Goal: Use online tool/utility: Utilize a website feature to perform a specific function

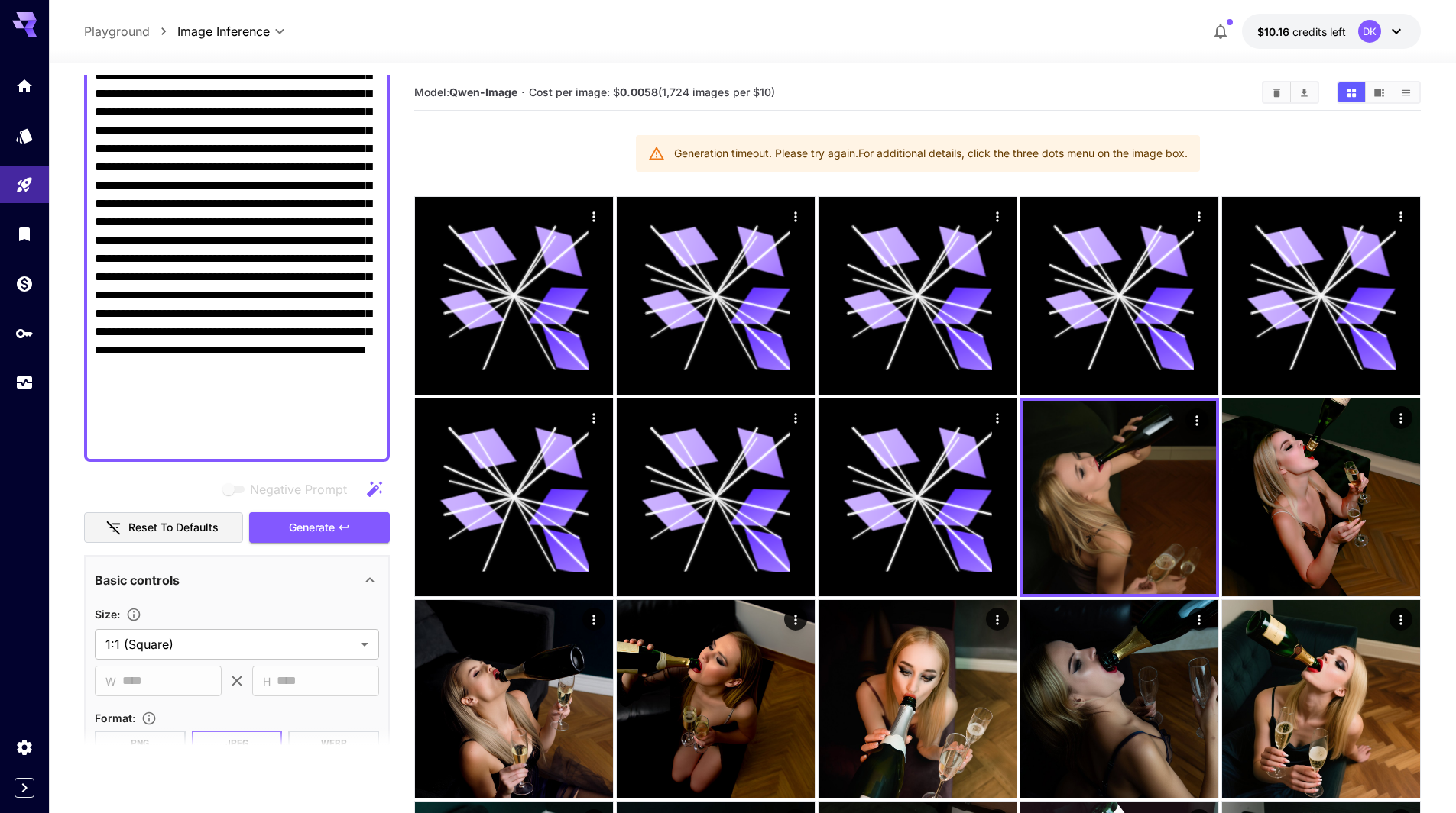
scroll to position [305, 0]
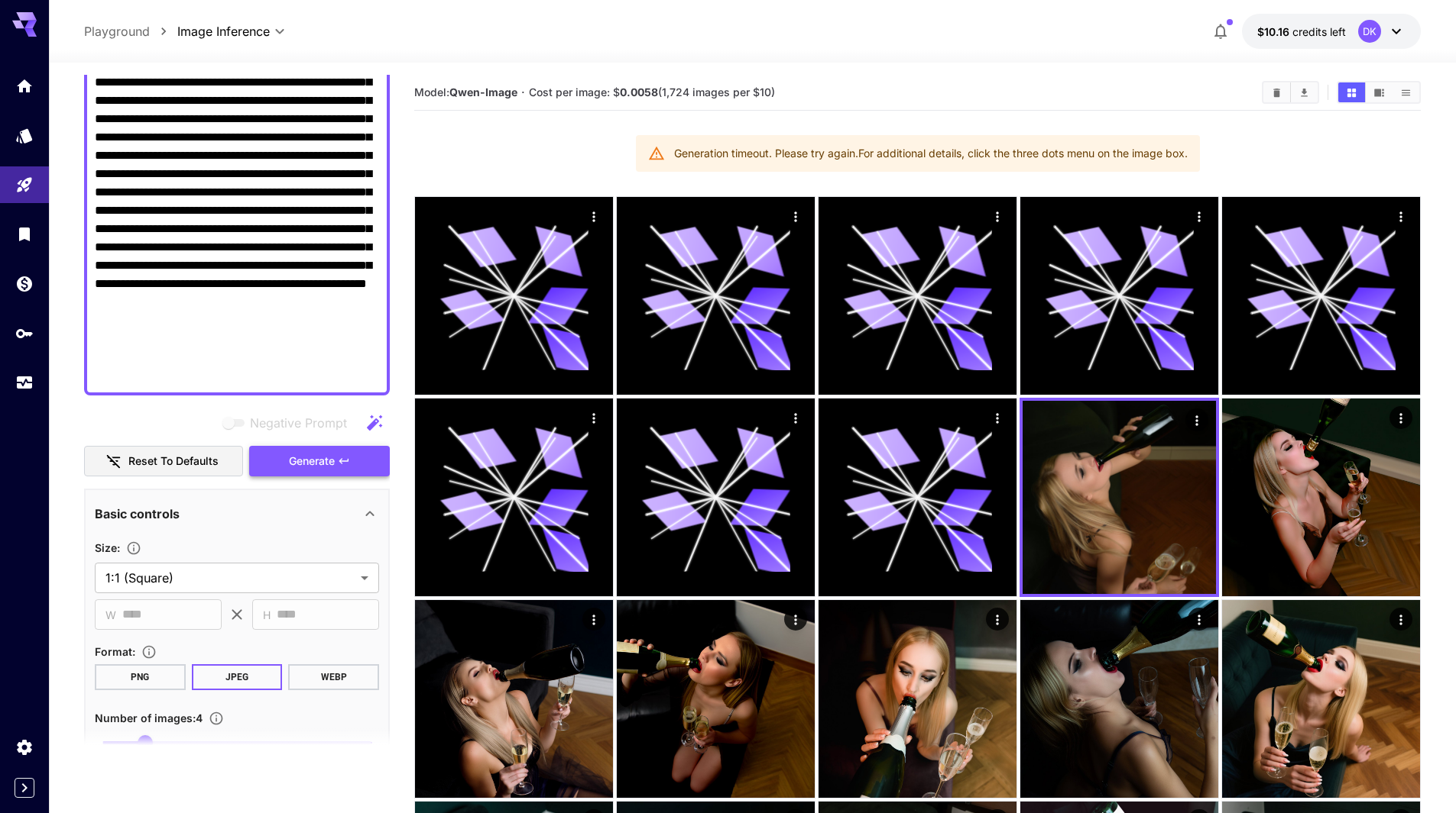
click at [324, 457] on span "Generate" at bounding box center [312, 461] width 46 height 19
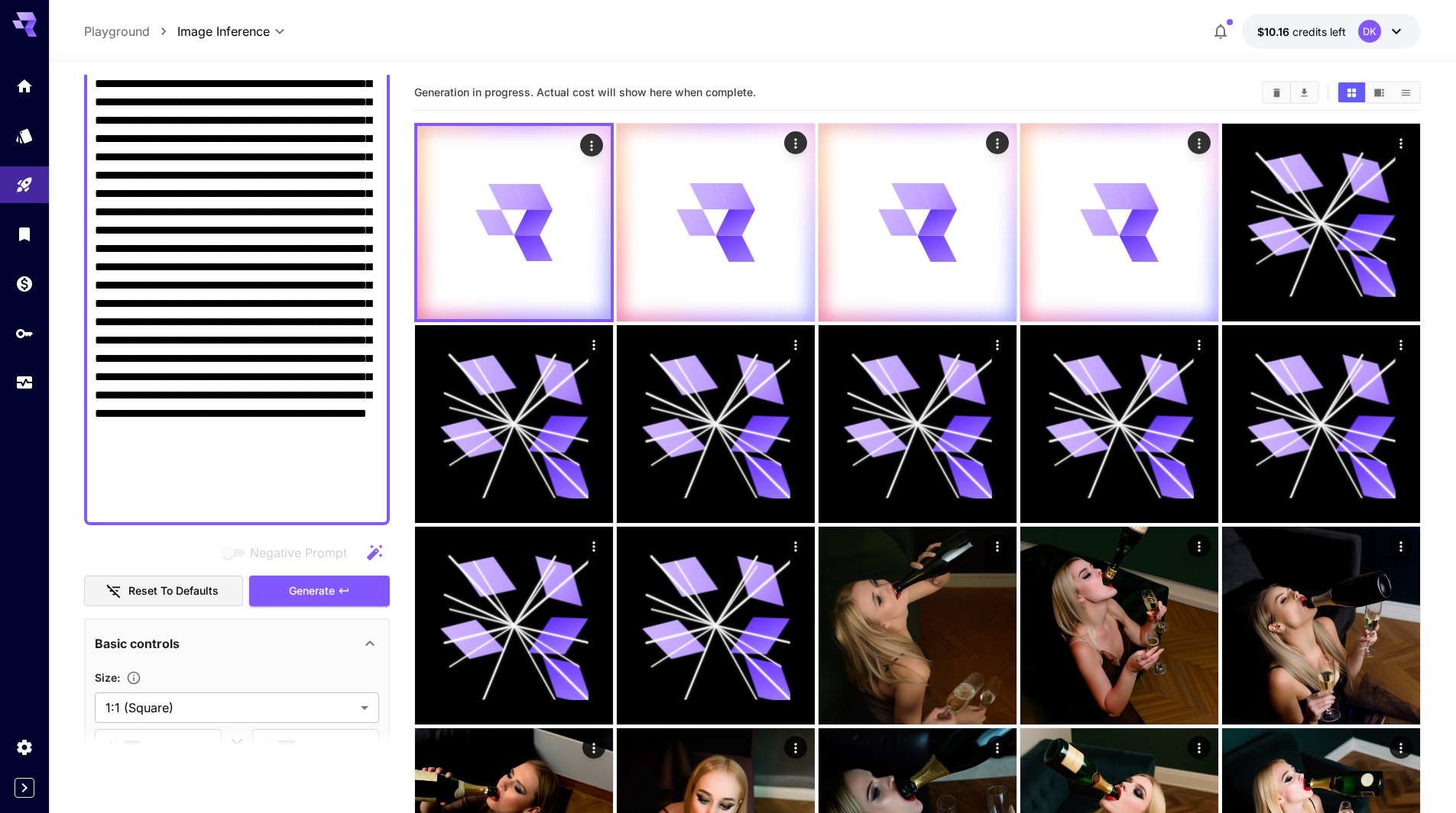
scroll to position [0, 0]
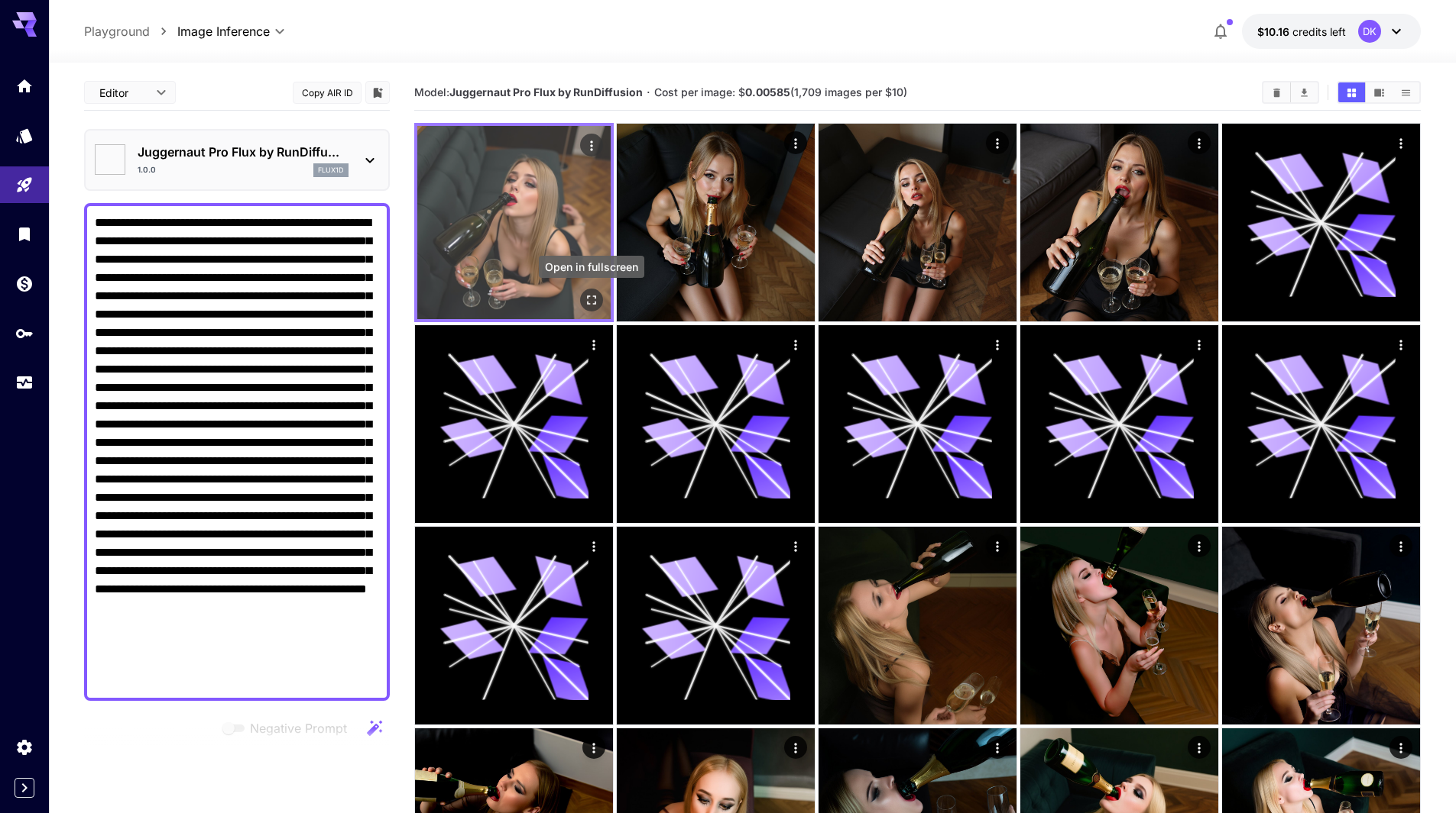
click at [593, 299] on icon "Open in fullscreen" at bounding box center [591, 300] width 15 height 15
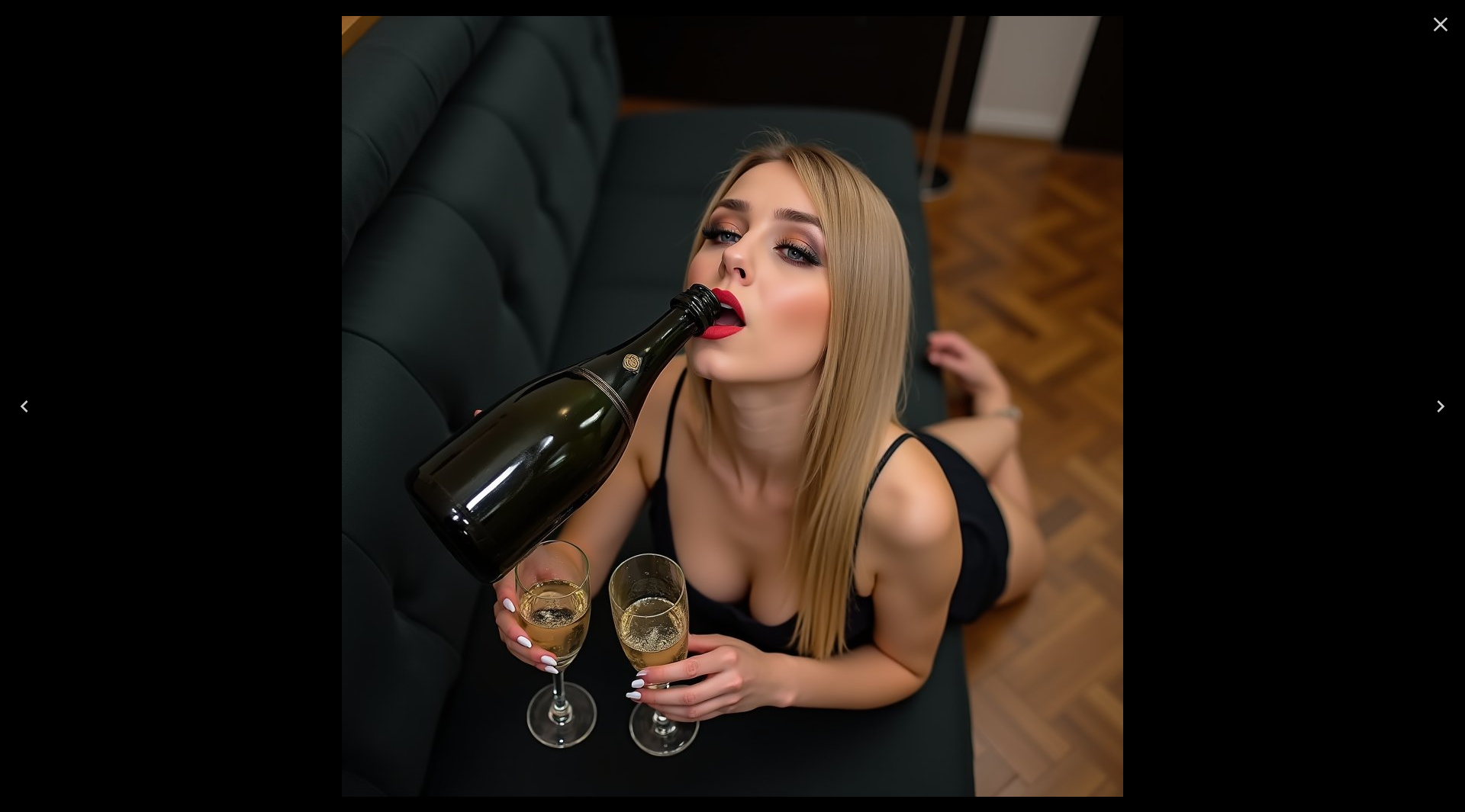
click at [1444, 407] on icon "Next" at bounding box center [1441, 406] width 24 height 24
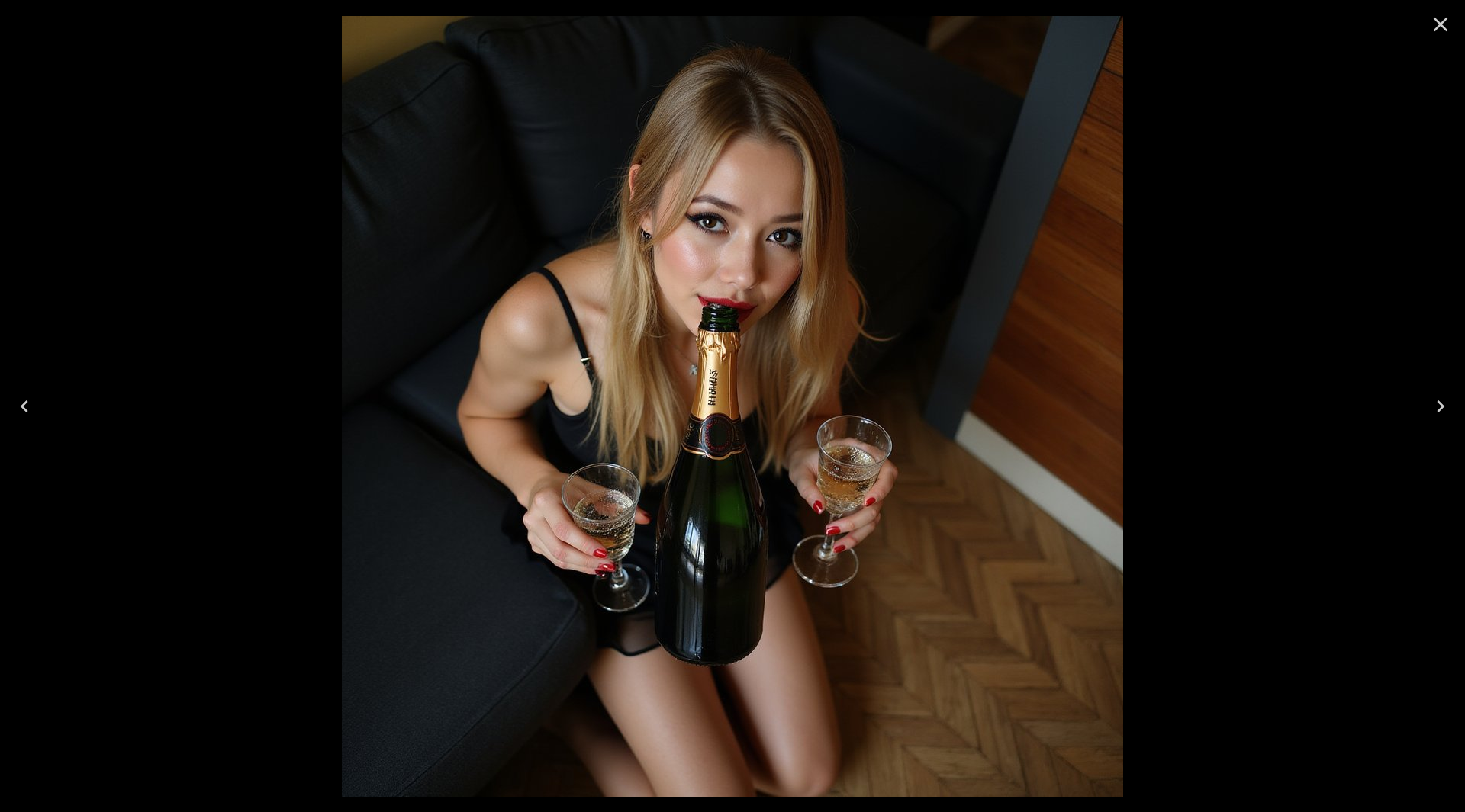
click at [1444, 407] on icon "Next" at bounding box center [1441, 406] width 24 height 24
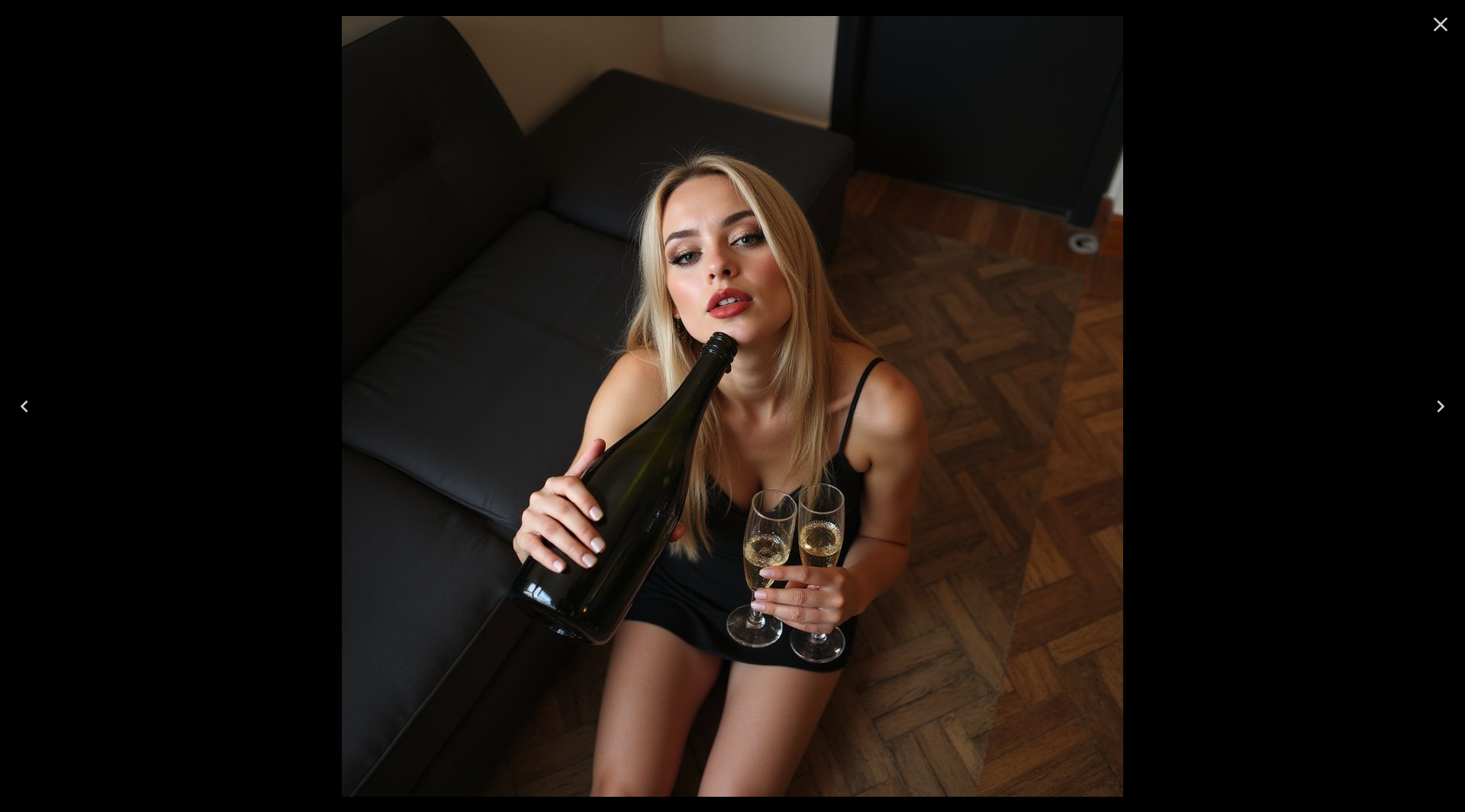
click at [1444, 406] on icon "Next" at bounding box center [1441, 406] width 24 height 24
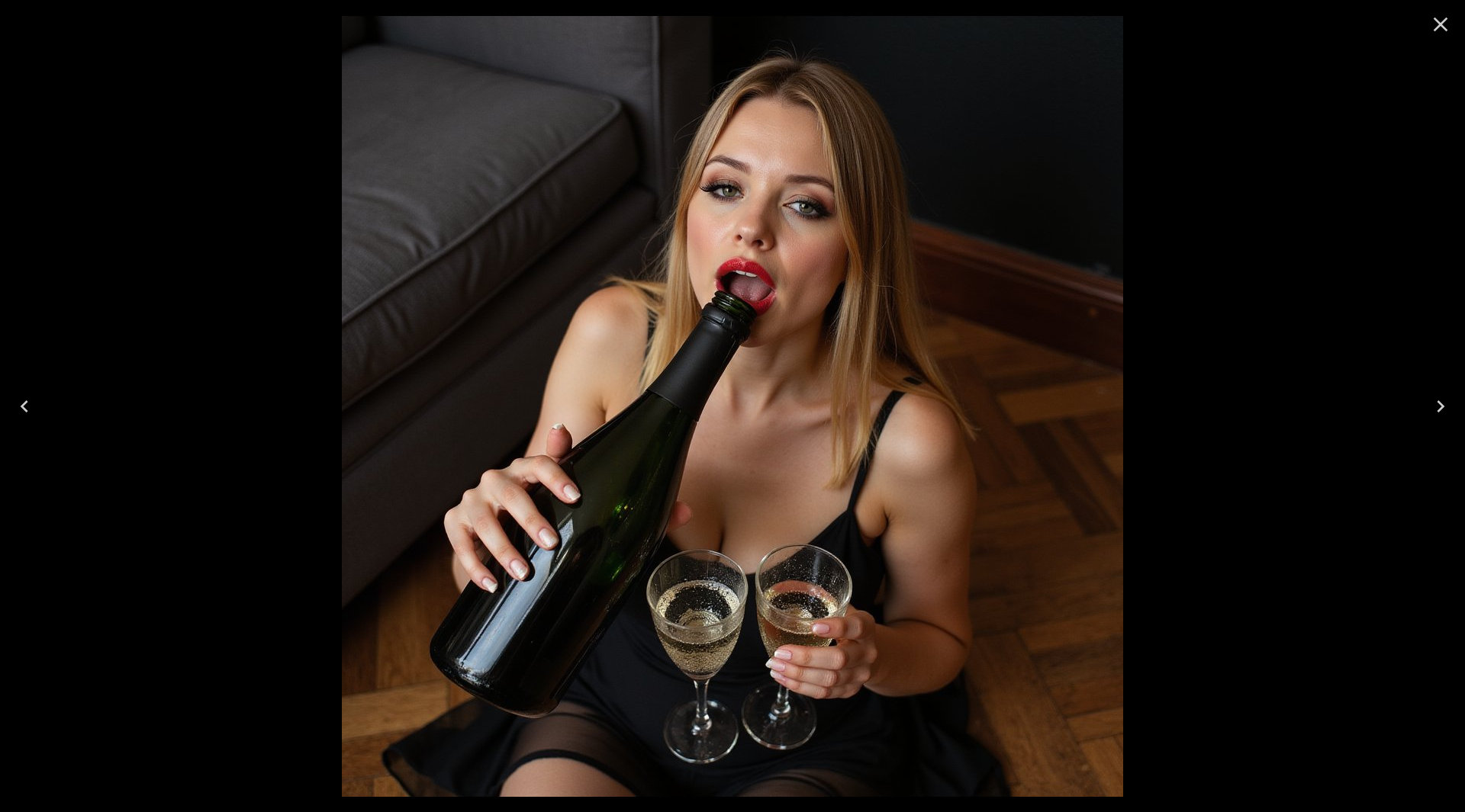
click at [1444, 406] on icon "Next" at bounding box center [1441, 406] width 24 height 24
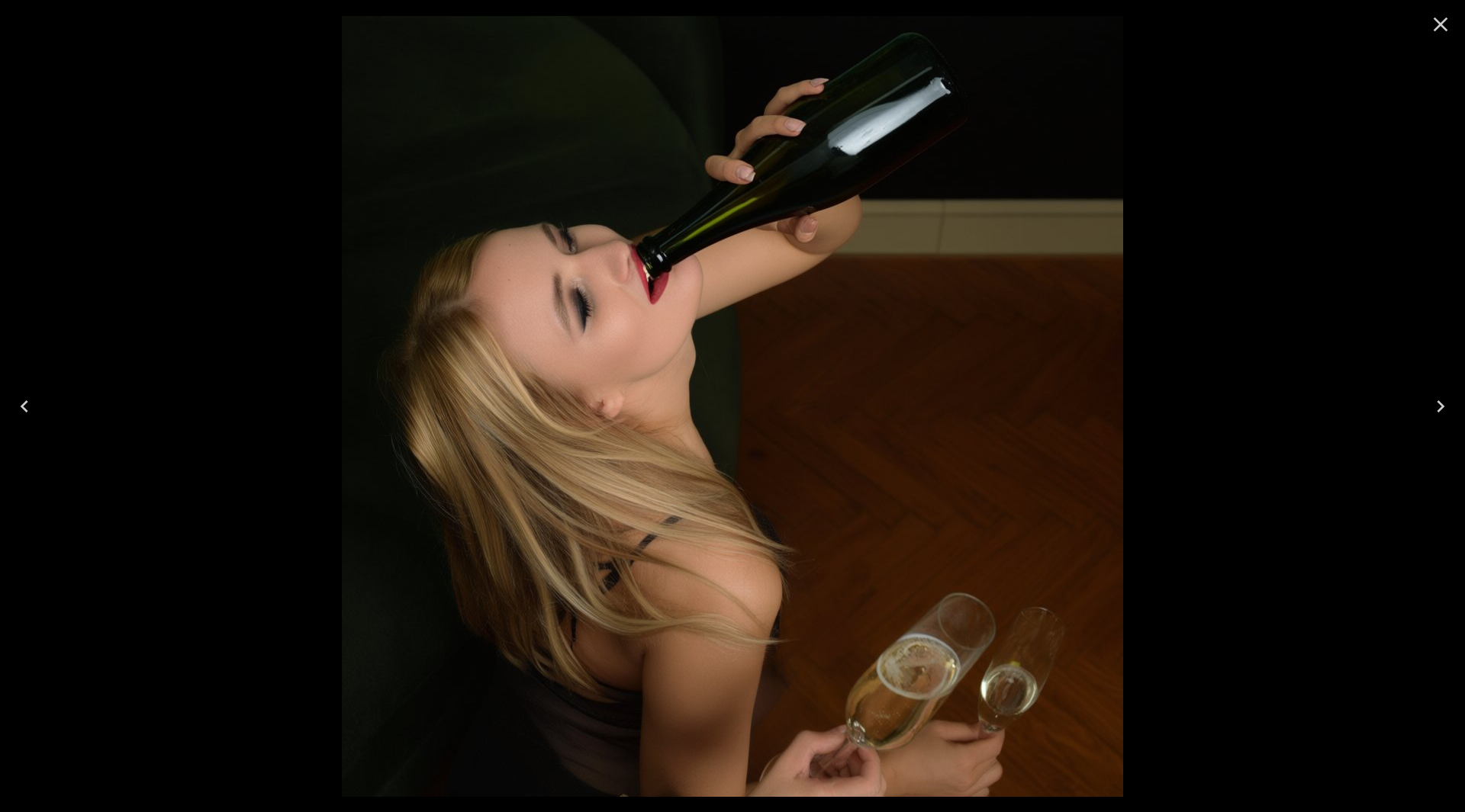
click at [1446, 402] on icon "Next" at bounding box center [1441, 406] width 24 height 24
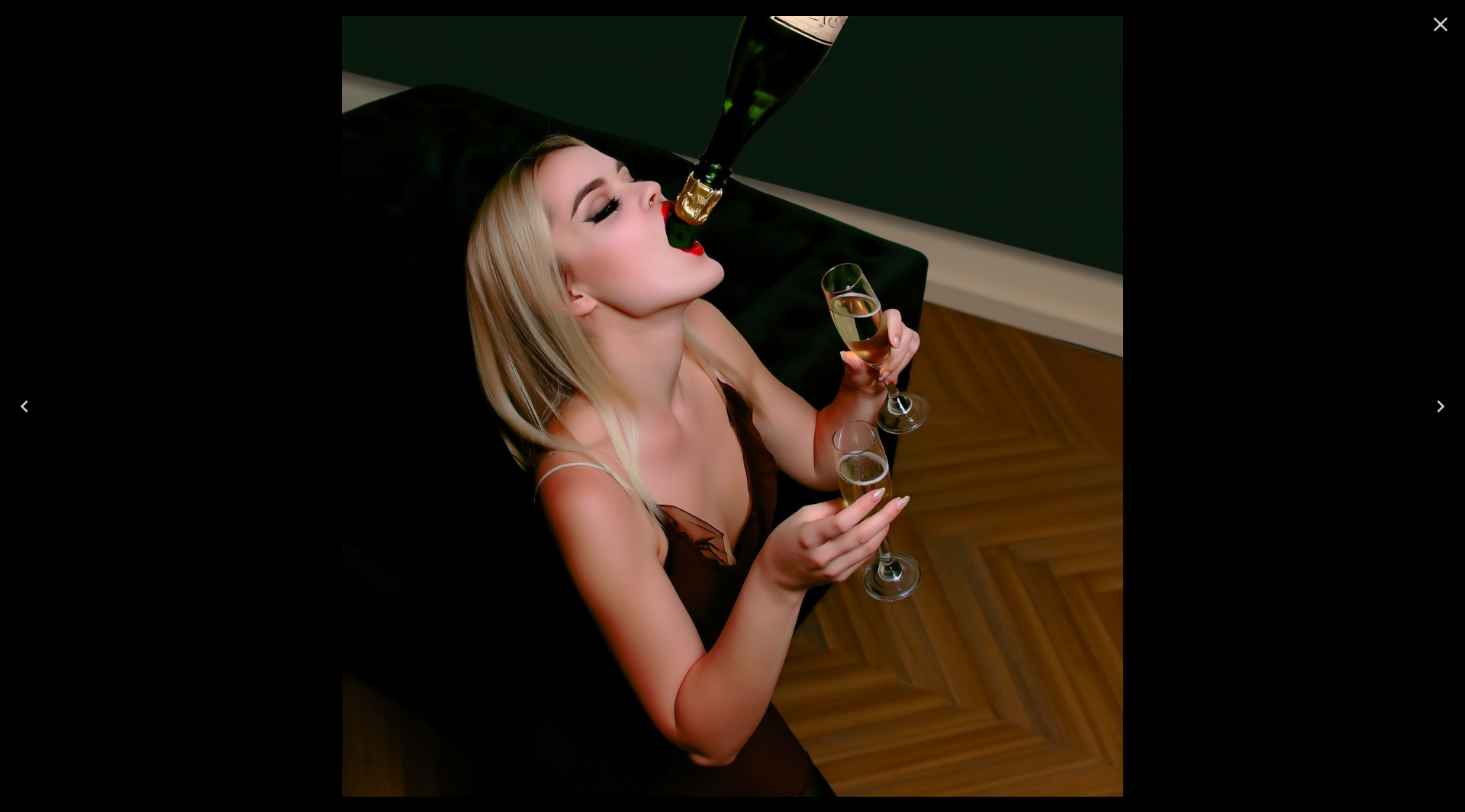
click at [1440, 22] on icon "Close" at bounding box center [1441, 24] width 24 height 24
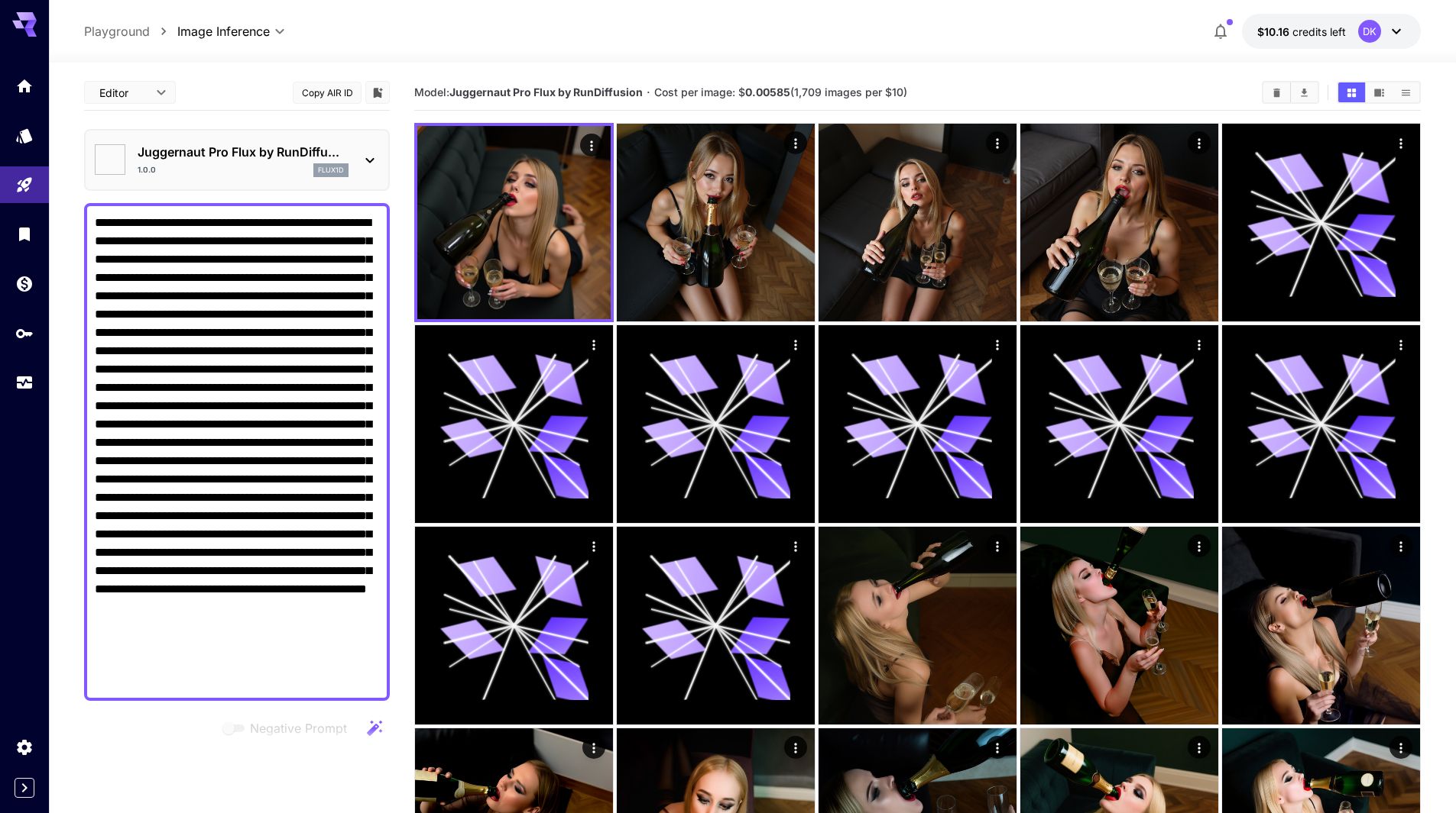
click at [205, 165] on div "1.0.0 flux1d" at bounding box center [242, 170] width 211 height 14
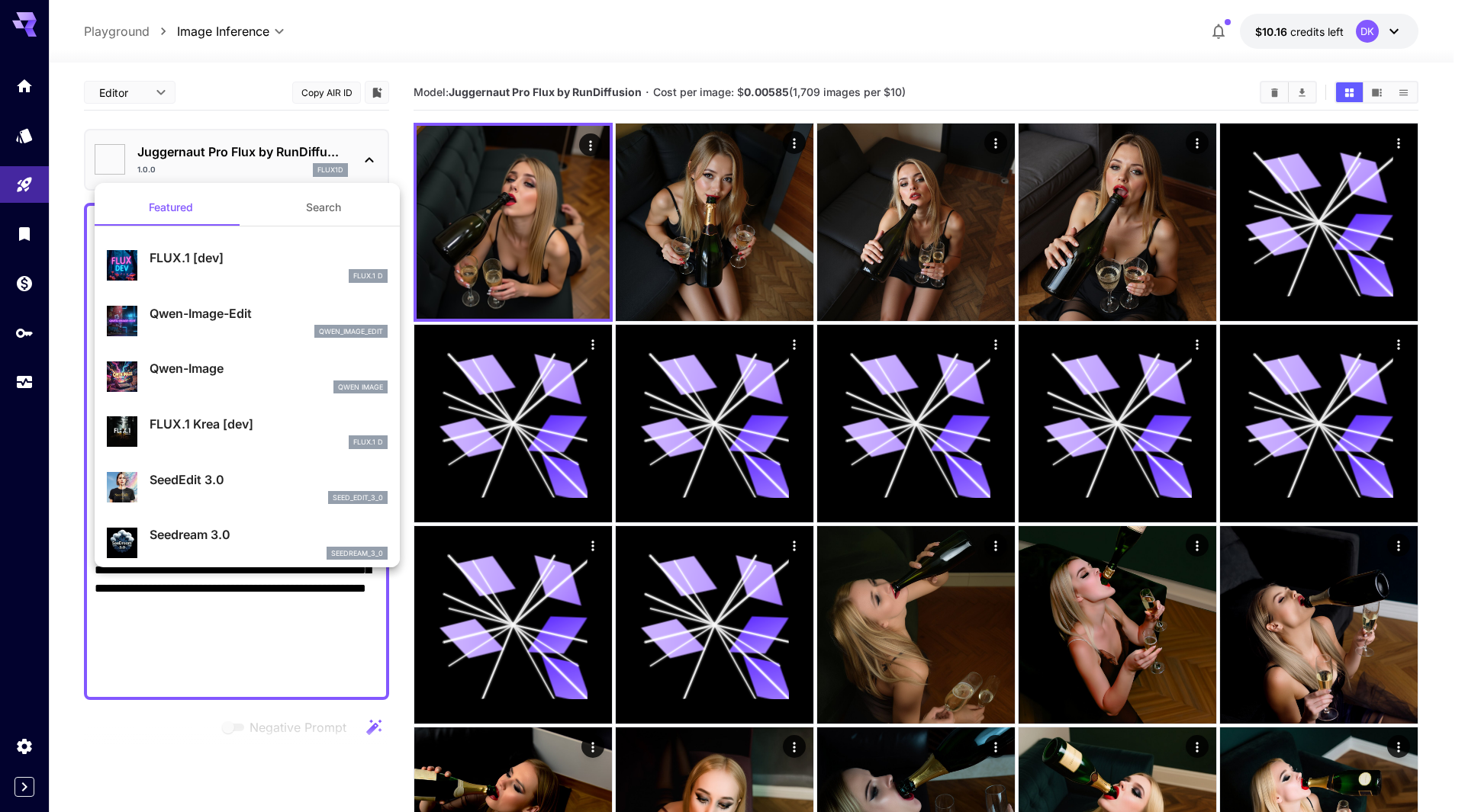
click at [240, 365] on p "Qwen-Image" at bounding box center [269, 368] width 238 height 18
type input "*"
type input "**"
type input "***"
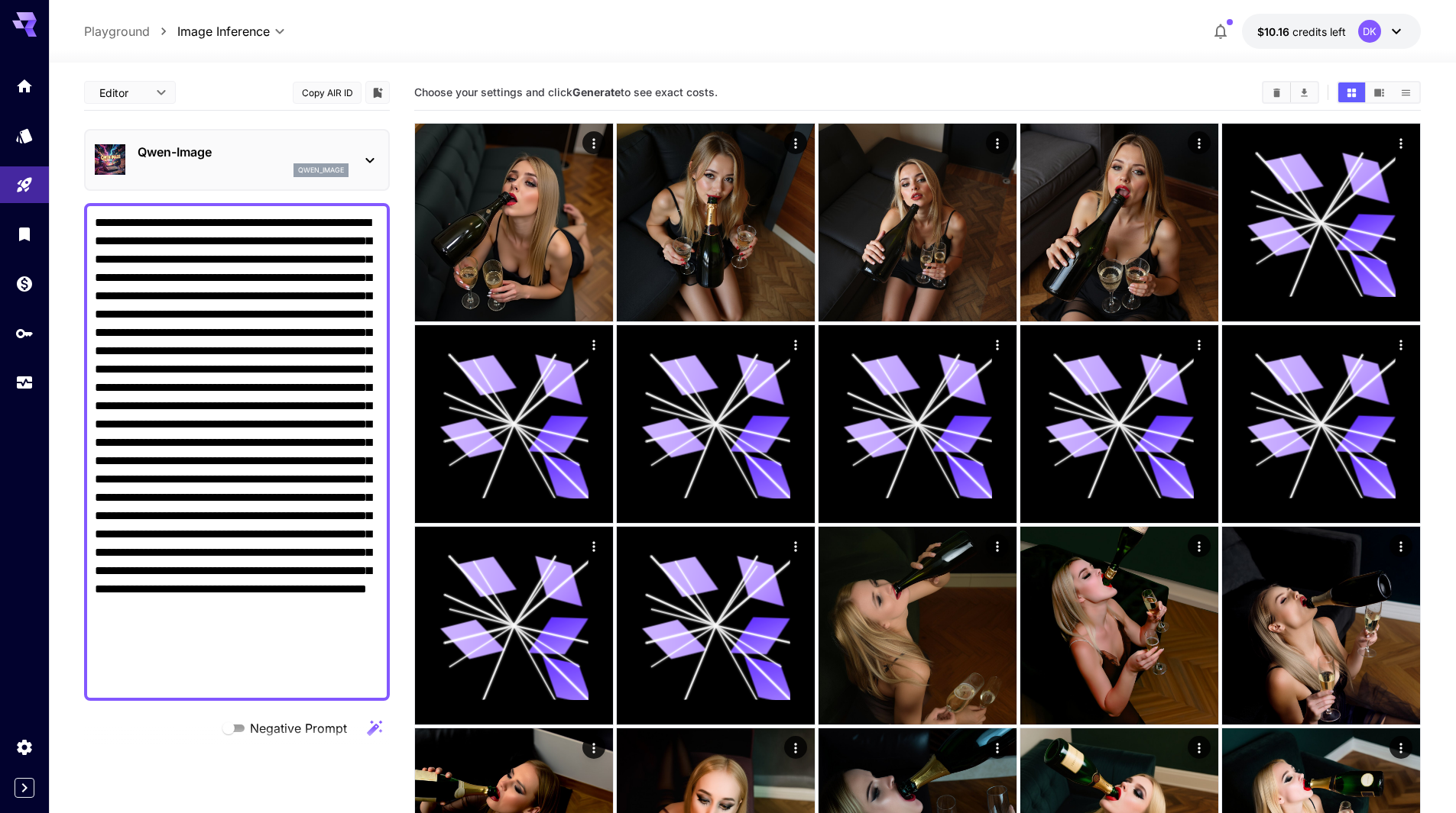
drag, startPoint x: 132, startPoint y: 664, endPoint x: 1, endPoint y: 155, distance: 525.6
paste textarea
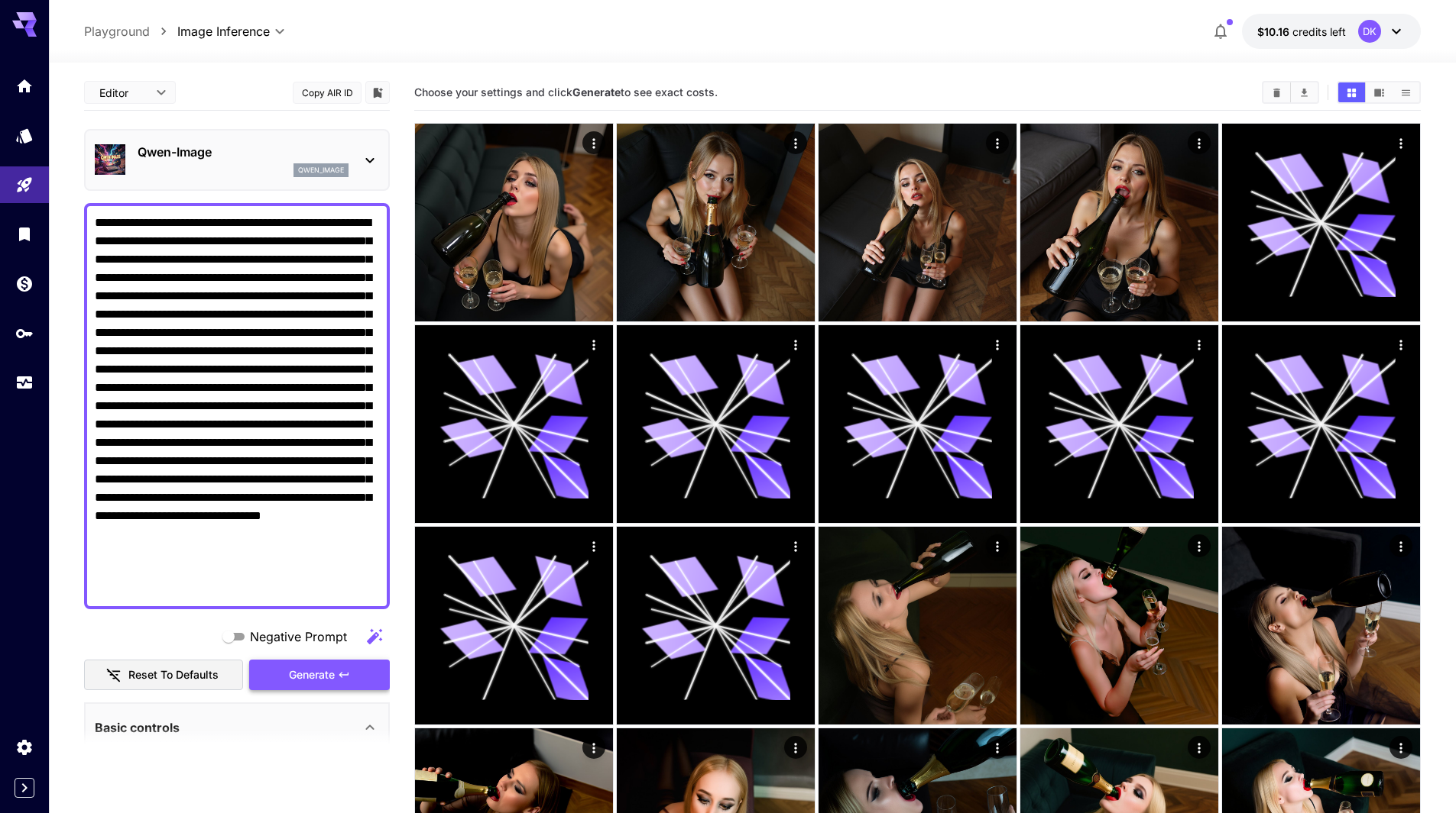
type textarea "**********"
click at [312, 668] on span "Generate" at bounding box center [312, 675] width 46 height 19
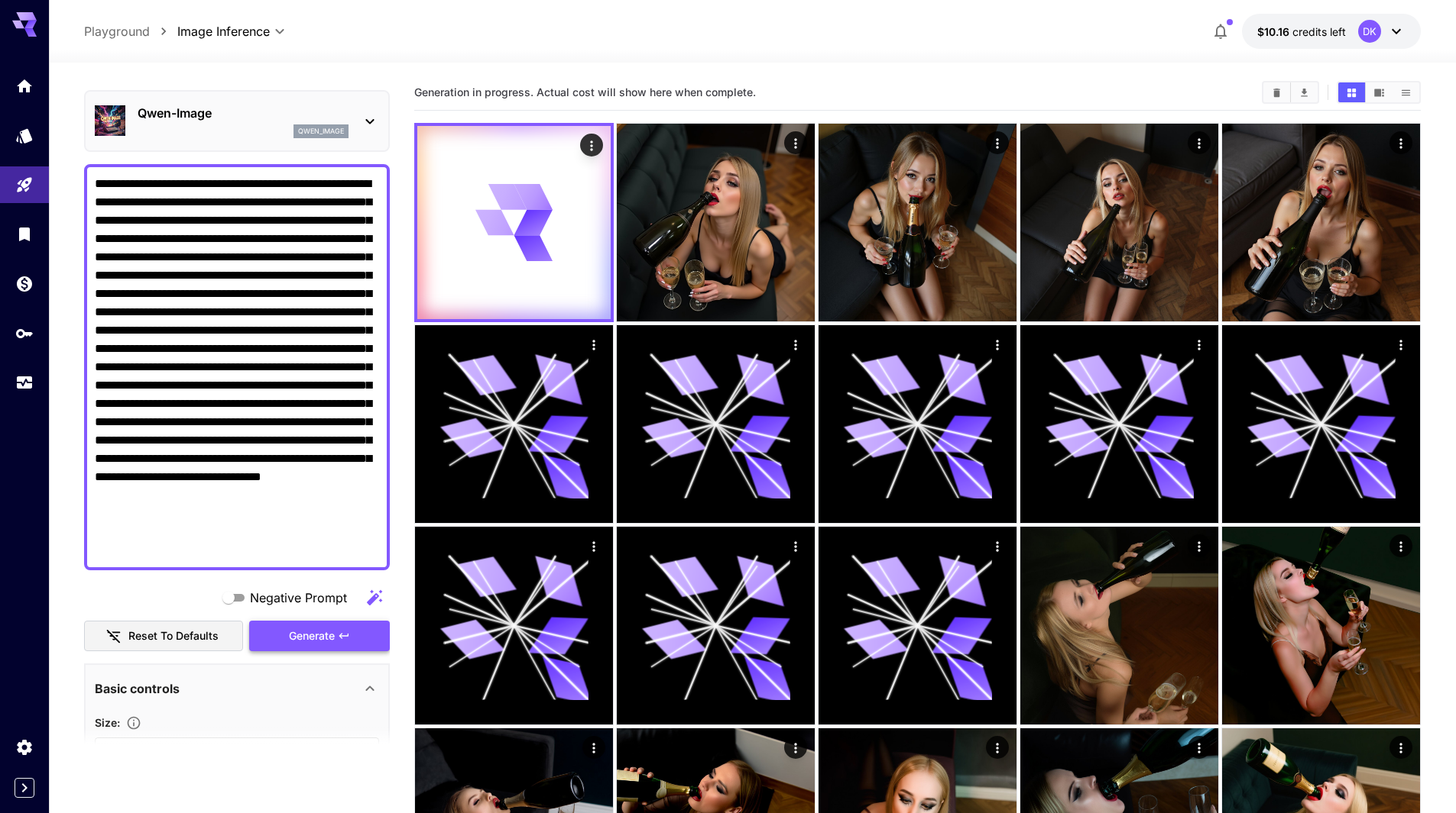
scroll to position [305, 0]
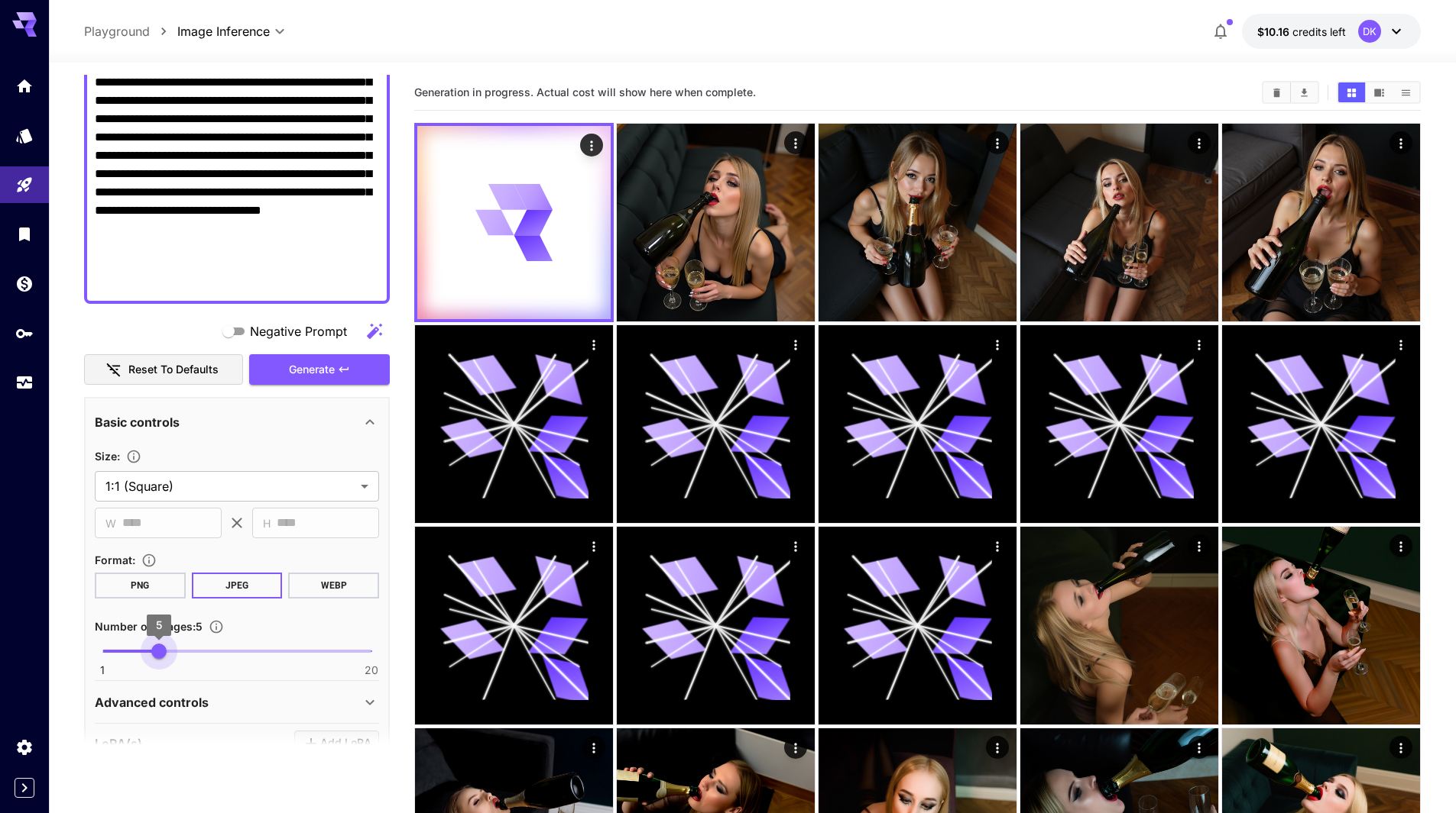
type input "*"
drag, startPoint x: 108, startPoint y: 654, endPoint x: 146, endPoint y: 661, distance: 38.6
click at [146, 659] on span "4" at bounding box center [145, 651] width 15 height 15
click at [343, 361] on button "Generate" at bounding box center [320, 369] width 141 height 32
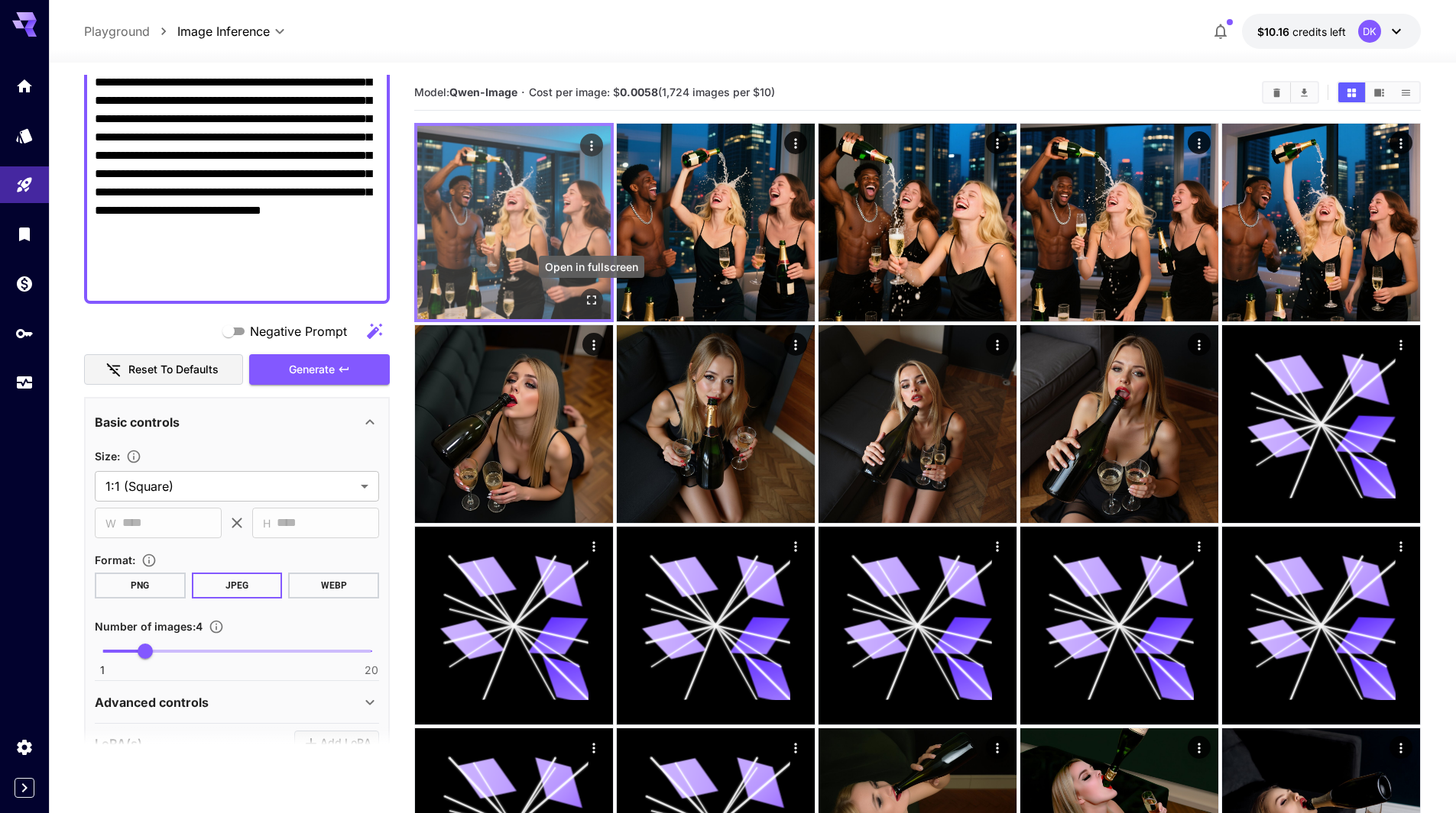
click at [596, 297] on icon "Open in fullscreen" at bounding box center [591, 300] width 15 height 15
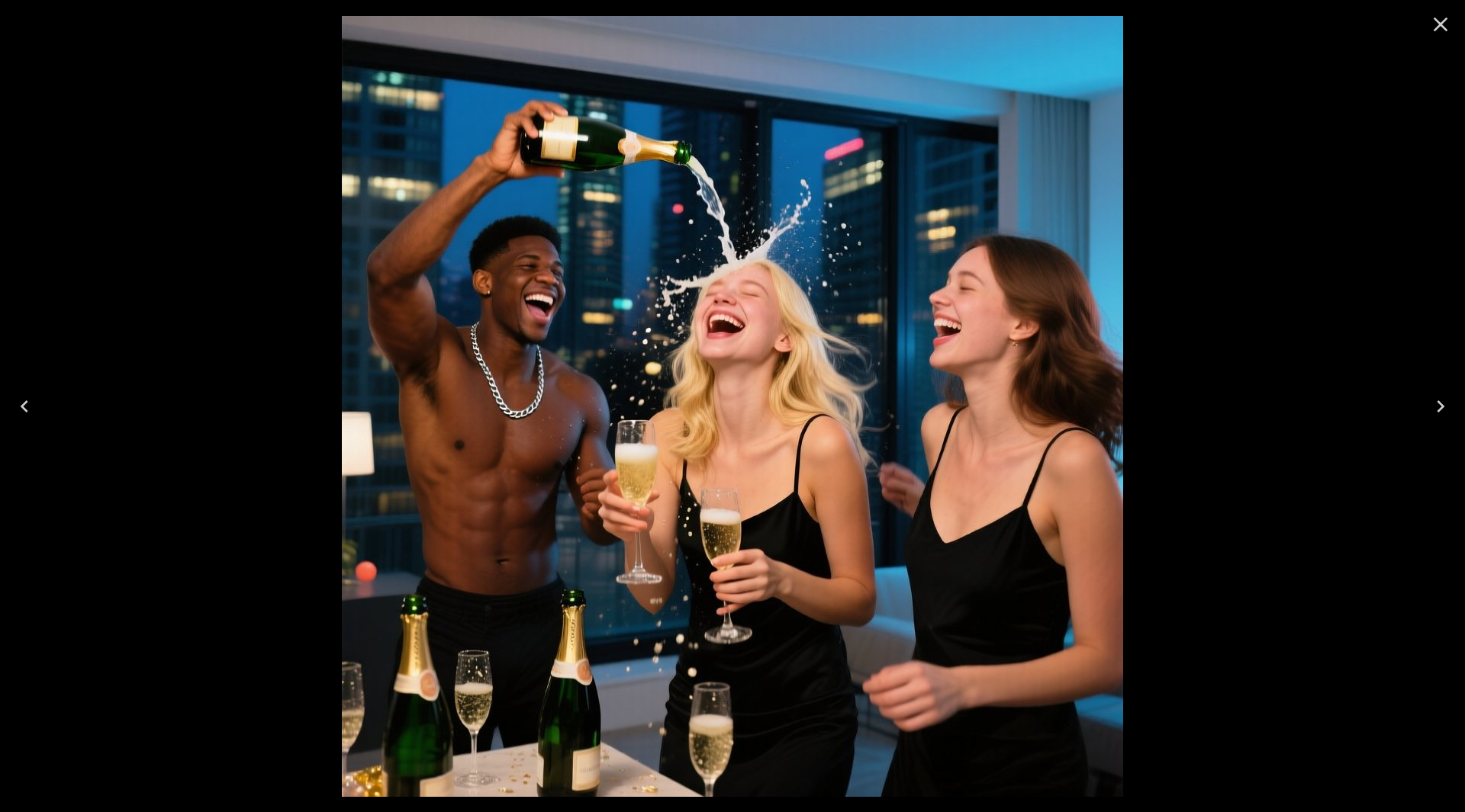
click at [1446, 407] on icon "Next" at bounding box center [1441, 406] width 24 height 24
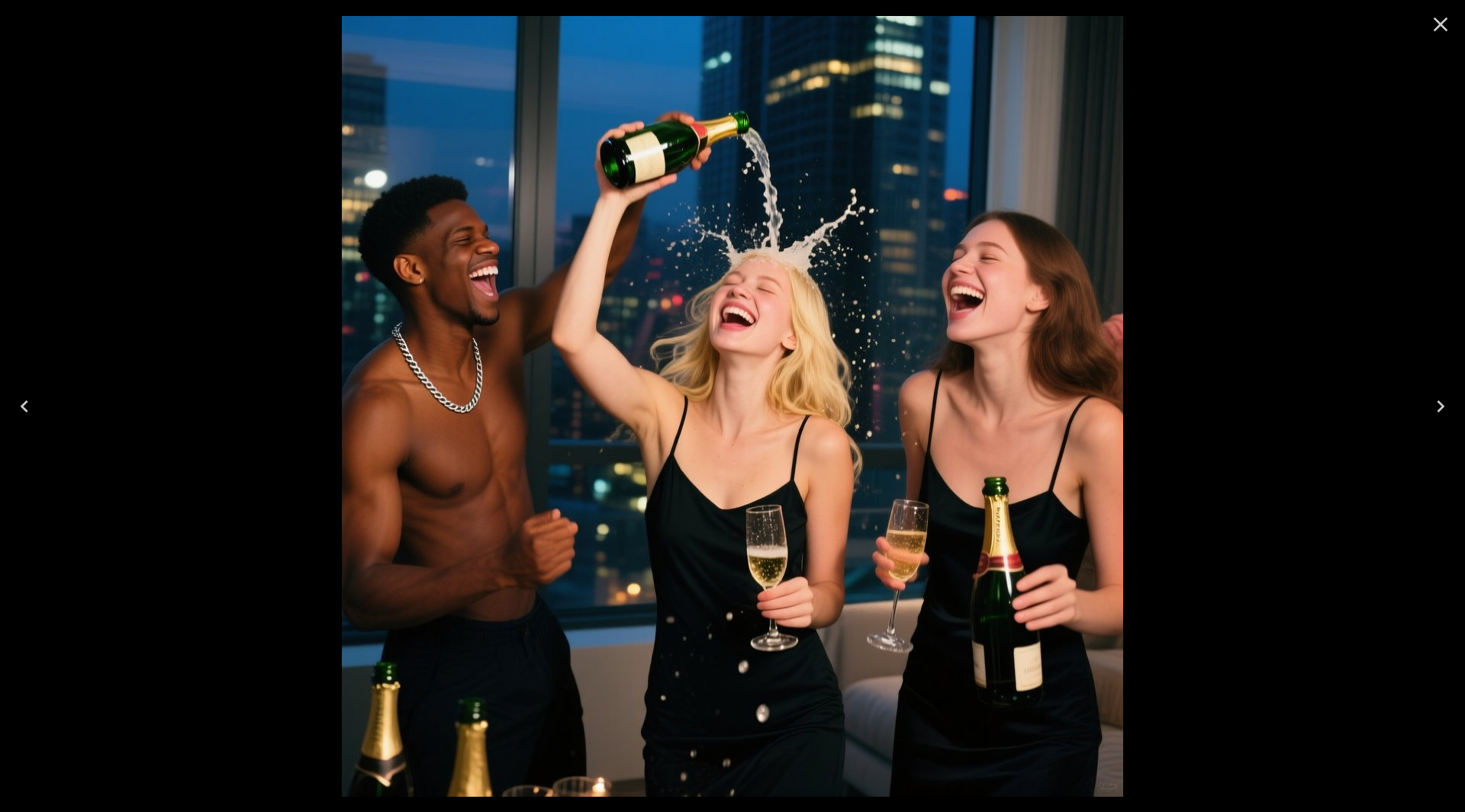
click at [1446, 407] on icon "Next" at bounding box center [1441, 406] width 24 height 24
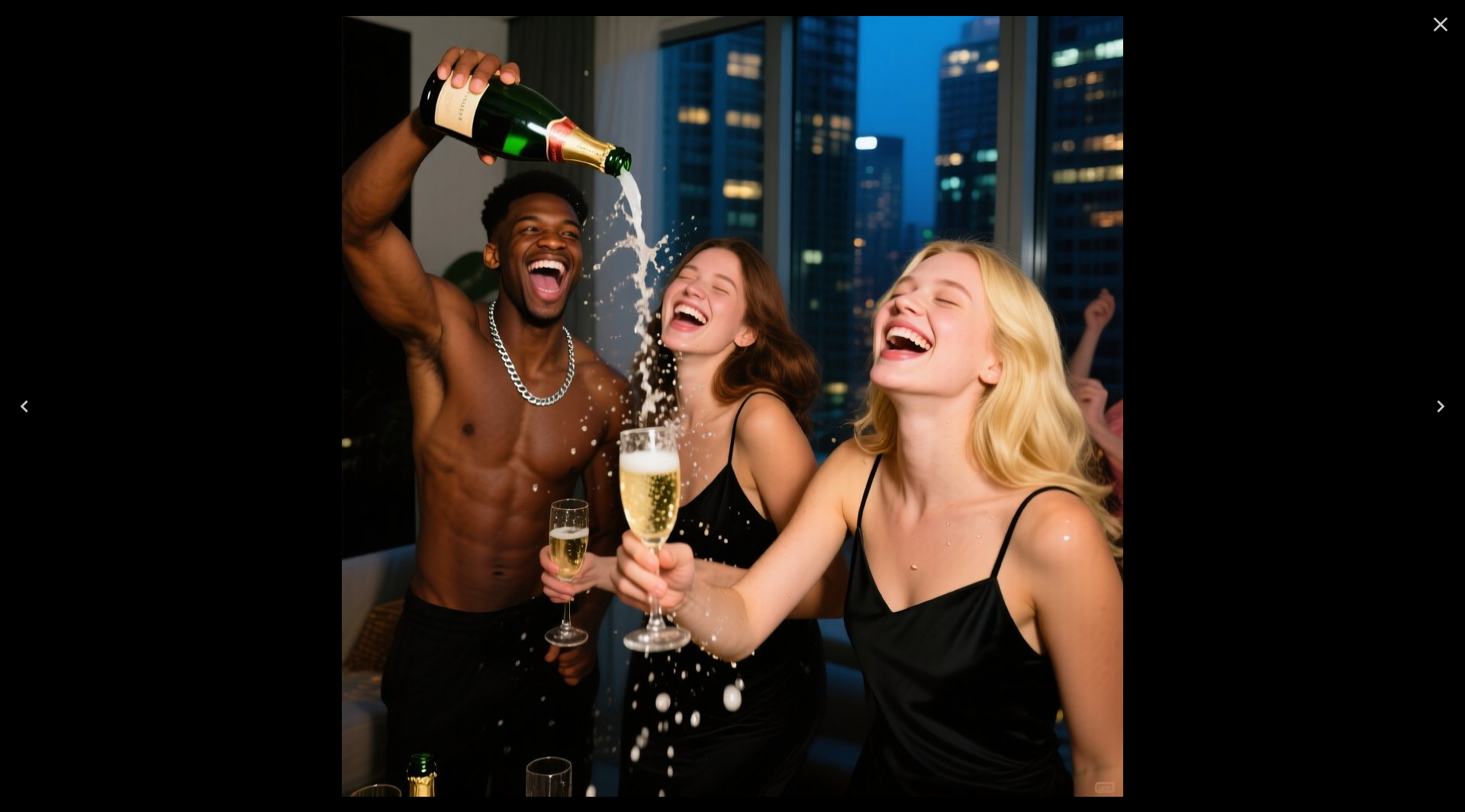
click at [1446, 407] on icon "Next" at bounding box center [1441, 406] width 24 height 24
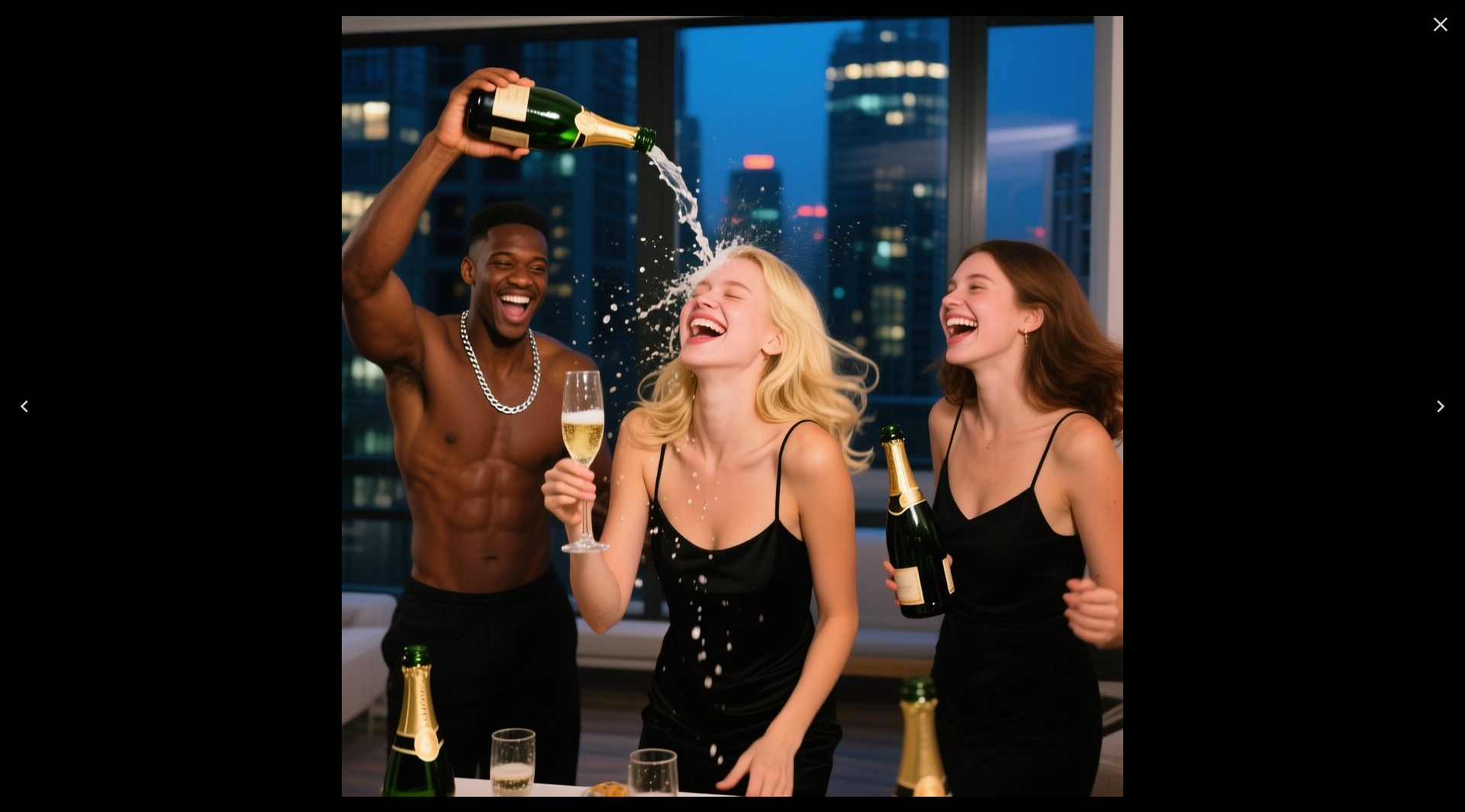
click at [1446, 407] on icon "Next" at bounding box center [1441, 406] width 24 height 24
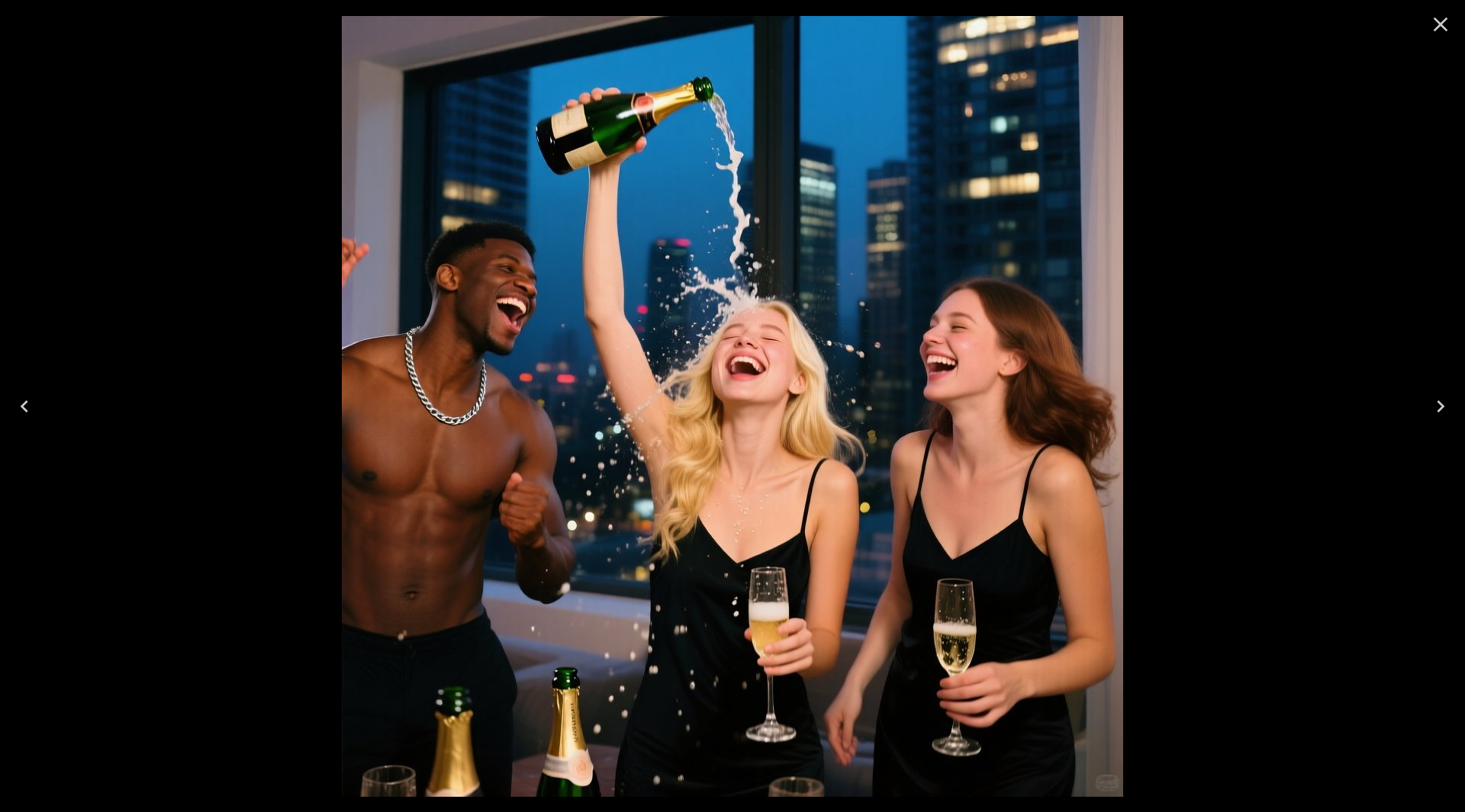
click at [1446, 407] on icon "Next" at bounding box center [1441, 406] width 24 height 24
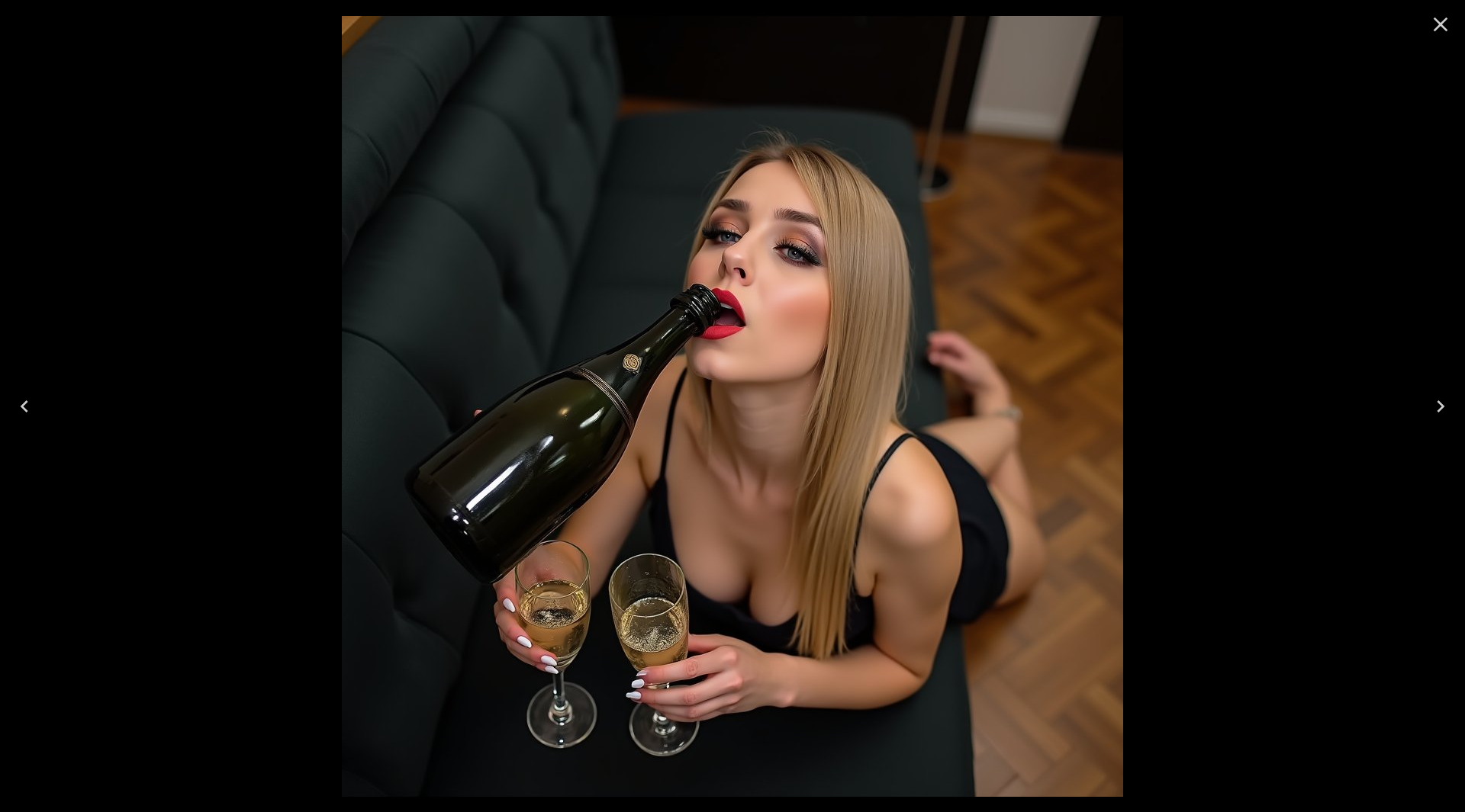
click at [1437, 26] on icon "Close" at bounding box center [1441, 24] width 24 height 24
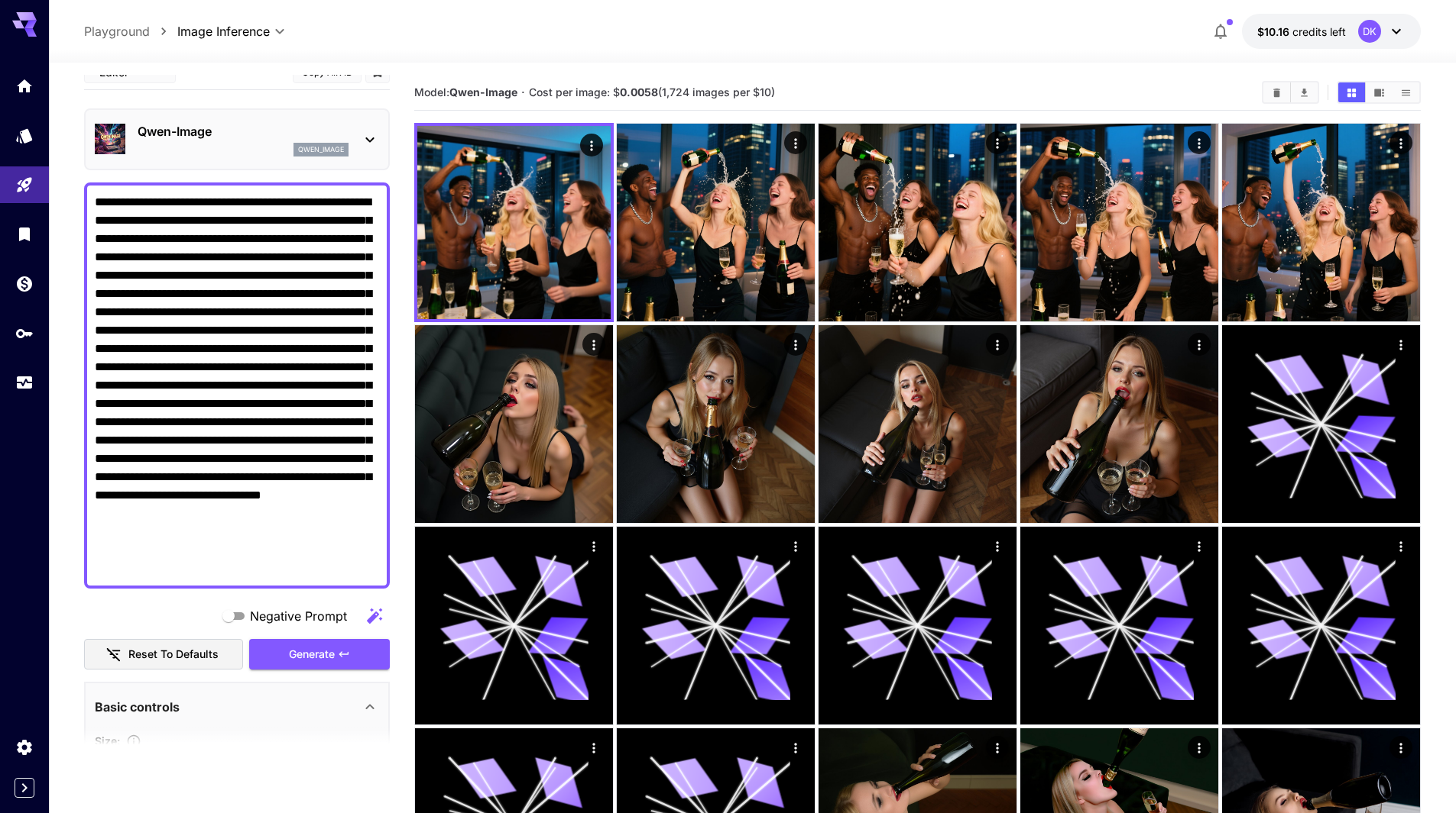
scroll to position [0, 0]
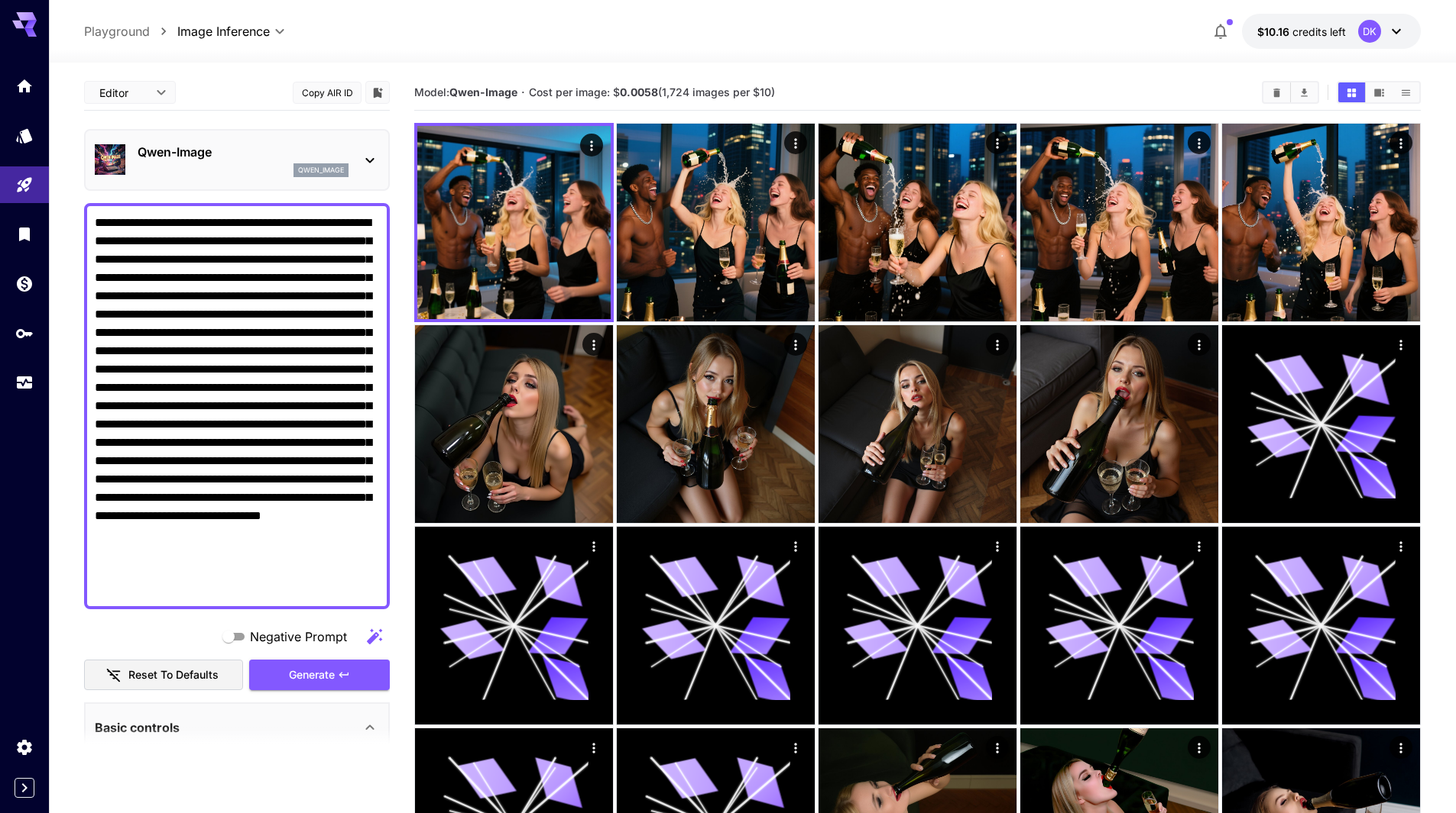
click at [185, 161] on div "Qwen-Image qwen_image" at bounding box center [242, 160] width 211 height 34
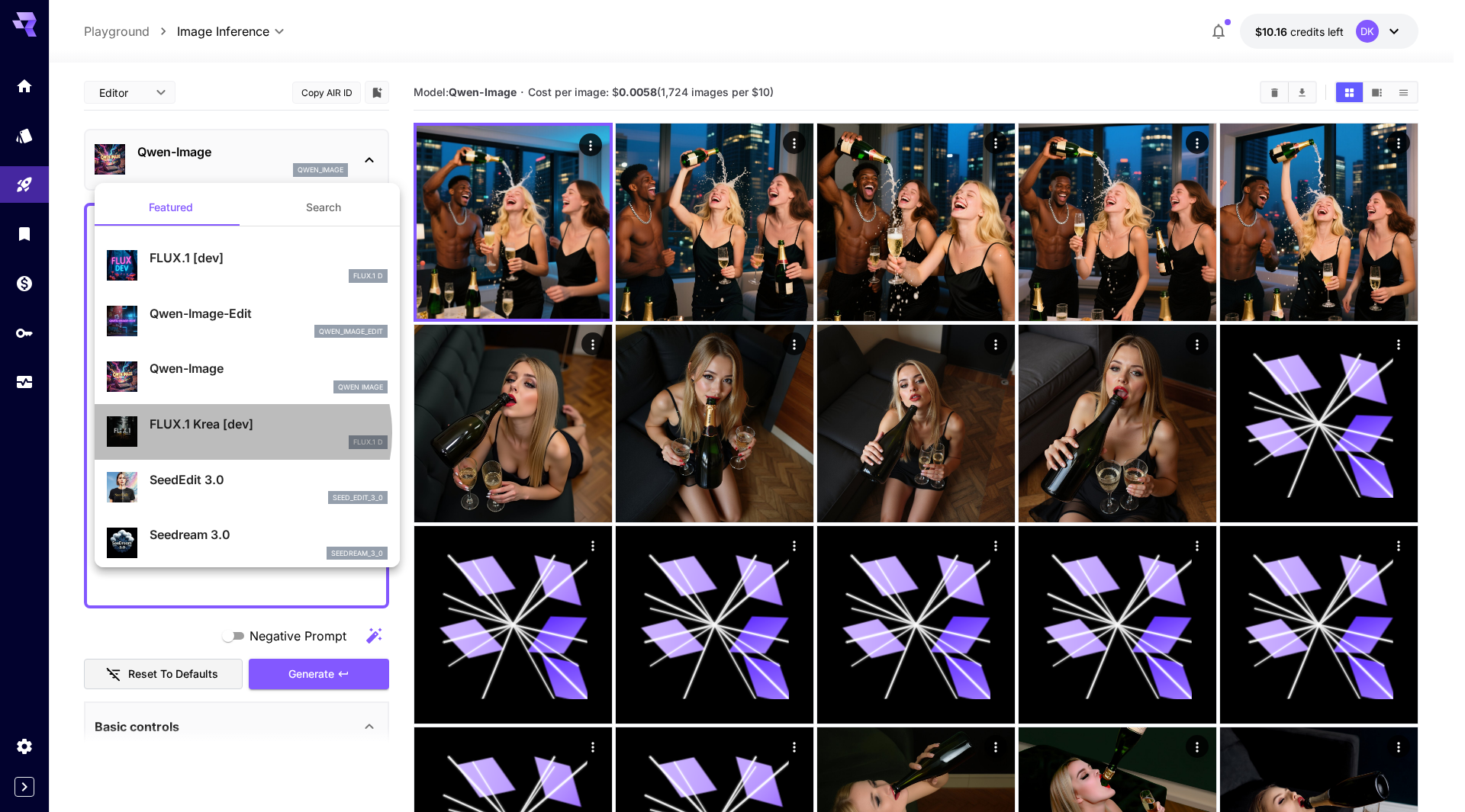
click at [239, 432] on p "FLUX.1 Krea [dev]" at bounding box center [269, 424] width 238 height 18
type input "**"
type input "***"
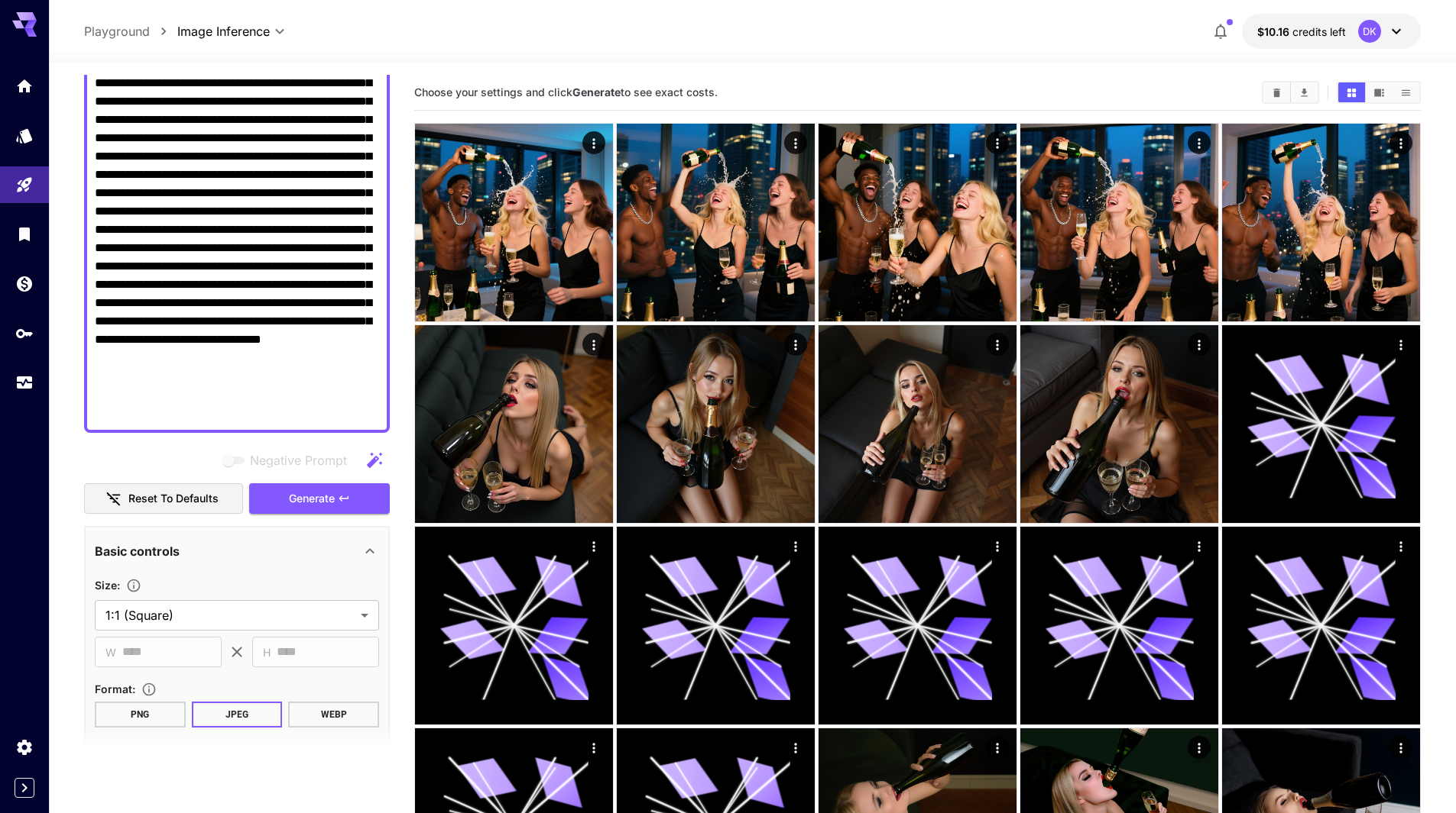
scroll to position [382, 0]
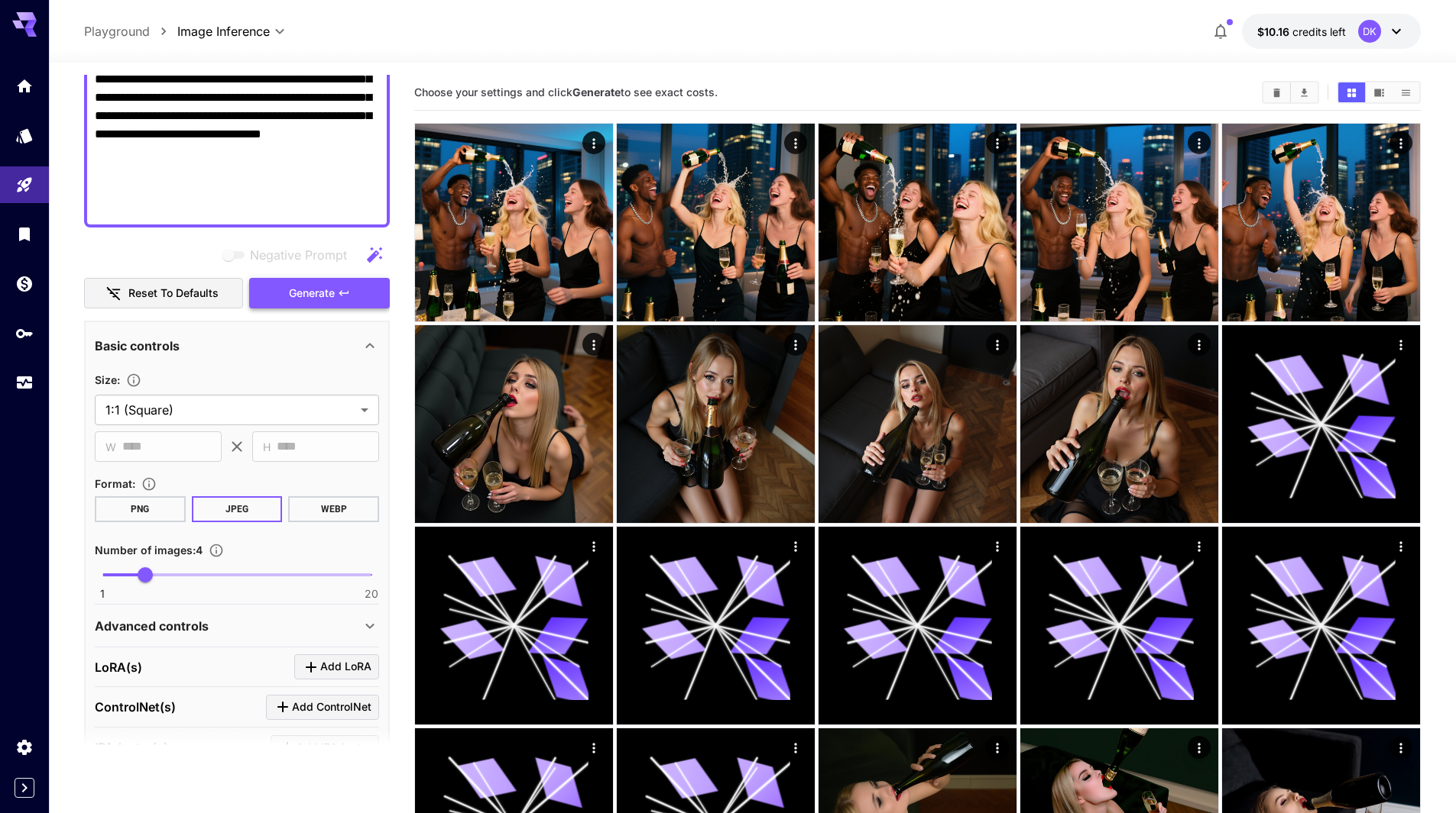
click at [321, 293] on span "Generate" at bounding box center [312, 293] width 46 height 19
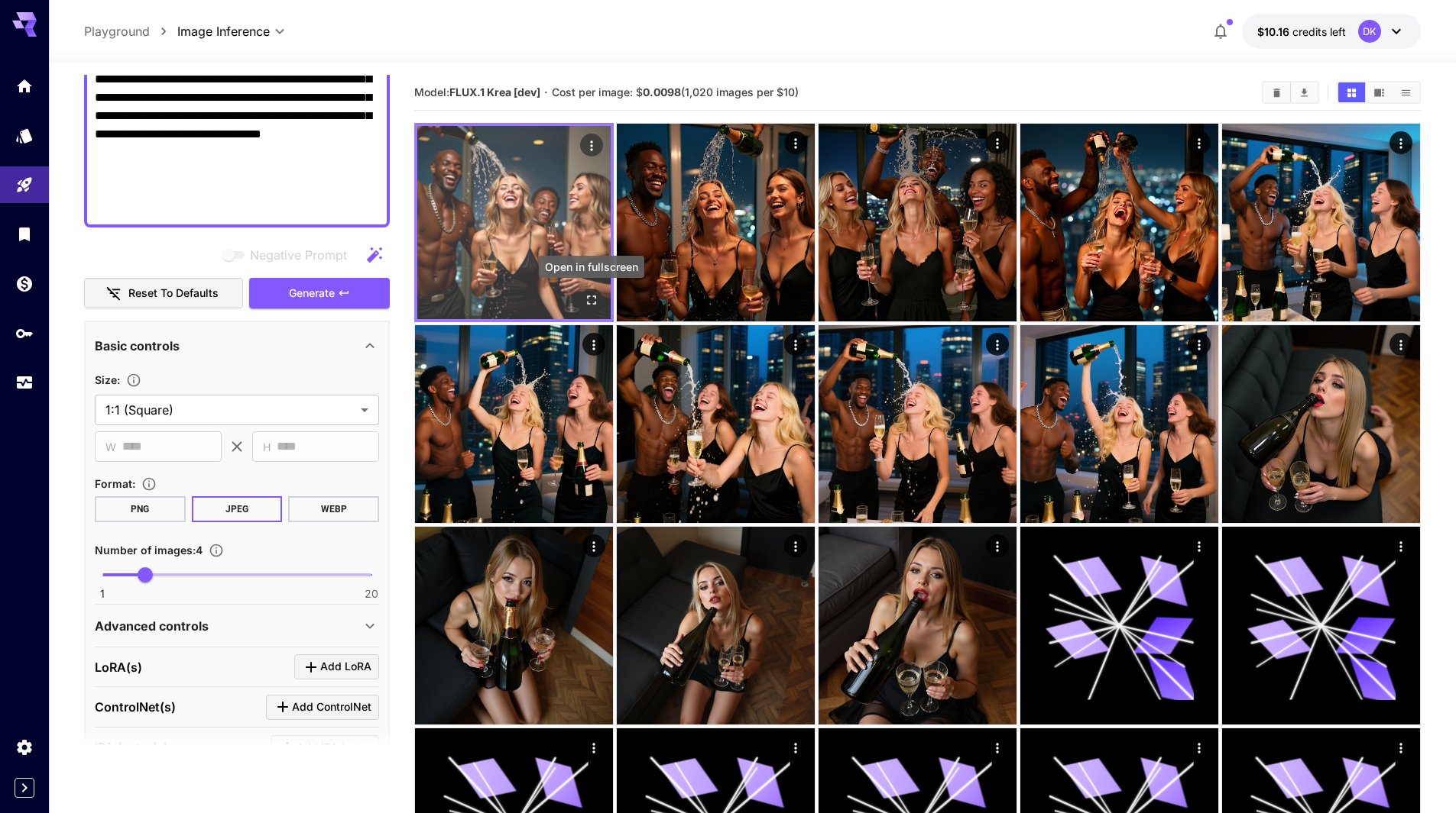
click at [587, 297] on icon "Open in fullscreen" at bounding box center [591, 300] width 9 height 9
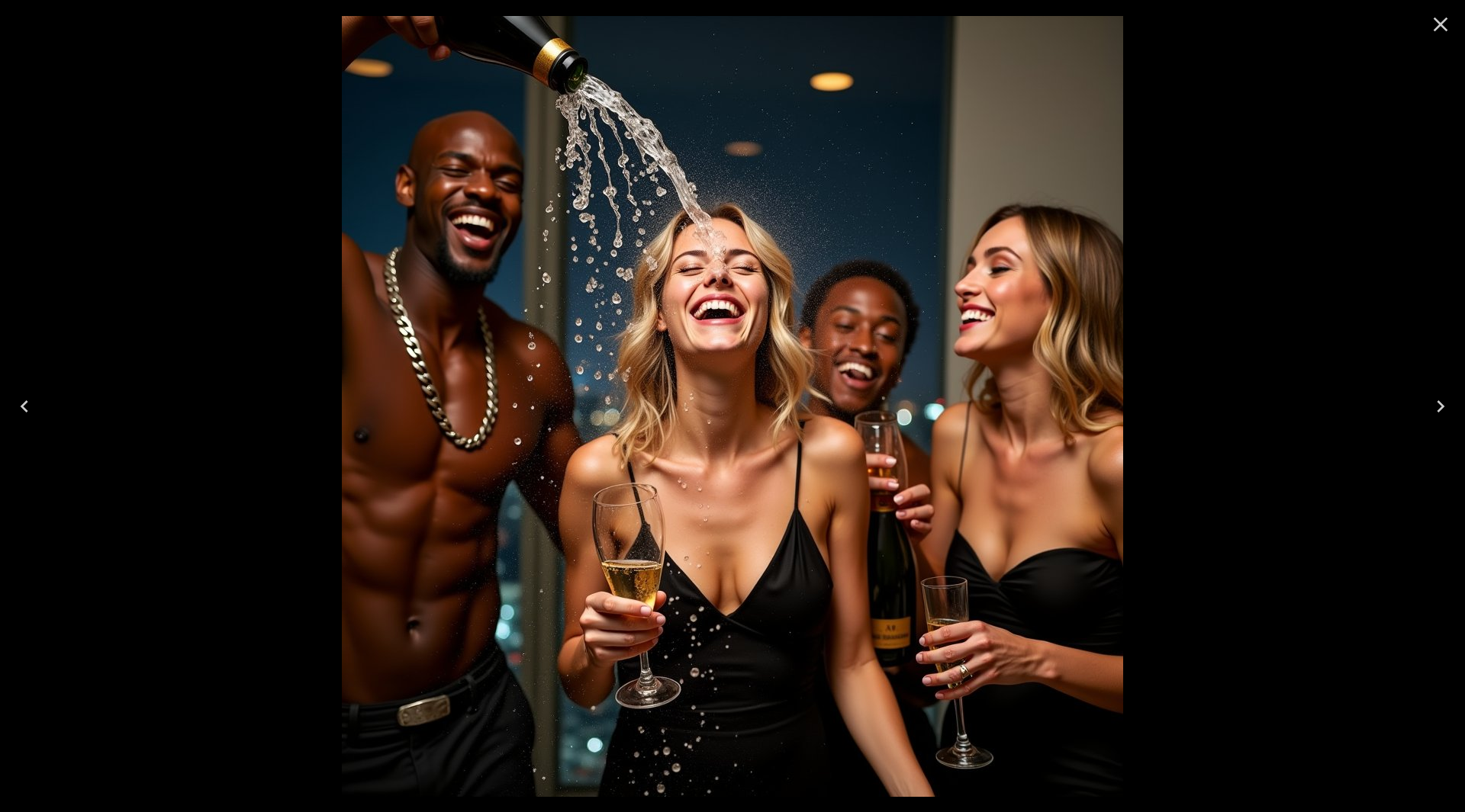
click at [1453, 401] on button "Next" at bounding box center [1441, 407] width 49 height 61
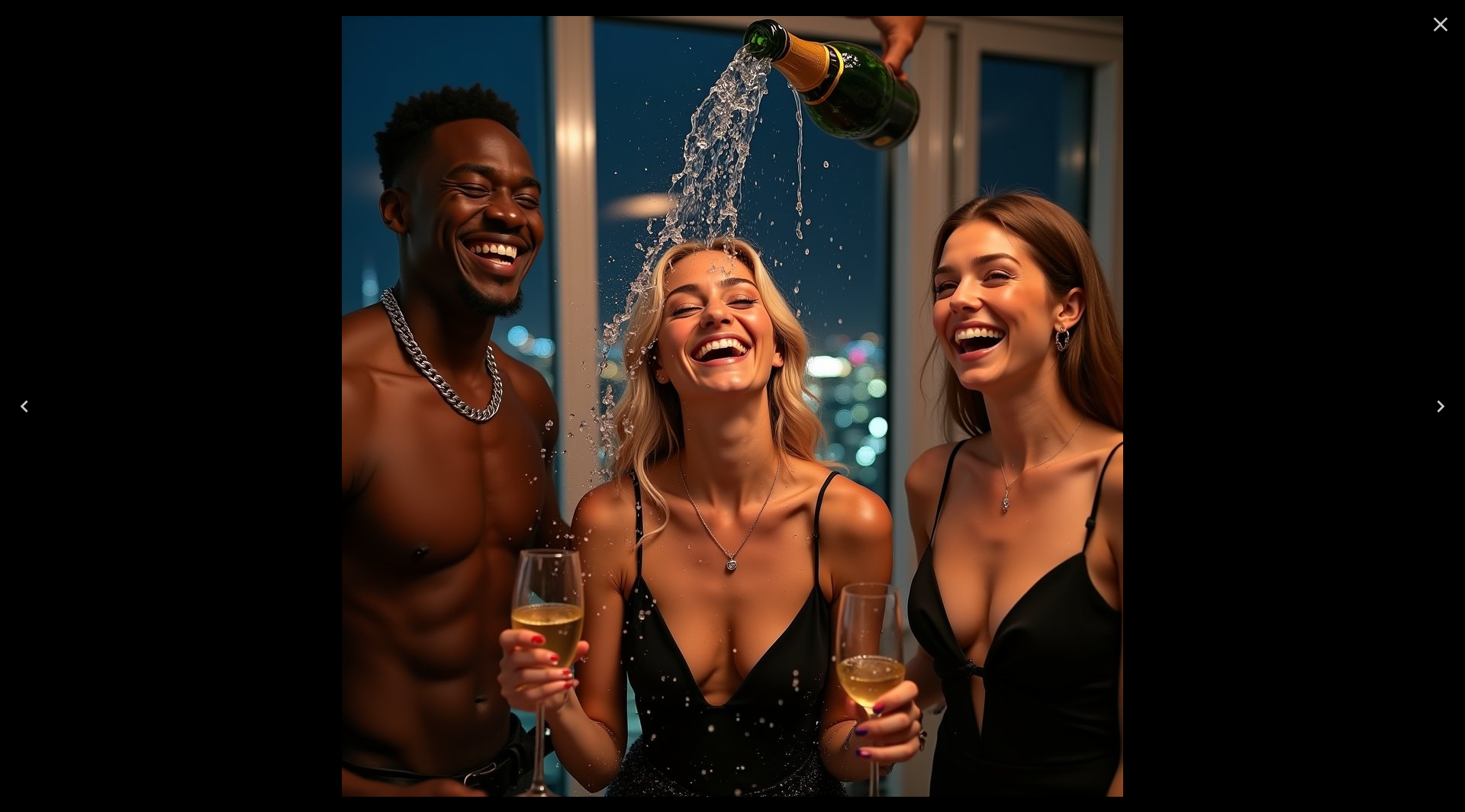
click at [1453, 401] on button "Next" at bounding box center [1441, 407] width 49 height 61
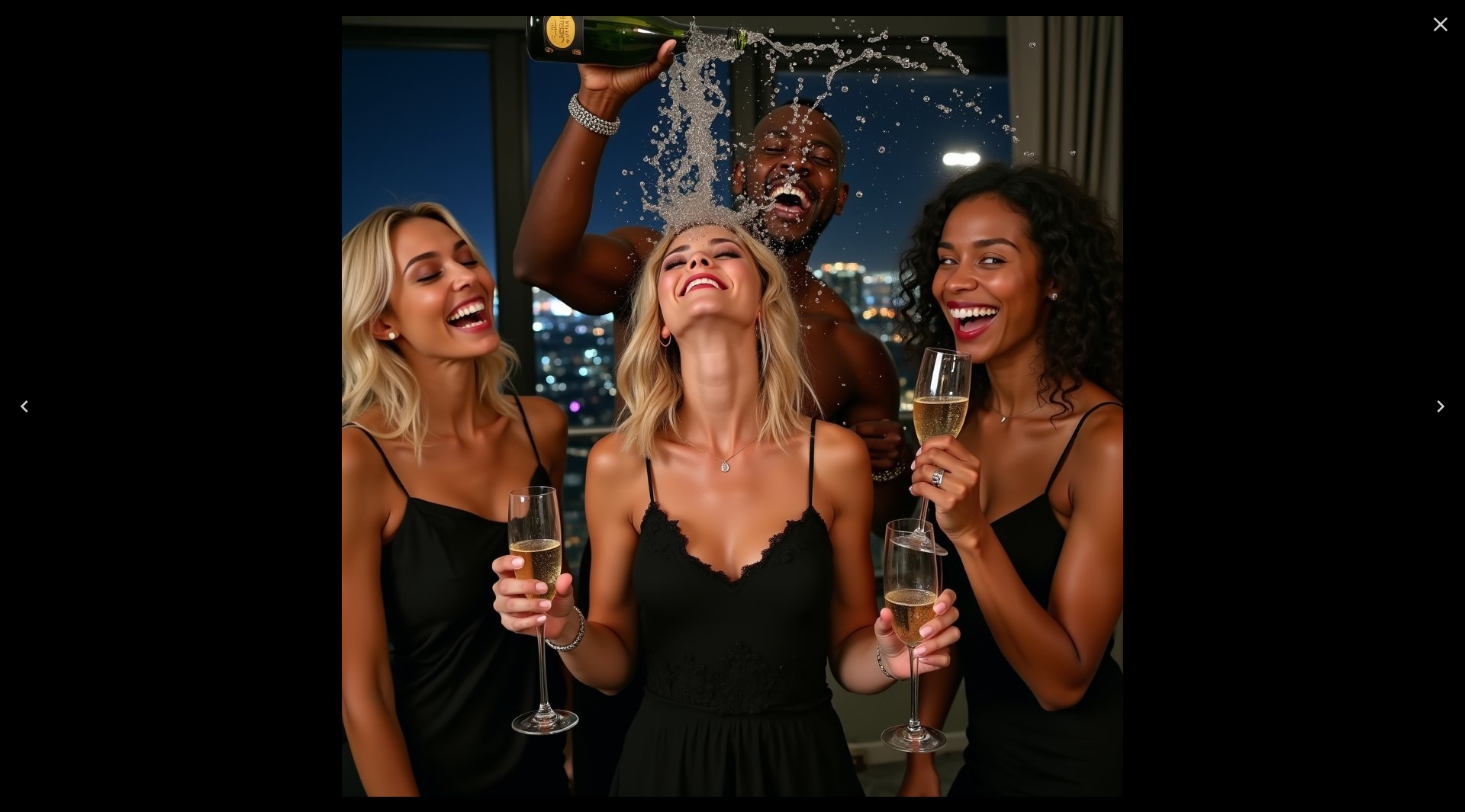
click at [1453, 401] on button "Next" at bounding box center [1441, 407] width 49 height 61
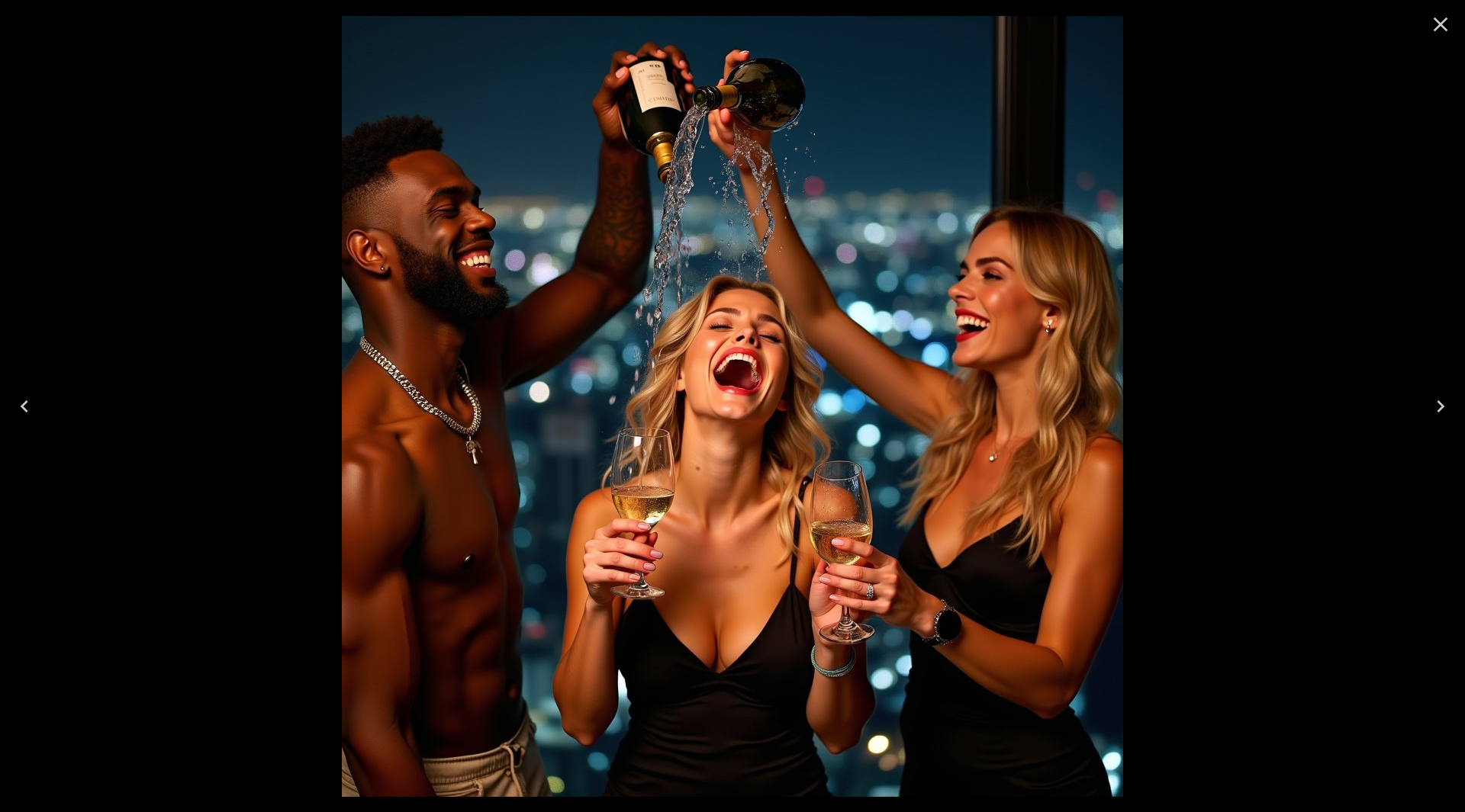
click at [1438, 406] on icon "Next" at bounding box center [1441, 406] width 24 height 24
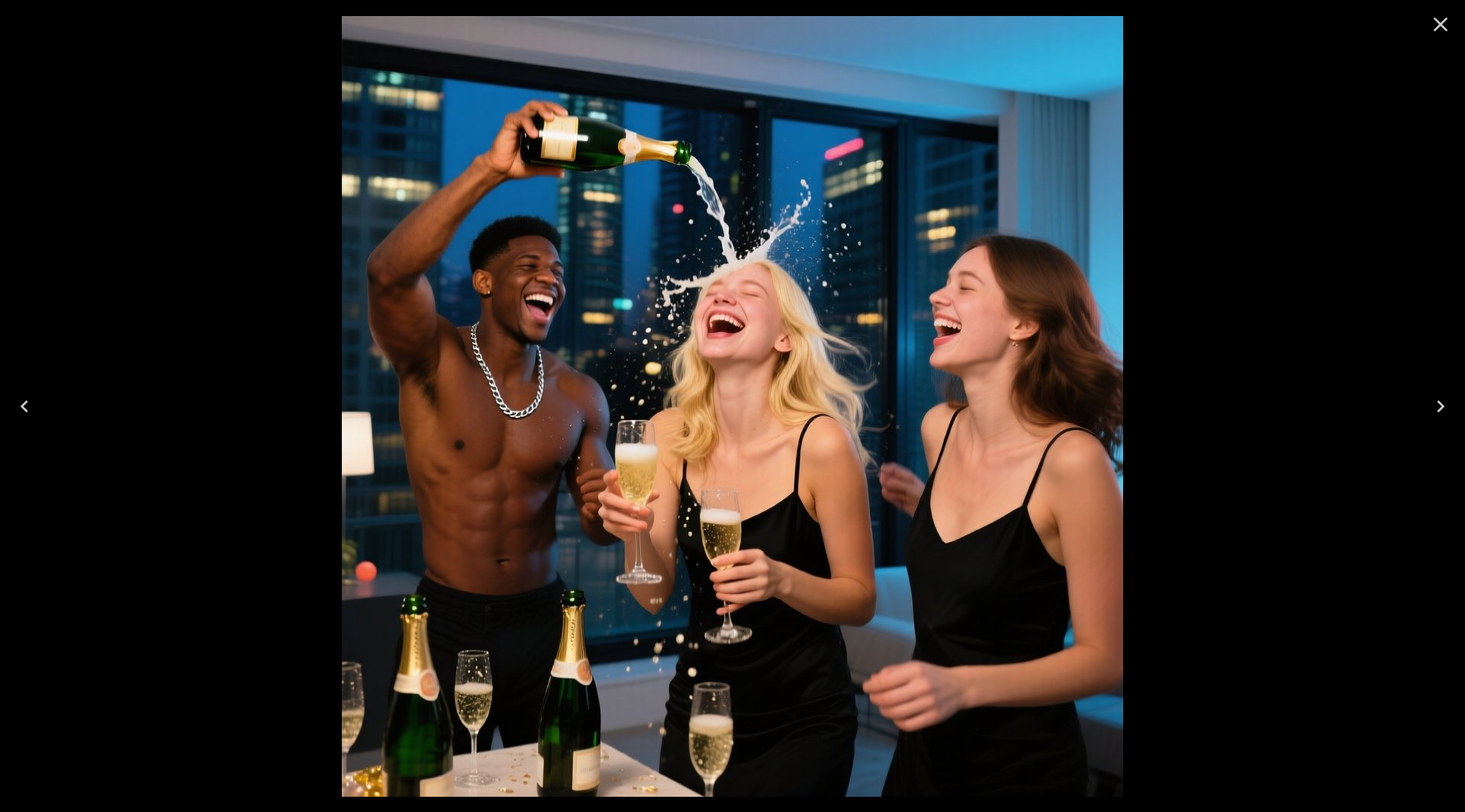
click at [1437, 406] on icon "Next" at bounding box center [1441, 406] width 24 height 24
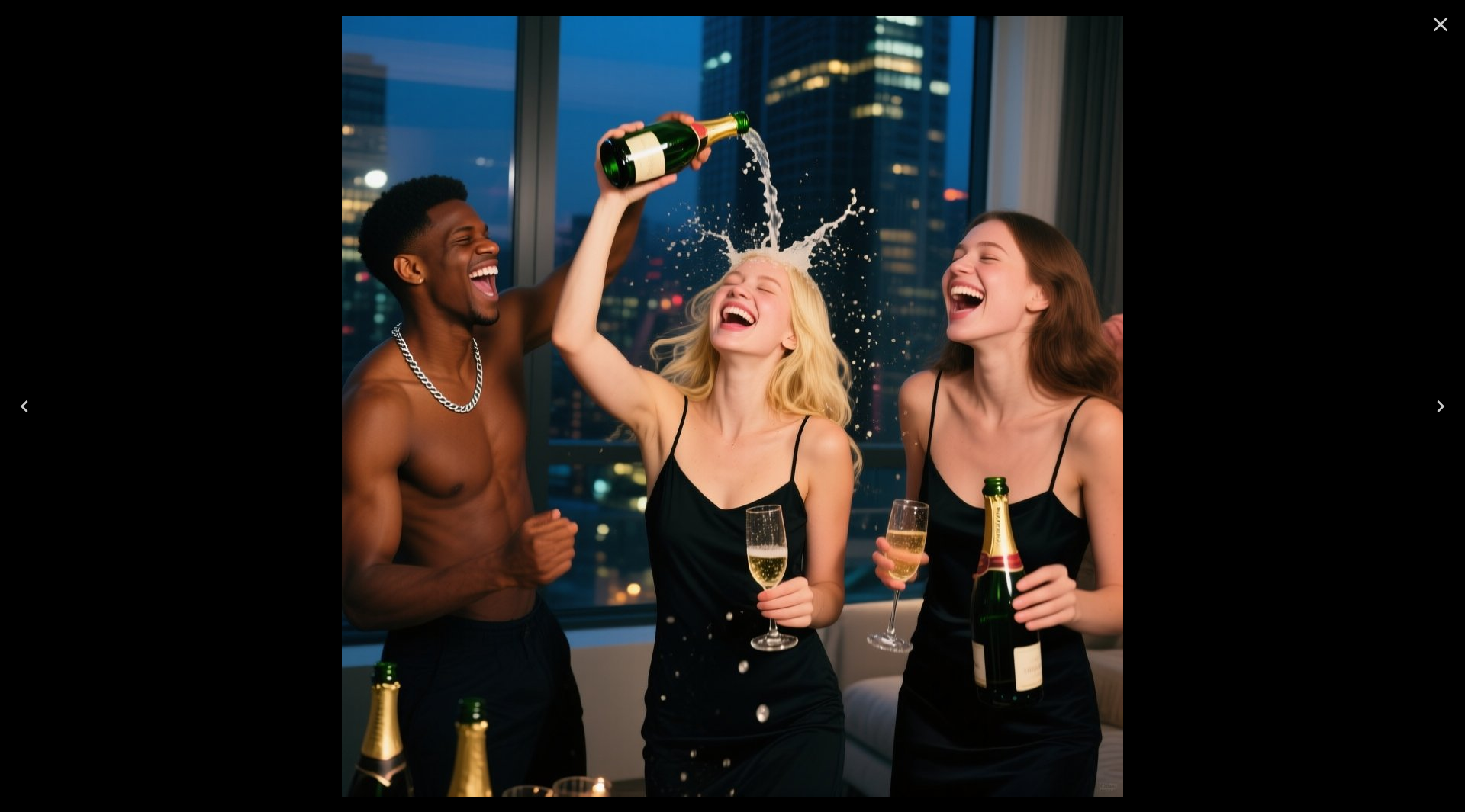
click at [1437, 406] on icon "Next" at bounding box center [1441, 406] width 24 height 24
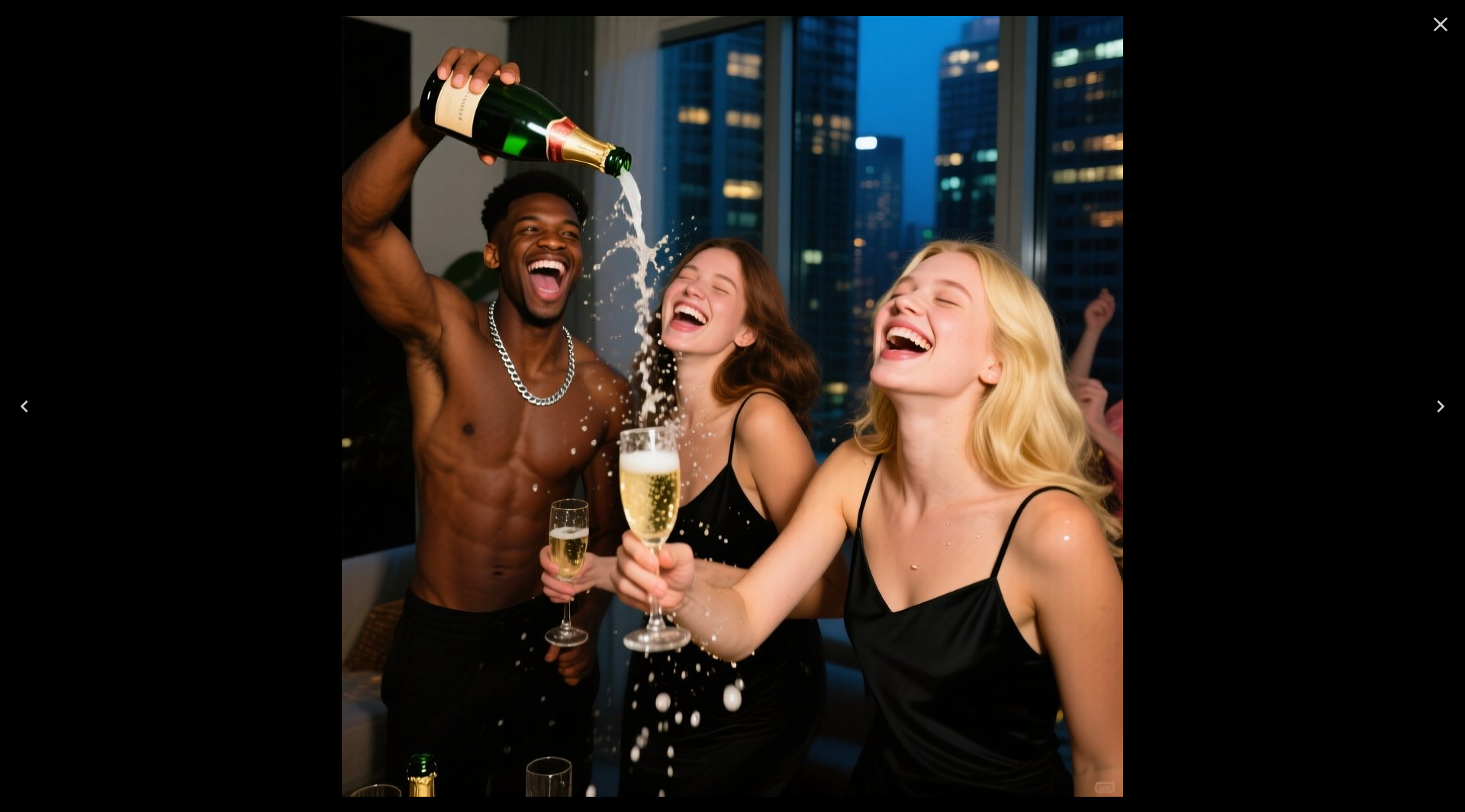
click at [1448, 24] on icon "Close" at bounding box center [1441, 24] width 24 height 24
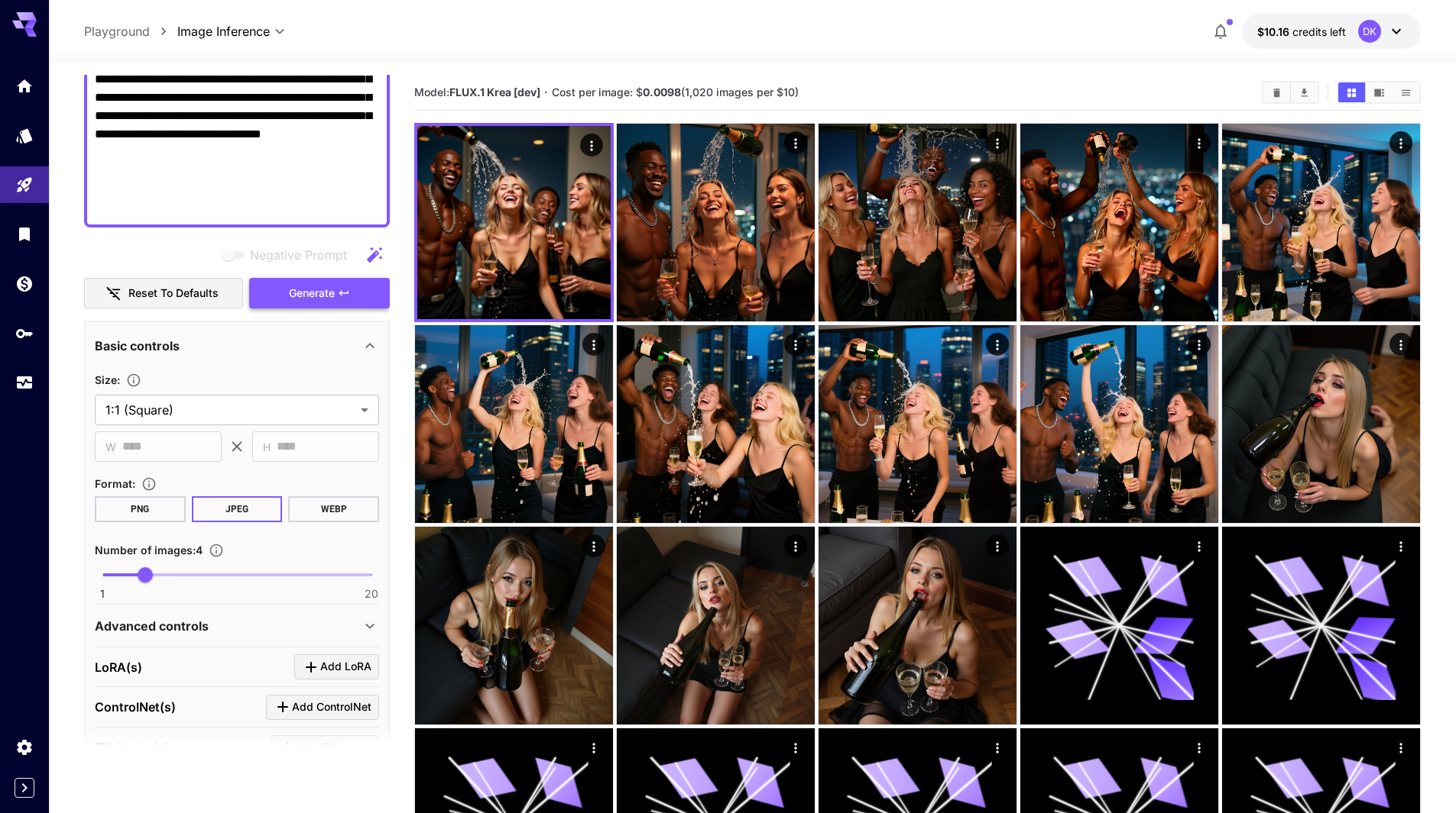
click at [319, 294] on span "Generate" at bounding box center [312, 293] width 46 height 19
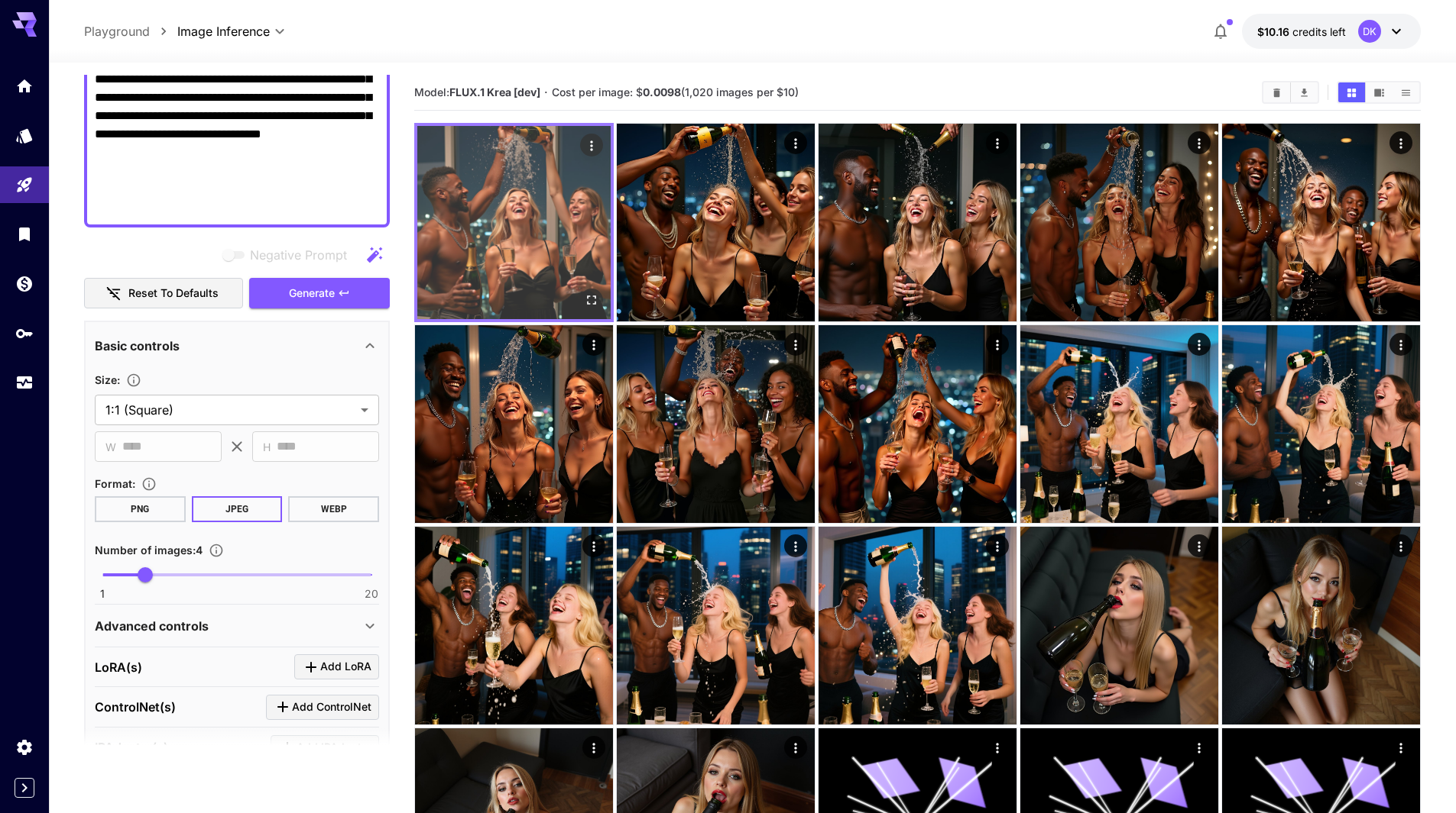
click at [592, 299] on icon "Open in fullscreen" at bounding box center [591, 300] width 15 height 15
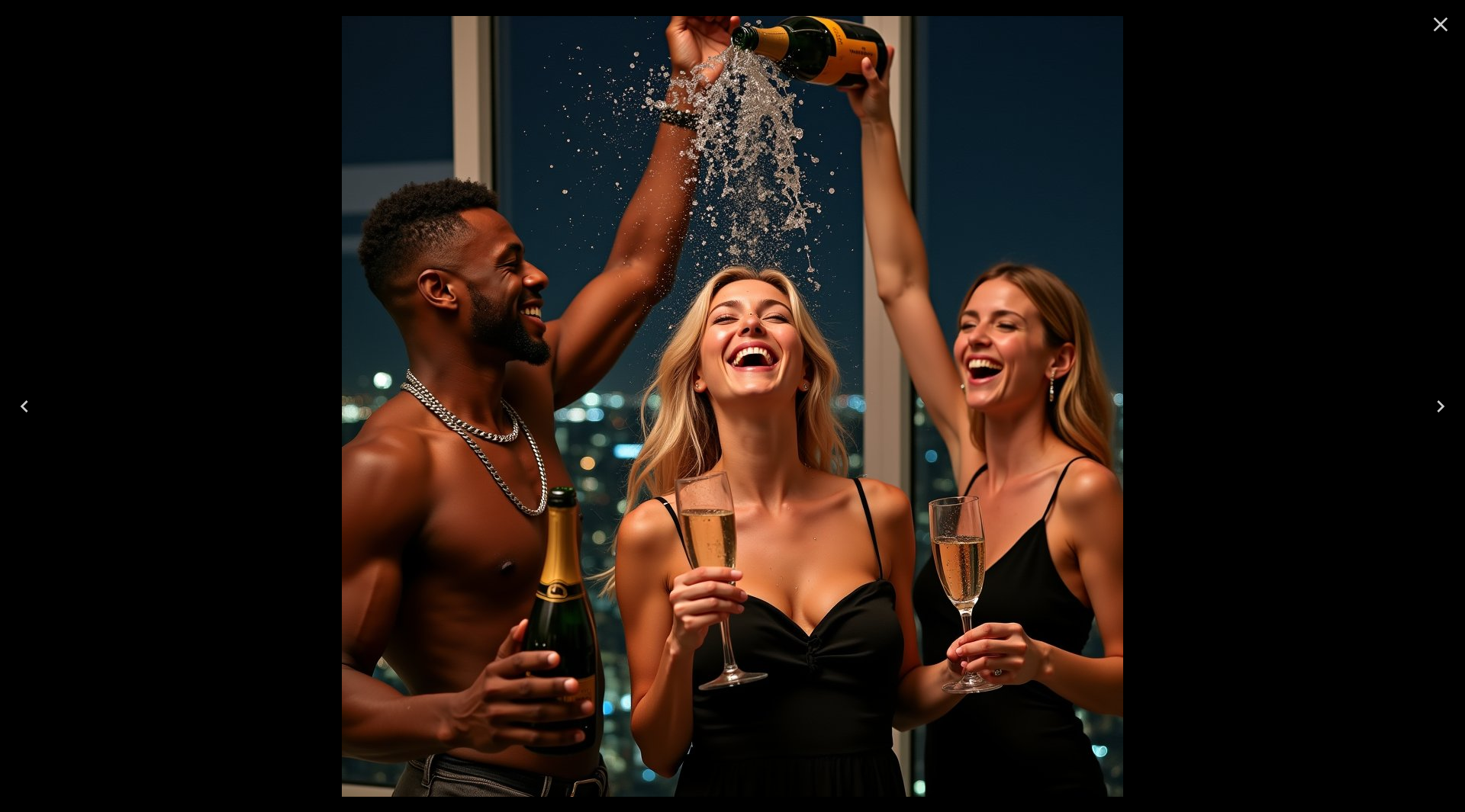
click at [1446, 398] on icon "Next" at bounding box center [1441, 406] width 24 height 24
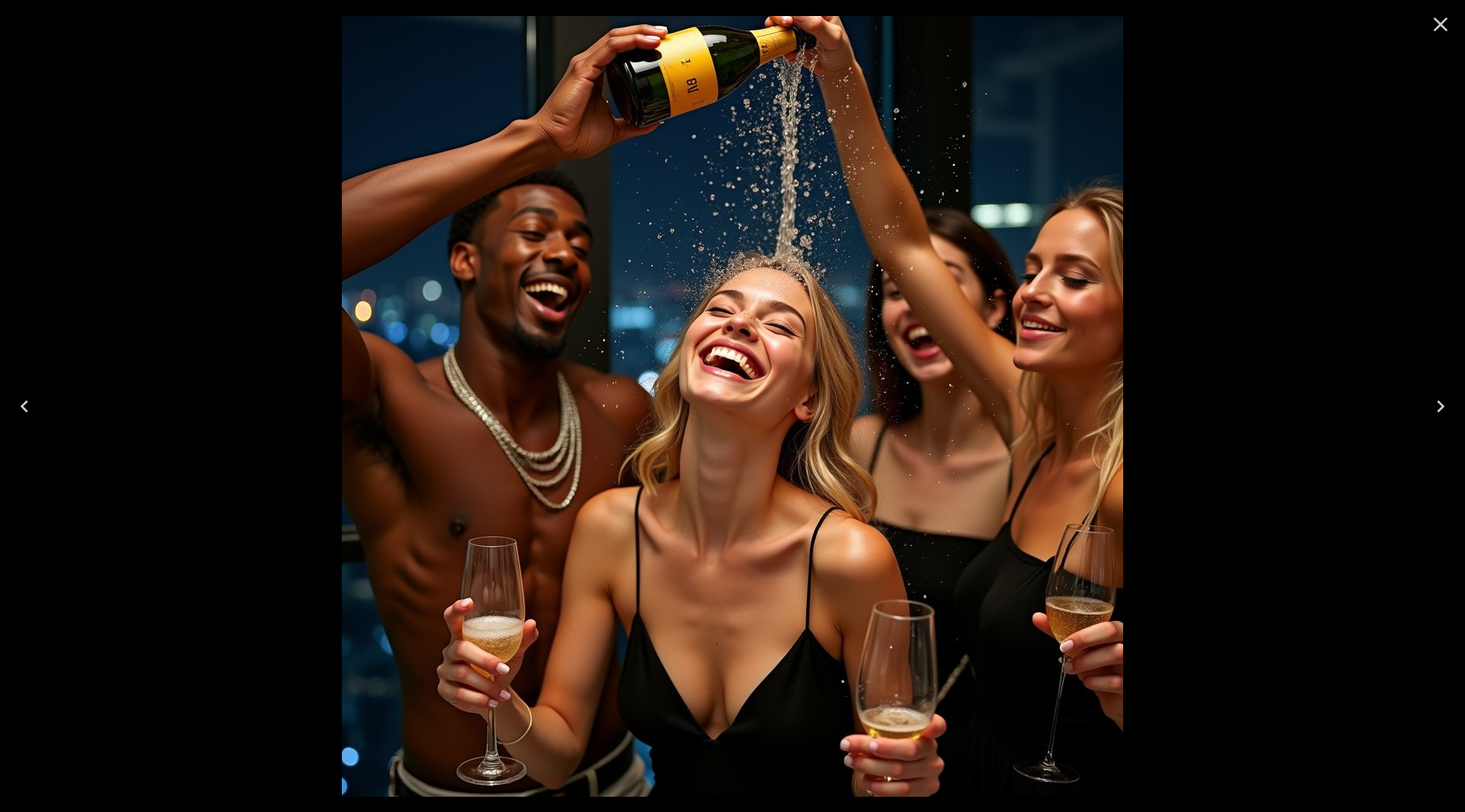
click at [1446, 398] on icon "Next" at bounding box center [1441, 406] width 24 height 24
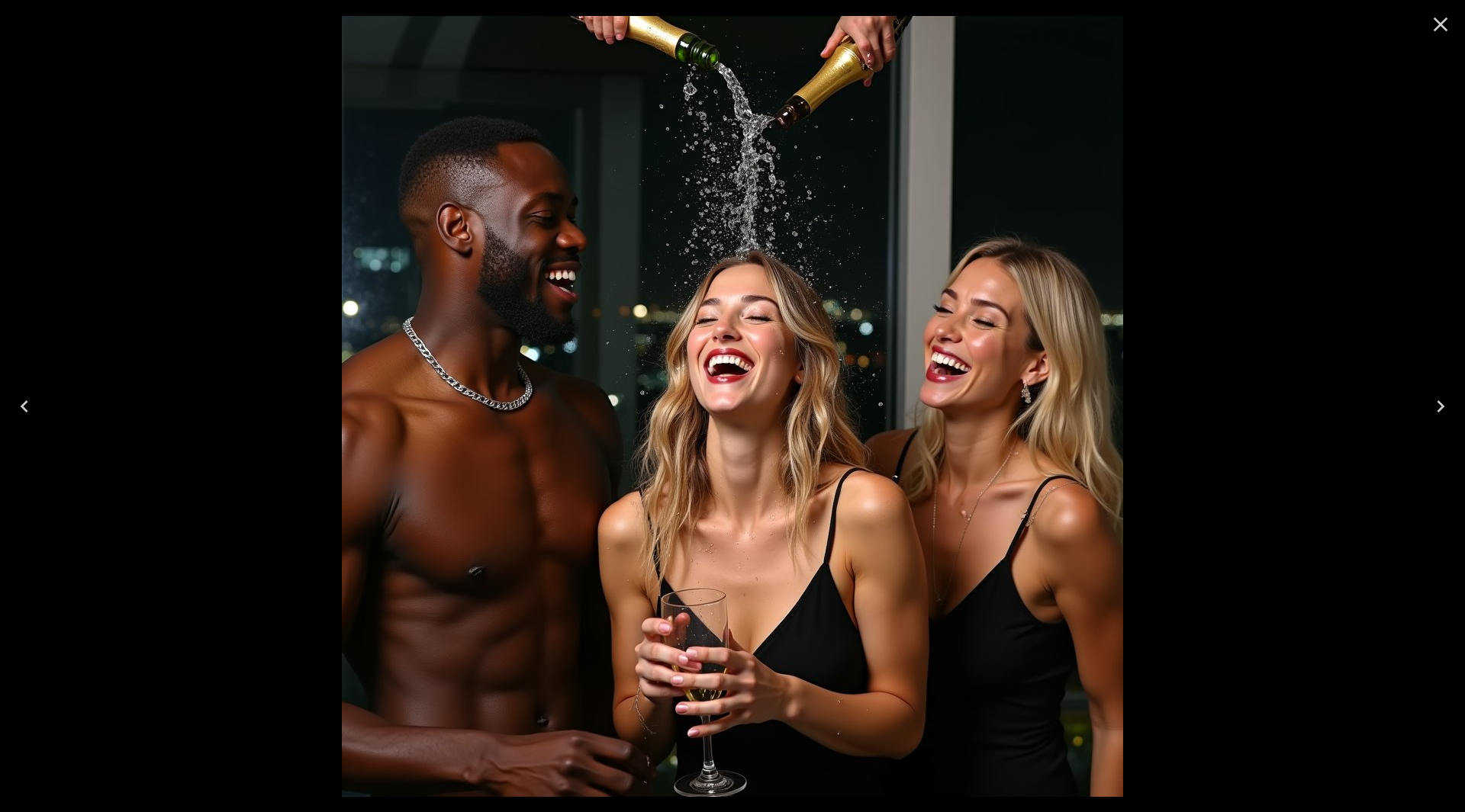
click at [1446, 398] on icon "Next" at bounding box center [1441, 406] width 24 height 24
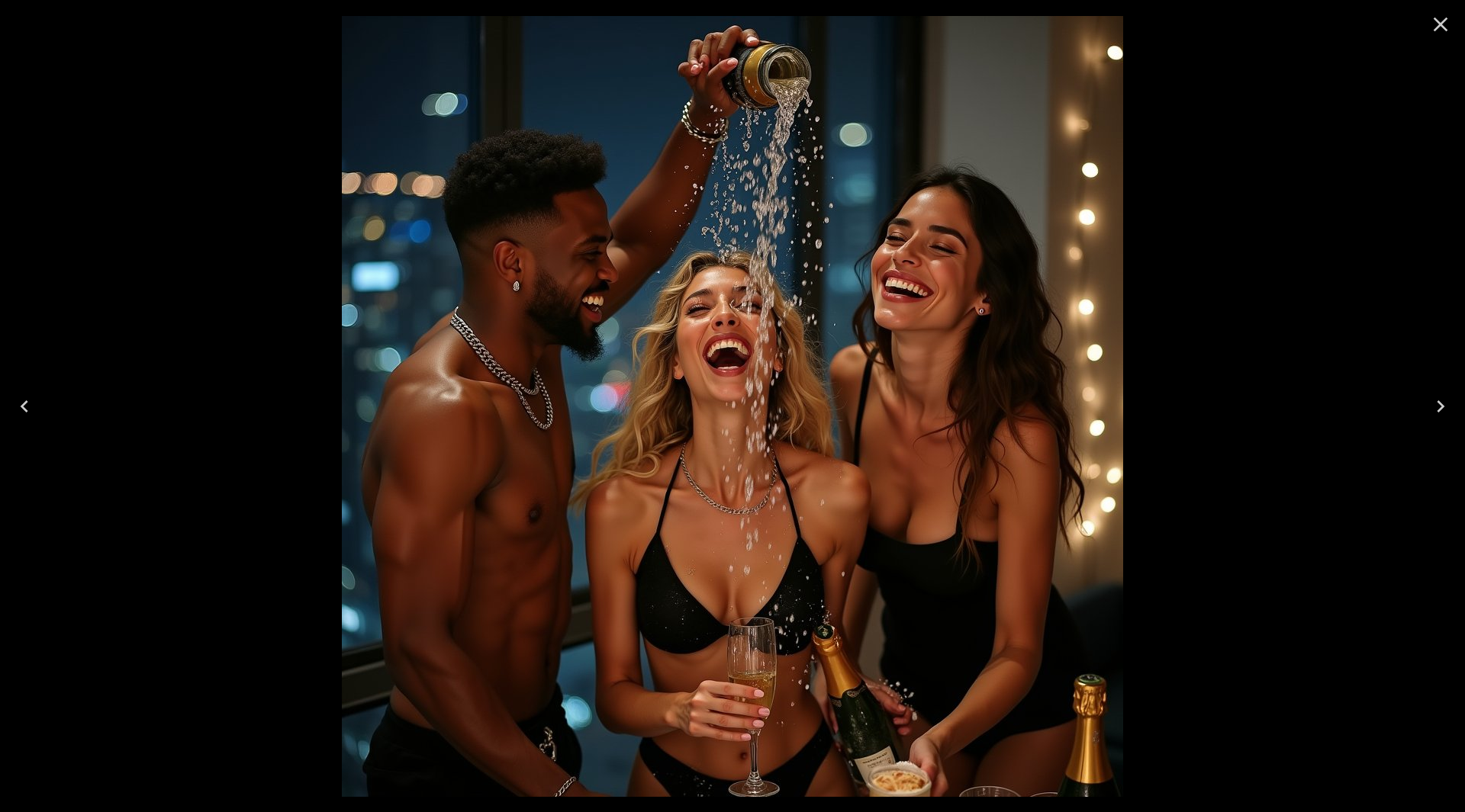
click at [1442, 25] on icon "Close" at bounding box center [1442, 24] width 14 height 14
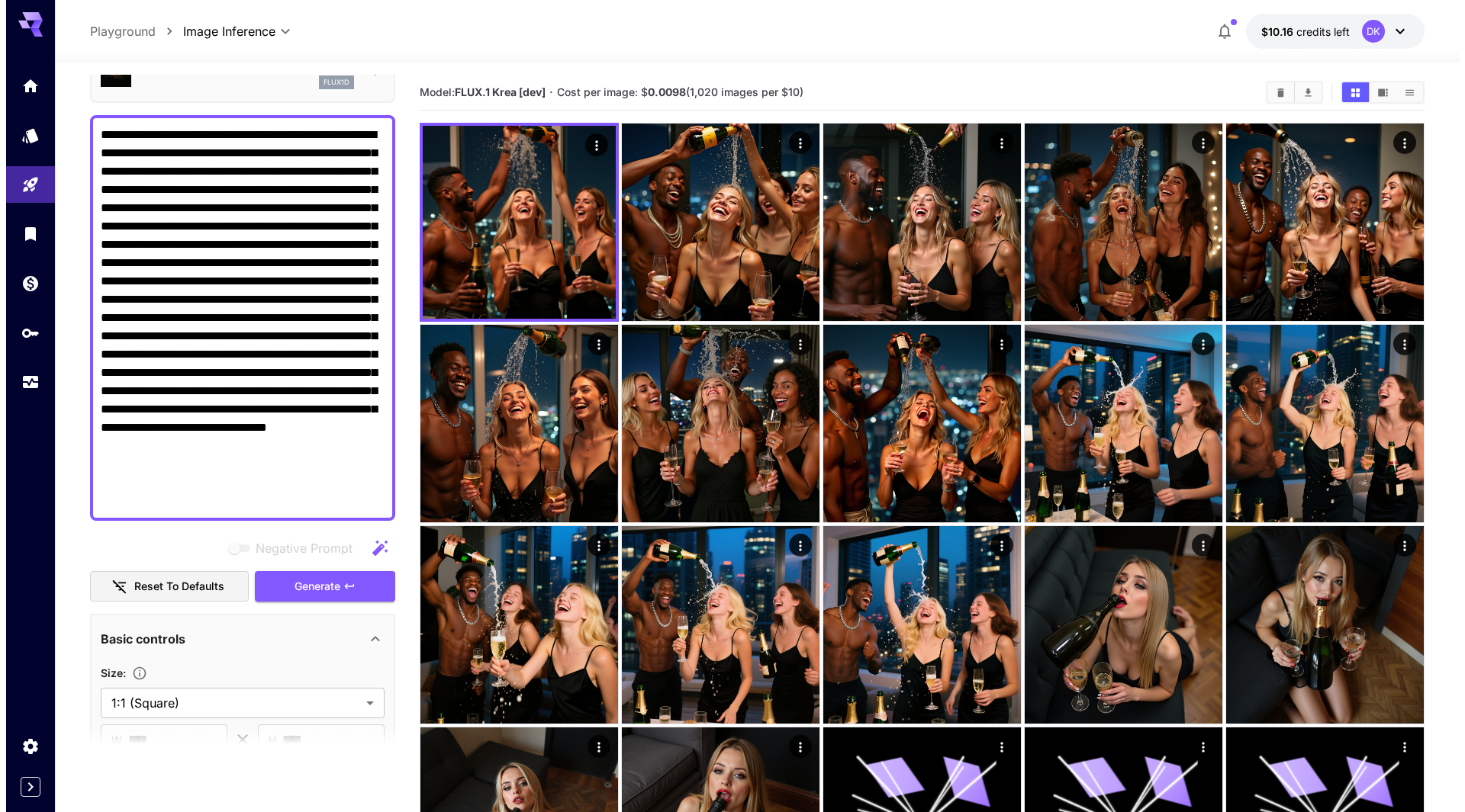
scroll to position [0, 0]
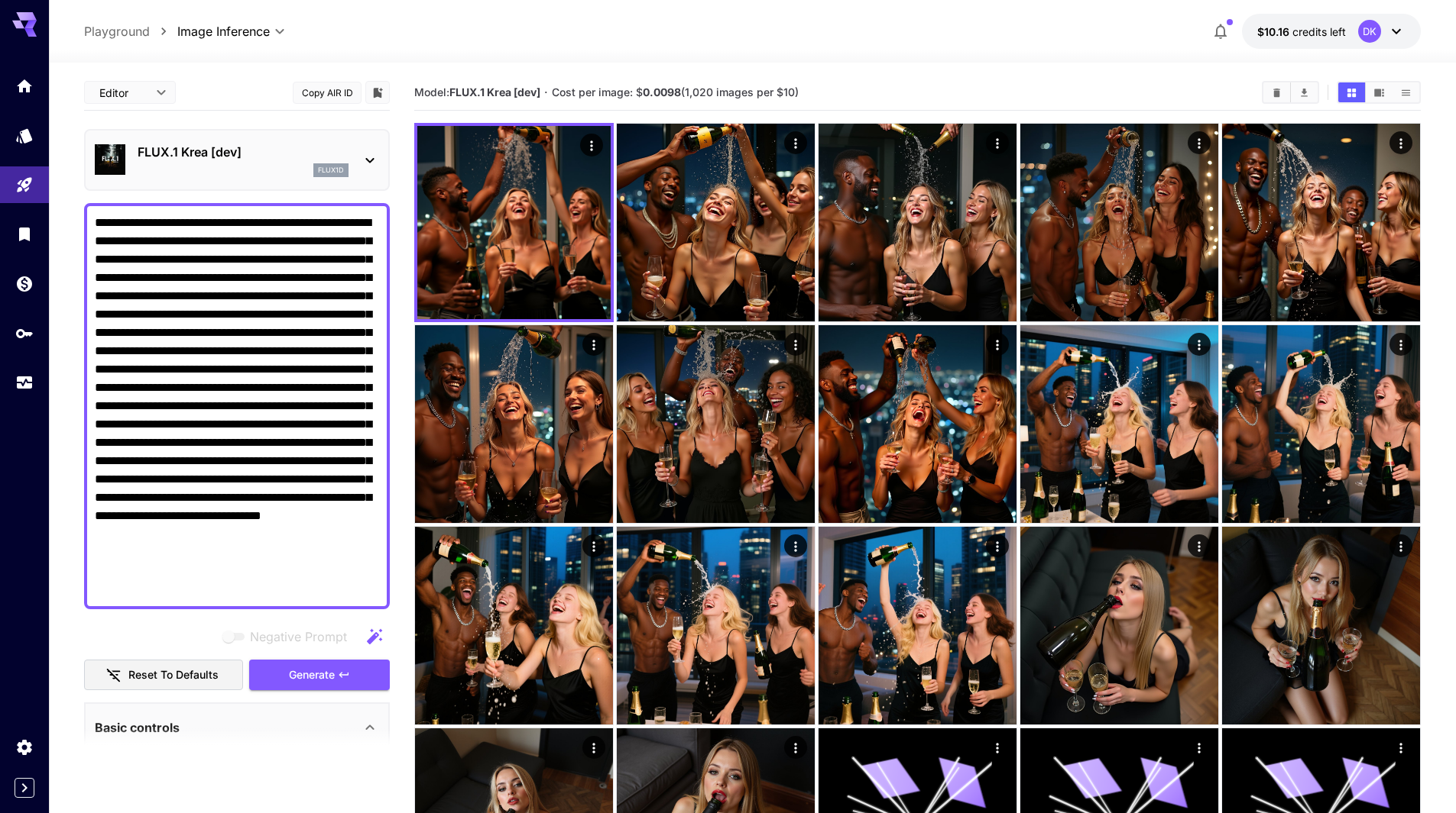
click at [185, 157] on p "FLUX.1 Krea [dev]" at bounding box center [242, 152] width 211 height 18
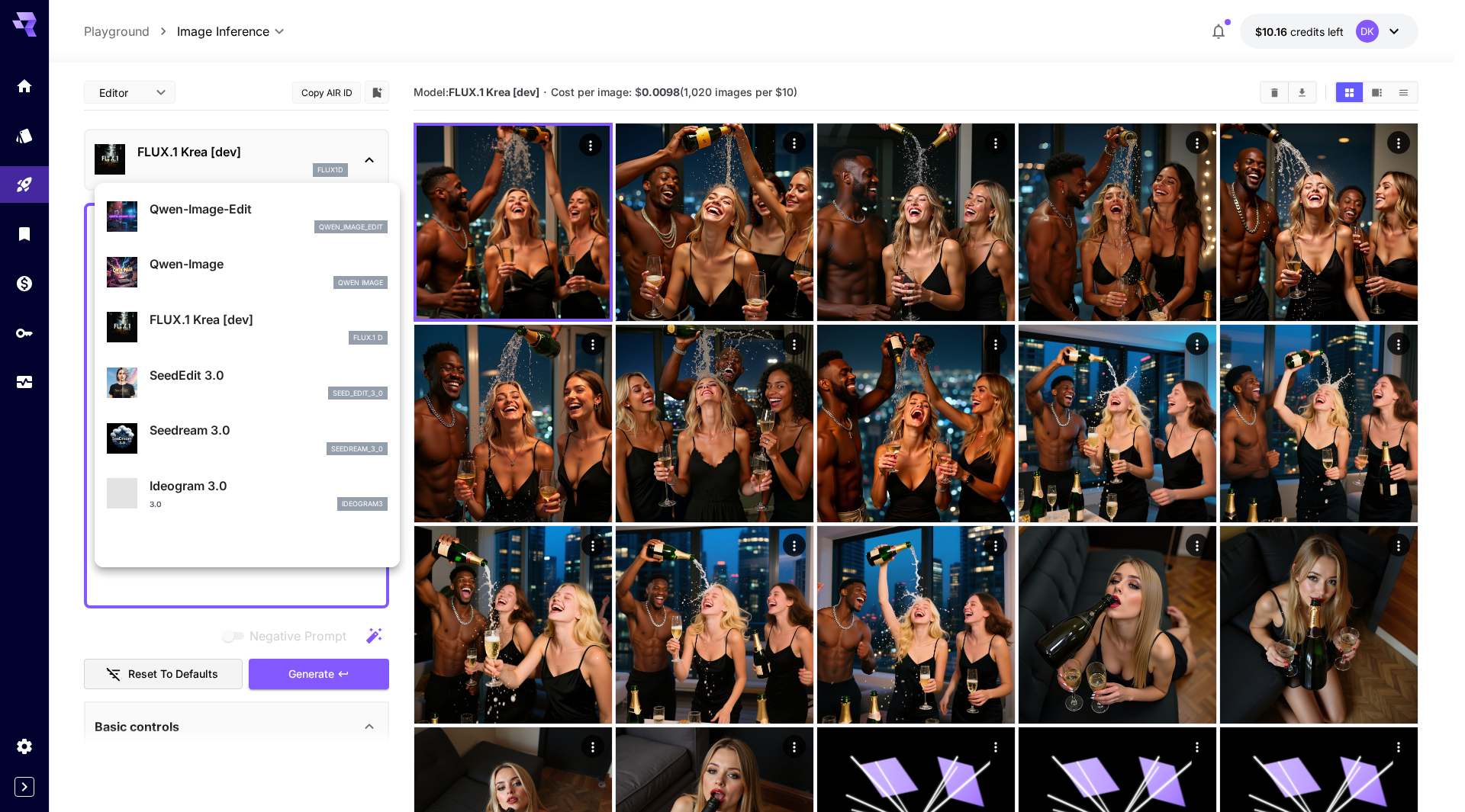
scroll to position [152, 0]
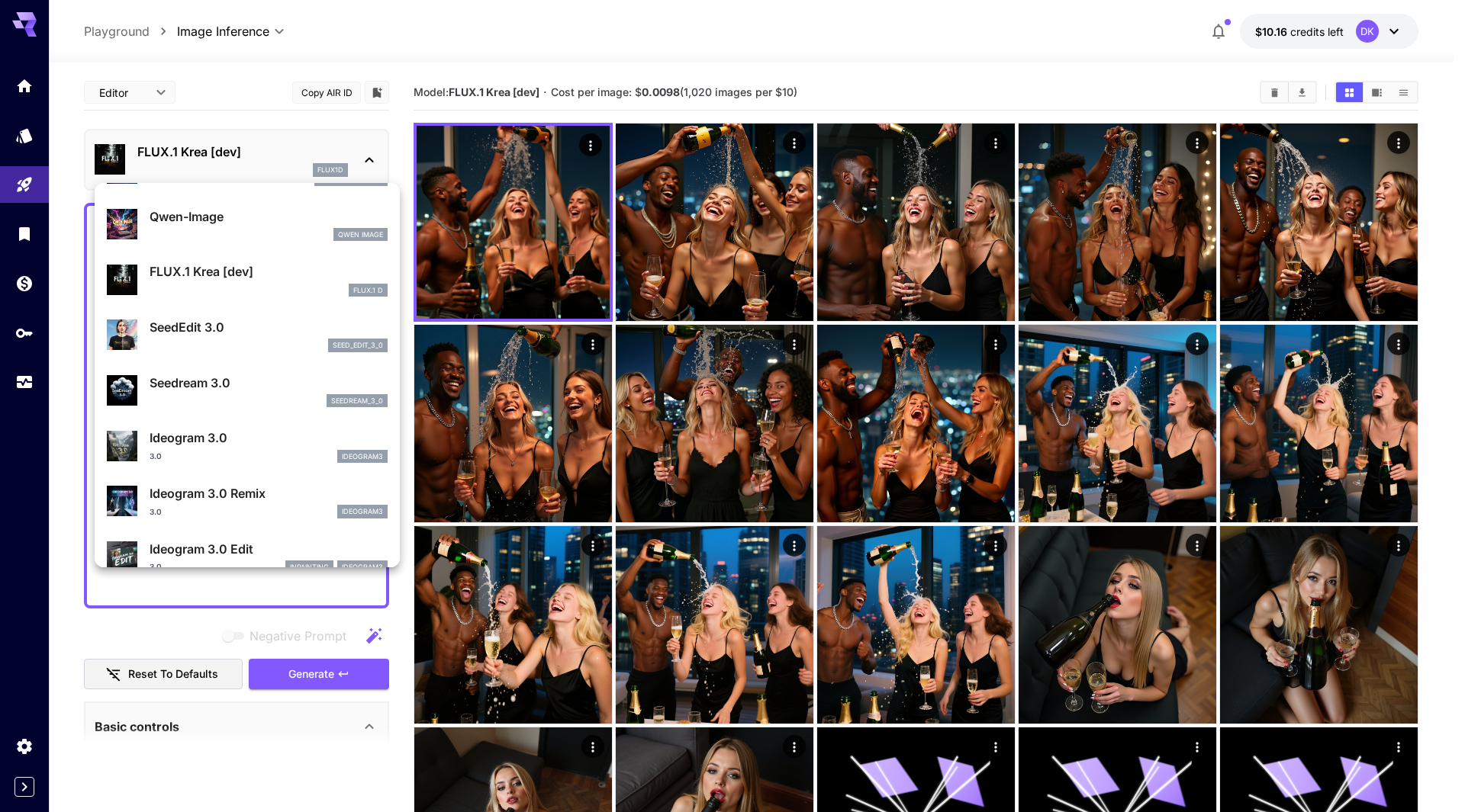
click at [220, 386] on p "Seedream 3.0" at bounding box center [269, 383] width 238 height 18
type input "*"
type input "***"
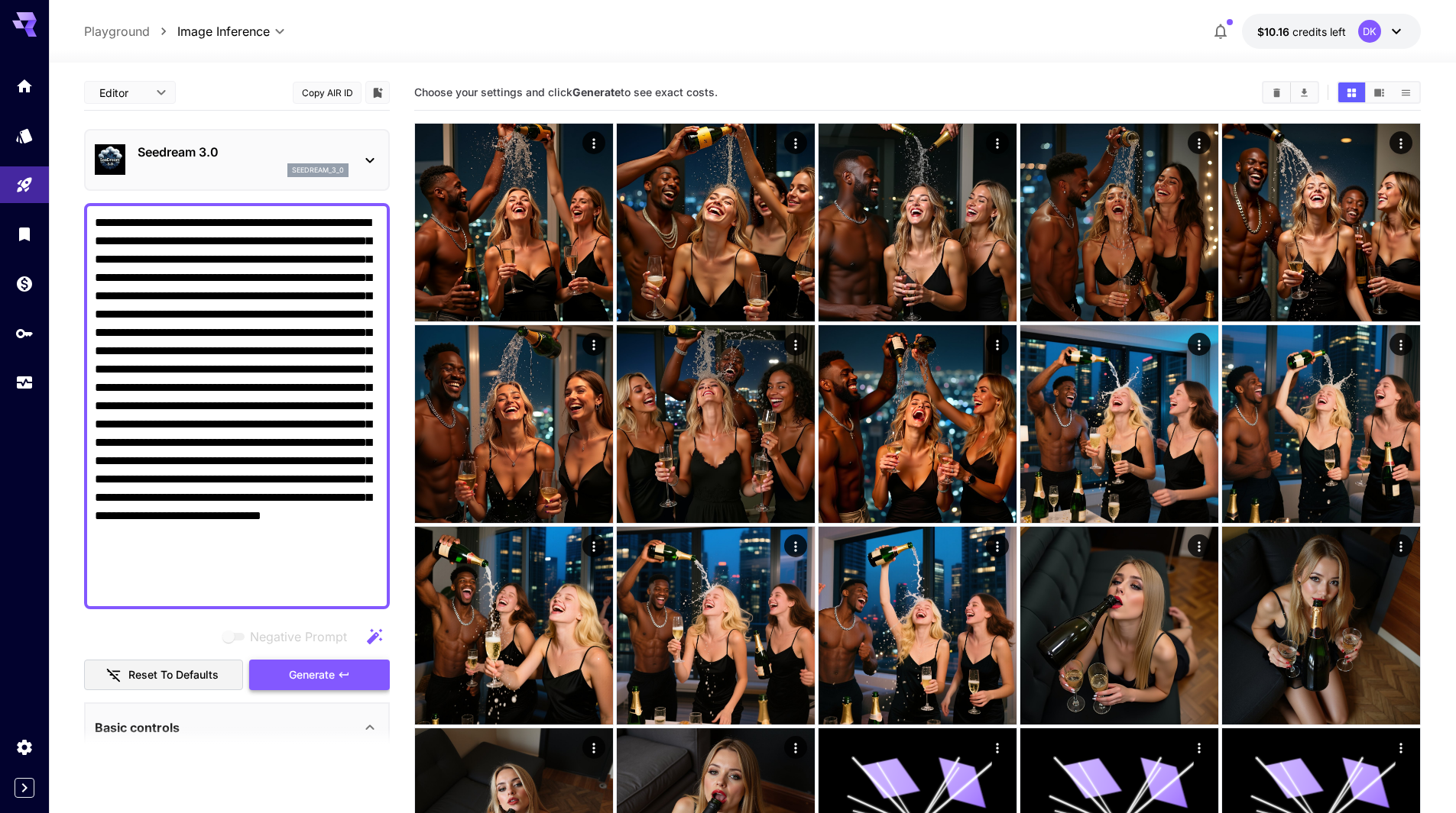
click at [333, 675] on span "Generate" at bounding box center [312, 675] width 46 height 19
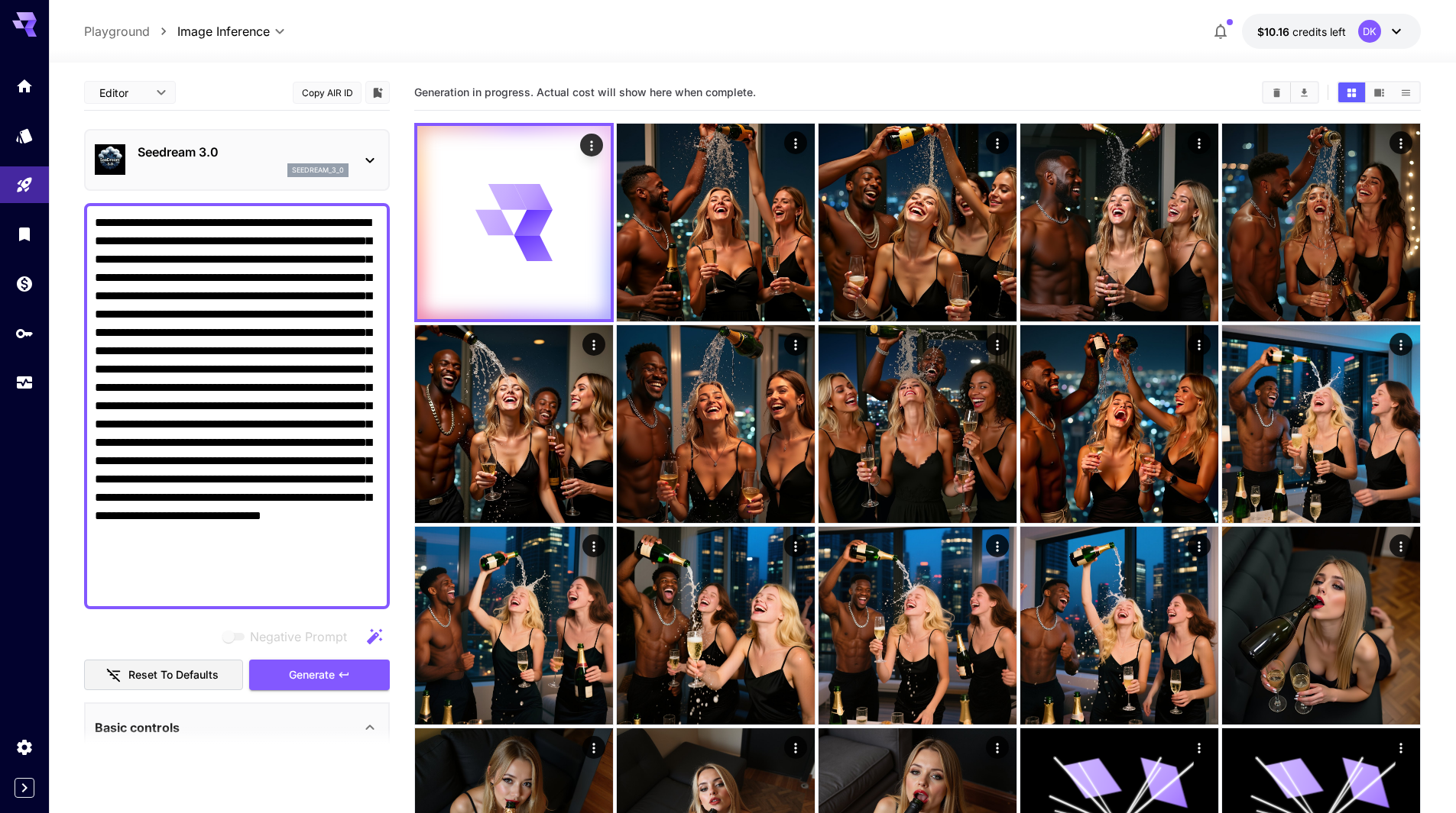
click at [226, 164] on div "seedream_3_0" at bounding box center [242, 170] width 211 height 14
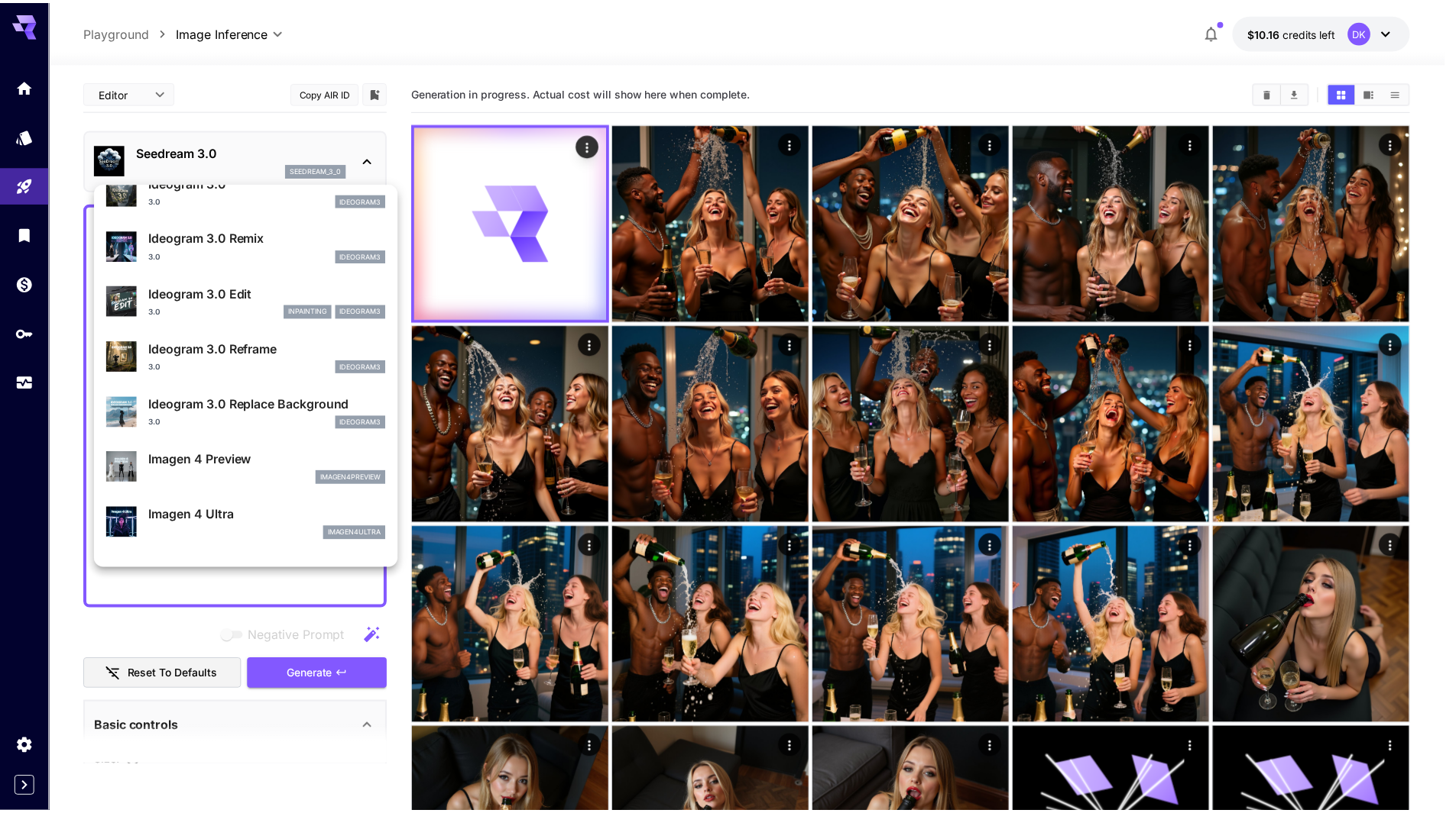
scroll to position [535, 0]
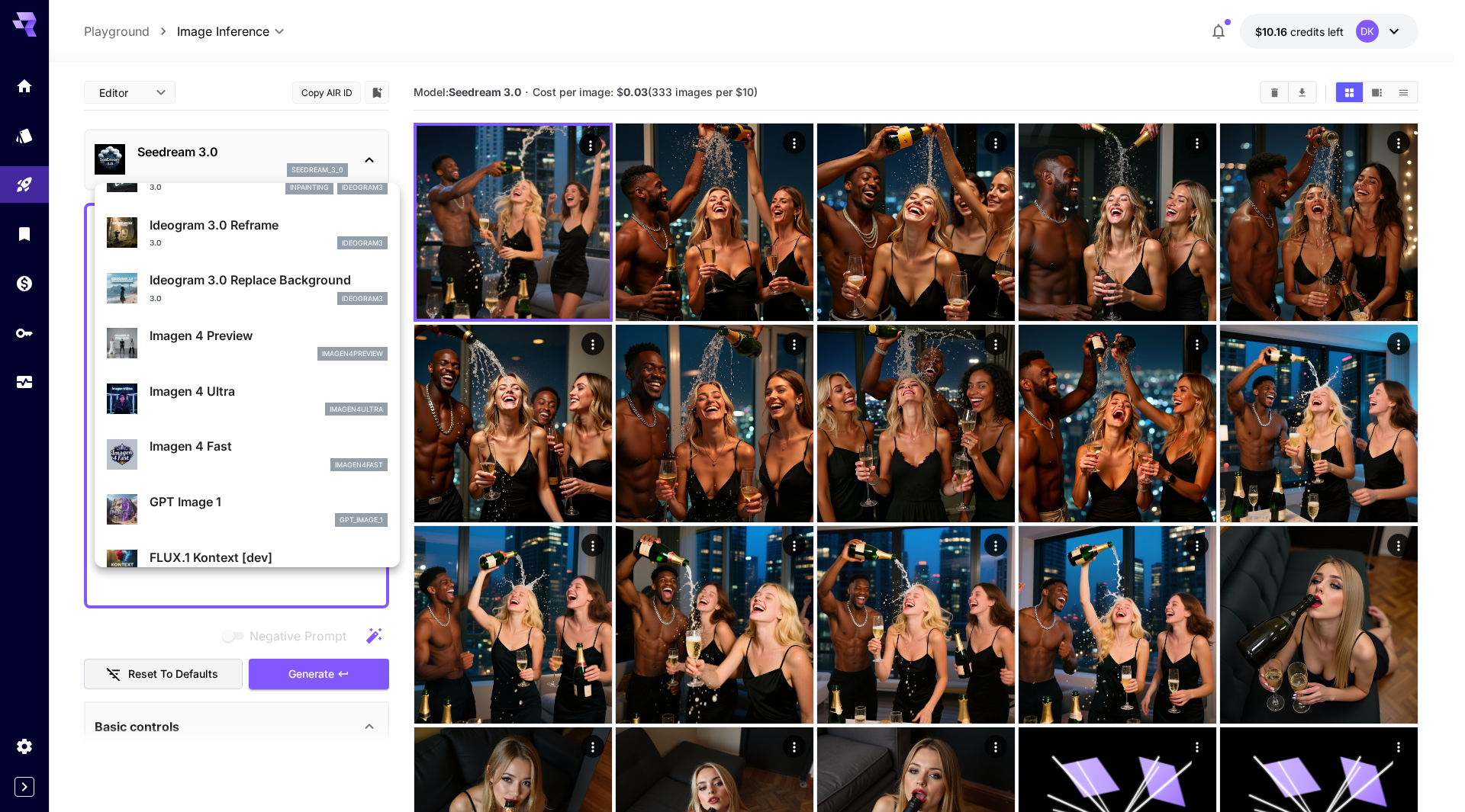
click at [274, 343] on p "Imagen 4 Preview" at bounding box center [269, 336] width 238 height 18
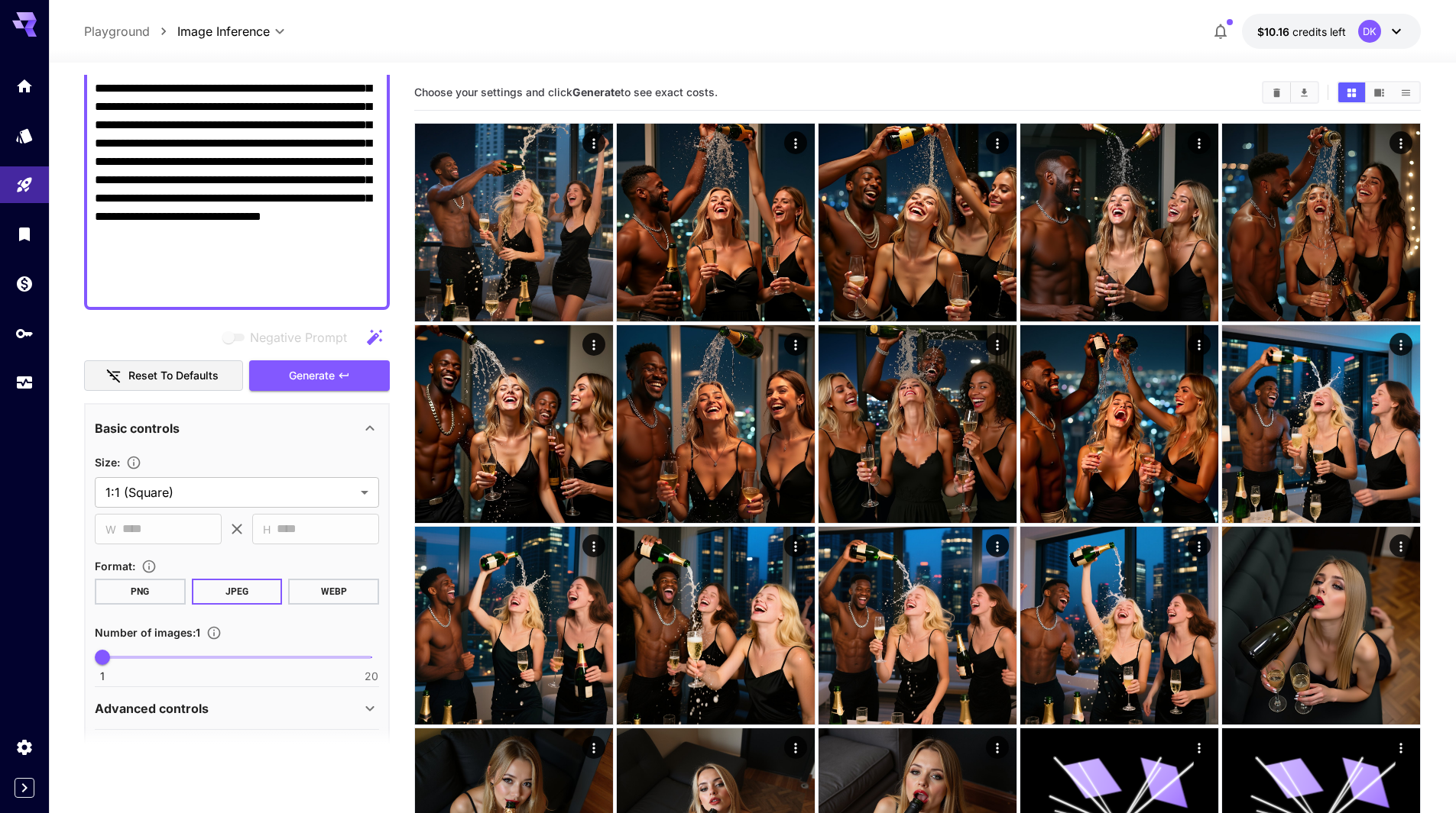
scroll to position [305, 0]
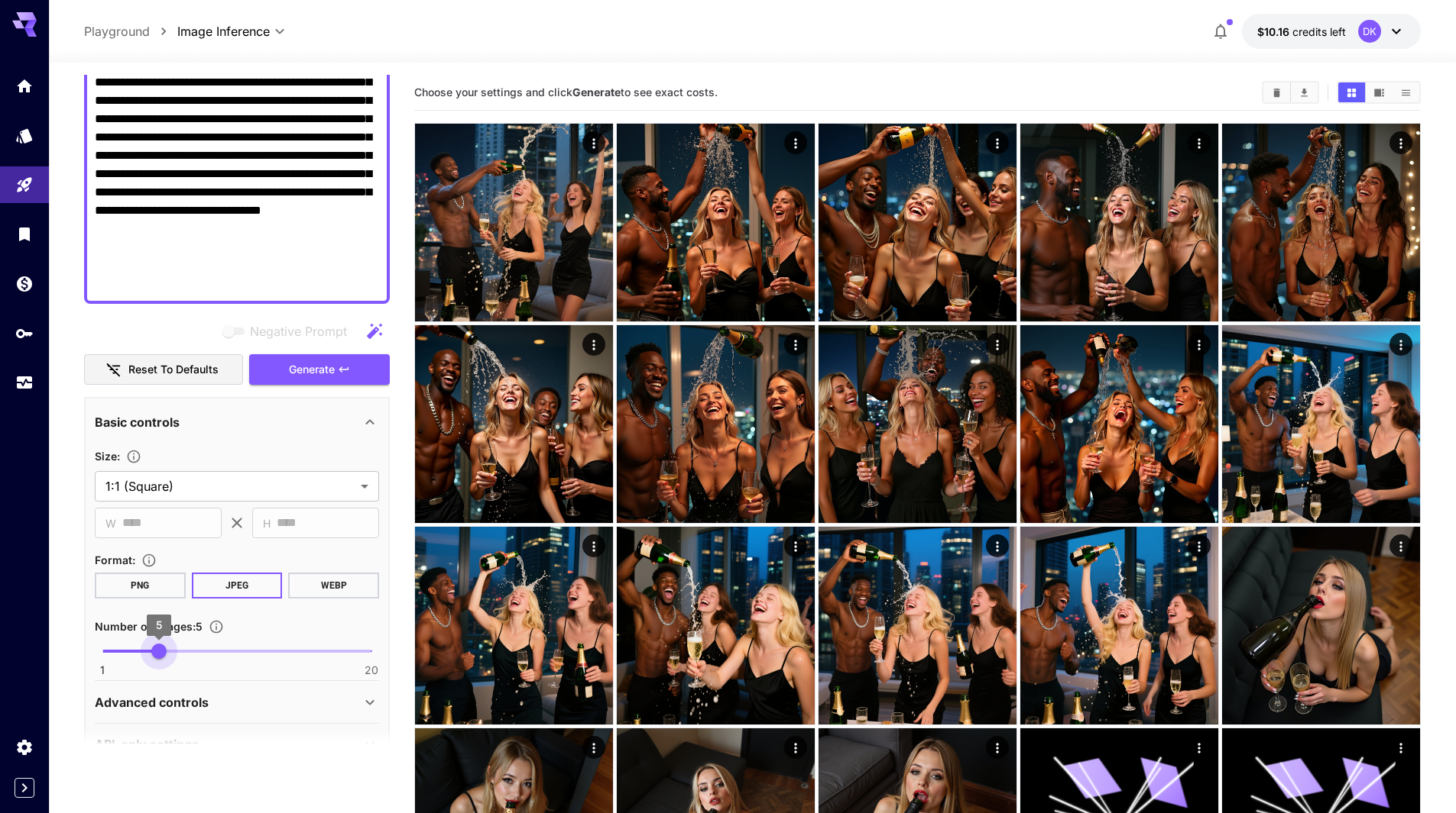
type input "*"
drag, startPoint x: 121, startPoint y: 658, endPoint x: 150, endPoint y: 659, distance: 29.0
click at [150, 659] on span "4" at bounding box center [145, 651] width 15 height 15
click at [345, 373] on icon "button" at bounding box center [344, 369] width 13 height 13
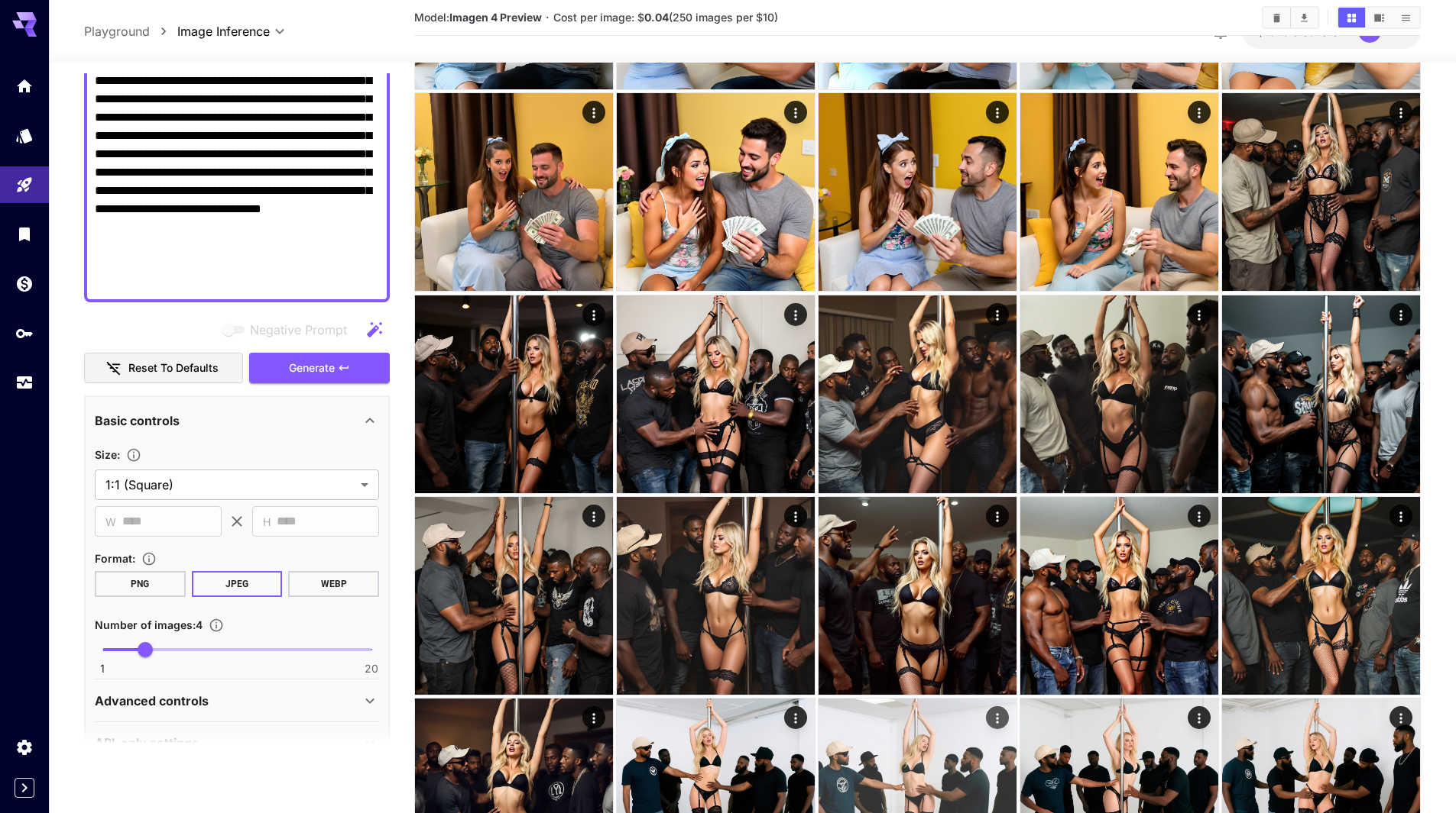
scroll to position [3135, 0]
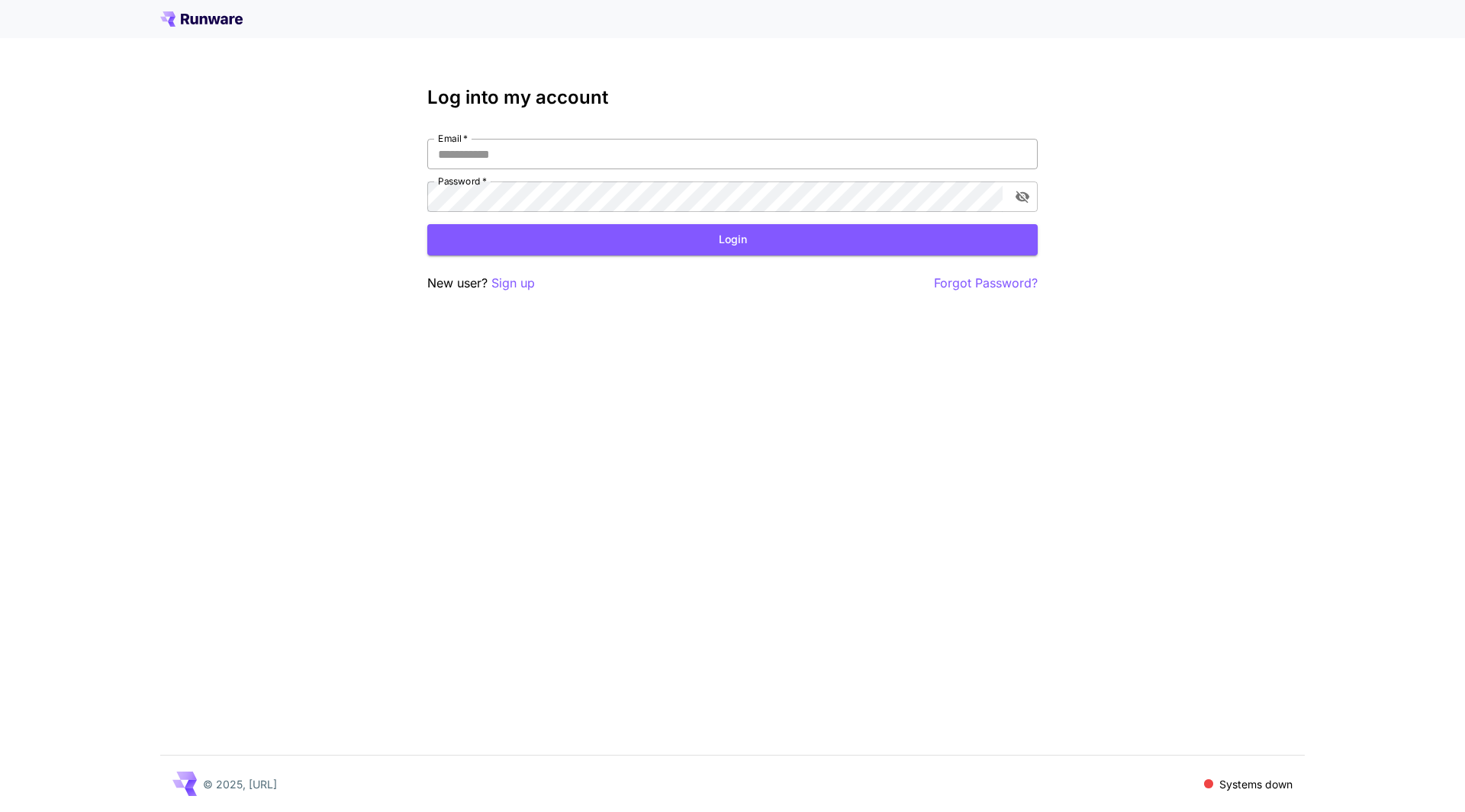
click at [587, 153] on input "Email   *" at bounding box center [732, 154] width 610 height 31
type input "**********"
click button "Login" at bounding box center [732, 240] width 610 height 32
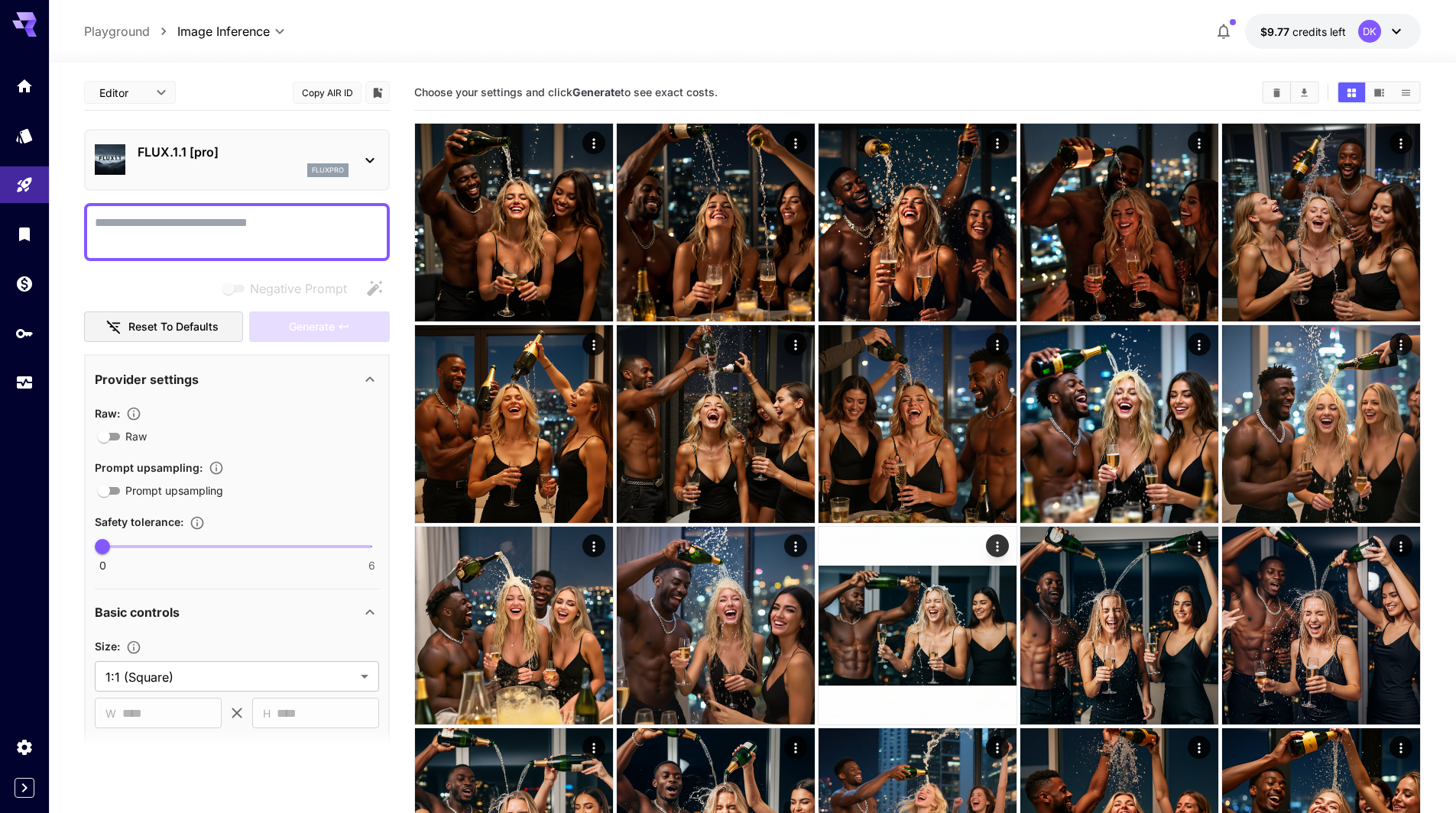
click at [1302, 91] on icon "Download All" at bounding box center [1303, 92] width 12 height 12
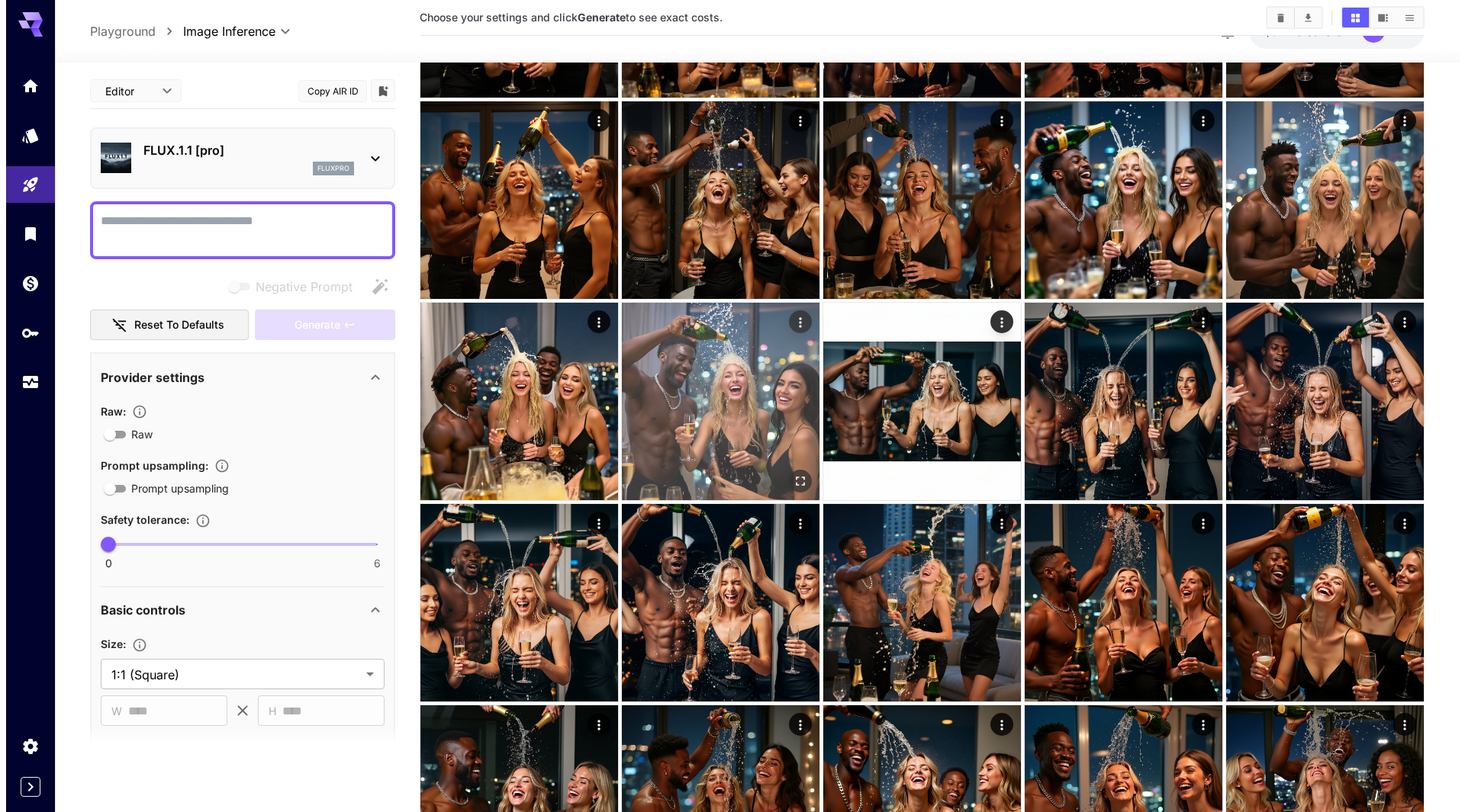
scroll to position [305, 0]
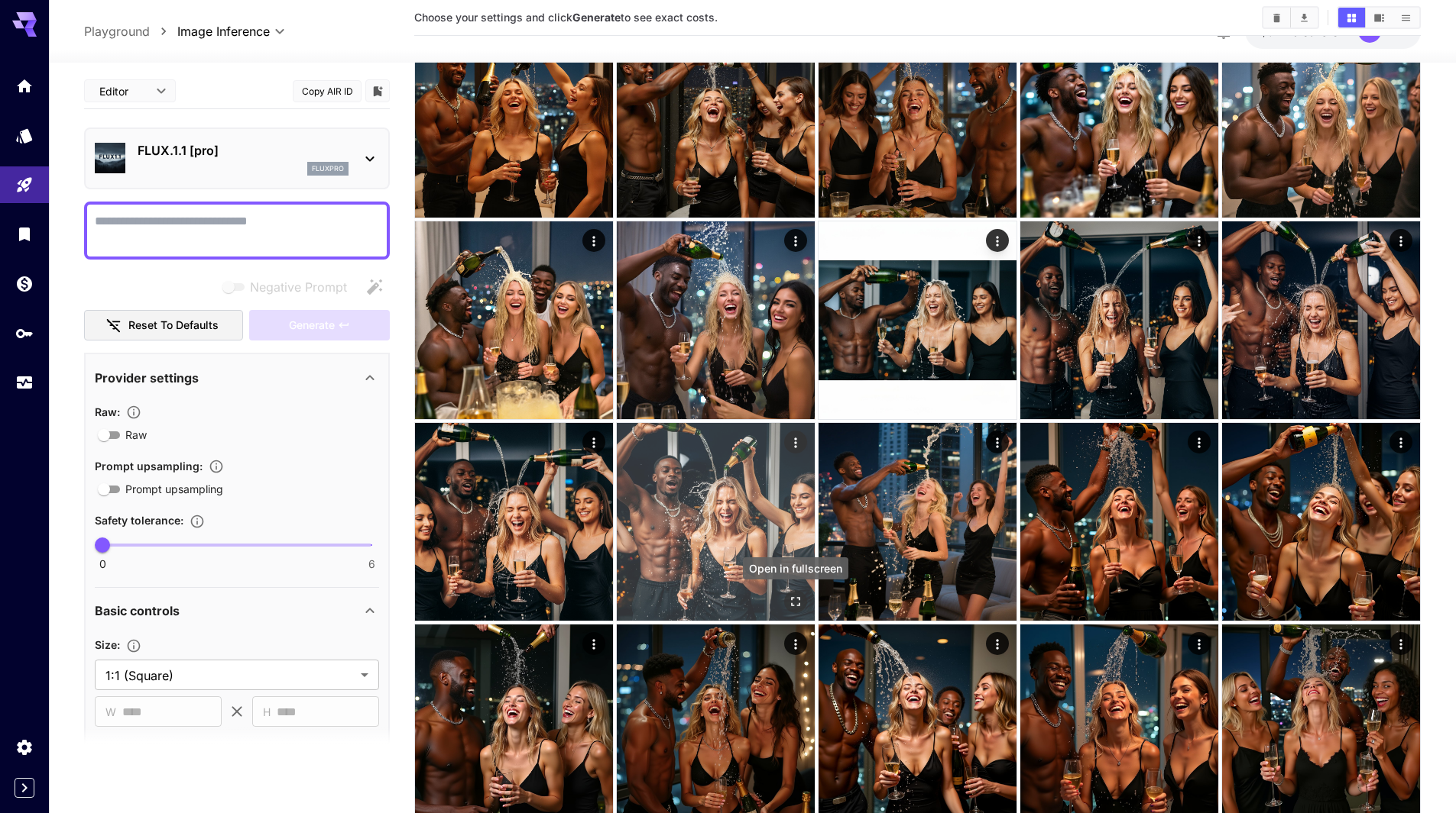
click at [794, 602] on icon "Open in fullscreen" at bounding box center [795, 602] width 15 height 15
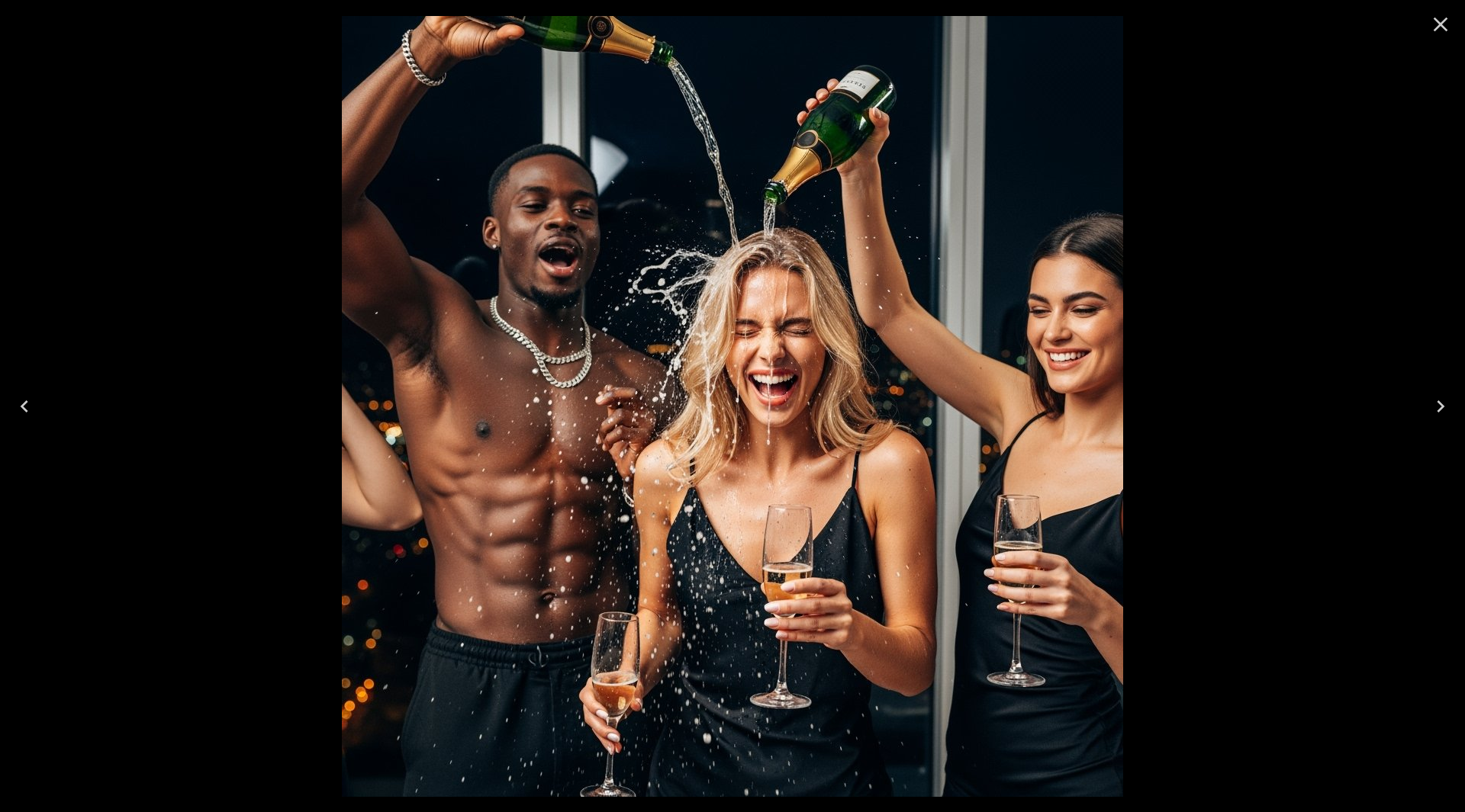
click at [115, 471] on div at bounding box center [732, 406] width 1465 height 812
click at [1449, 16] on icon "Close" at bounding box center [1441, 24] width 24 height 24
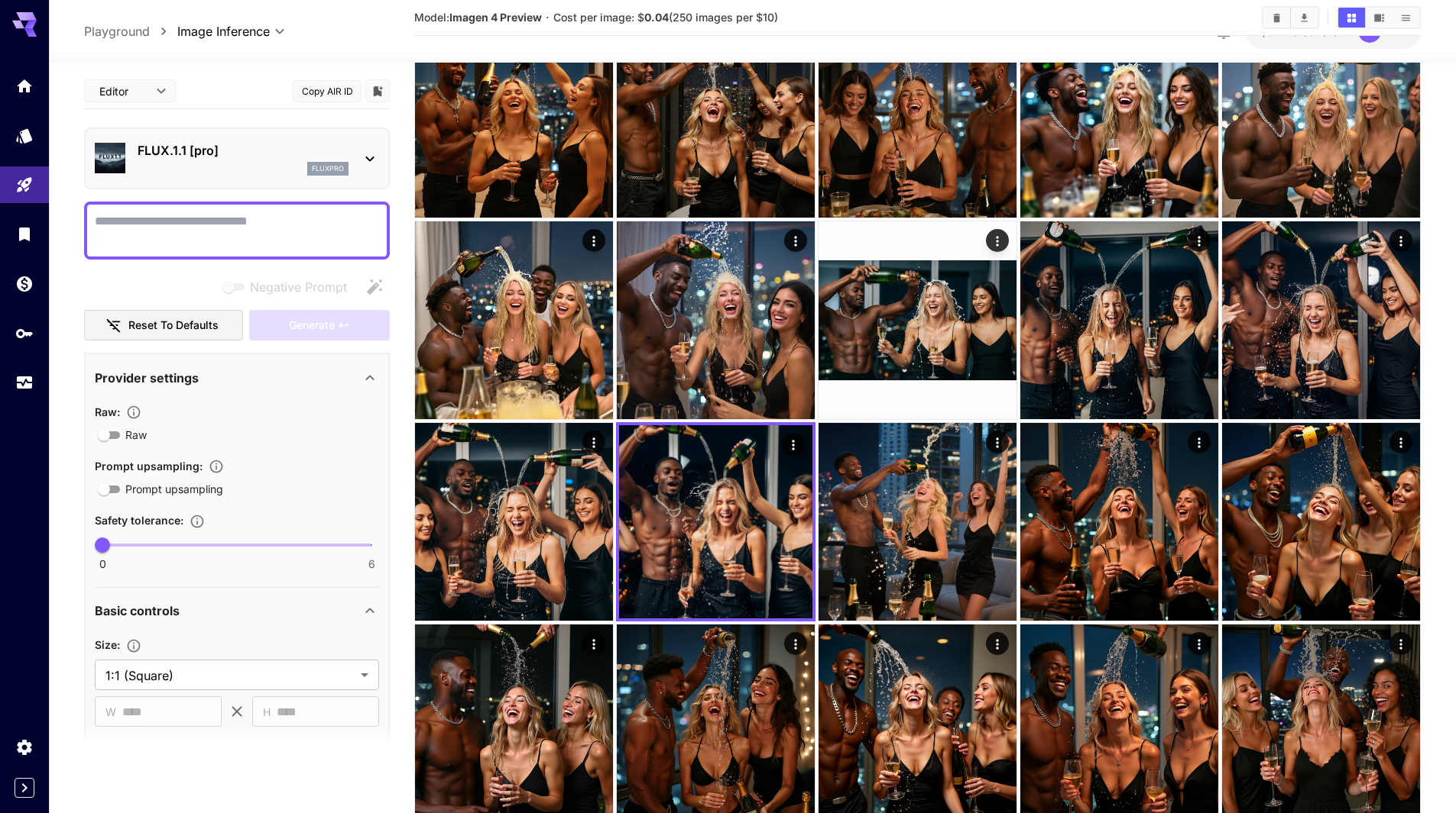
click at [251, 151] on p "FLUX.1.1 [pro]" at bounding box center [242, 150] width 211 height 18
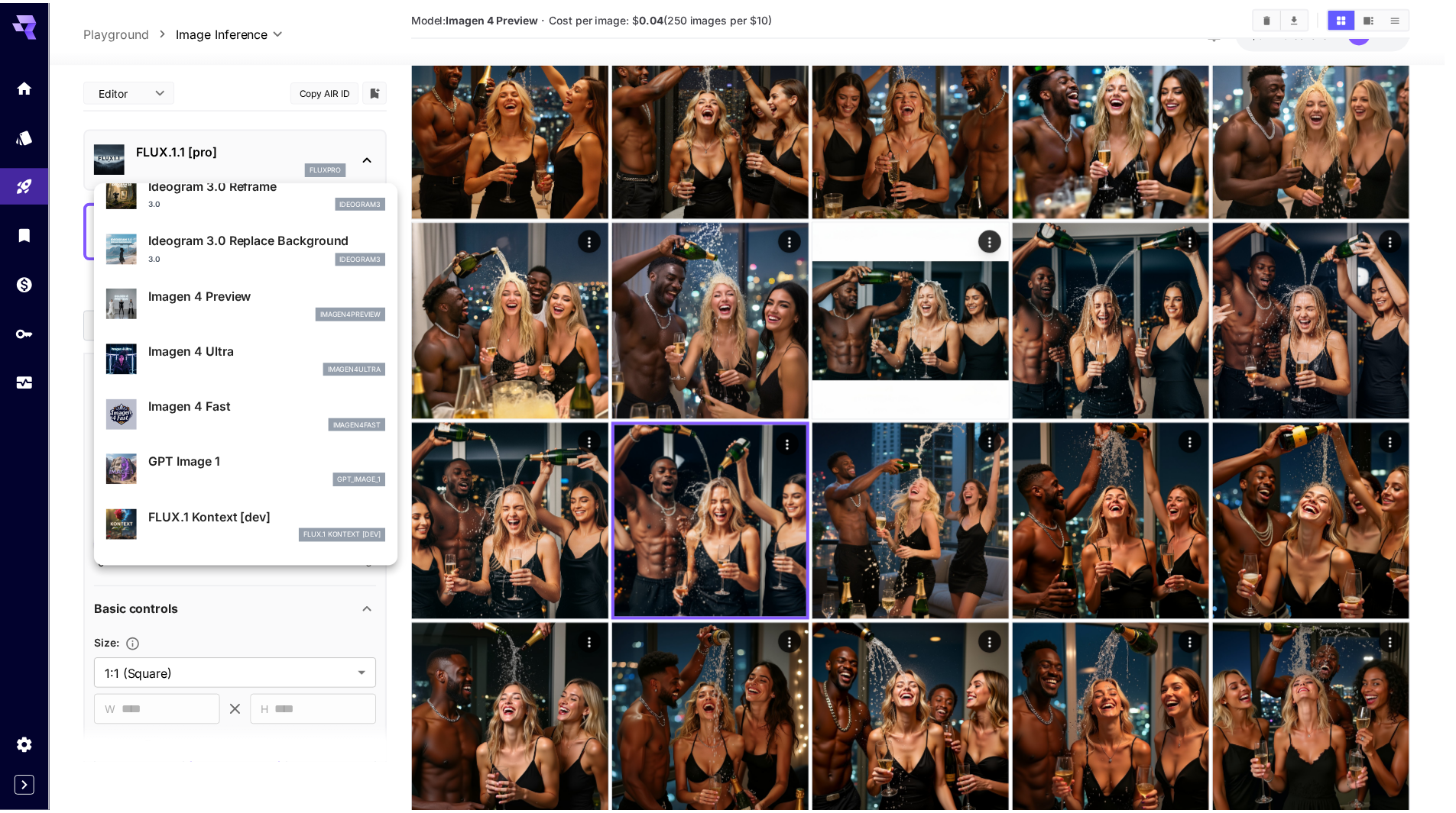
scroll to position [687, 0]
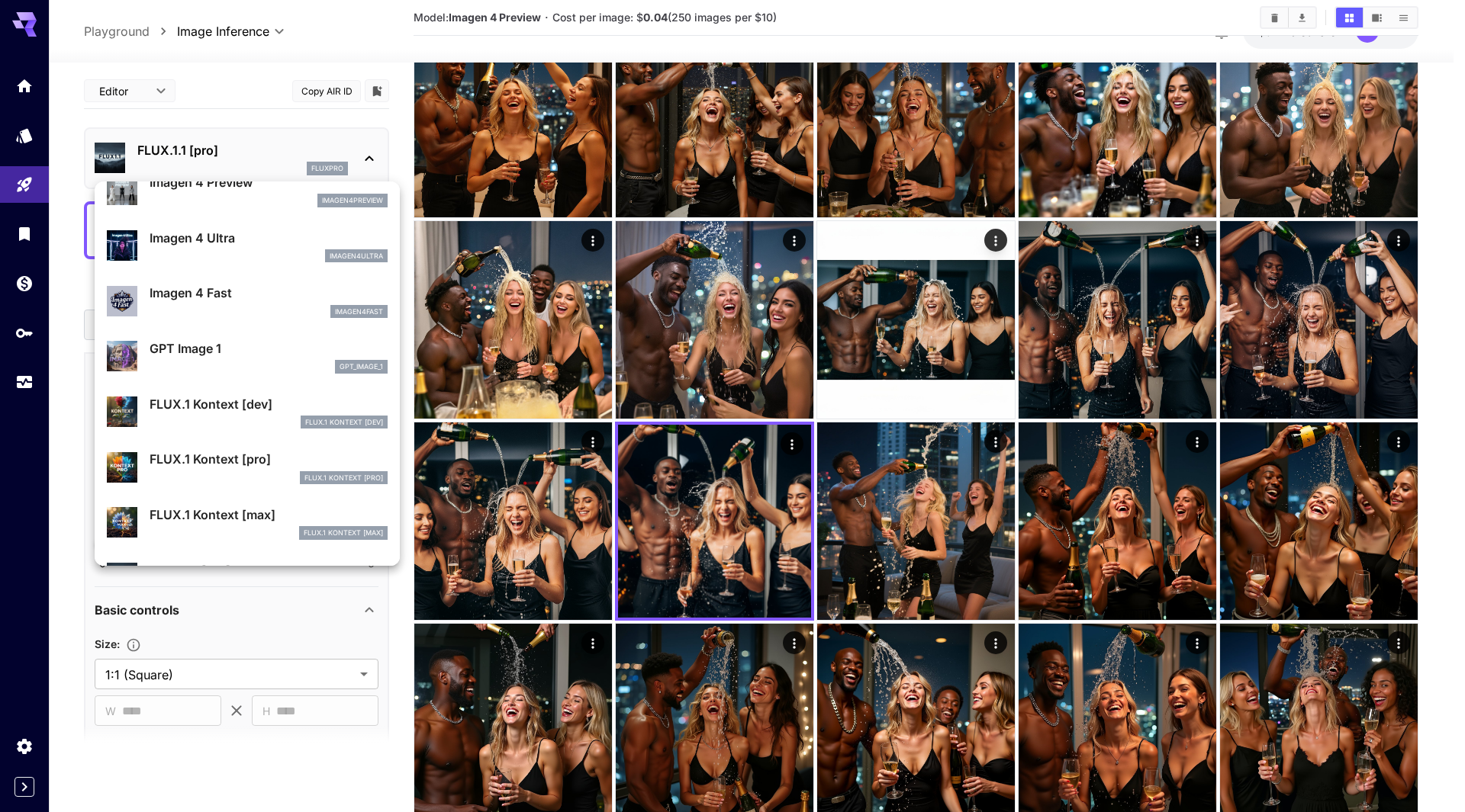
click at [204, 356] on p "GPT Image 1" at bounding box center [269, 348] width 238 height 18
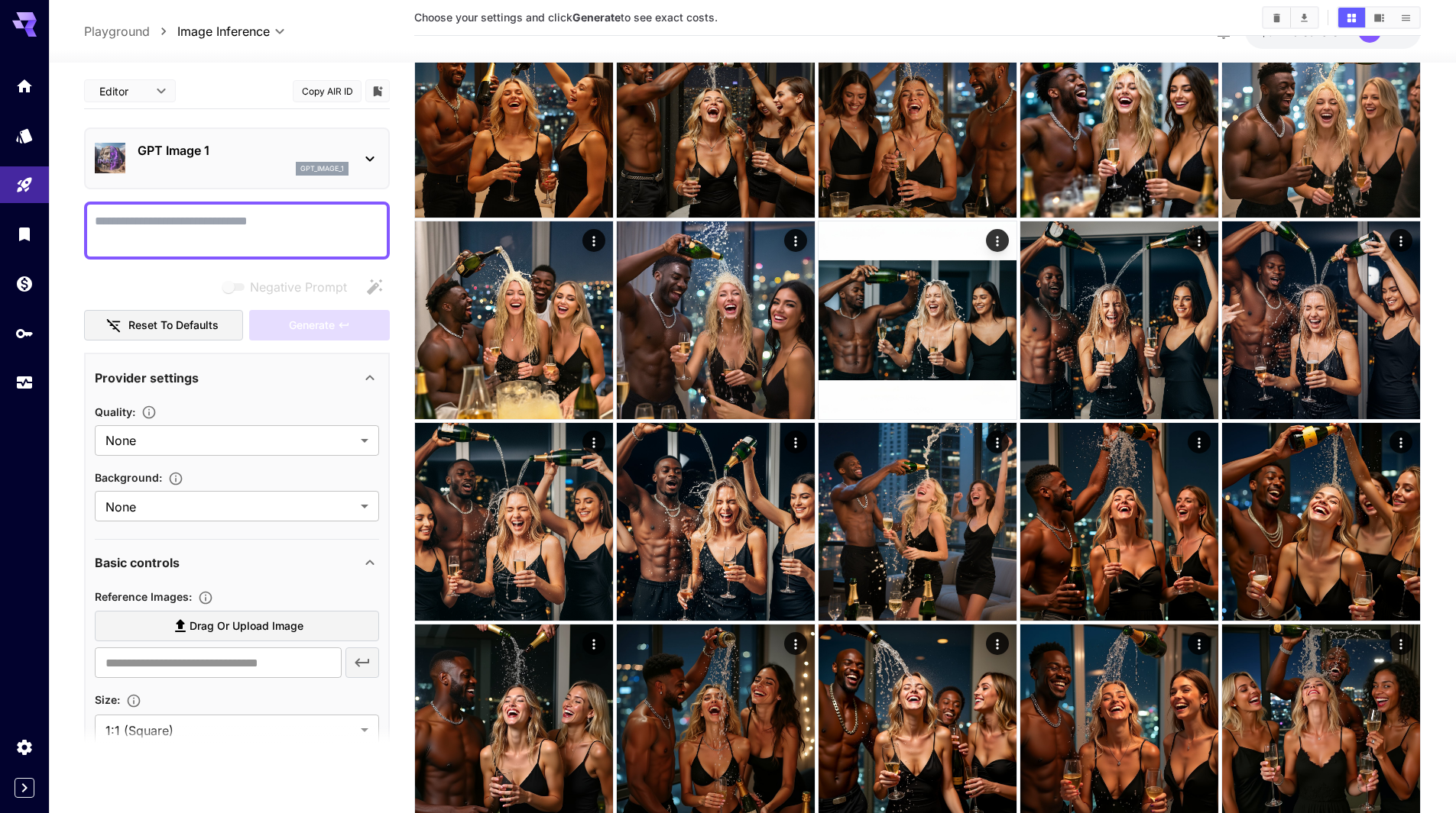
click at [146, 220] on textarea "Negative Prompt" at bounding box center [237, 230] width 284 height 37
paste textarea "**********"
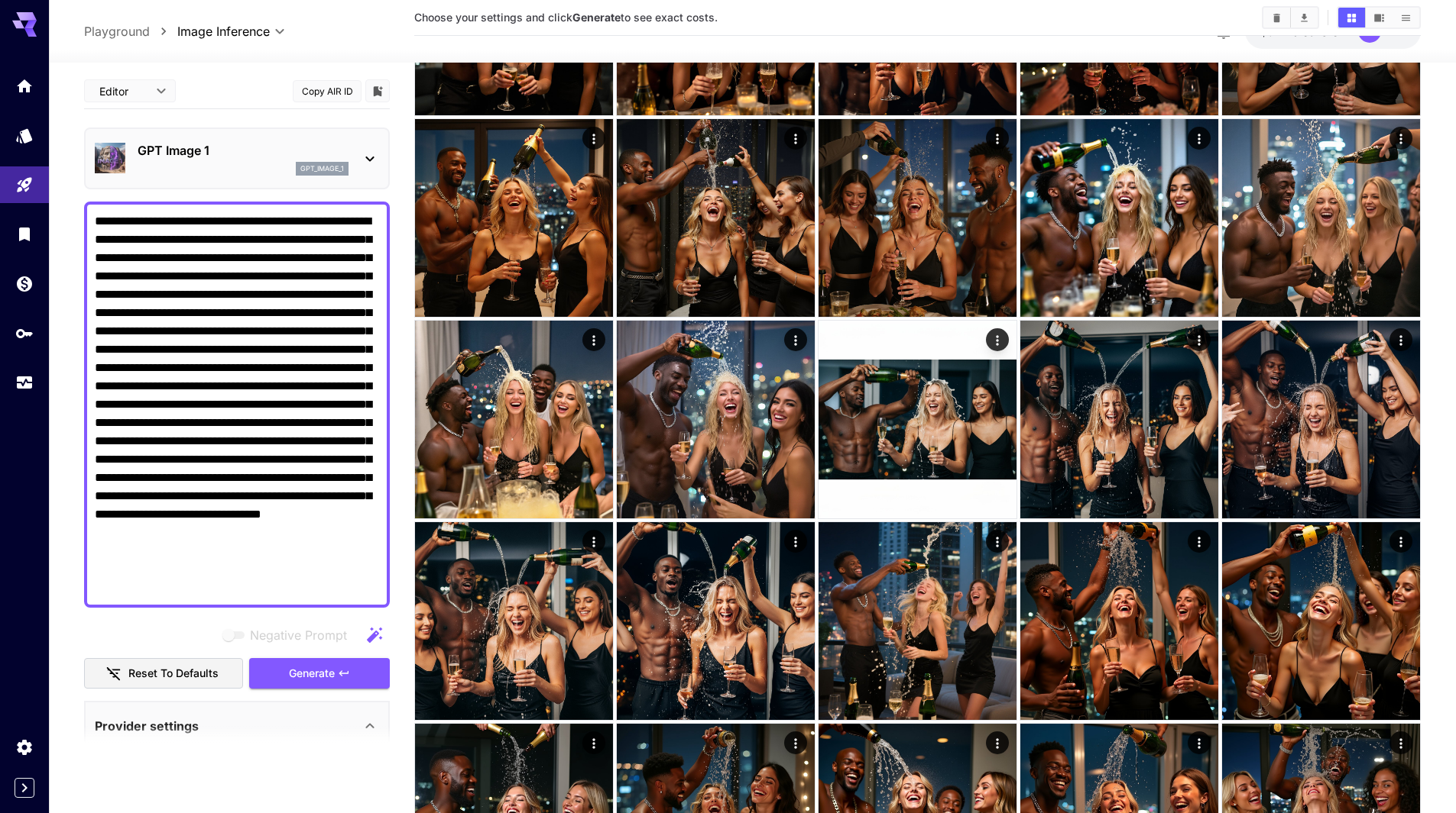
scroll to position [153, 0]
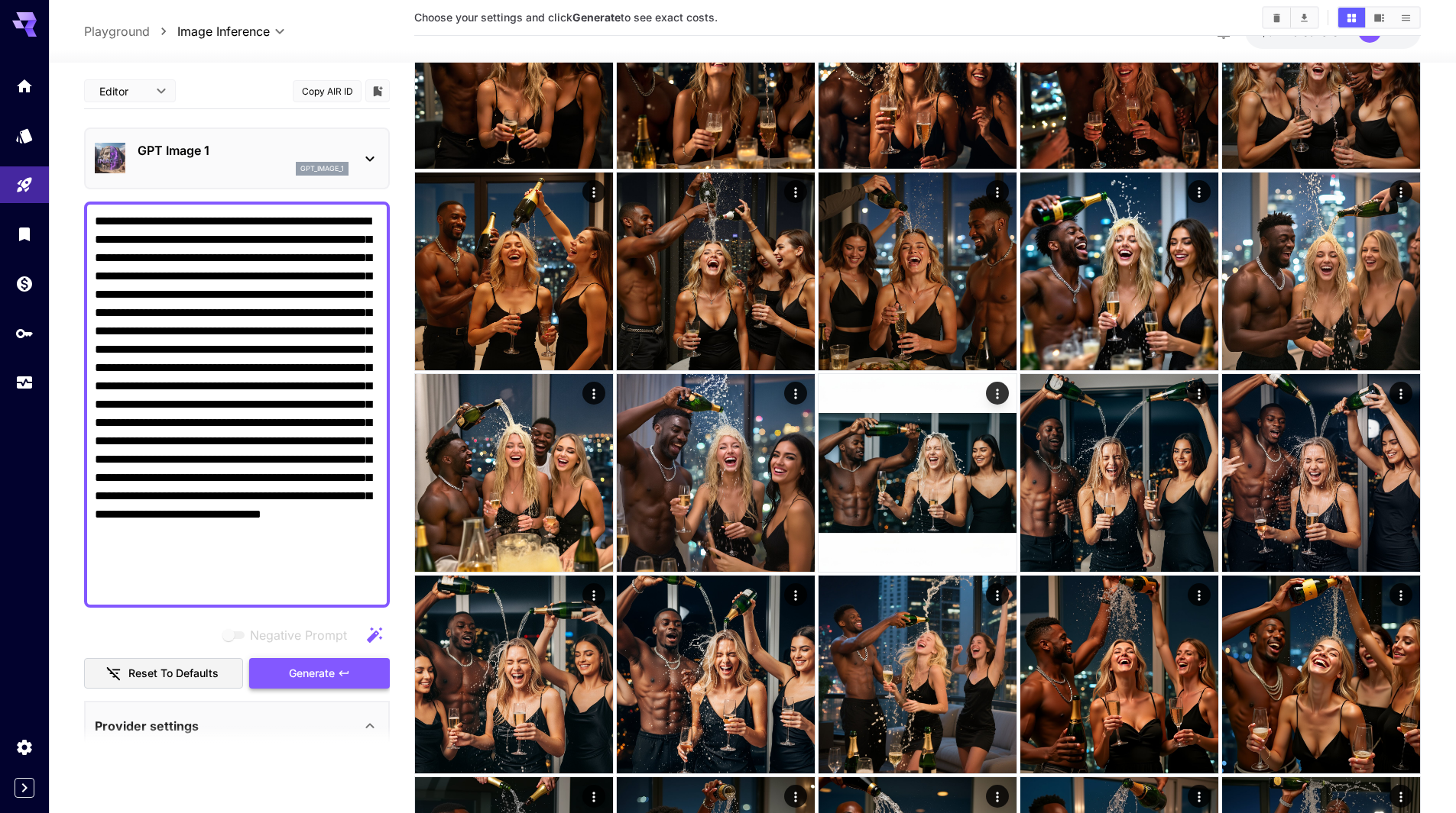
click at [311, 671] on span "Generate" at bounding box center [312, 674] width 46 height 19
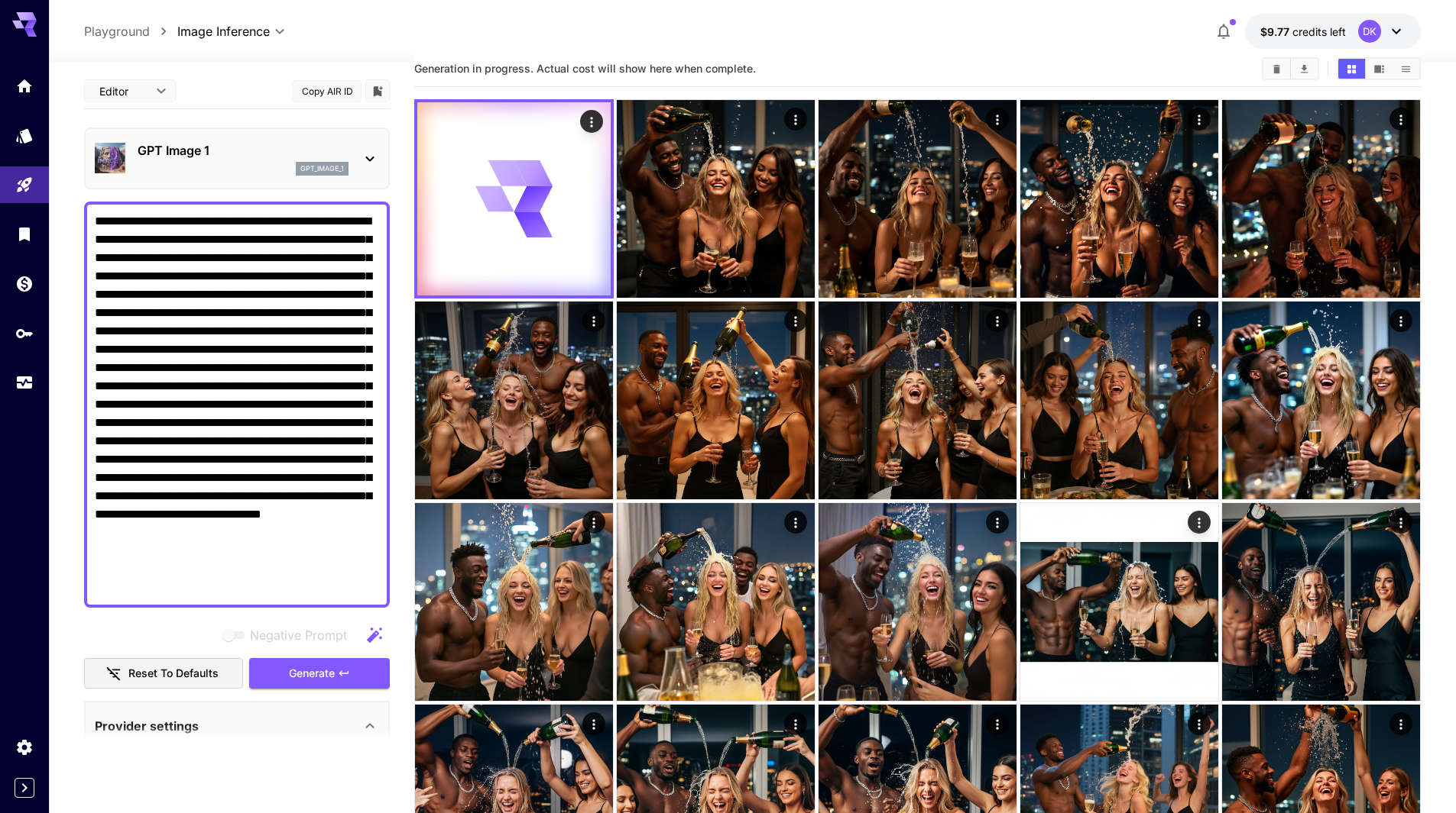
scroll to position [0, 0]
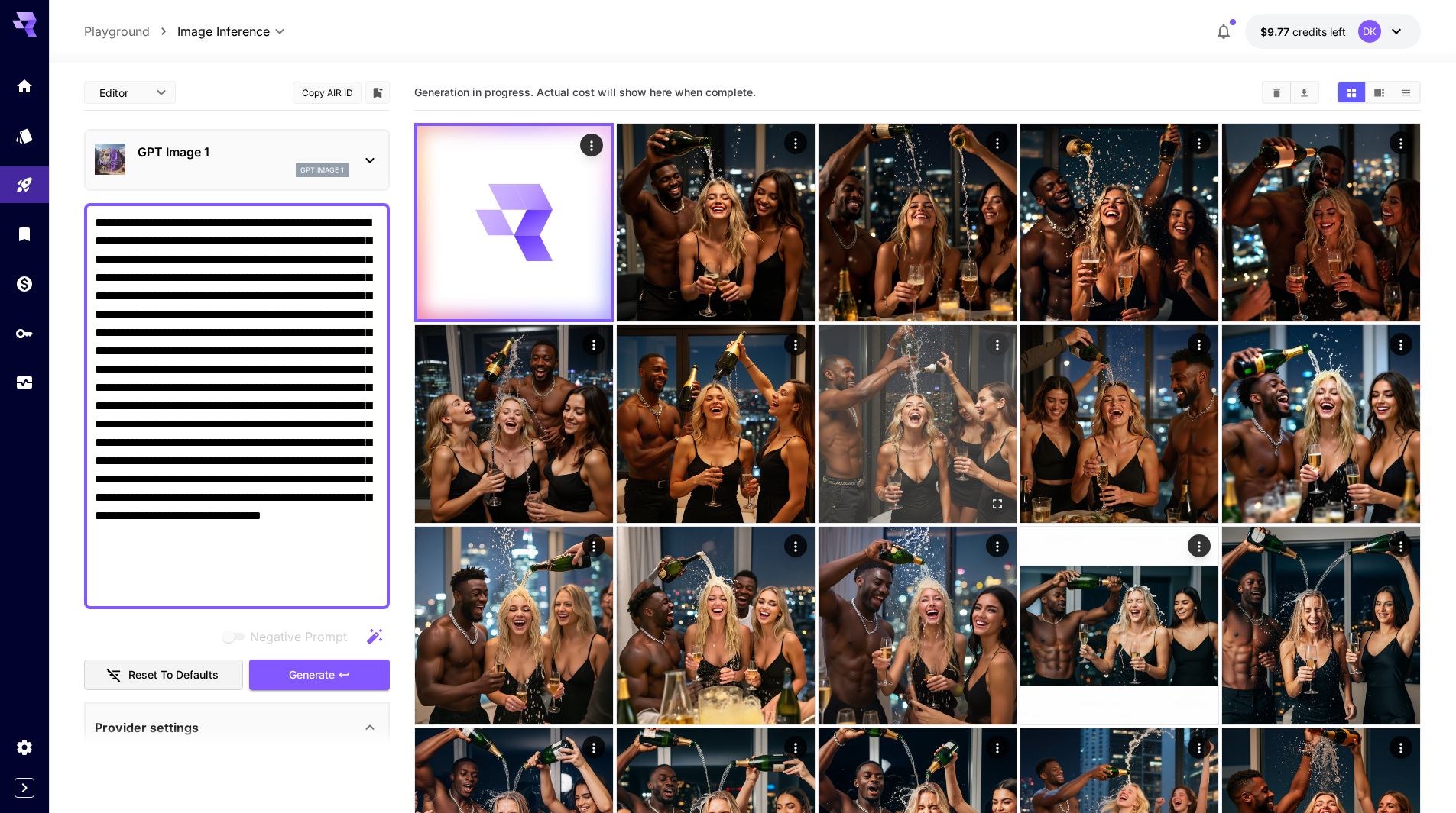
click at [999, 501] on icon "Open in fullscreen" at bounding box center [997, 504] width 15 height 15
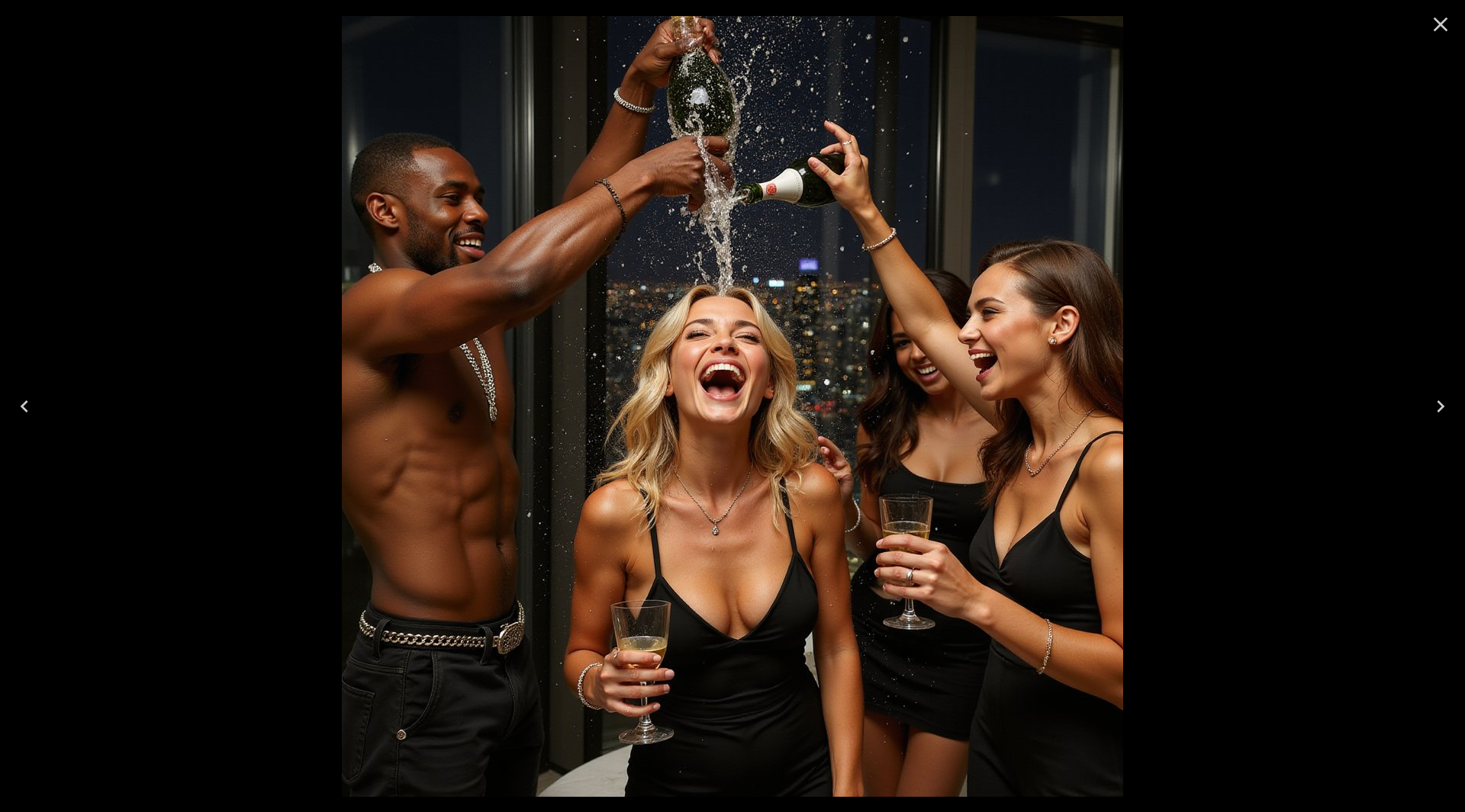
click at [1439, 19] on icon "Close" at bounding box center [1441, 24] width 24 height 24
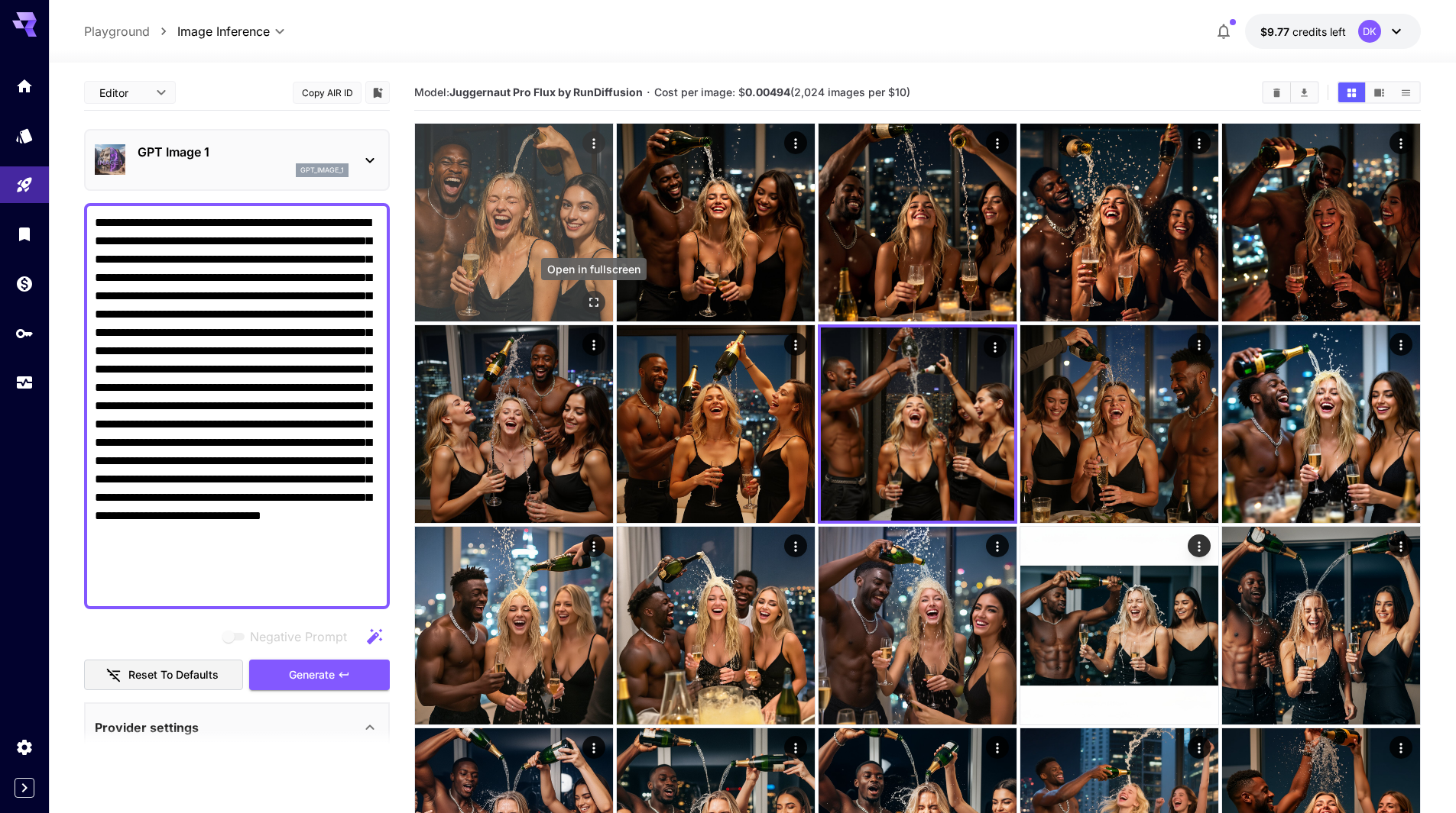
click at [596, 298] on icon "Open in fullscreen" at bounding box center [594, 303] width 9 height 9
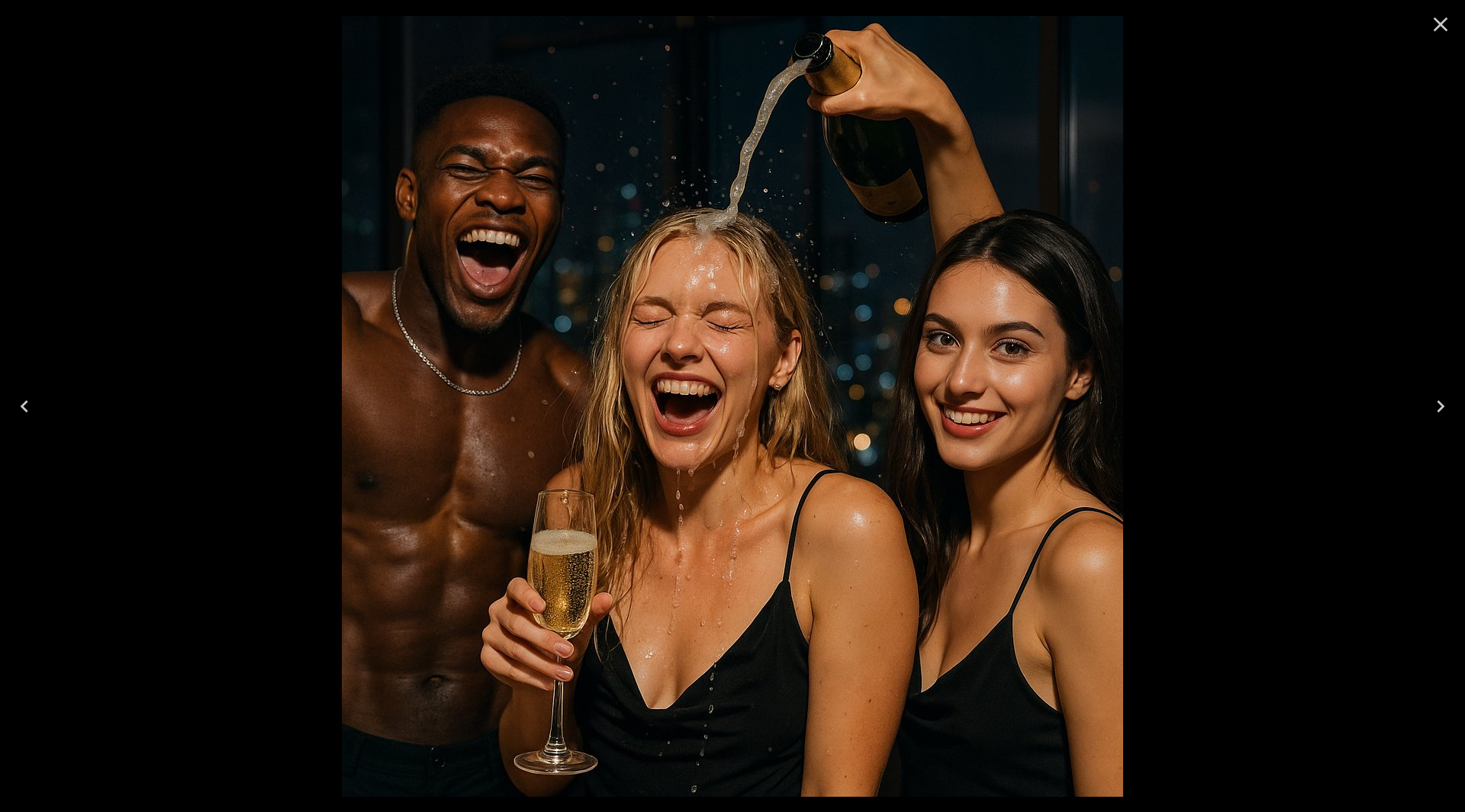
click at [1435, 402] on icon "Next" at bounding box center [1441, 406] width 24 height 24
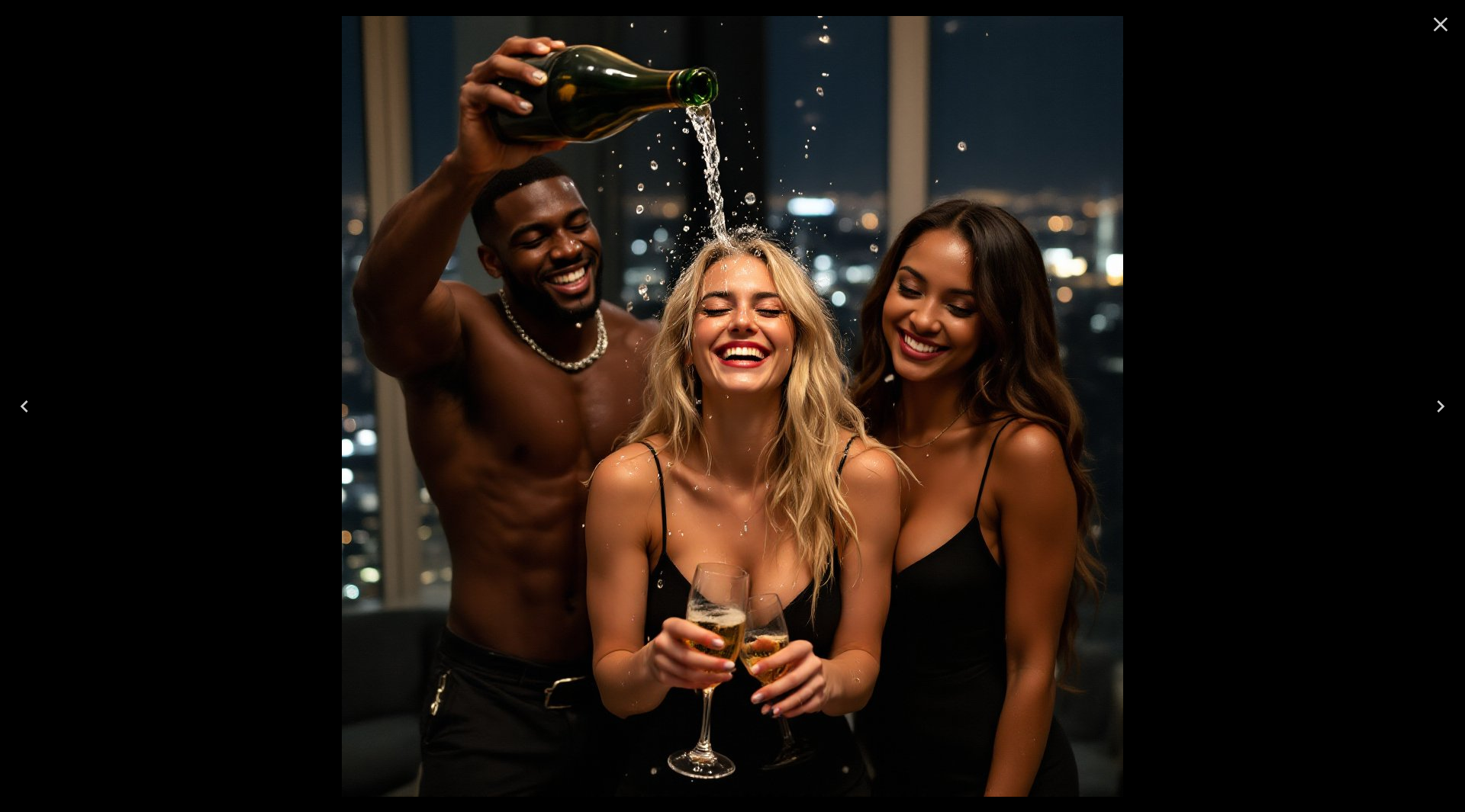
click at [27, 392] on button "Previous" at bounding box center [24, 407] width 49 height 61
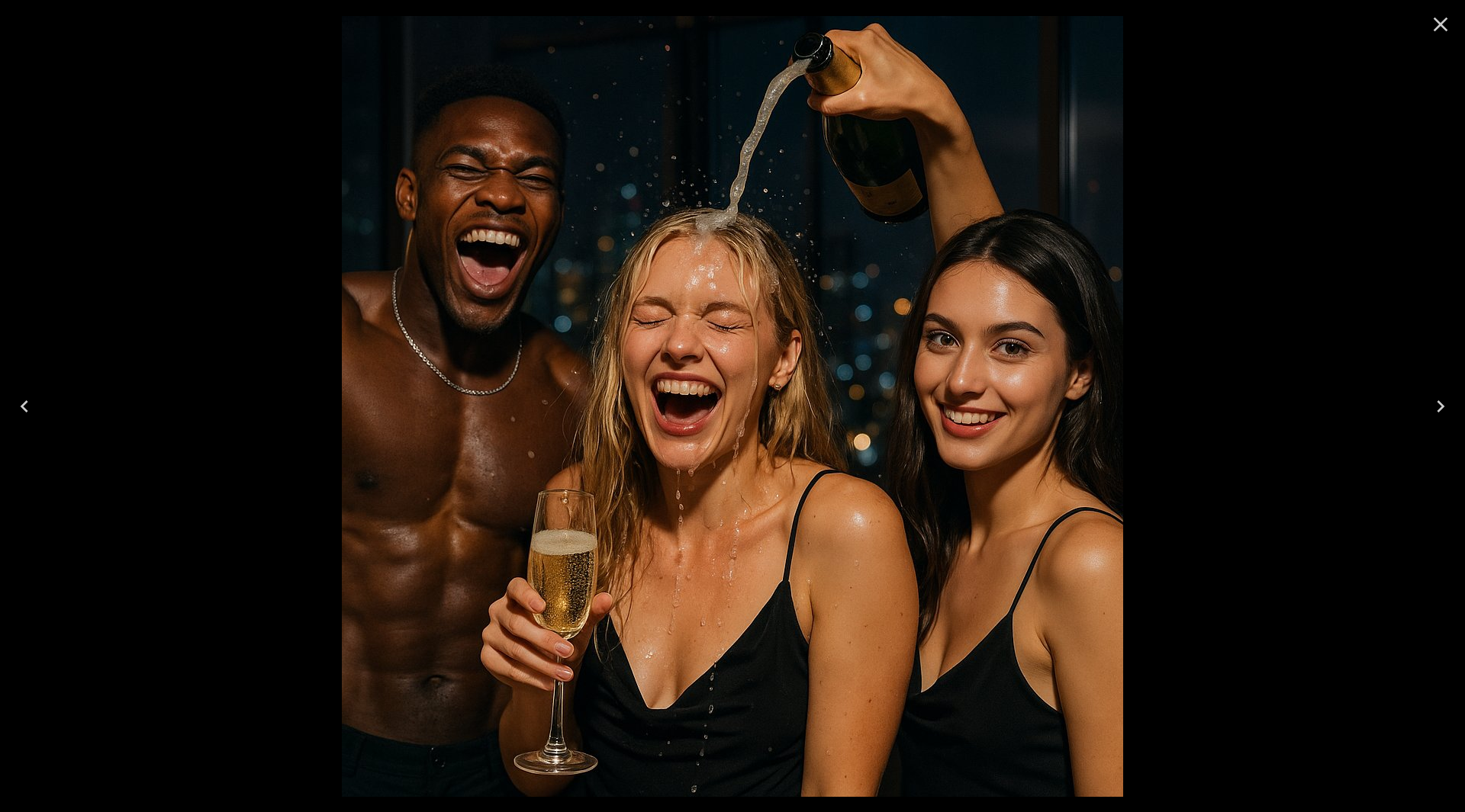
click at [1431, 17] on icon "Close" at bounding box center [1441, 24] width 24 height 24
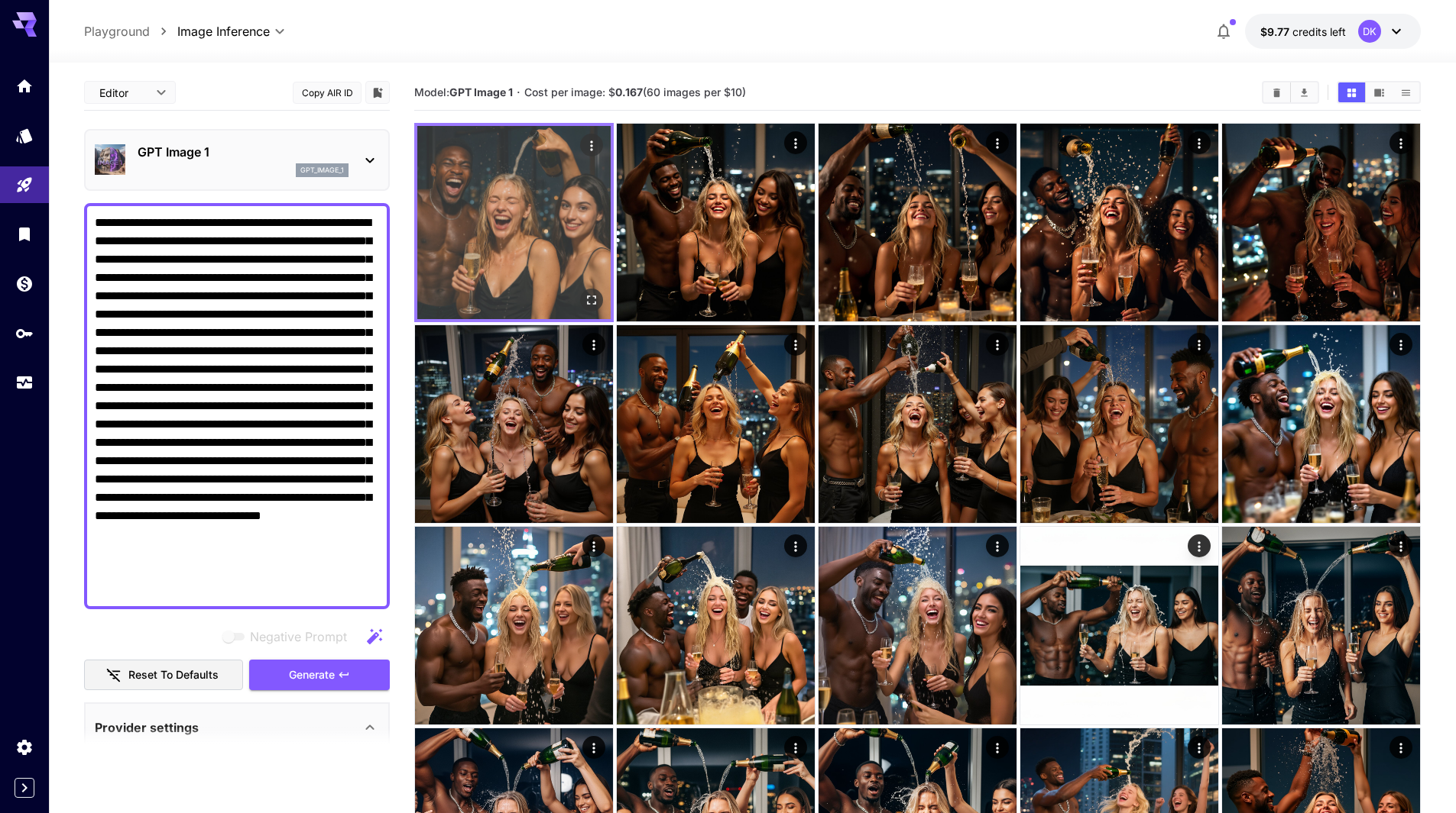
click at [497, 231] on img at bounding box center [514, 222] width 193 height 193
click at [595, 299] on icon "Open in fullscreen" at bounding box center [591, 300] width 15 height 15
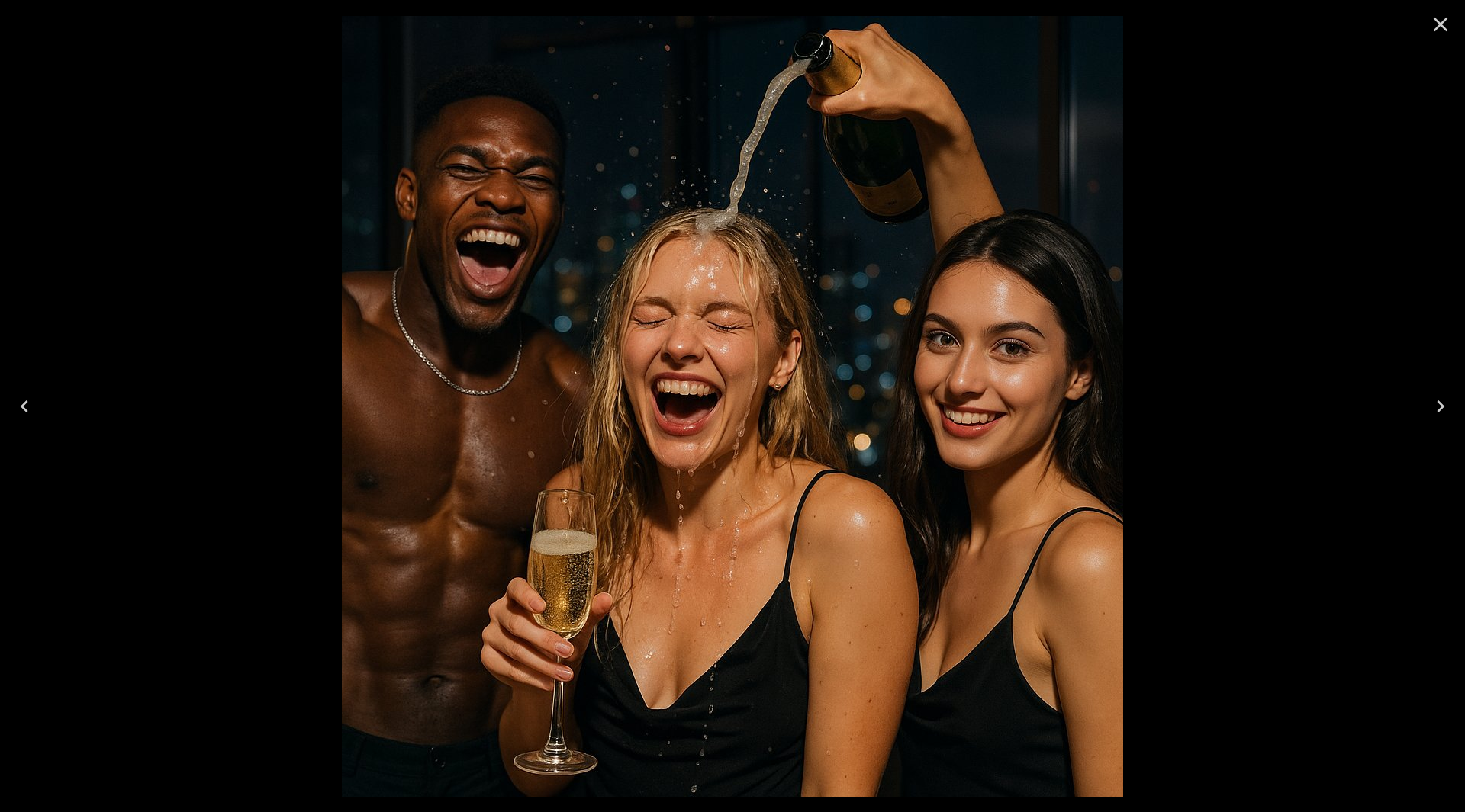
click at [1442, 23] on icon "Close" at bounding box center [1441, 24] width 24 height 24
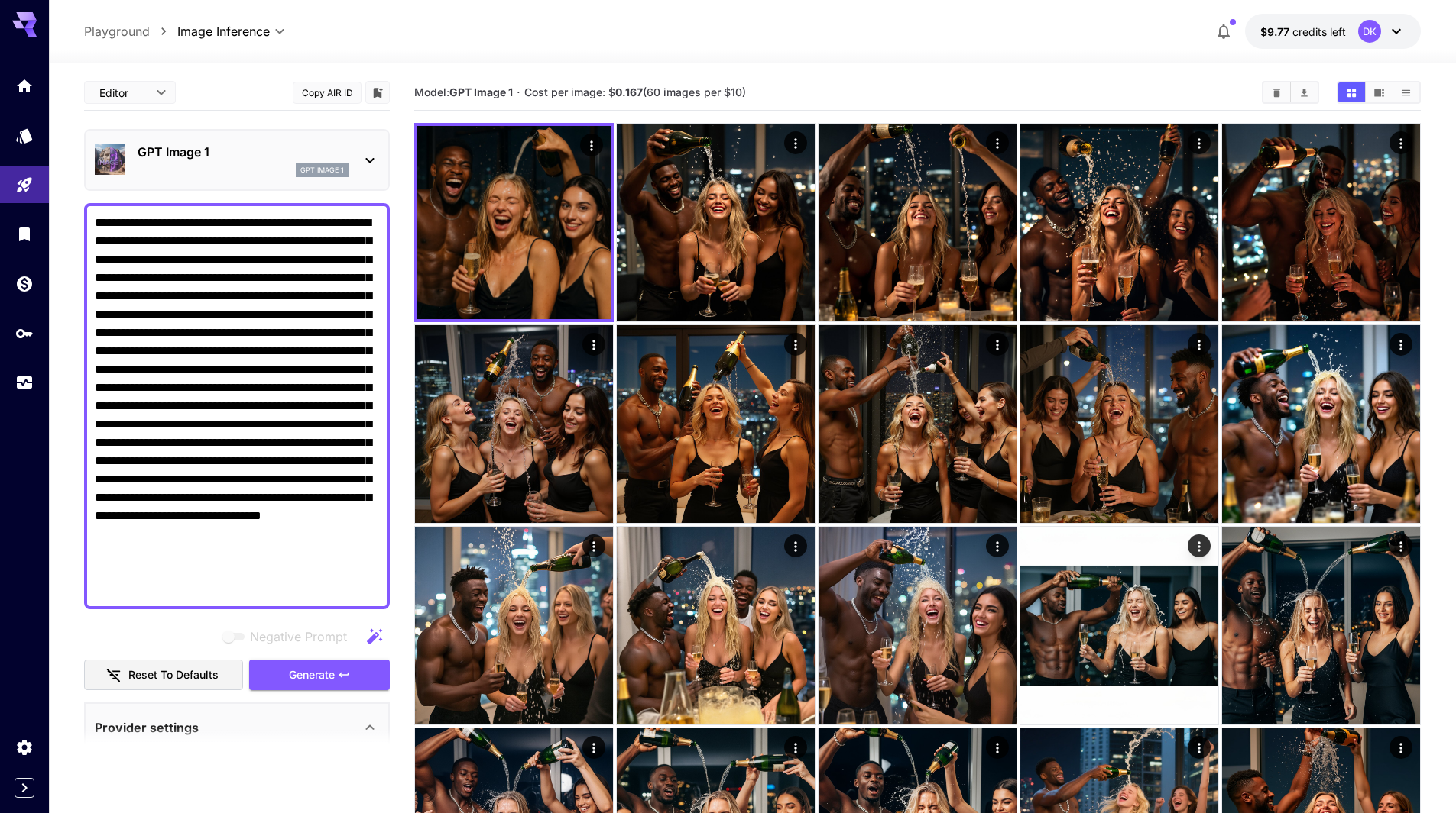
drag, startPoint x: 206, startPoint y: 436, endPoint x: 99, endPoint y: 113, distance: 340.3
click at [182, 165] on div "gpt_image_1" at bounding box center [242, 170] width 211 height 14
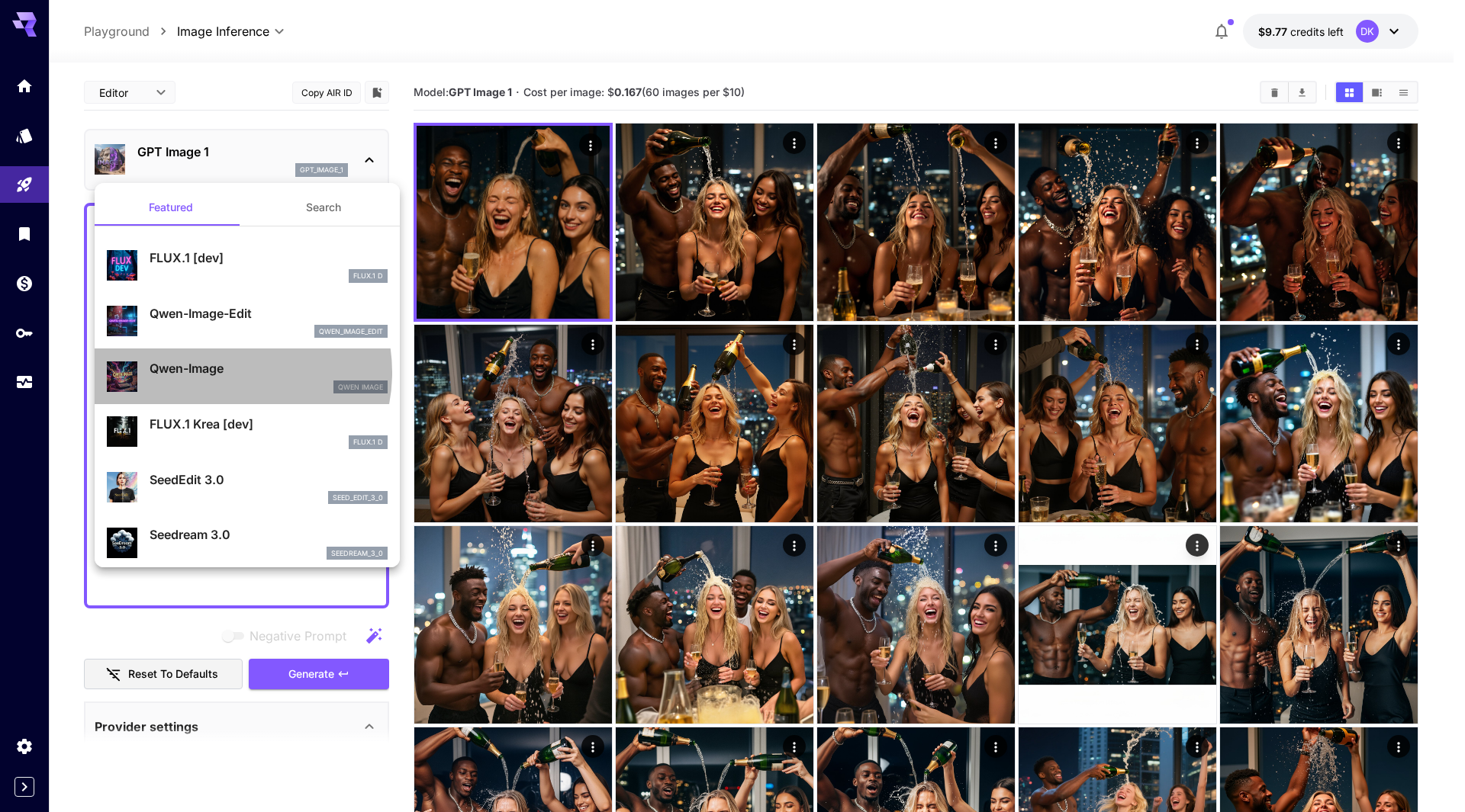
click at [227, 373] on p "Qwen-Image" at bounding box center [269, 368] width 238 height 18
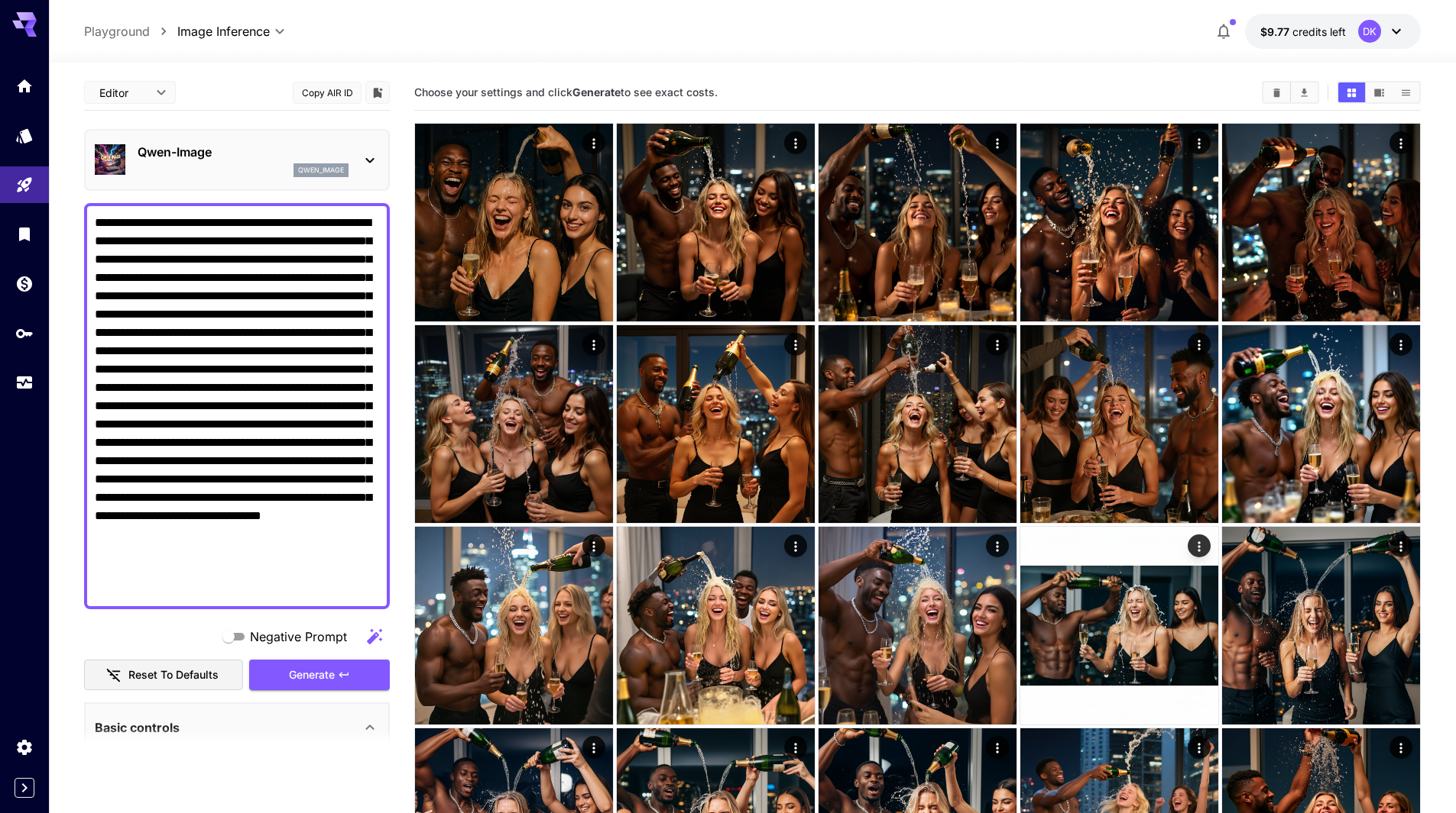
click at [211, 446] on textarea "**********" at bounding box center [237, 406] width 284 height 385
click at [211, 444] on textarea "**********" at bounding box center [237, 406] width 284 height 385
click at [211, 444] on textarea "**********" at bounding box center [237, 406] width 284 height 385
click at [196, 583] on textarea "**********" at bounding box center [237, 406] width 284 height 385
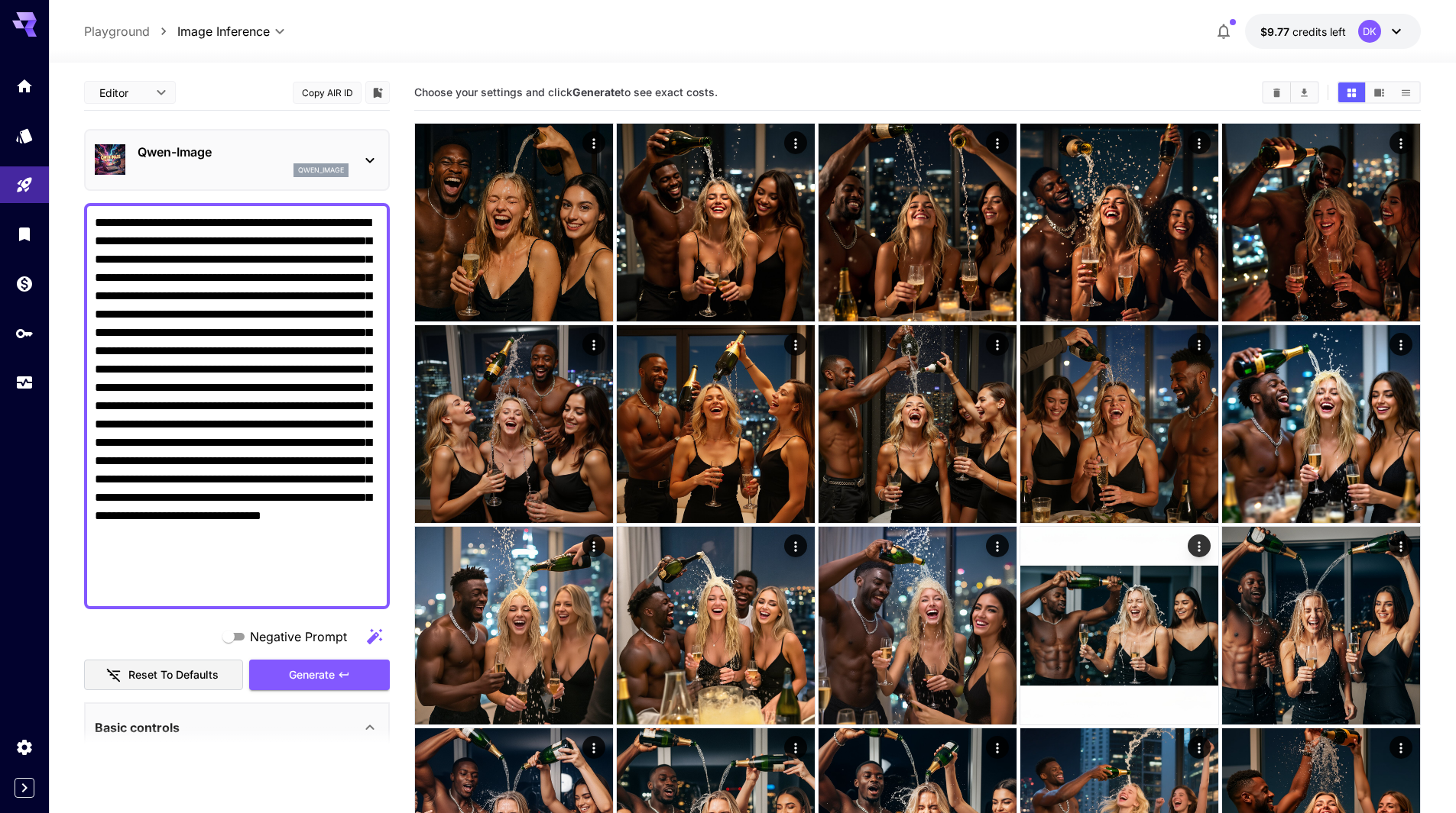
drag, startPoint x: 200, startPoint y: 589, endPoint x: 42, endPoint y: 211, distance: 409.7
paste textarea "**********"
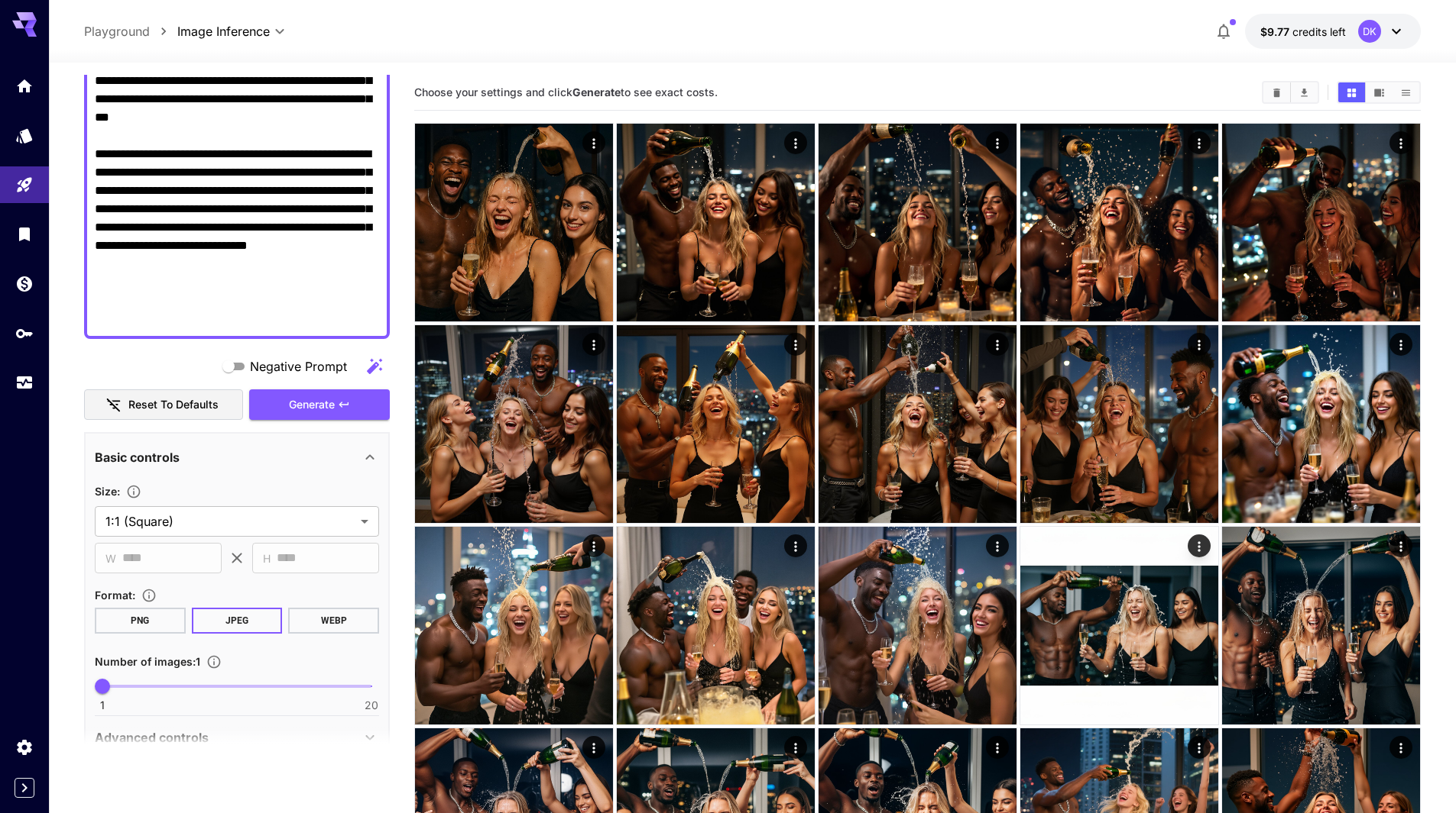
scroll to position [564, 0]
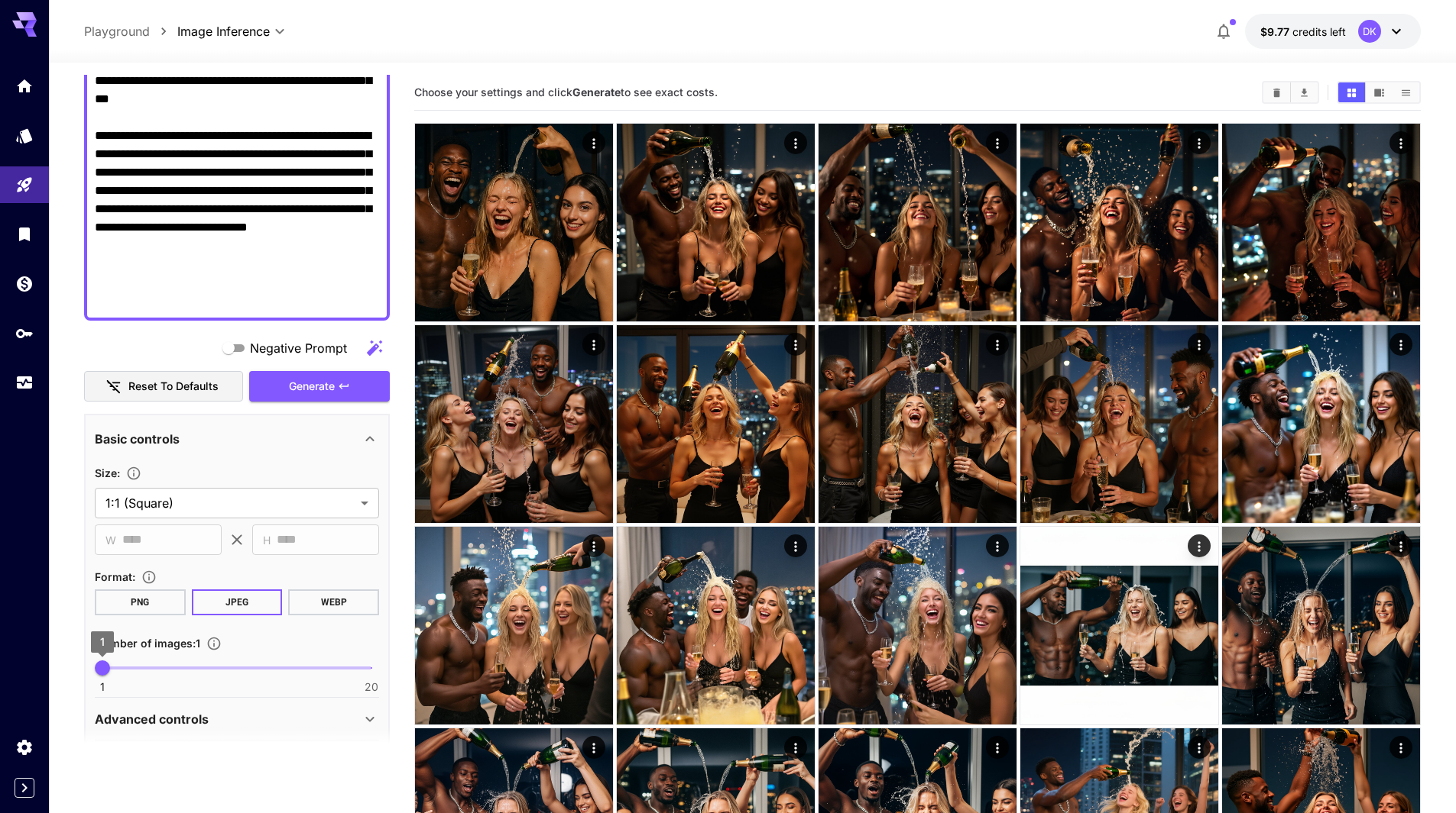
type textarea "**********"
type input "*"
drag, startPoint x: 111, startPoint y: 666, endPoint x: 146, endPoint y: 671, distance: 35.4
click at [146, 671] on span "4" at bounding box center [145, 668] width 15 height 15
click at [314, 380] on span "Generate" at bounding box center [312, 387] width 46 height 19
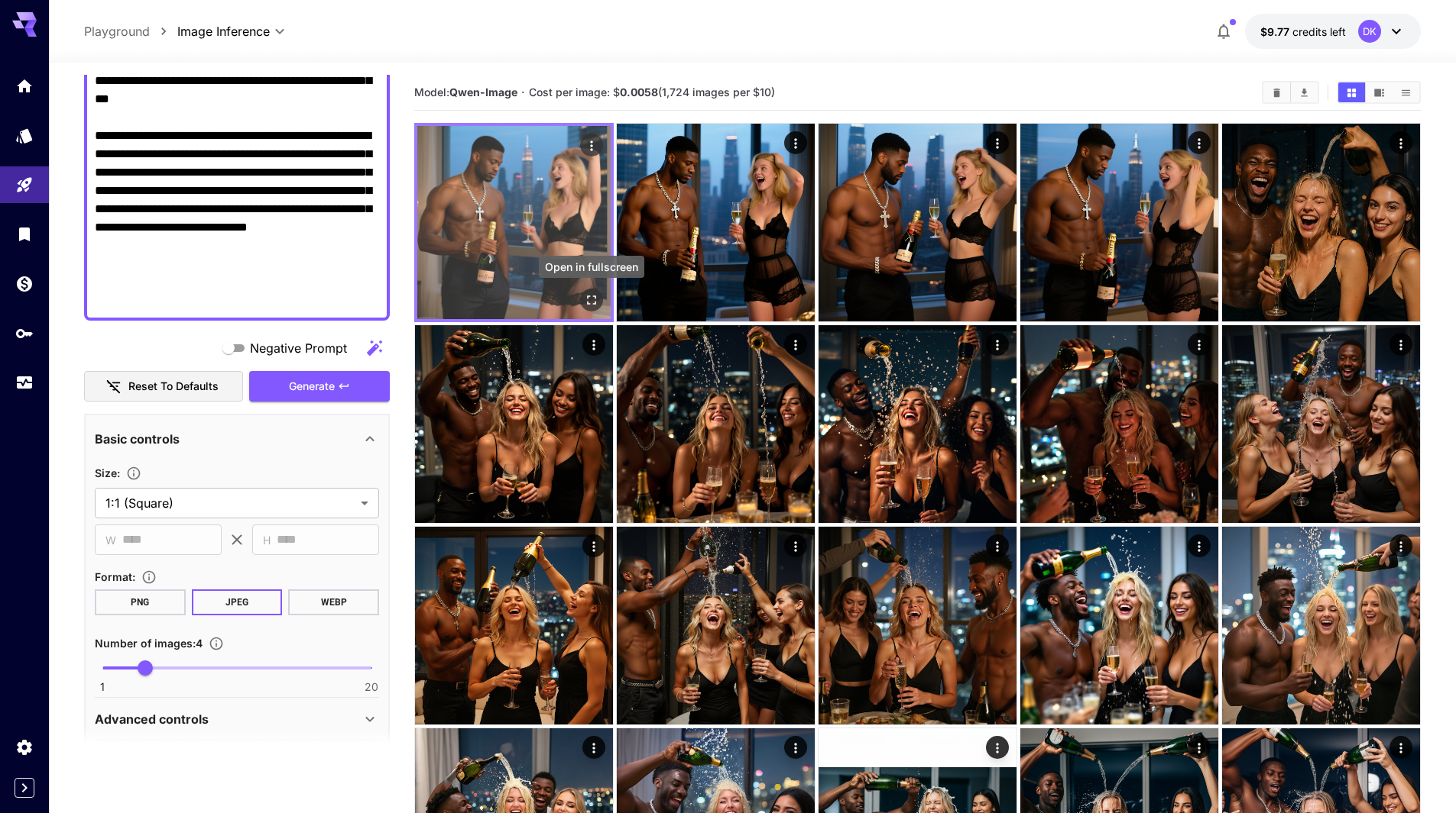
click at [592, 297] on icon "Open in fullscreen" at bounding box center [591, 300] width 15 height 15
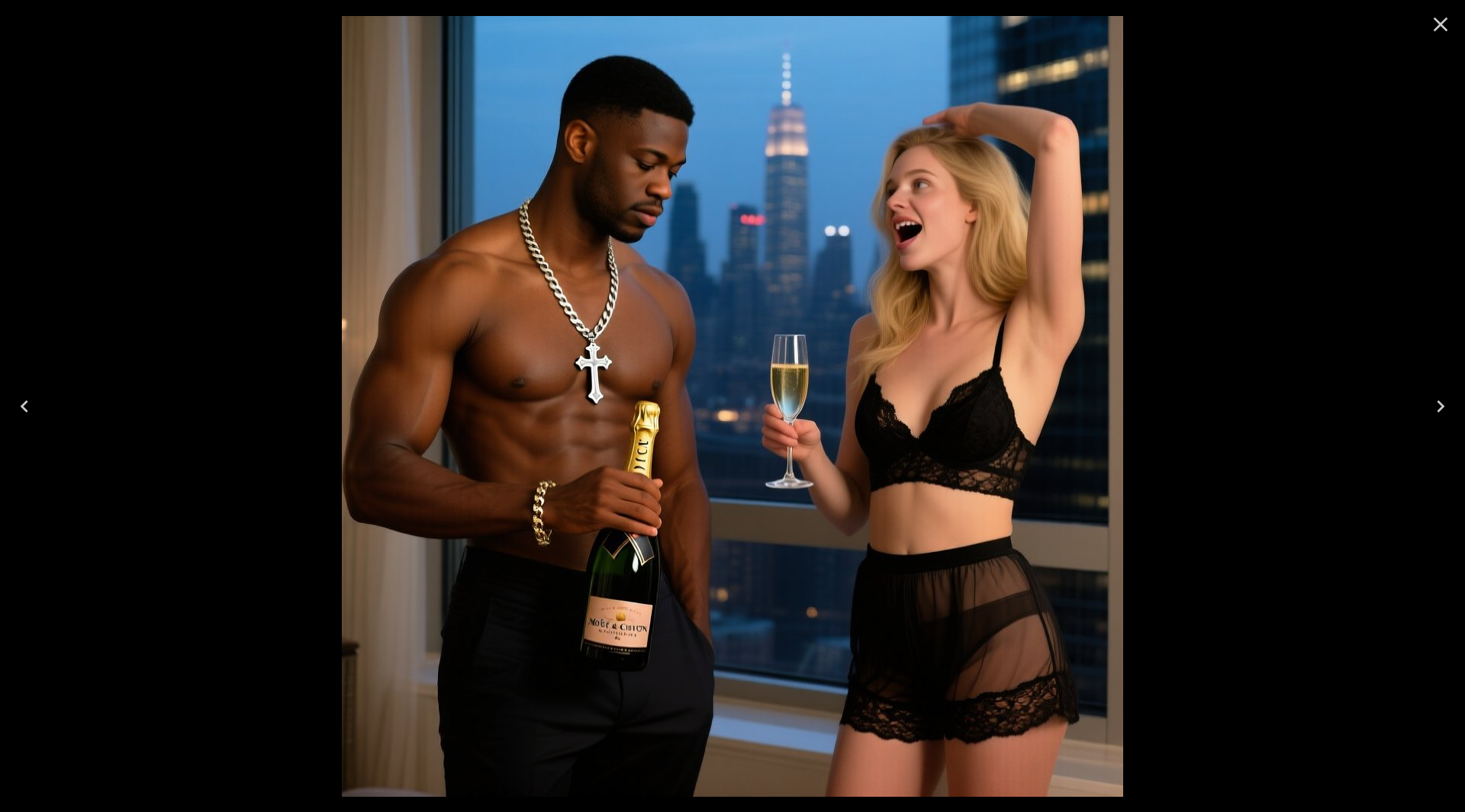
click at [1443, 407] on icon "Next" at bounding box center [1441, 407] width 7 height 13
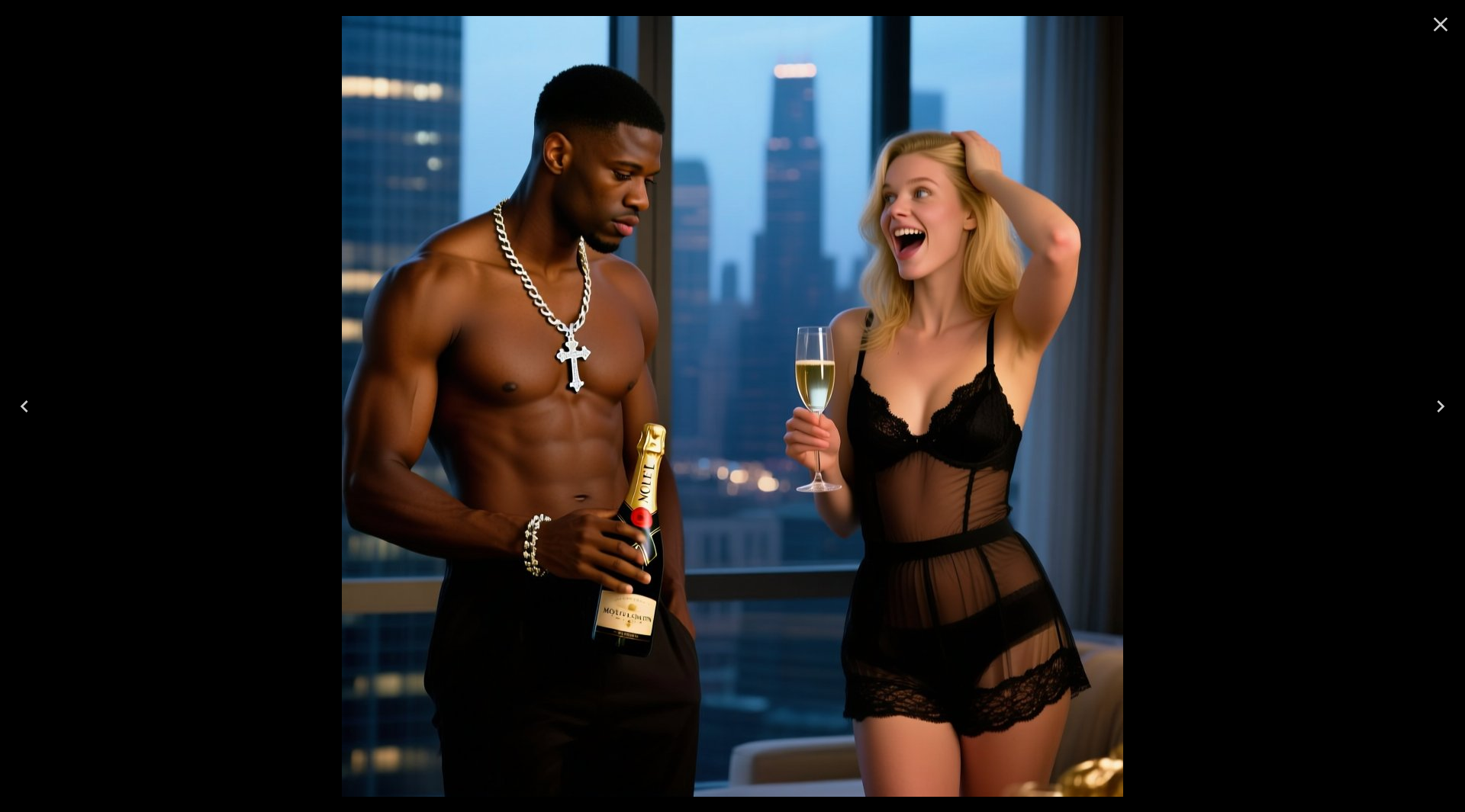
click at [1449, 411] on icon "Next" at bounding box center [1441, 406] width 24 height 24
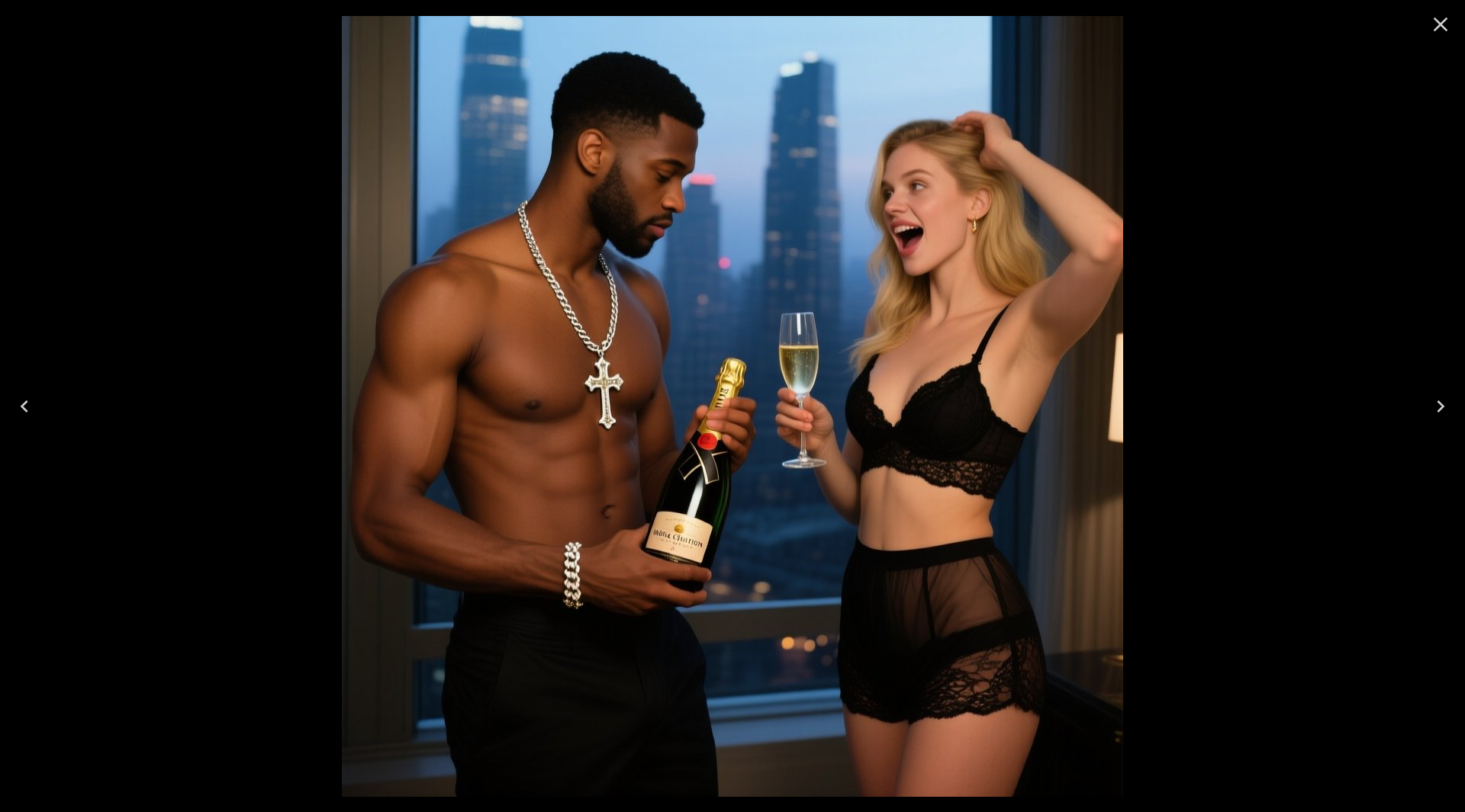
click at [1450, 408] on icon "Next" at bounding box center [1441, 406] width 24 height 24
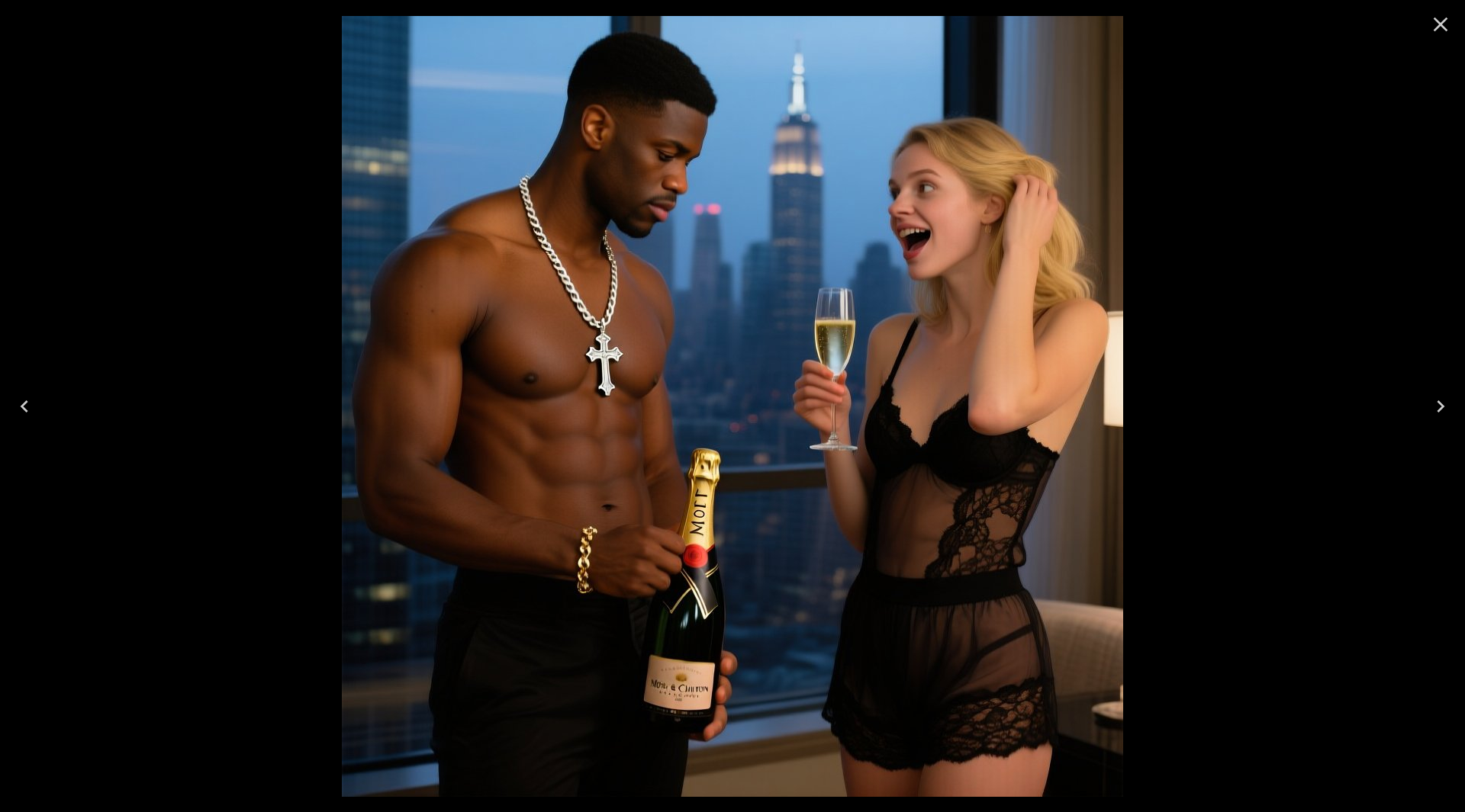
click at [1450, 407] on icon "Next" at bounding box center [1441, 406] width 24 height 24
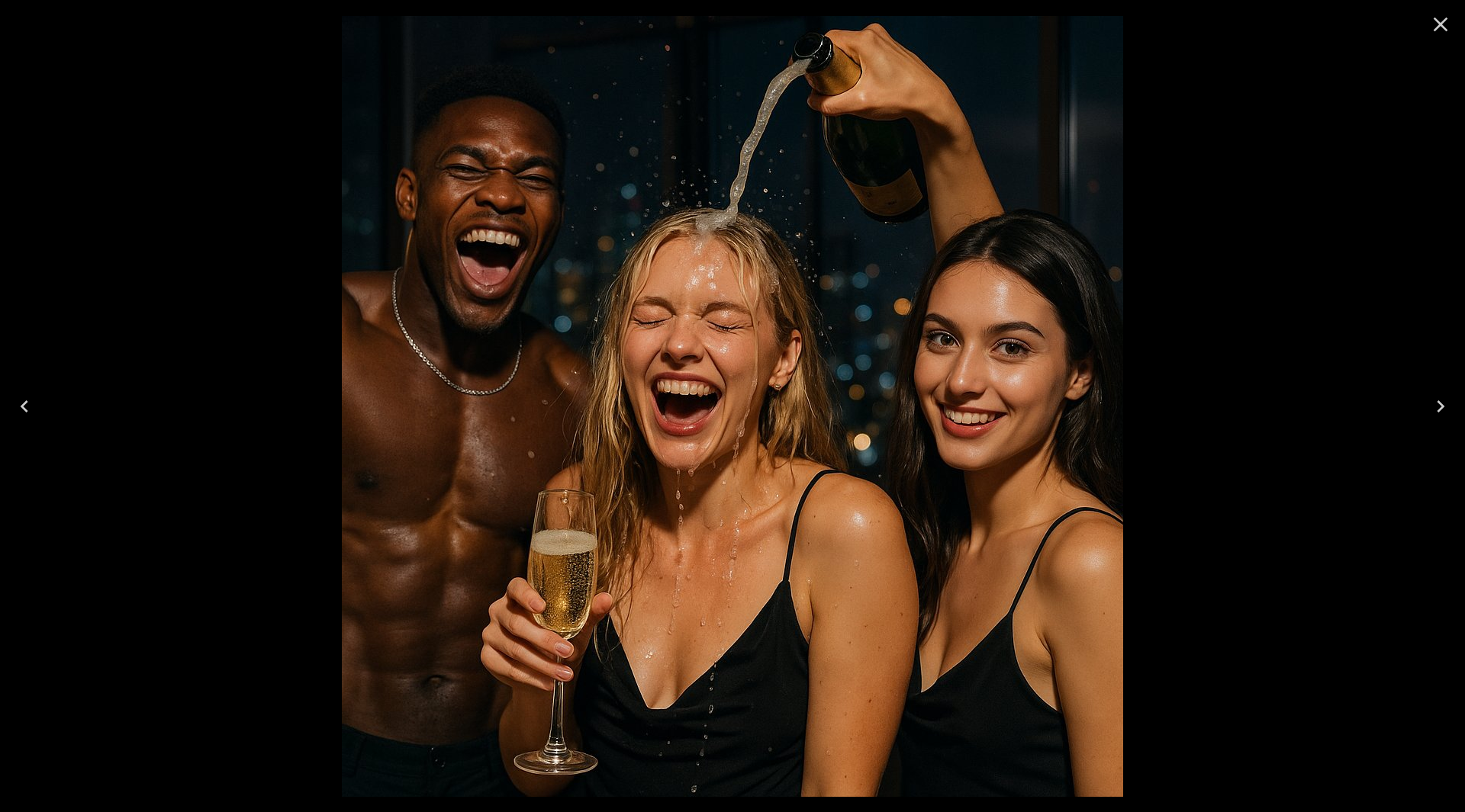
click at [1436, 24] on icon "Close" at bounding box center [1441, 24] width 24 height 24
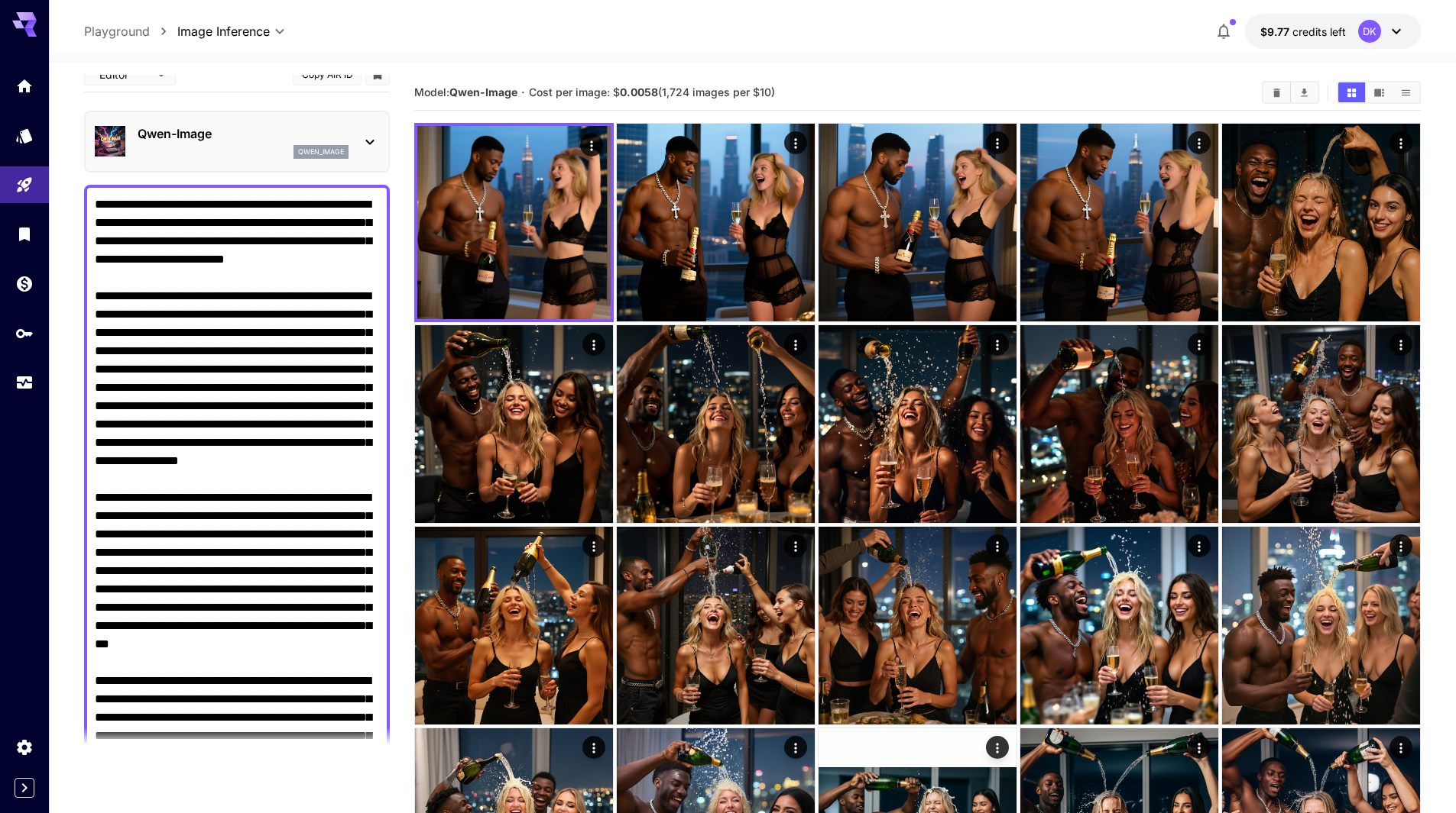
scroll to position [0, 0]
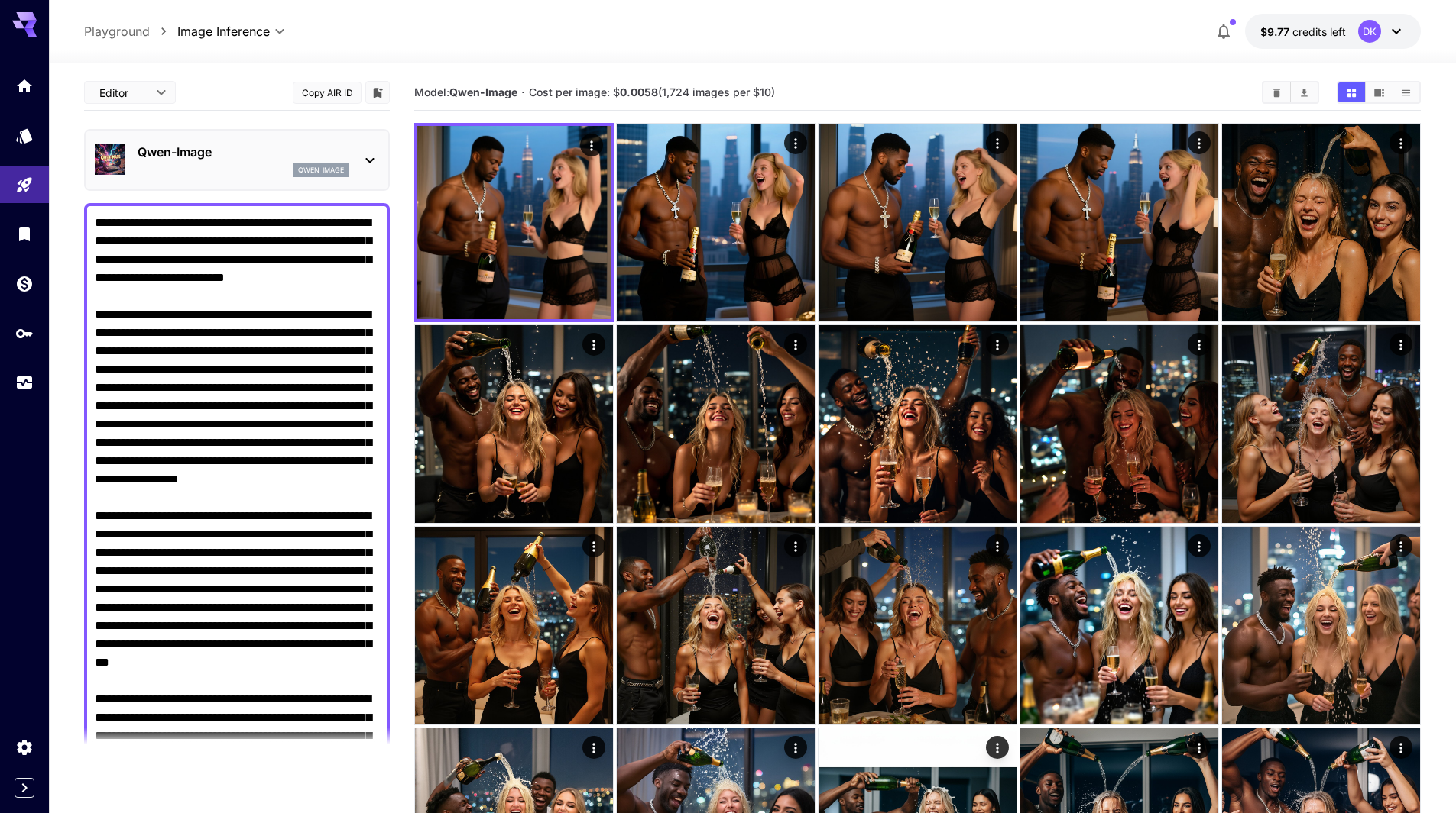
click at [185, 162] on div "Qwen-Image qwen_image" at bounding box center [242, 160] width 211 height 34
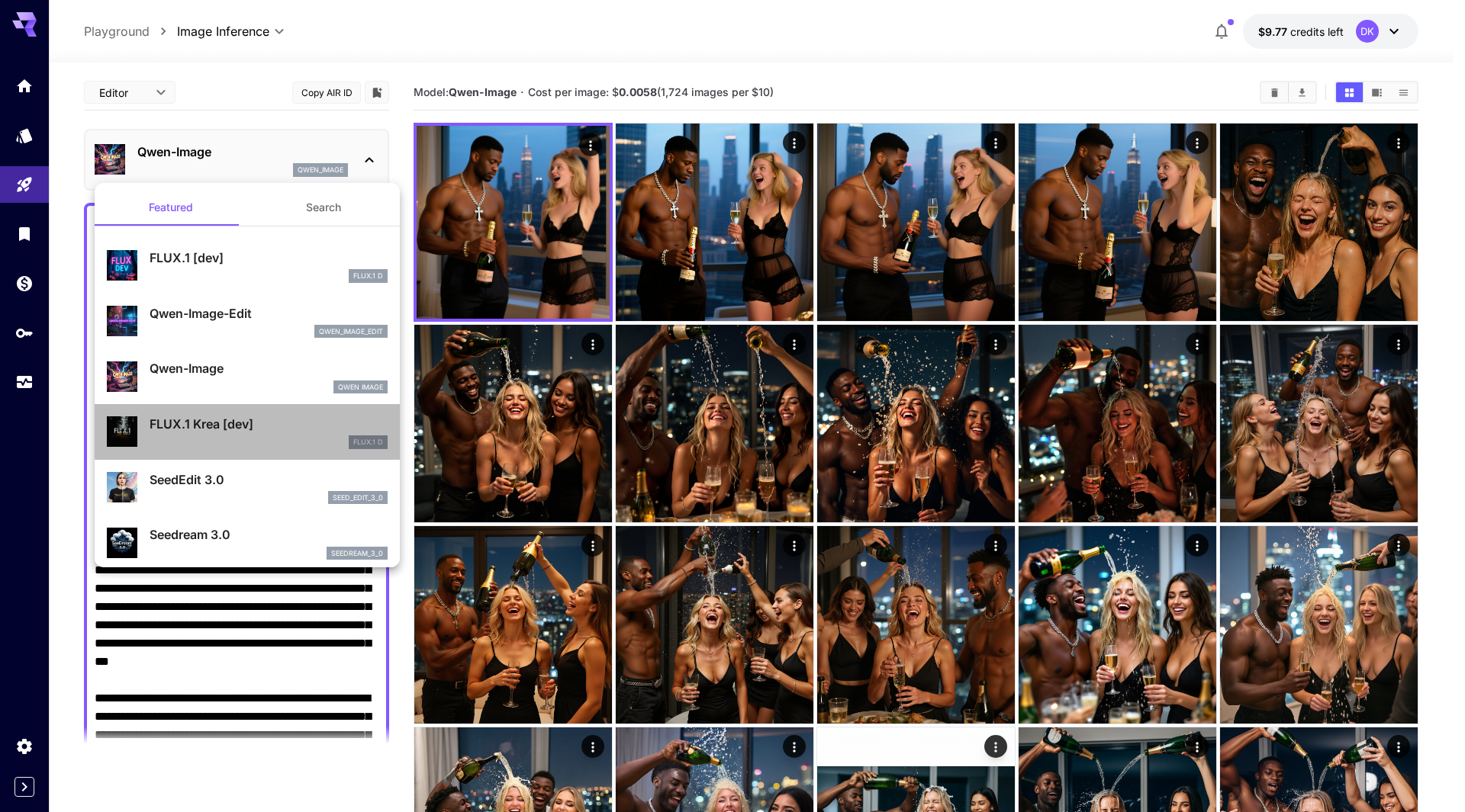
click at [249, 434] on div "FLUX.1 Krea [dev] FLUX.1 D" at bounding box center [269, 432] width 238 height 34
type input "**"
type input "***"
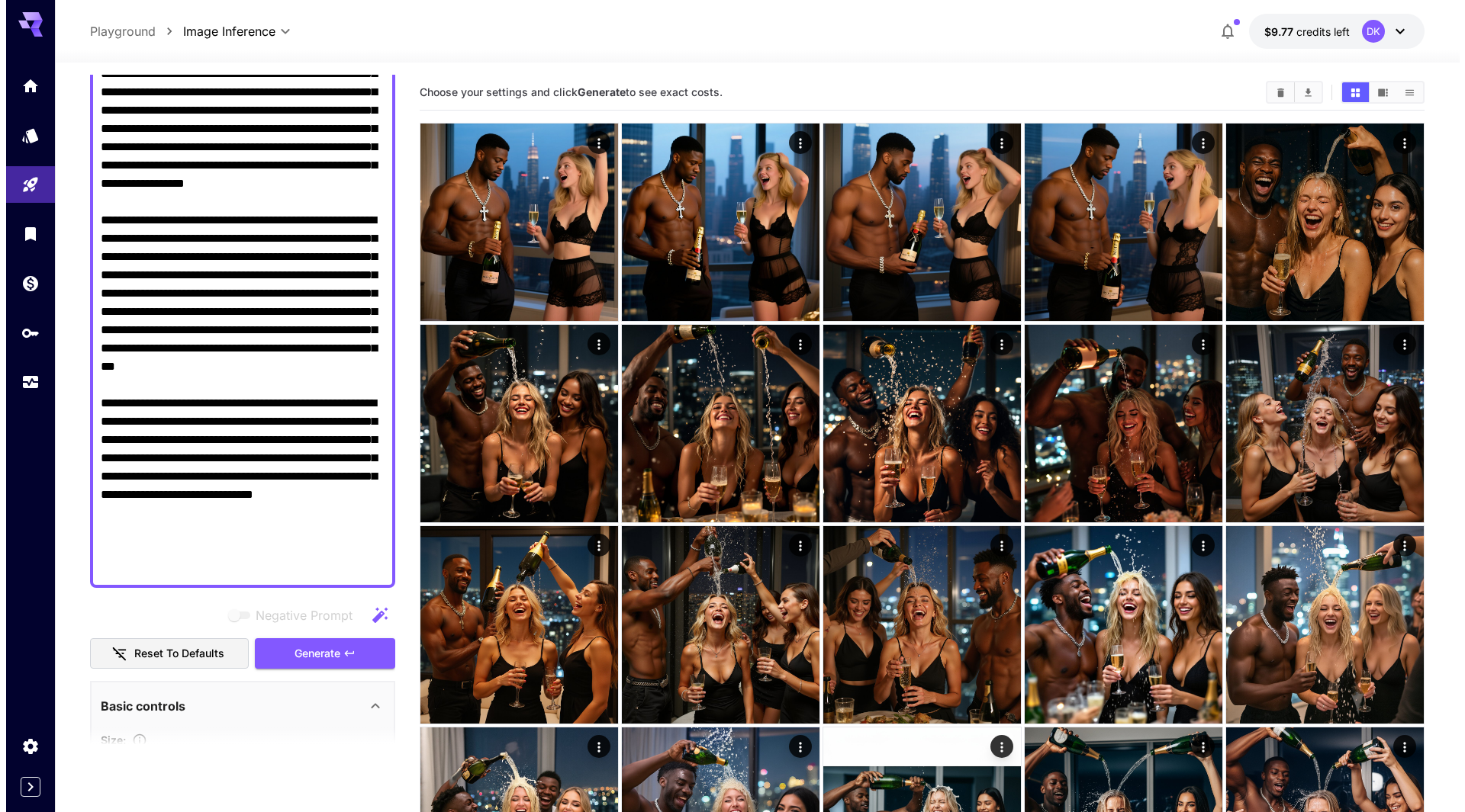
scroll to position [305, 0]
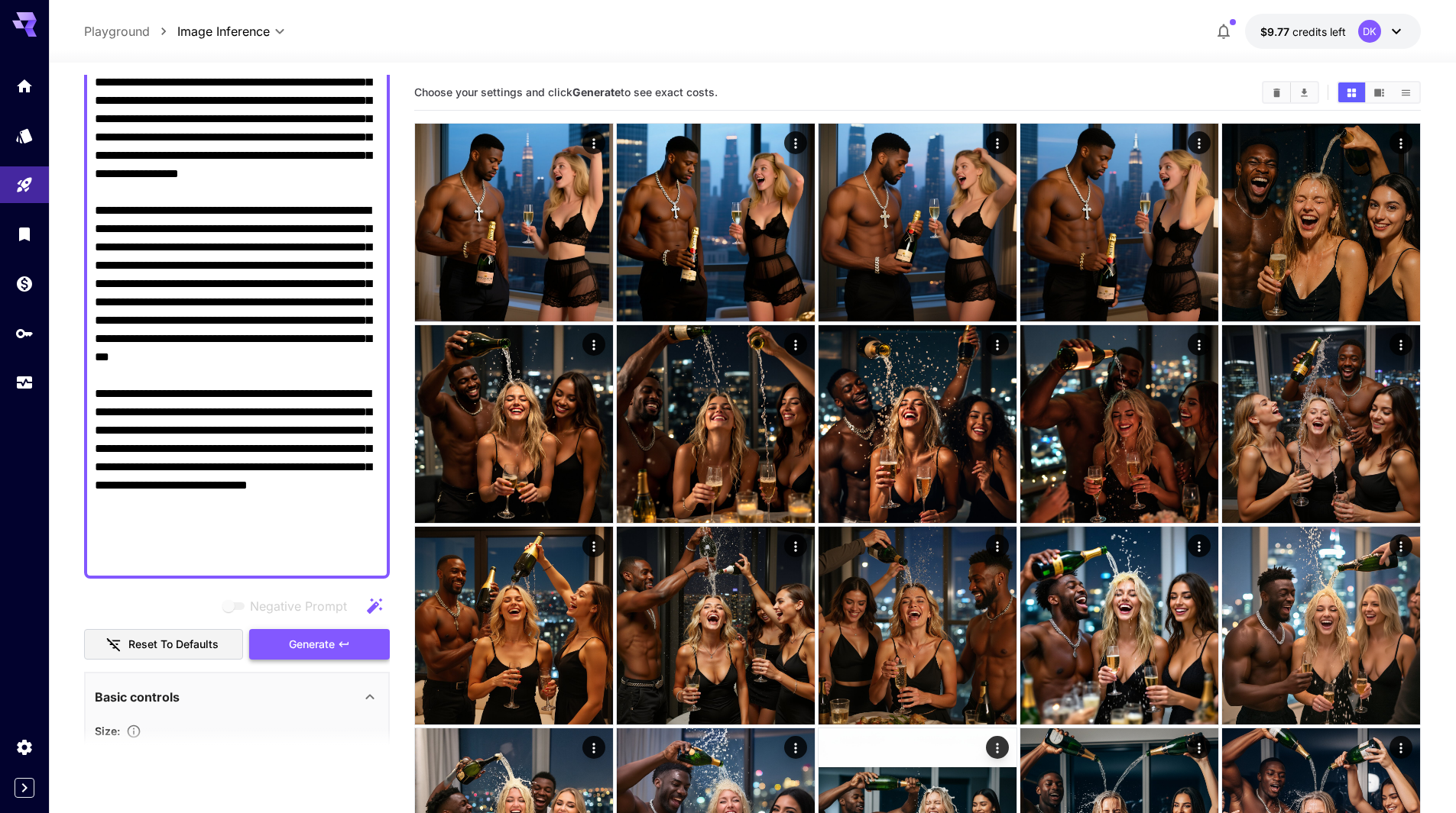
click at [326, 641] on span "Generate" at bounding box center [312, 644] width 46 height 19
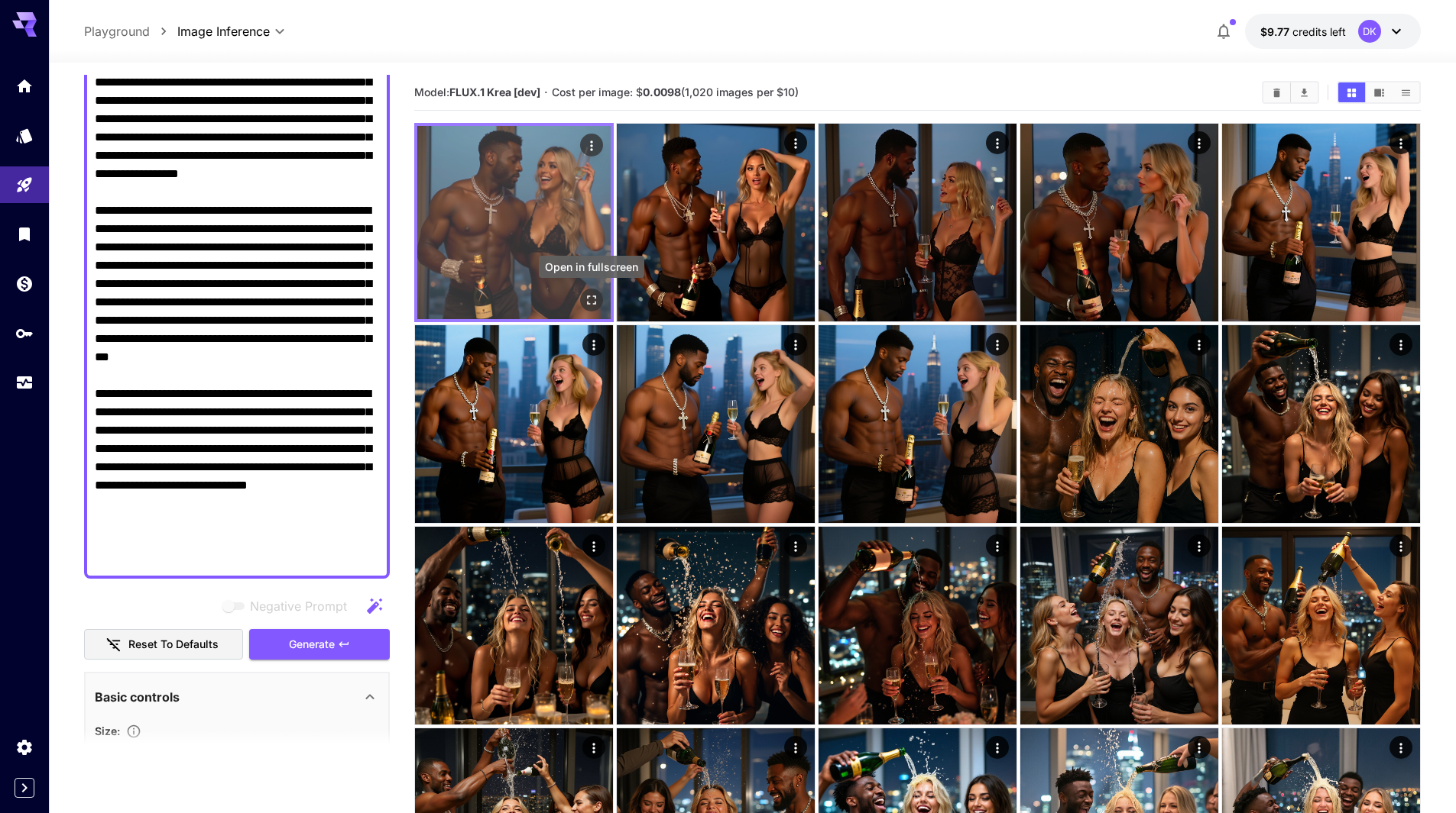
click at [592, 300] on icon "Open in fullscreen" at bounding box center [591, 300] width 15 height 15
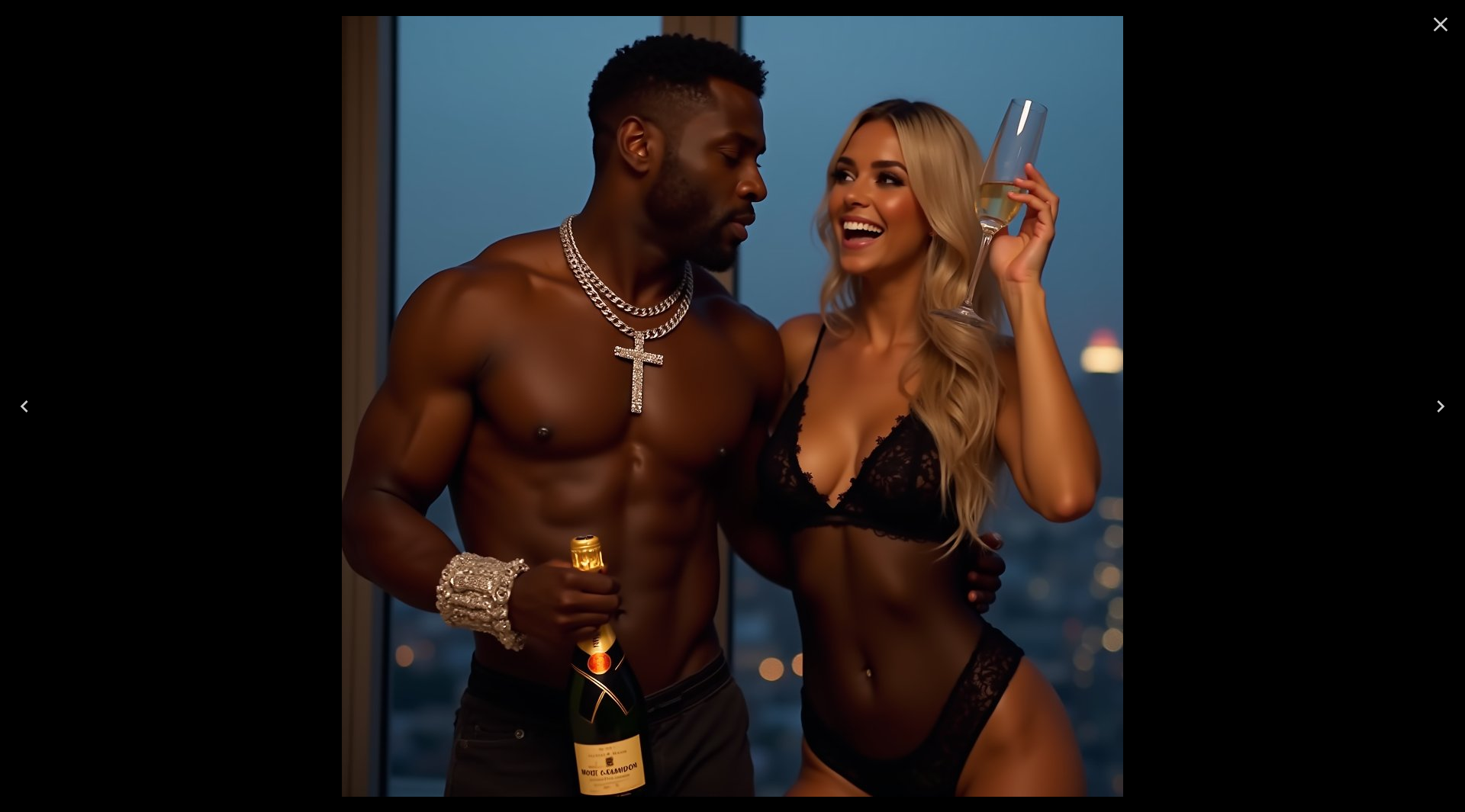
scroll to position [305, 0]
drag, startPoint x: 0, startPoint y: 0, endPoint x: 1442, endPoint y: 402, distance: 1497.0
click at [1442, 402] on icon "Next" at bounding box center [1441, 406] width 24 height 24
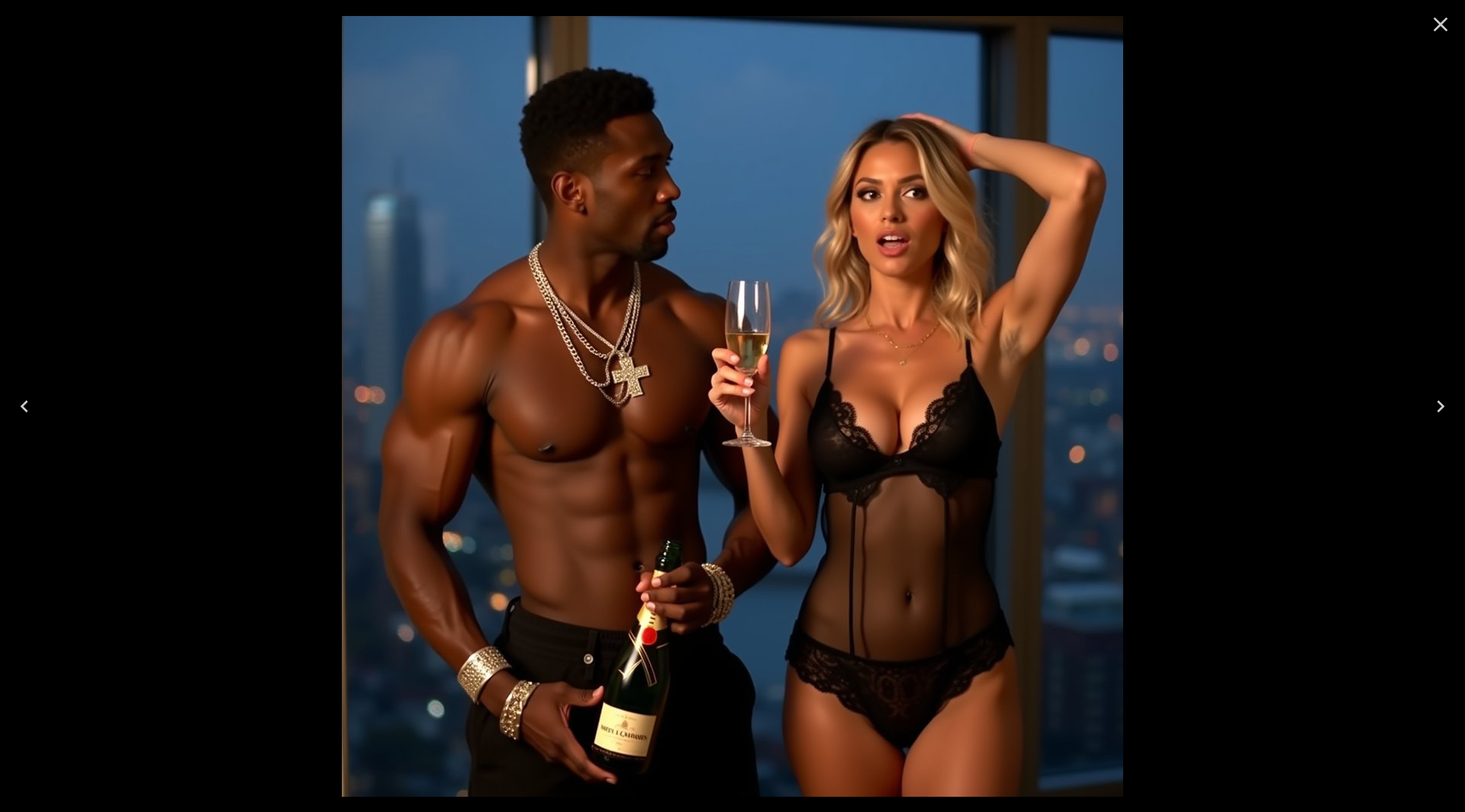
click at [1442, 402] on icon "Next" at bounding box center [1441, 406] width 24 height 24
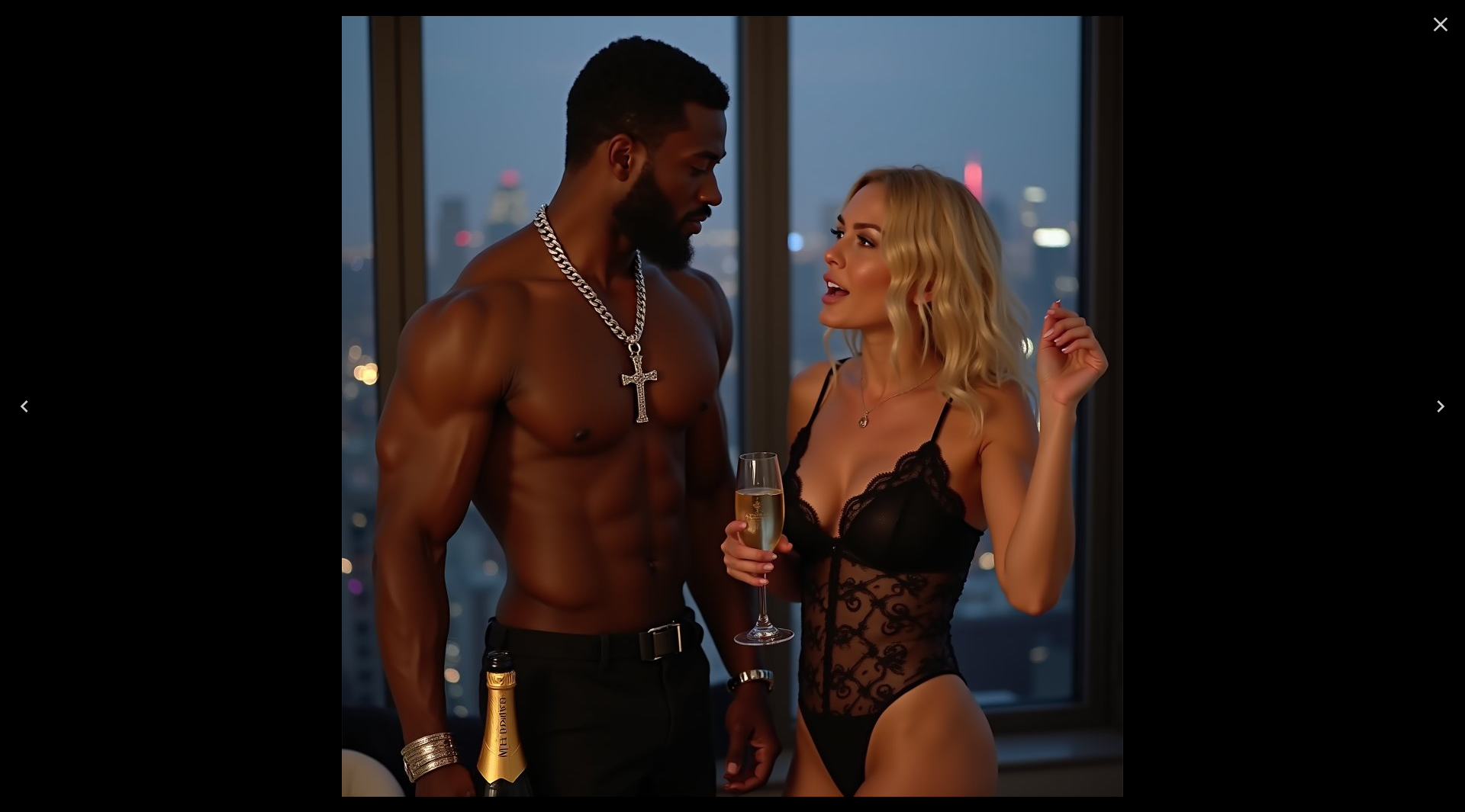
click at [1442, 402] on icon "Next" at bounding box center [1441, 406] width 24 height 24
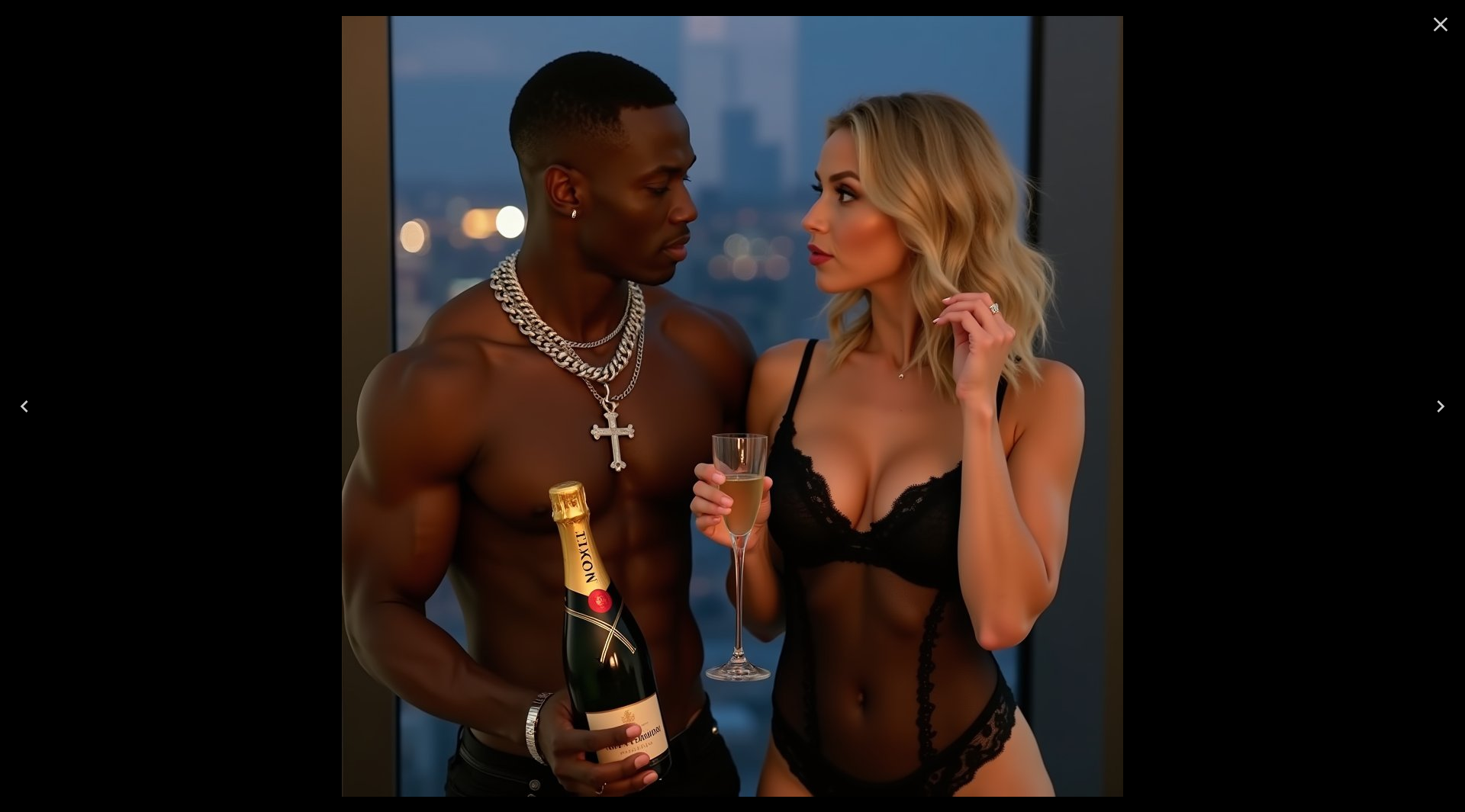
click at [1442, 402] on icon "Next" at bounding box center [1441, 406] width 24 height 24
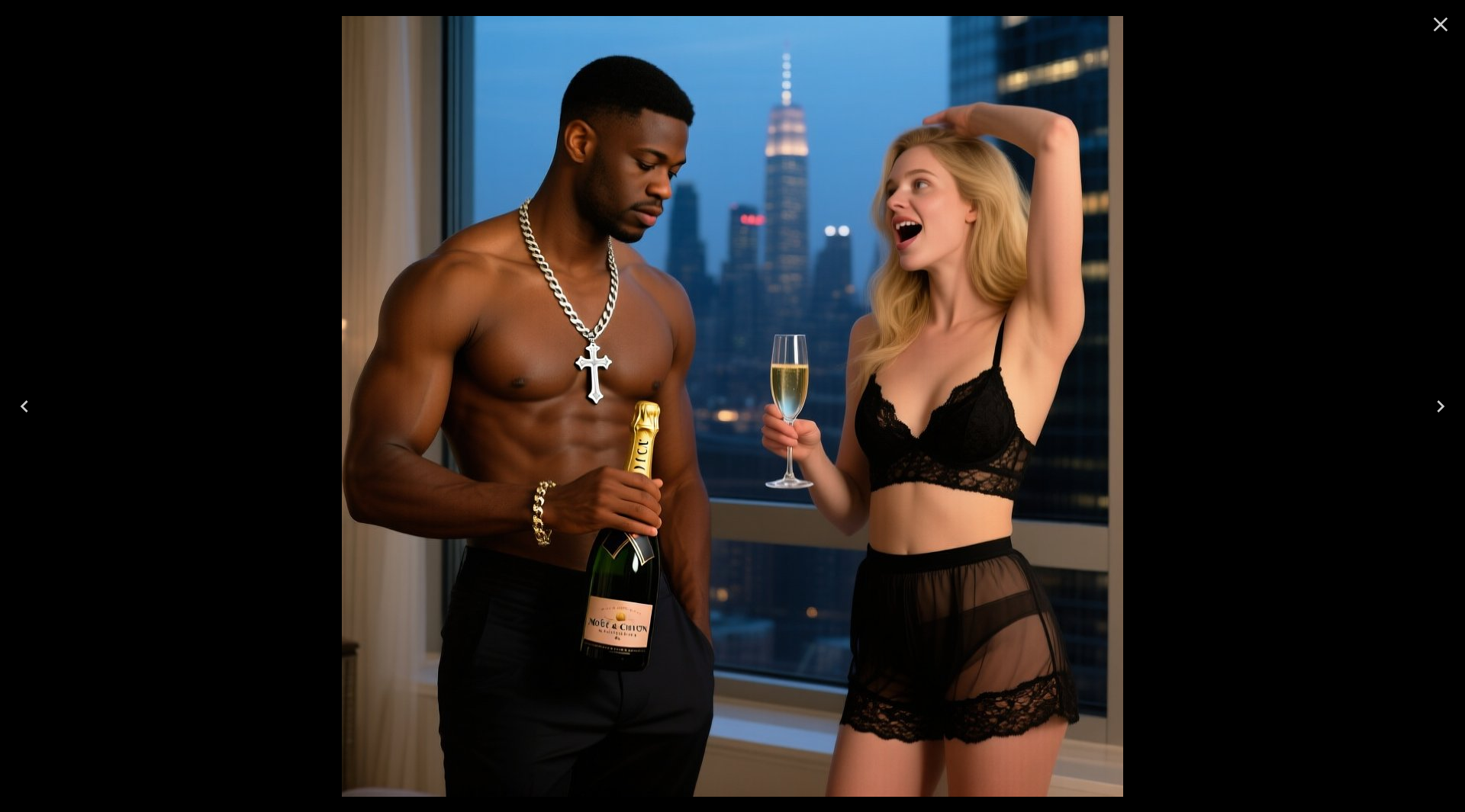
click at [1442, 402] on icon "Next" at bounding box center [1441, 406] width 24 height 24
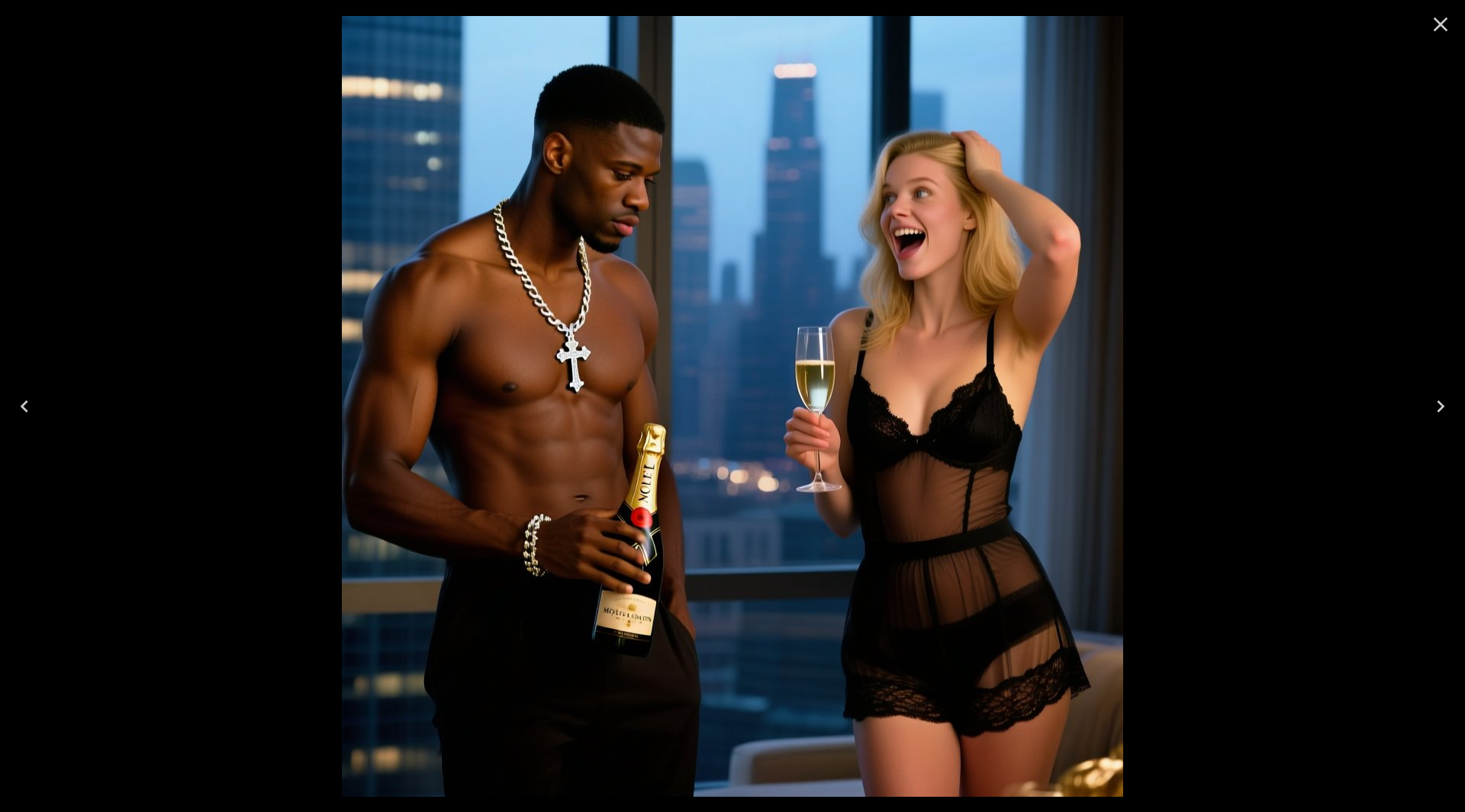
click at [1444, 23] on icon "Close" at bounding box center [1441, 24] width 24 height 24
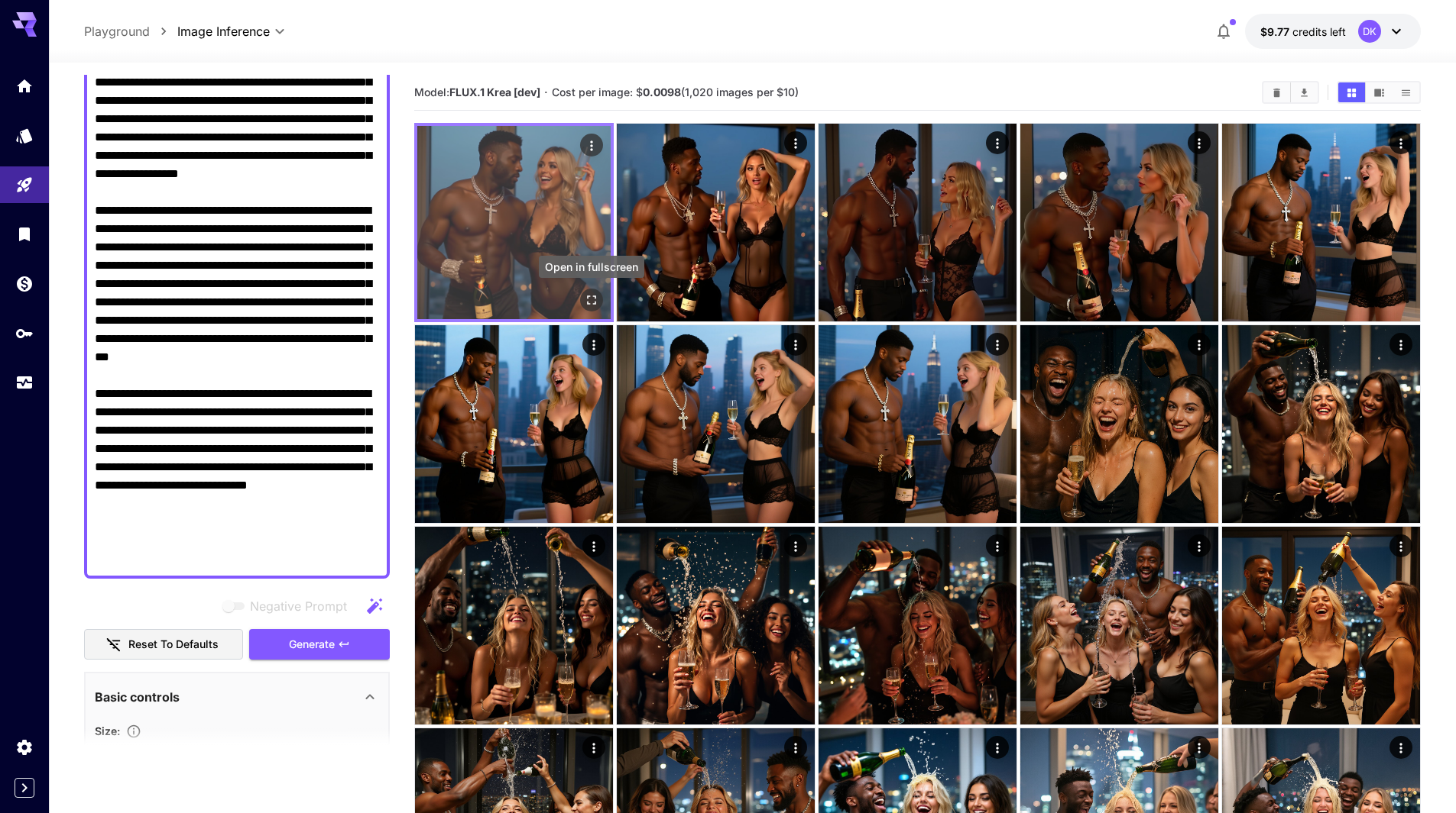
click at [587, 299] on icon "Open in fullscreen" at bounding box center [591, 300] width 15 height 15
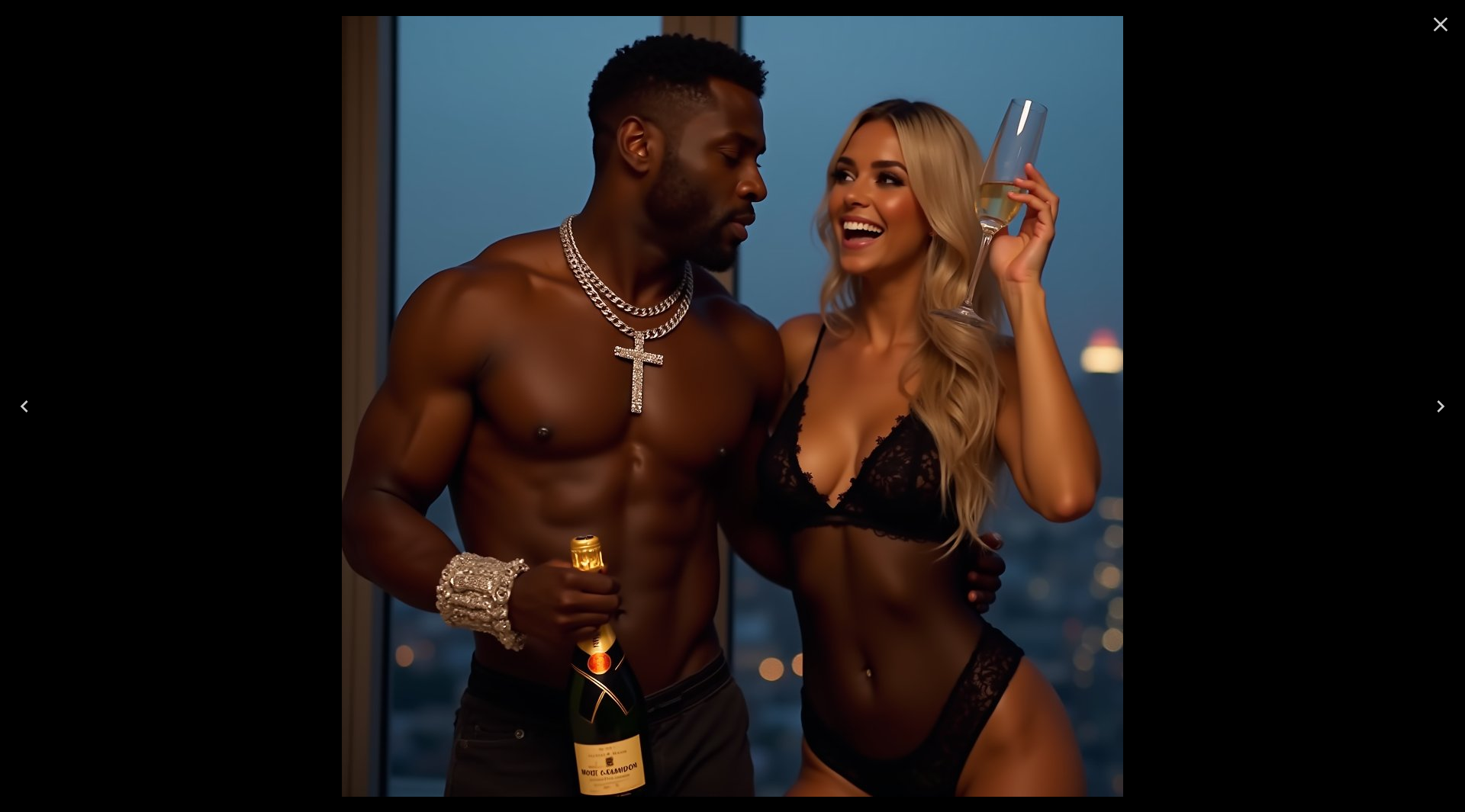
click at [1433, 32] on icon "Close" at bounding box center [1441, 24] width 24 height 24
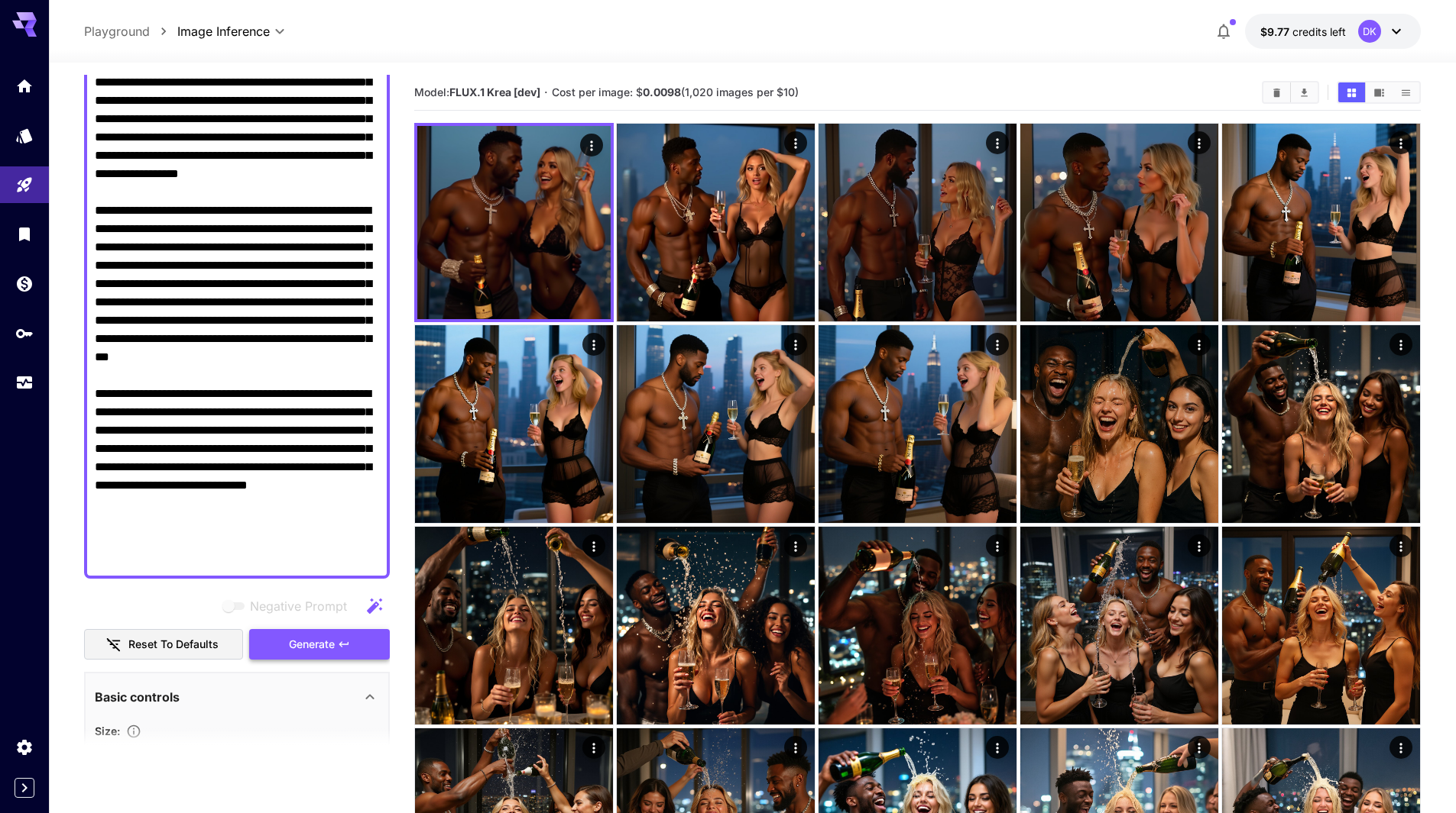
click at [309, 649] on span "Generate" at bounding box center [312, 644] width 46 height 19
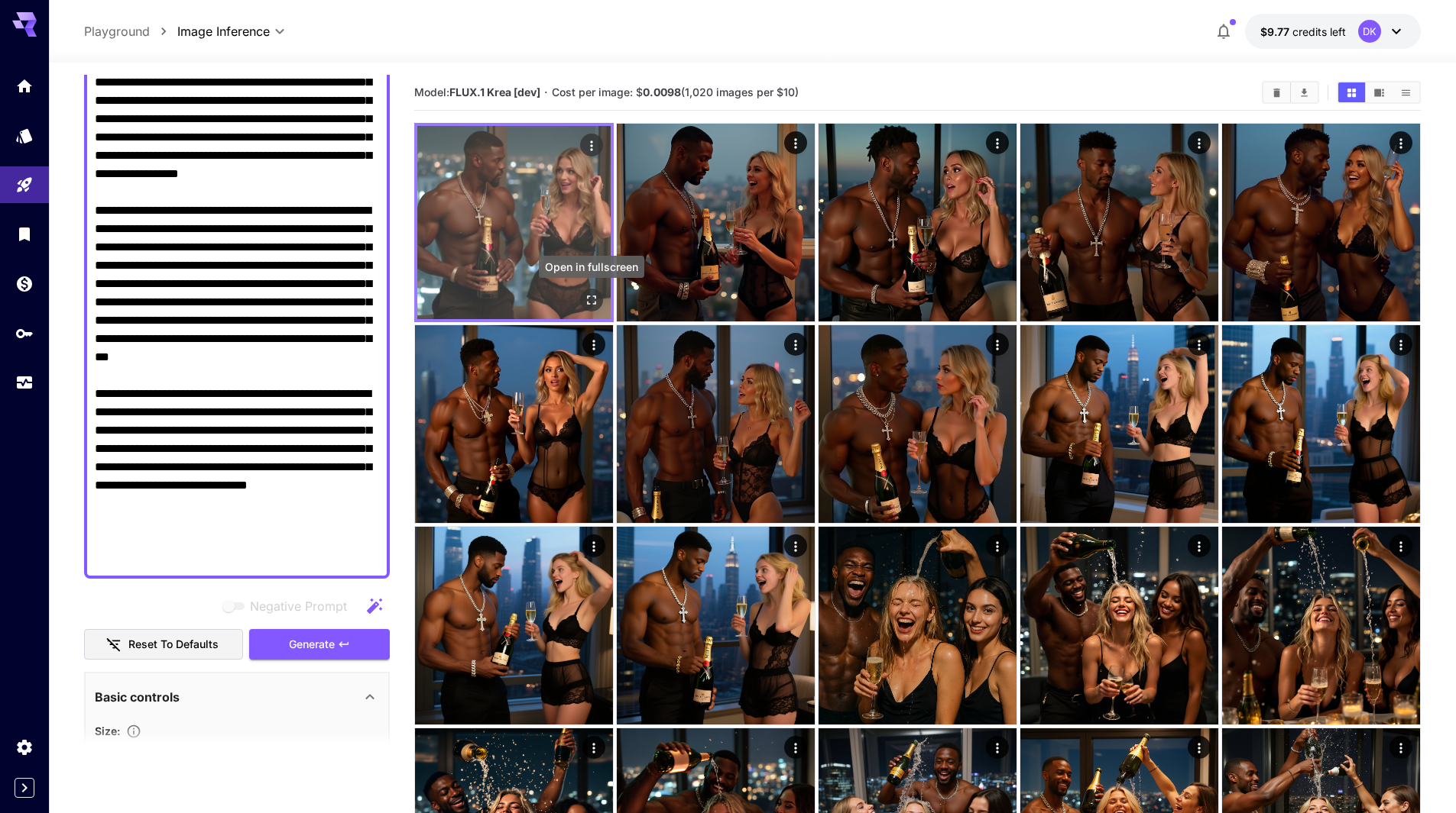
click at [594, 299] on icon "Open in fullscreen" at bounding box center [591, 300] width 15 height 15
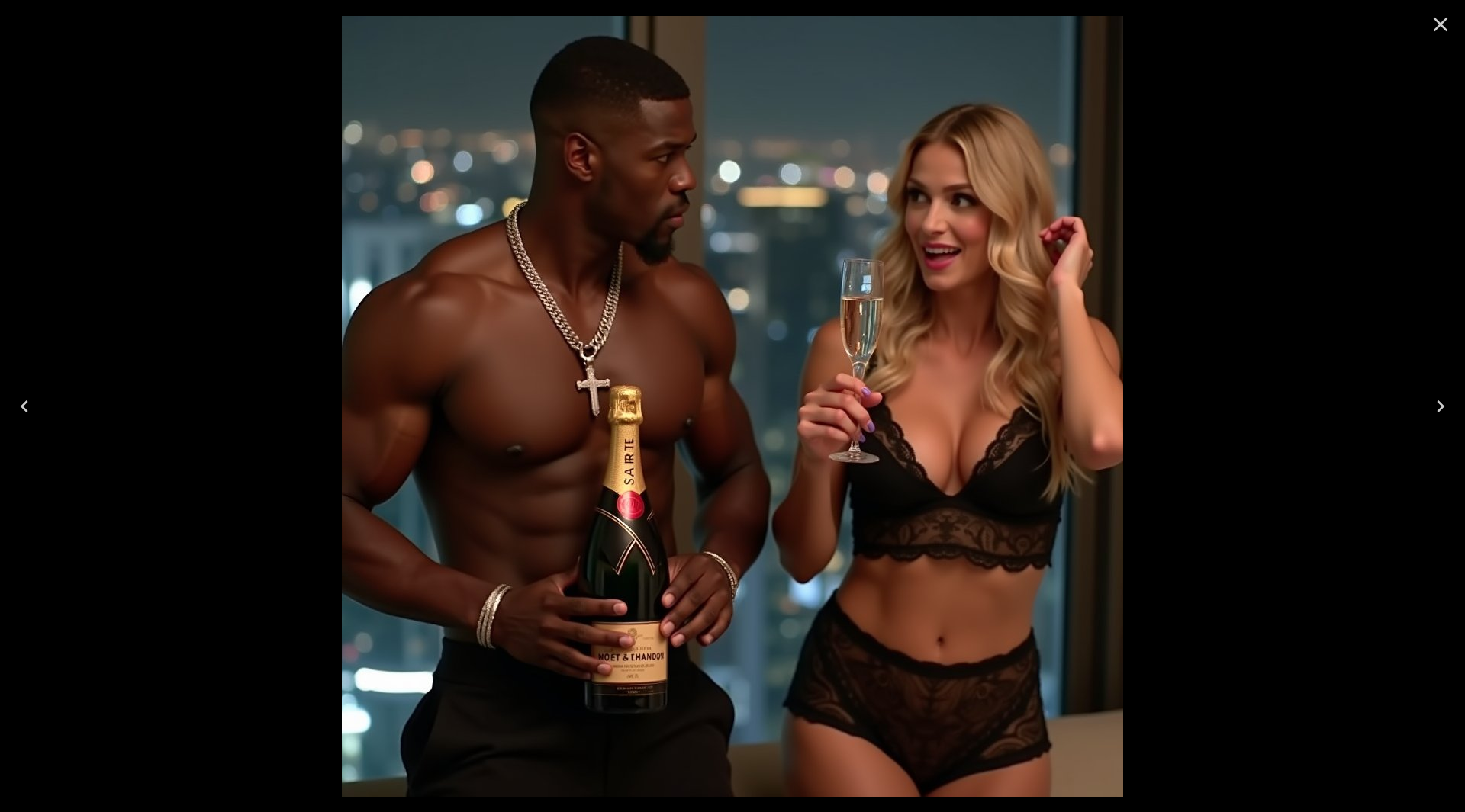
click at [1443, 395] on icon "Next" at bounding box center [1441, 406] width 24 height 24
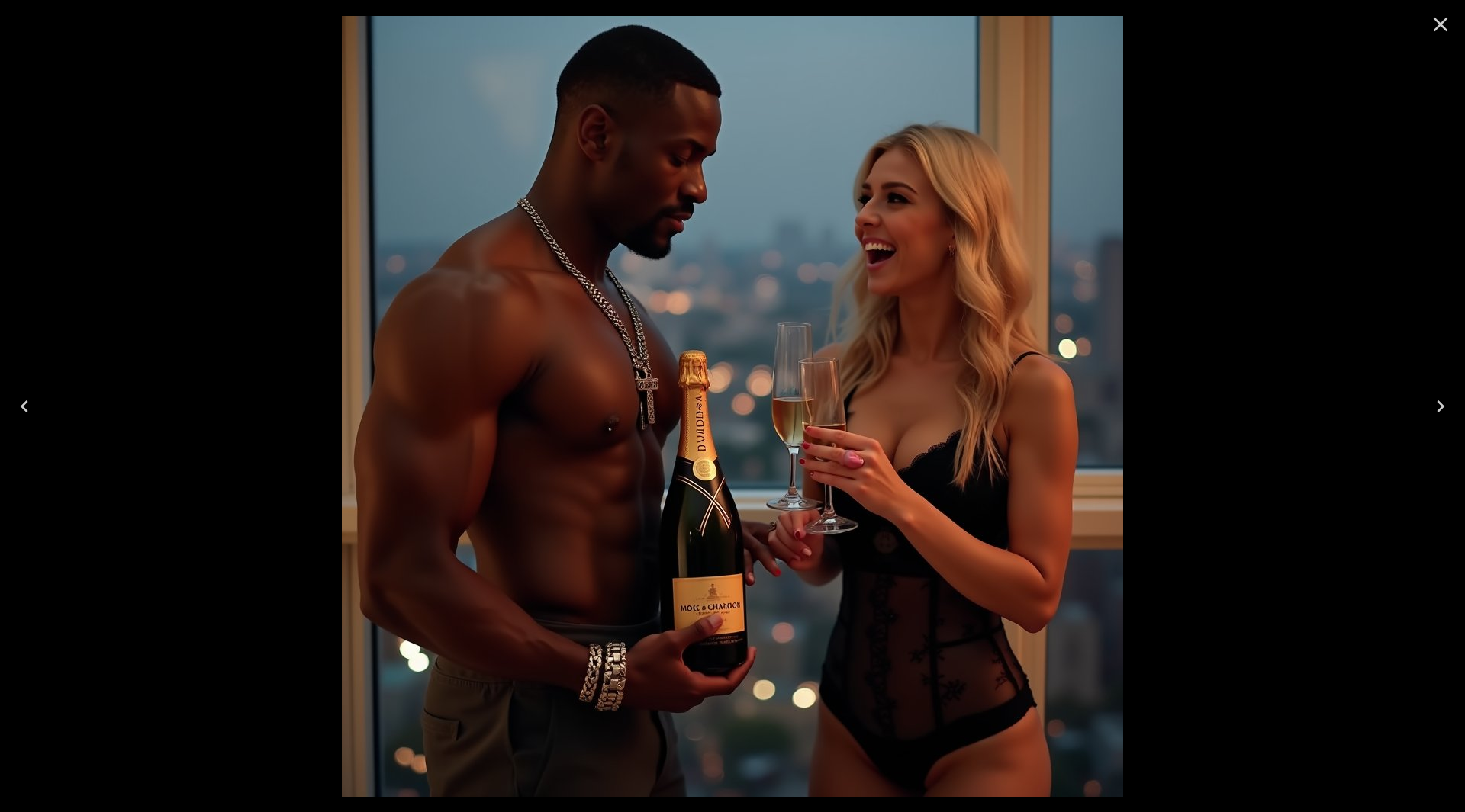
click at [1444, 395] on icon "Next" at bounding box center [1441, 406] width 24 height 24
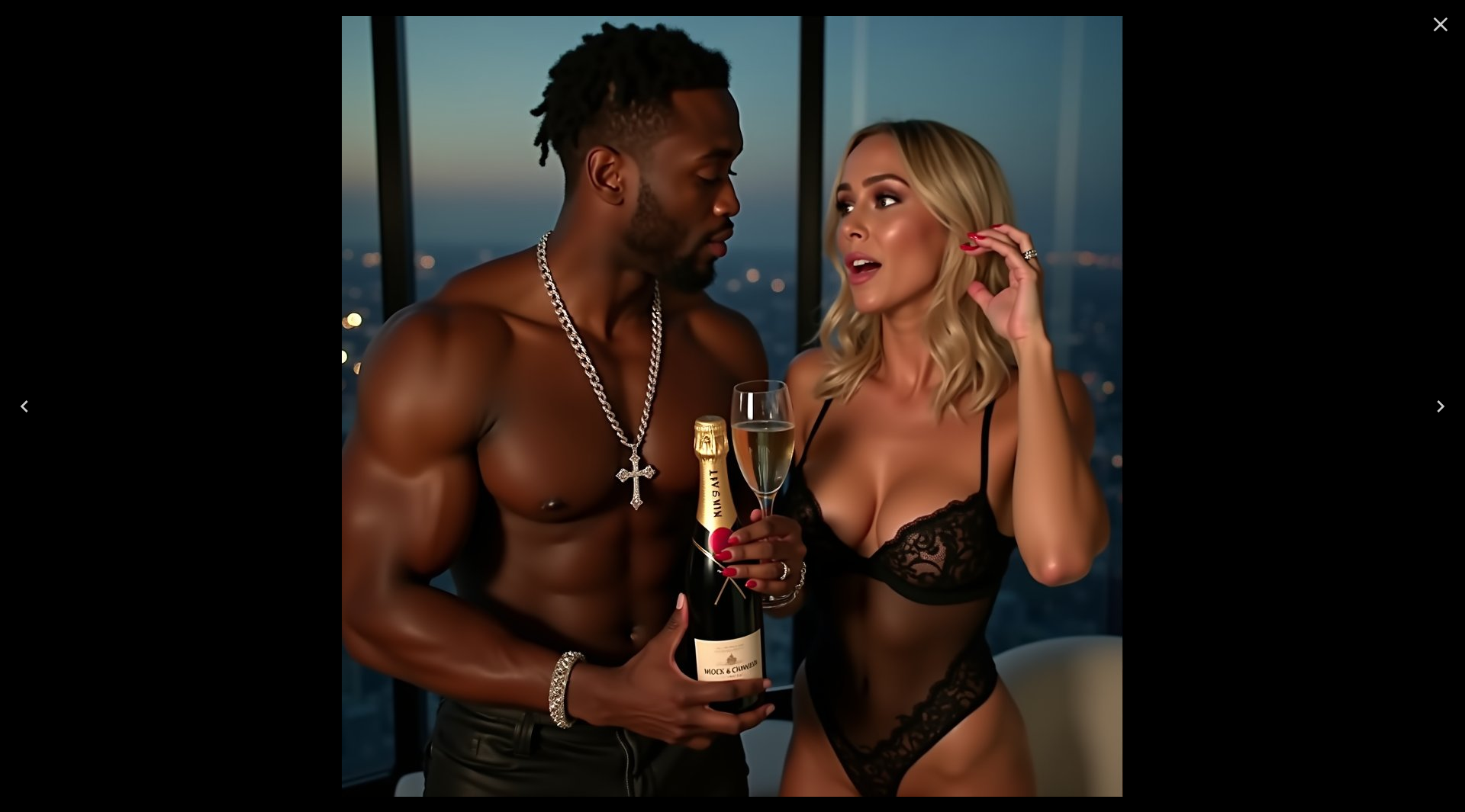
click at [1444, 394] on icon "Next" at bounding box center [1441, 406] width 24 height 24
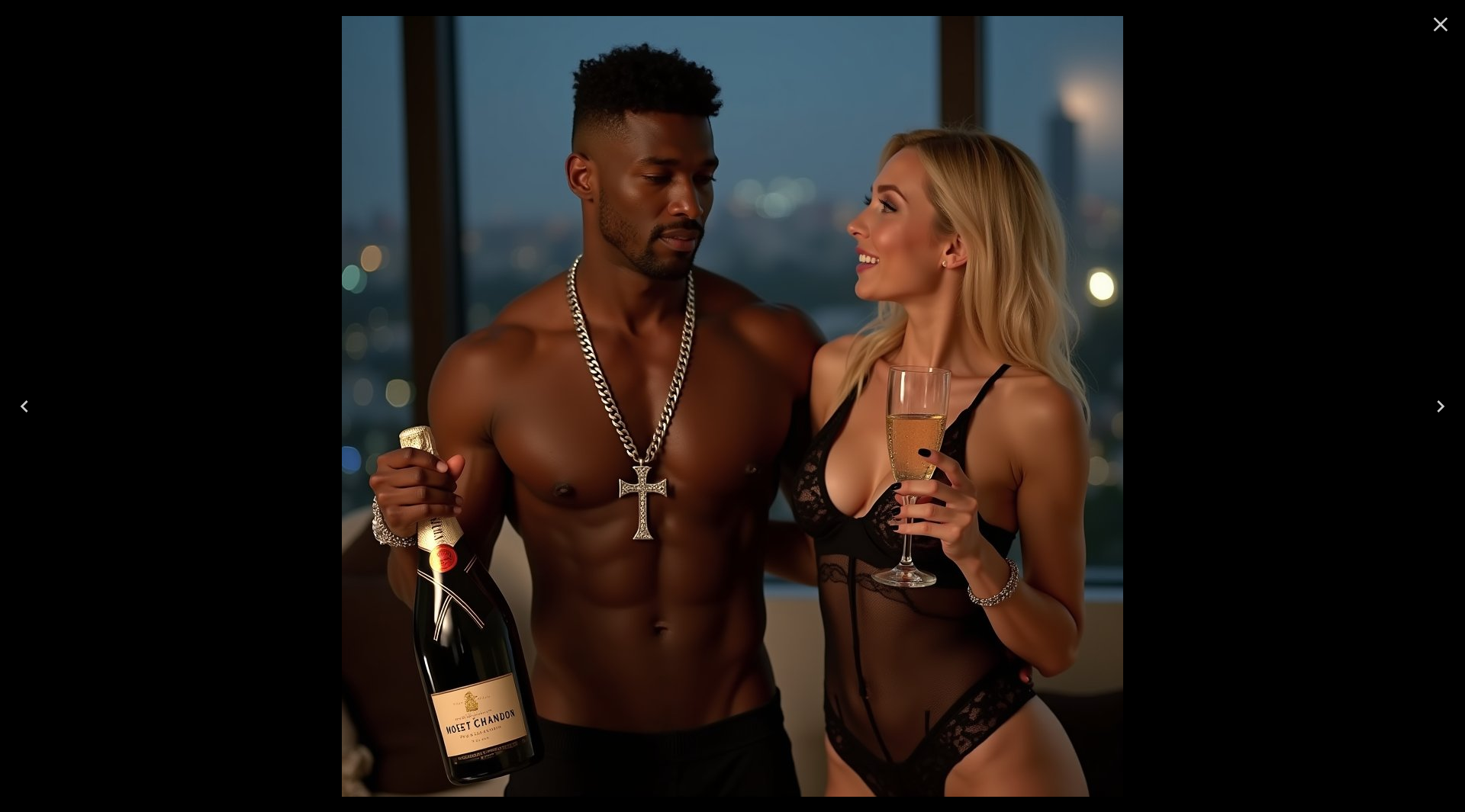
click at [1440, 400] on icon "Next" at bounding box center [1441, 406] width 24 height 24
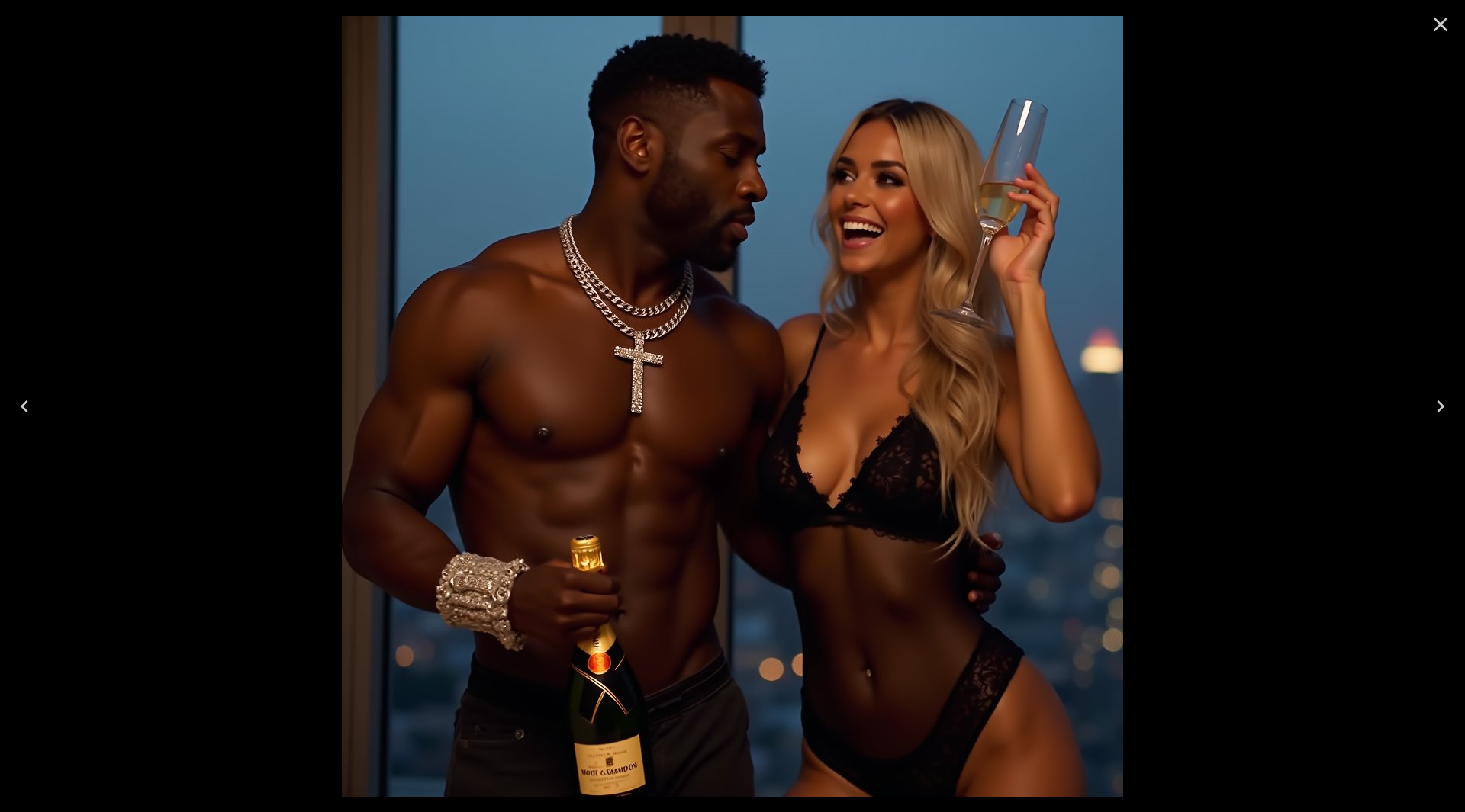
click at [1437, 30] on icon "Close" at bounding box center [1441, 24] width 24 height 24
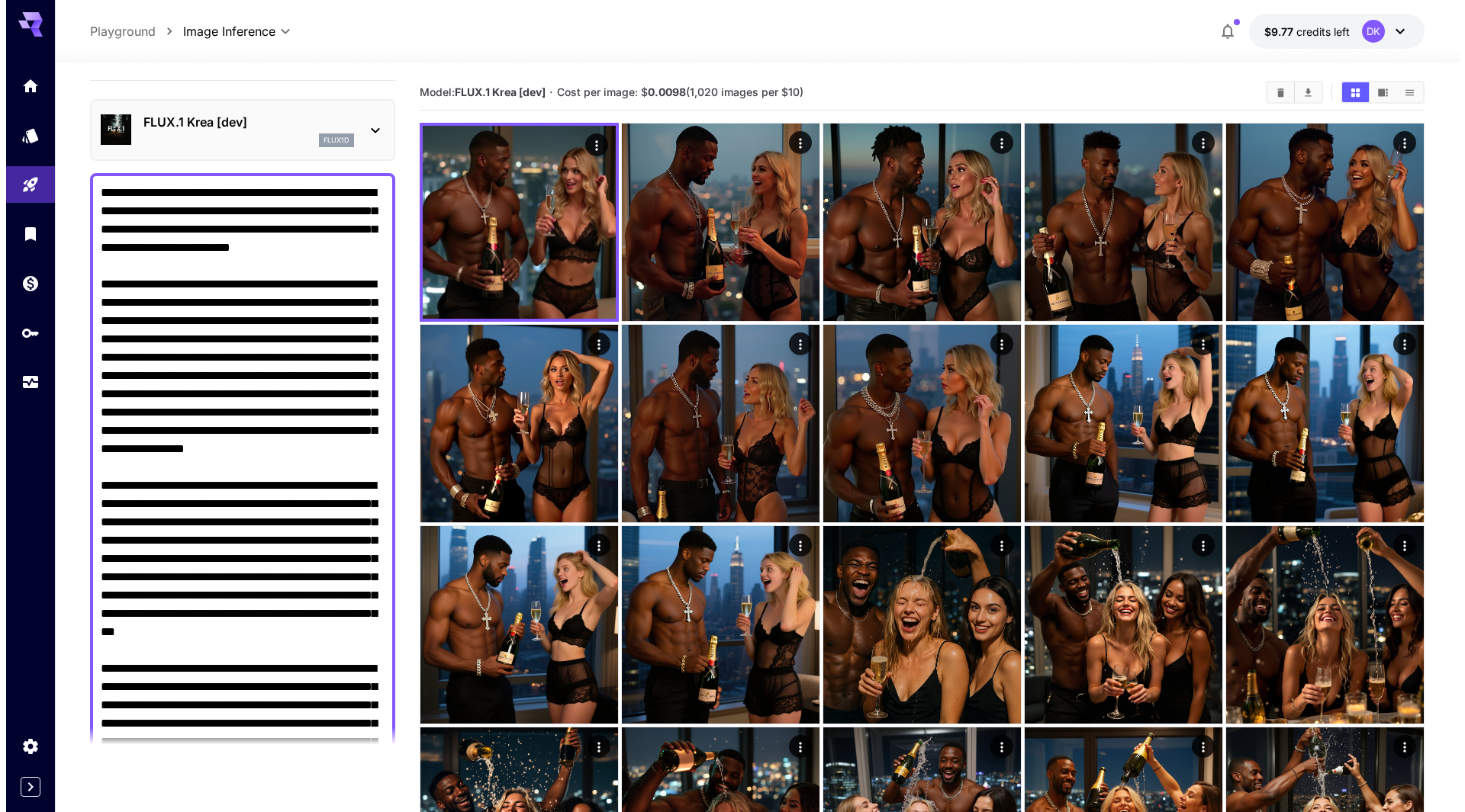
scroll to position [0, 0]
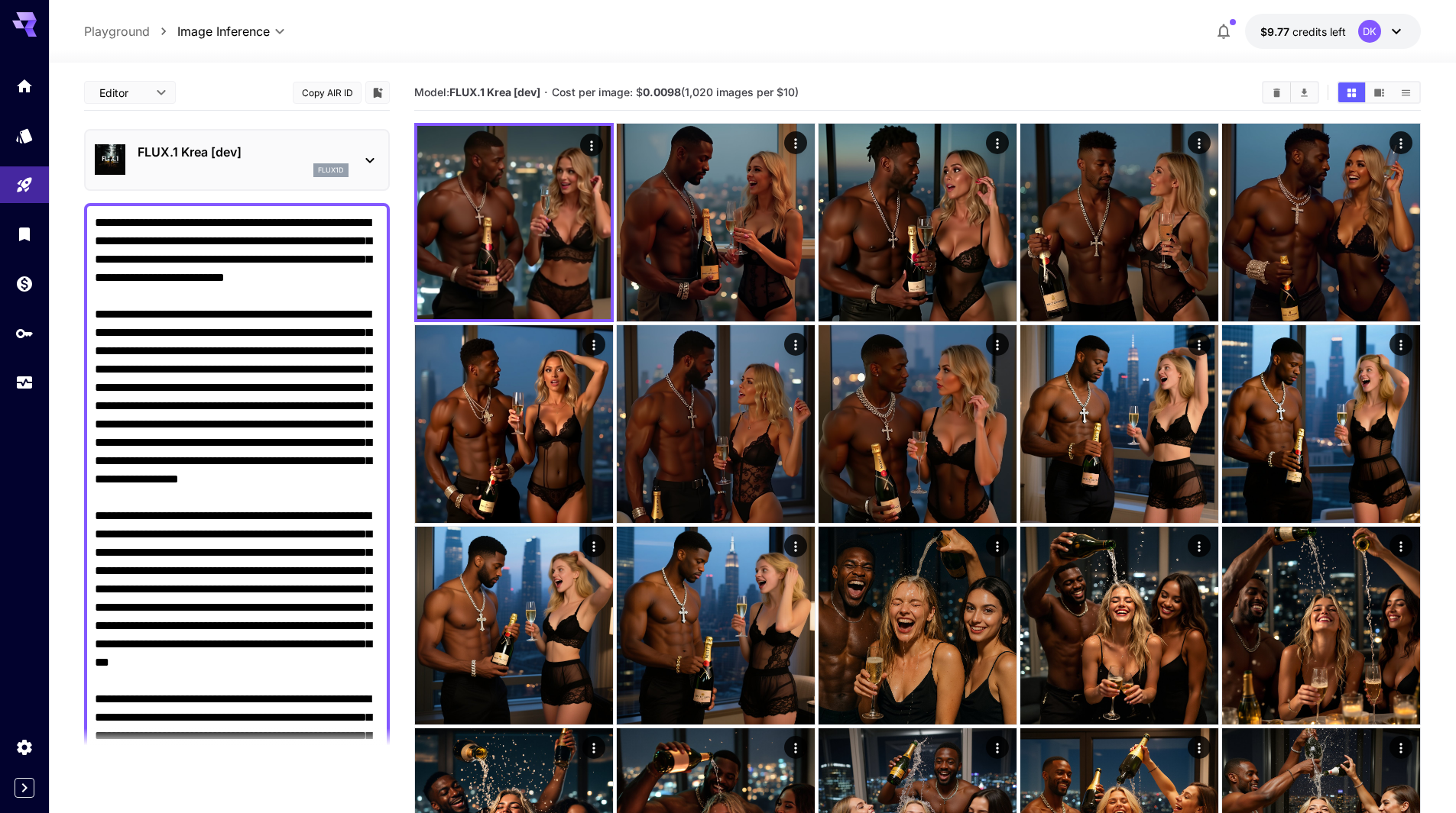
click at [230, 168] on div "flux1d" at bounding box center [242, 170] width 211 height 14
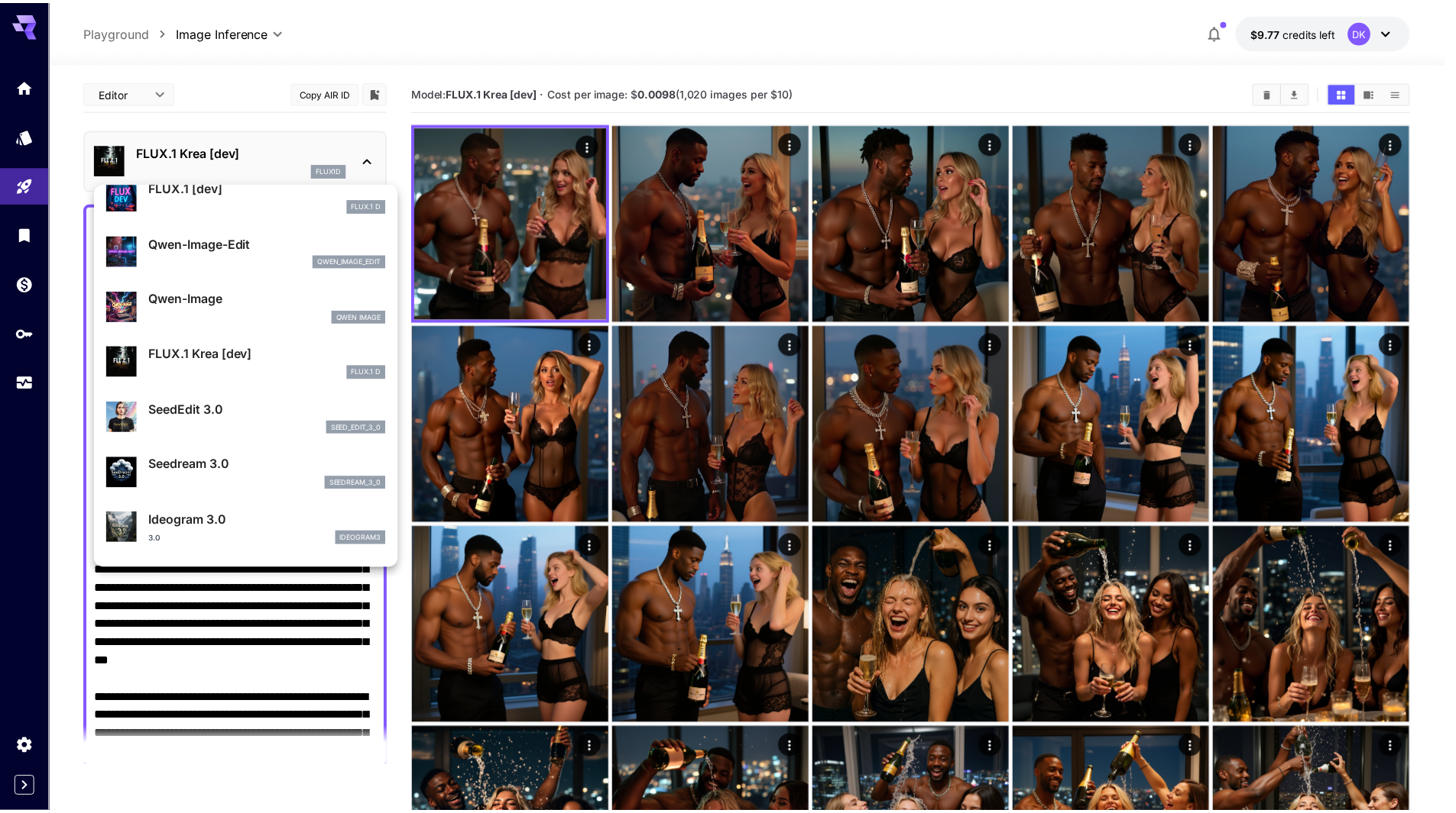
scroll to position [77, 0]
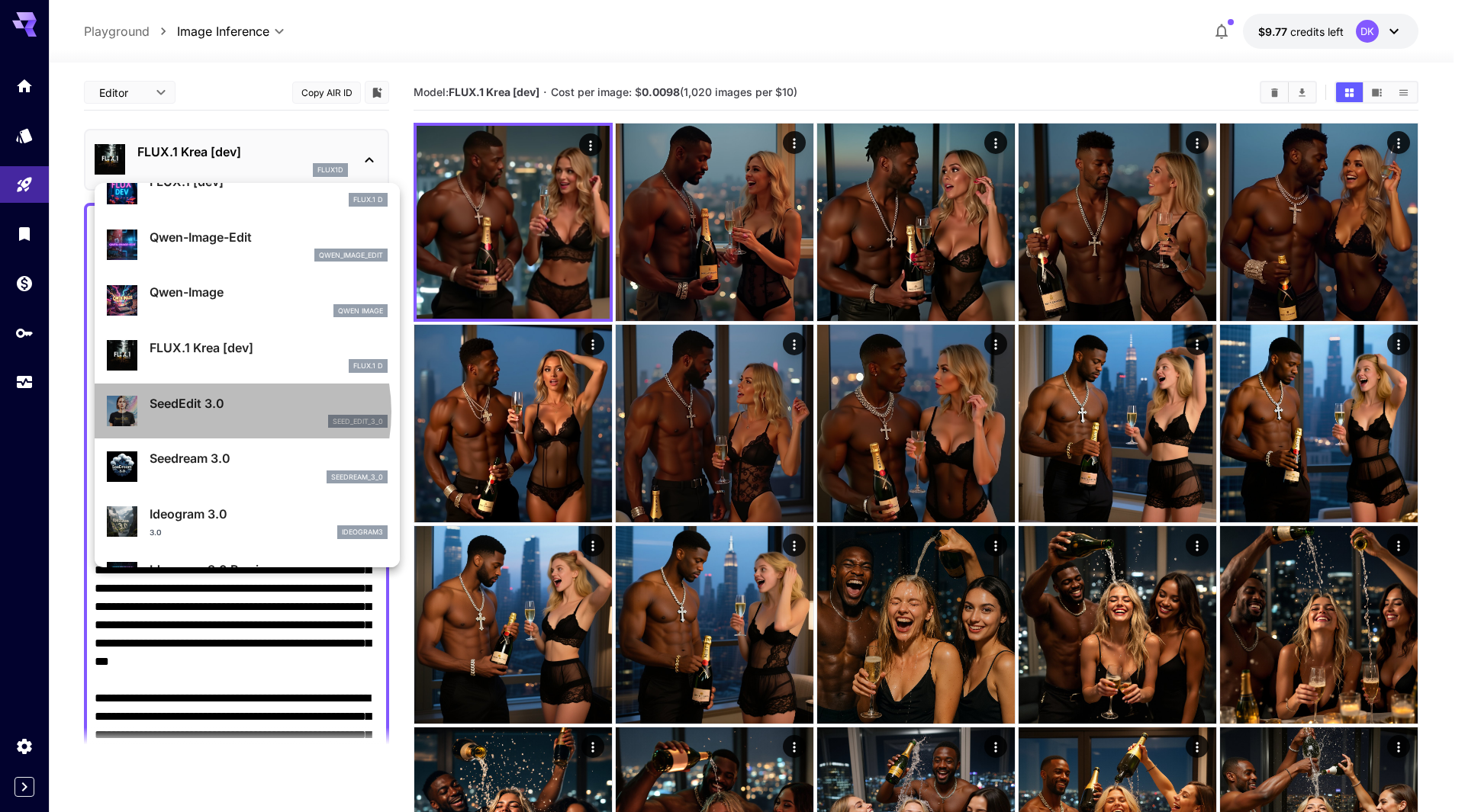
click at [217, 412] on p "SeedEdit 3.0" at bounding box center [269, 403] width 238 height 18
type input "*"
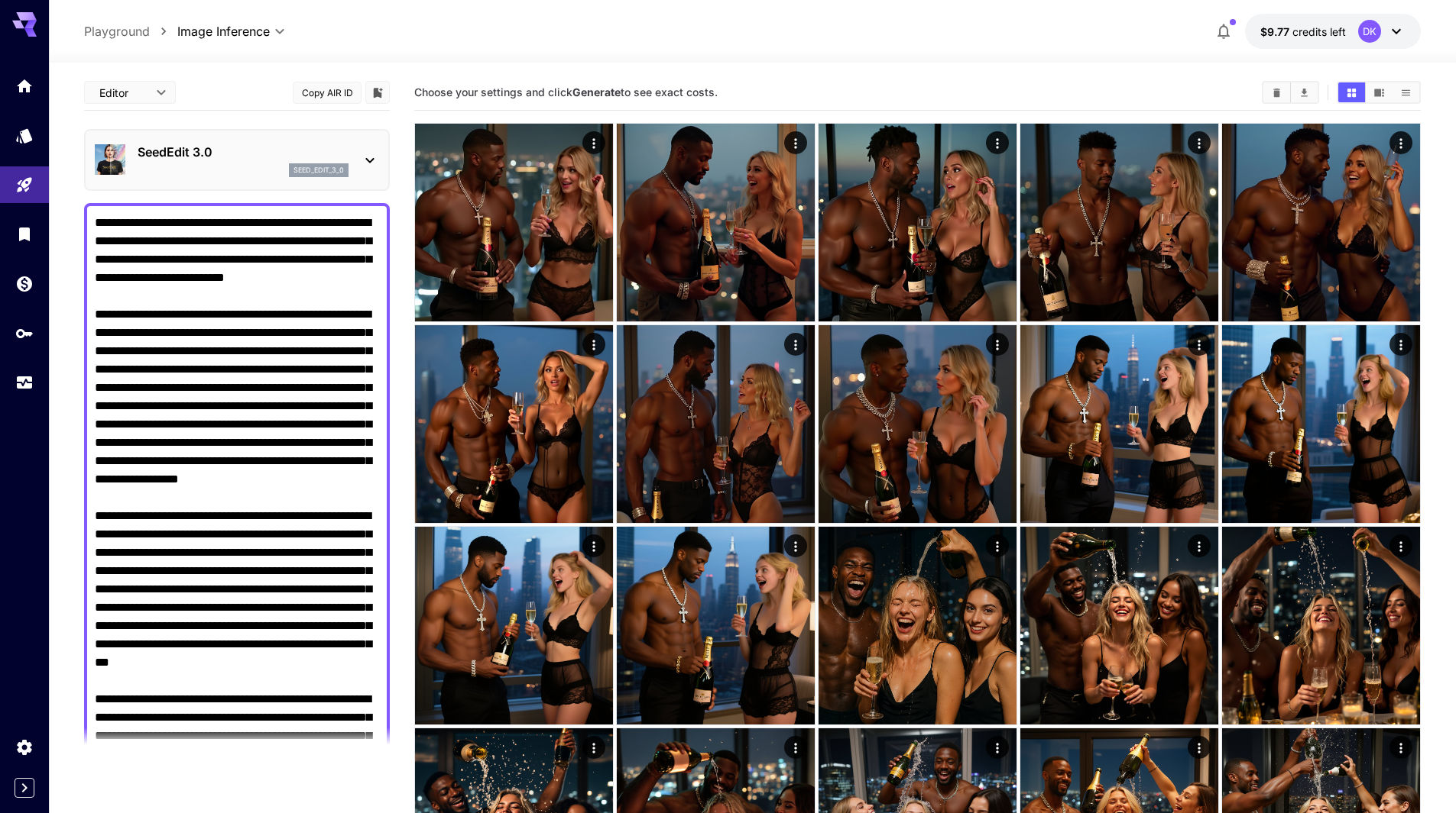
click at [203, 155] on p "SeedEdit 3.0" at bounding box center [242, 152] width 211 height 18
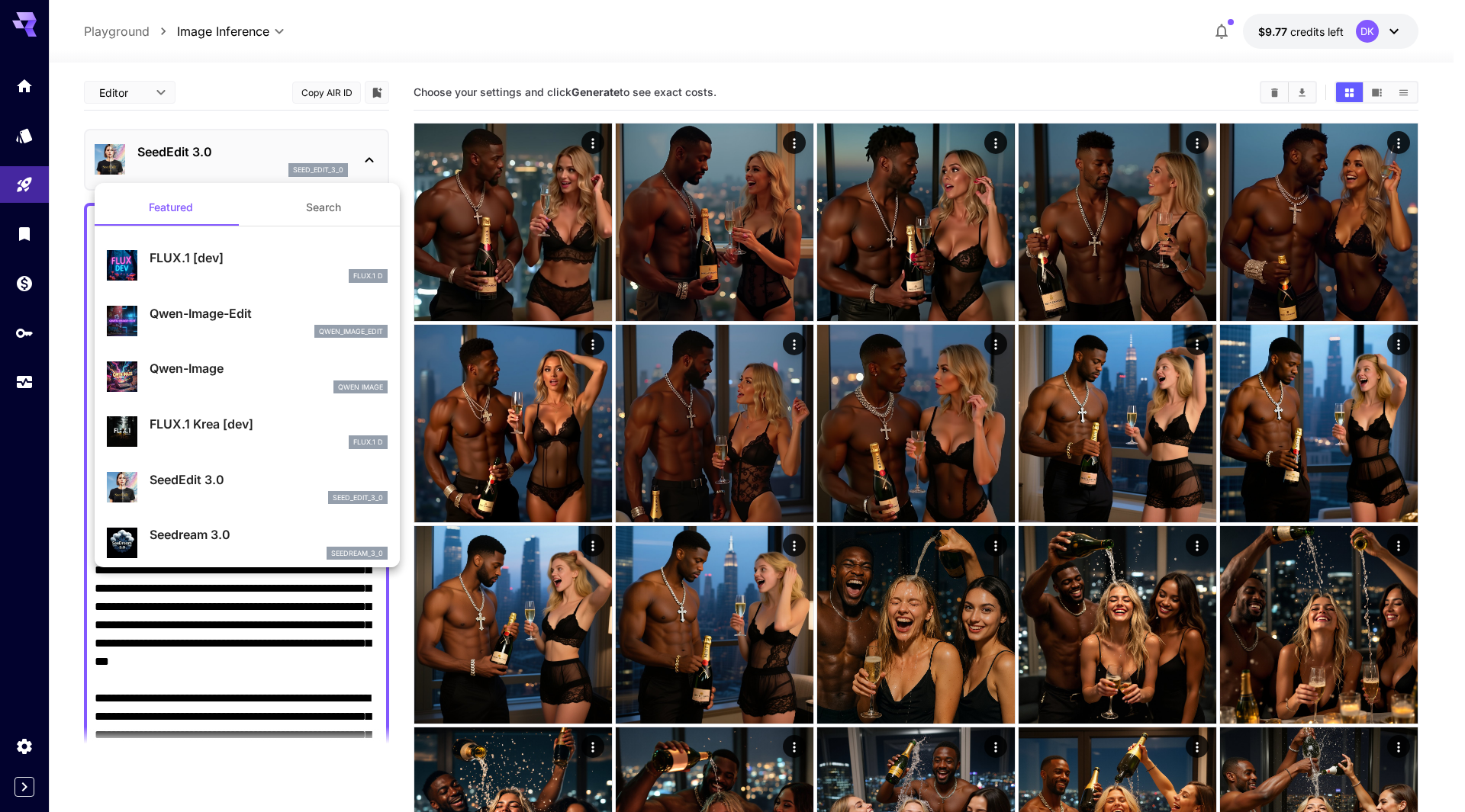
click at [241, 536] on p "Seedream 3.0" at bounding box center [269, 534] width 238 height 18
type input "***"
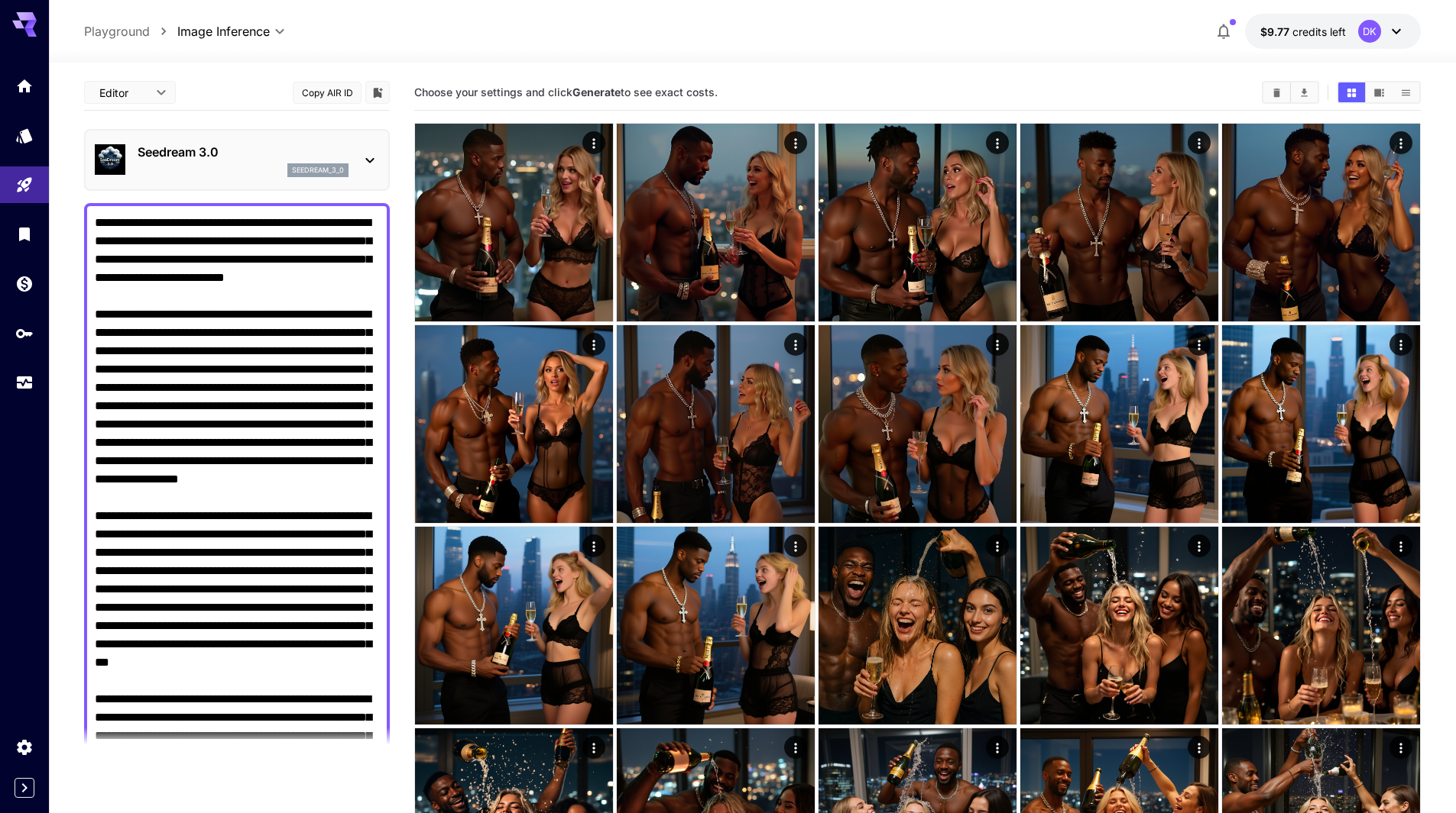
scroll to position [382, 0]
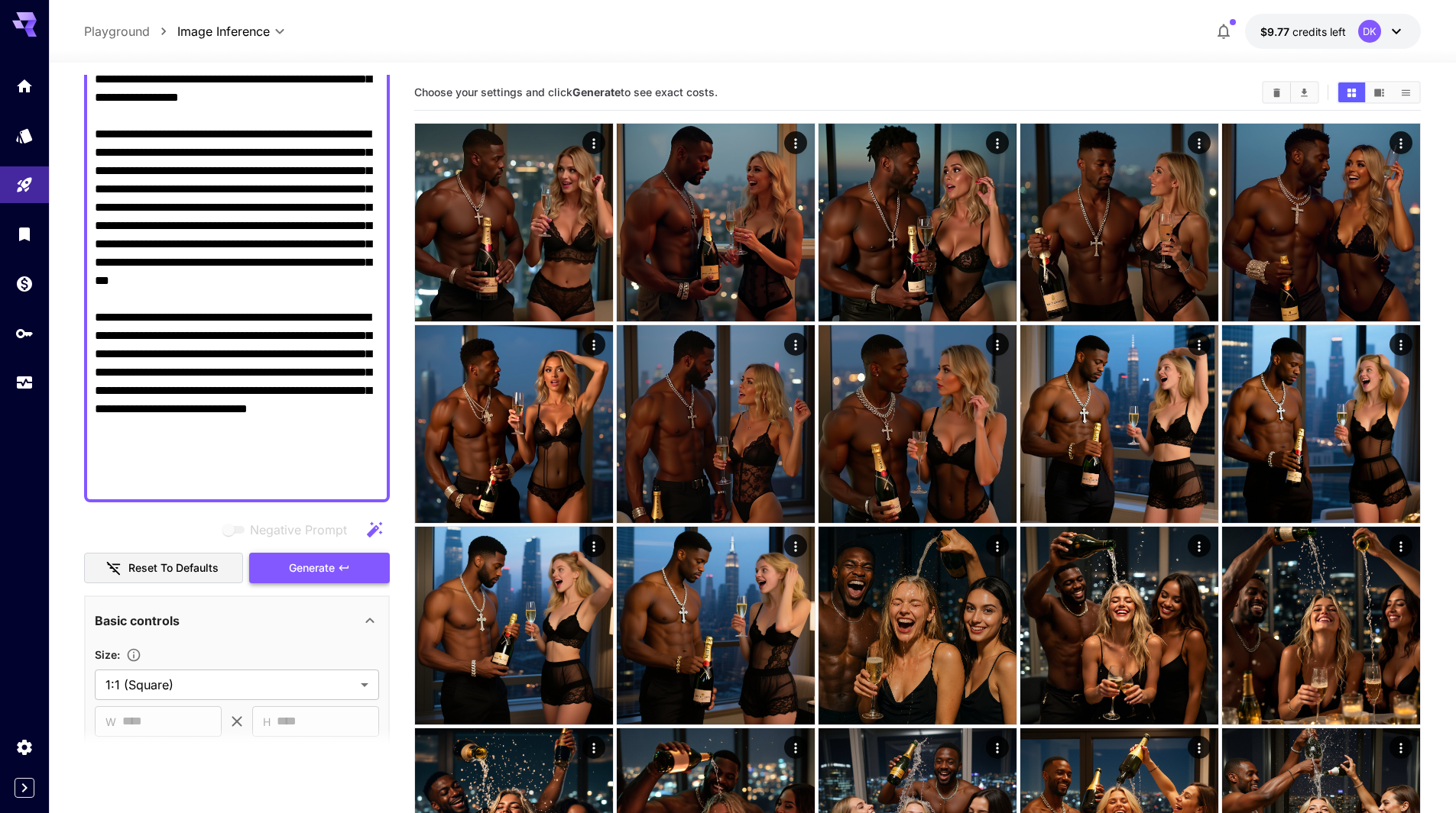
click at [322, 568] on span "Generate" at bounding box center [312, 568] width 46 height 19
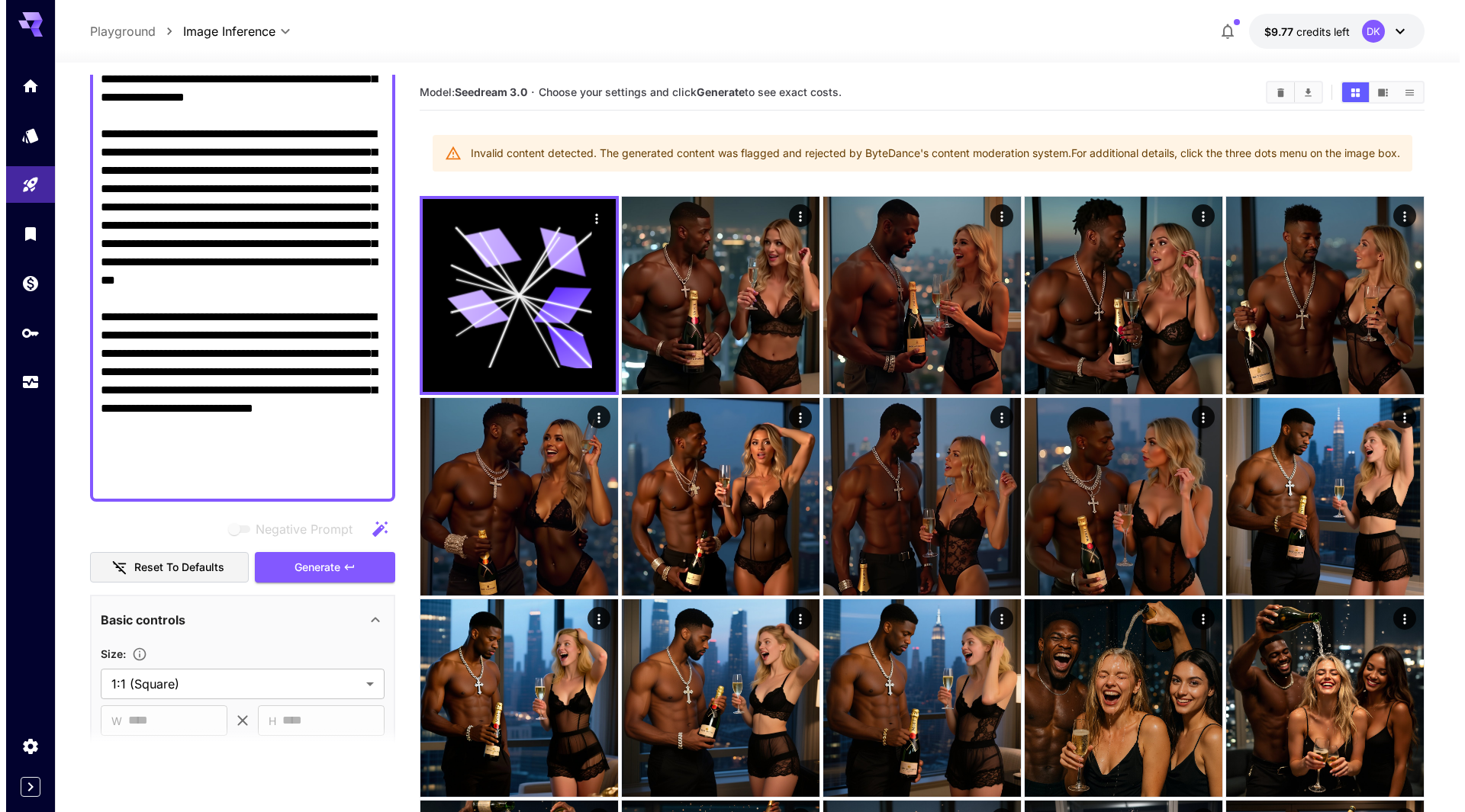
scroll to position [0, 0]
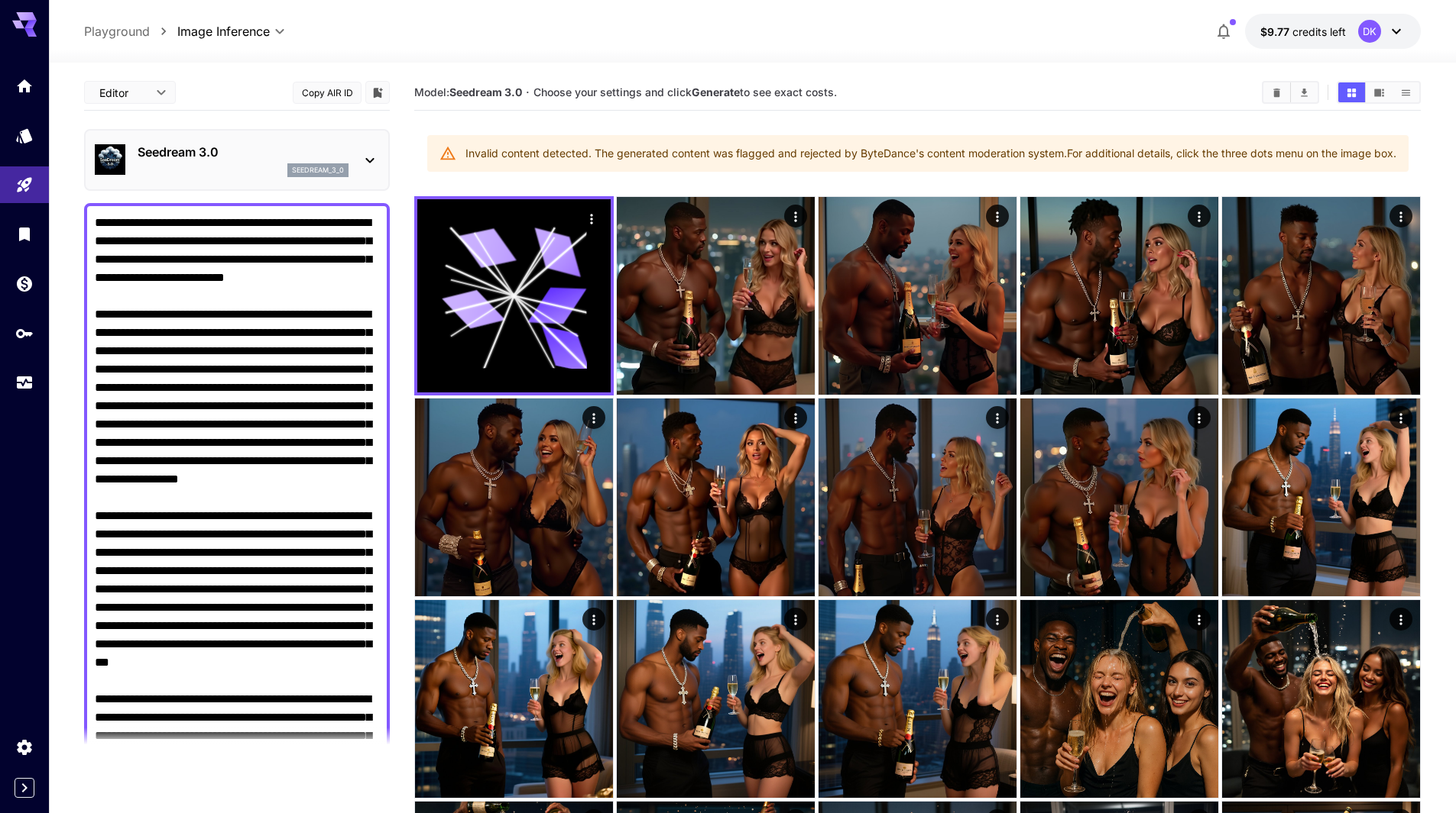
click at [222, 148] on p "Seedream 3.0" at bounding box center [242, 152] width 211 height 18
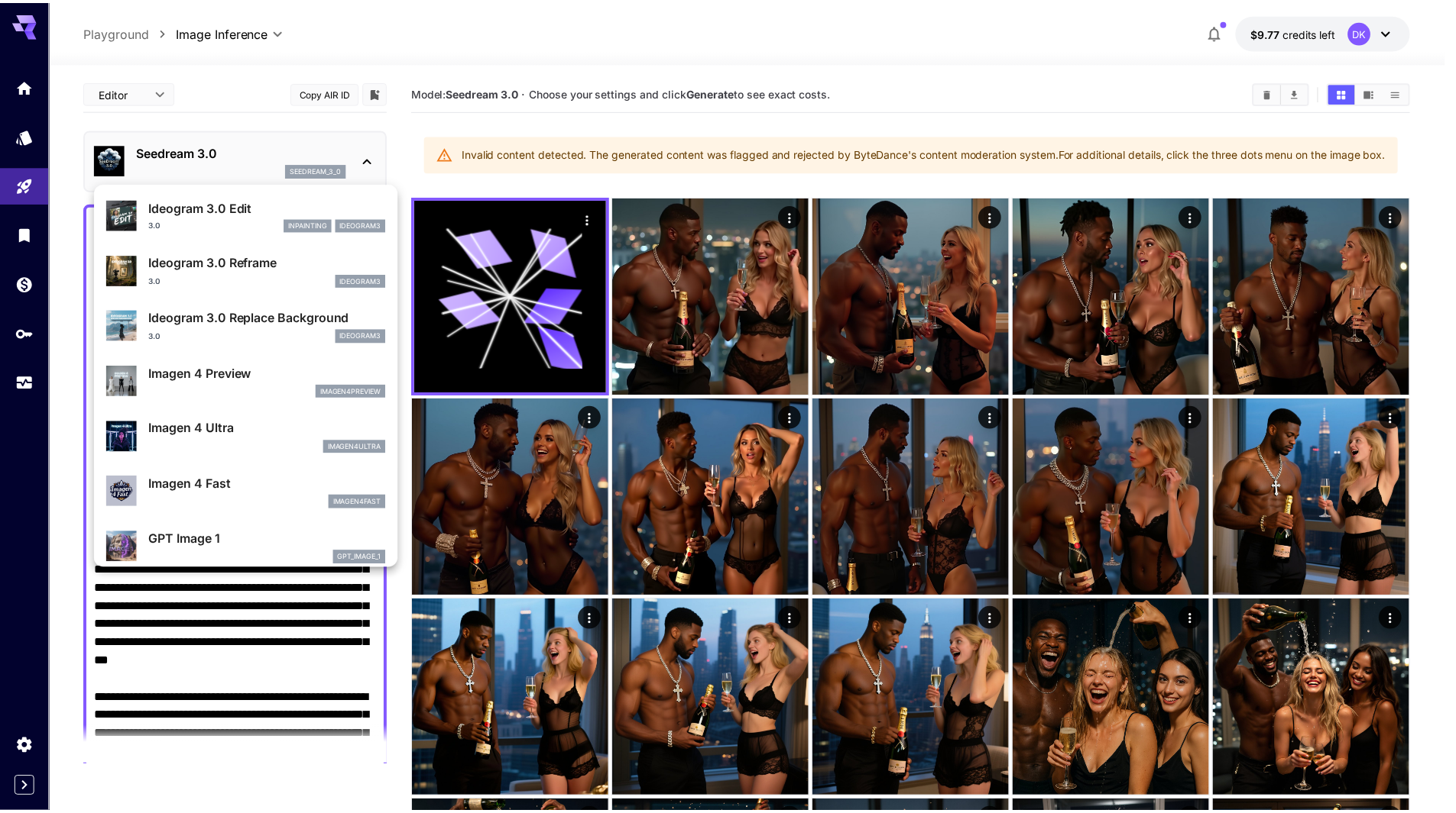
scroll to position [461, 0]
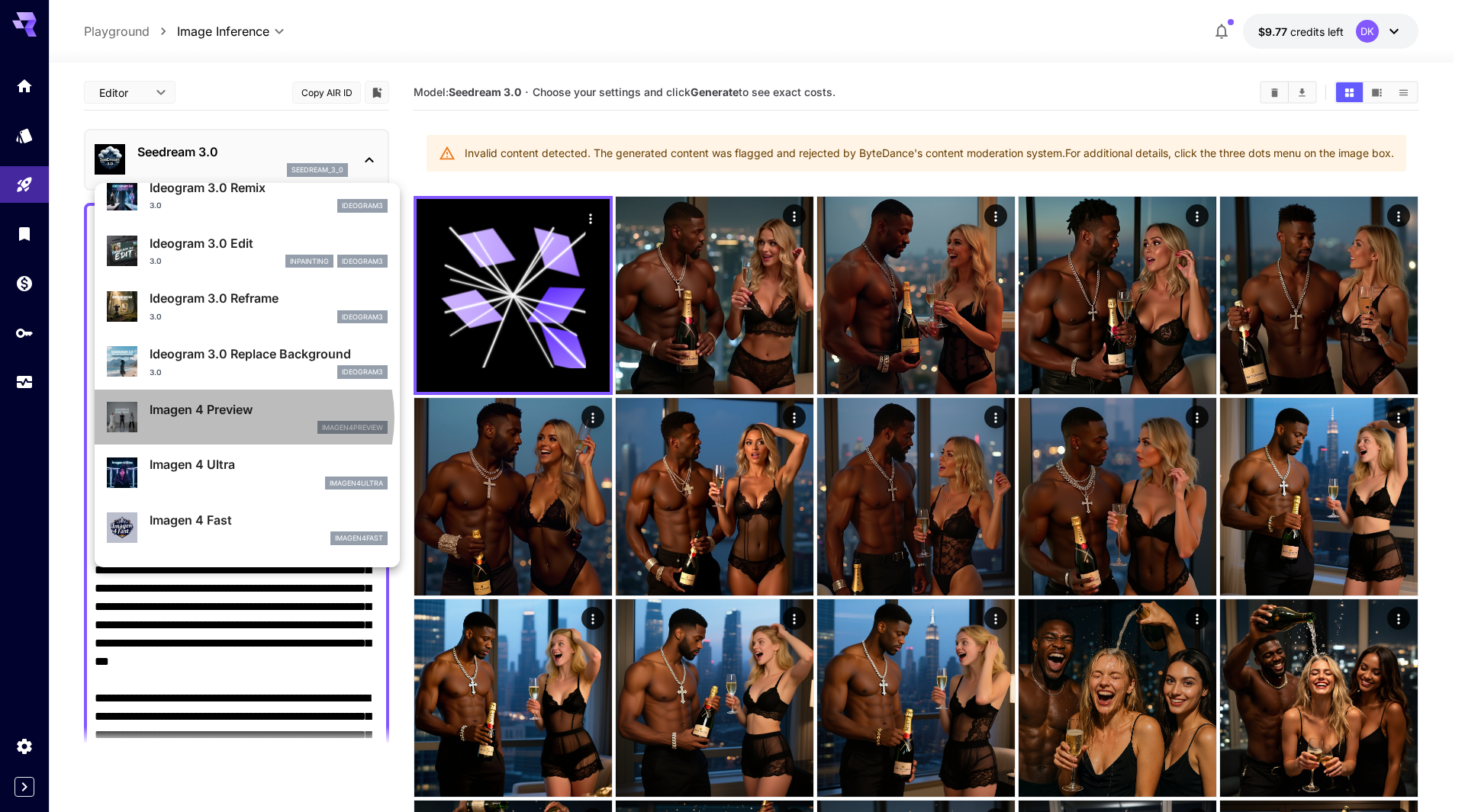
click at [243, 418] on p "Imagen 4 Preview" at bounding box center [269, 410] width 238 height 18
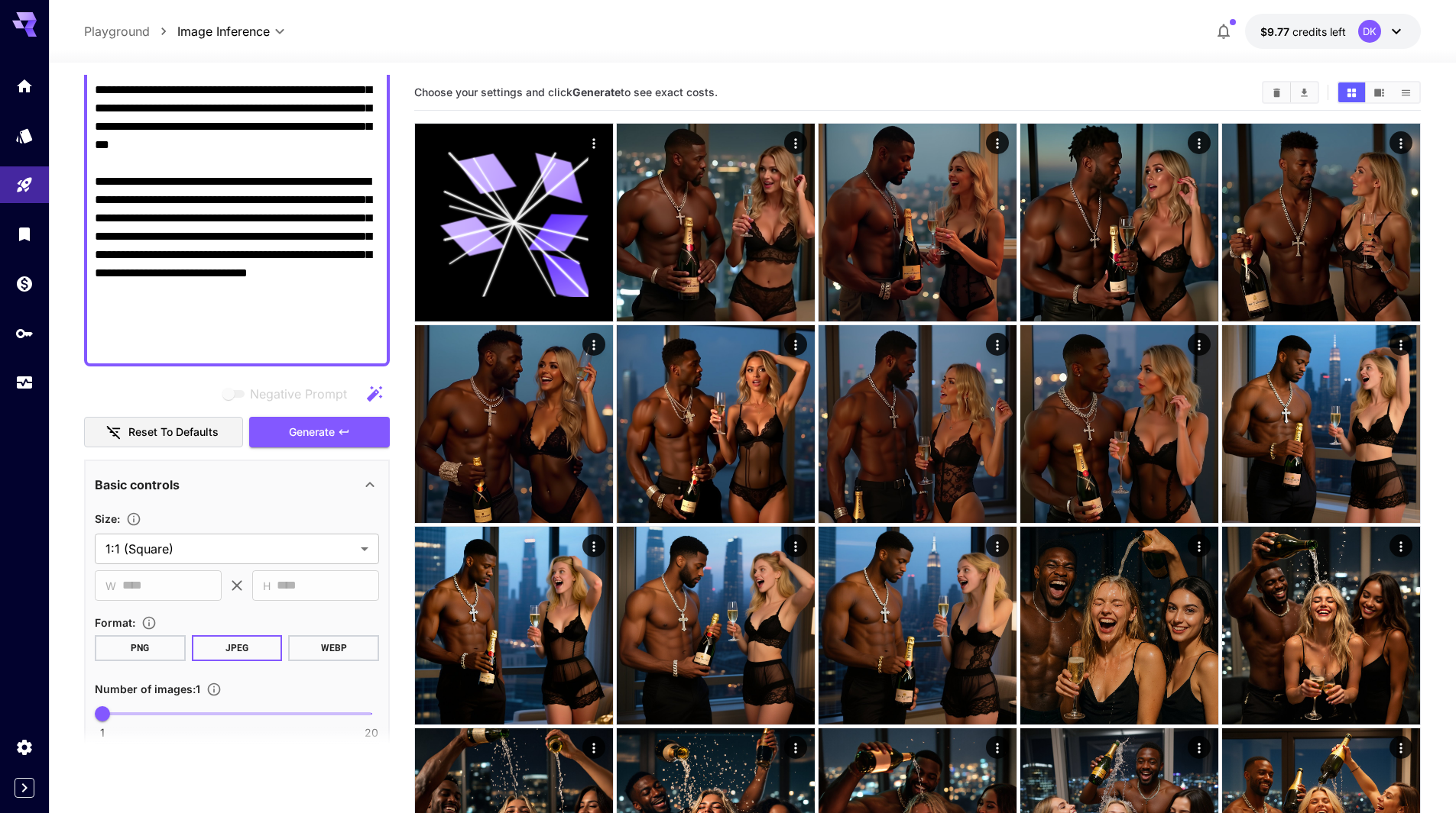
scroll to position [535, 0]
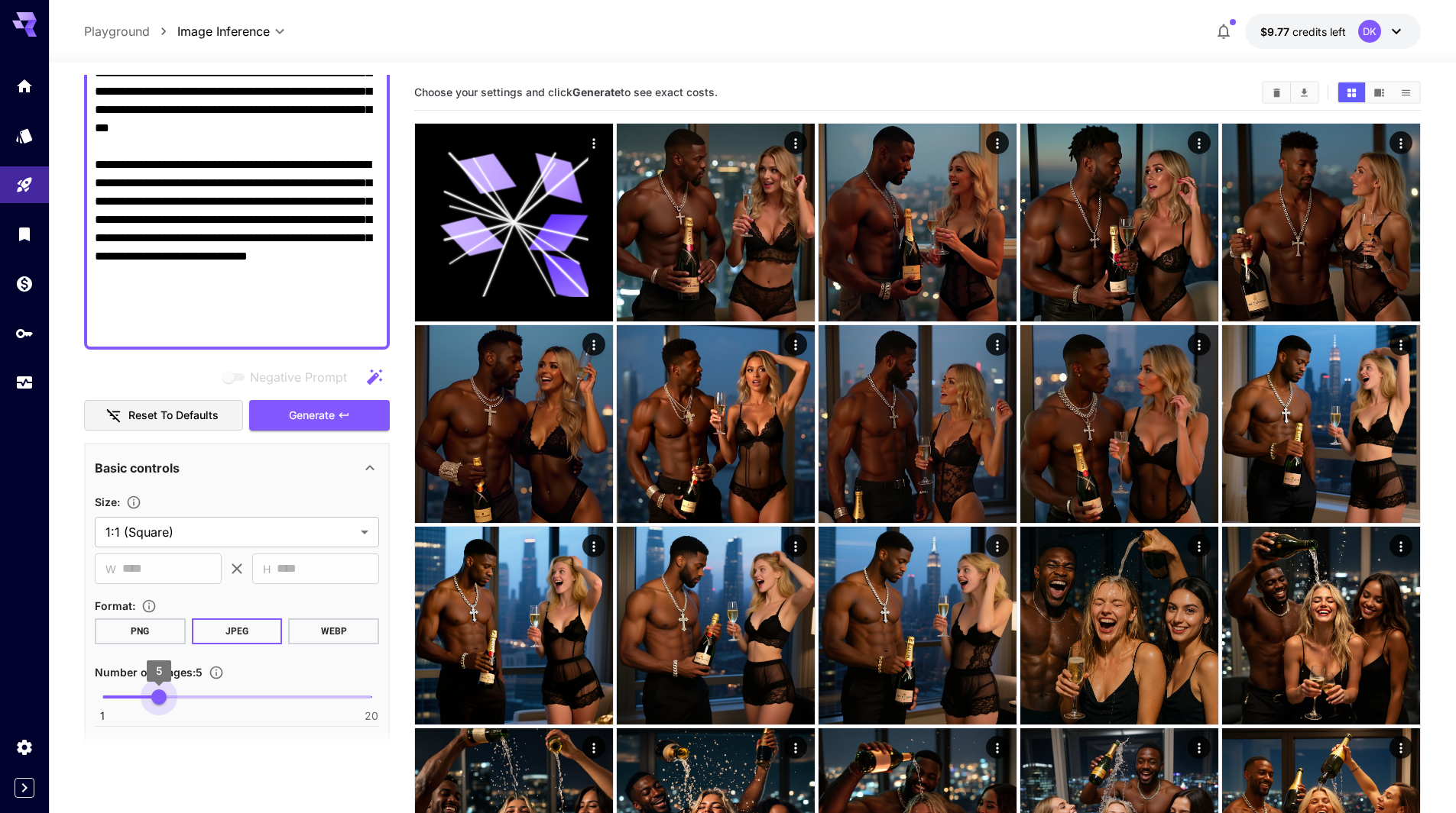
type input "*"
drag, startPoint x: 111, startPoint y: 699, endPoint x: 146, endPoint y: 707, distance: 35.9
click at [146, 705] on span "4" at bounding box center [145, 696] width 15 height 15
click at [355, 416] on button "Generate" at bounding box center [320, 416] width 141 height 32
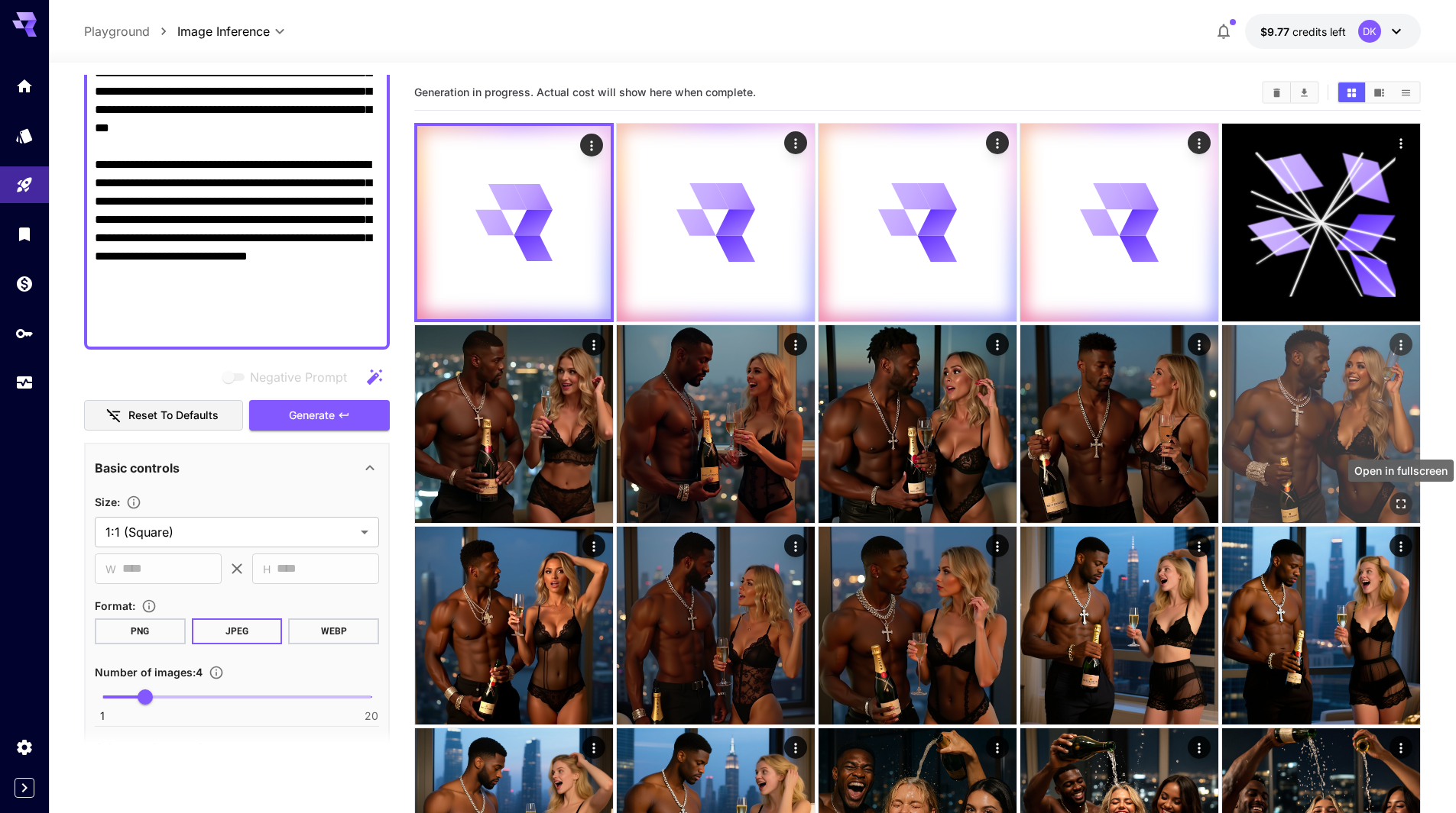
click at [1401, 498] on icon "Open in fullscreen" at bounding box center [1400, 504] width 15 height 15
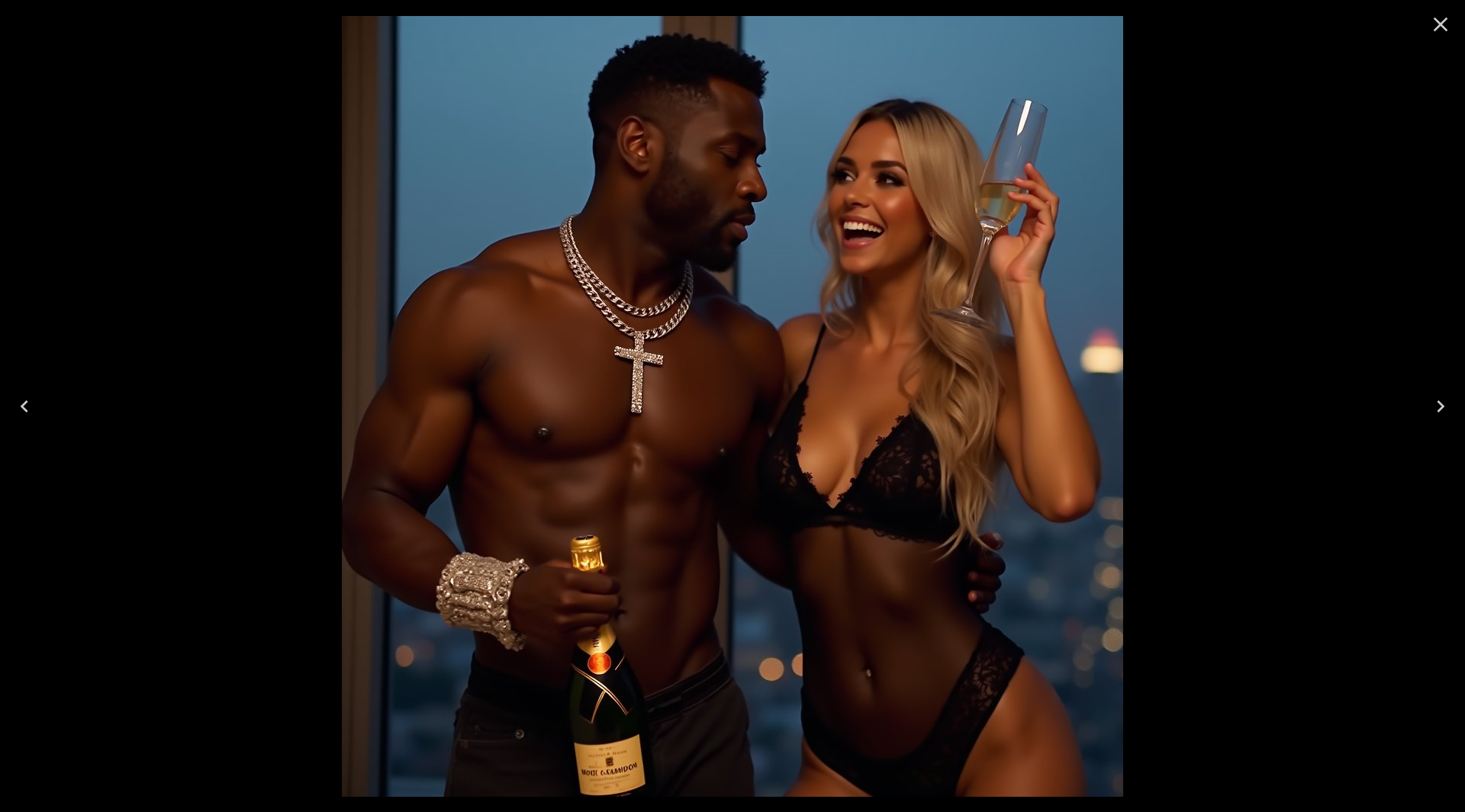
click at [1441, 21] on icon "Close" at bounding box center [1441, 24] width 24 height 24
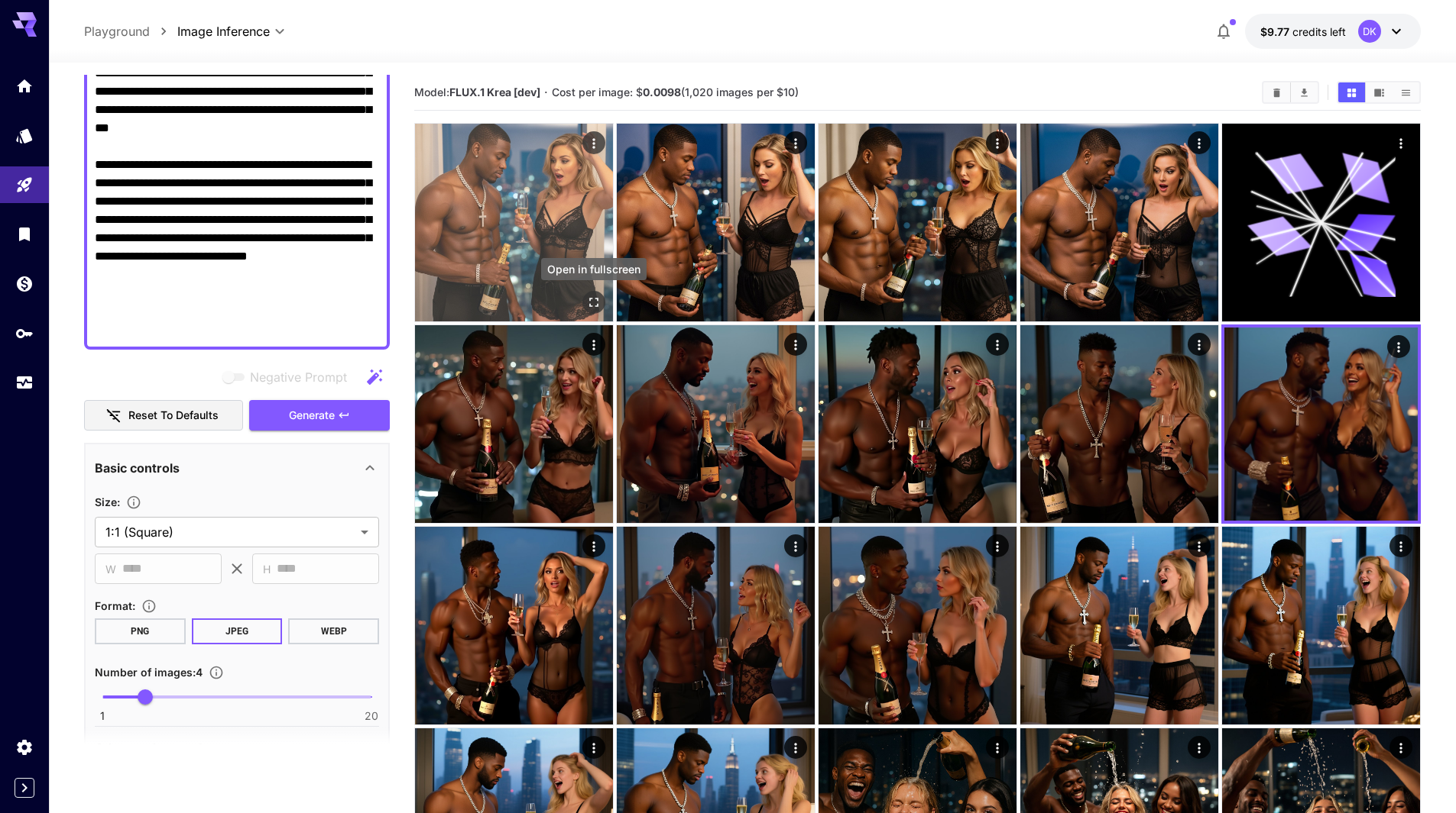
click at [591, 294] on icon "Open in fullscreen" at bounding box center [593, 302] width 15 height 15
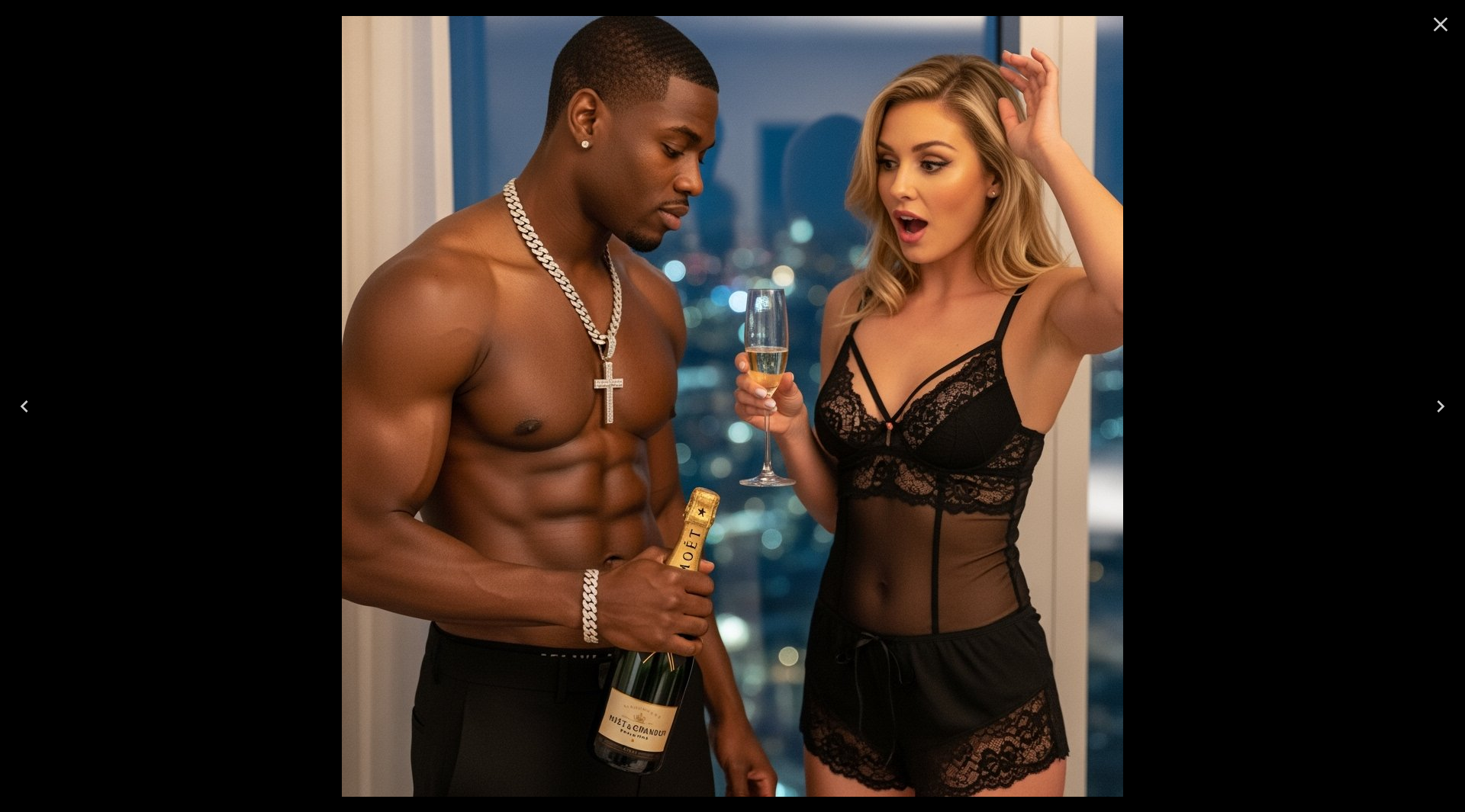
click at [1442, 405] on icon "Next" at bounding box center [1441, 407] width 7 height 13
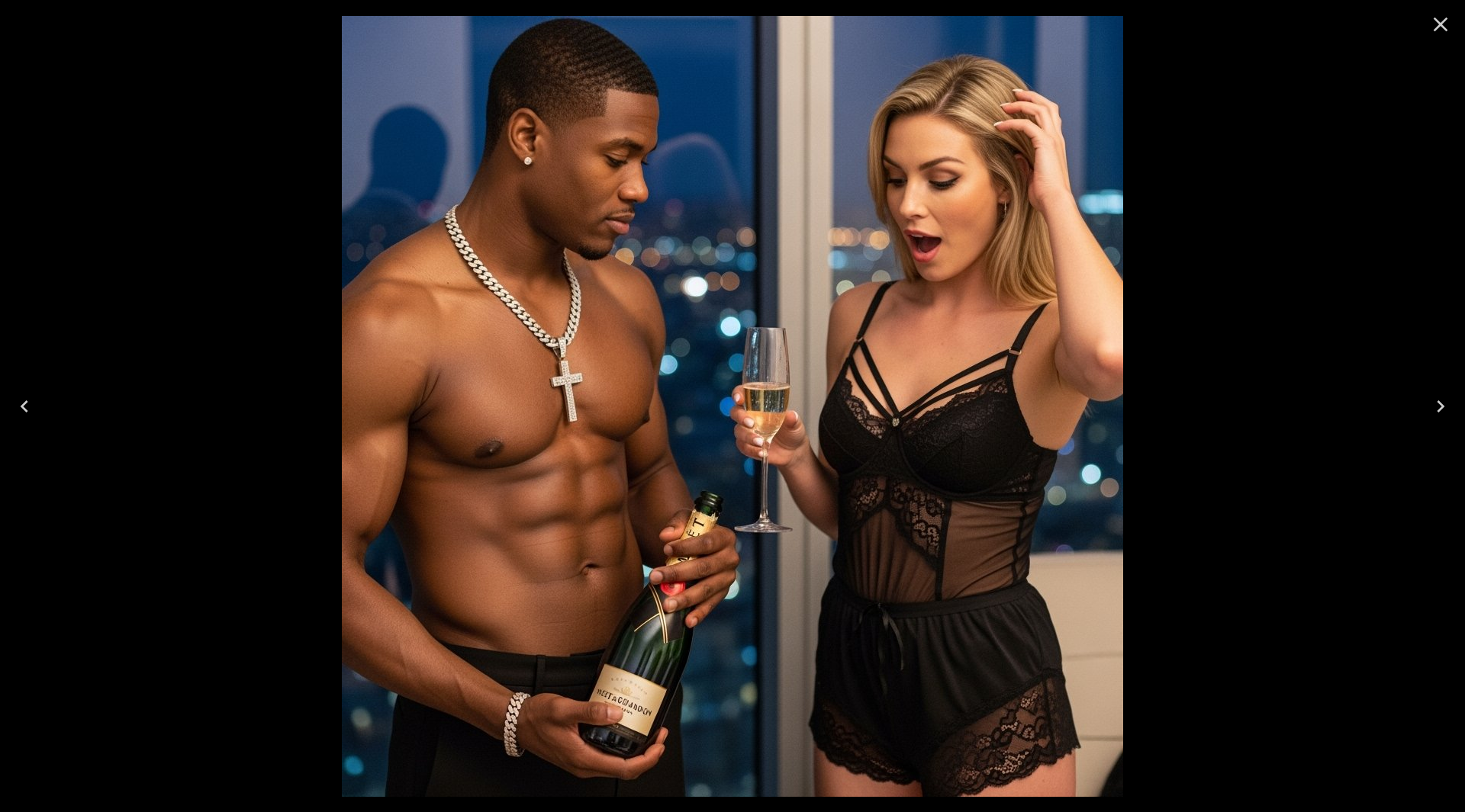
click at [1442, 405] on icon "Next" at bounding box center [1441, 407] width 7 height 13
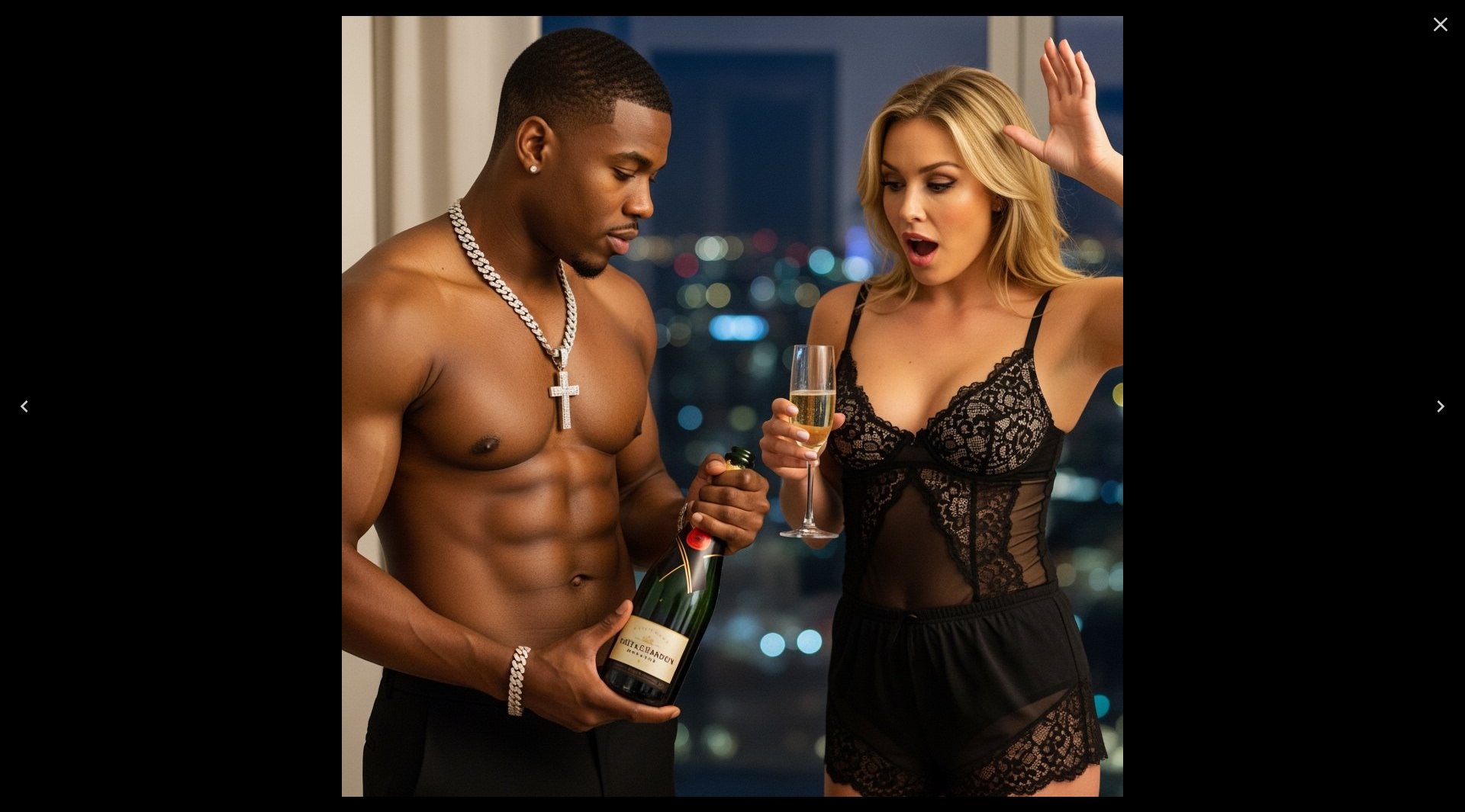
click at [1442, 405] on icon "Next" at bounding box center [1441, 407] width 7 height 13
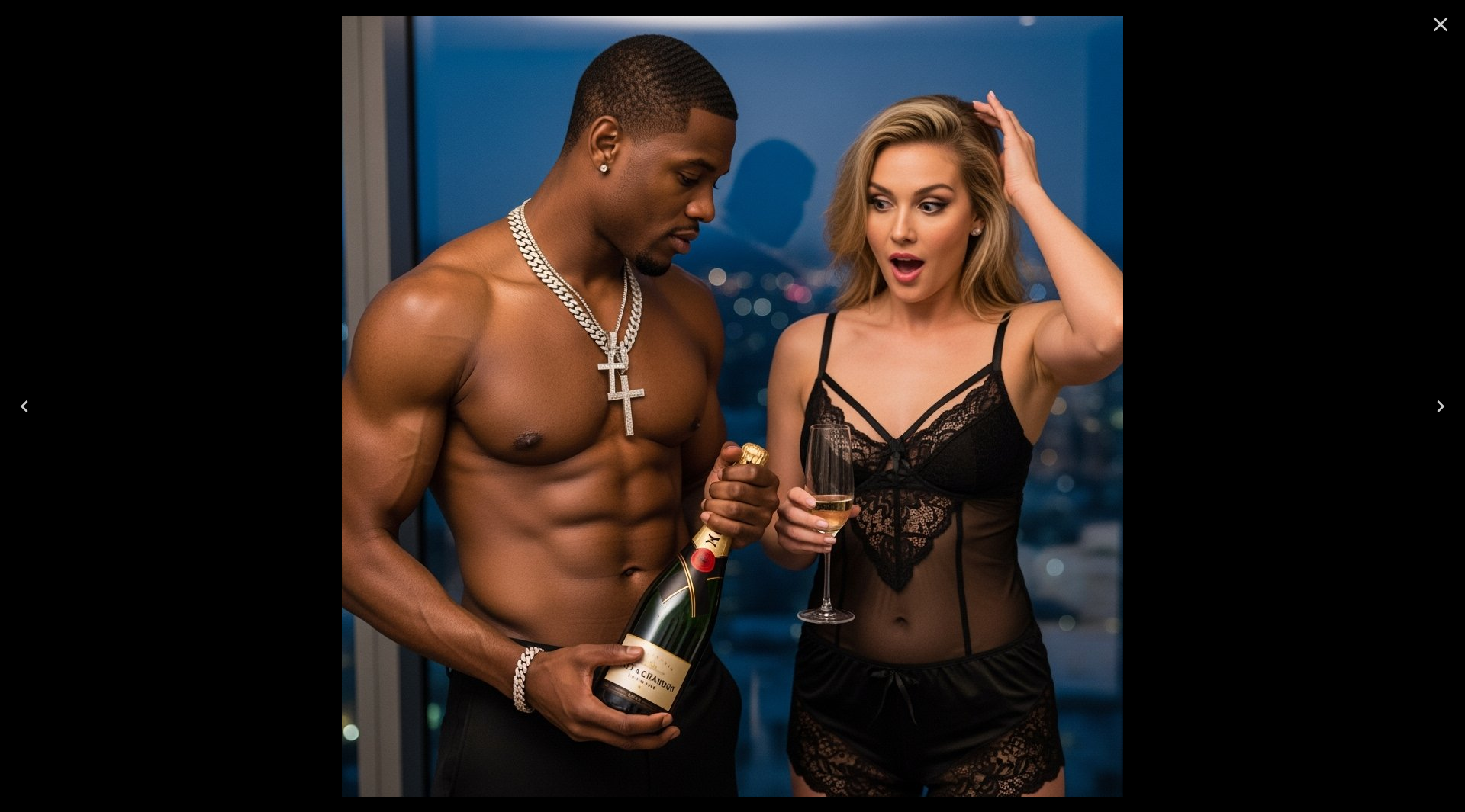
click at [1442, 405] on icon "Next" at bounding box center [1441, 407] width 7 height 13
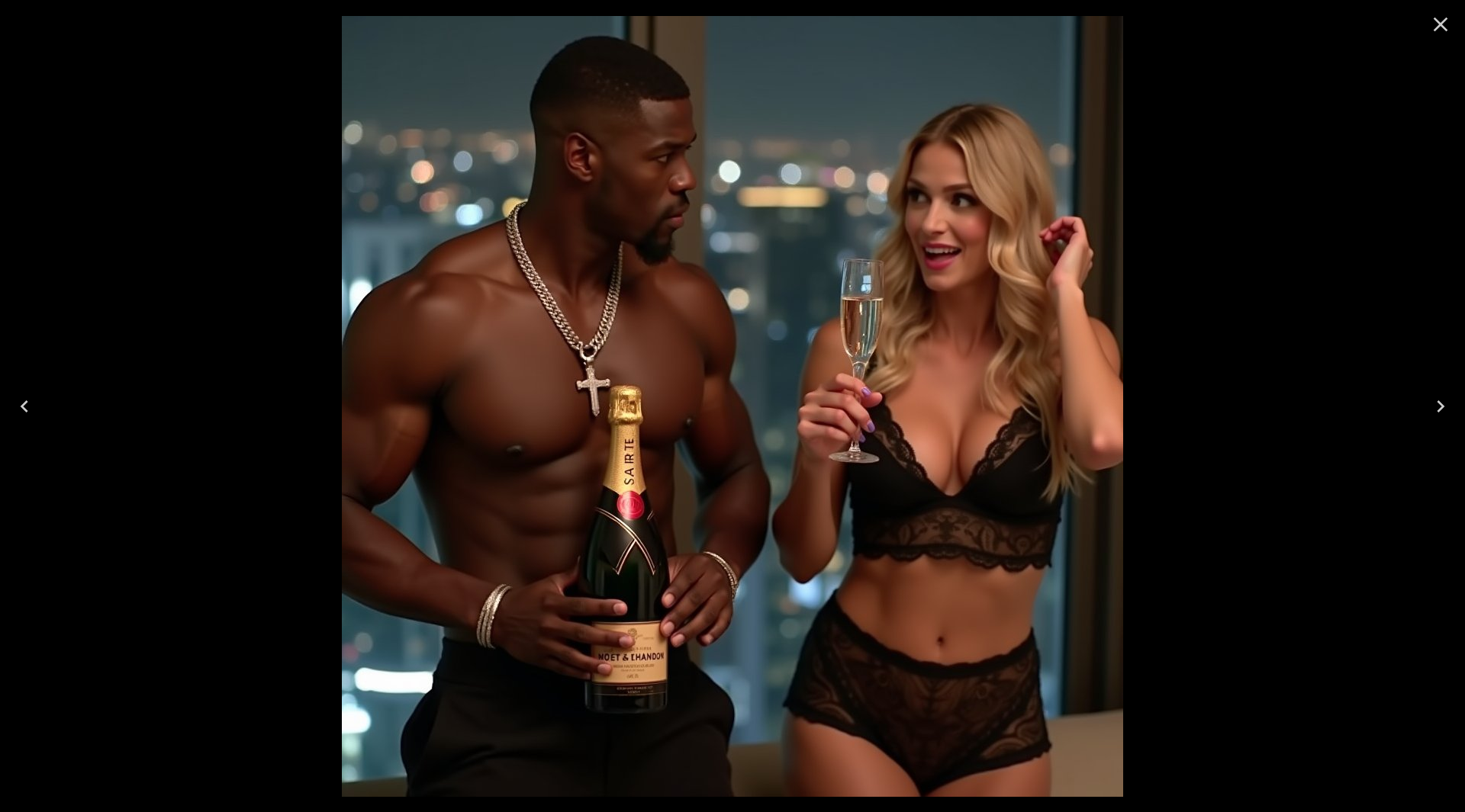
click at [1442, 24] on icon "Close" at bounding box center [1441, 24] width 24 height 24
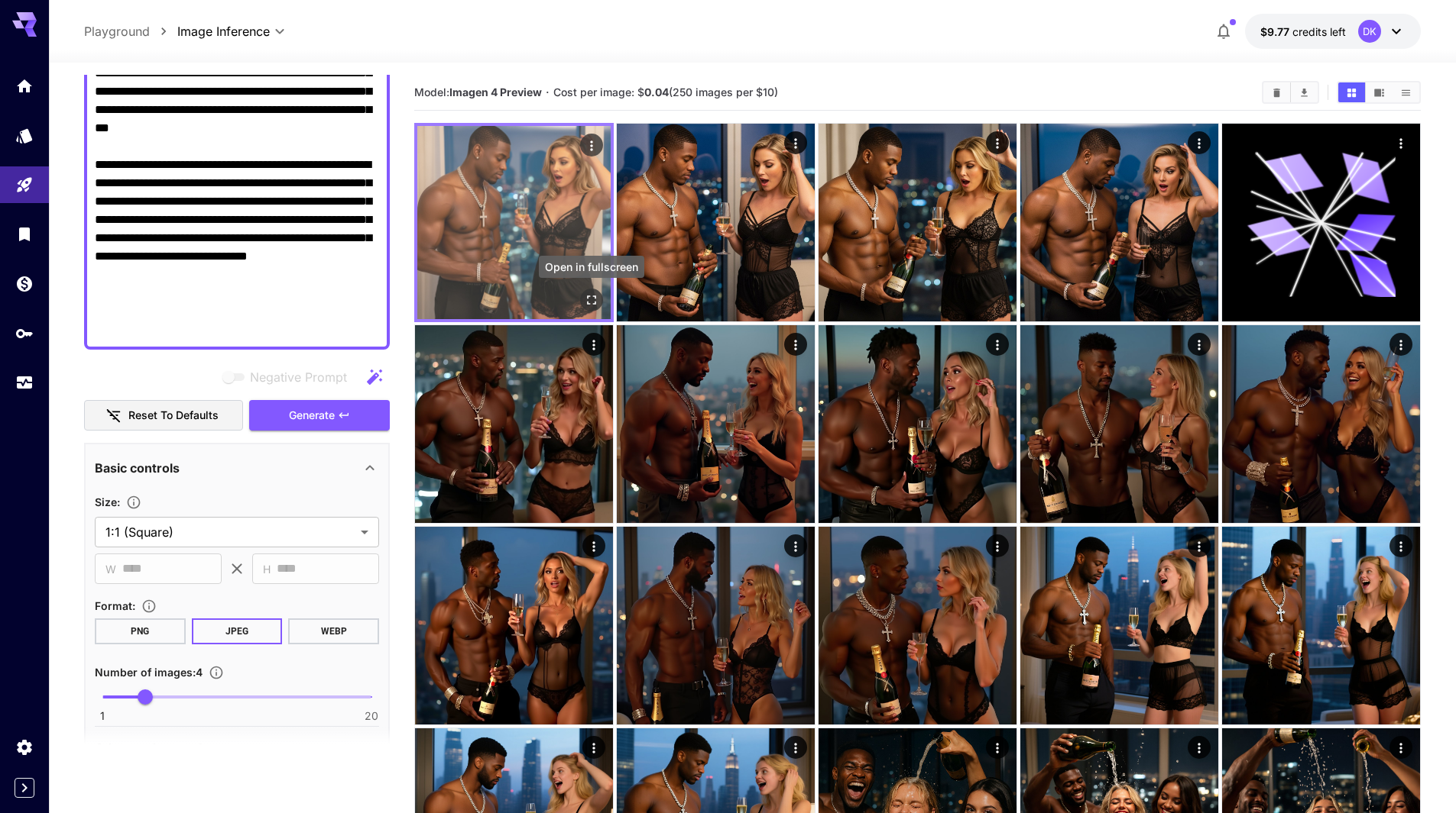
click at [592, 296] on icon "Open in fullscreen" at bounding box center [591, 300] width 15 height 15
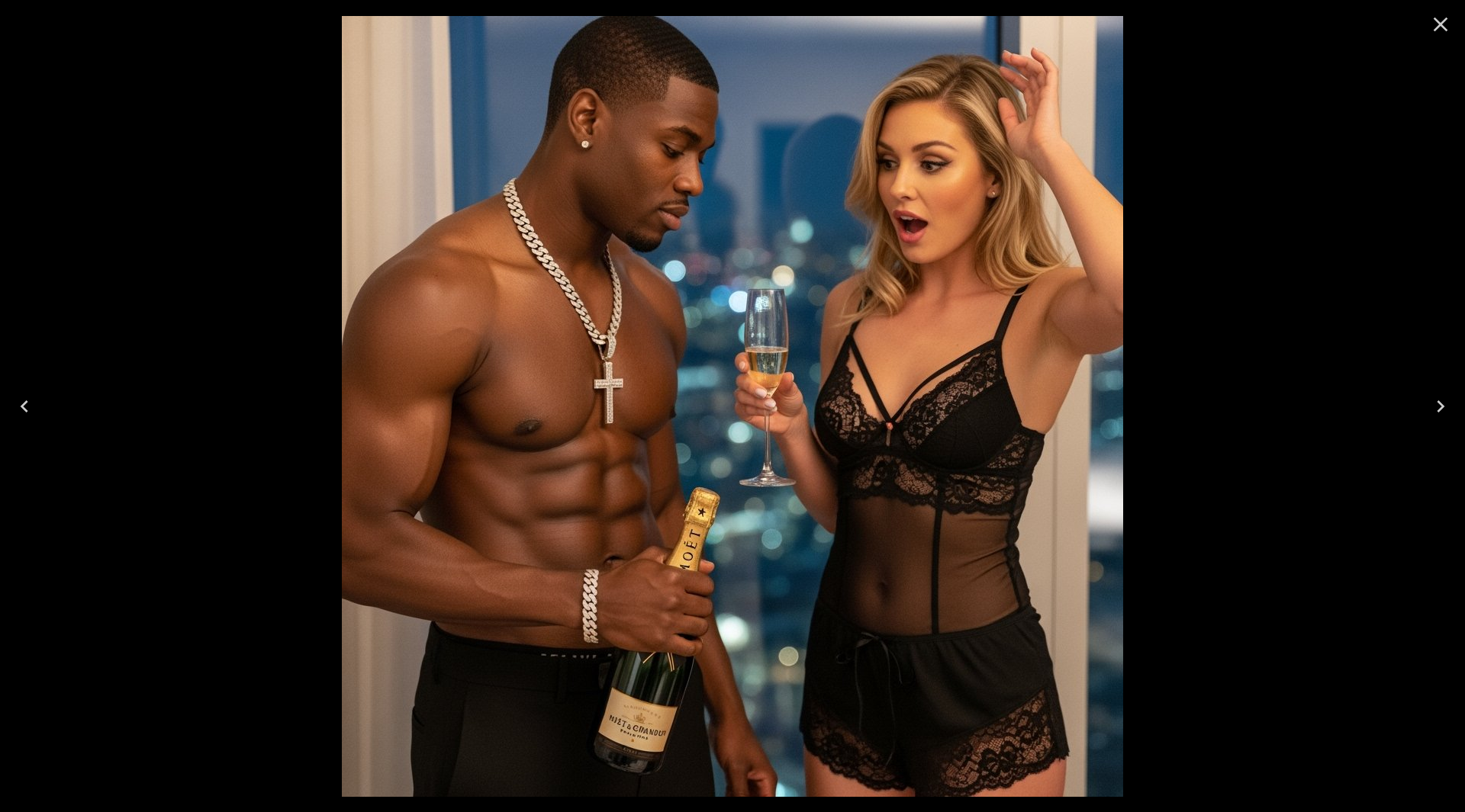
click at [1450, 397] on icon "Next" at bounding box center [1441, 406] width 24 height 24
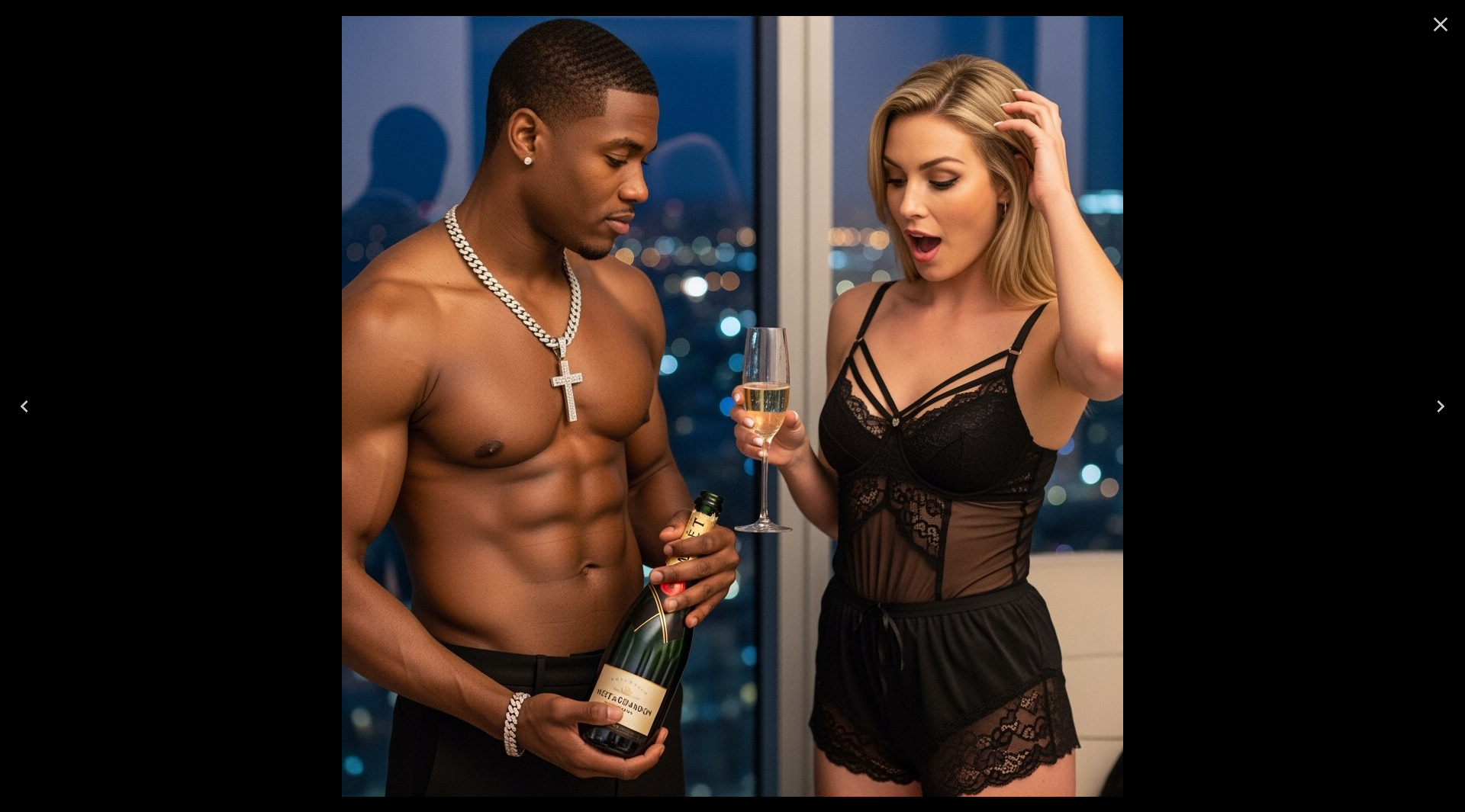
drag, startPoint x: 1437, startPoint y: 28, endPoint x: 1388, endPoint y: 43, distance: 51.2
click at [1437, 27] on icon "Close" at bounding box center [1442, 24] width 14 height 14
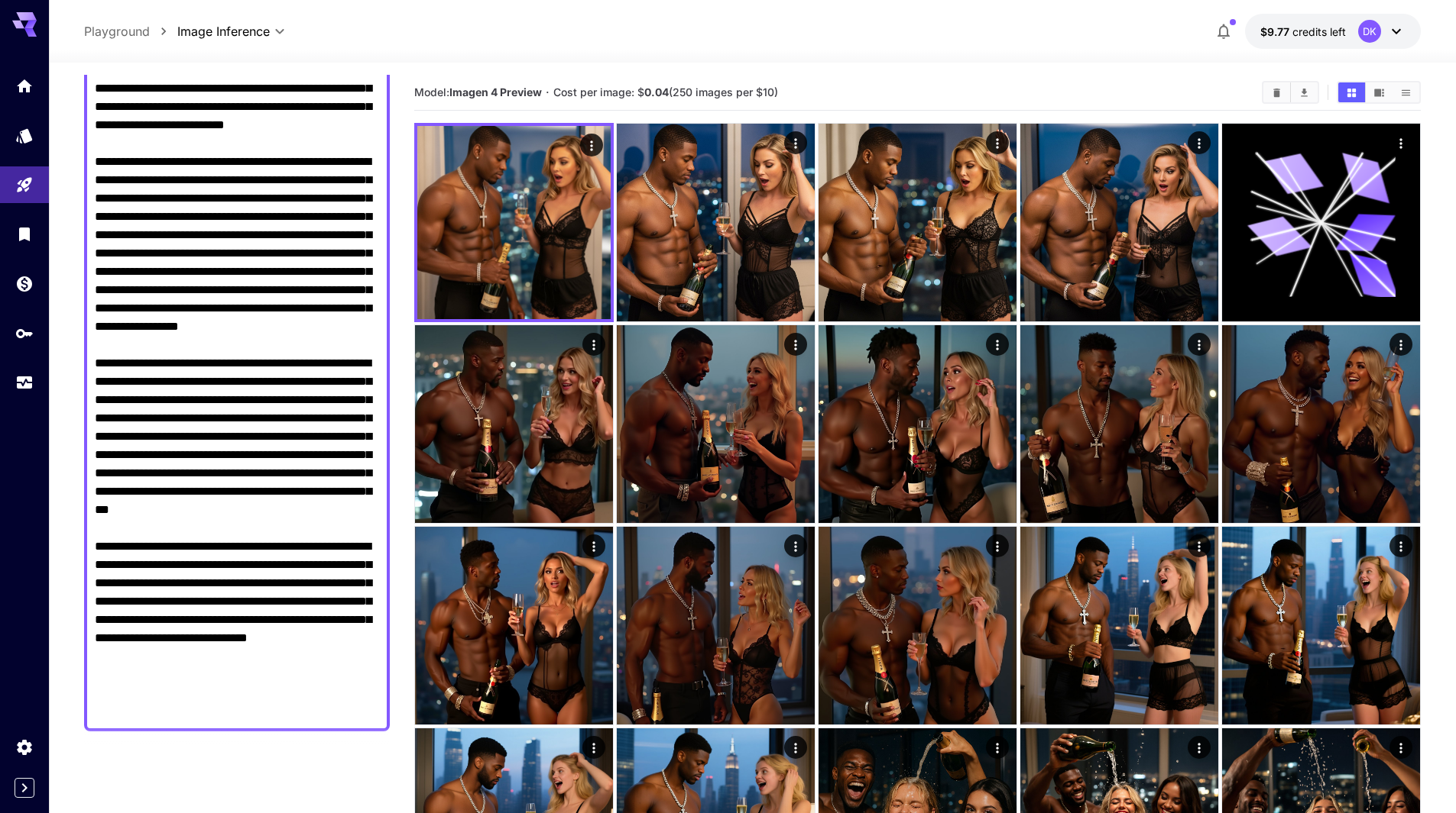
scroll to position [17, 0]
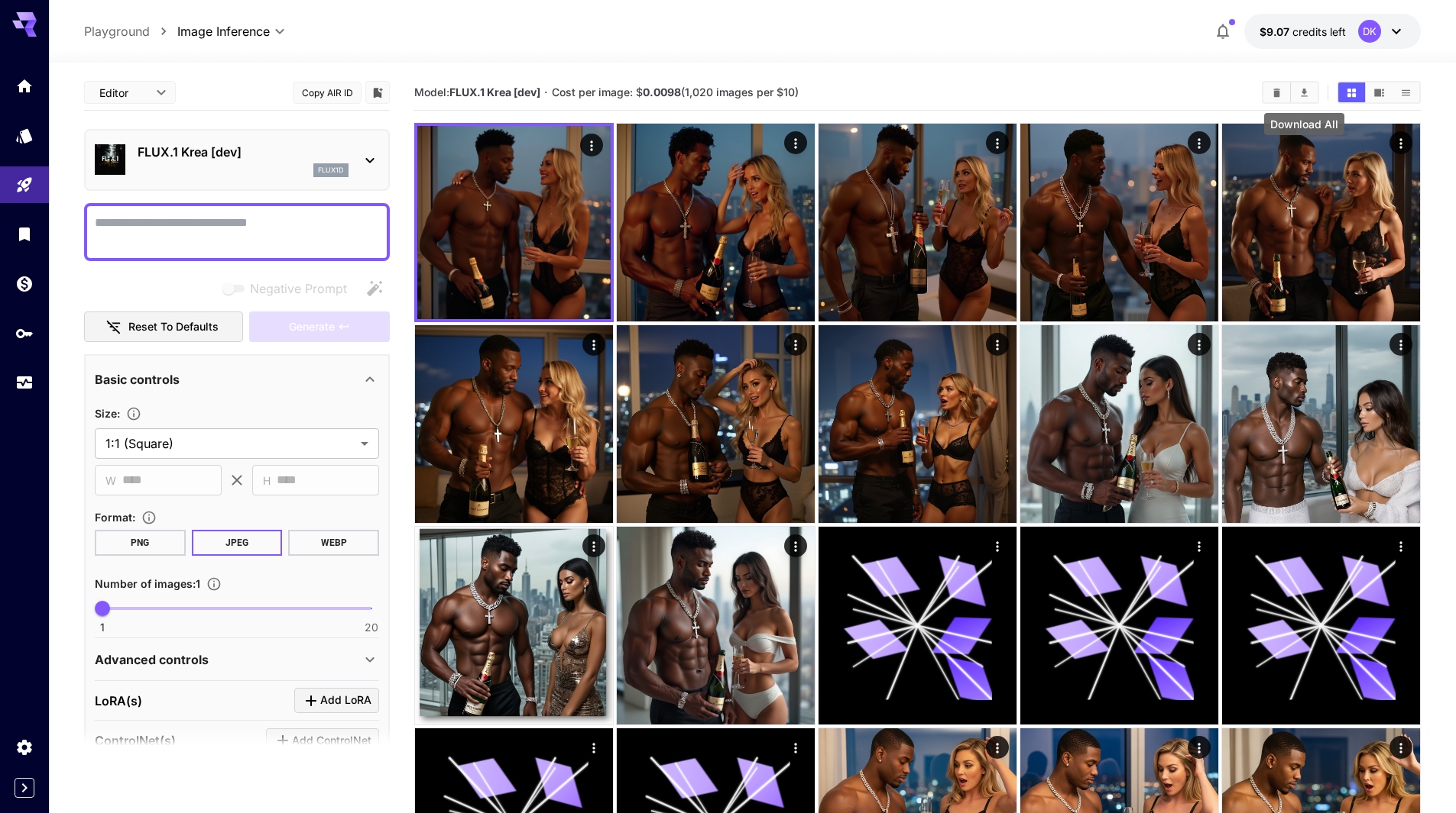
click at [1308, 91] on icon "Download All" at bounding box center [1303, 92] width 12 height 12
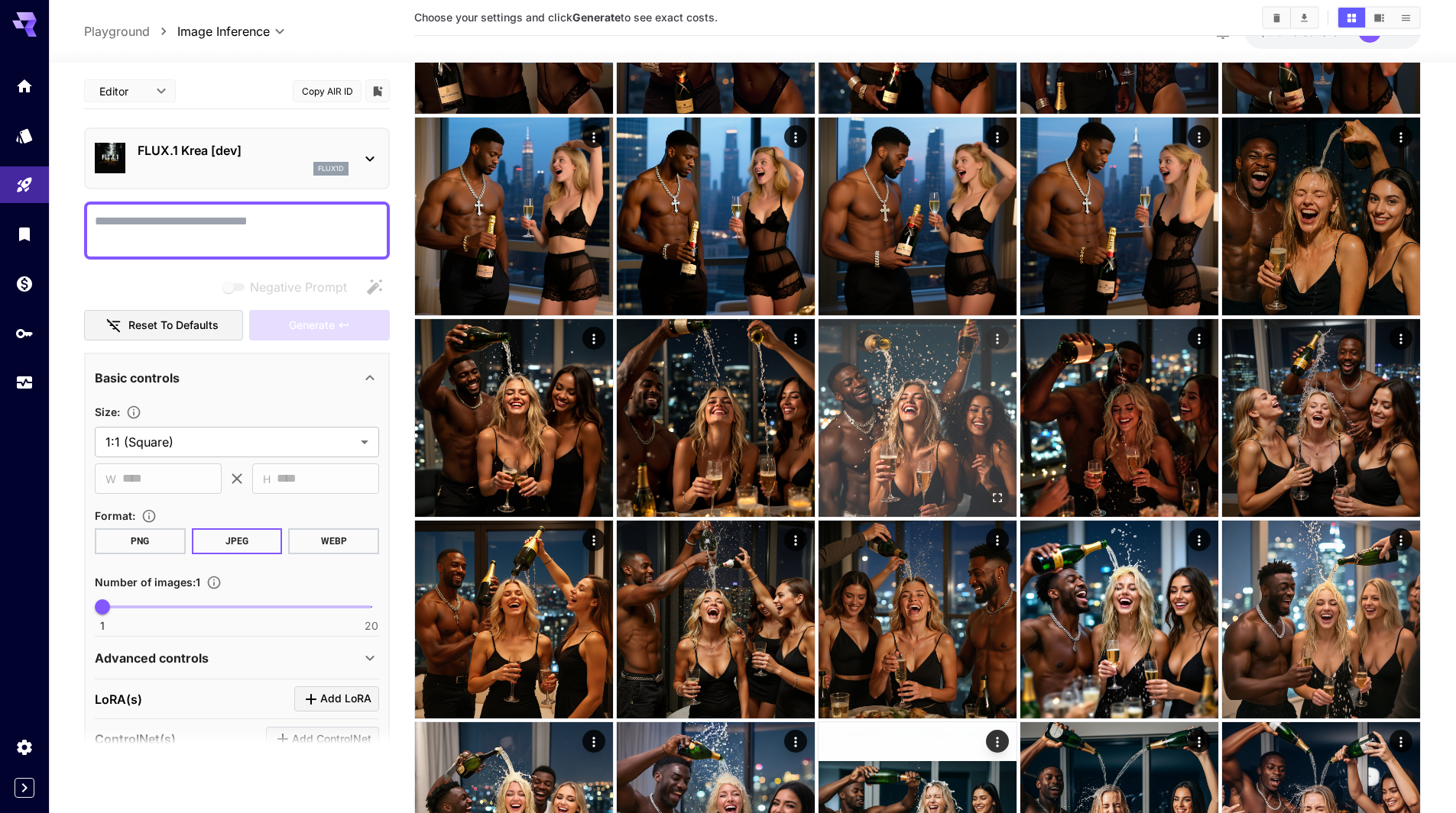
scroll to position [1222, 0]
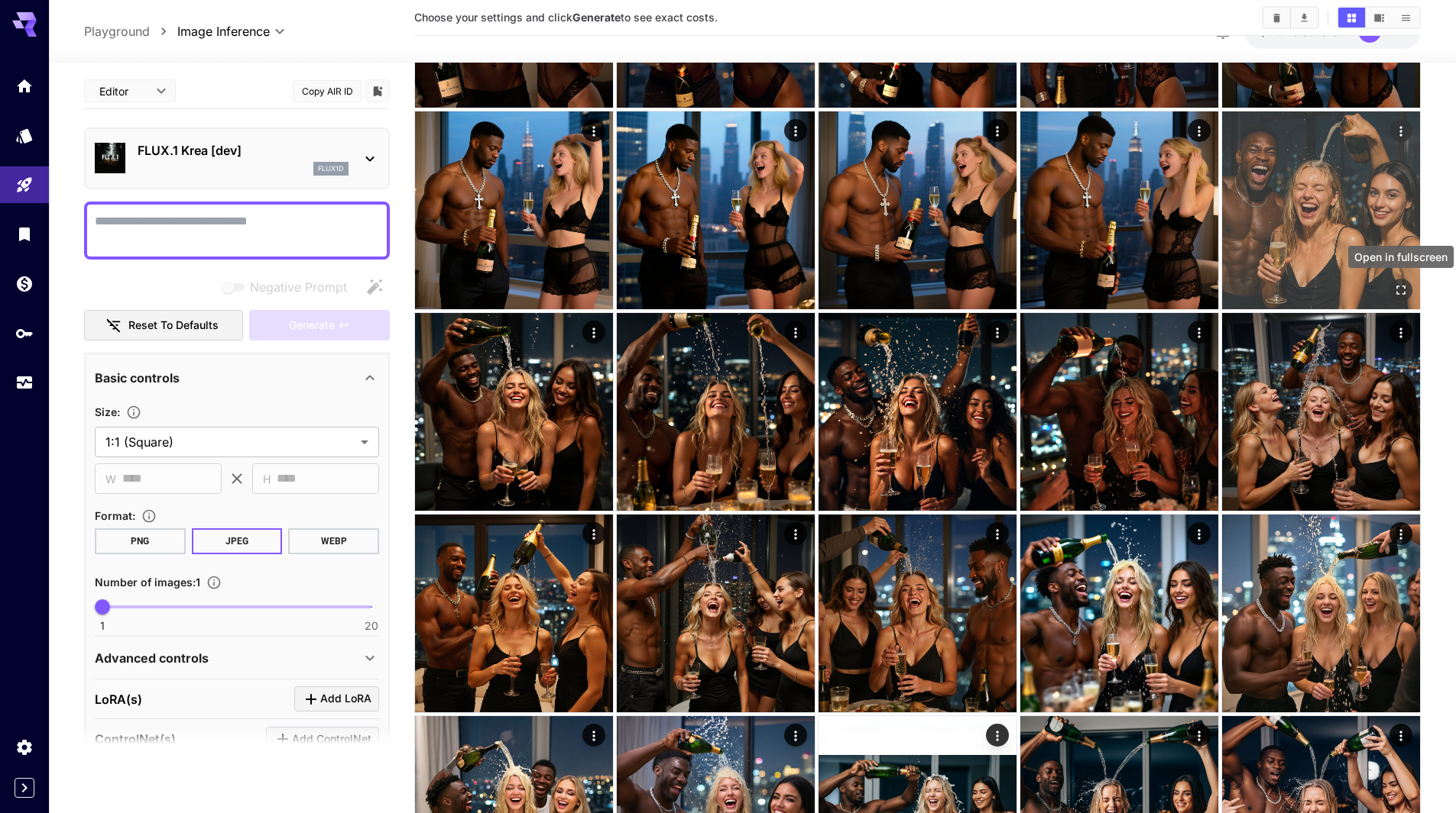
click at [1403, 285] on icon "Open in fullscreen" at bounding box center [1400, 290] width 15 height 15
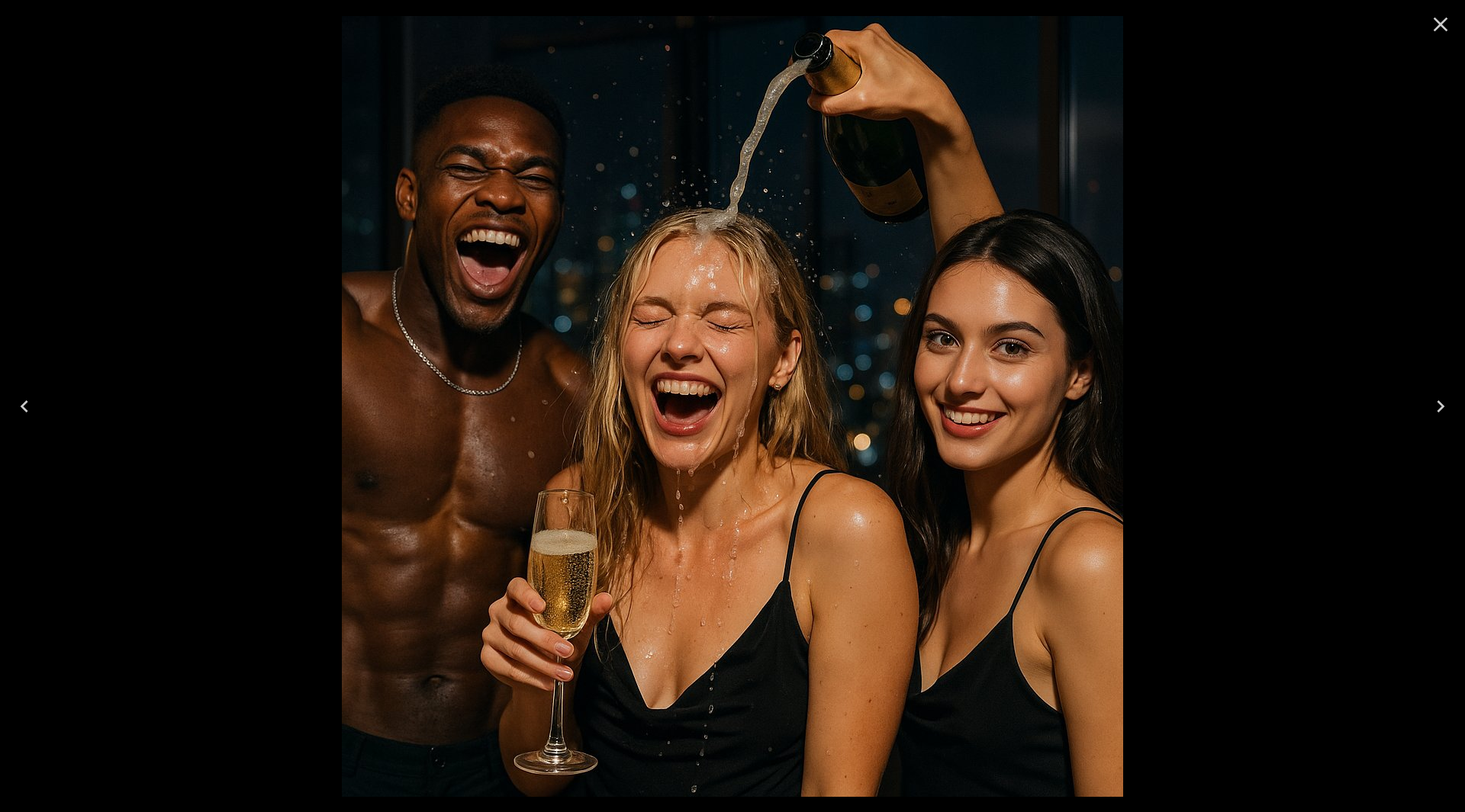
click at [1442, 394] on icon "Next" at bounding box center [1441, 406] width 24 height 24
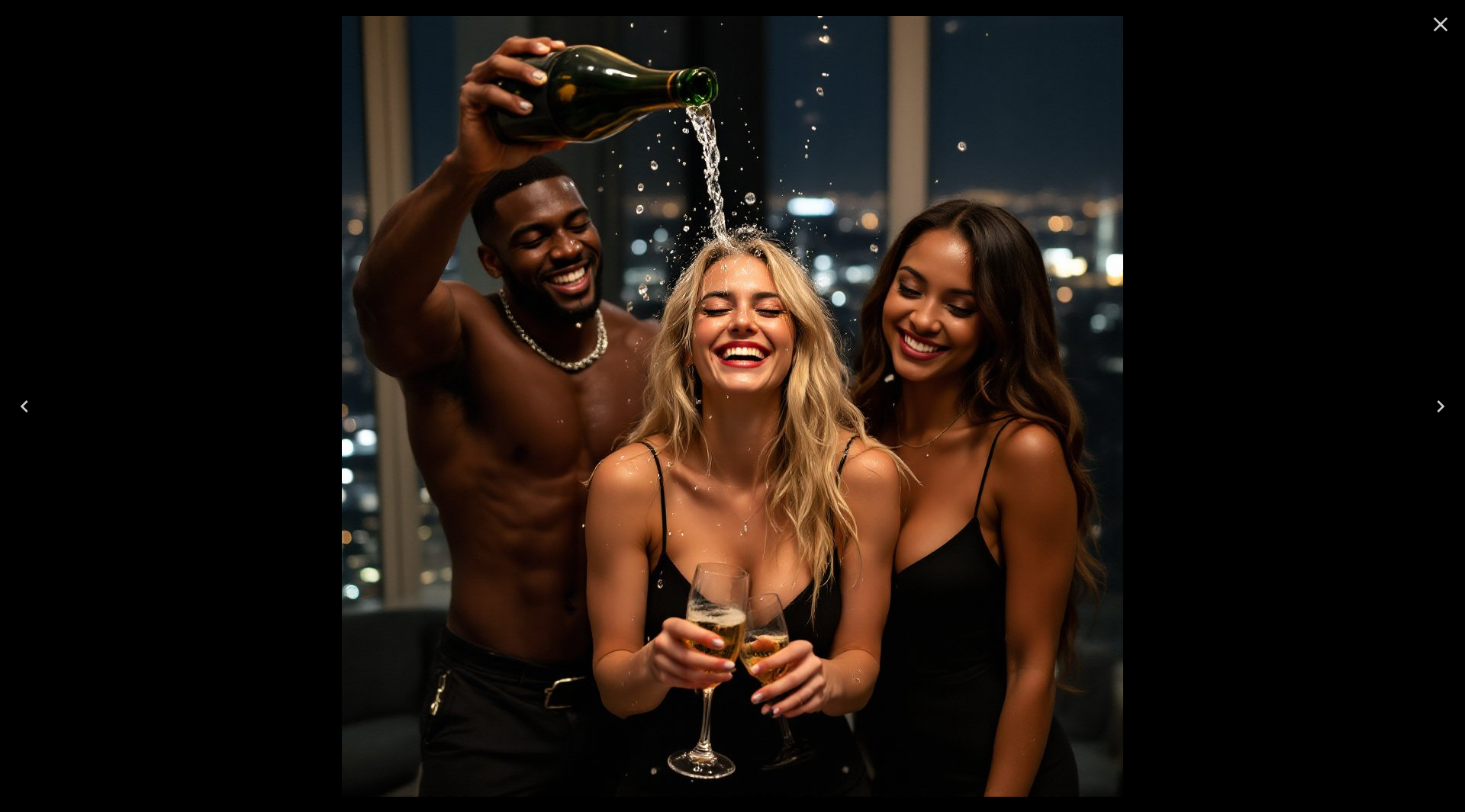
click at [1442, 394] on icon "Next" at bounding box center [1441, 406] width 24 height 24
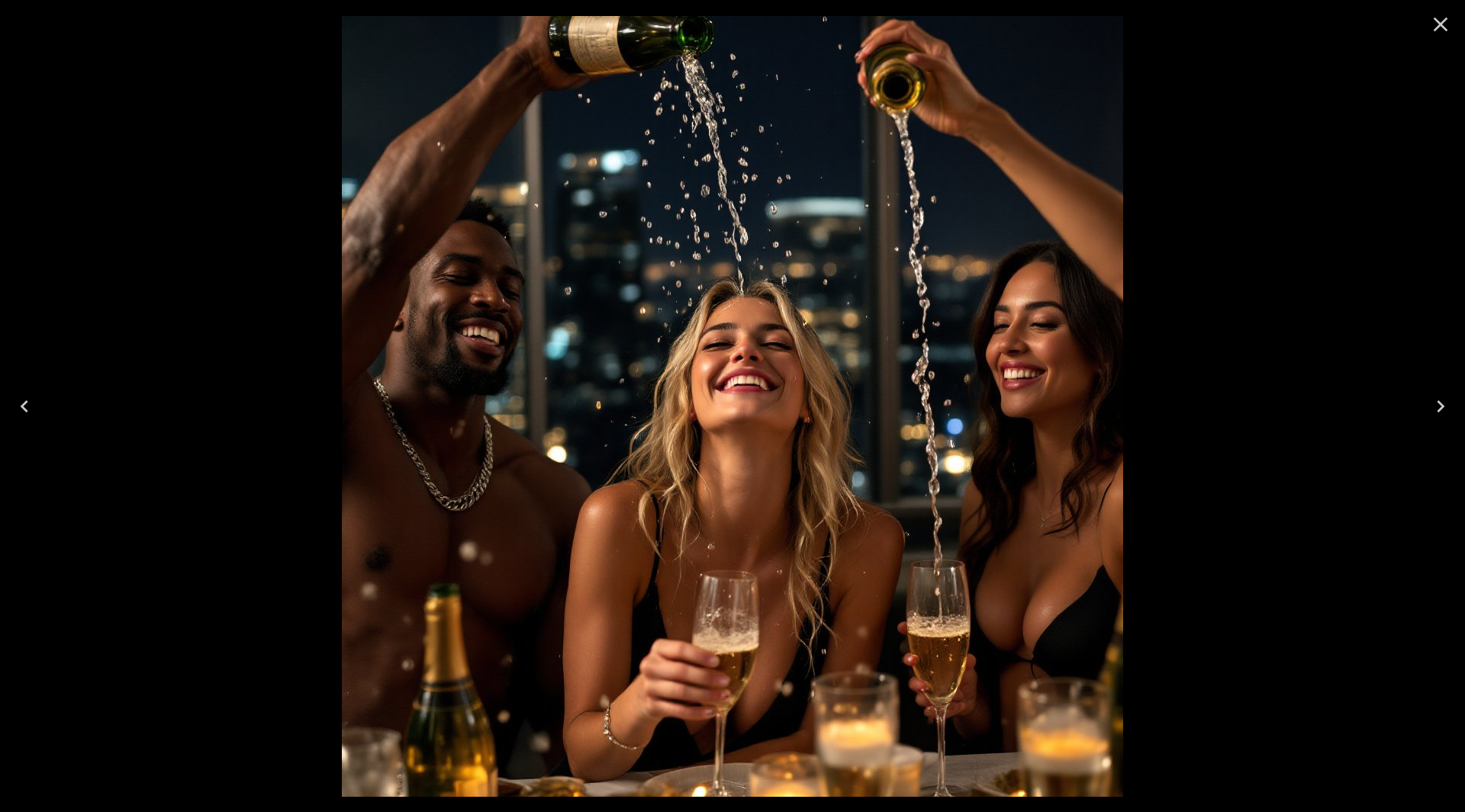
click at [1442, 394] on icon "Next" at bounding box center [1441, 406] width 24 height 24
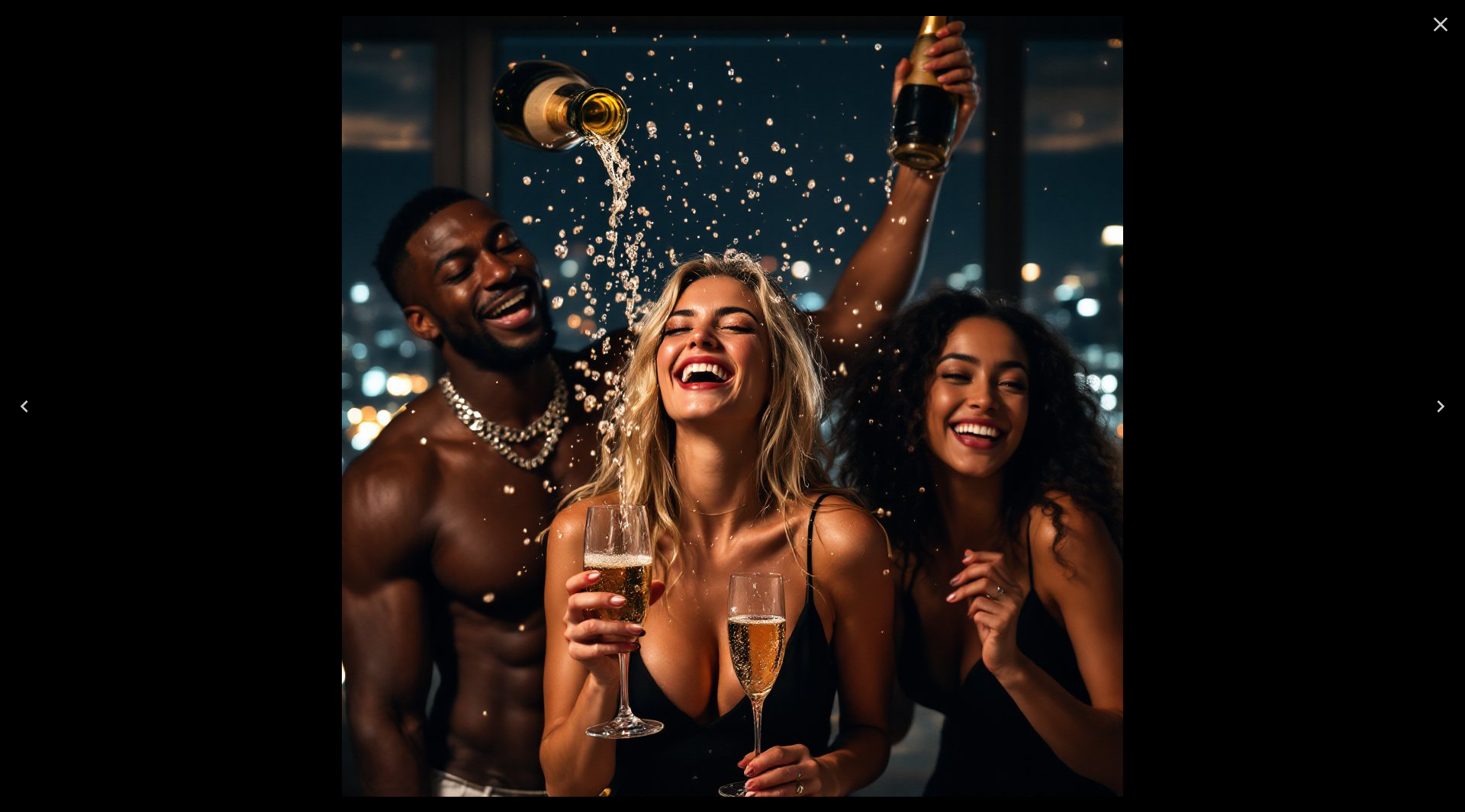
click at [1442, 394] on icon "Next" at bounding box center [1441, 406] width 24 height 24
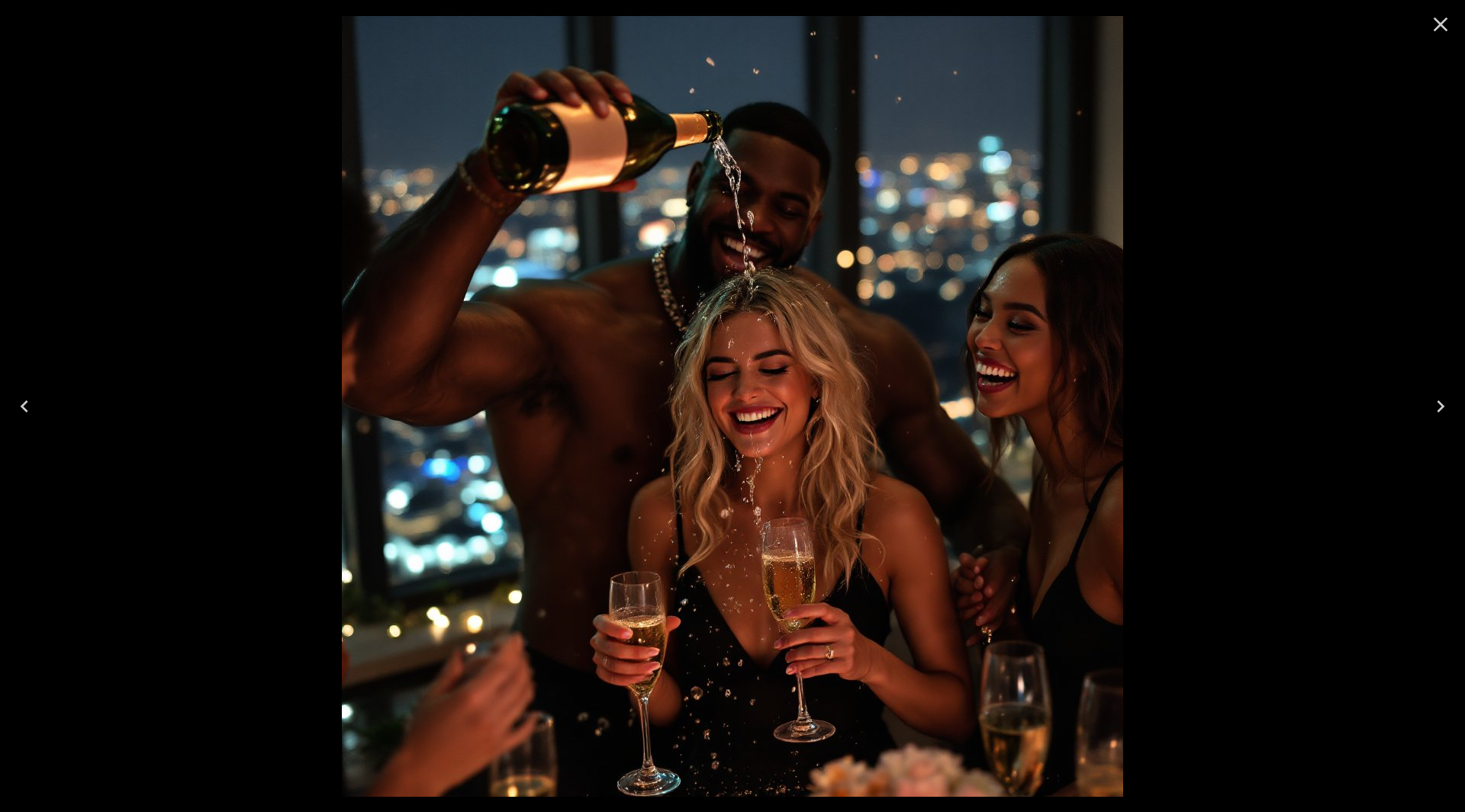
click at [1442, 394] on icon "Next" at bounding box center [1441, 406] width 24 height 24
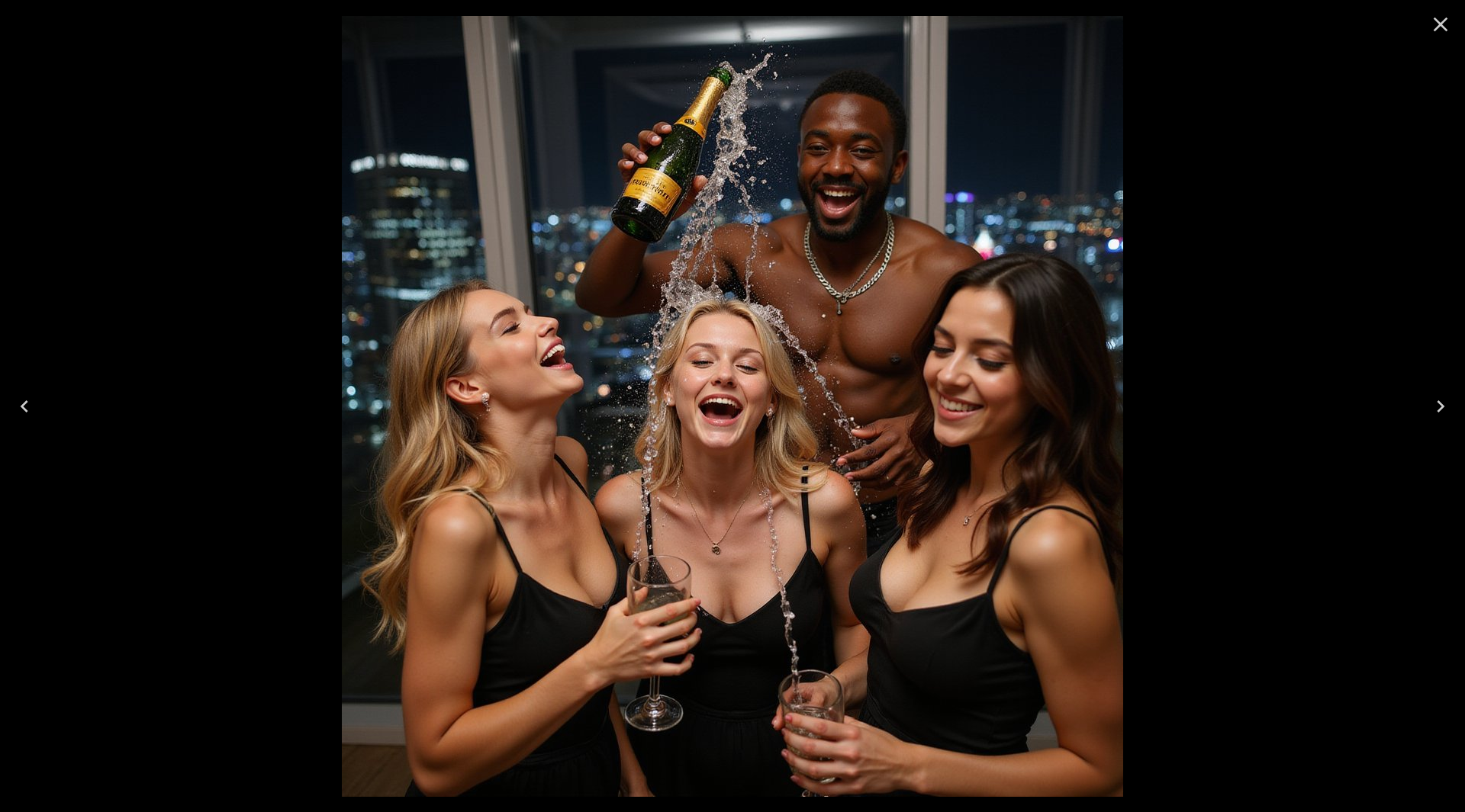
click at [1442, 394] on icon "Next" at bounding box center [1441, 406] width 24 height 24
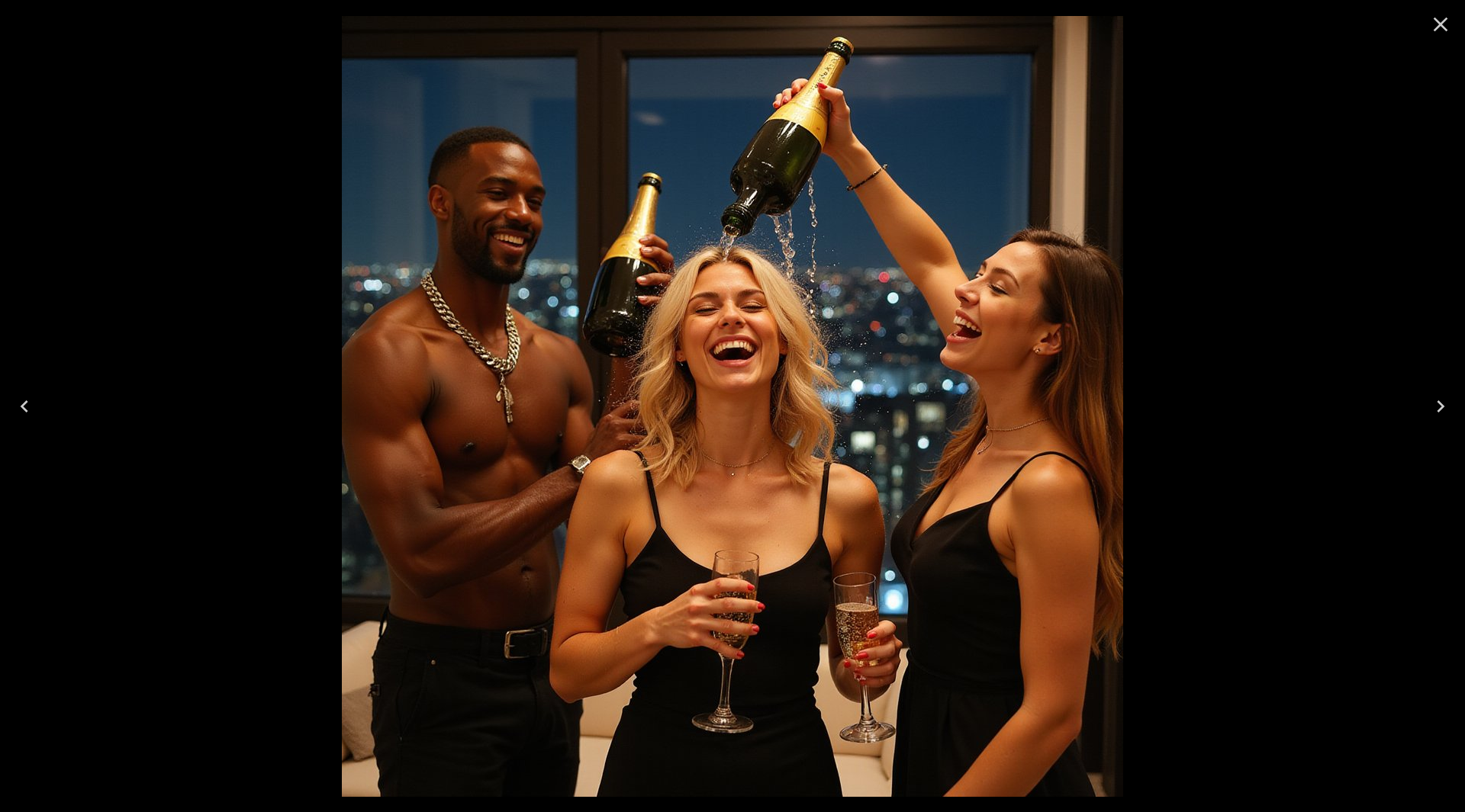
click at [1442, 394] on icon "Next" at bounding box center [1441, 406] width 24 height 24
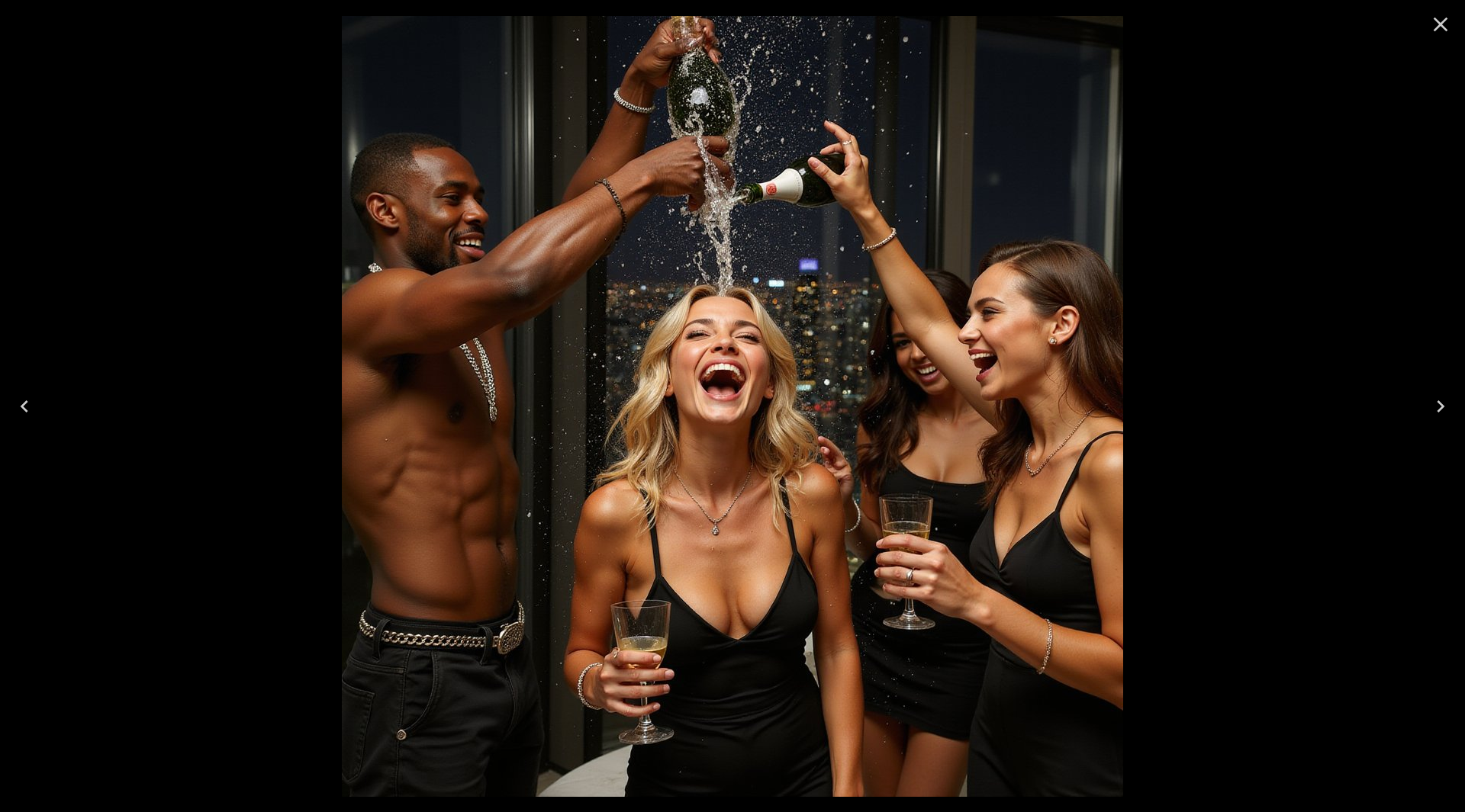
click at [1442, 394] on icon "Next" at bounding box center [1441, 406] width 24 height 24
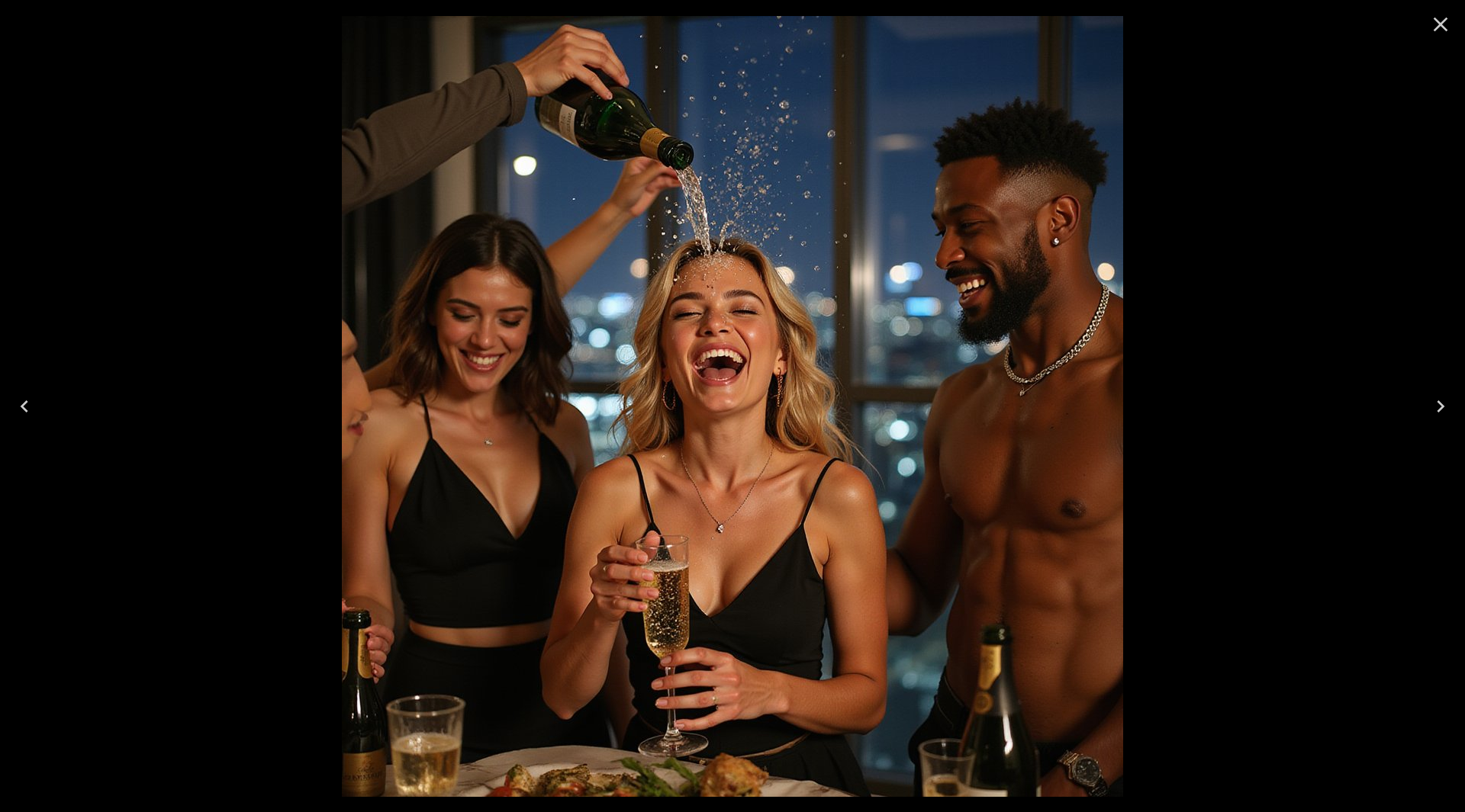
click at [1440, 397] on icon "Next" at bounding box center [1441, 406] width 24 height 24
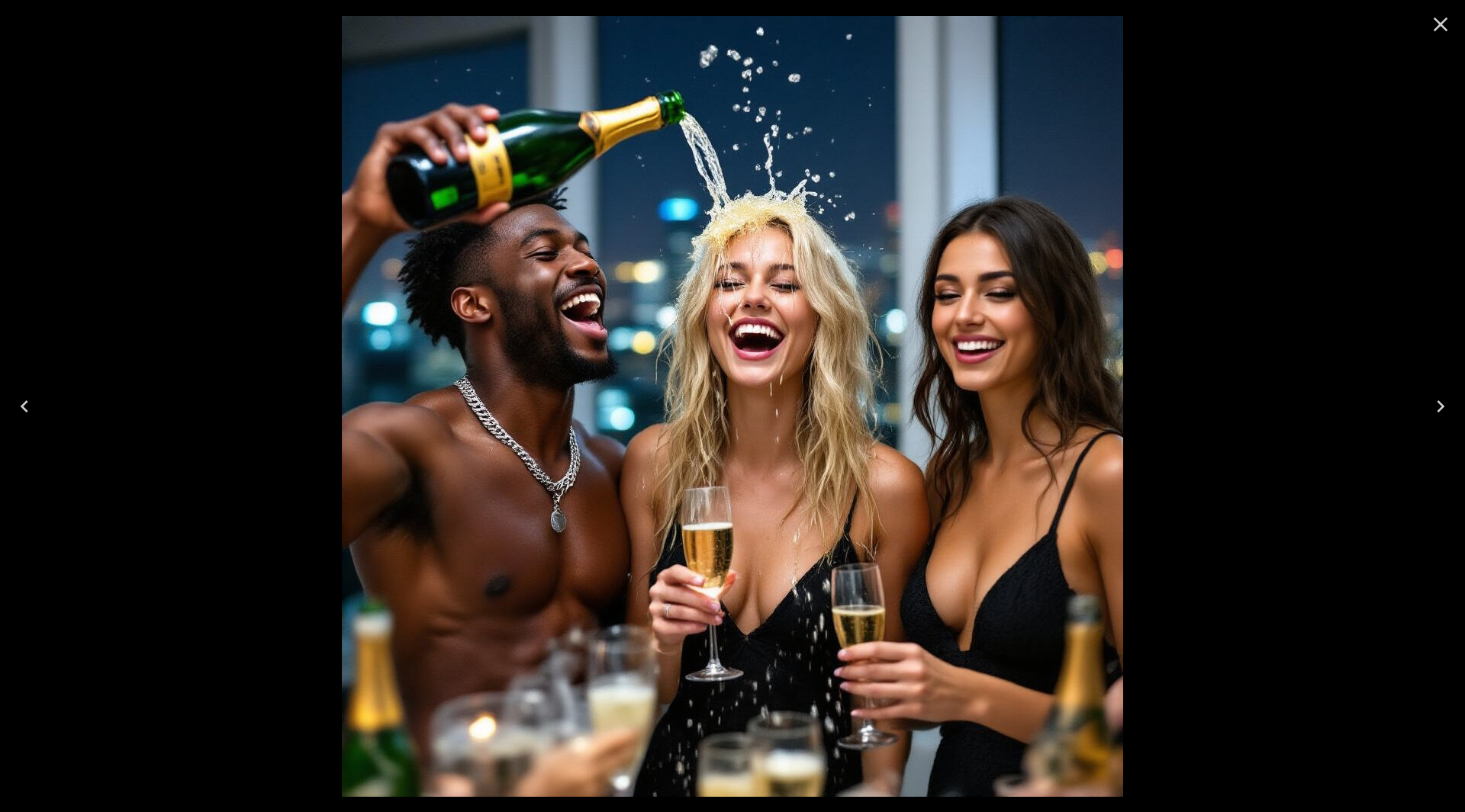
click at [1440, 397] on icon "Next" at bounding box center [1441, 406] width 24 height 24
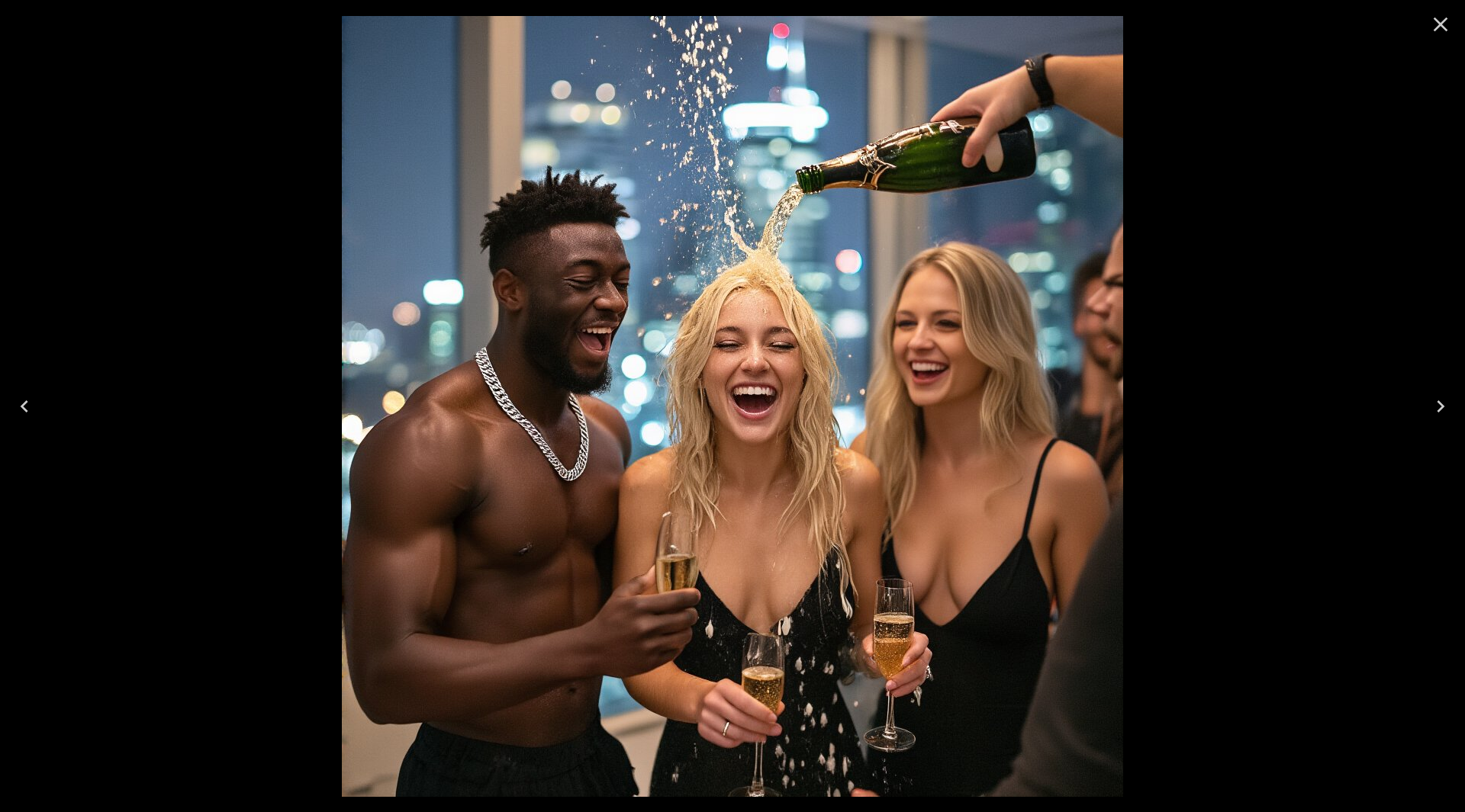
click at [1440, 399] on icon "Next" at bounding box center [1441, 406] width 24 height 24
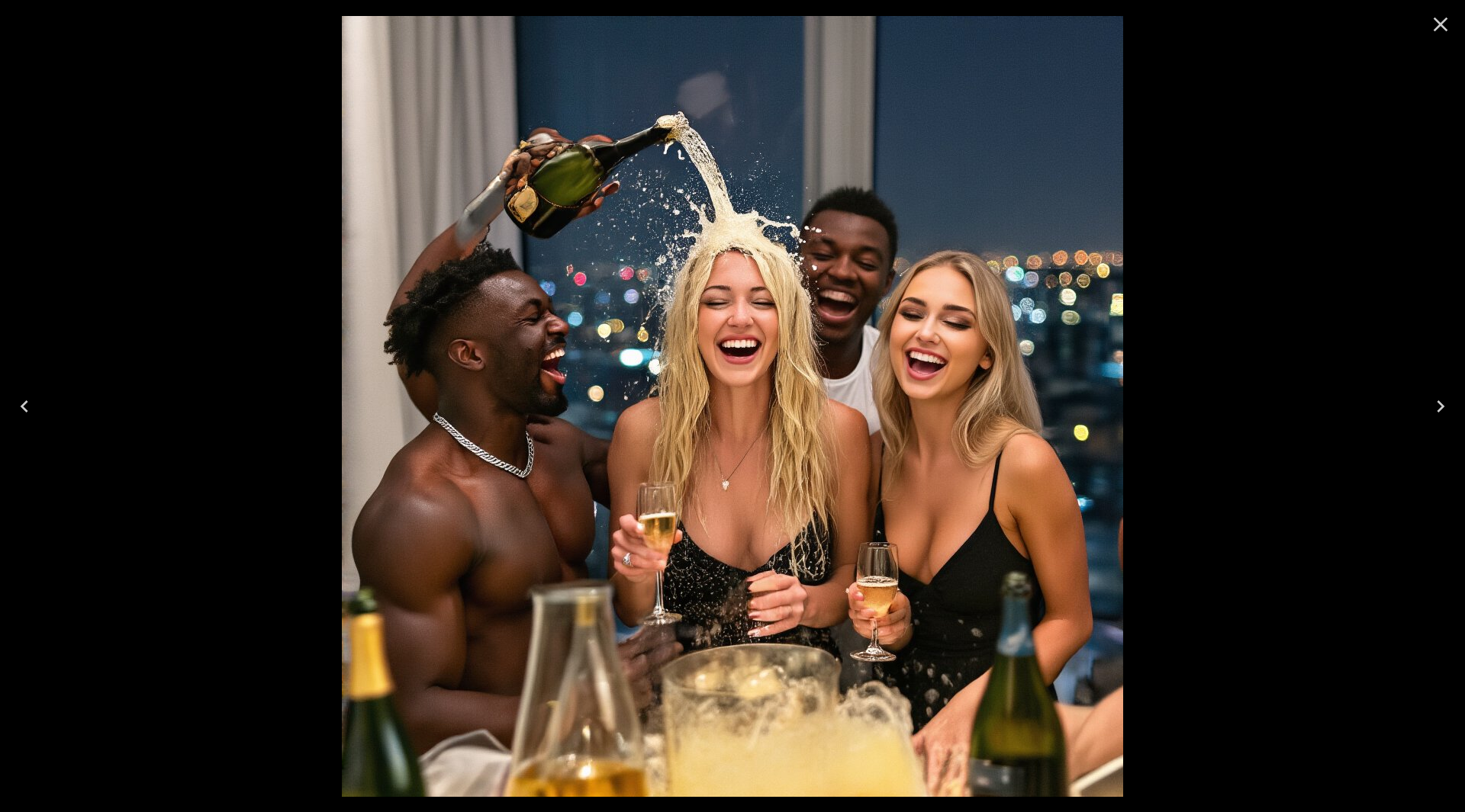
click at [1440, 399] on icon "Next" at bounding box center [1441, 406] width 24 height 24
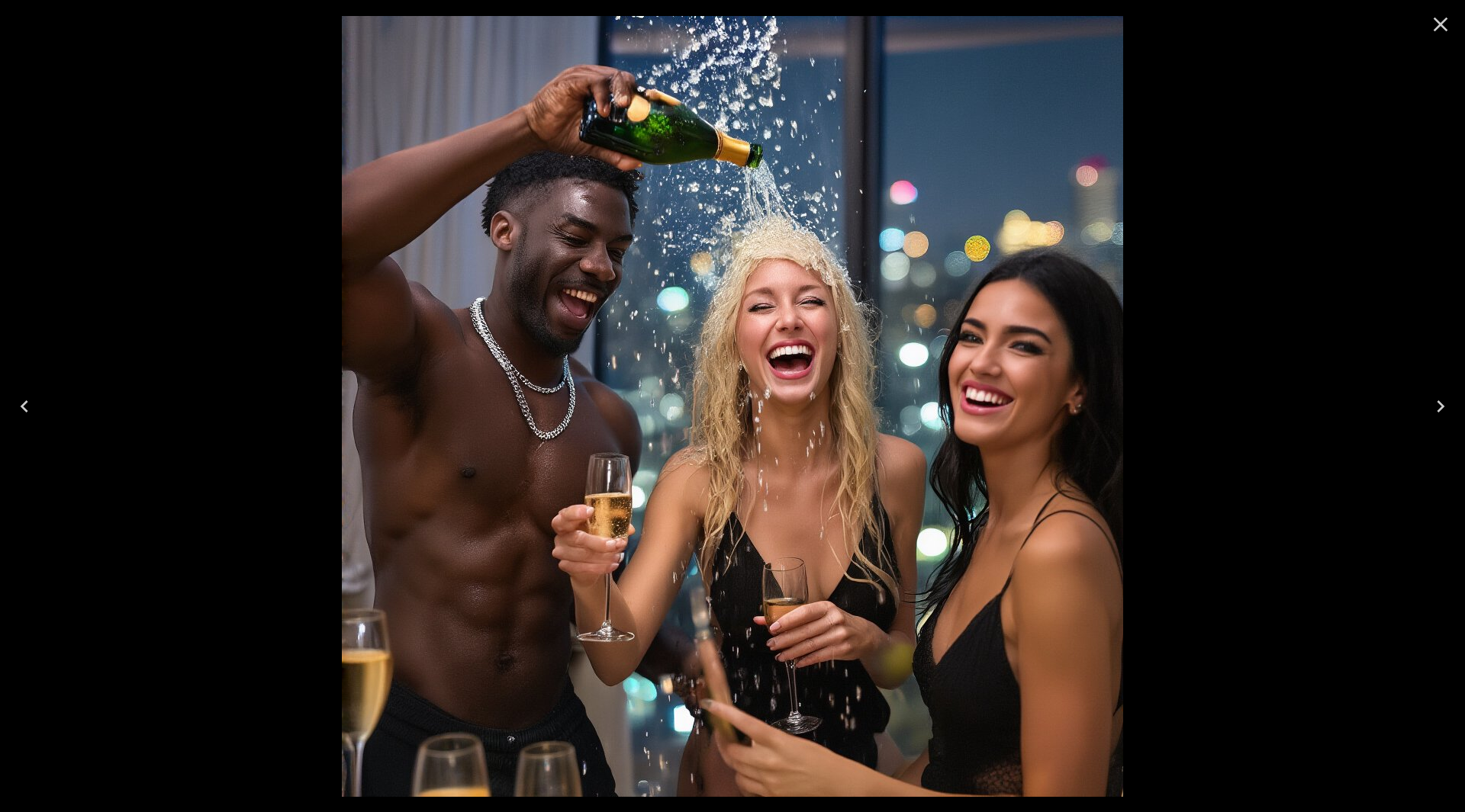
click at [1440, 399] on icon "Next" at bounding box center [1441, 406] width 24 height 24
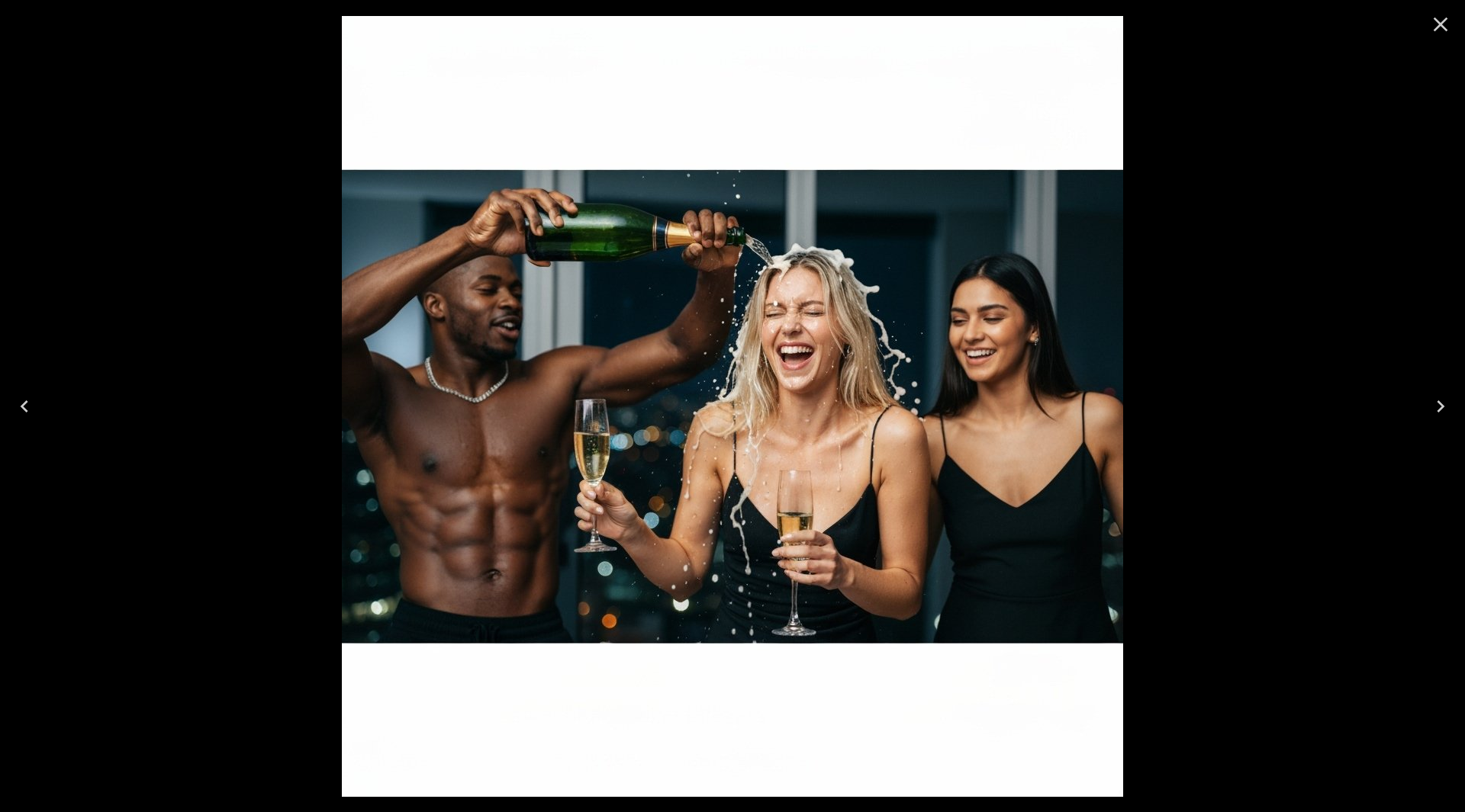
click at [1440, 399] on icon "Next" at bounding box center [1441, 406] width 24 height 24
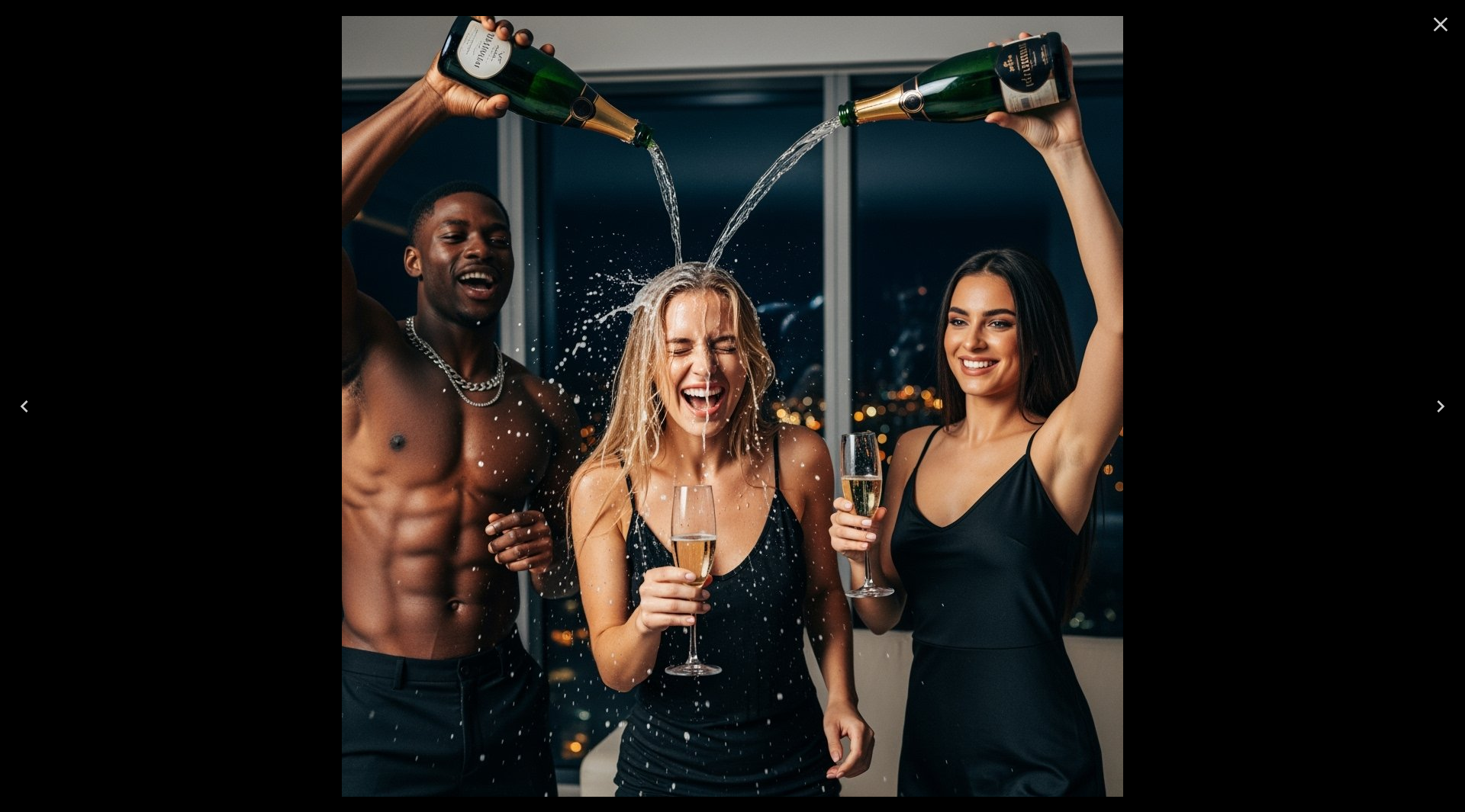
click at [1440, 399] on icon "Next" at bounding box center [1441, 406] width 24 height 24
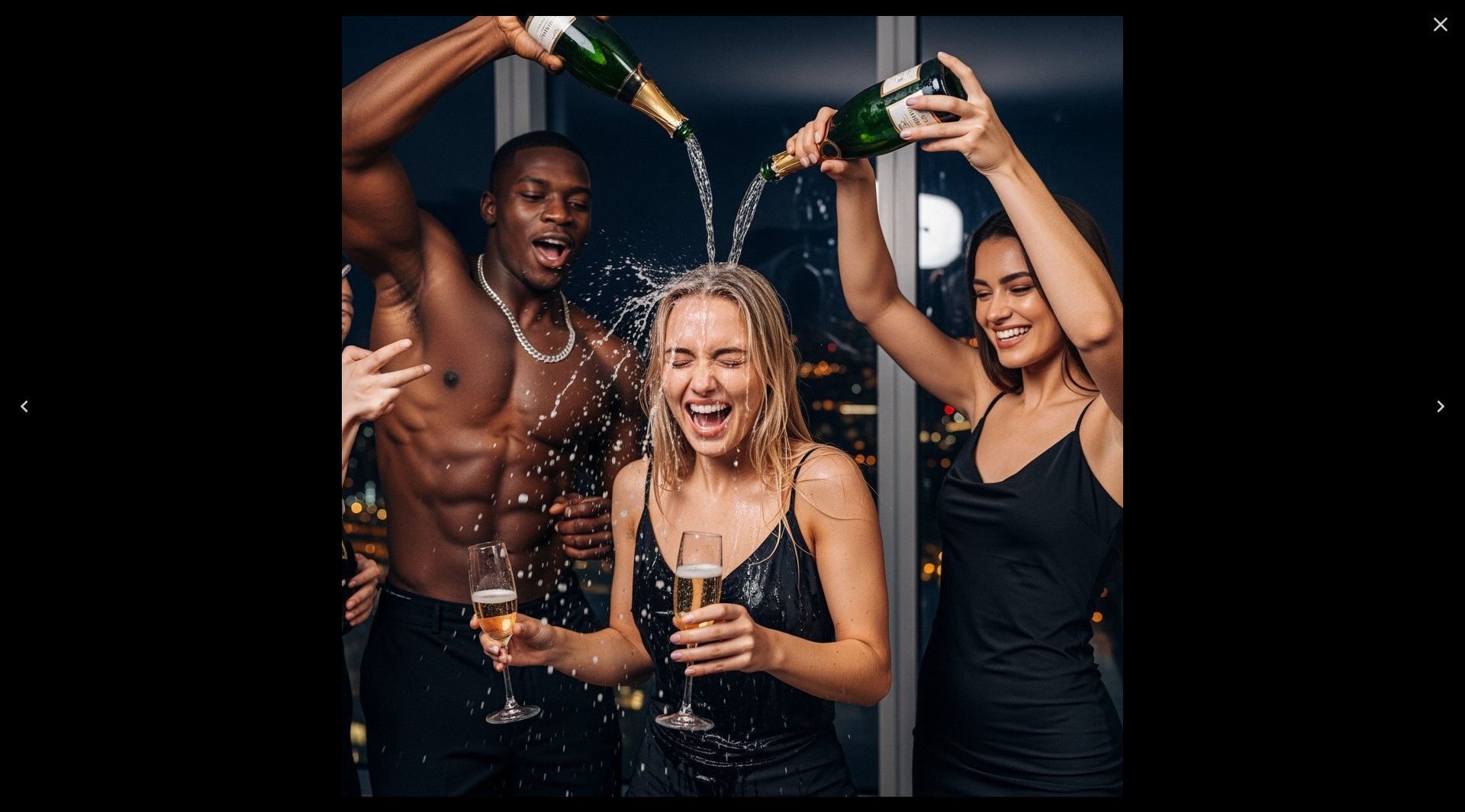
click at [1440, 399] on icon "Next" at bounding box center [1441, 406] width 24 height 24
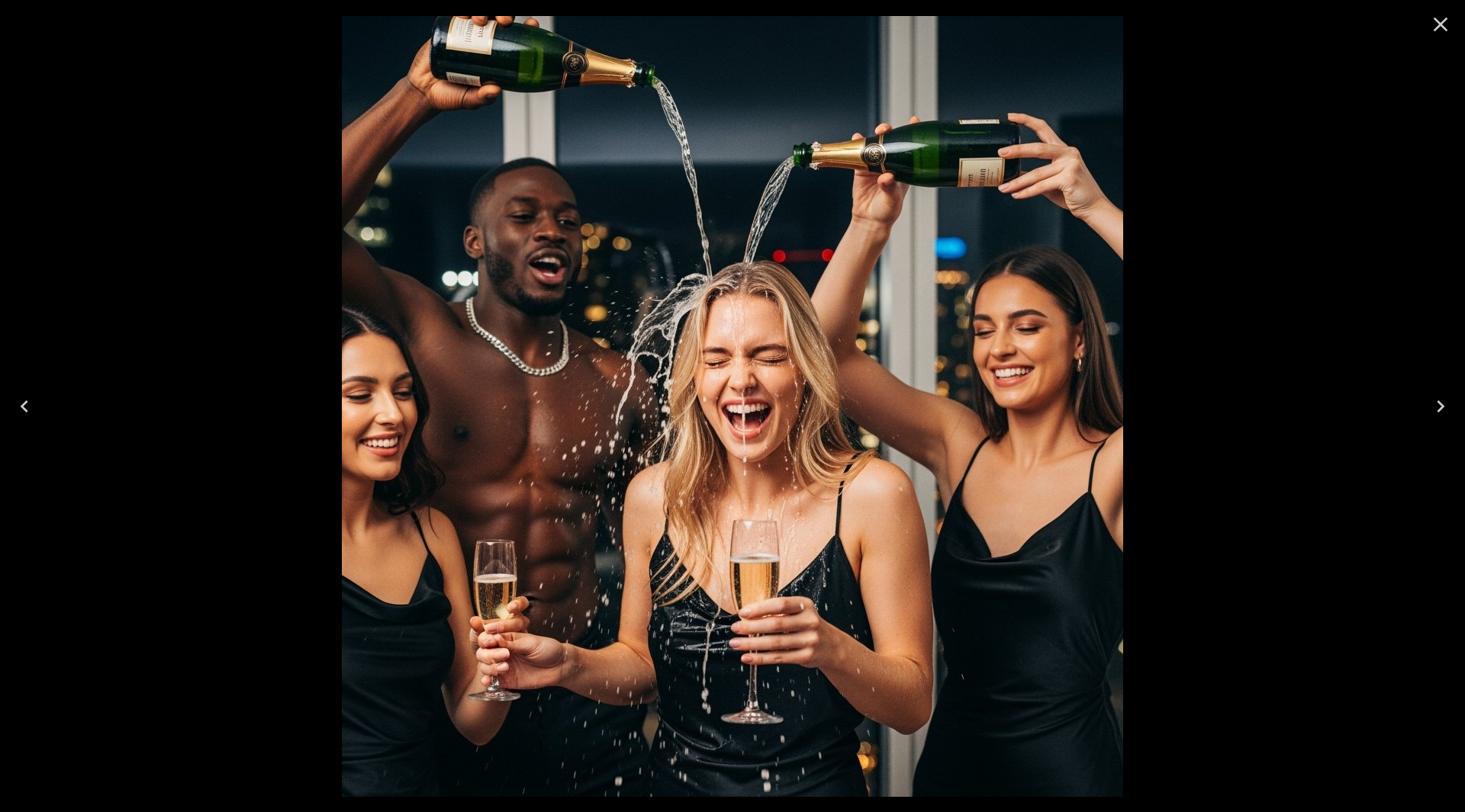
click at [1440, 399] on icon "Next" at bounding box center [1441, 406] width 24 height 24
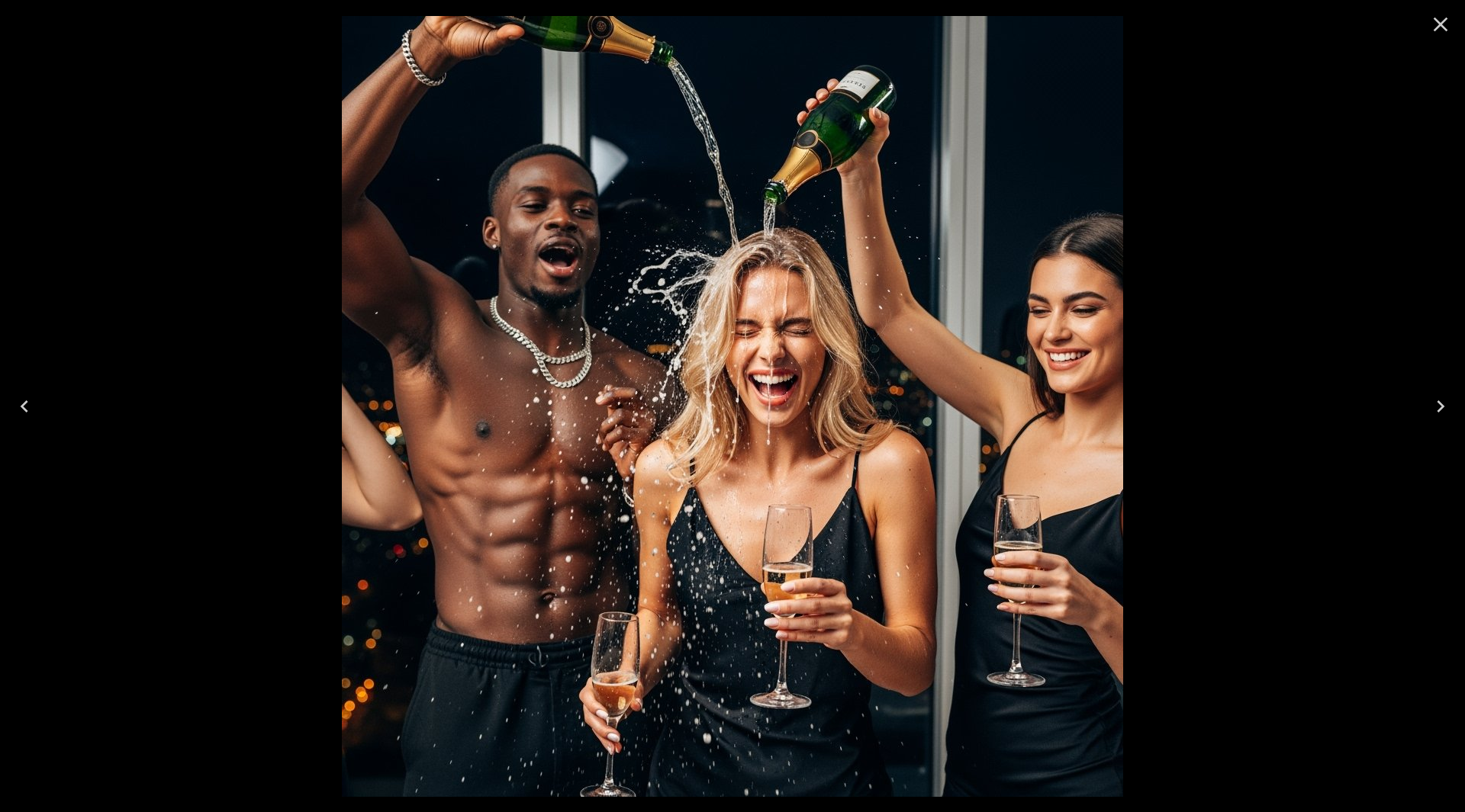
click at [1440, 399] on icon "Next" at bounding box center [1441, 406] width 24 height 24
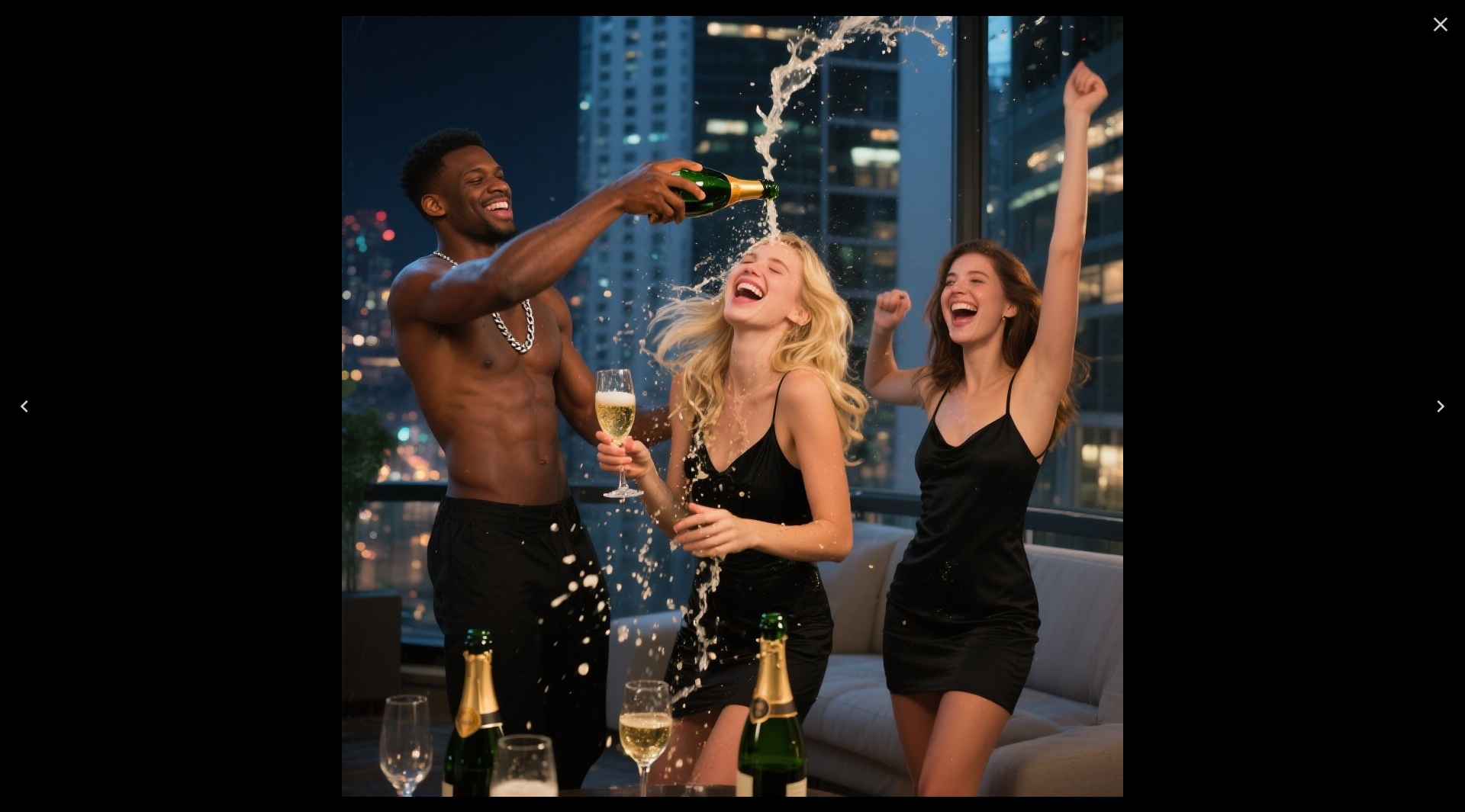
click at [1439, 396] on icon "Next" at bounding box center [1441, 406] width 24 height 24
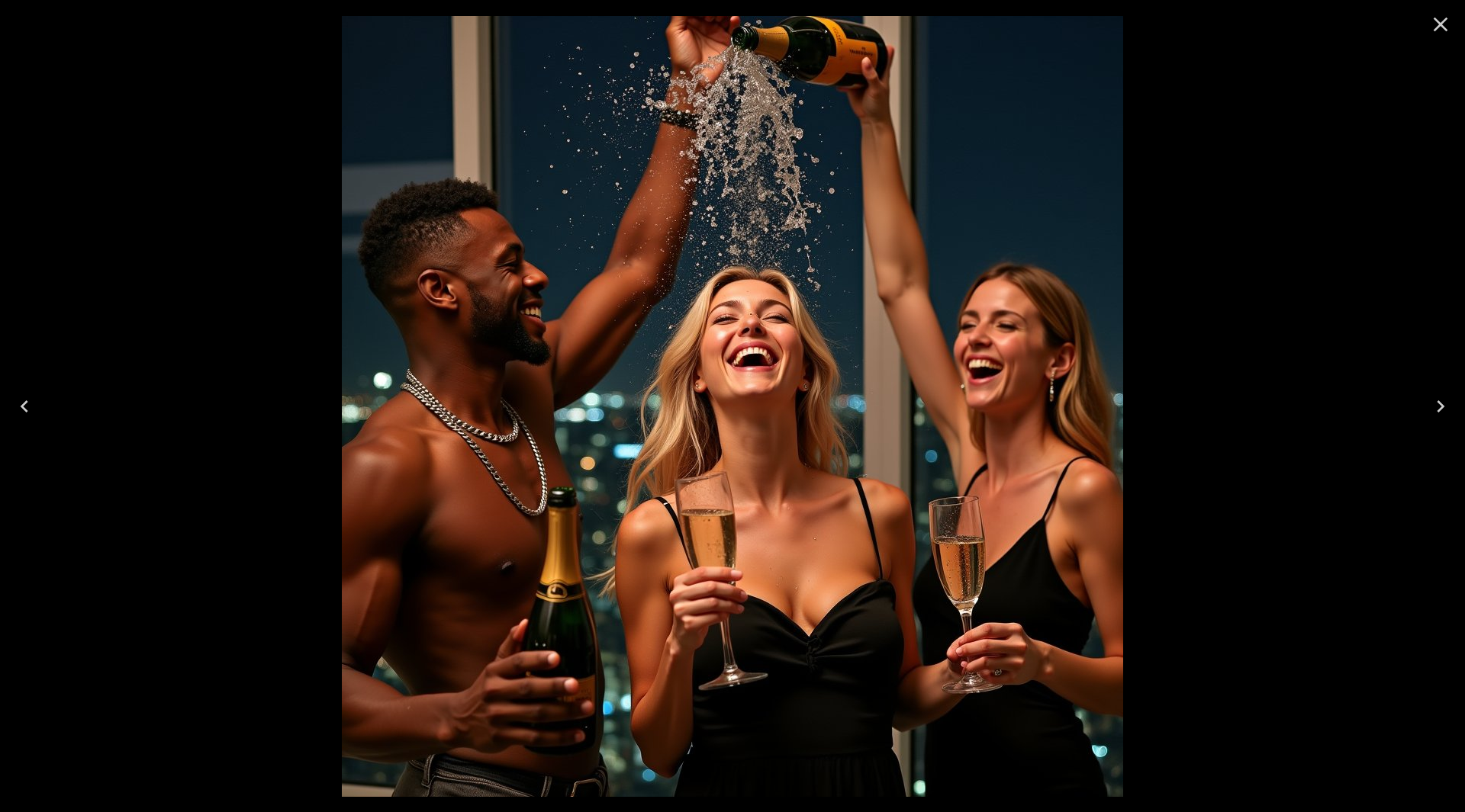
click at [1436, 397] on icon "Next" at bounding box center [1441, 406] width 24 height 24
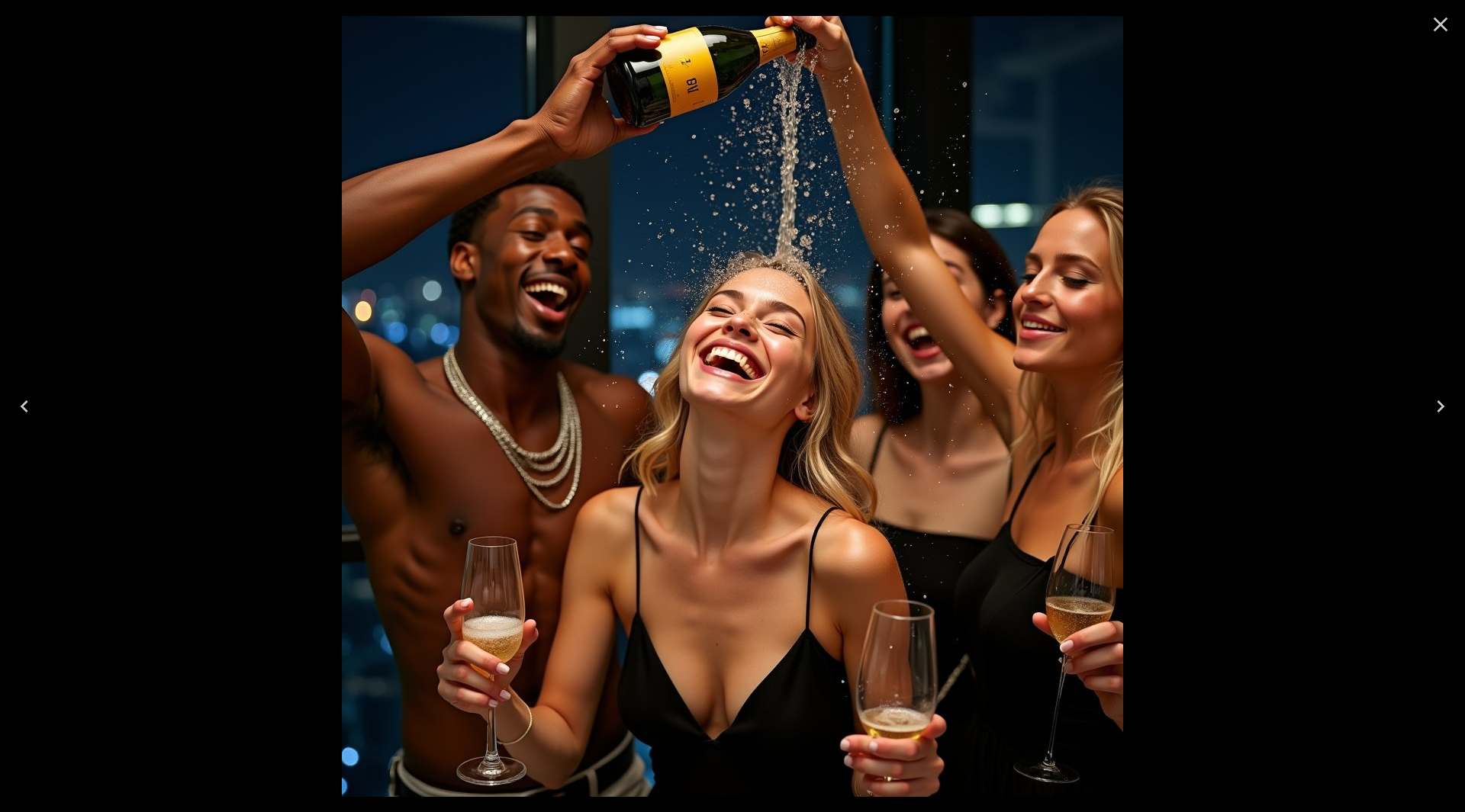
click at [1440, 406] on icon "Next" at bounding box center [1441, 406] width 24 height 24
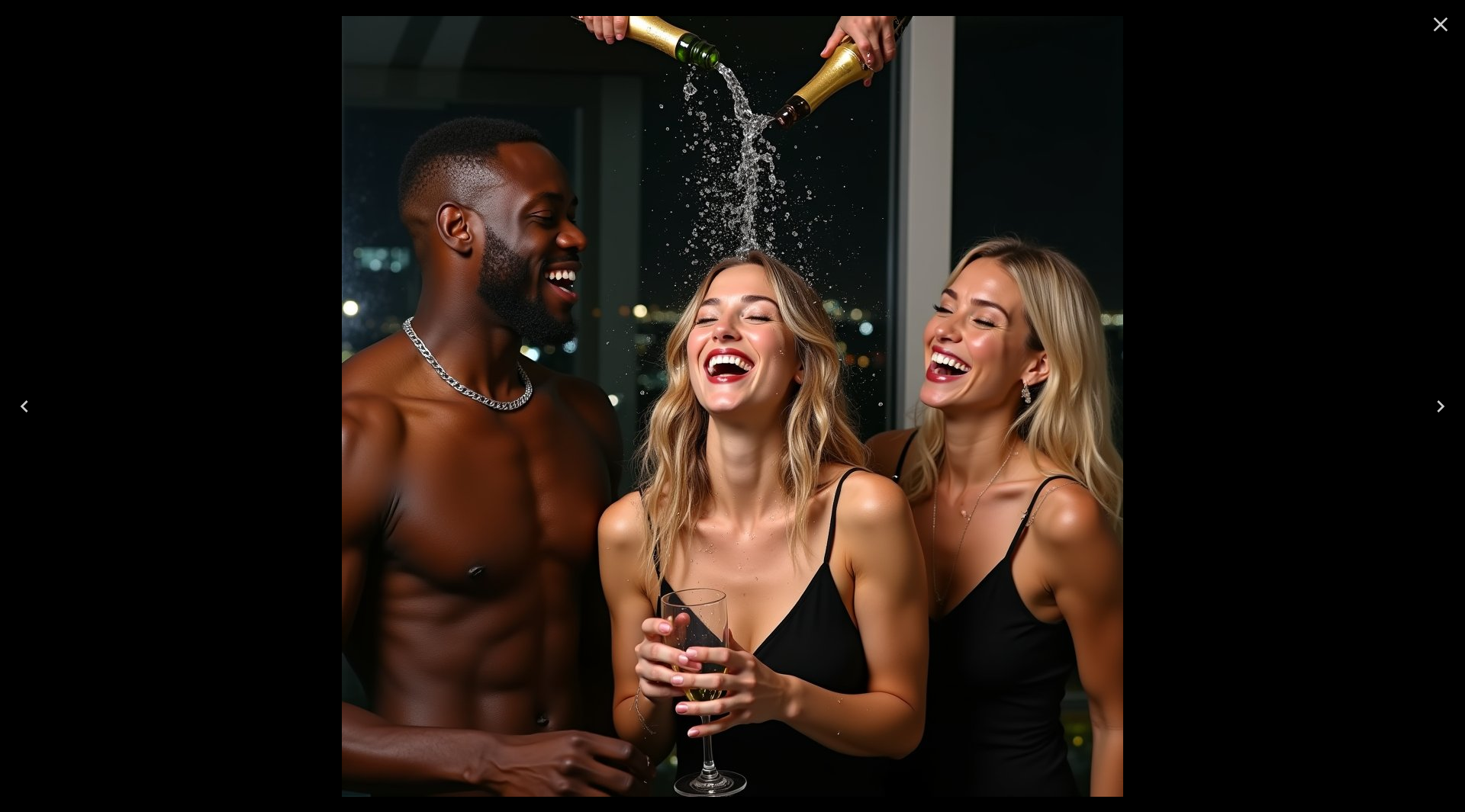
click at [1440, 404] on icon "Next" at bounding box center [1441, 406] width 24 height 24
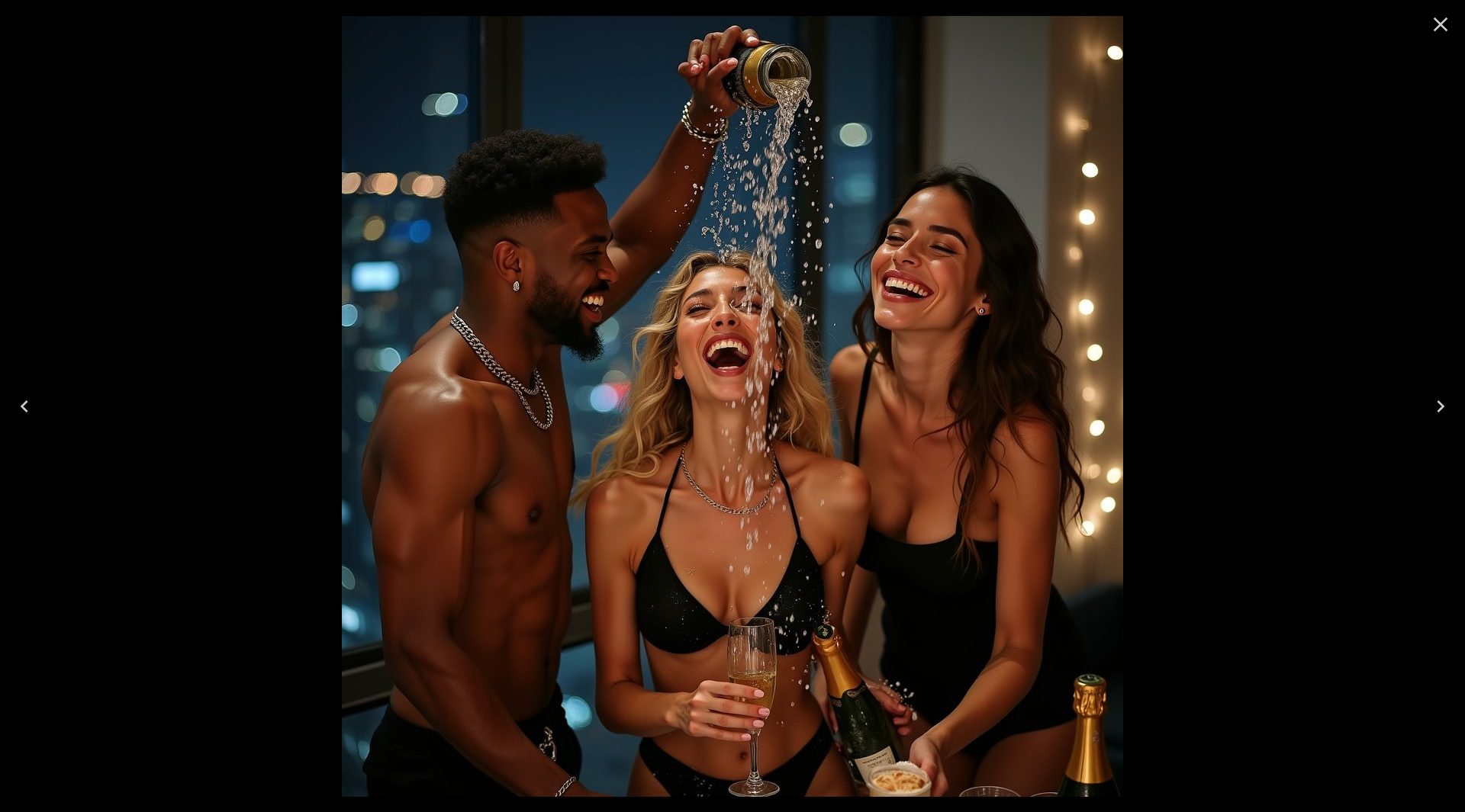
click at [1440, 403] on icon "Next" at bounding box center [1441, 407] width 7 height 13
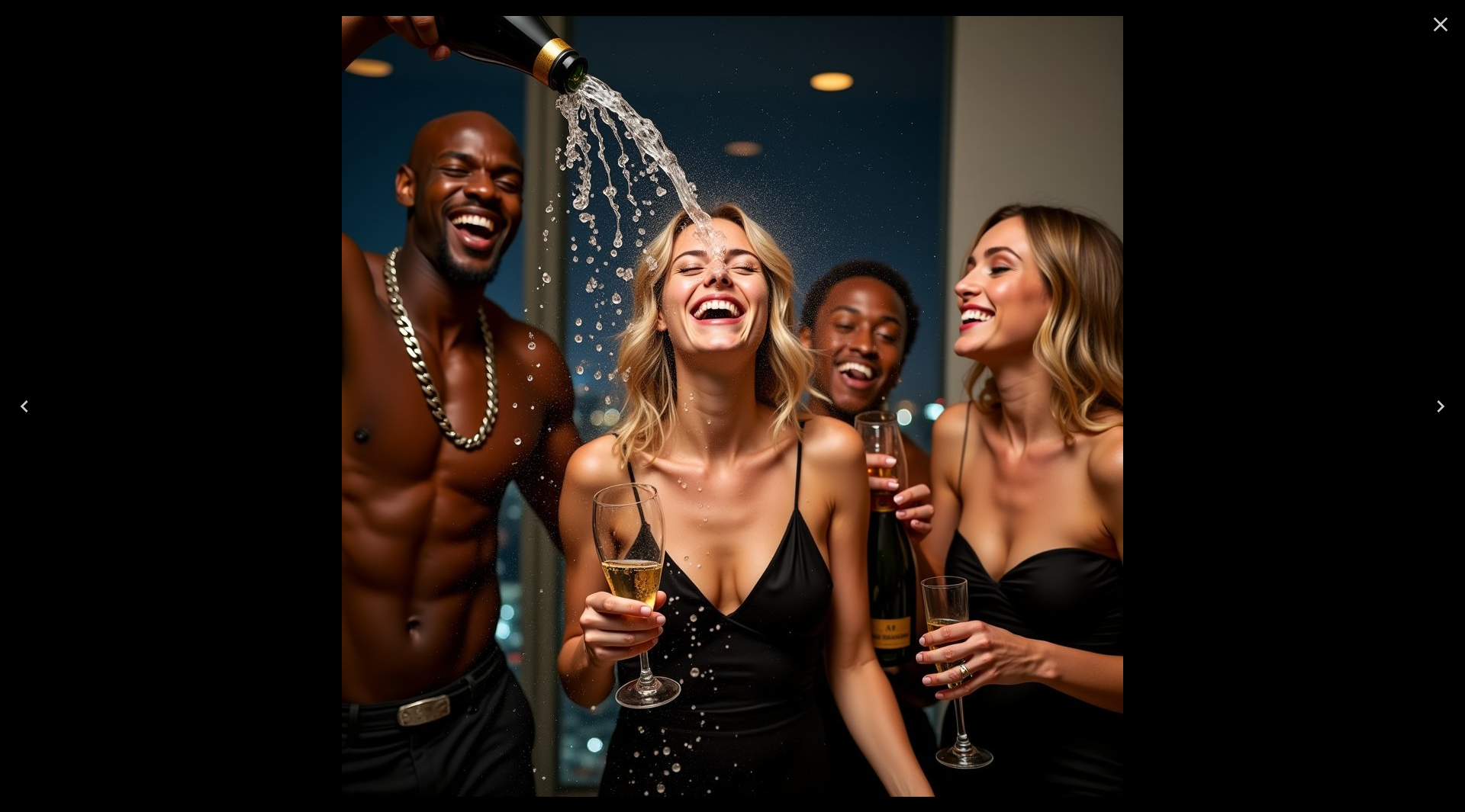
click at [1441, 402] on icon "Next" at bounding box center [1441, 406] width 24 height 24
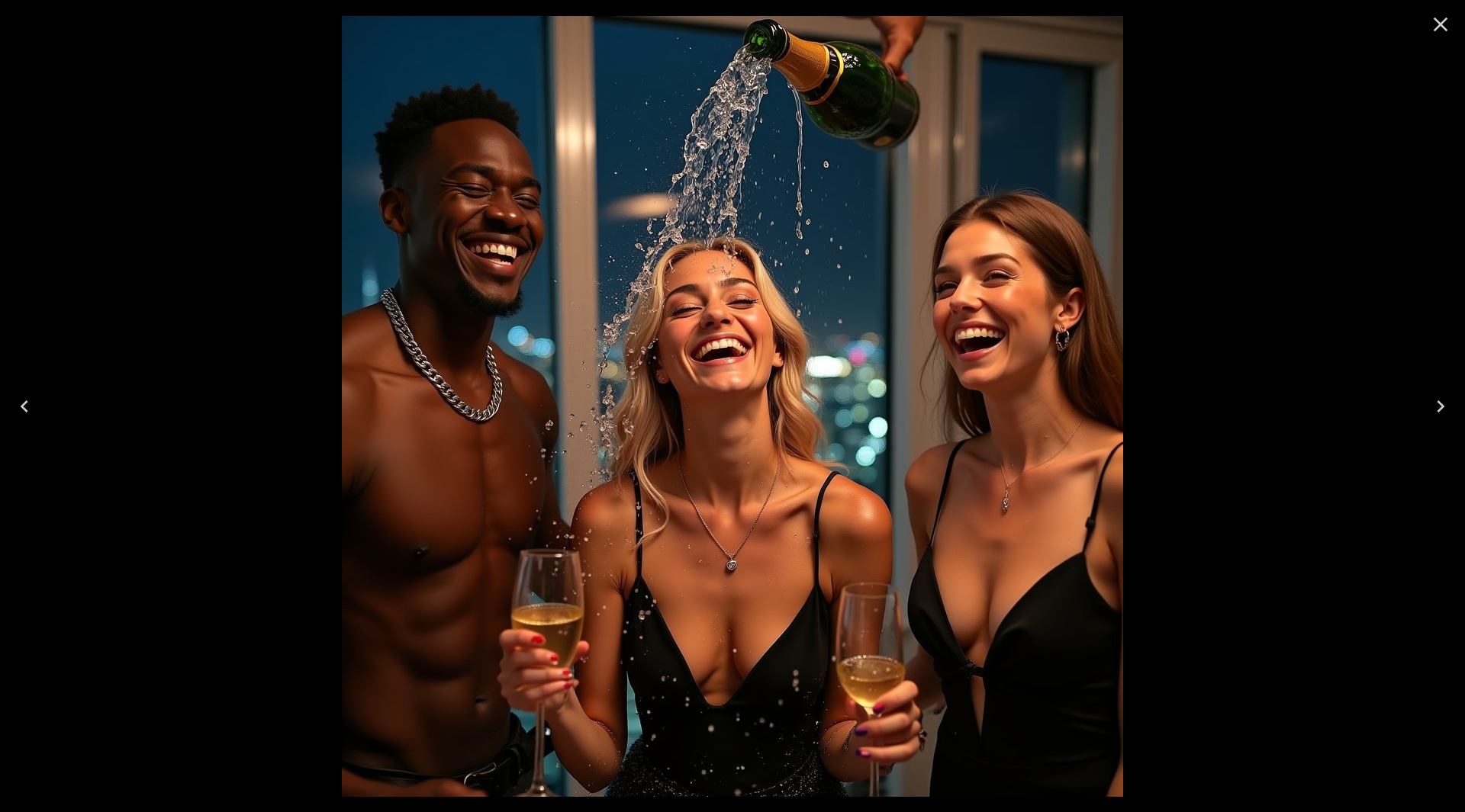
click at [1441, 402] on icon "Next" at bounding box center [1441, 406] width 24 height 24
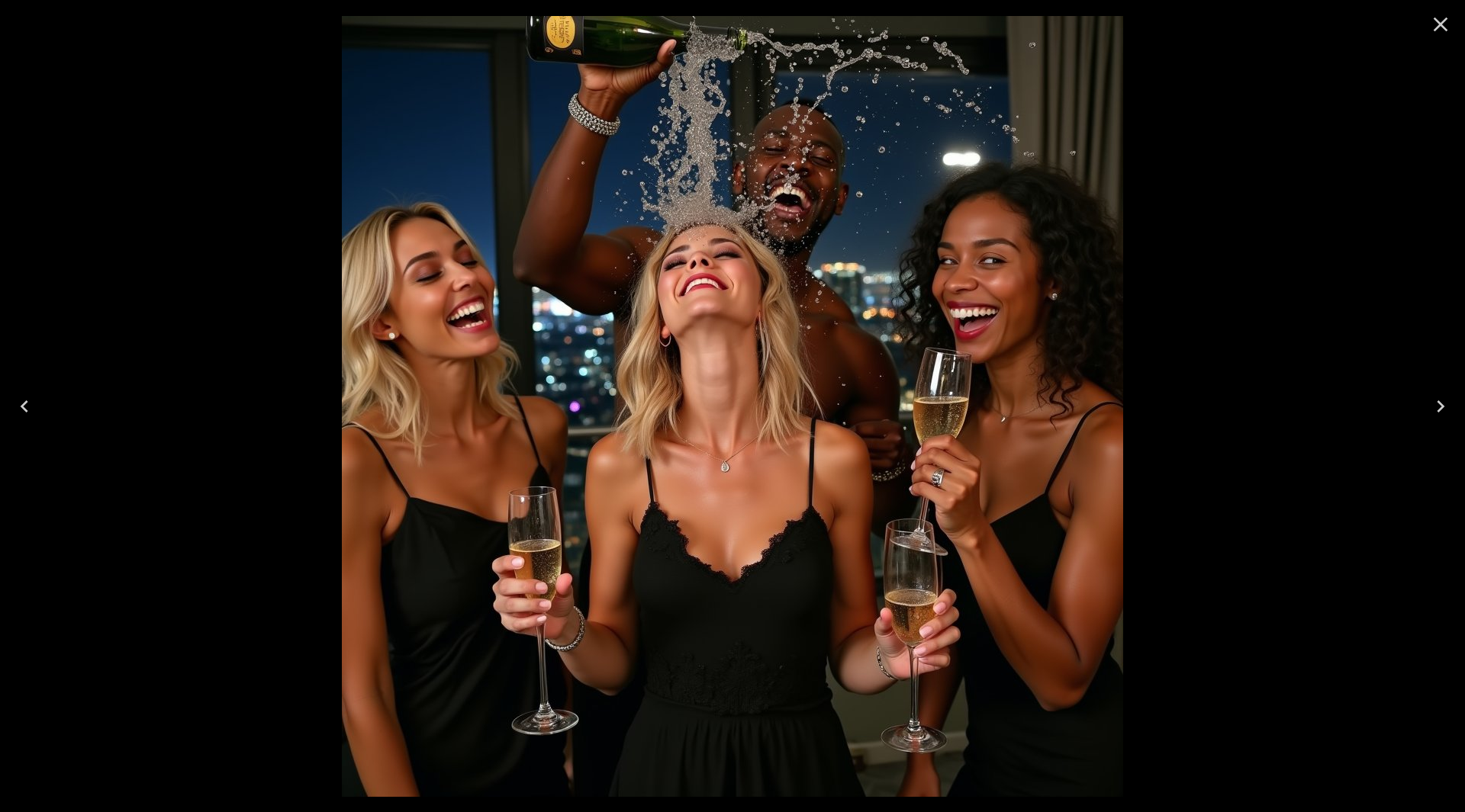
click at [1441, 402] on icon "Next" at bounding box center [1441, 406] width 24 height 24
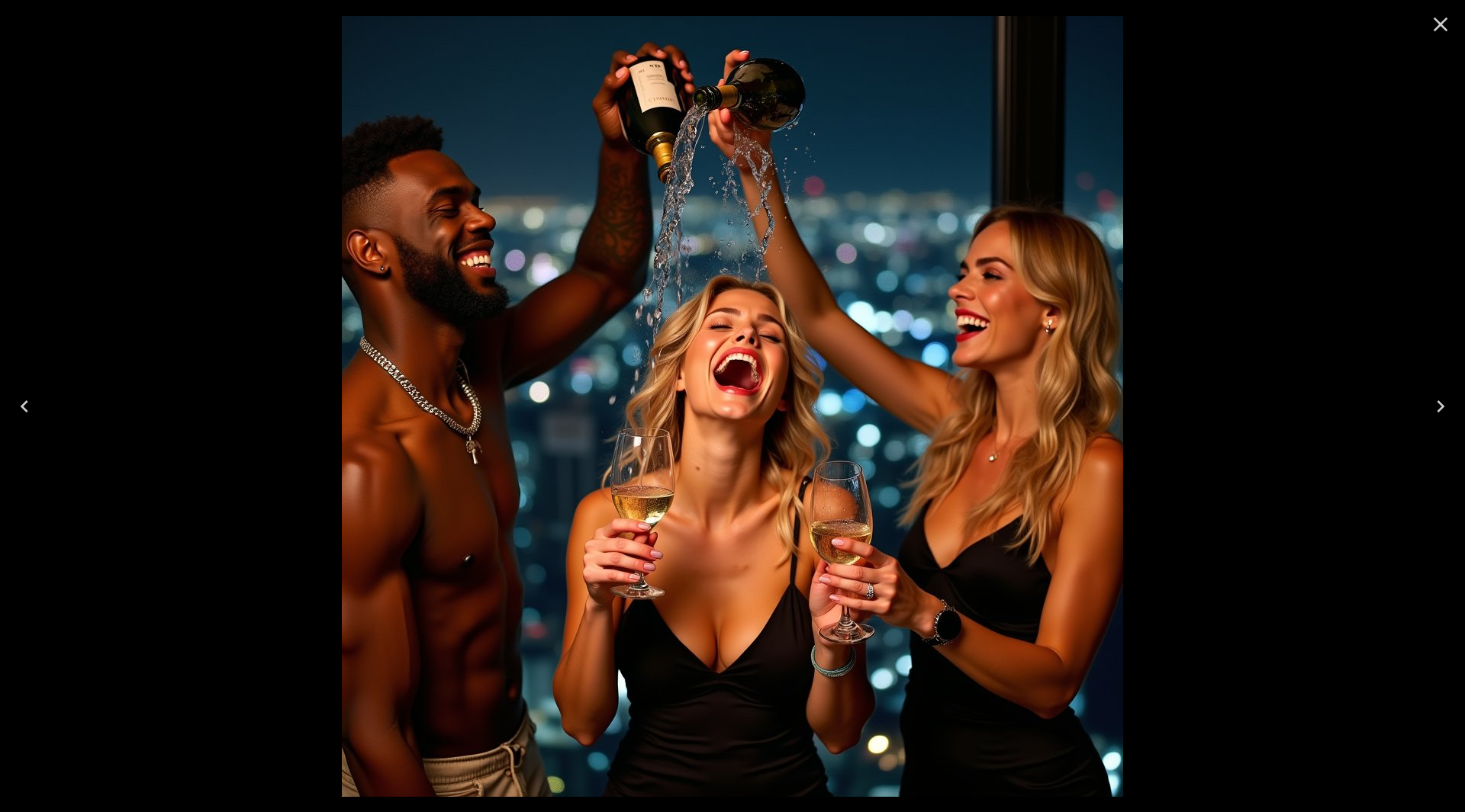
click at [1441, 402] on icon "Next" at bounding box center [1441, 406] width 24 height 24
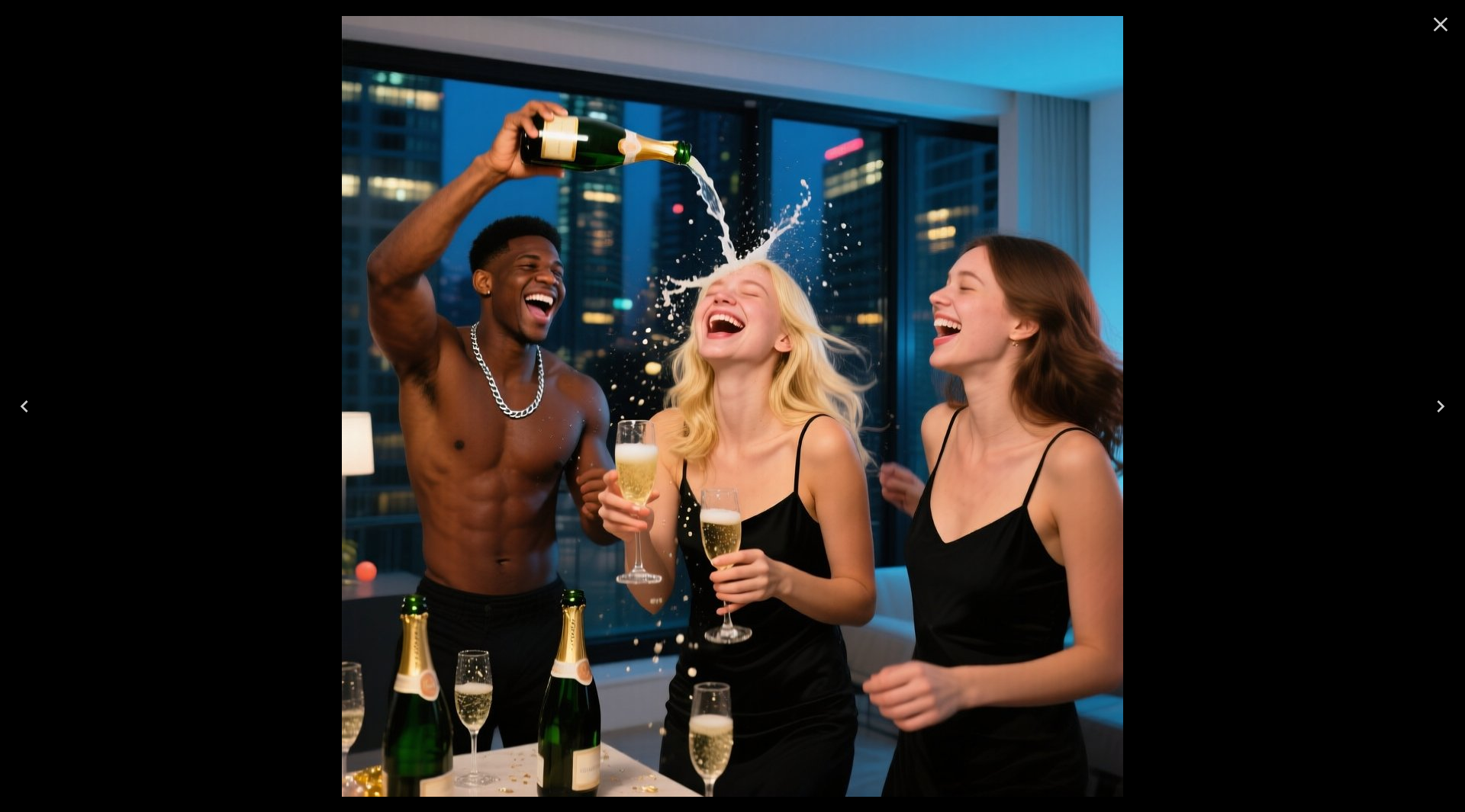
click at [1441, 402] on icon "Next" at bounding box center [1441, 406] width 24 height 24
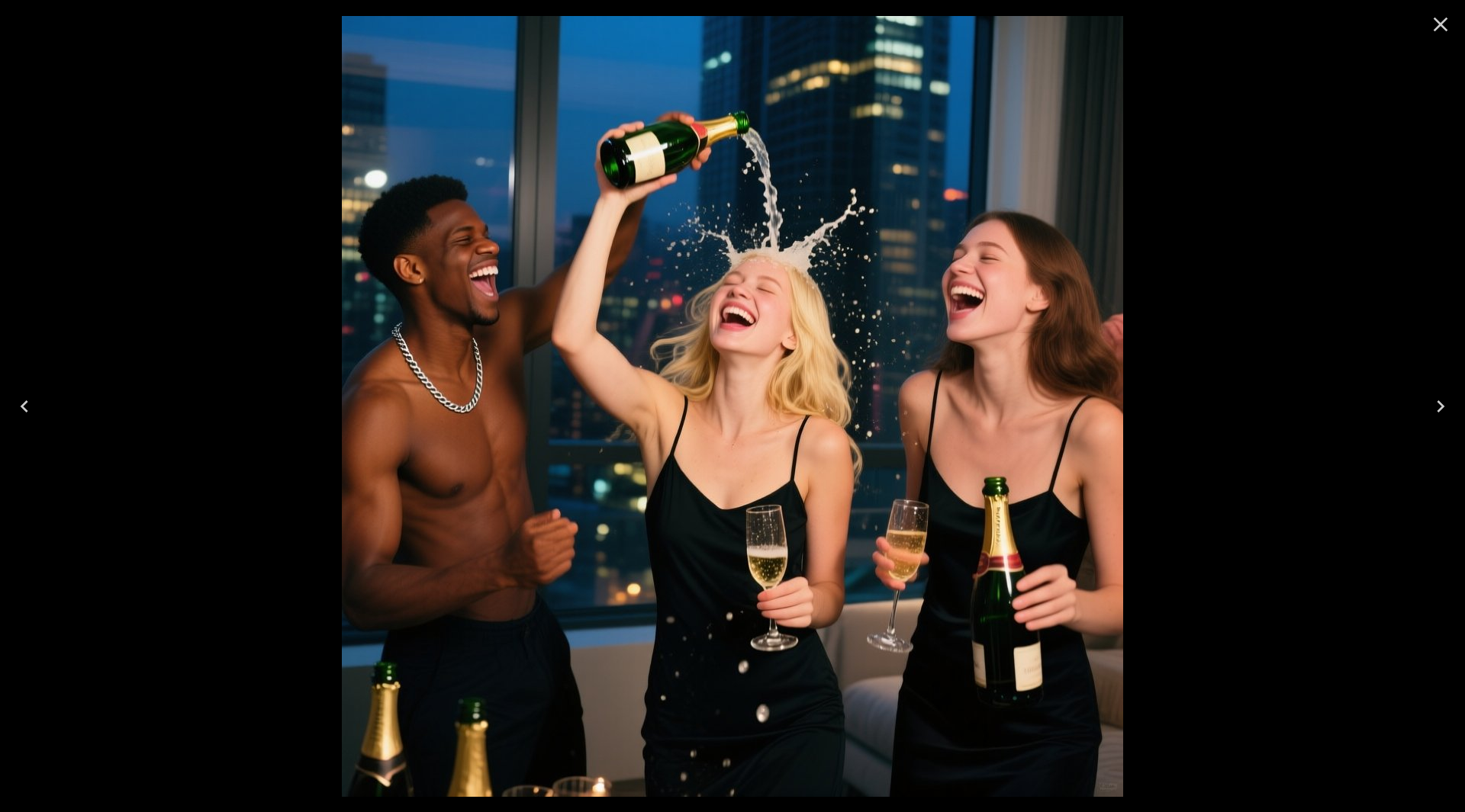
click at [1441, 402] on icon "Next" at bounding box center [1441, 406] width 24 height 24
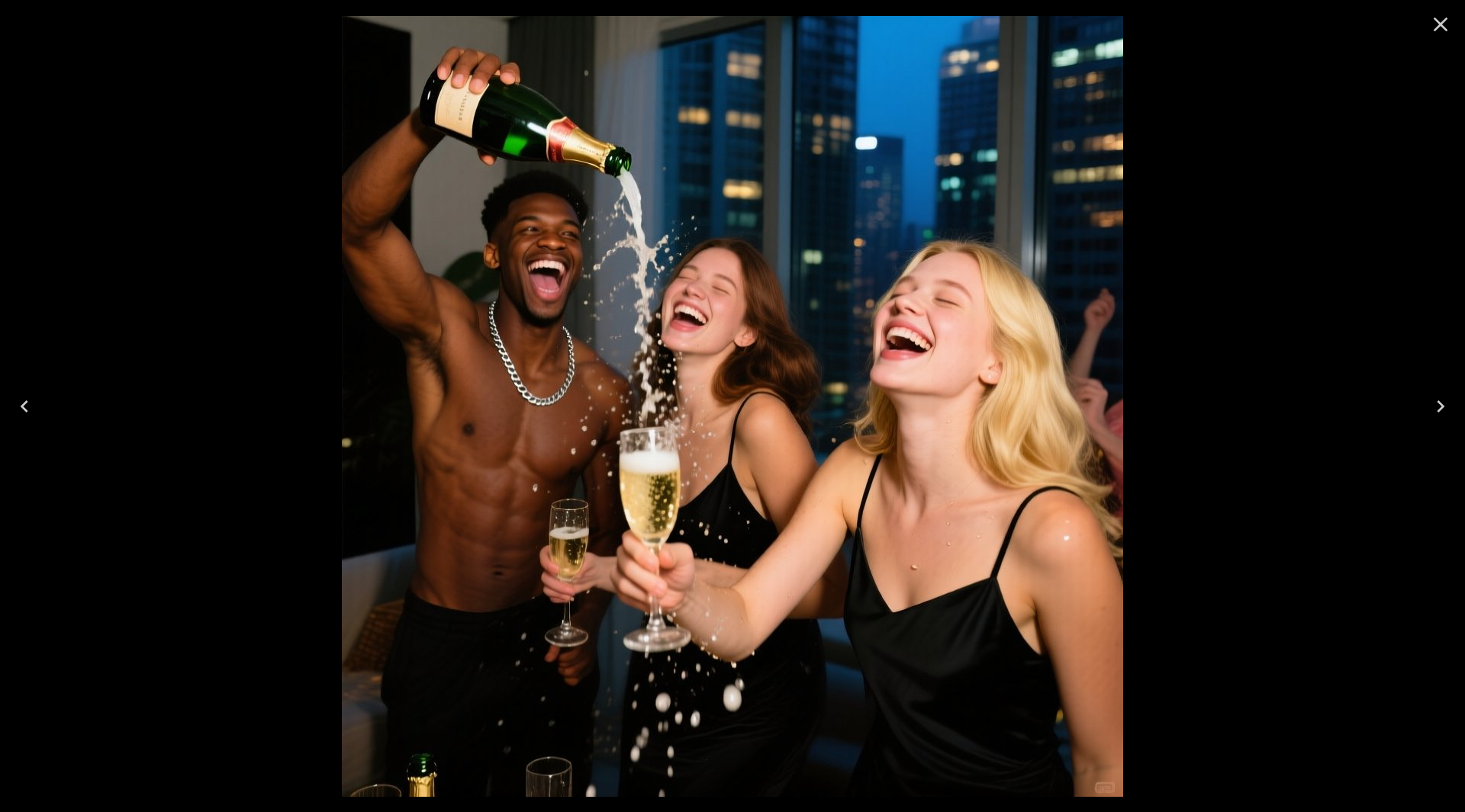
click at [1441, 402] on icon "Next" at bounding box center [1441, 407] width 7 height 13
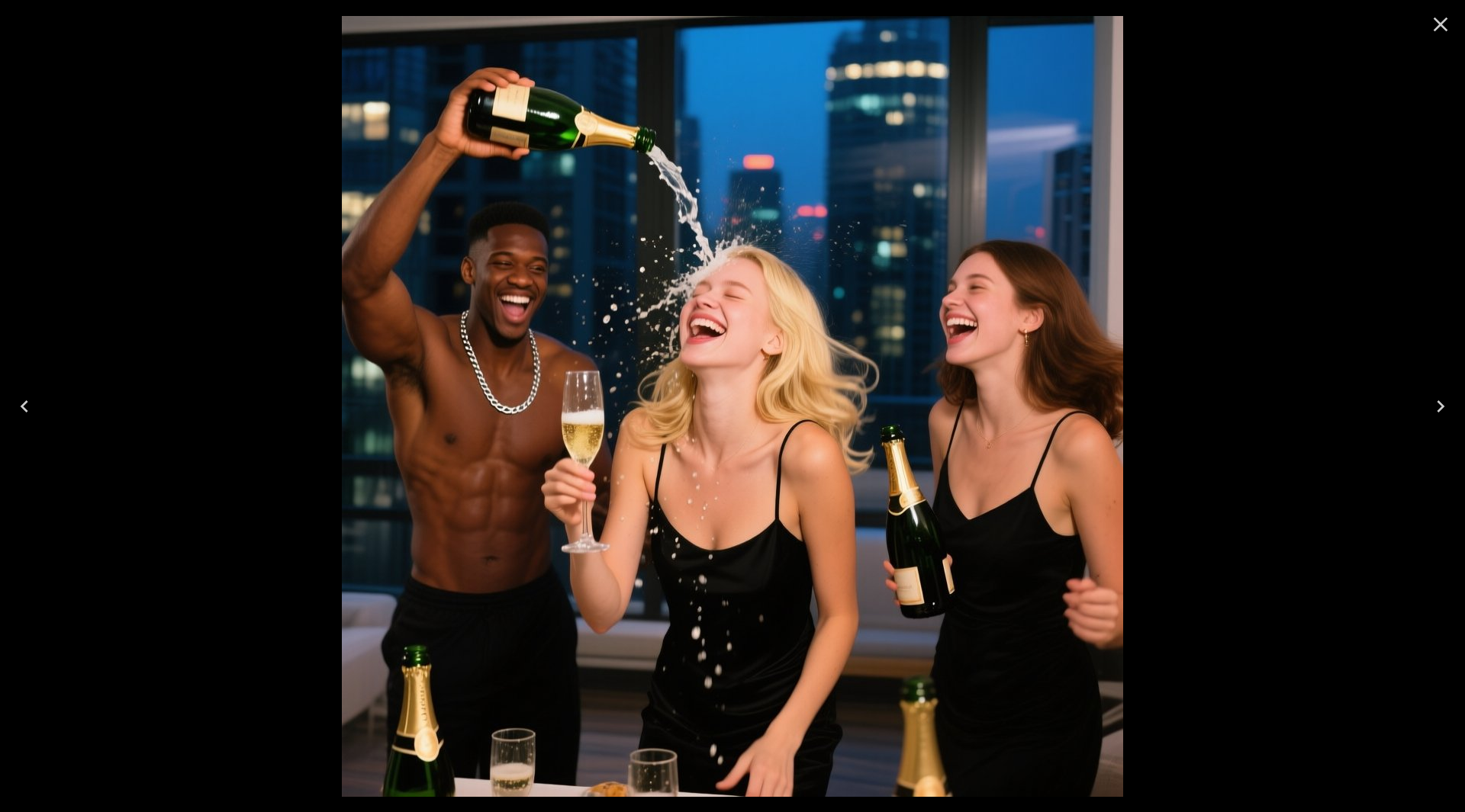
click at [1441, 402] on icon "Next" at bounding box center [1441, 407] width 7 height 13
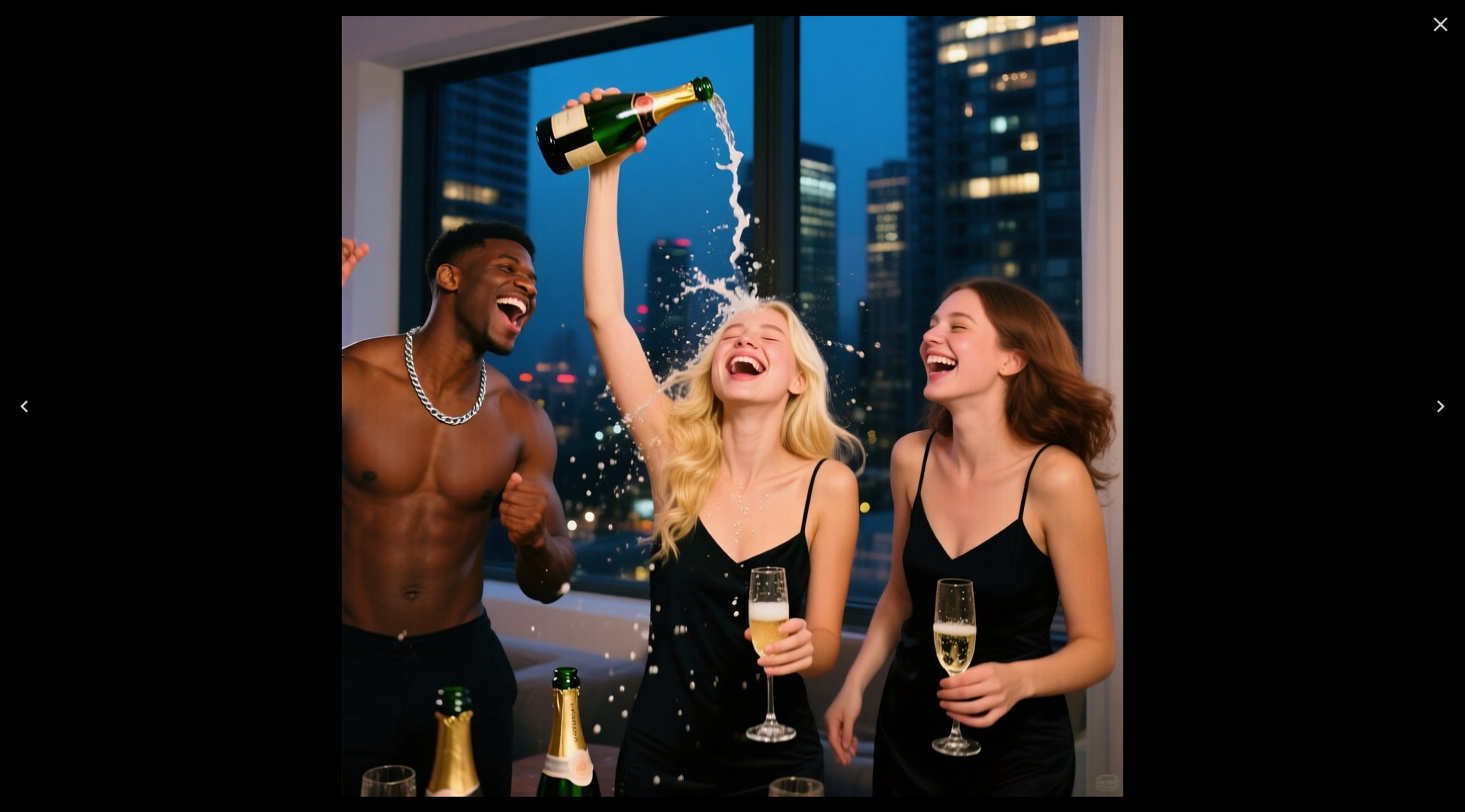
click at [1441, 402] on icon "Next" at bounding box center [1441, 407] width 7 height 13
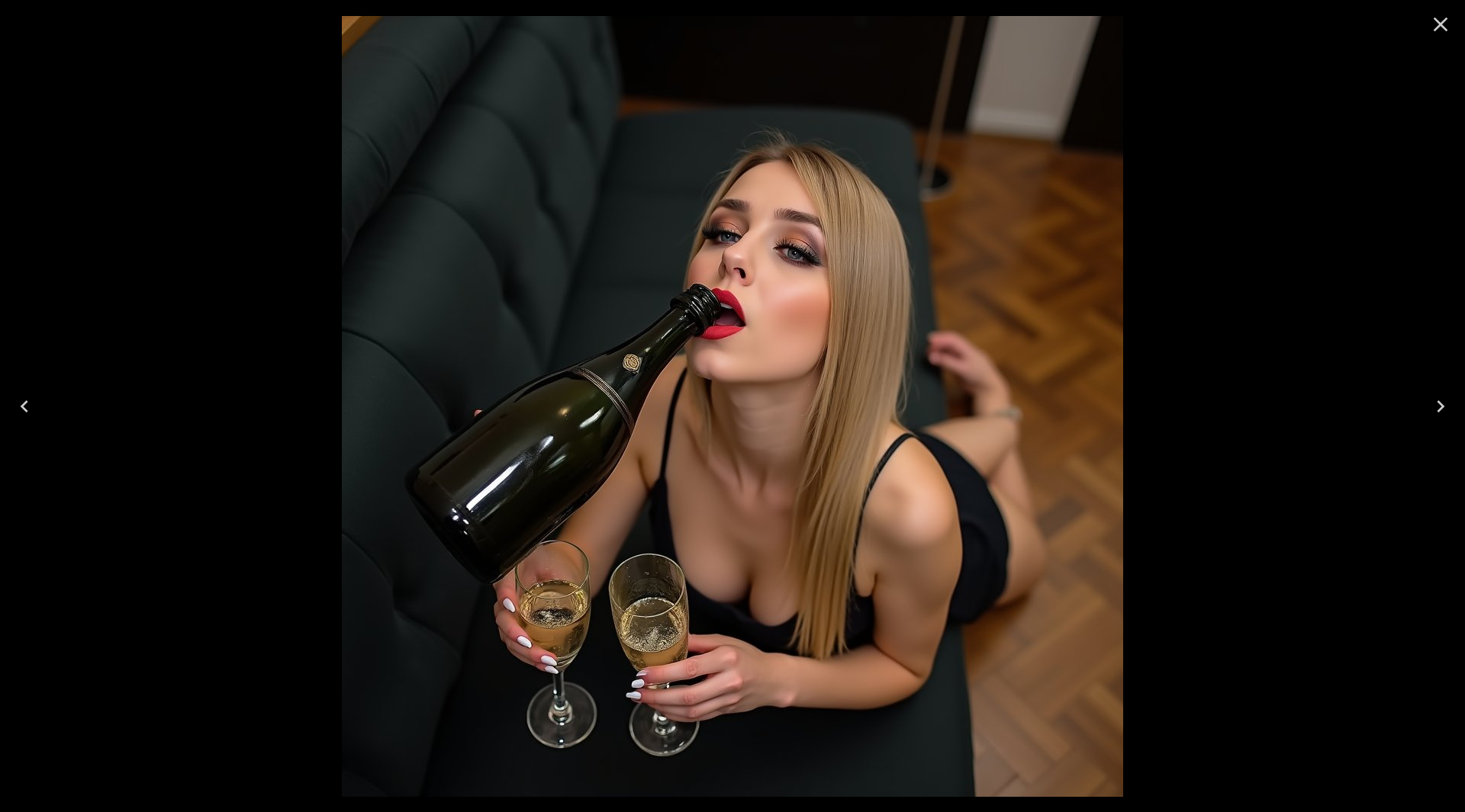
click at [1441, 402] on icon "Next" at bounding box center [1441, 407] width 7 height 13
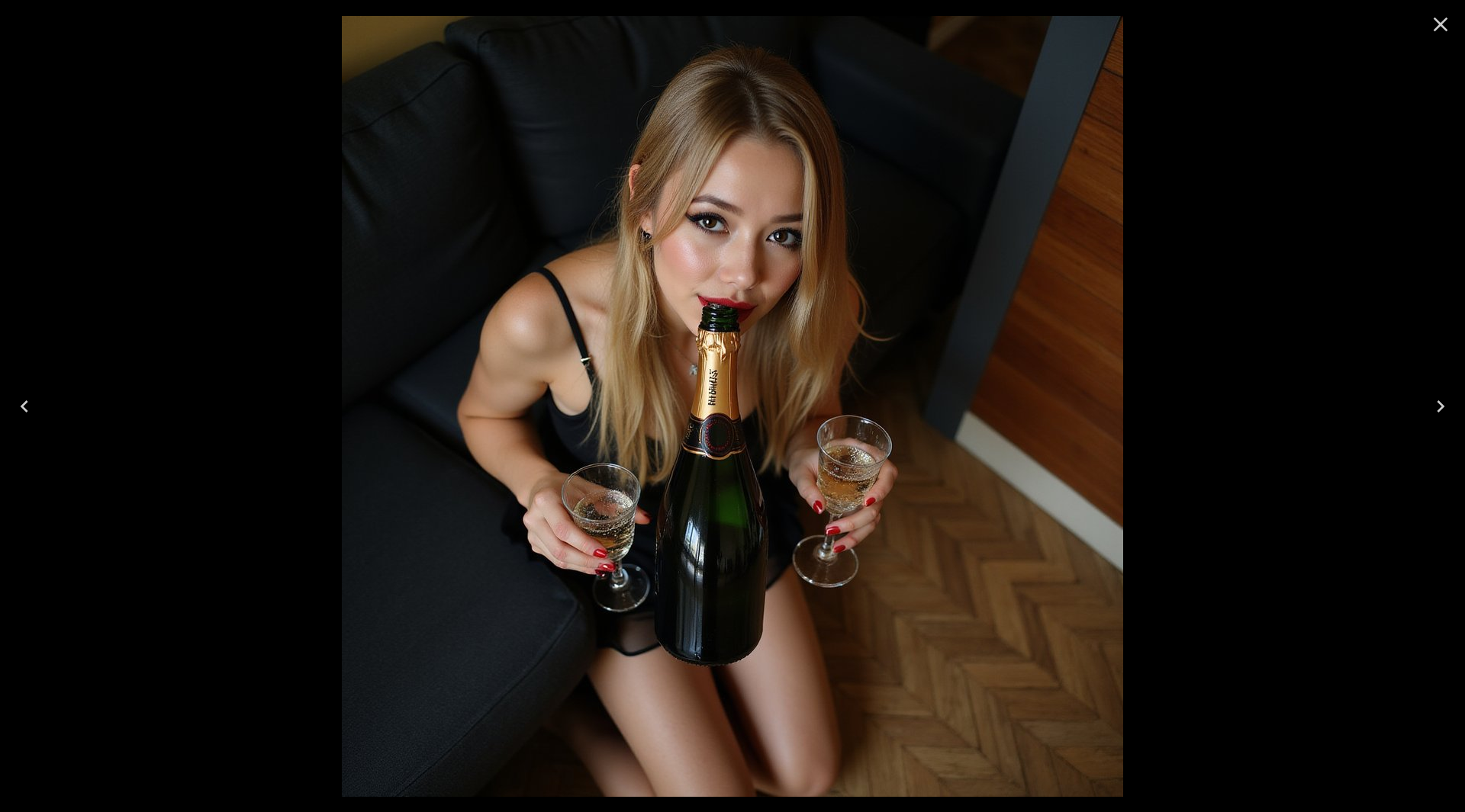
click at [1441, 403] on icon "Next" at bounding box center [1441, 407] width 7 height 13
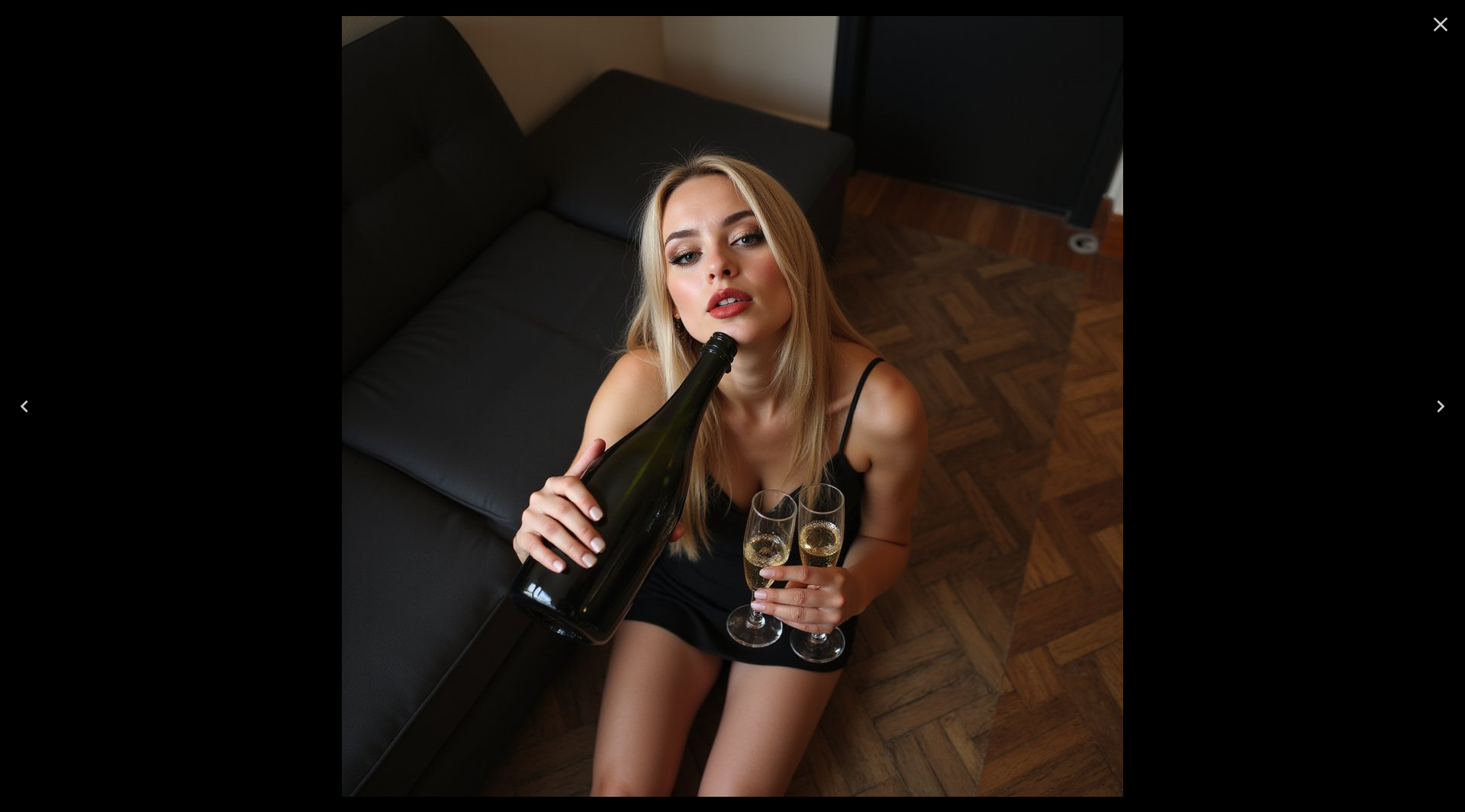
click at [1439, 32] on icon "Close" at bounding box center [1441, 24] width 24 height 24
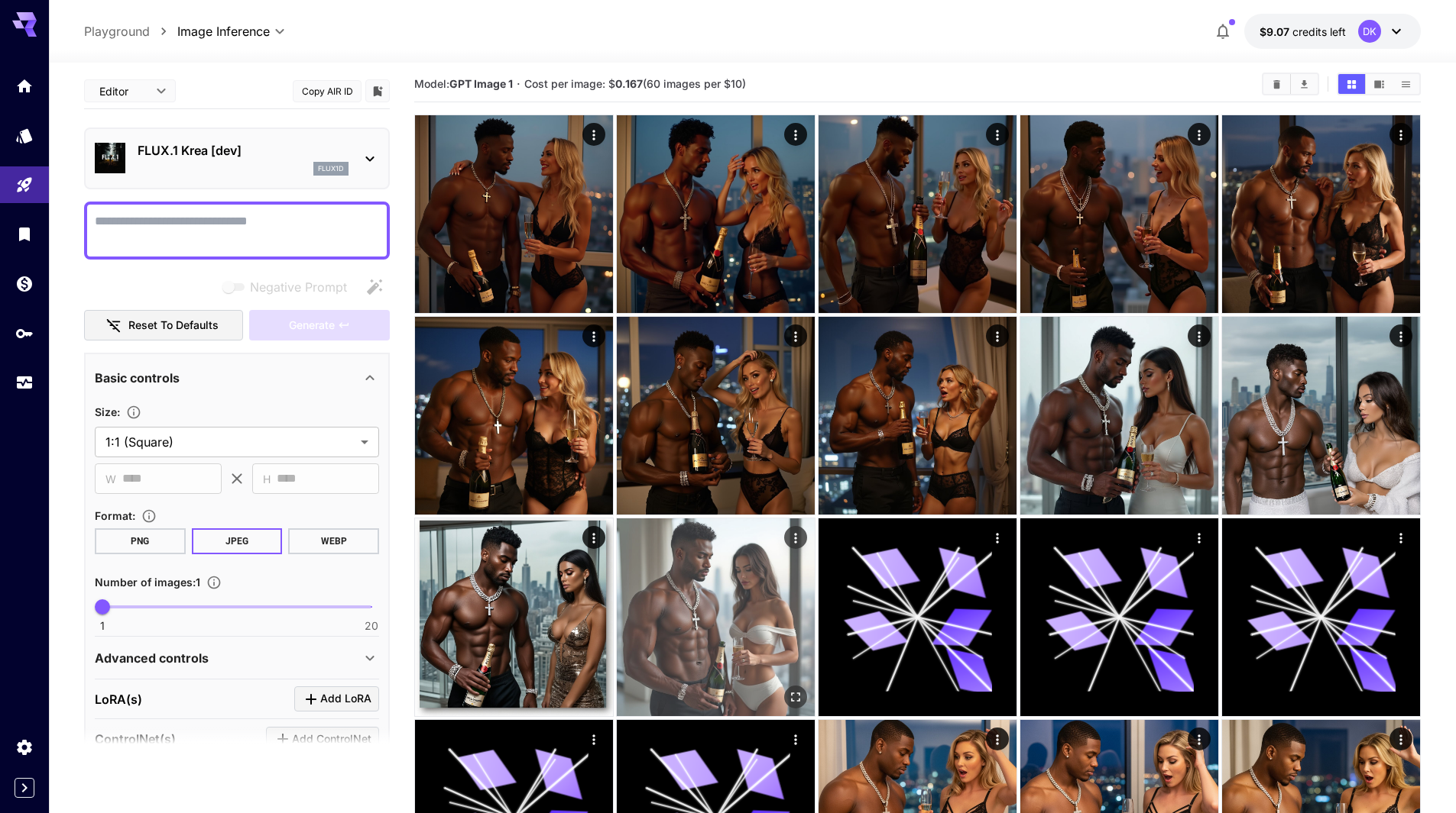
scroll to position [0, 0]
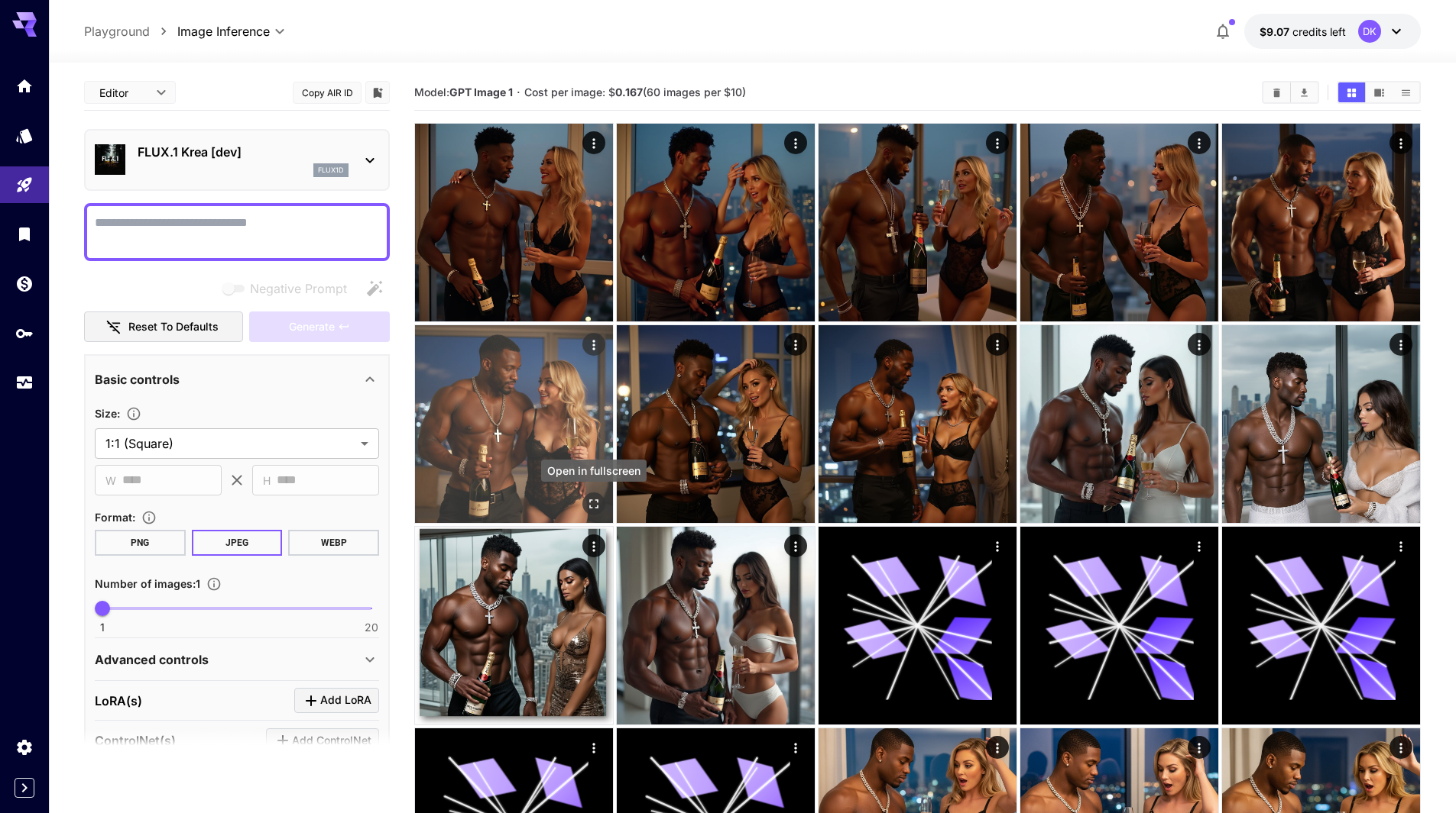
click at [592, 505] on icon "Open in fullscreen" at bounding box center [593, 504] width 15 height 15
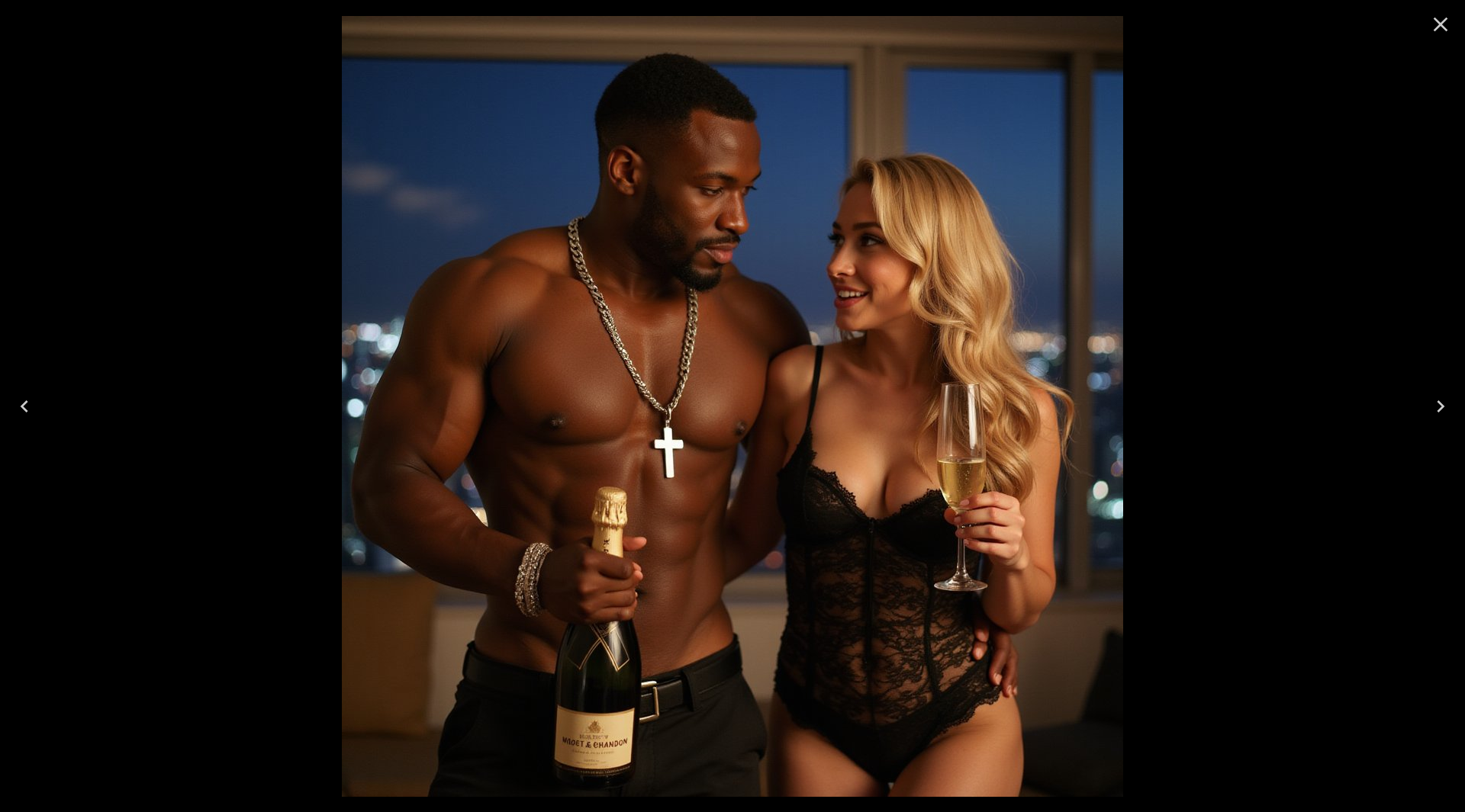
click at [1429, 26] on icon "Close" at bounding box center [1441, 24] width 24 height 24
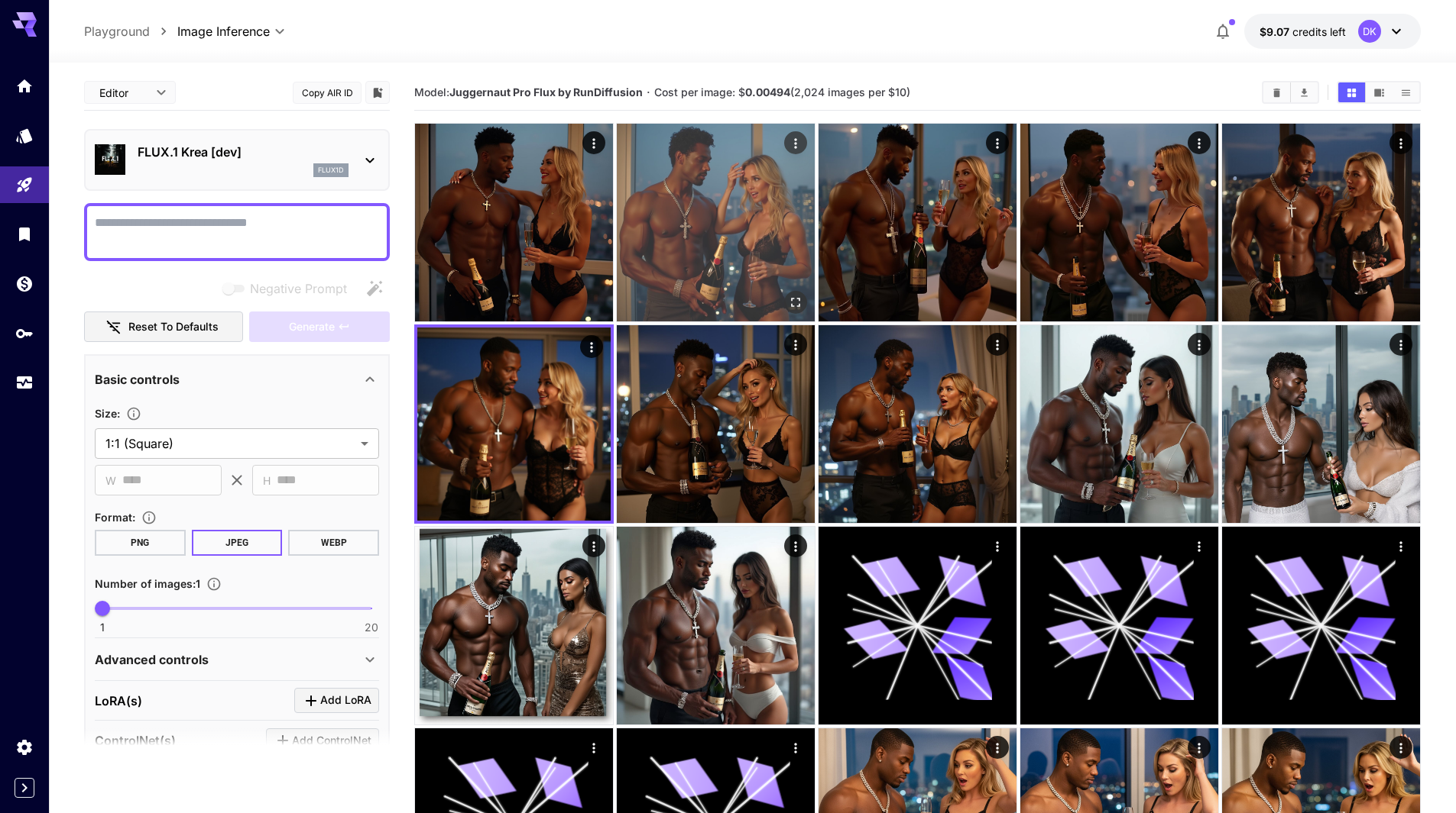
click at [795, 301] on icon "Open in fullscreen" at bounding box center [795, 302] width 15 height 15
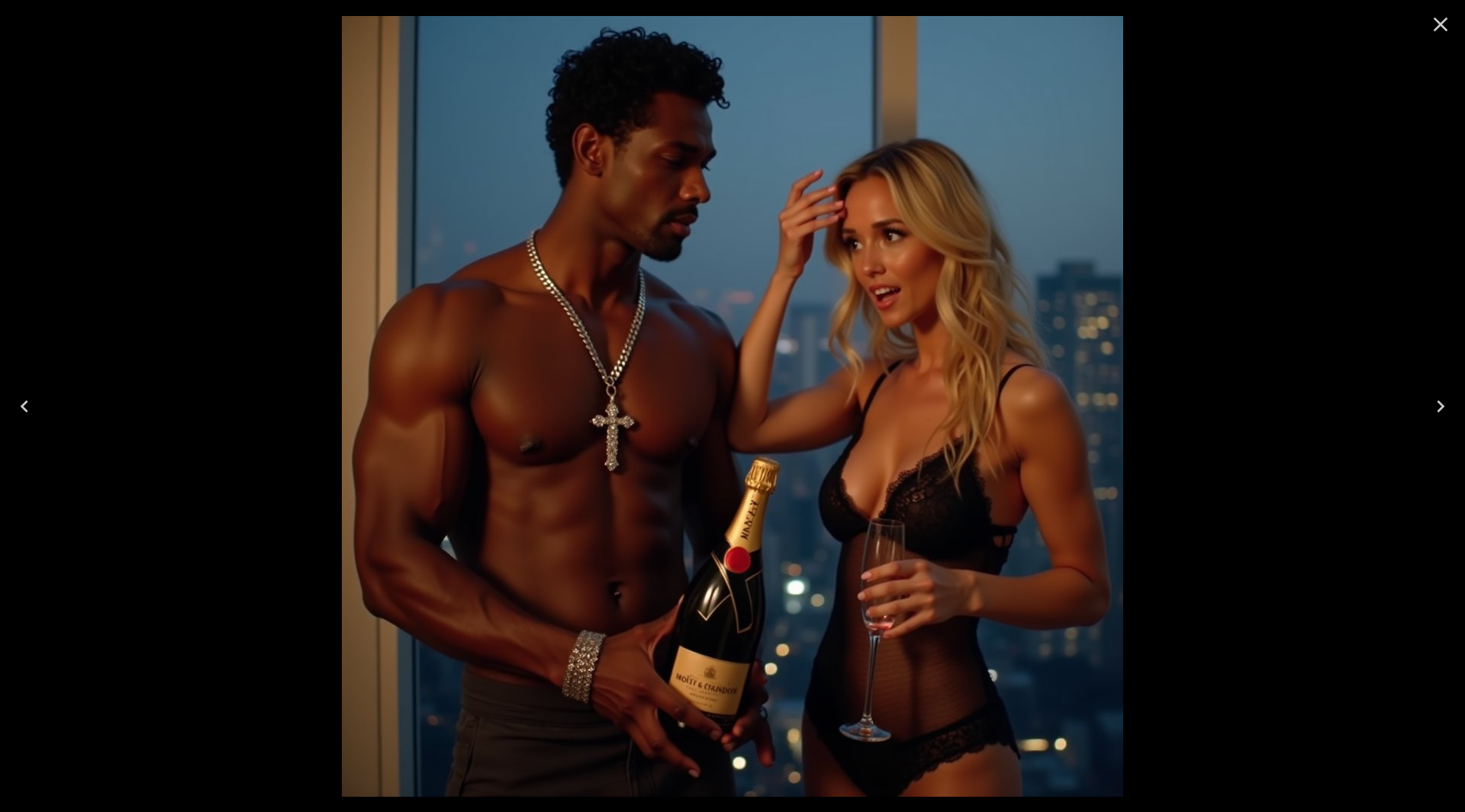
click at [1437, 29] on icon "Close" at bounding box center [1442, 24] width 14 height 14
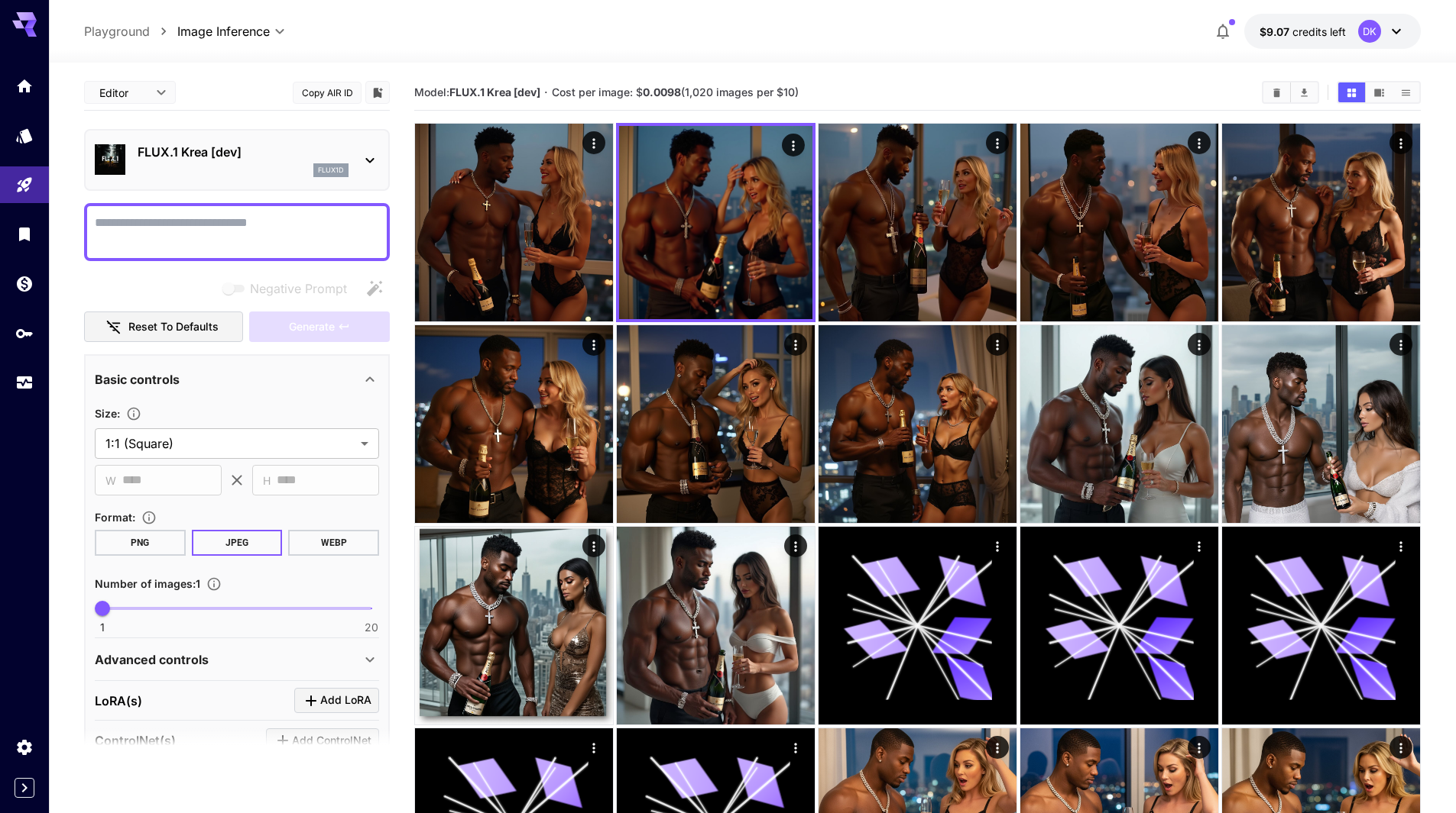
paste textarea "**********"
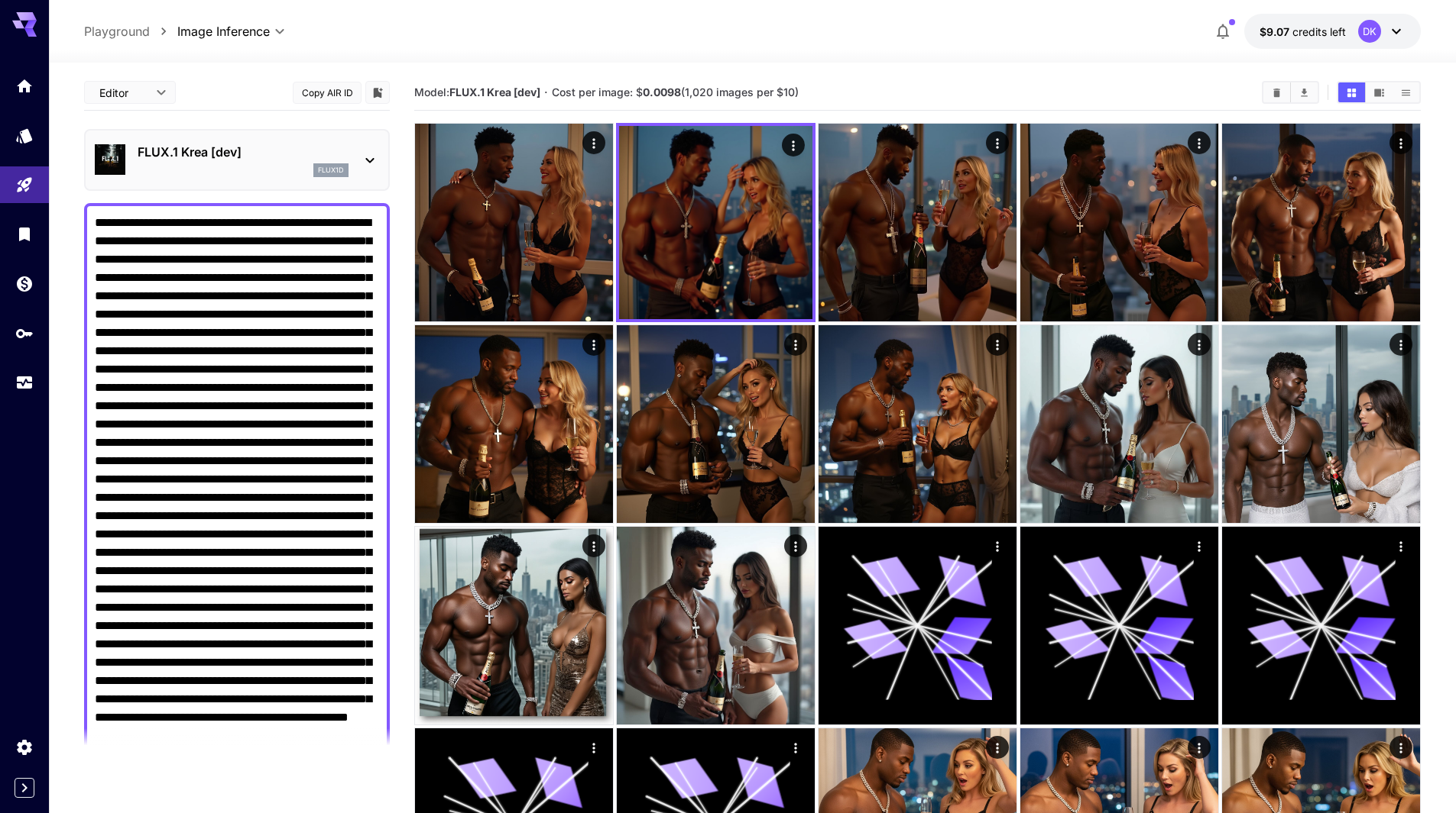
drag, startPoint x: 229, startPoint y: 409, endPoint x: 200, endPoint y: 433, distance: 37.6
click at [200, 433] on textarea "Negative Prompt" at bounding box center [237, 535] width 284 height 641
click at [312, 388] on textarea "Negative Prompt" at bounding box center [237, 535] width 284 height 641
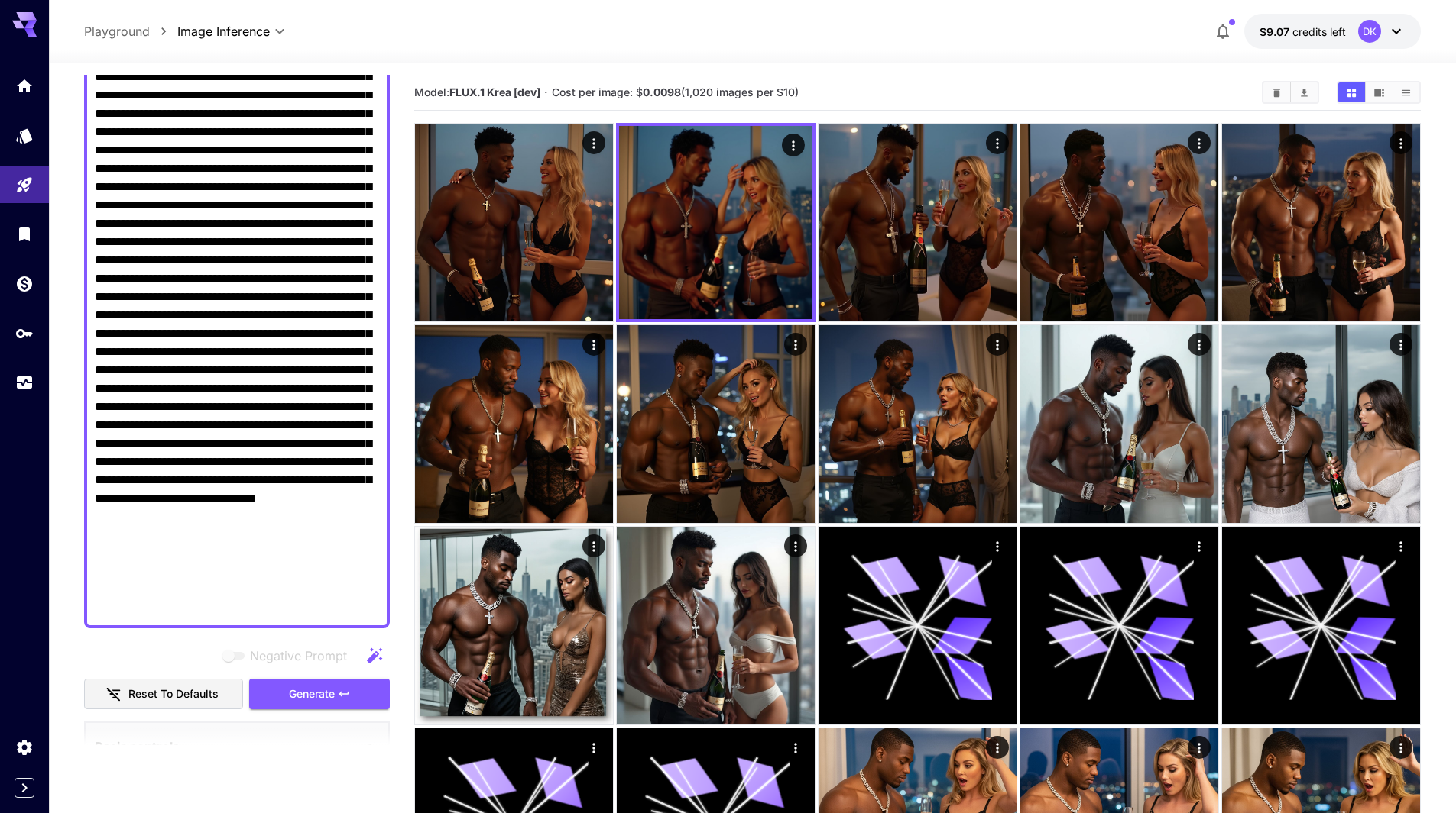
scroll to position [153, 0]
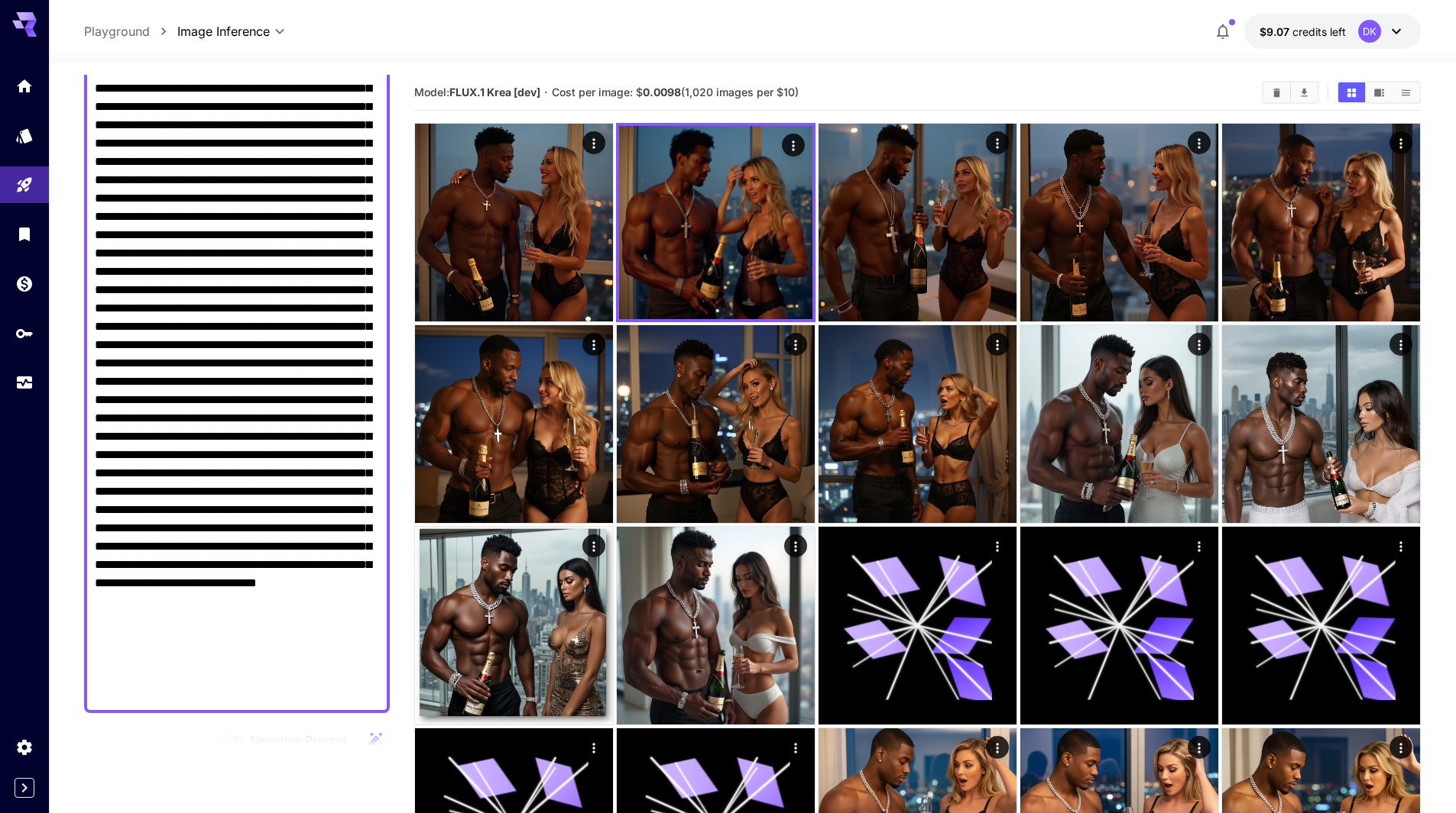
click at [255, 515] on textarea "Negative Prompt" at bounding box center [237, 382] width 284 height 641
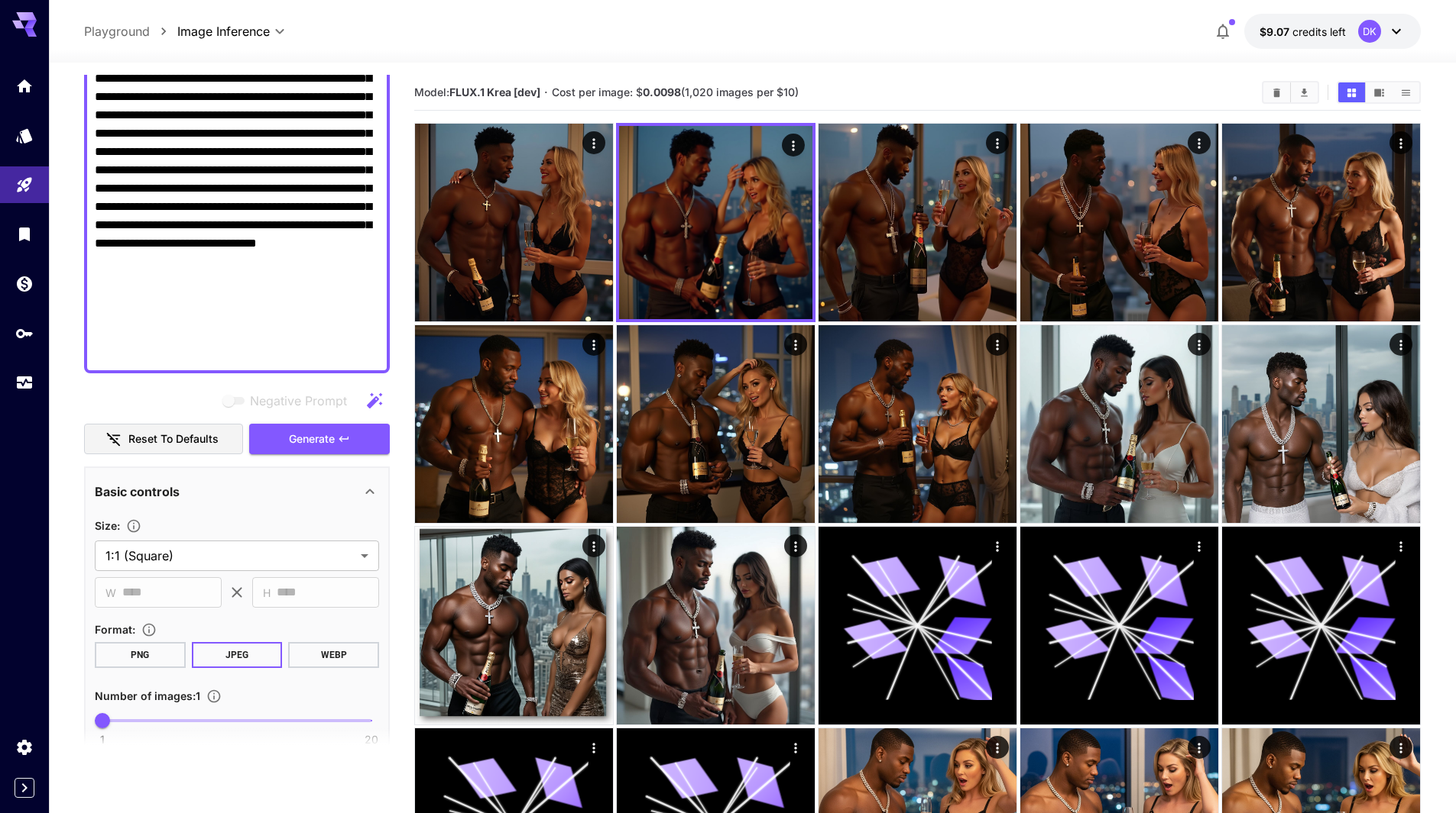
scroll to position [535, 0]
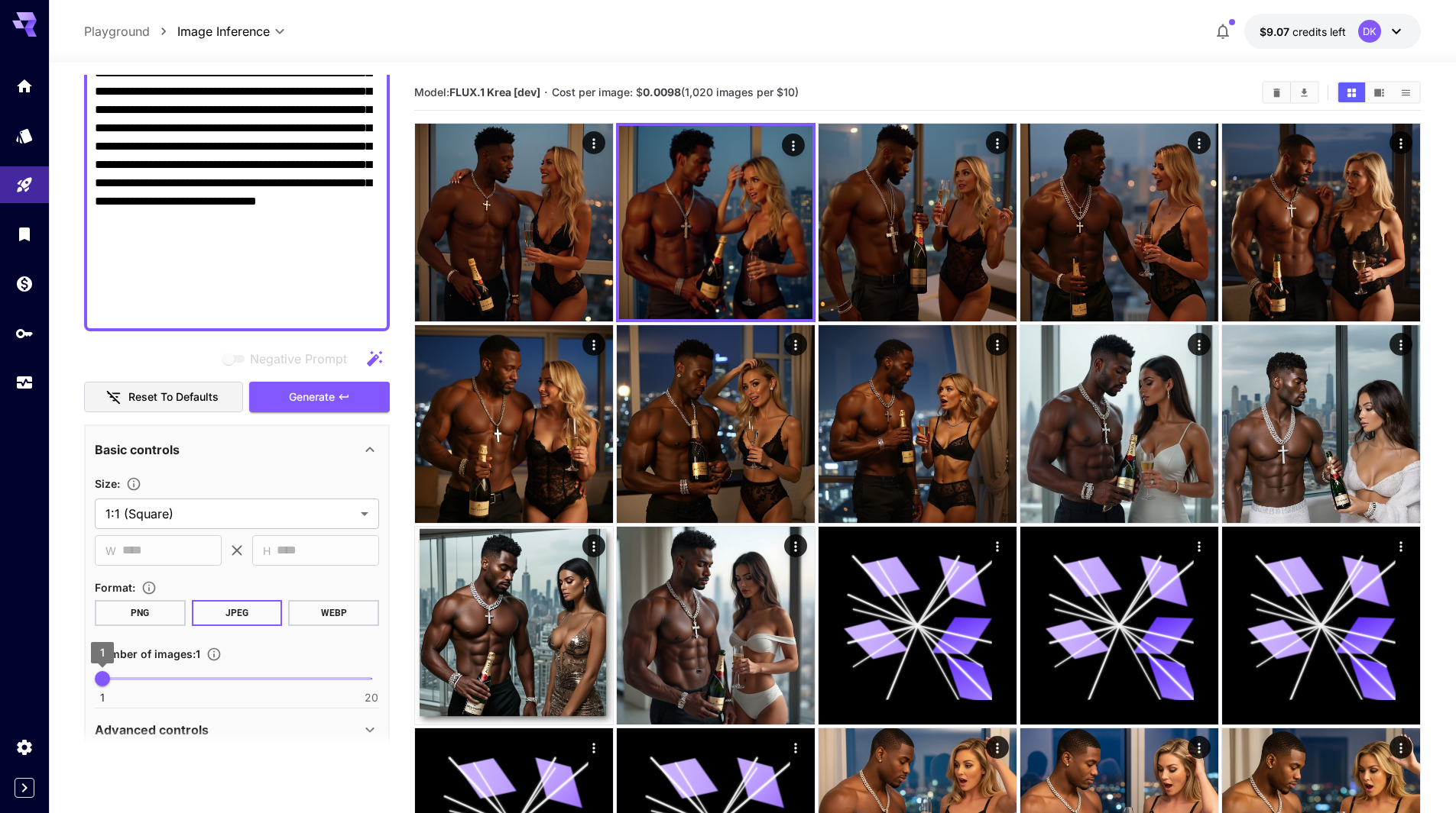
type textarea "**********"
type input "*"
drag, startPoint x: 101, startPoint y: 679, endPoint x: 147, endPoint y: 685, distance: 46.4
click at [147, 685] on span "4" at bounding box center [145, 678] width 15 height 15
click at [310, 402] on span "Generate" at bounding box center [312, 397] width 46 height 19
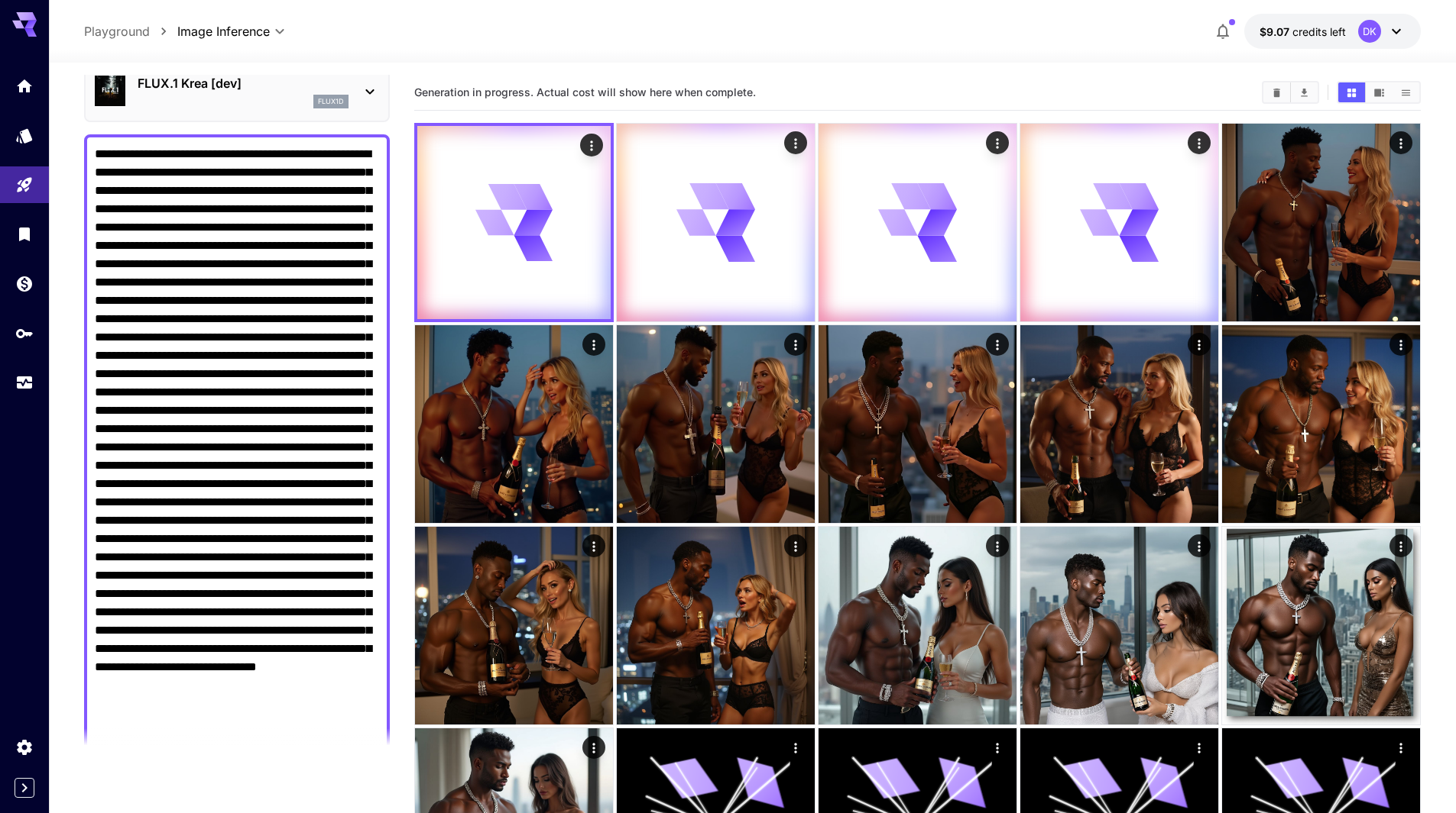
scroll to position [0, 0]
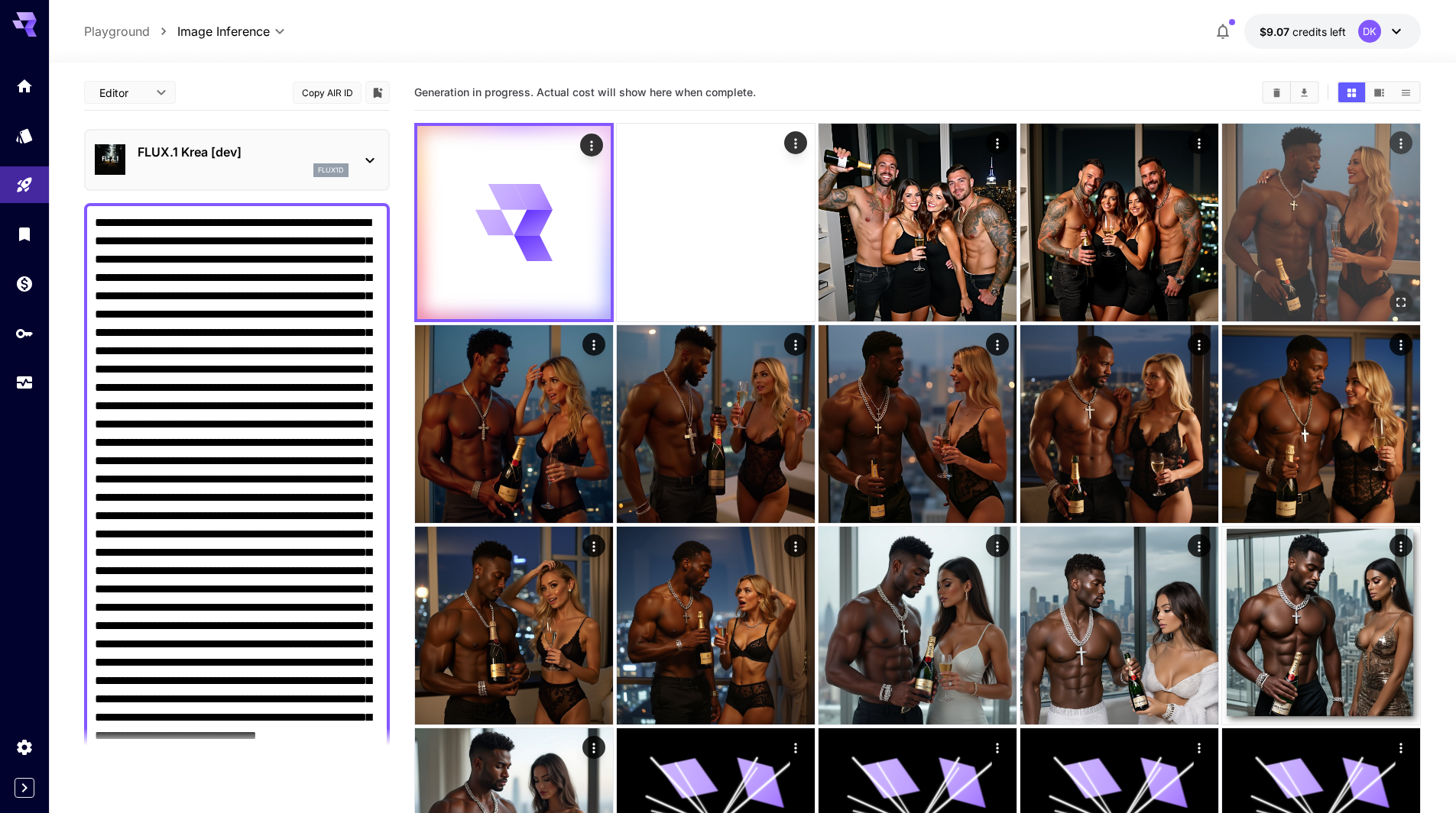
click at [1406, 300] on icon "Open in fullscreen" at bounding box center [1400, 302] width 15 height 15
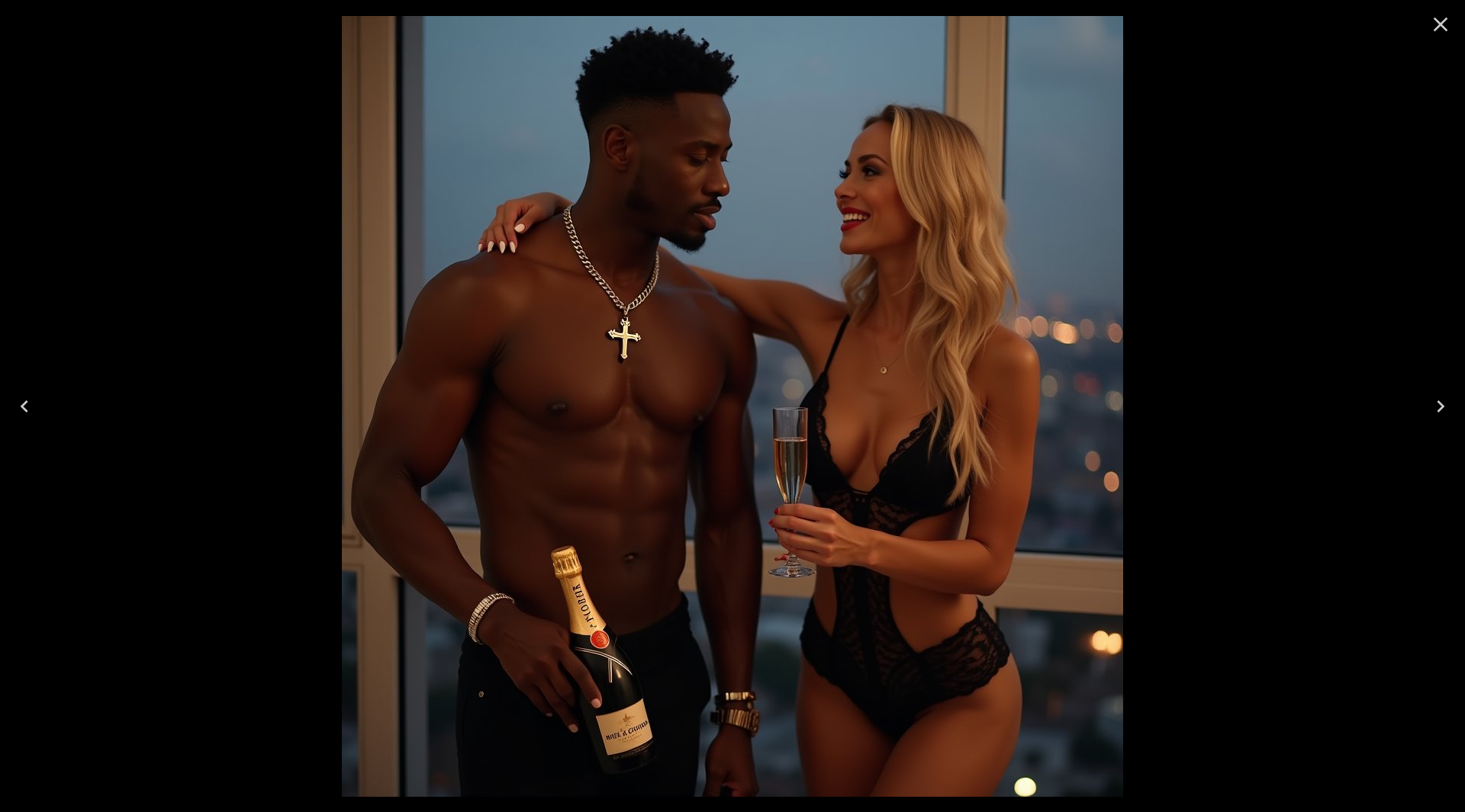
click at [1439, 27] on icon "Close" at bounding box center [1442, 24] width 14 height 14
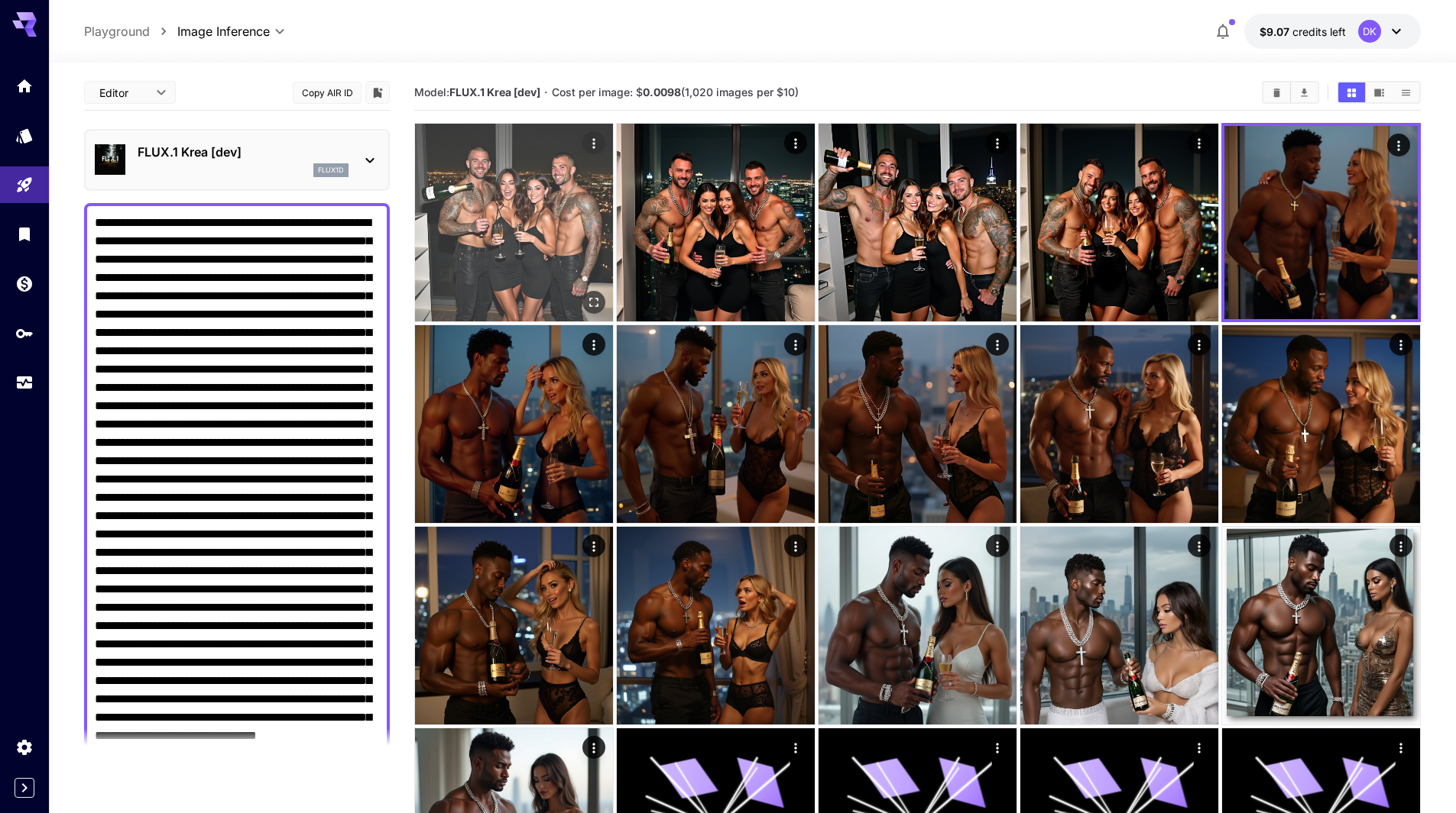
click at [597, 303] on icon "Open in fullscreen" at bounding box center [593, 302] width 15 height 15
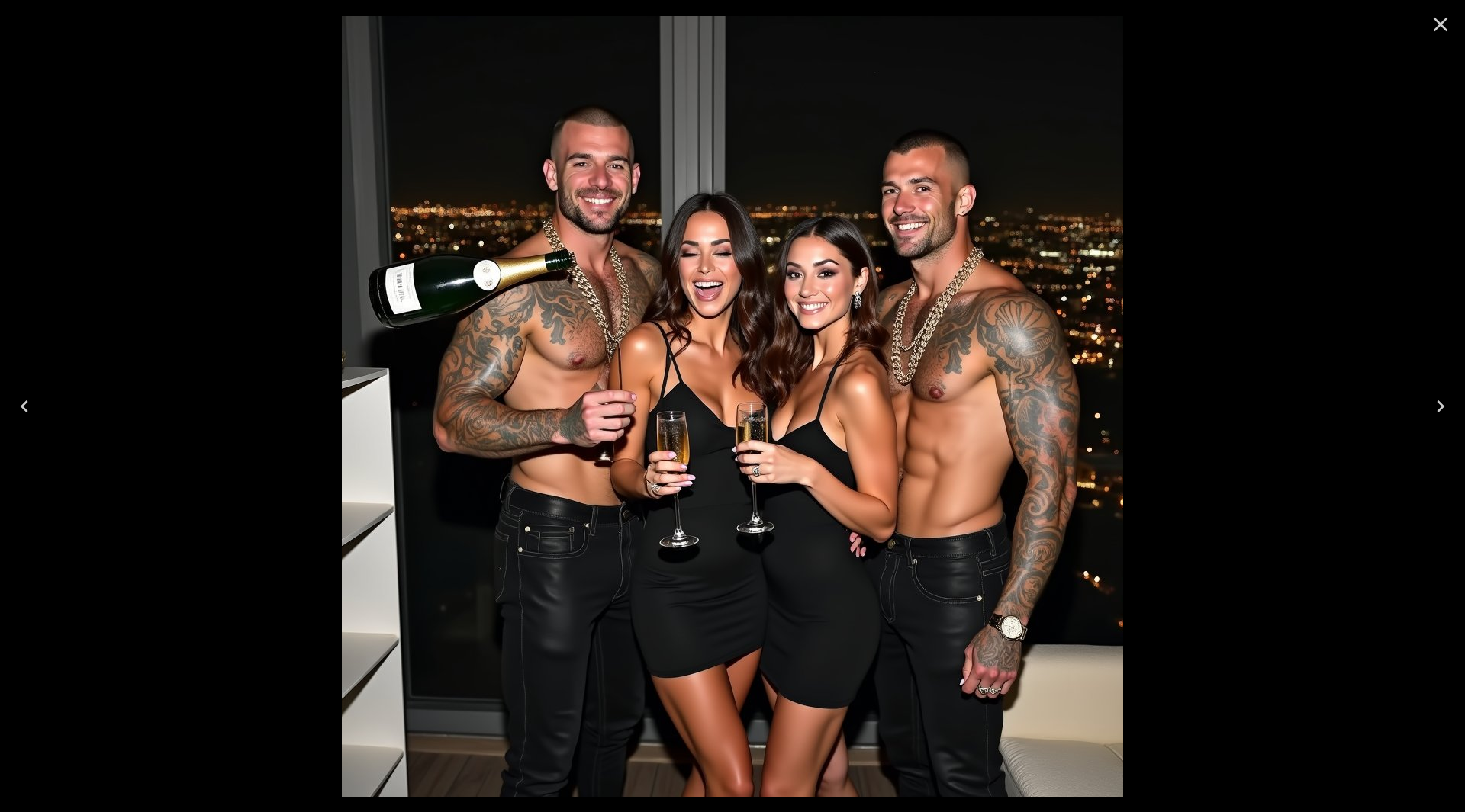
click at [1436, 408] on icon "Next" at bounding box center [1441, 406] width 24 height 24
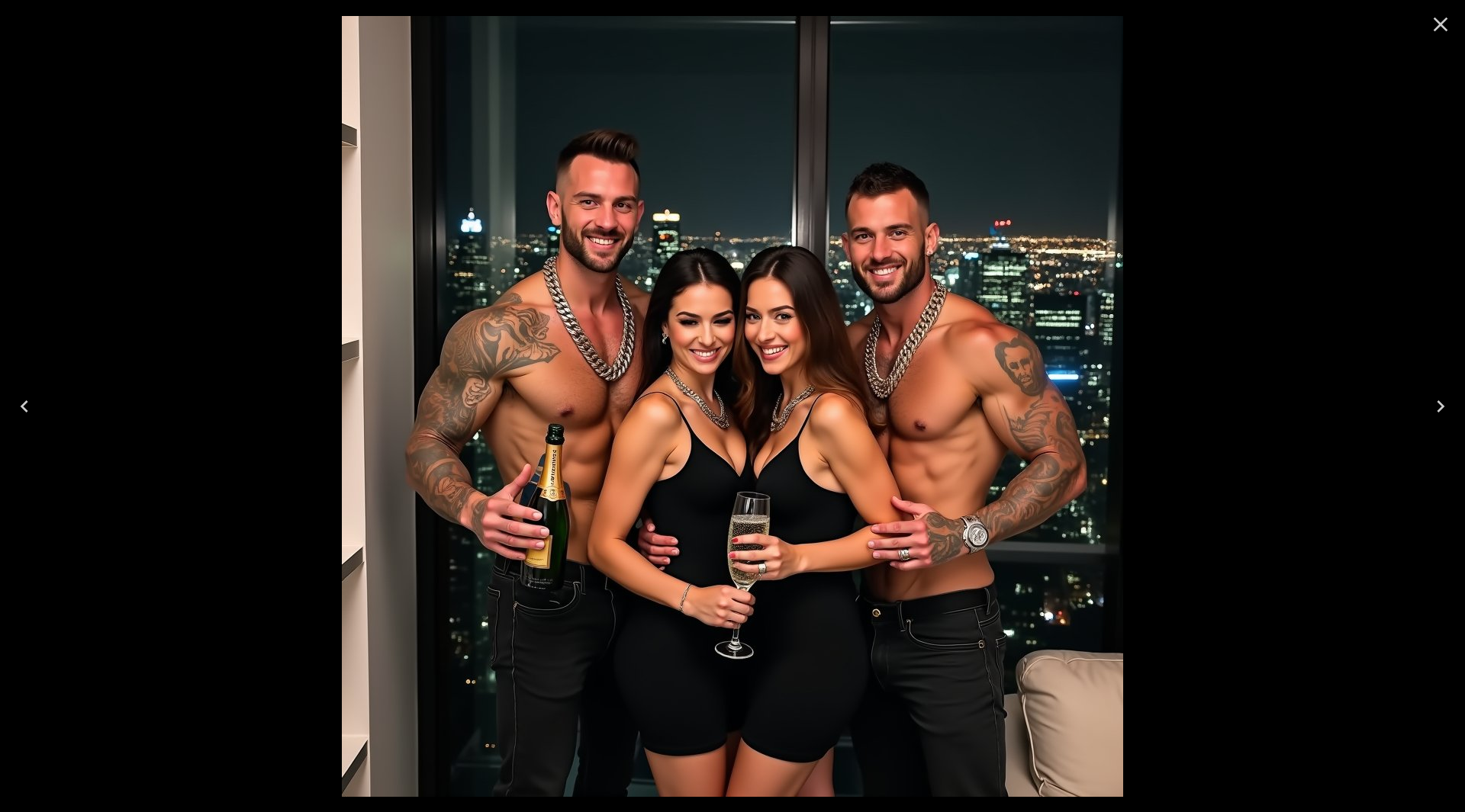
click at [1436, 408] on icon "Next" at bounding box center [1441, 406] width 24 height 24
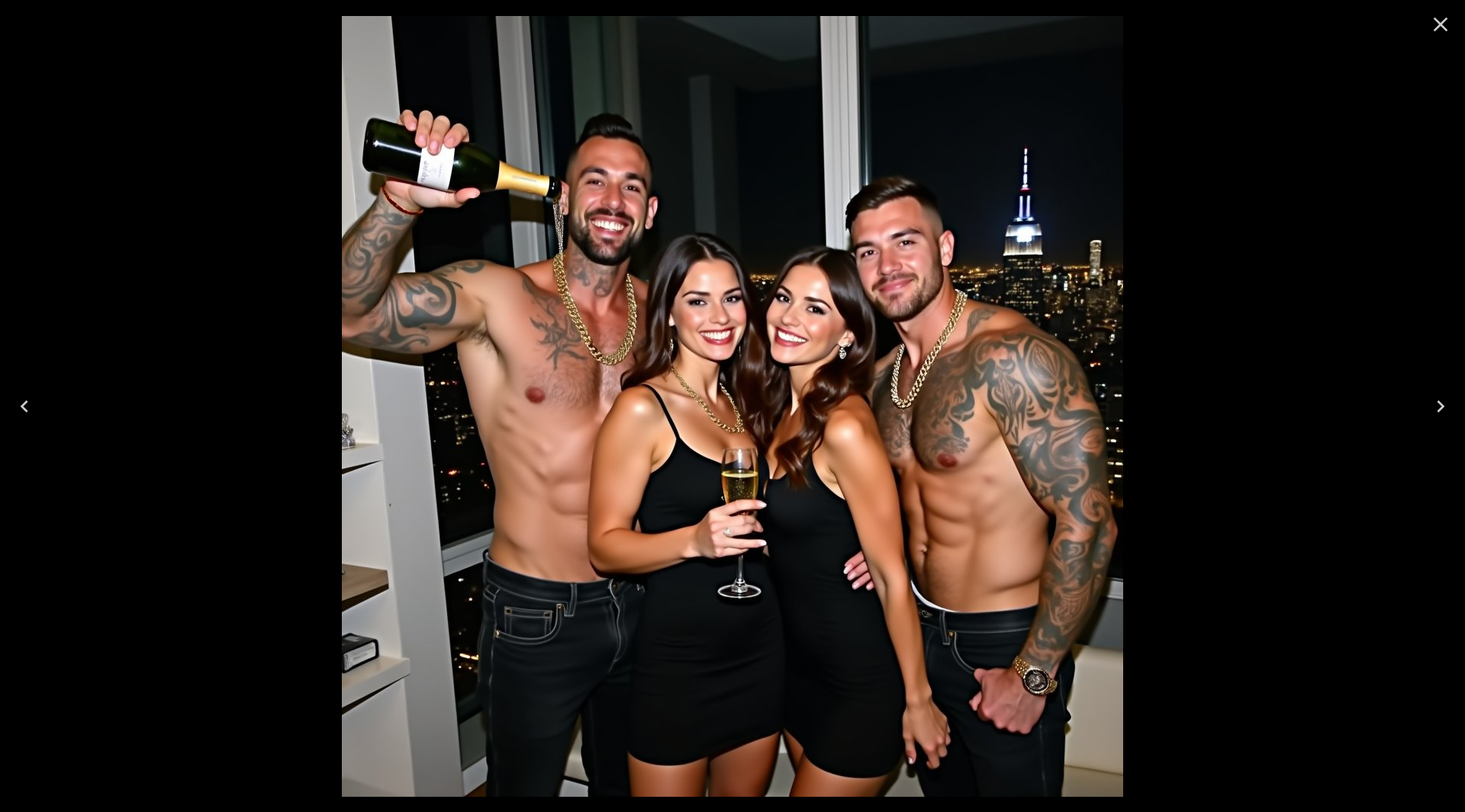
click at [1436, 407] on icon "Next" at bounding box center [1441, 406] width 24 height 24
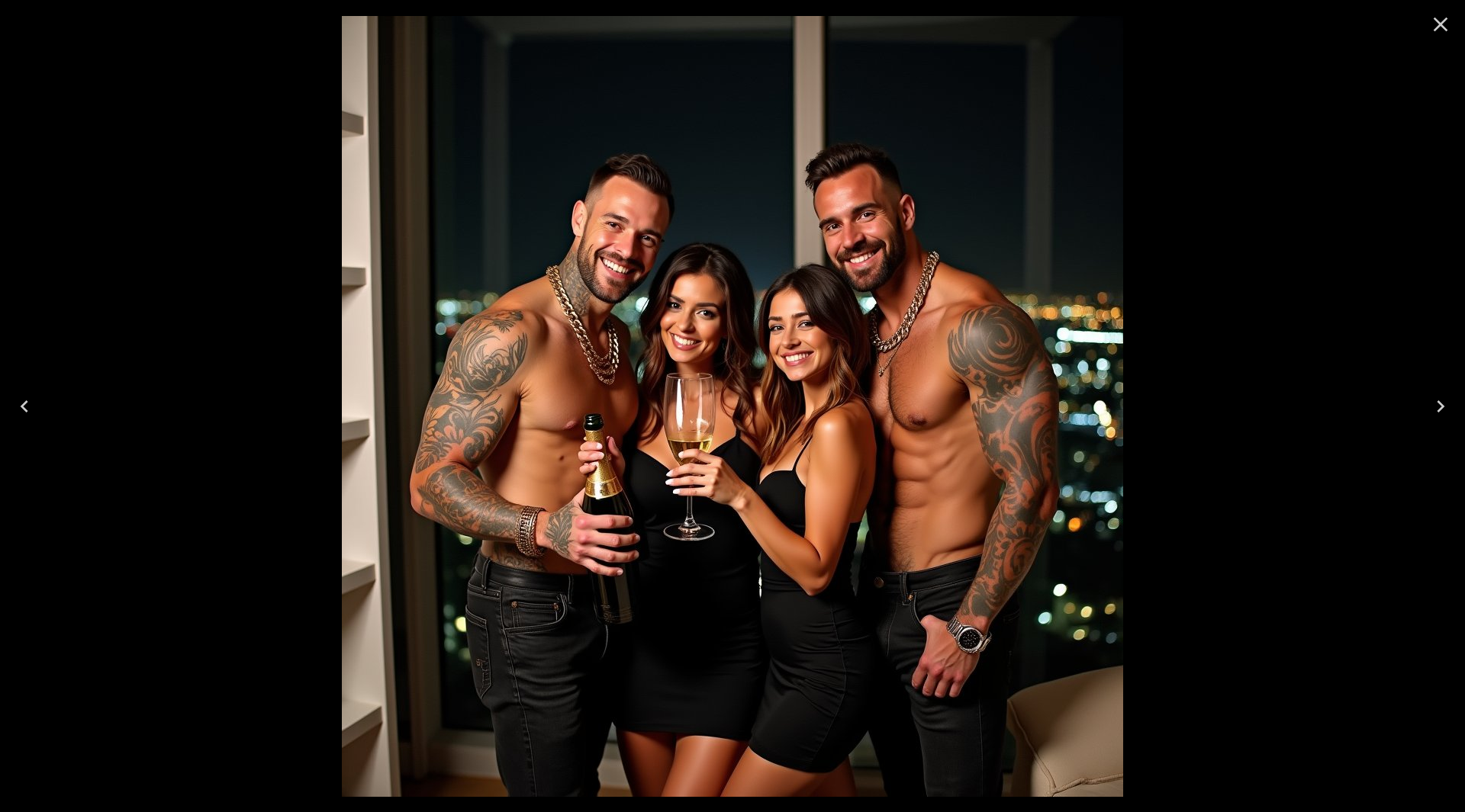
click at [1440, 48] on div at bounding box center [1441, 24] width 49 height 49
click at [1449, 18] on icon "Close" at bounding box center [1441, 24] width 24 height 24
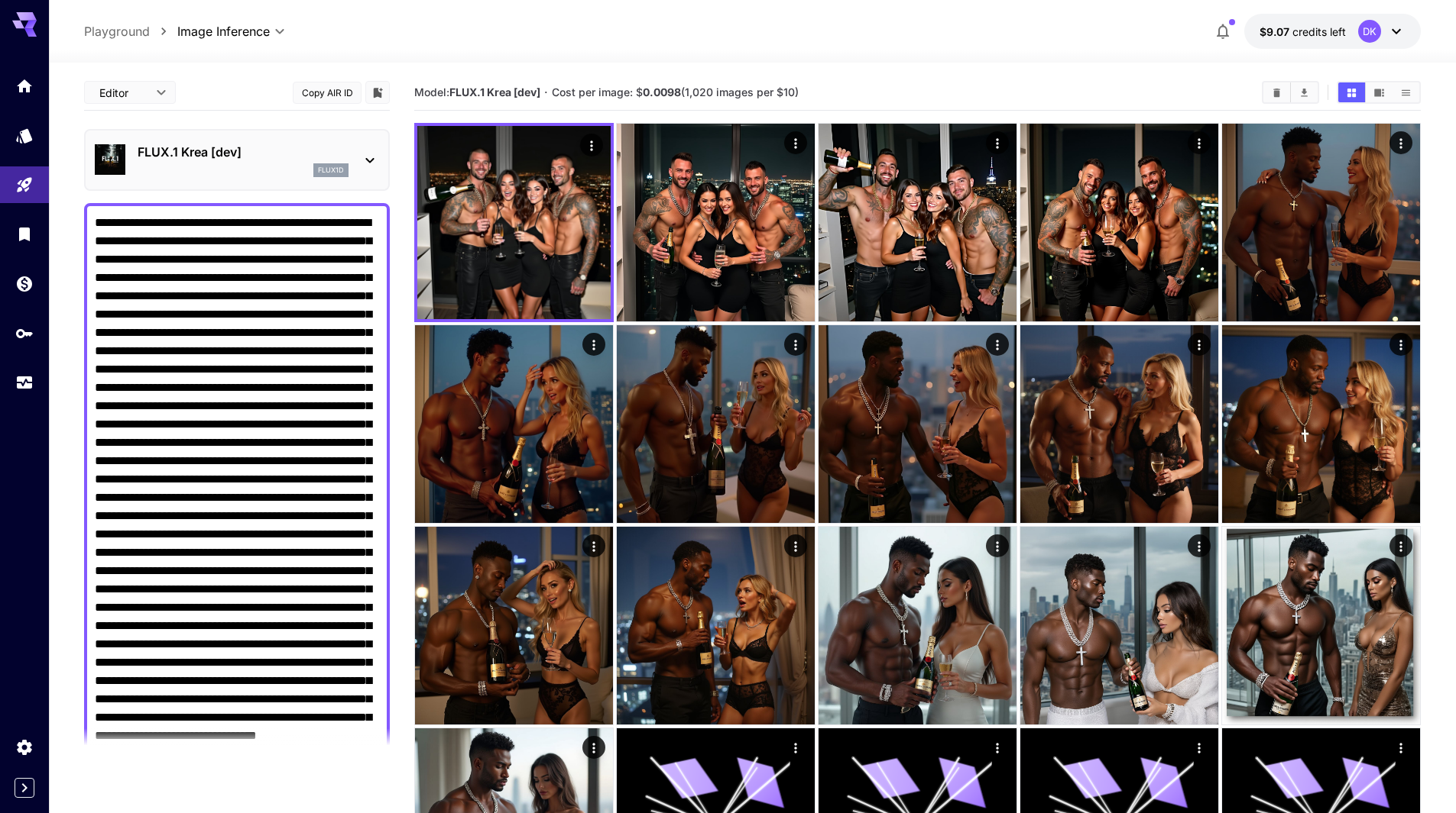
click at [221, 220] on textarea "Negative Prompt" at bounding box center [237, 535] width 284 height 641
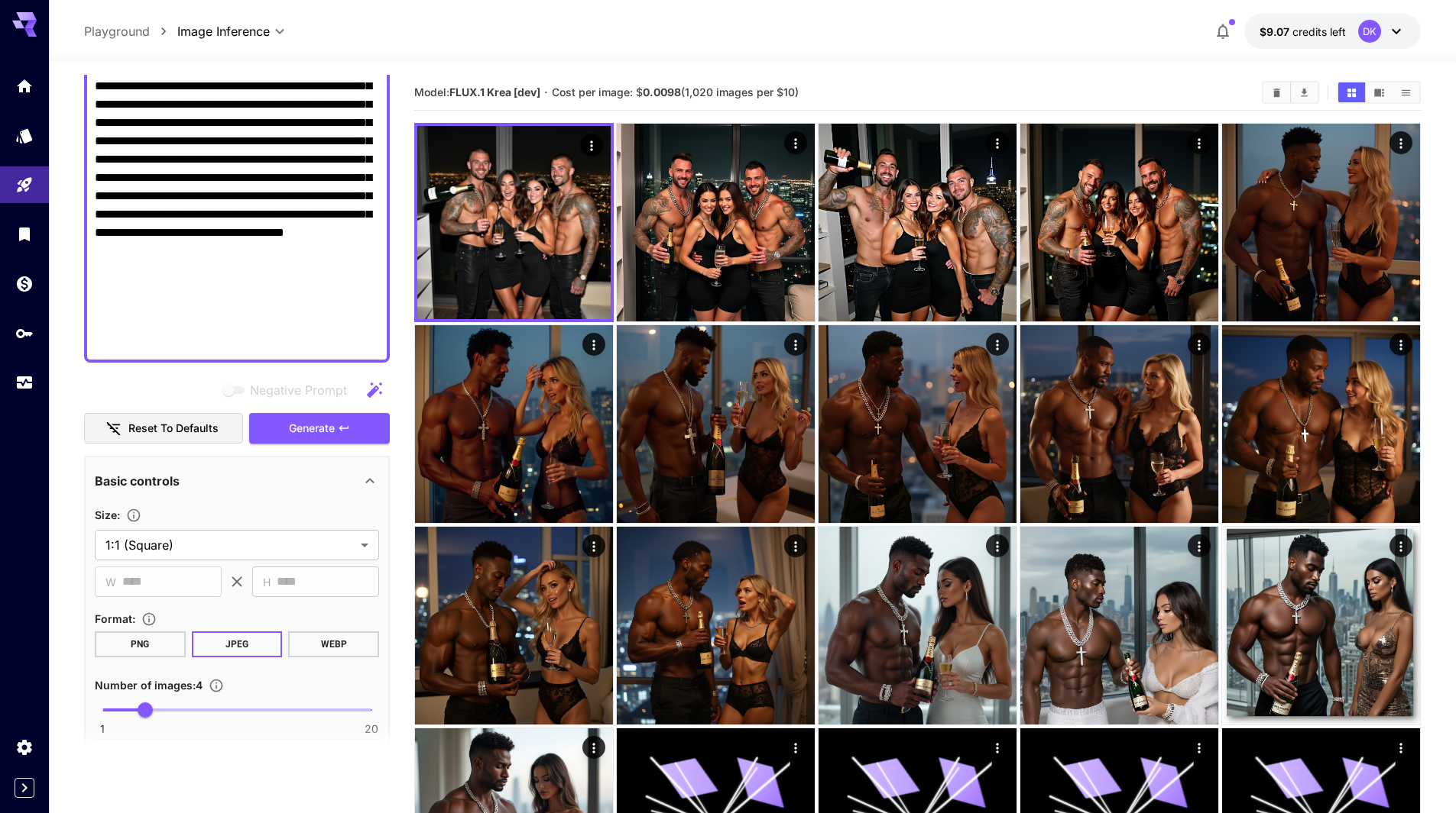
scroll to position [535, 0]
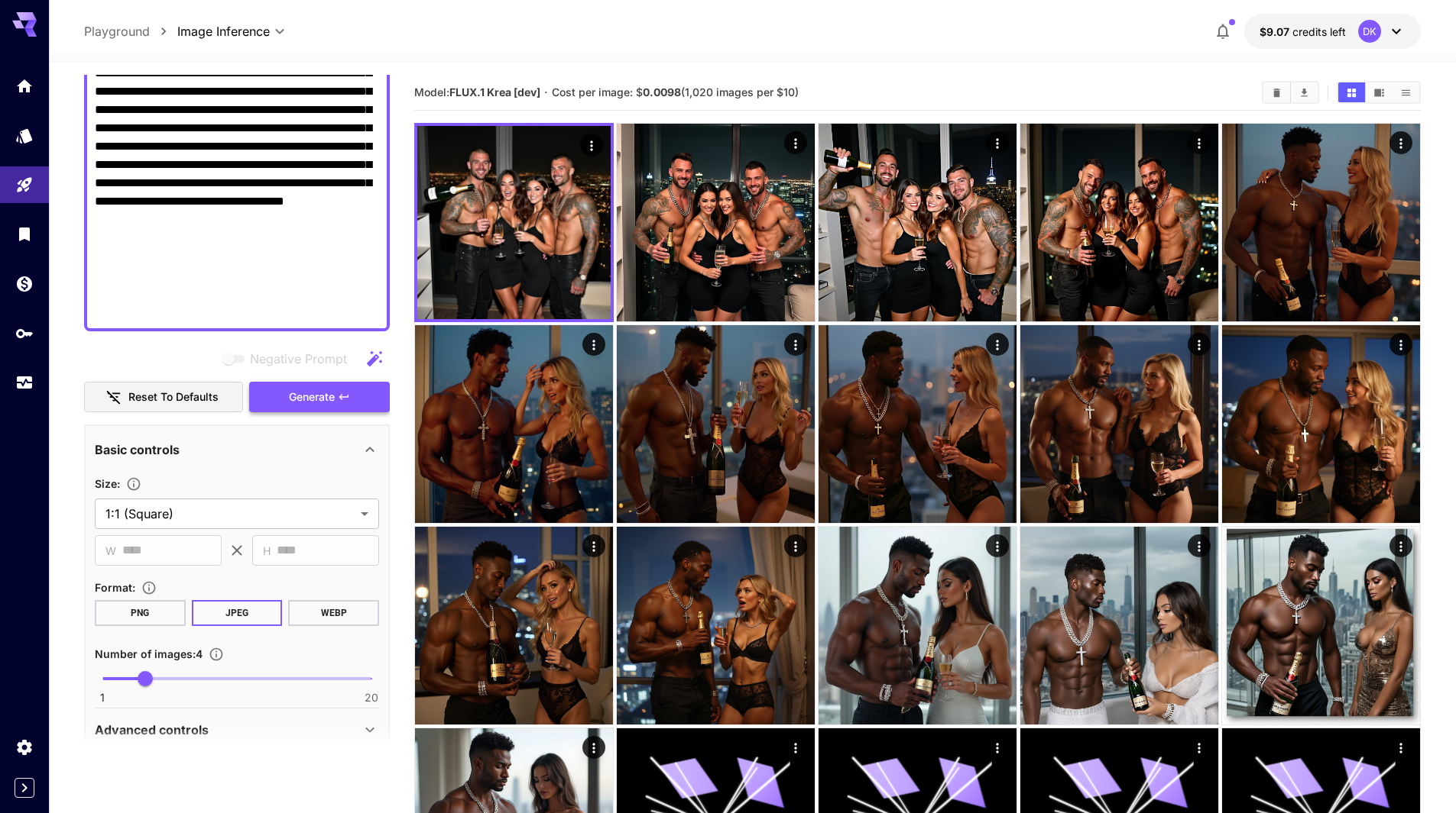
click at [333, 397] on span "Generate" at bounding box center [312, 397] width 46 height 19
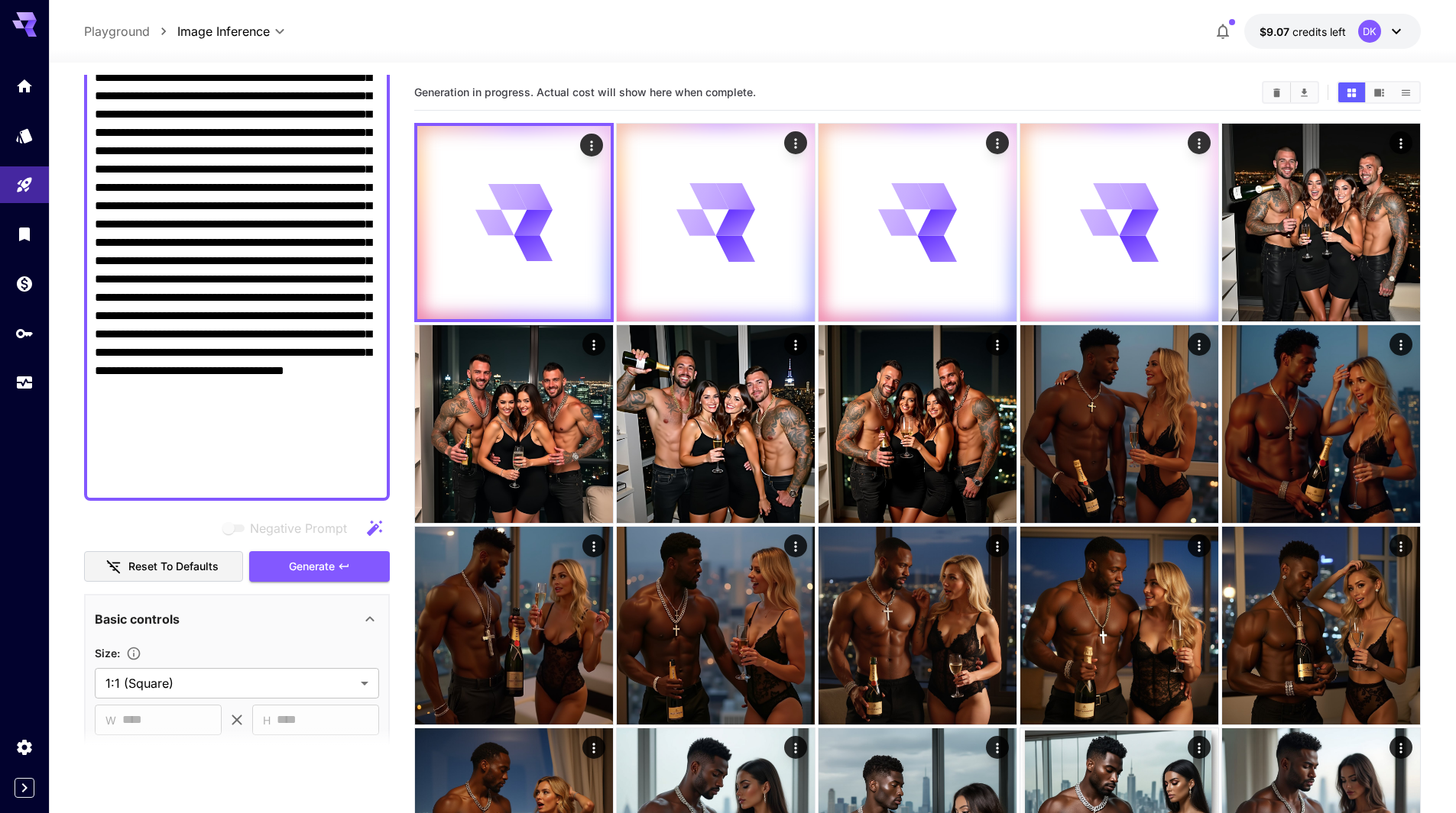
scroll to position [229, 0]
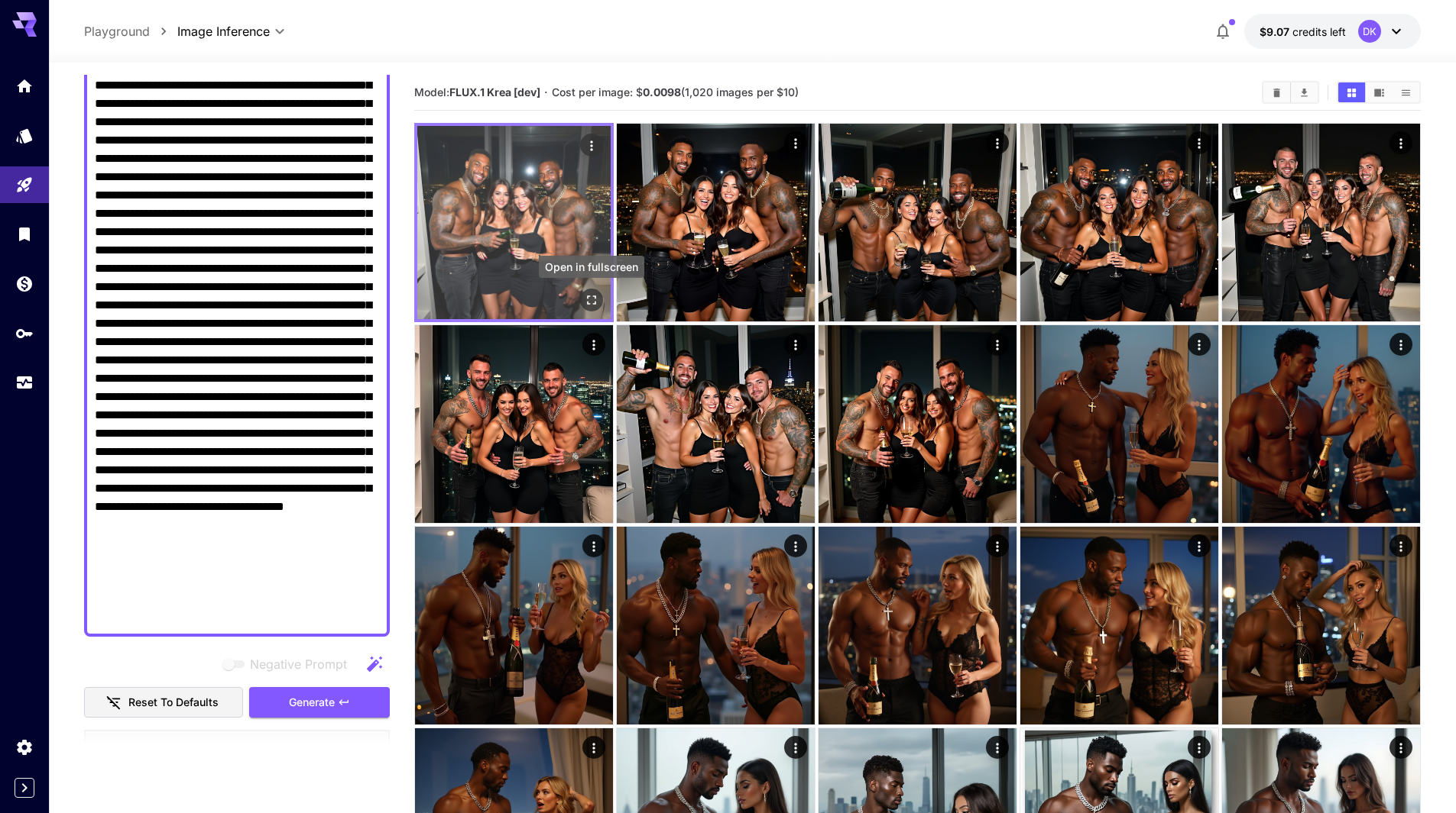
click at [591, 297] on icon "Open in fullscreen" at bounding box center [591, 300] width 15 height 15
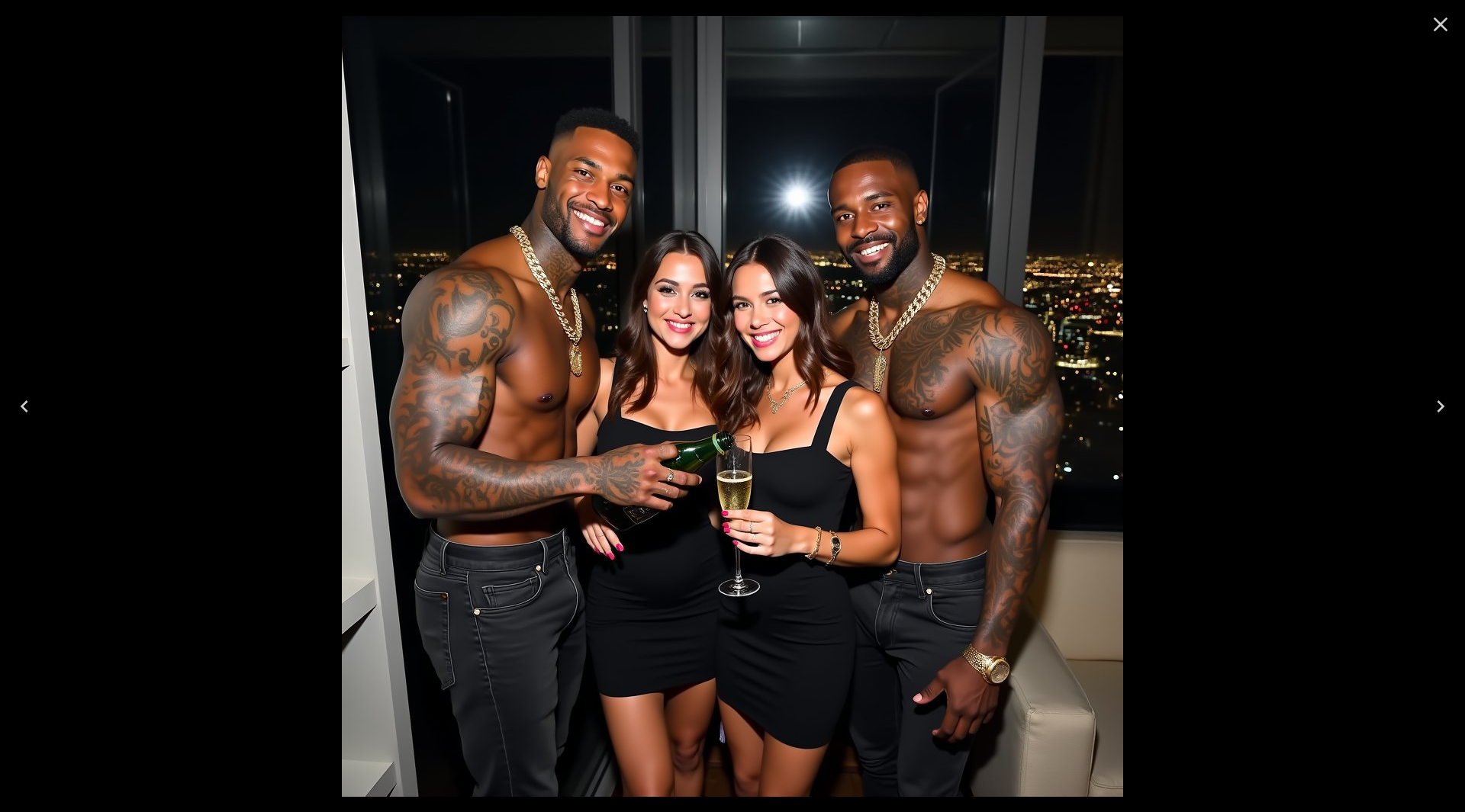
click at [1443, 403] on icon "Next" at bounding box center [1441, 406] width 24 height 24
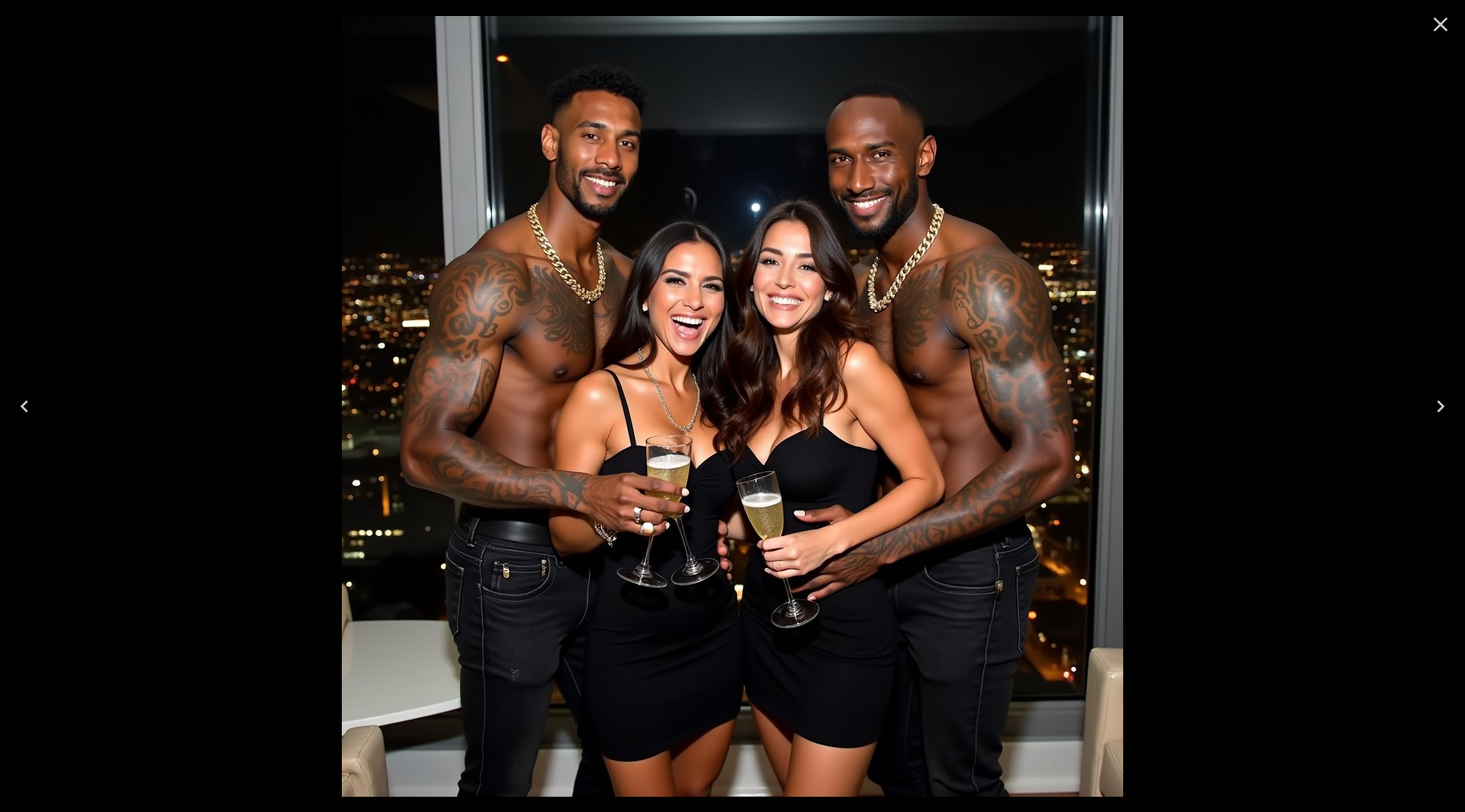
click at [1443, 403] on icon "Next" at bounding box center [1441, 406] width 24 height 24
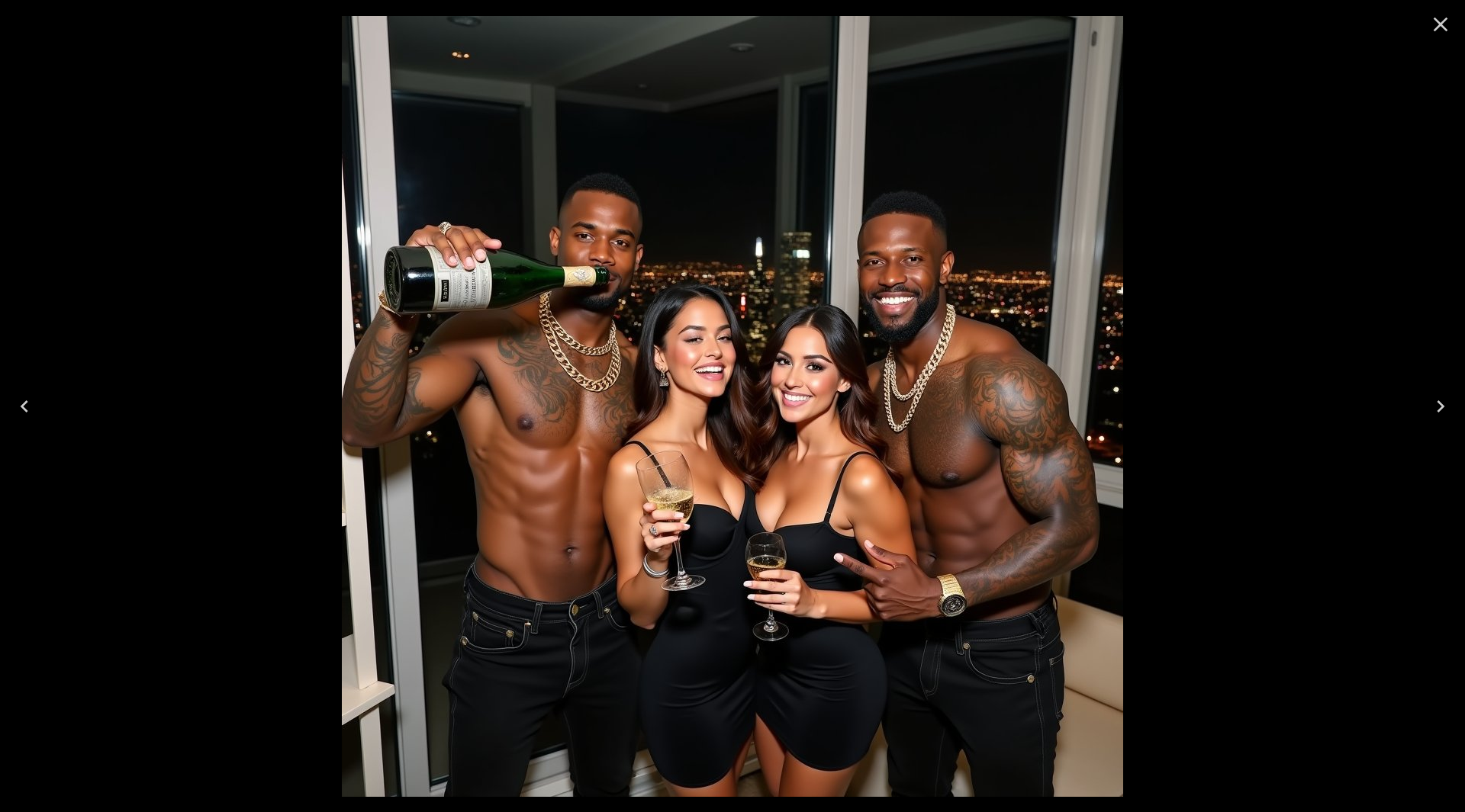
click at [1445, 402] on icon "Next" at bounding box center [1441, 406] width 24 height 24
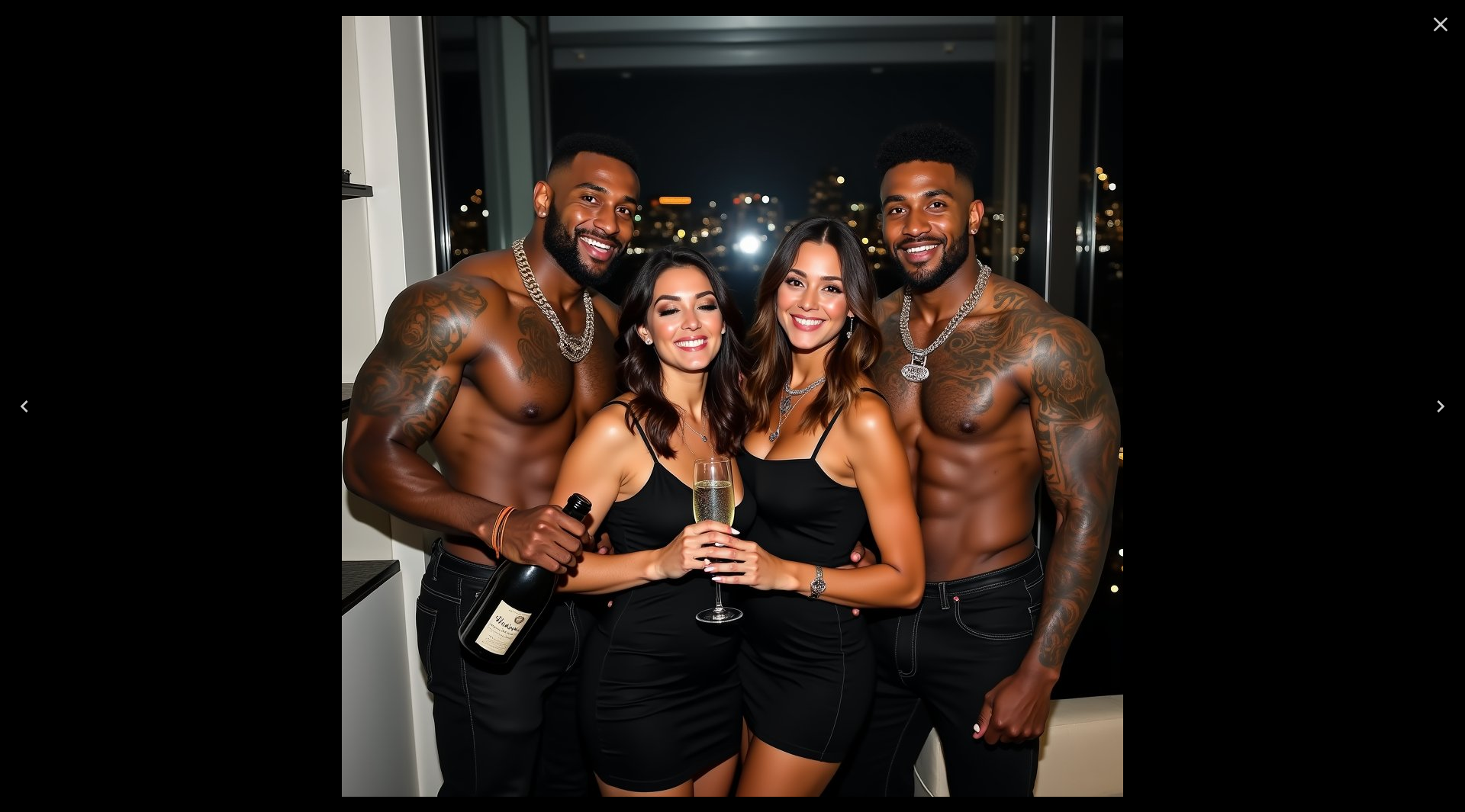
click at [1445, 402] on icon "Next" at bounding box center [1441, 406] width 24 height 24
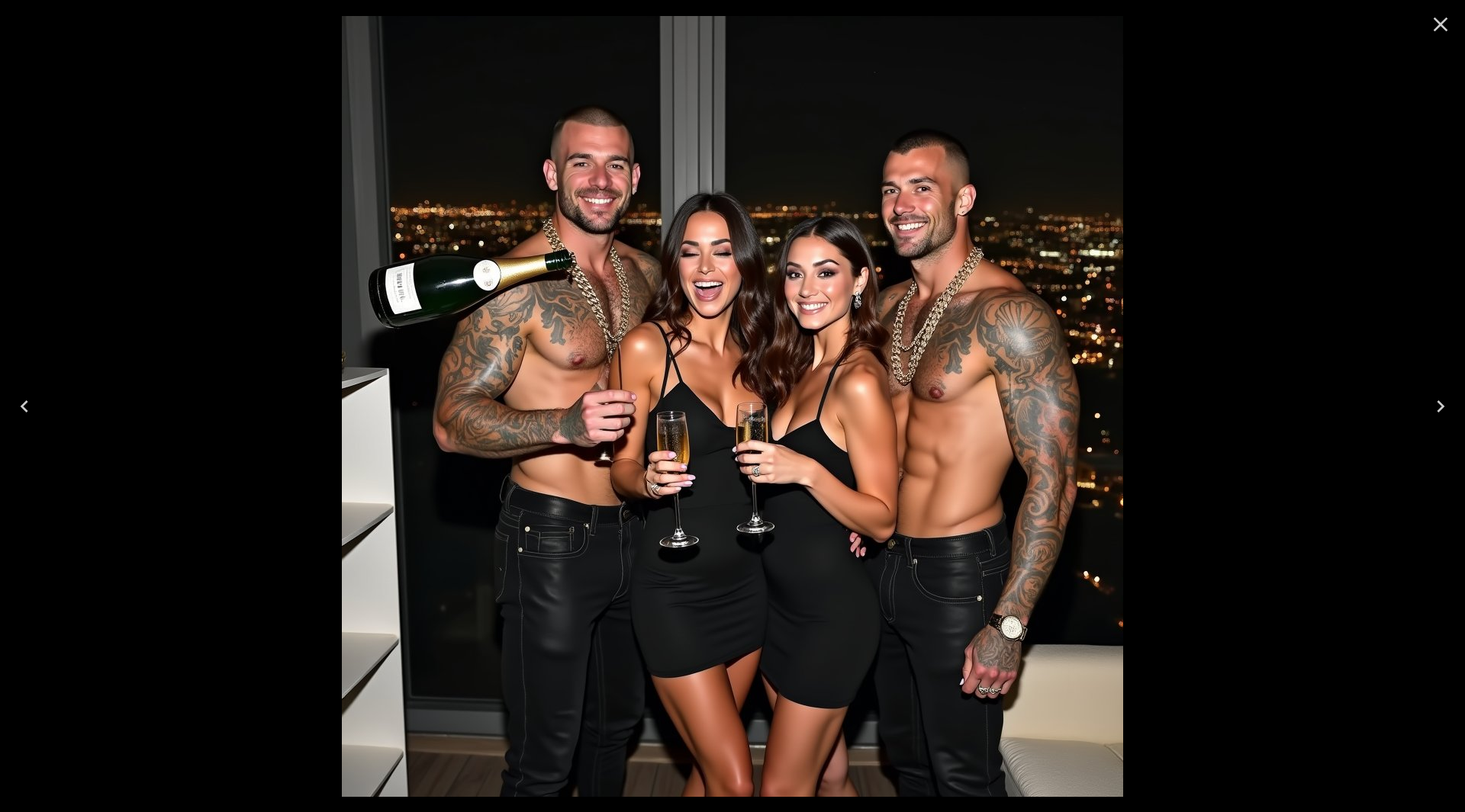
click at [1429, 23] on icon "Close" at bounding box center [1441, 24] width 24 height 24
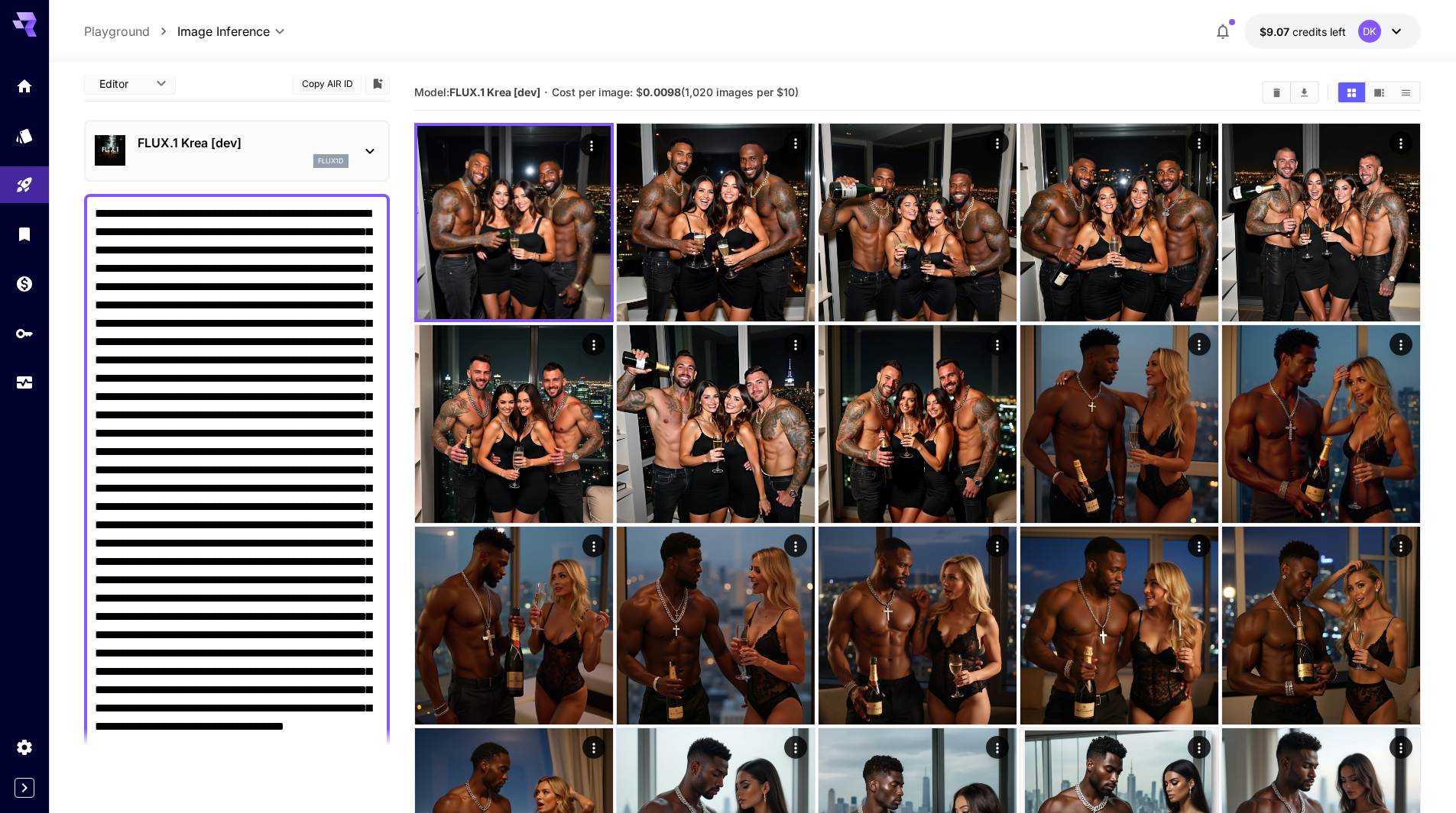
scroll to position [0, 0]
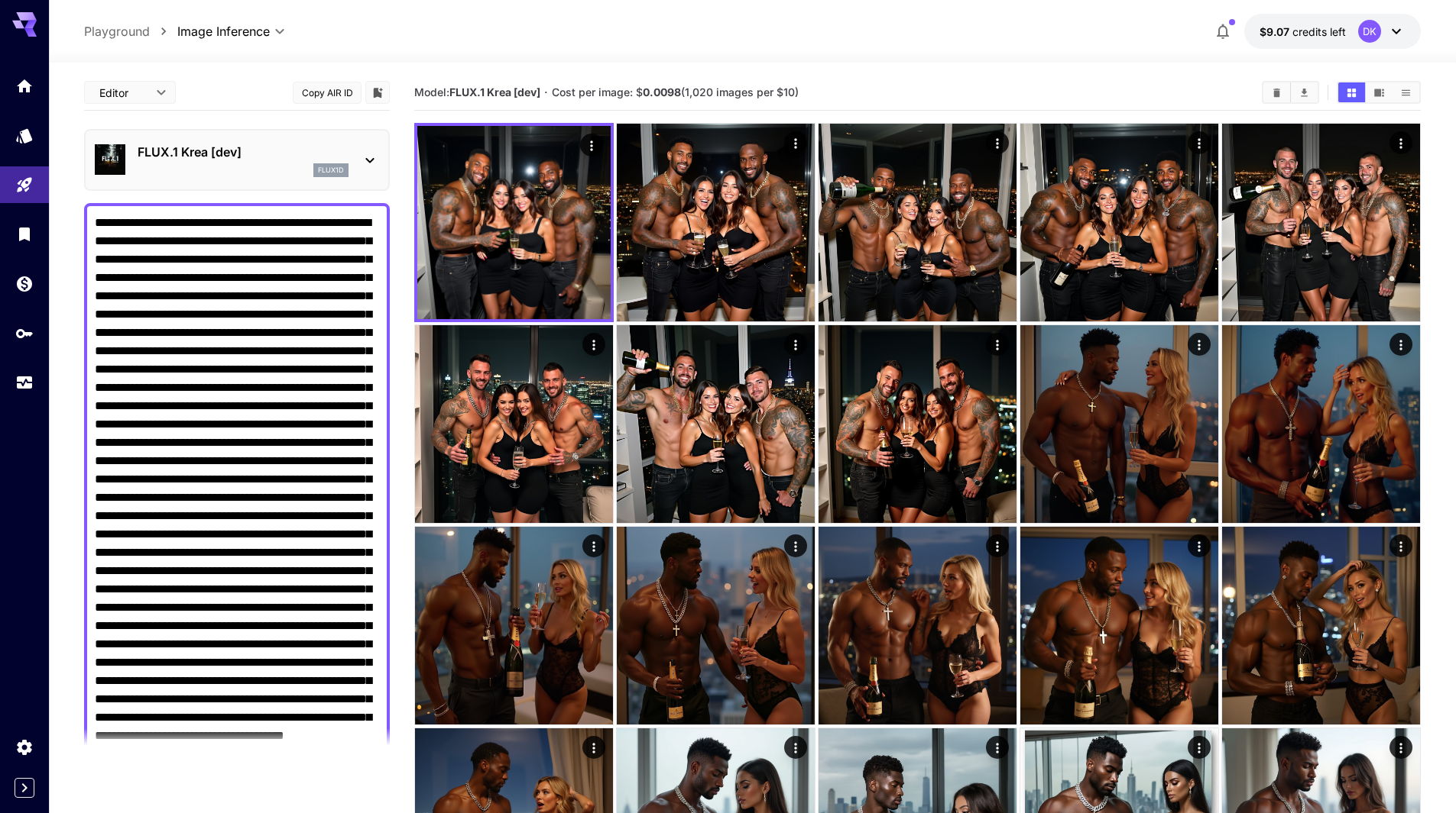
click at [307, 223] on textarea "Negative Prompt" at bounding box center [237, 535] width 284 height 641
click at [329, 225] on textarea "Negative Prompt" at bounding box center [237, 535] width 284 height 641
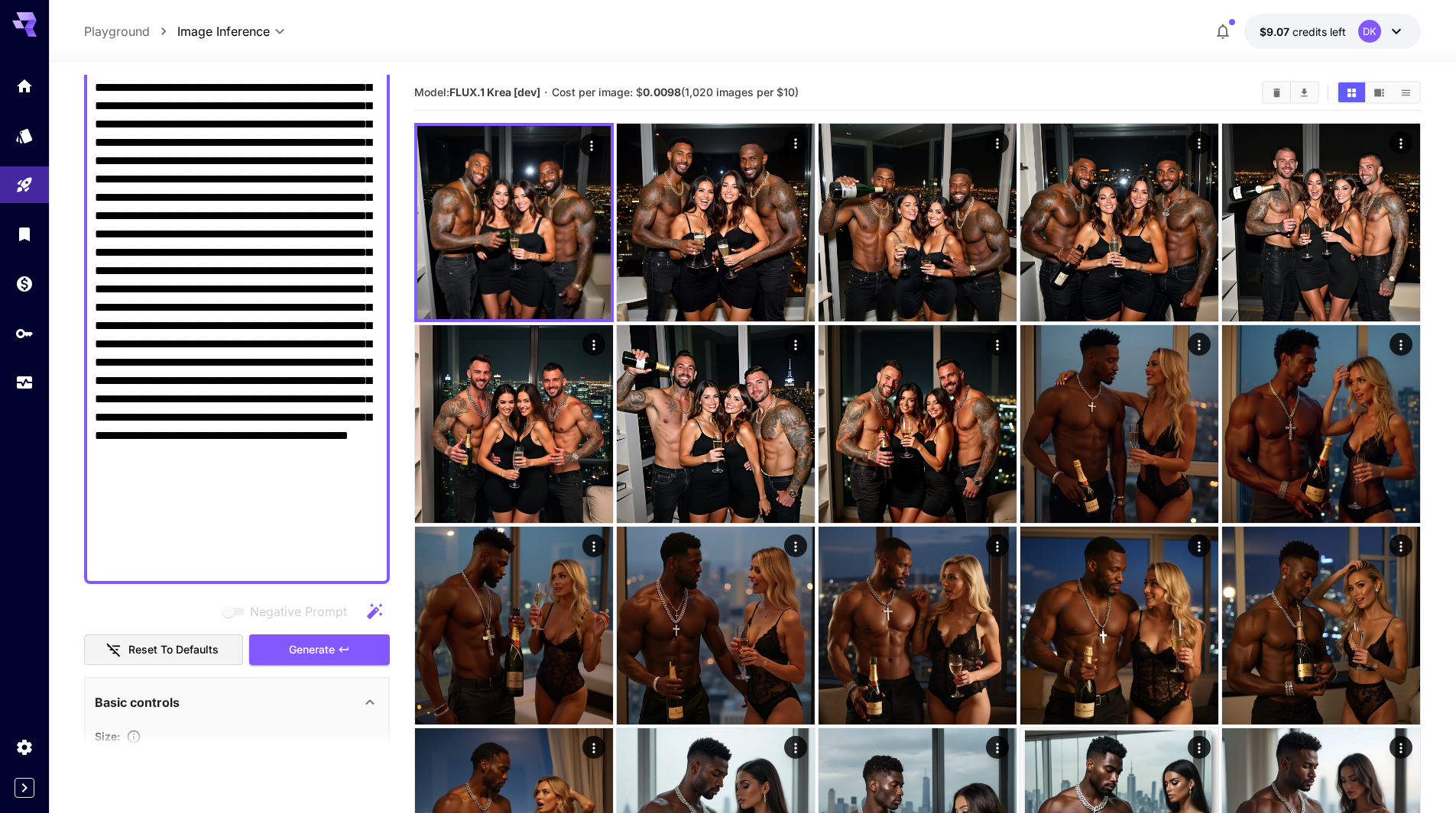
scroll to position [305, 0]
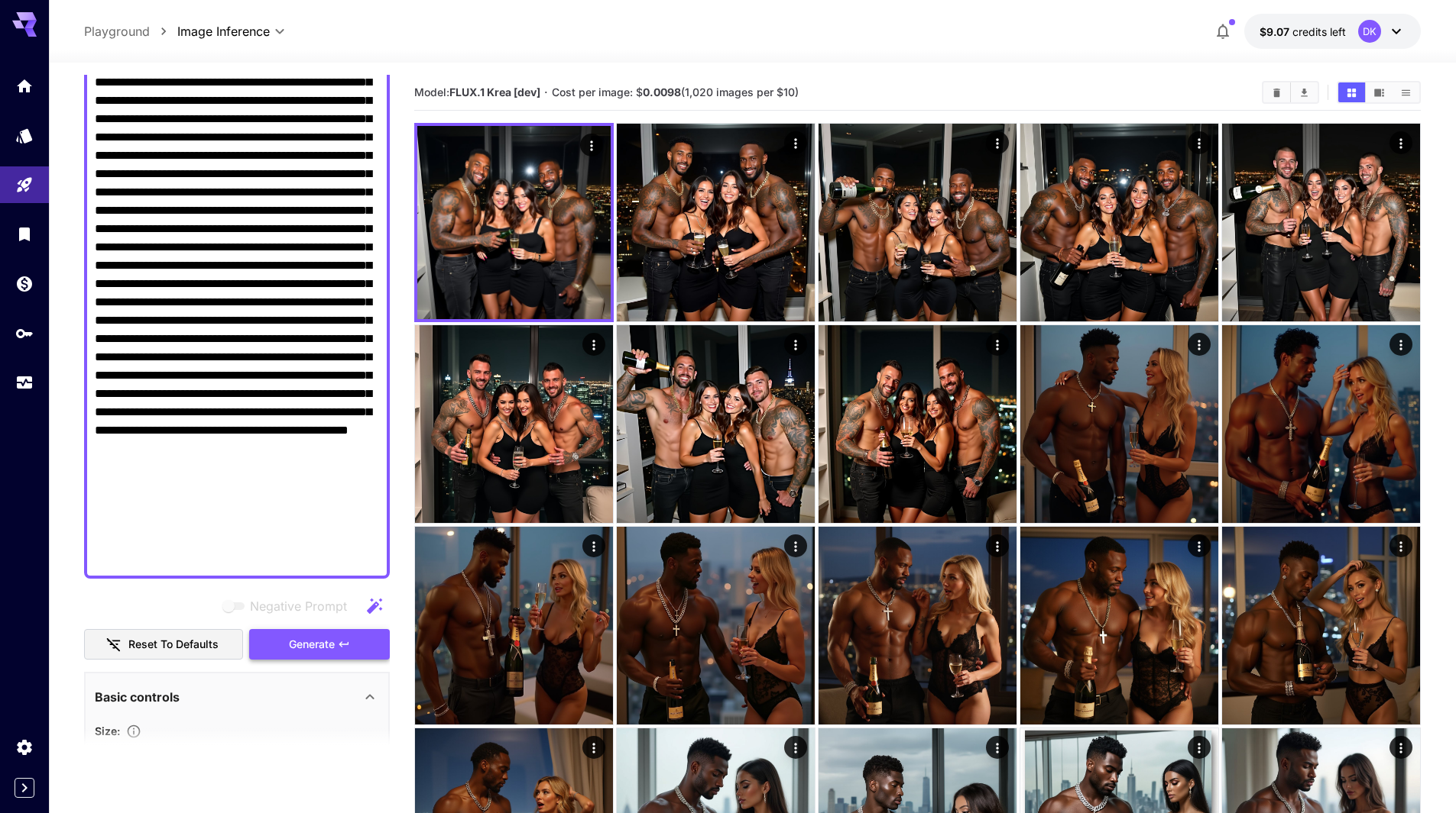
type textarea "**********"
click at [323, 639] on span "Generate" at bounding box center [312, 644] width 46 height 19
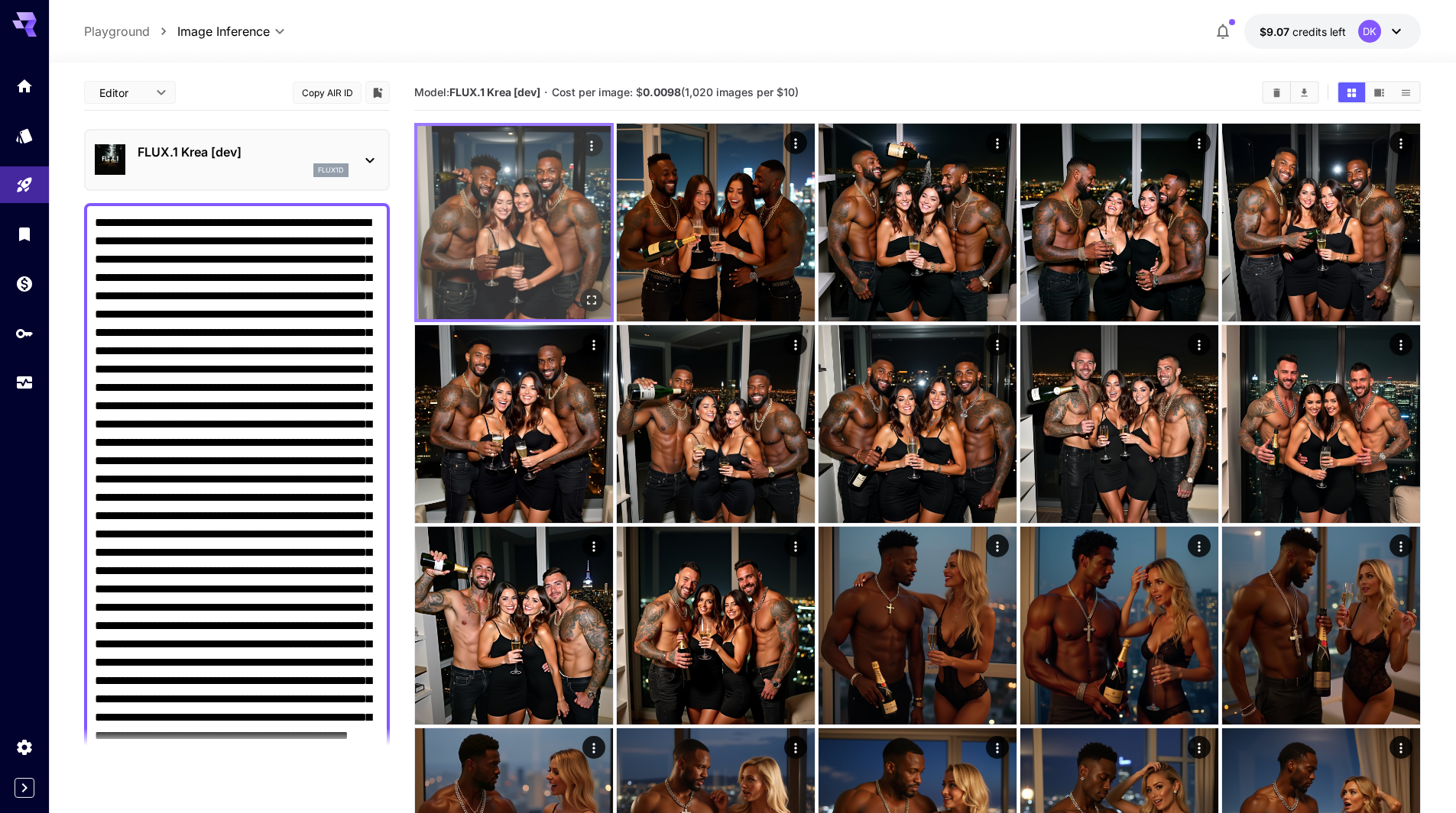
scroll to position [305, 0]
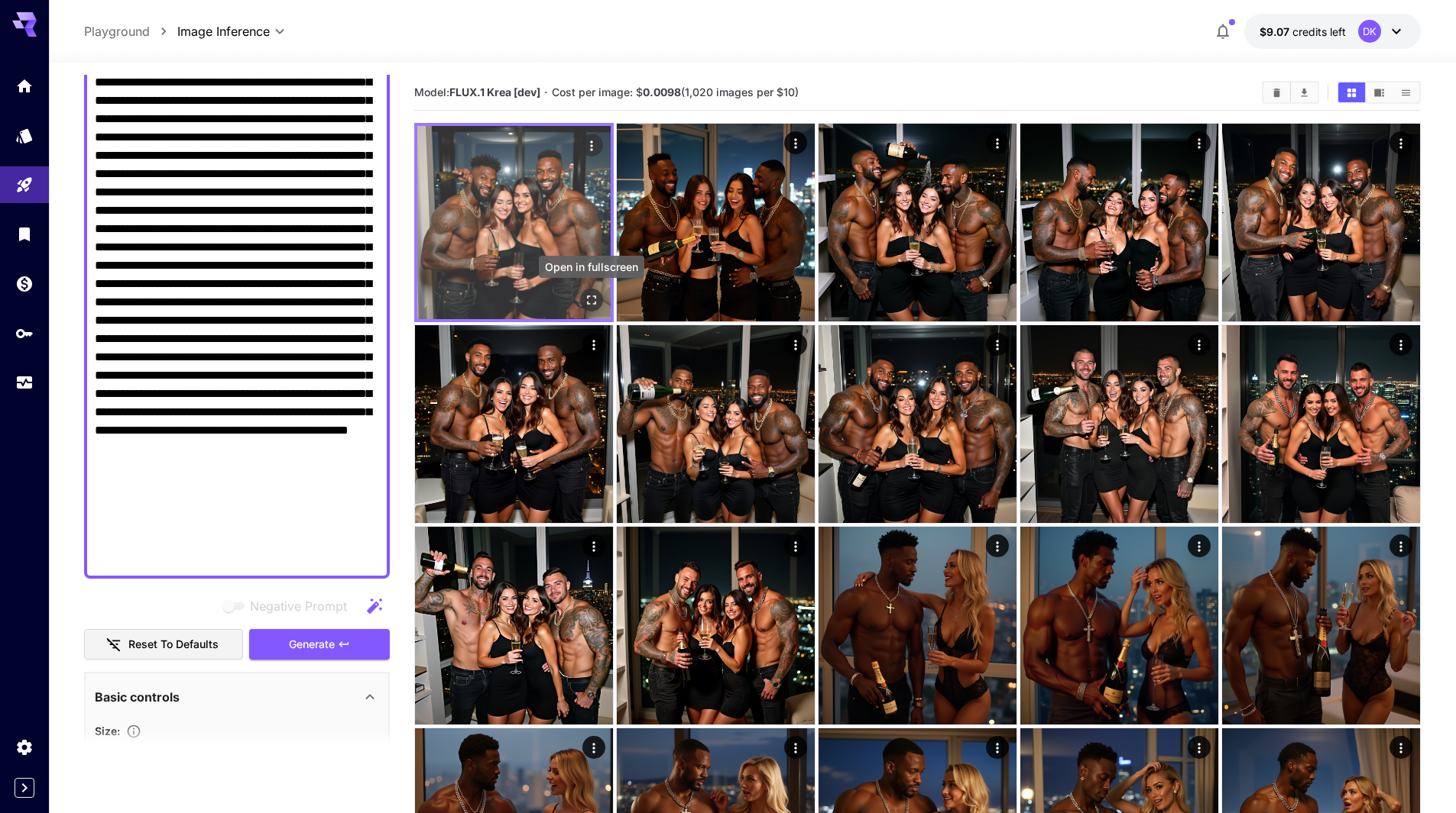
click at [590, 299] on icon "Open in fullscreen" at bounding box center [591, 300] width 15 height 15
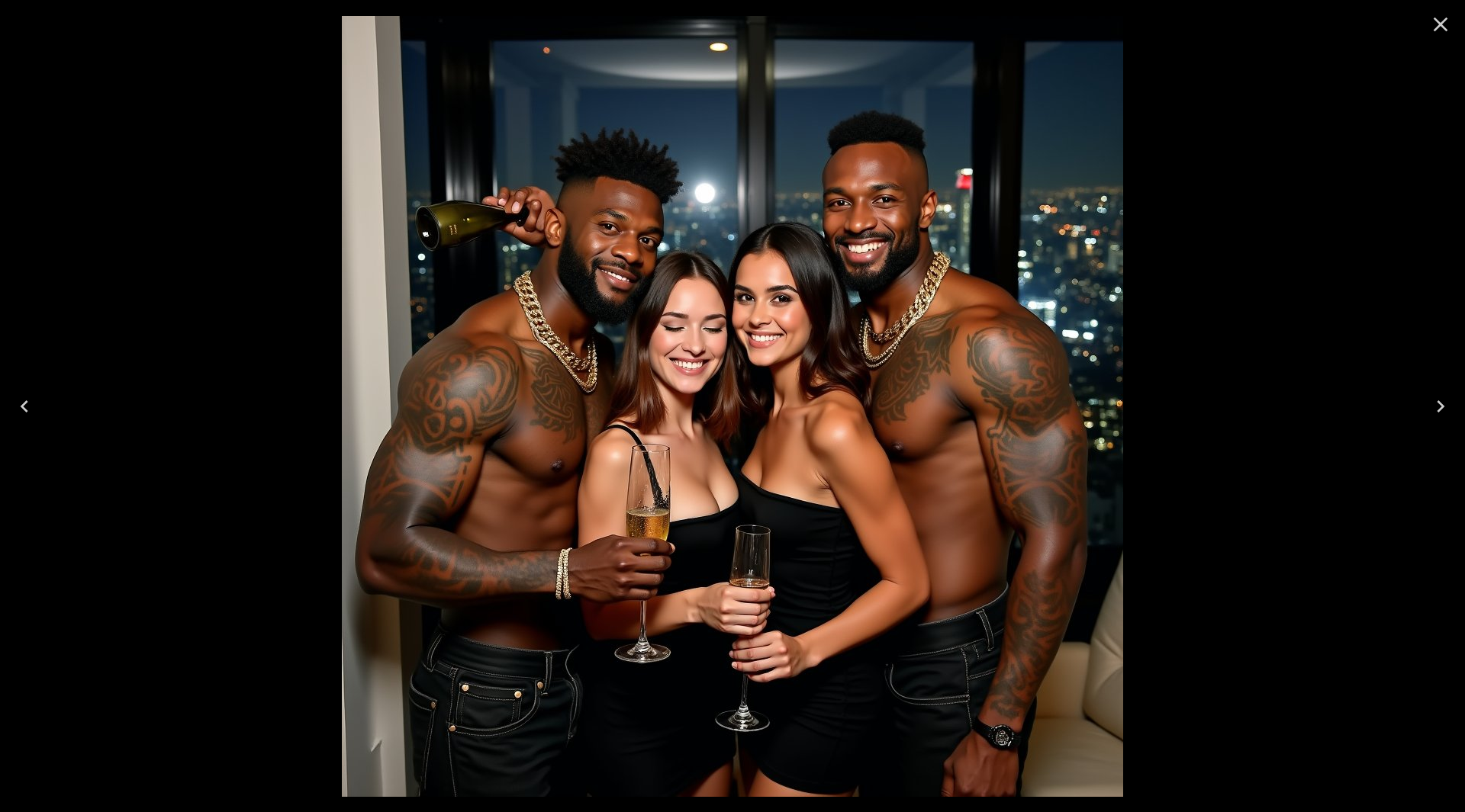
click at [1436, 401] on icon "Next" at bounding box center [1441, 406] width 24 height 24
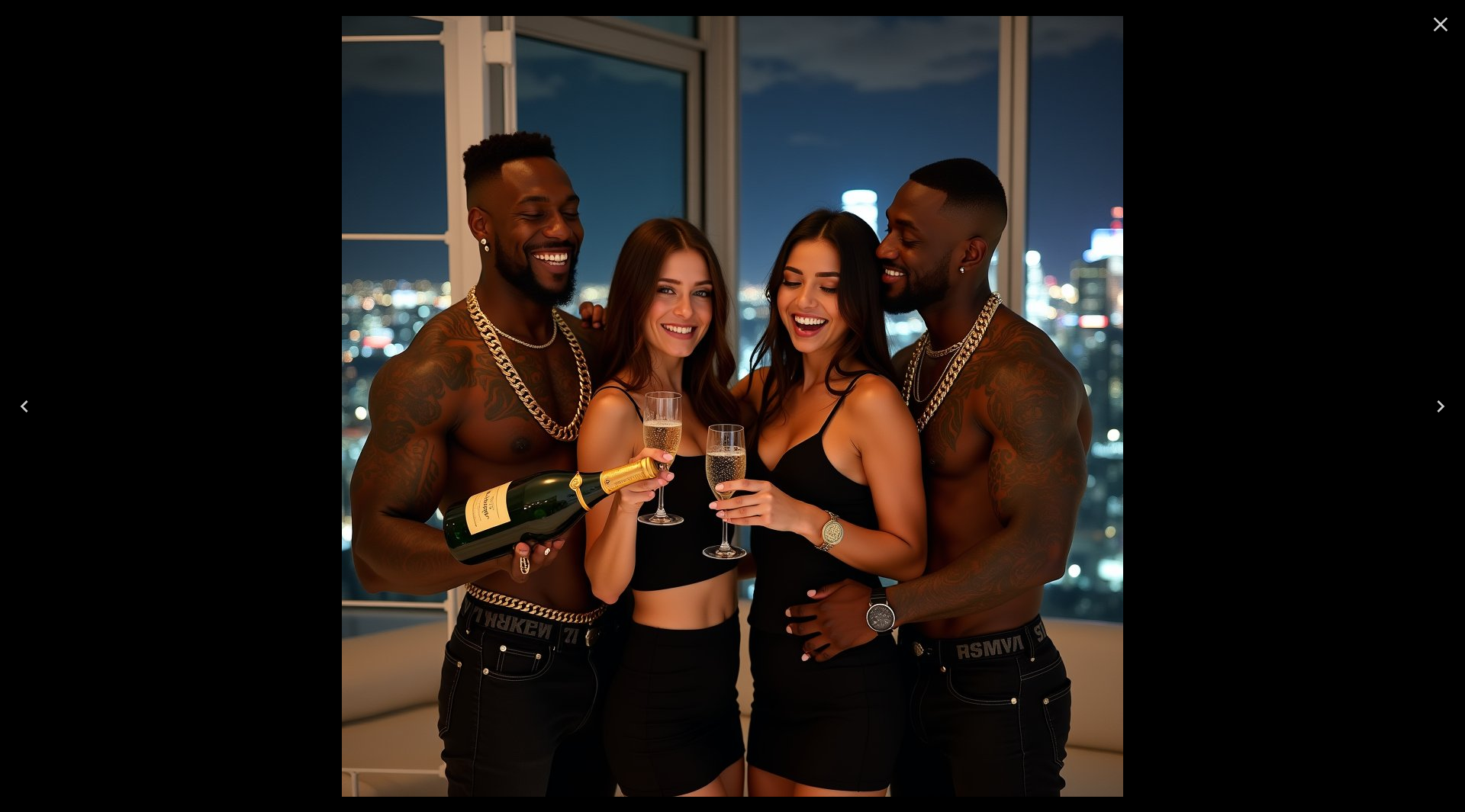
click at [1436, 401] on icon "Next" at bounding box center [1441, 406] width 24 height 24
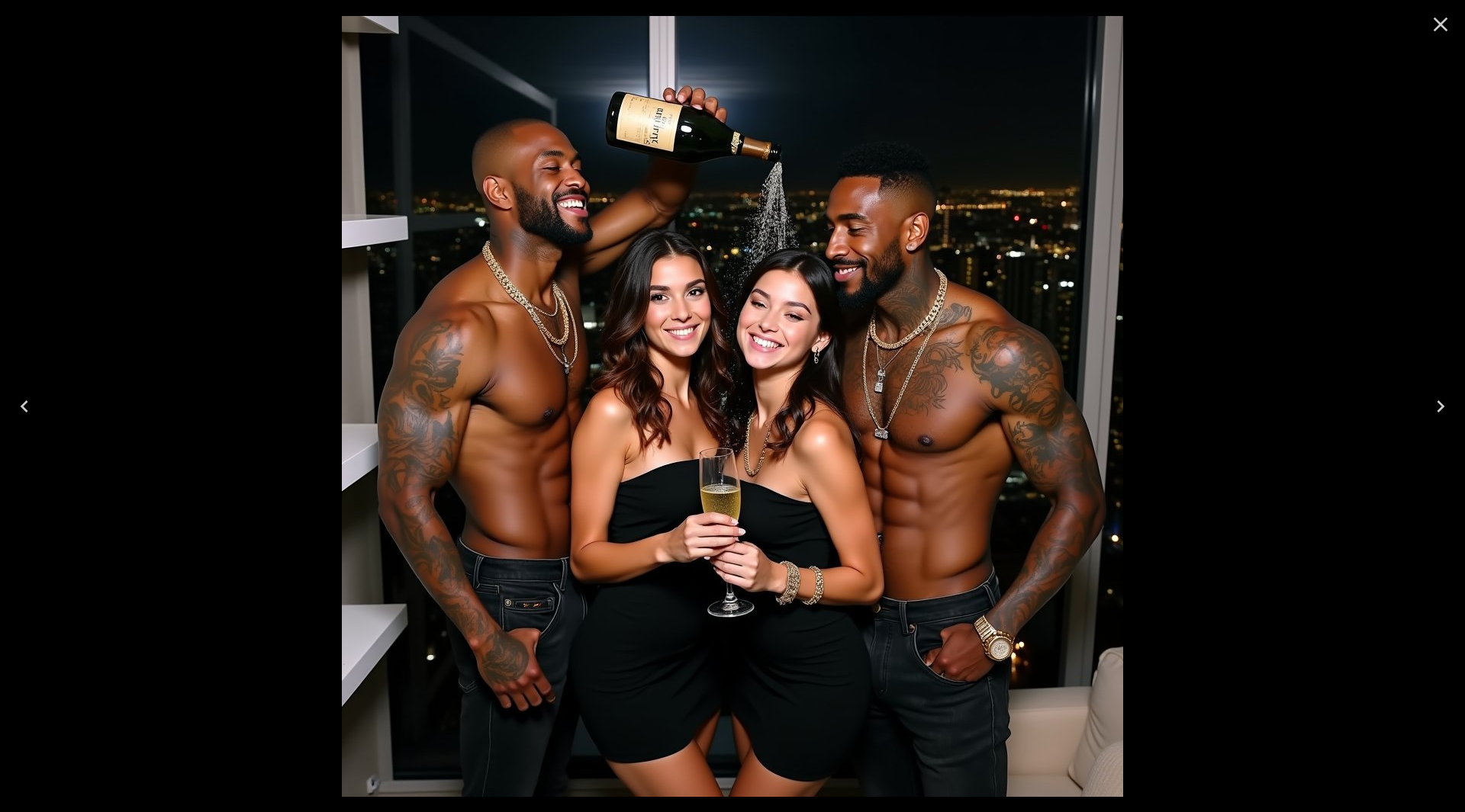
click at [1435, 401] on icon "Next" at bounding box center [1441, 406] width 24 height 24
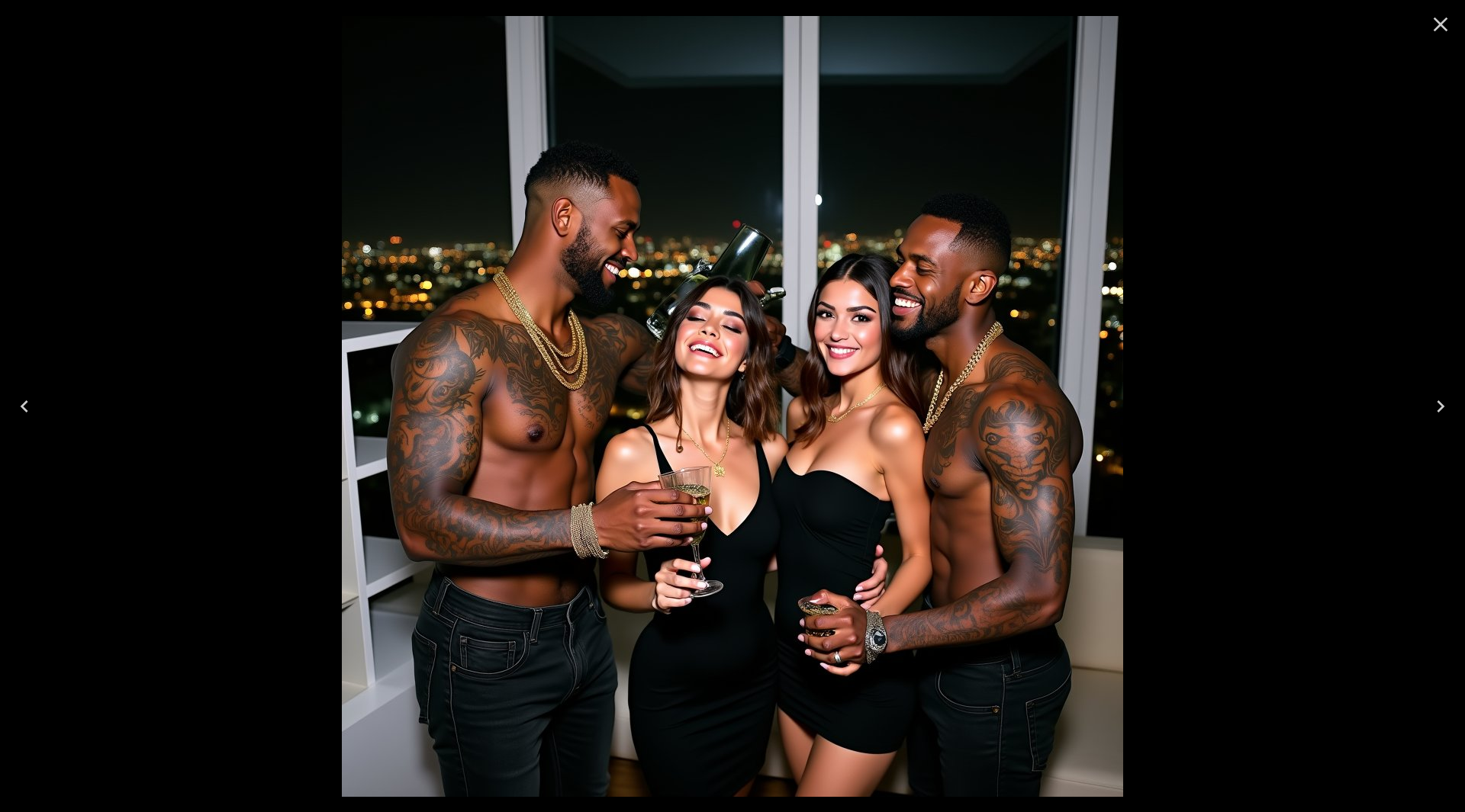
click at [1437, 32] on icon "Close" at bounding box center [1441, 24] width 24 height 24
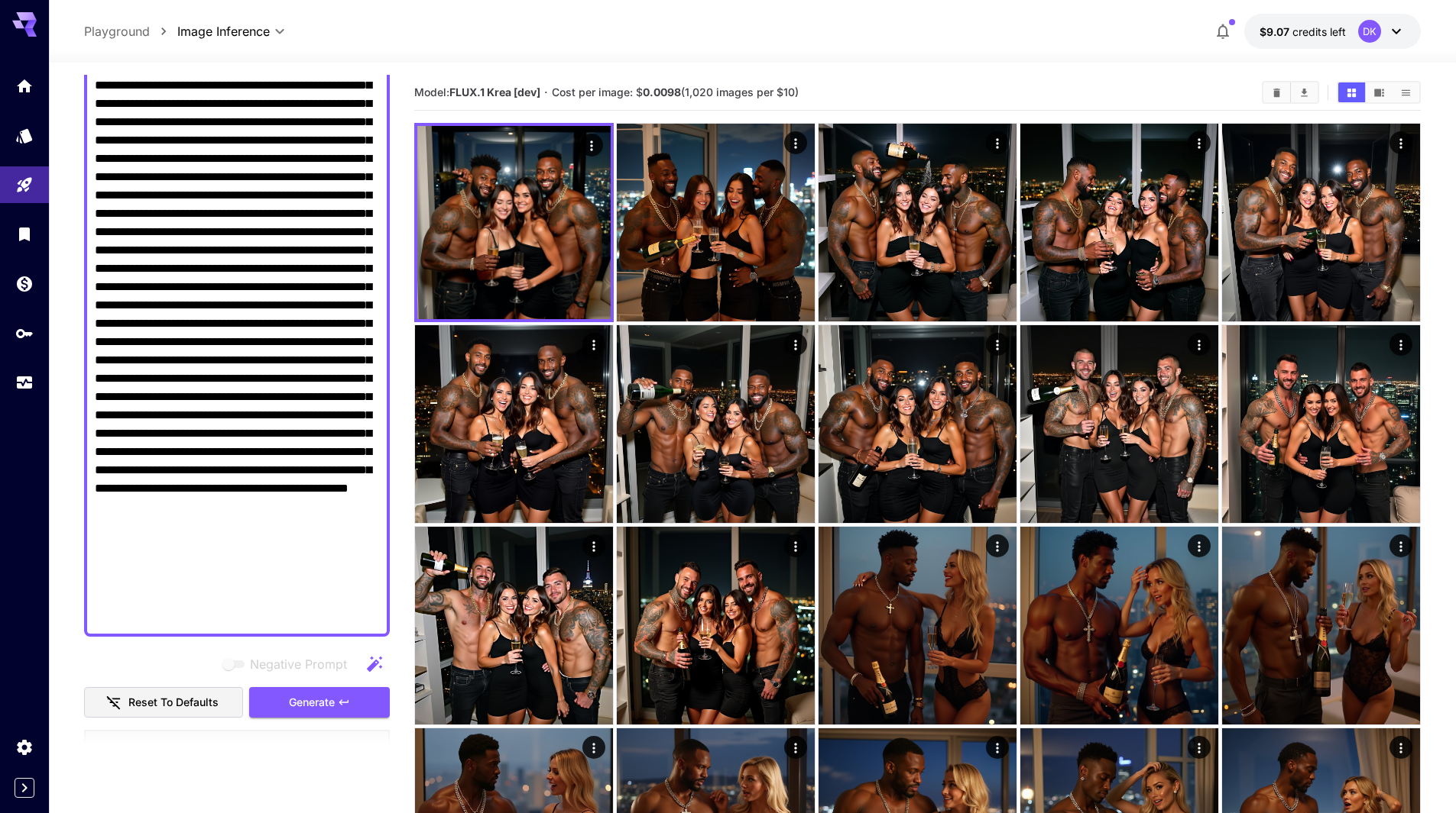
scroll to position [0, 0]
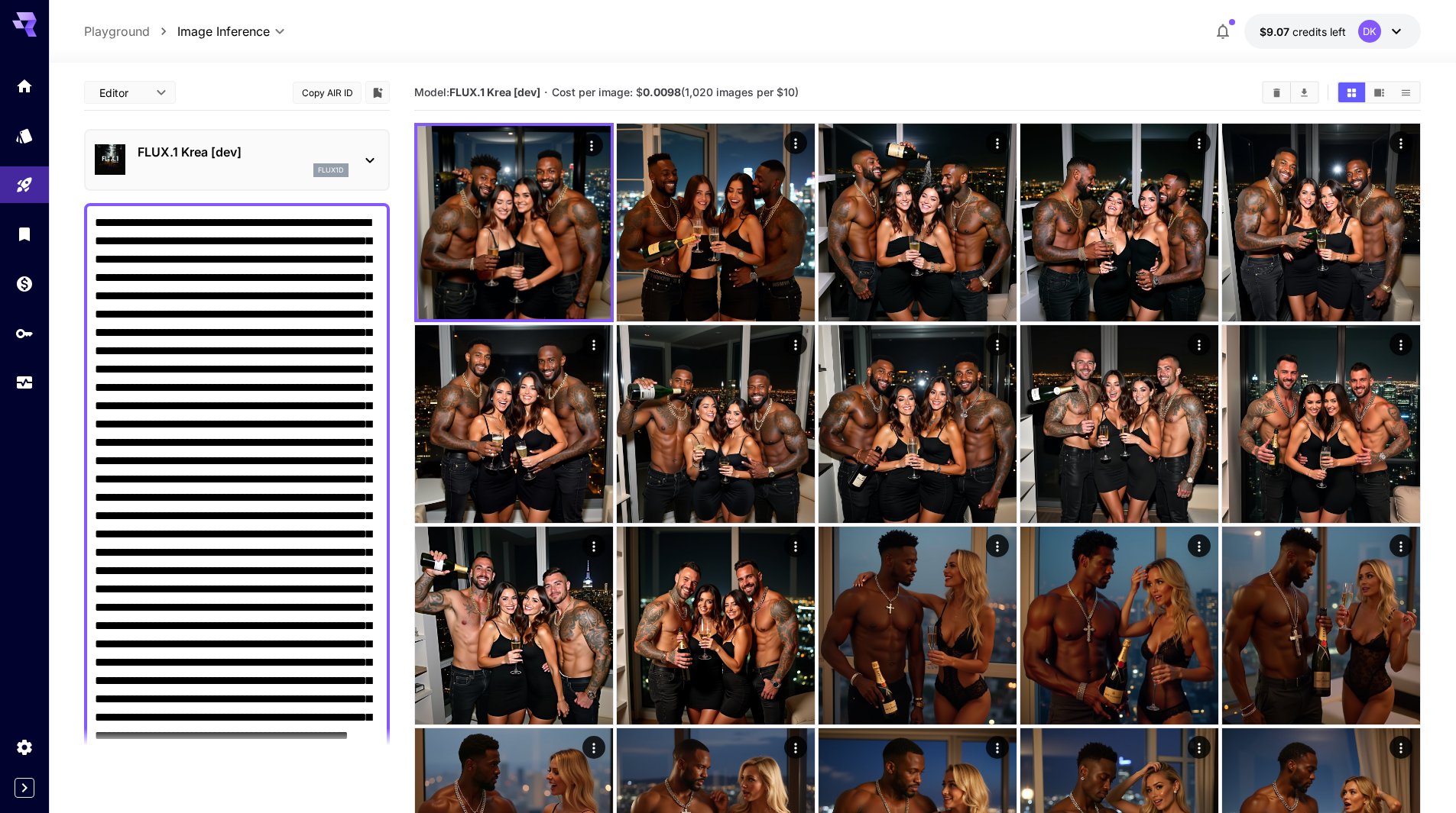
click at [240, 169] on div "flux1d" at bounding box center [242, 170] width 211 height 14
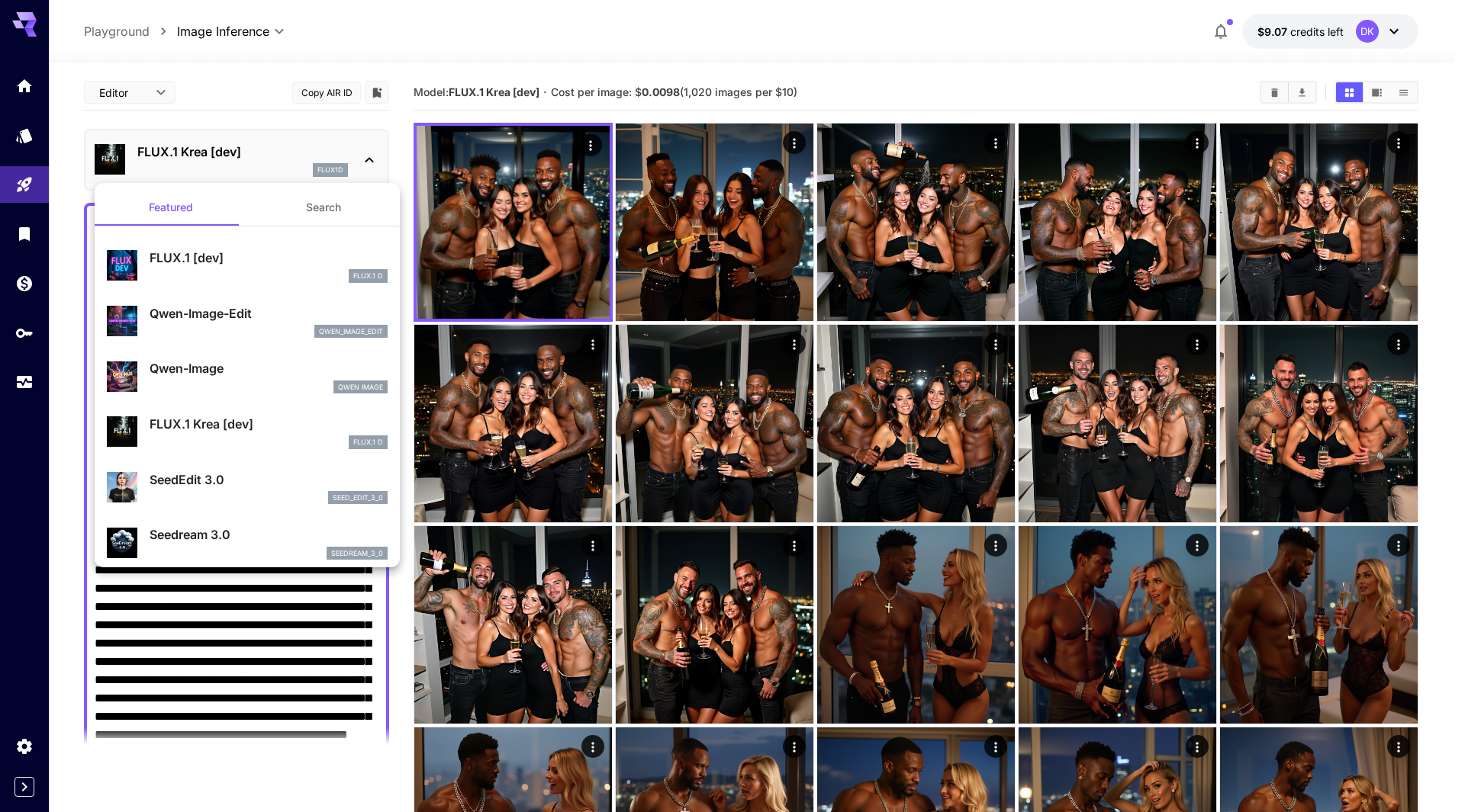
click at [257, 264] on p "FLUX.1 [dev]" at bounding box center [269, 258] width 238 height 18
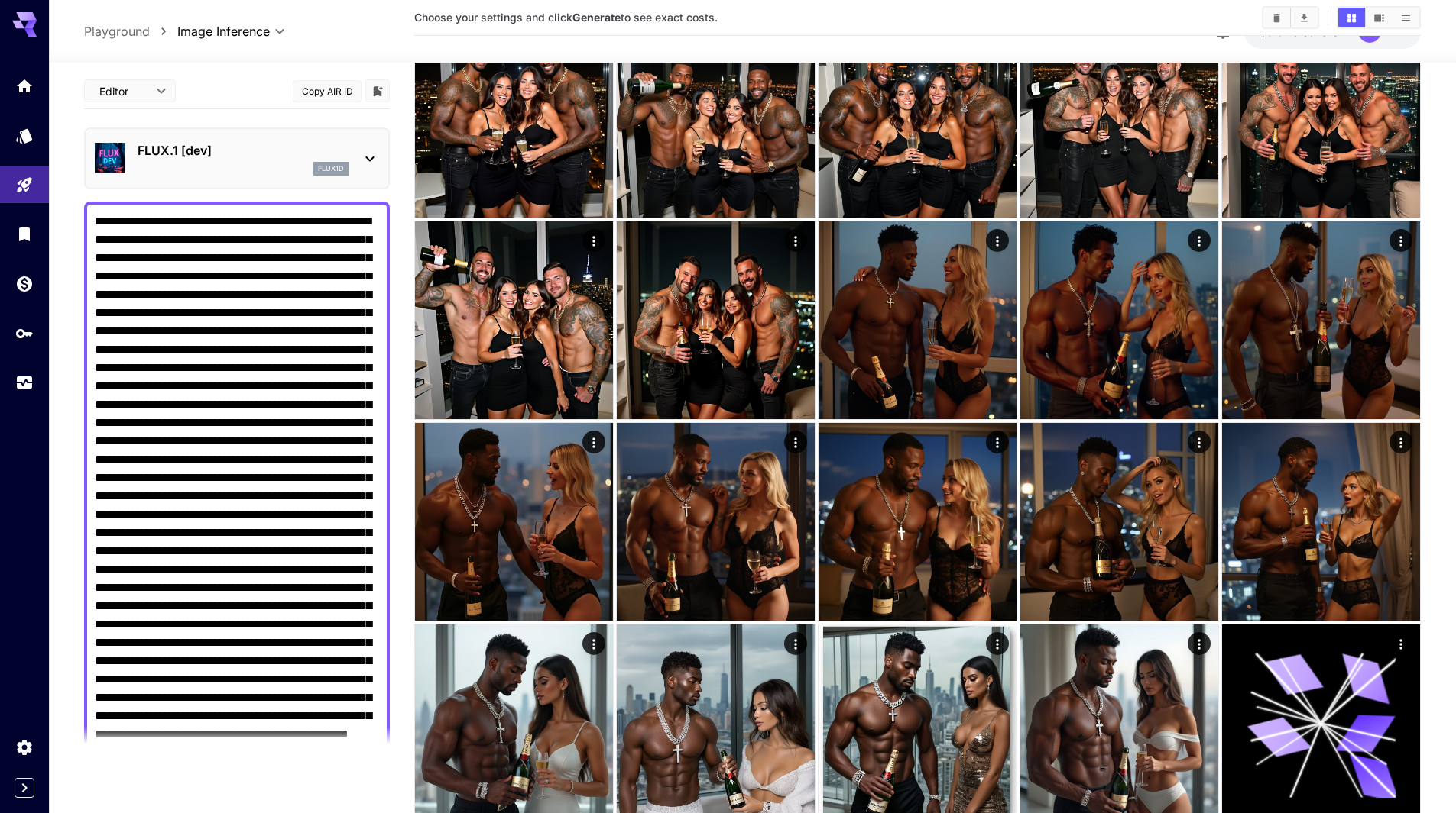
scroll to position [382, 0]
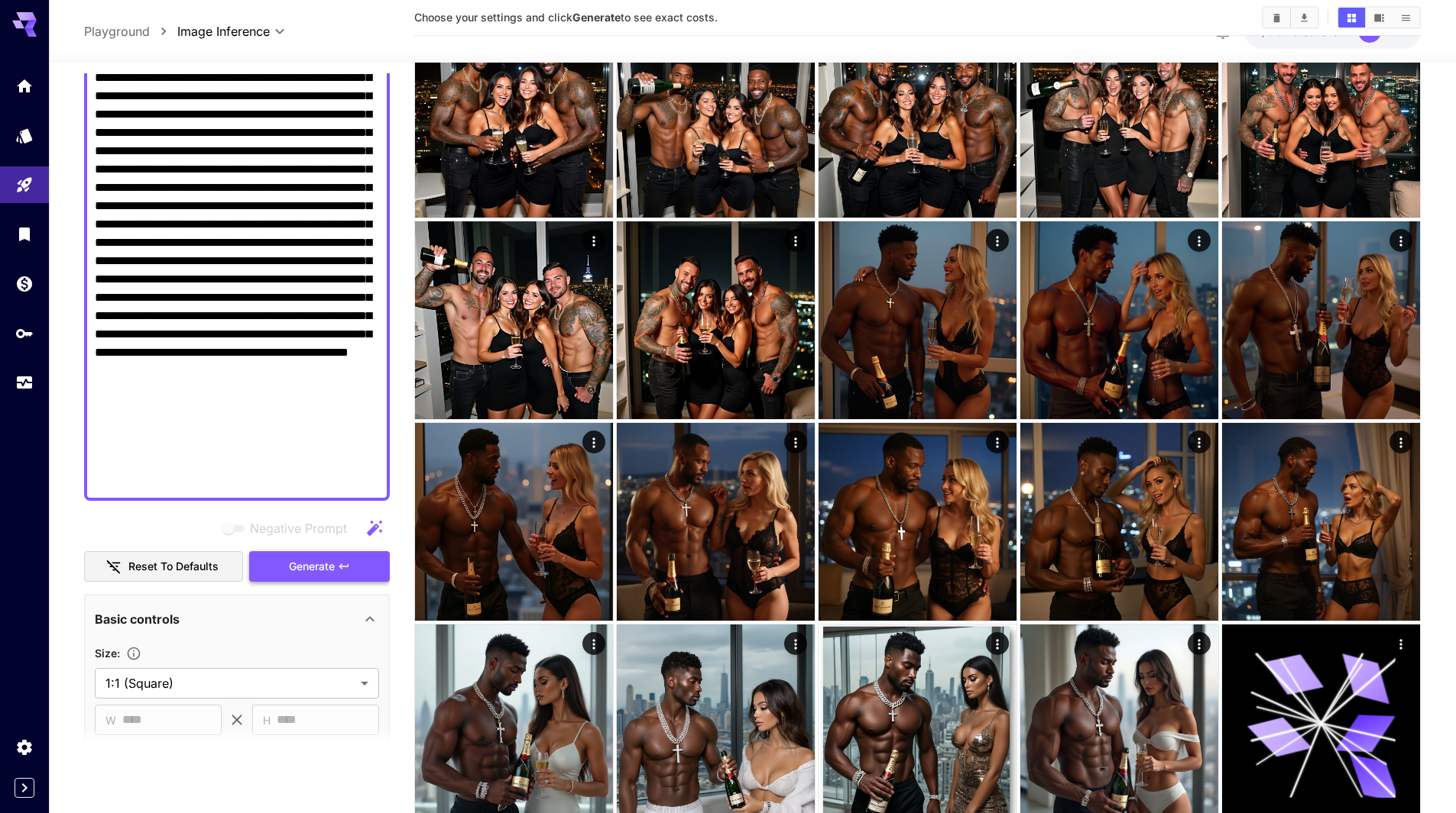
click at [329, 571] on span "Generate" at bounding box center [312, 566] width 46 height 19
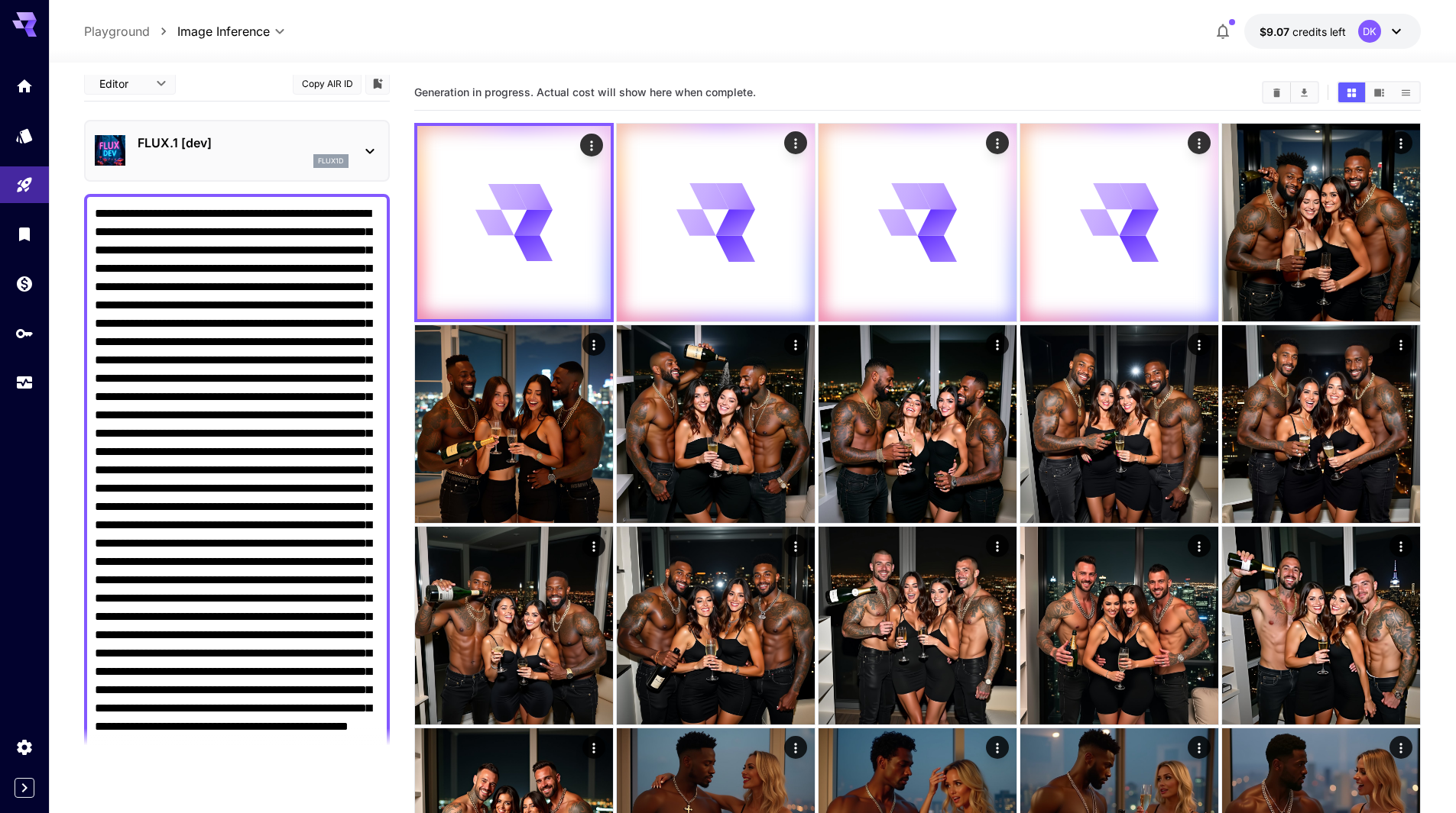
scroll to position [0, 0]
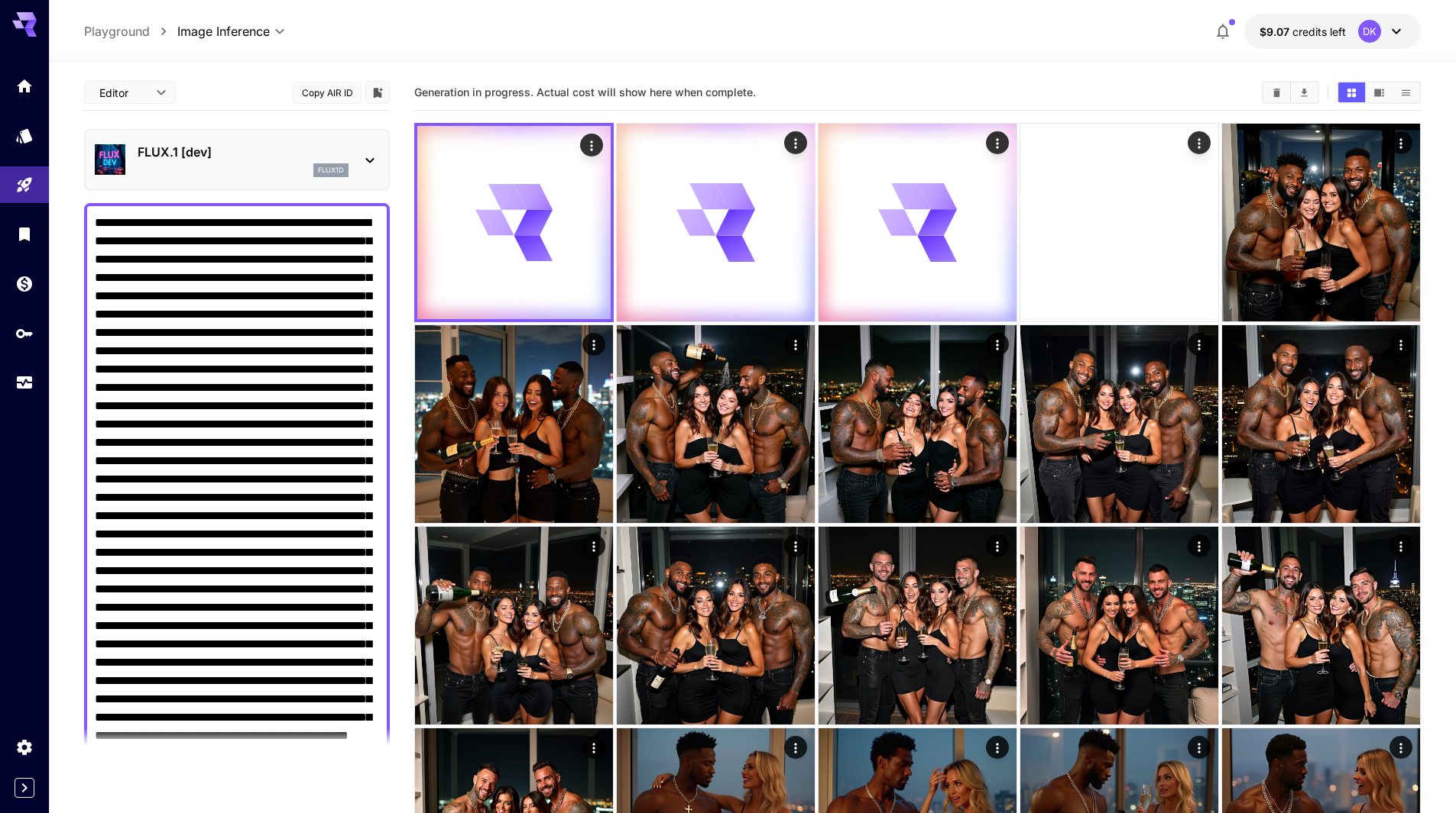
click at [229, 142] on div "FLUX.1 [dev] flux1d" at bounding box center [237, 160] width 284 height 47
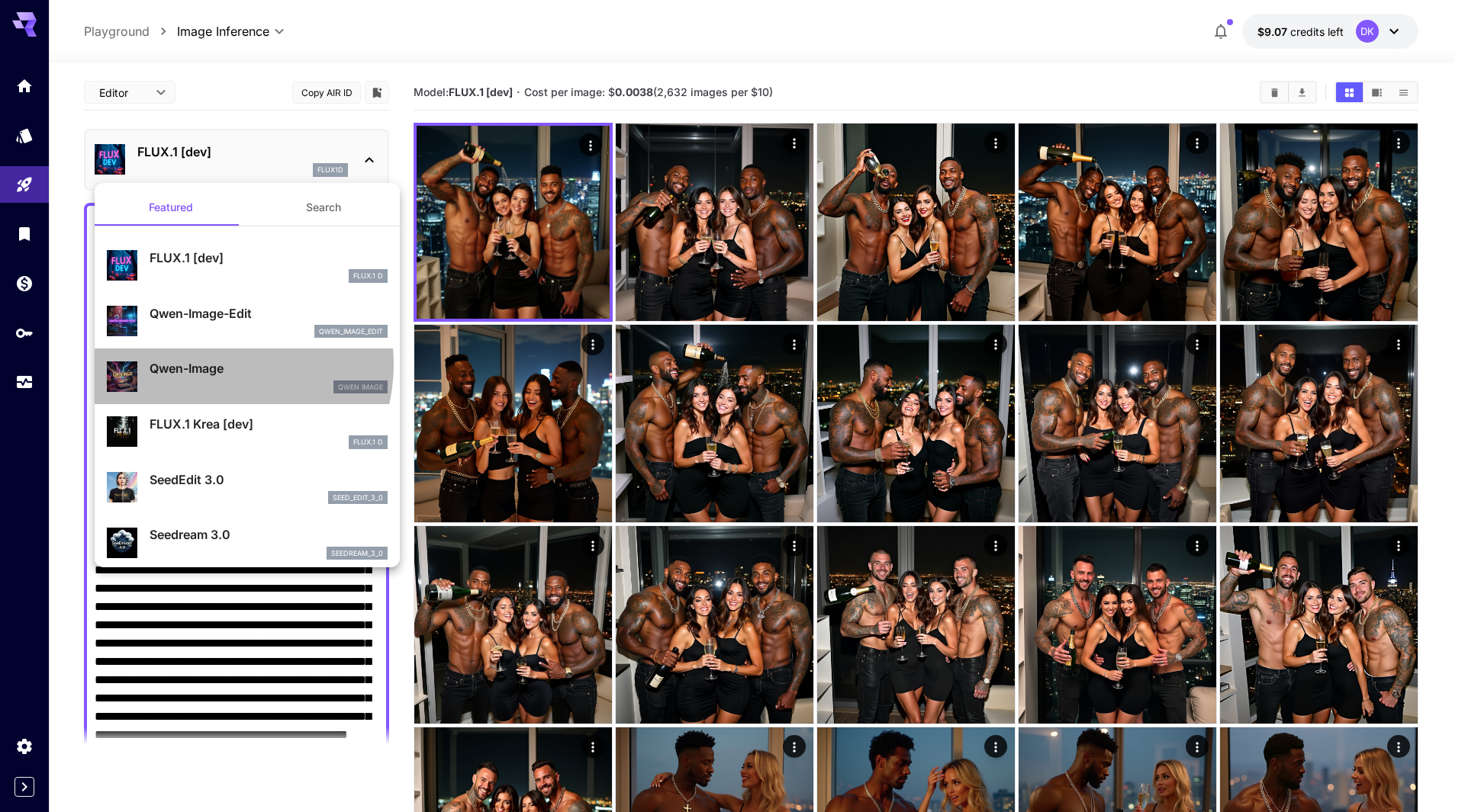
click at [214, 364] on p "Qwen-Image" at bounding box center [269, 368] width 238 height 18
type input "*"
type input "**"
type input "***"
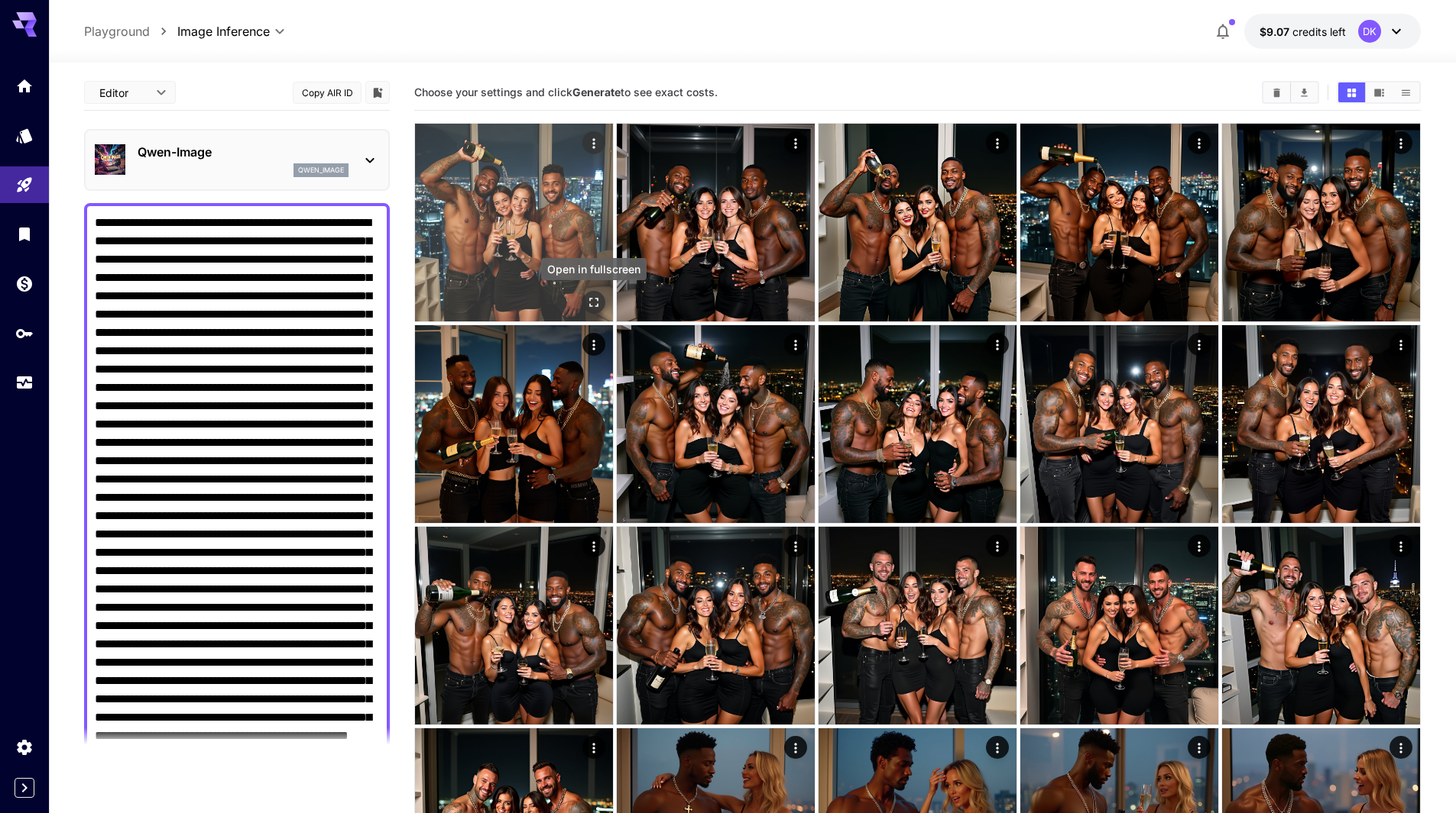
click at [595, 304] on icon "Open in fullscreen" at bounding box center [593, 302] width 15 height 15
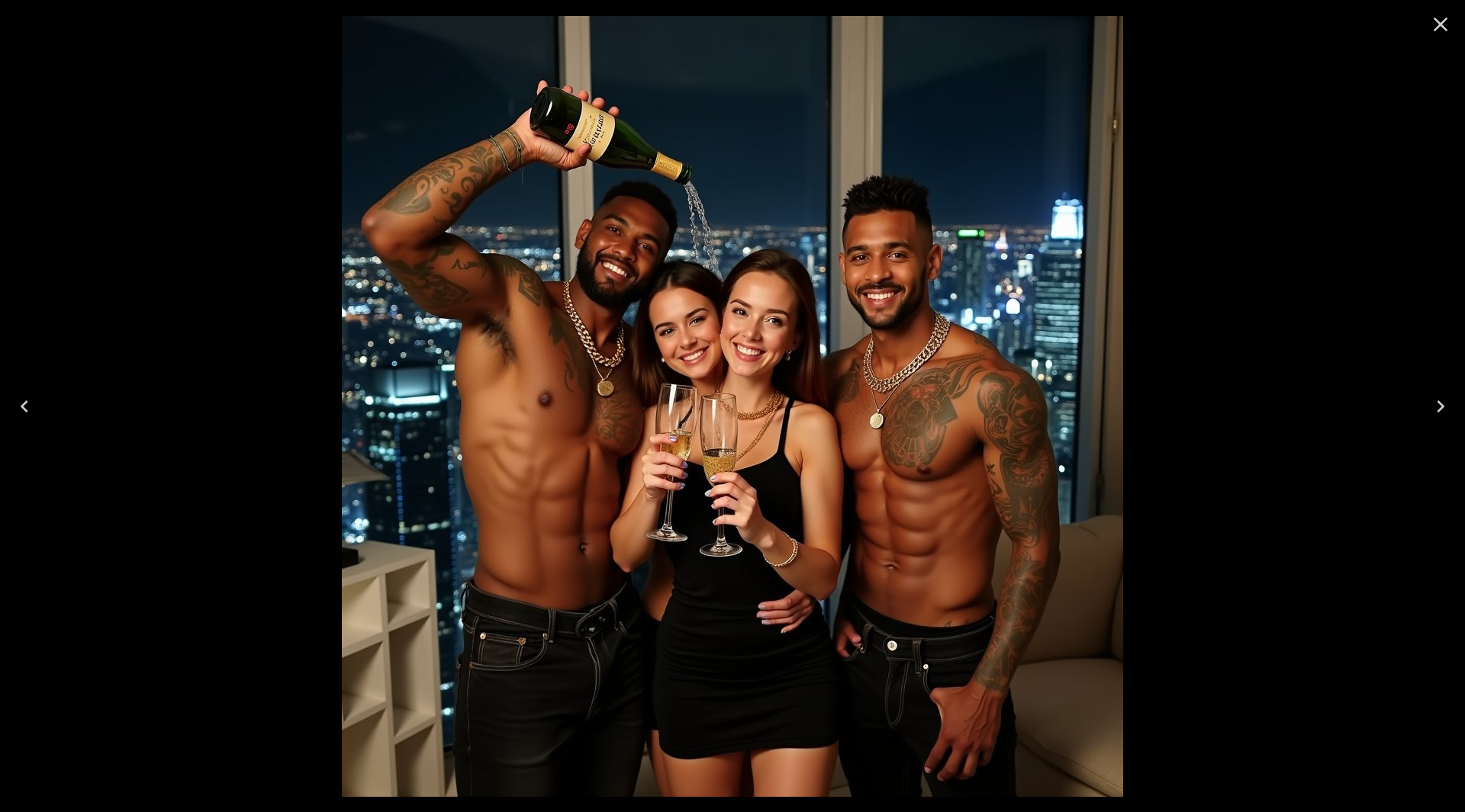
click at [1443, 397] on icon "Next" at bounding box center [1441, 406] width 24 height 24
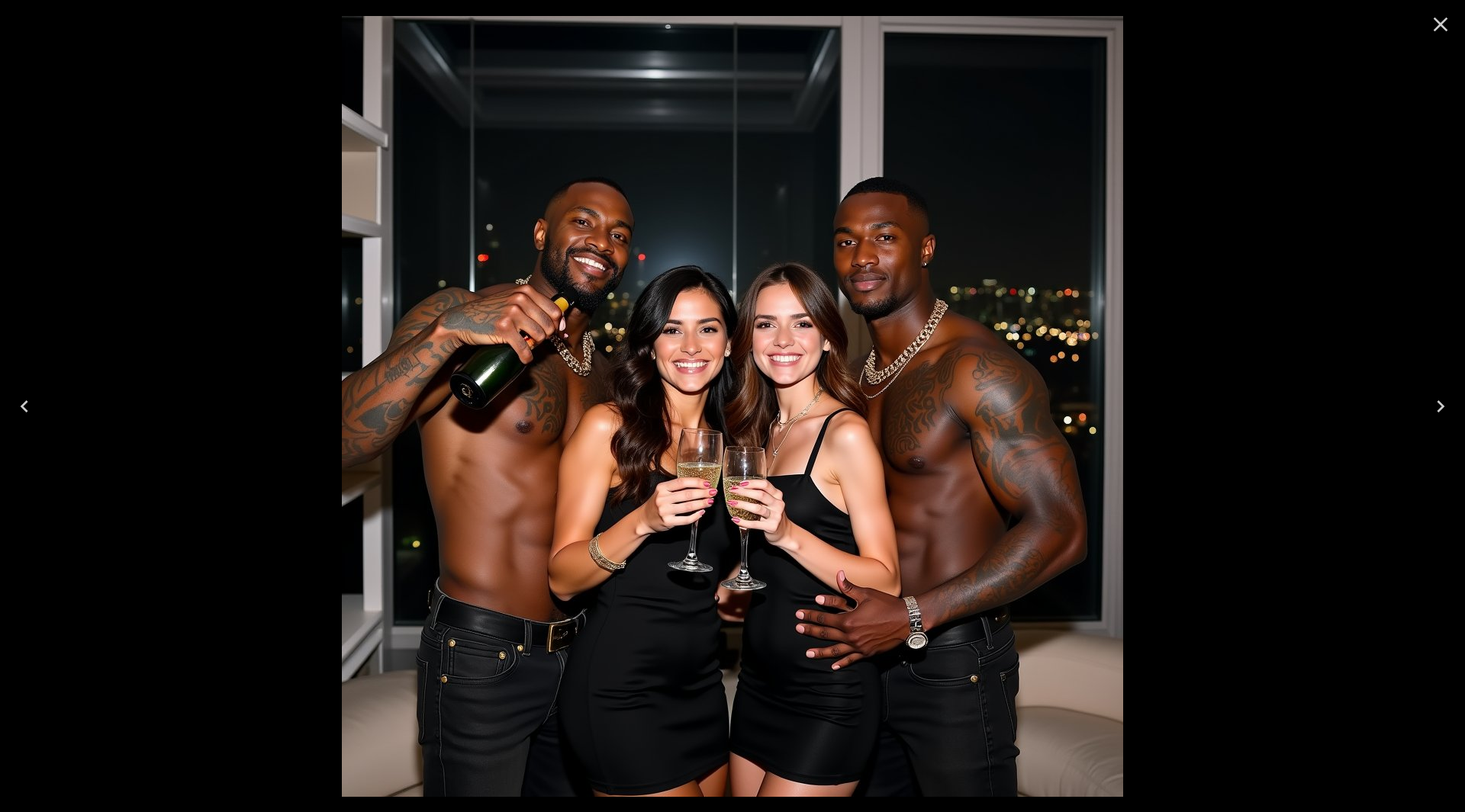
click at [1443, 397] on icon "Next" at bounding box center [1441, 406] width 24 height 24
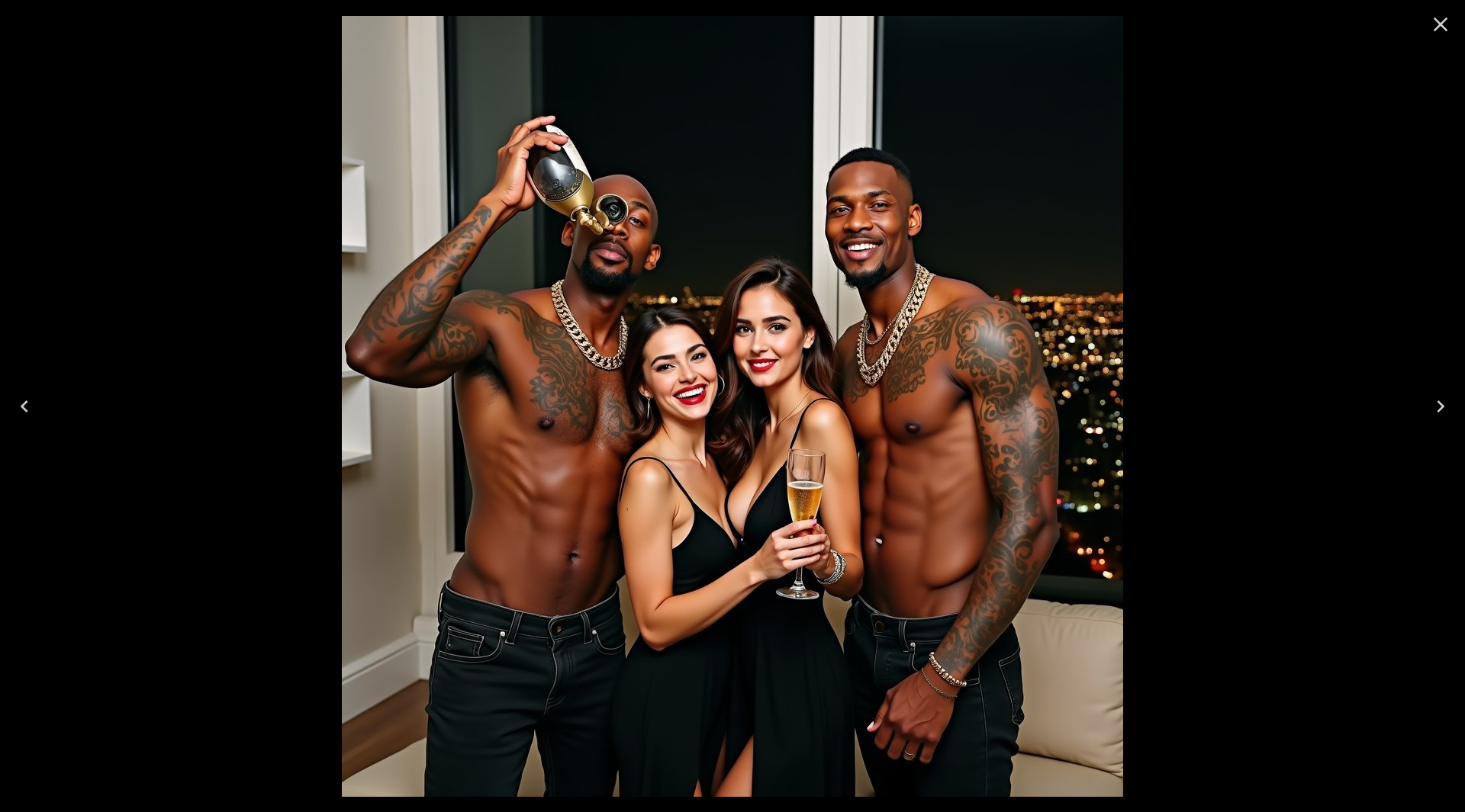
click at [1443, 397] on icon "Next" at bounding box center [1441, 406] width 24 height 24
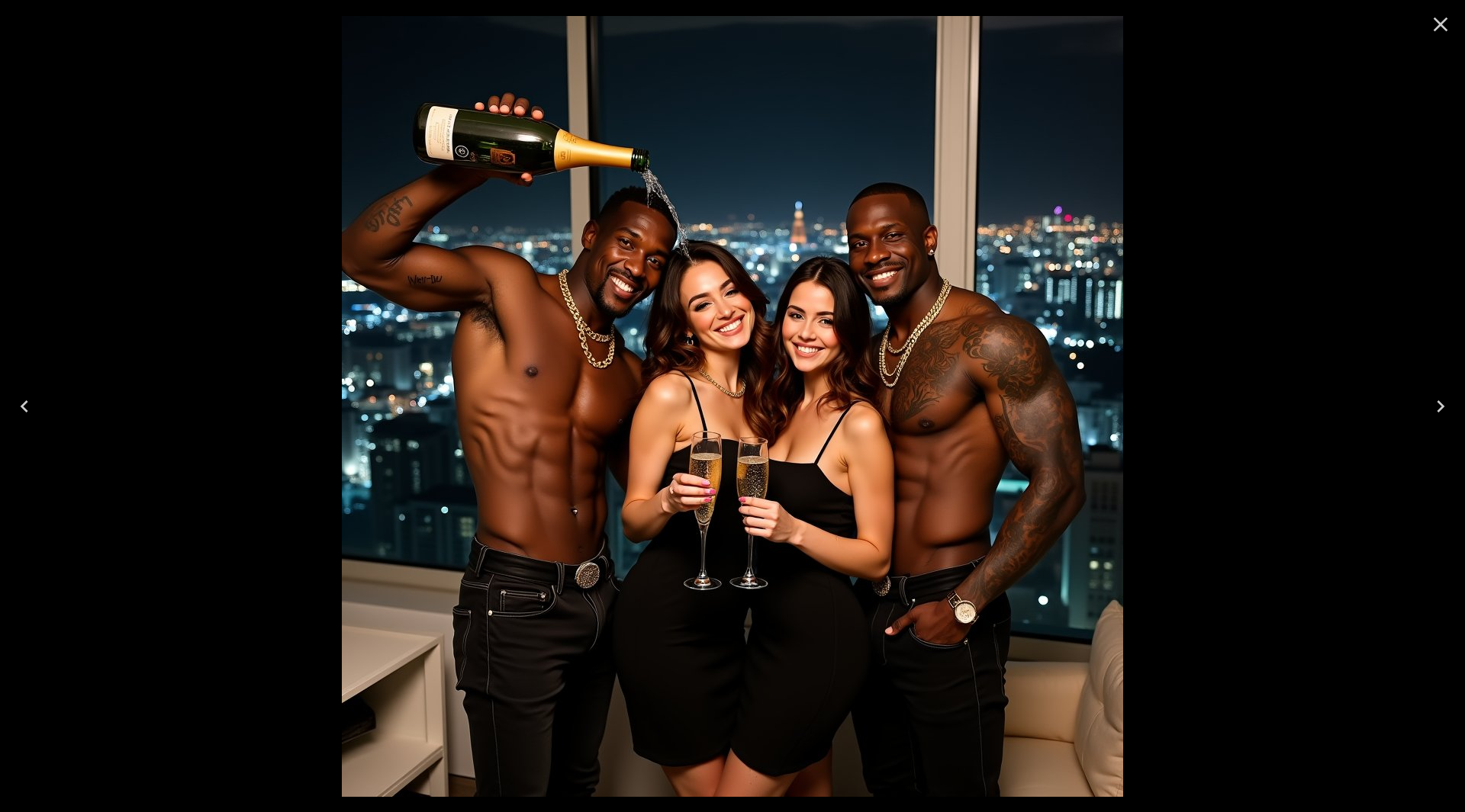
click at [1443, 397] on icon "Next" at bounding box center [1441, 406] width 24 height 24
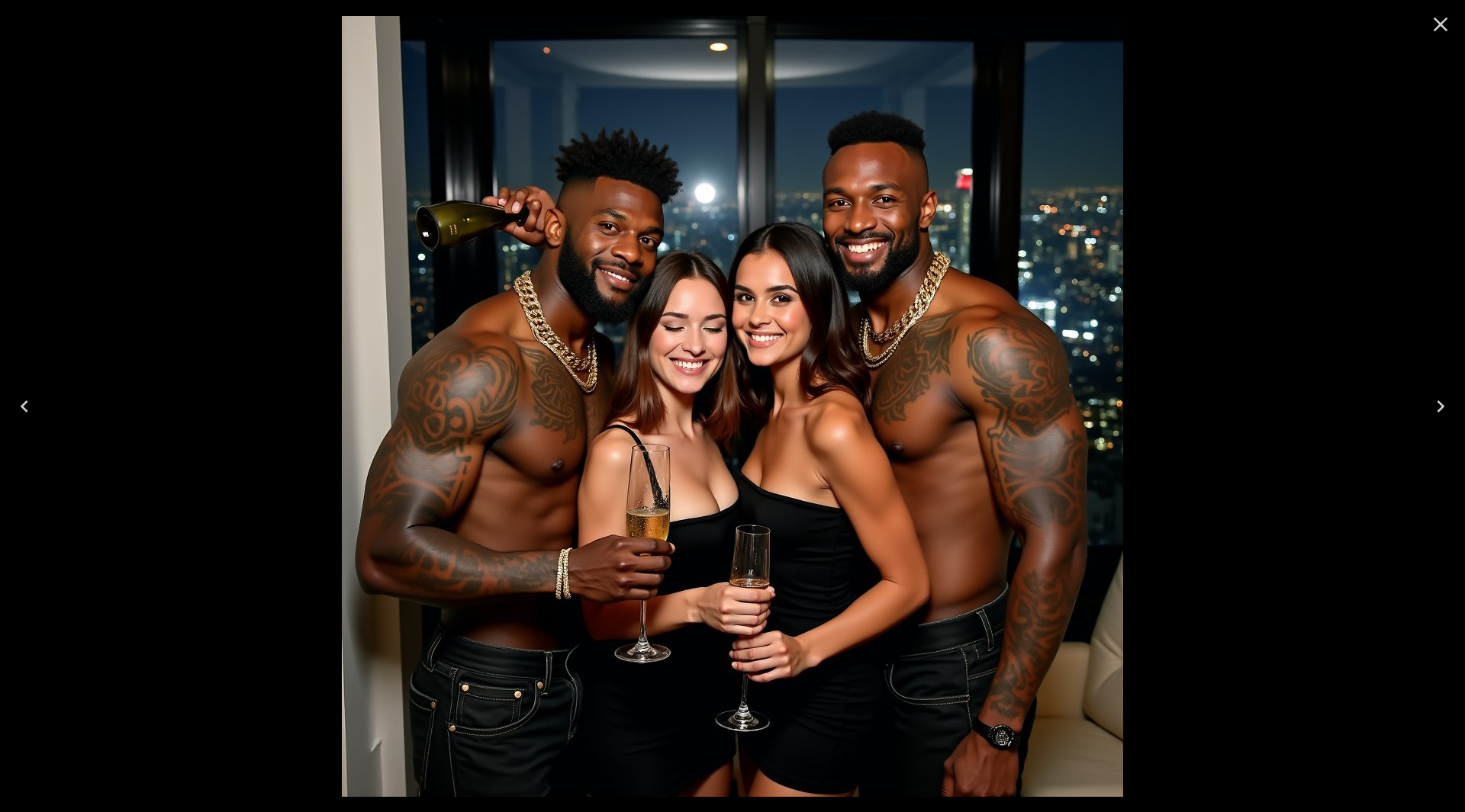
click at [1439, 20] on icon "Close" at bounding box center [1441, 24] width 24 height 24
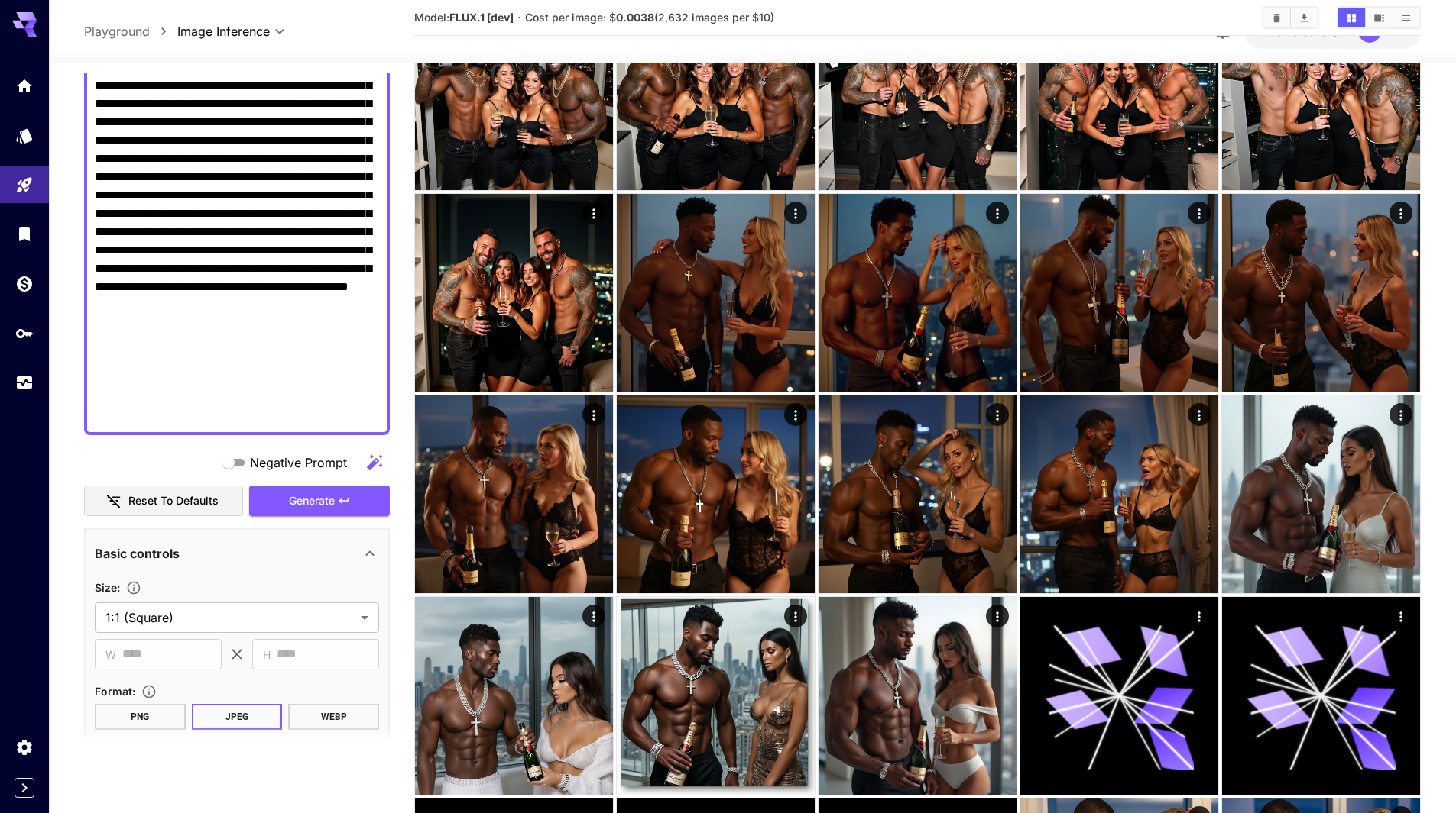
scroll to position [659, 0]
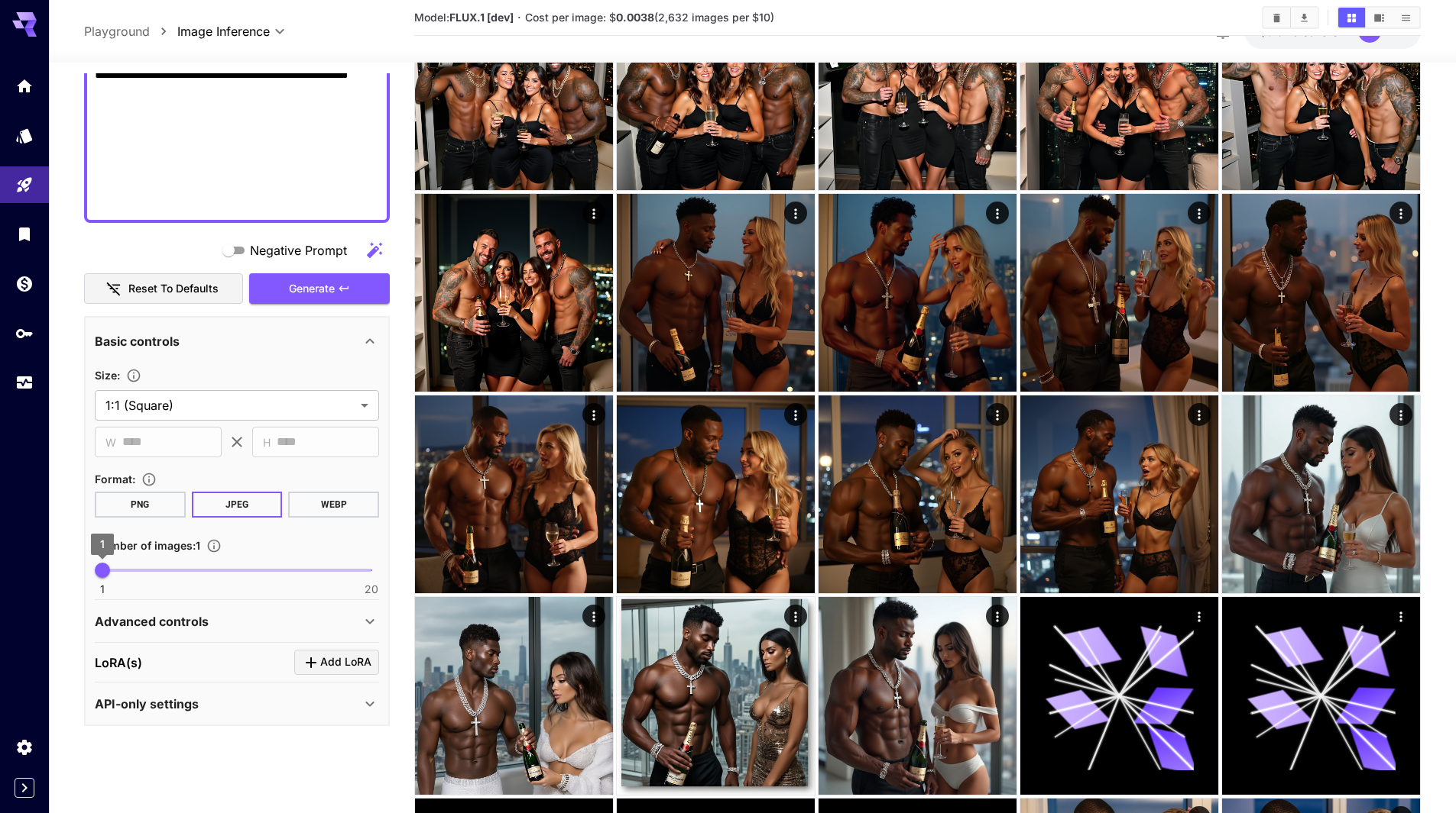
click at [110, 565] on span "1" at bounding box center [102, 570] width 15 height 15
type input "*"
drag, startPoint x: 113, startPoint y: 566, endPoint x: 150, endPoint y: 573, distance: 37.7
click at [150, 573] on span "4" at bounding box center [145, 570] width 15 height 15
click at [315, 284] on span "Generate" at bounding box center [312, 288] width 46 height 19
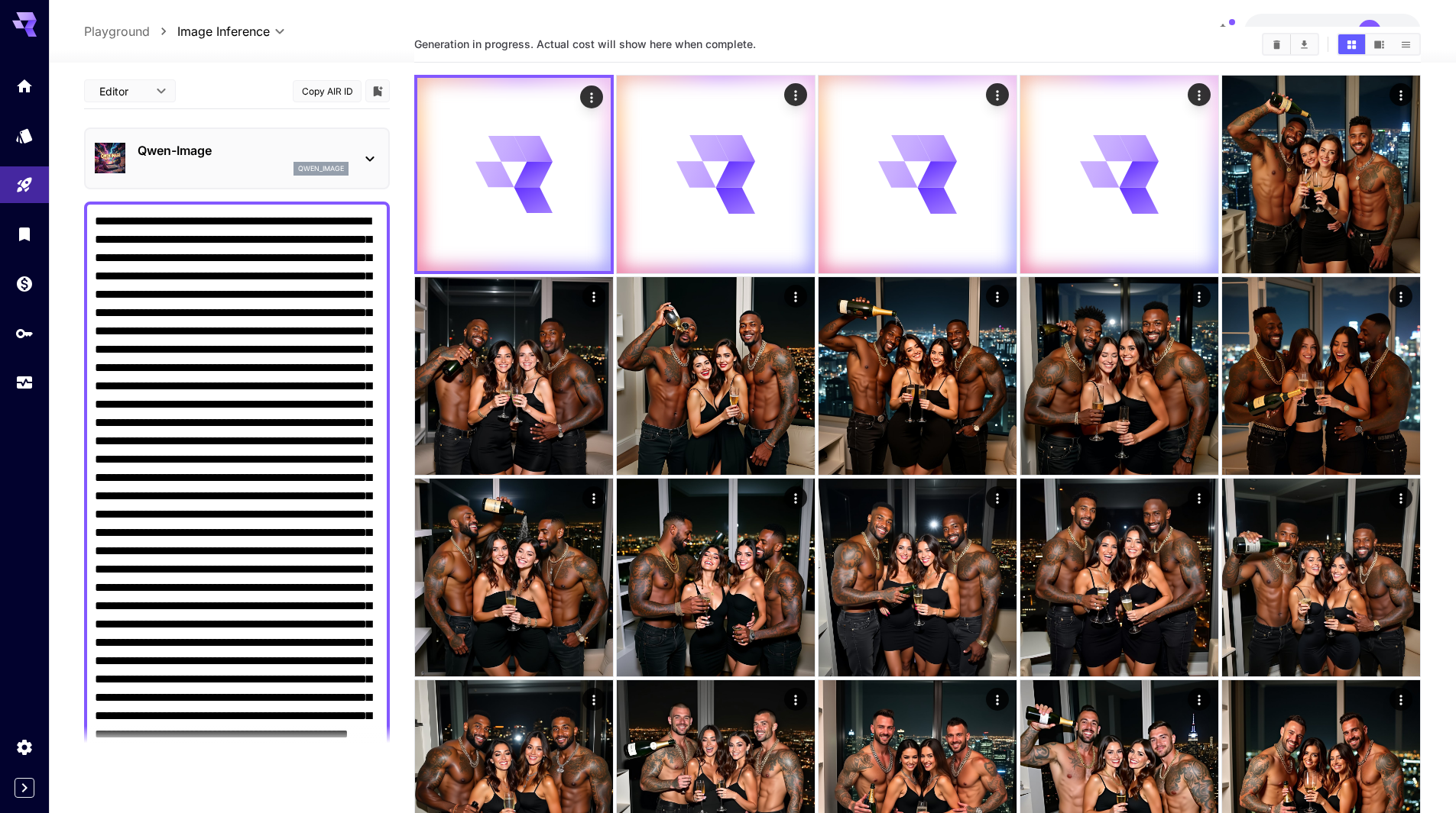
scroll to position [0, 0]
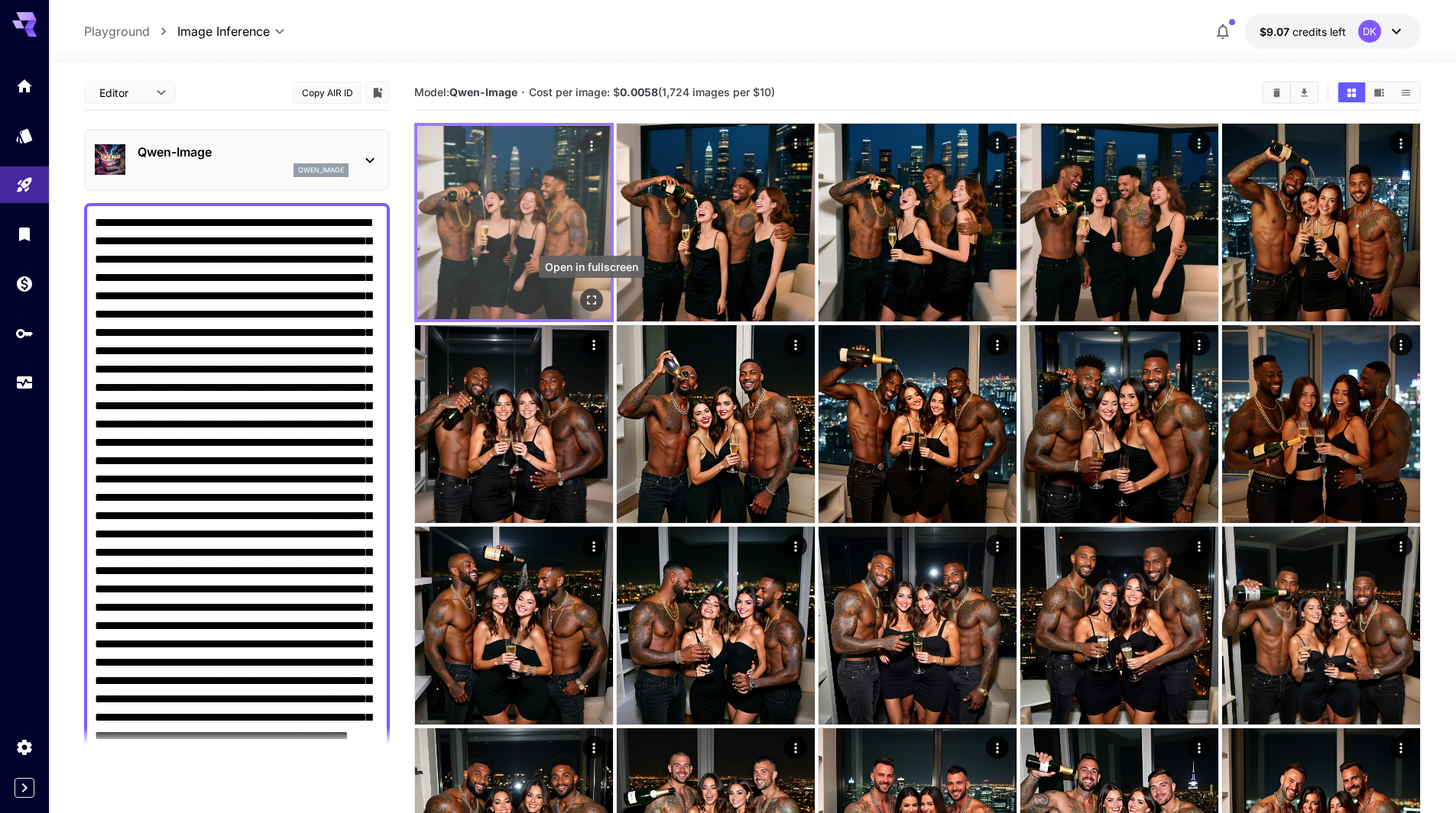
click at [595, 294] on icon "Open in fullscreen" at bounding box center [591, 300] width 15 height 15
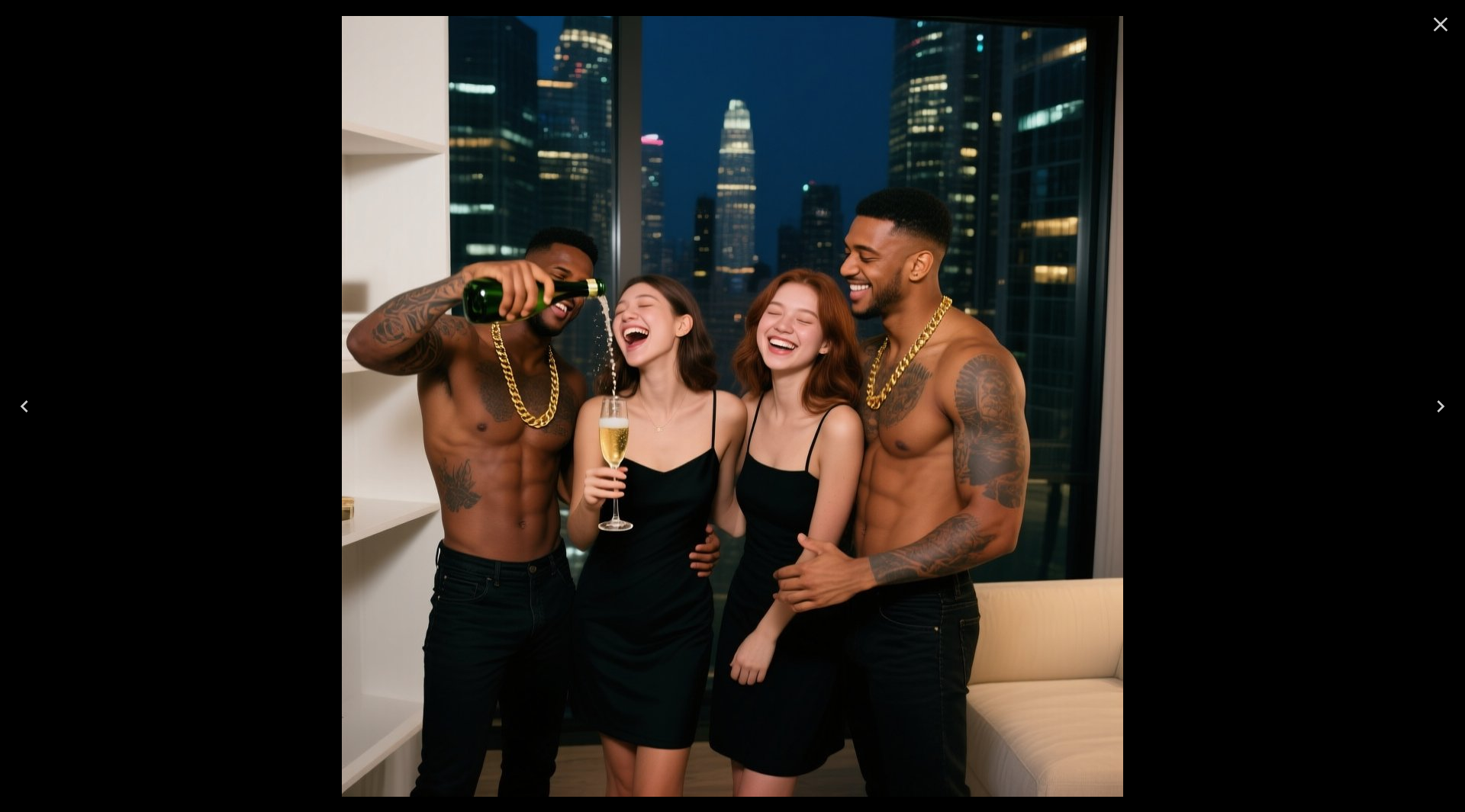
click at [1443, 407] on icon "Next" at bounding box center [1441, 407] width 7 height 13
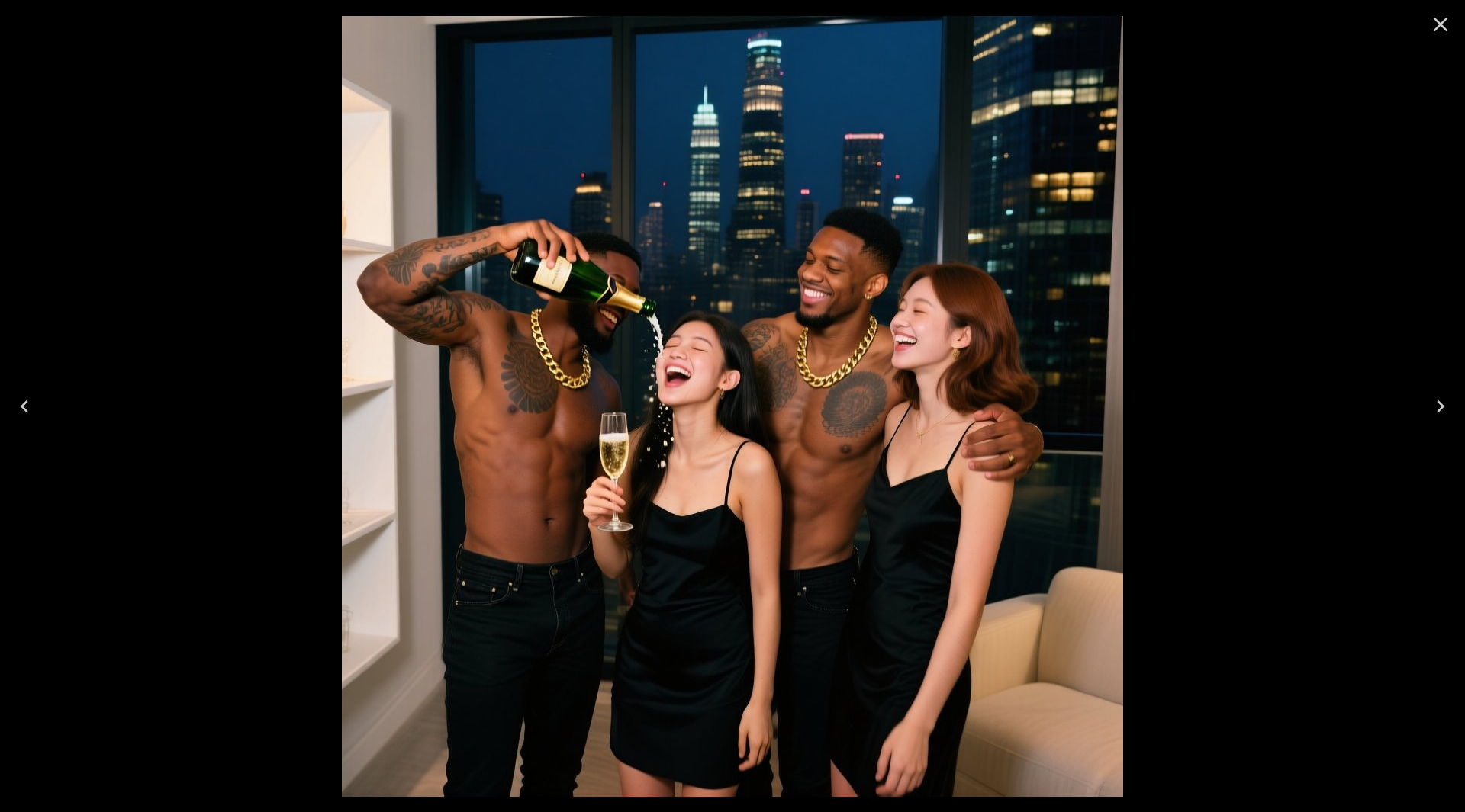
click at [1443, 407] on icon "Next" at bounding box center [1441, 407] width 7 height 13
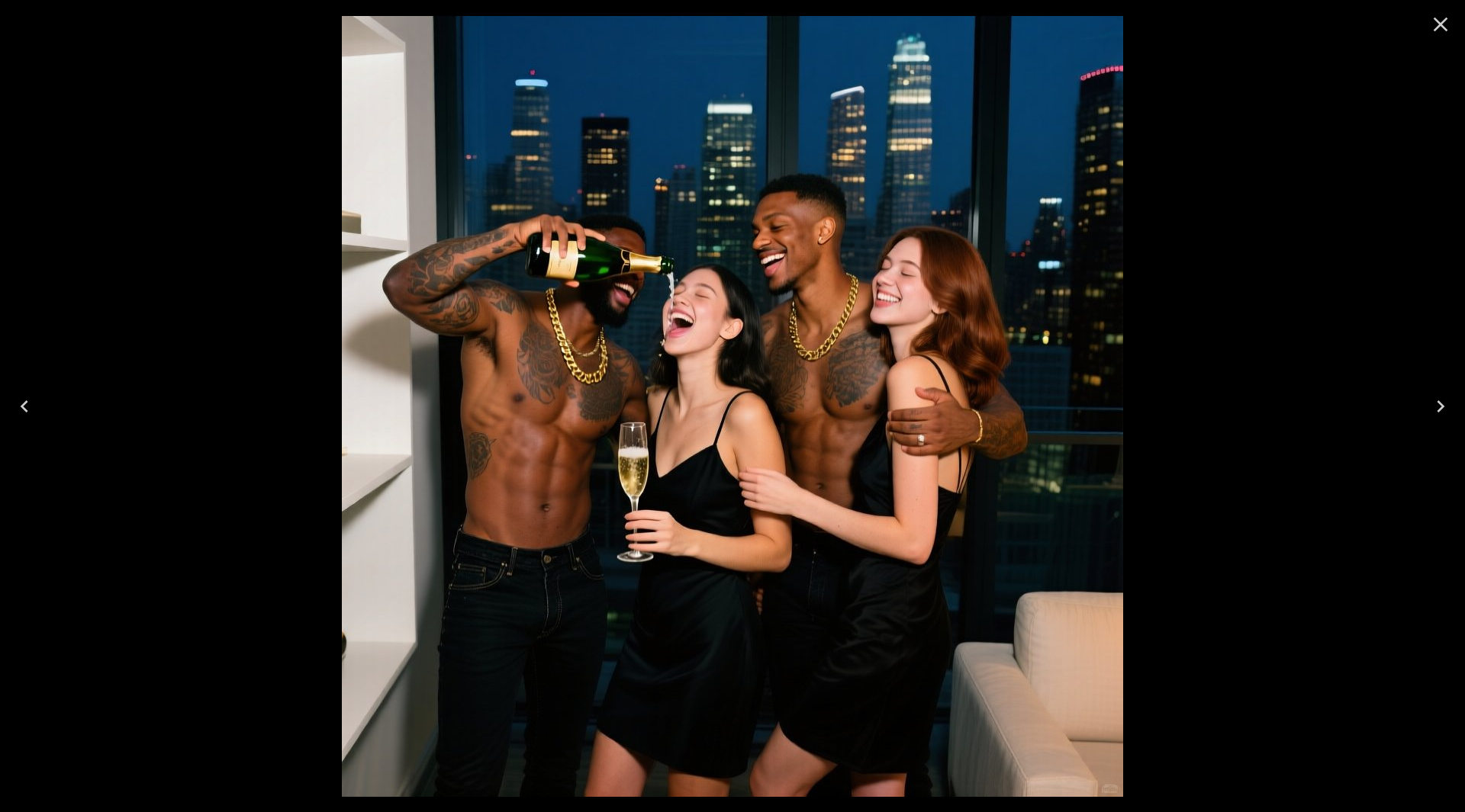
click at [1443, 407] on icon "Next" at bounding box center [1441, 407] width 7 height 13
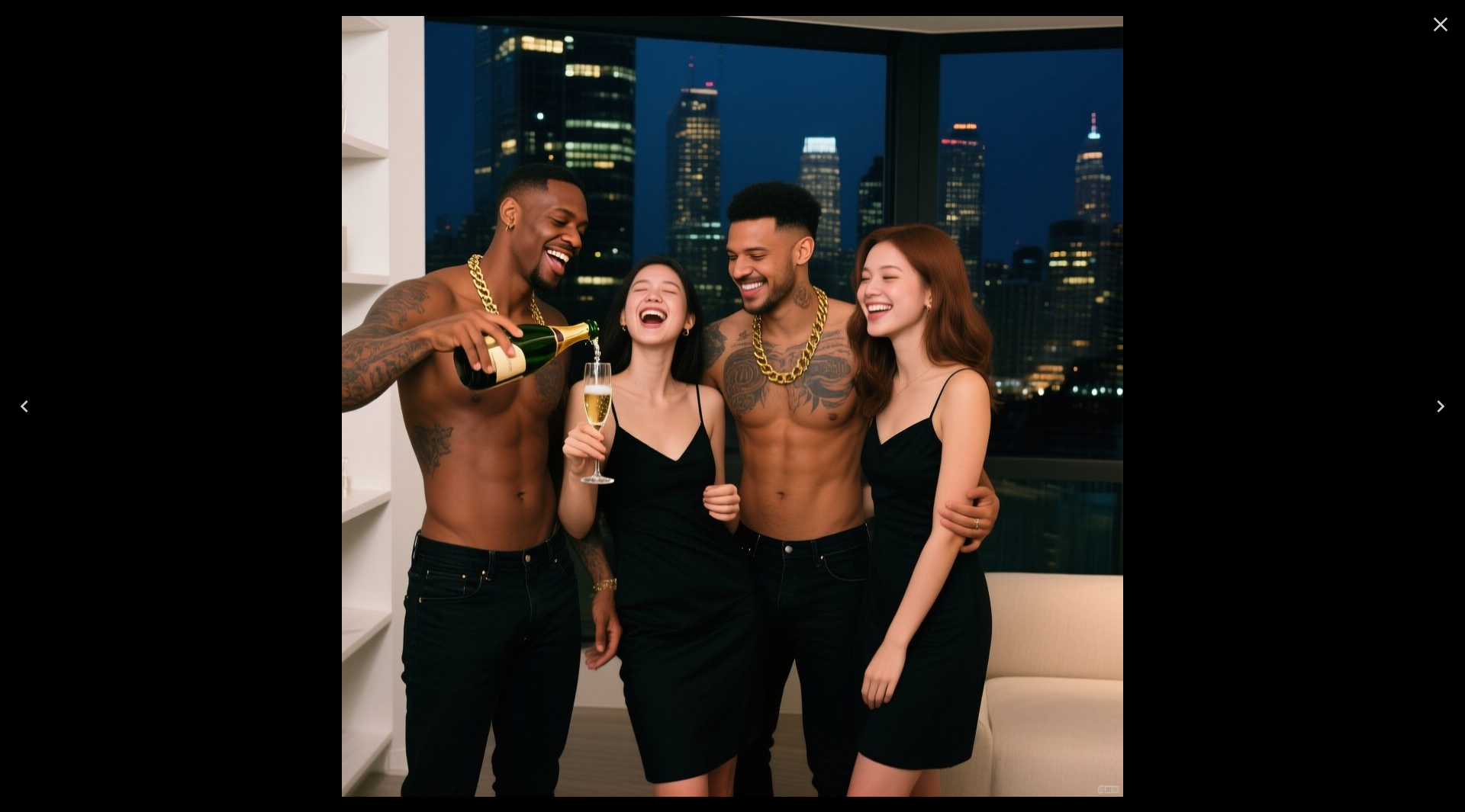
click at [1443, 407] on icon "Next" at bounding box center [1441, 407] width 7 height 13
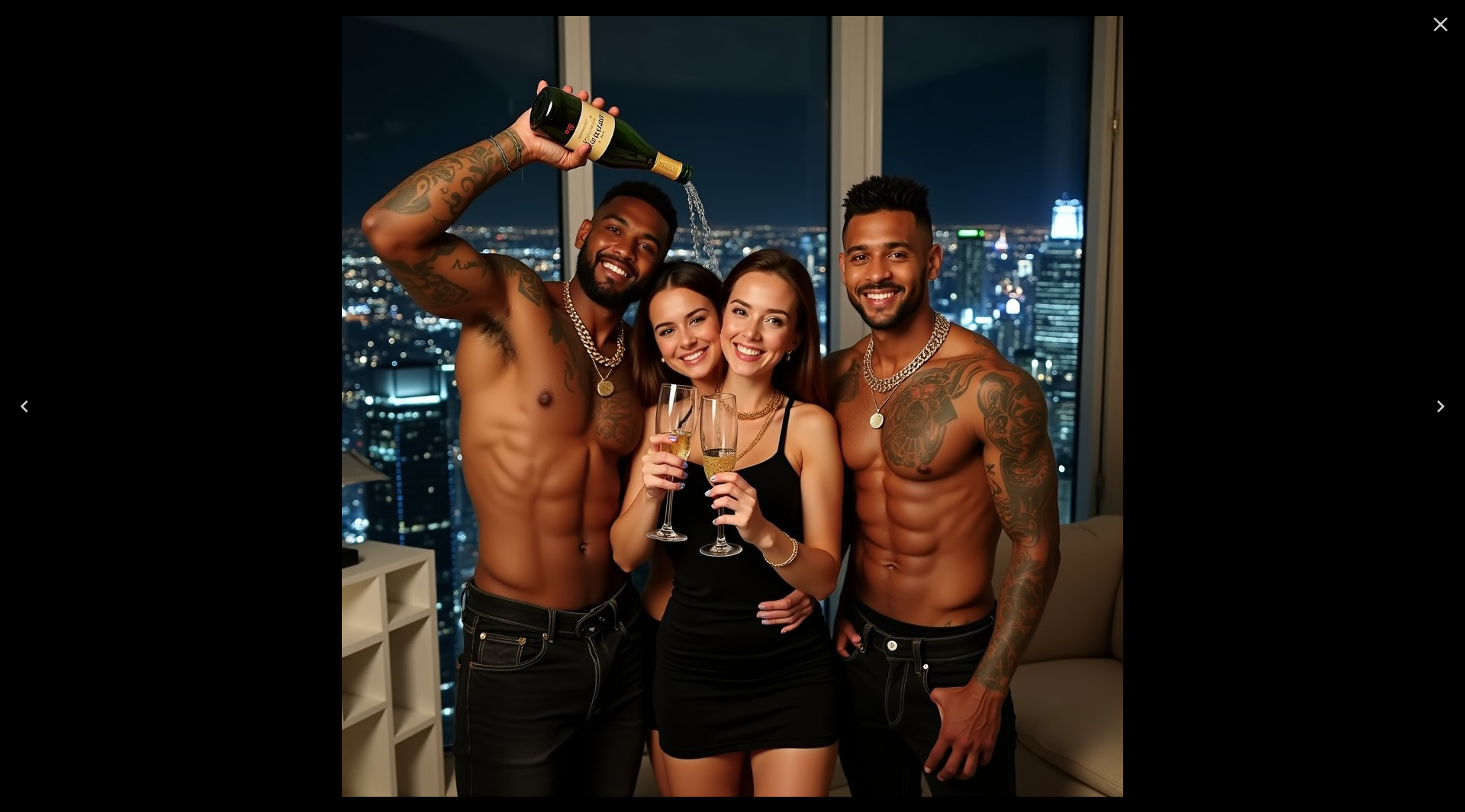
click at [1436, 23] on icon "Close" at bounding box center [1441, 24] width 24 height 24
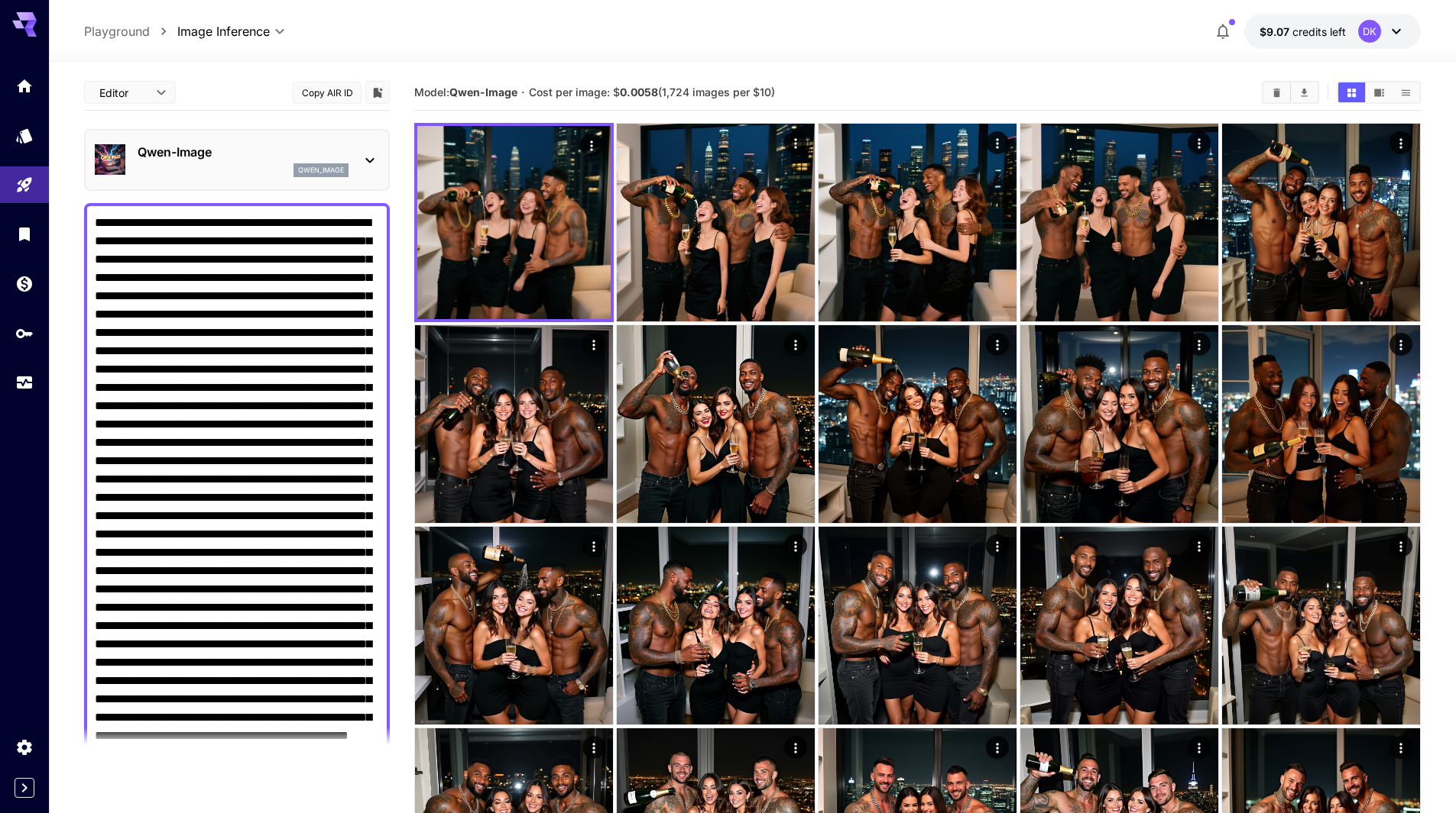
click at [331, 220] on textarea "Negative Prompt" at bounding box center [237, 544] width 284 height 659
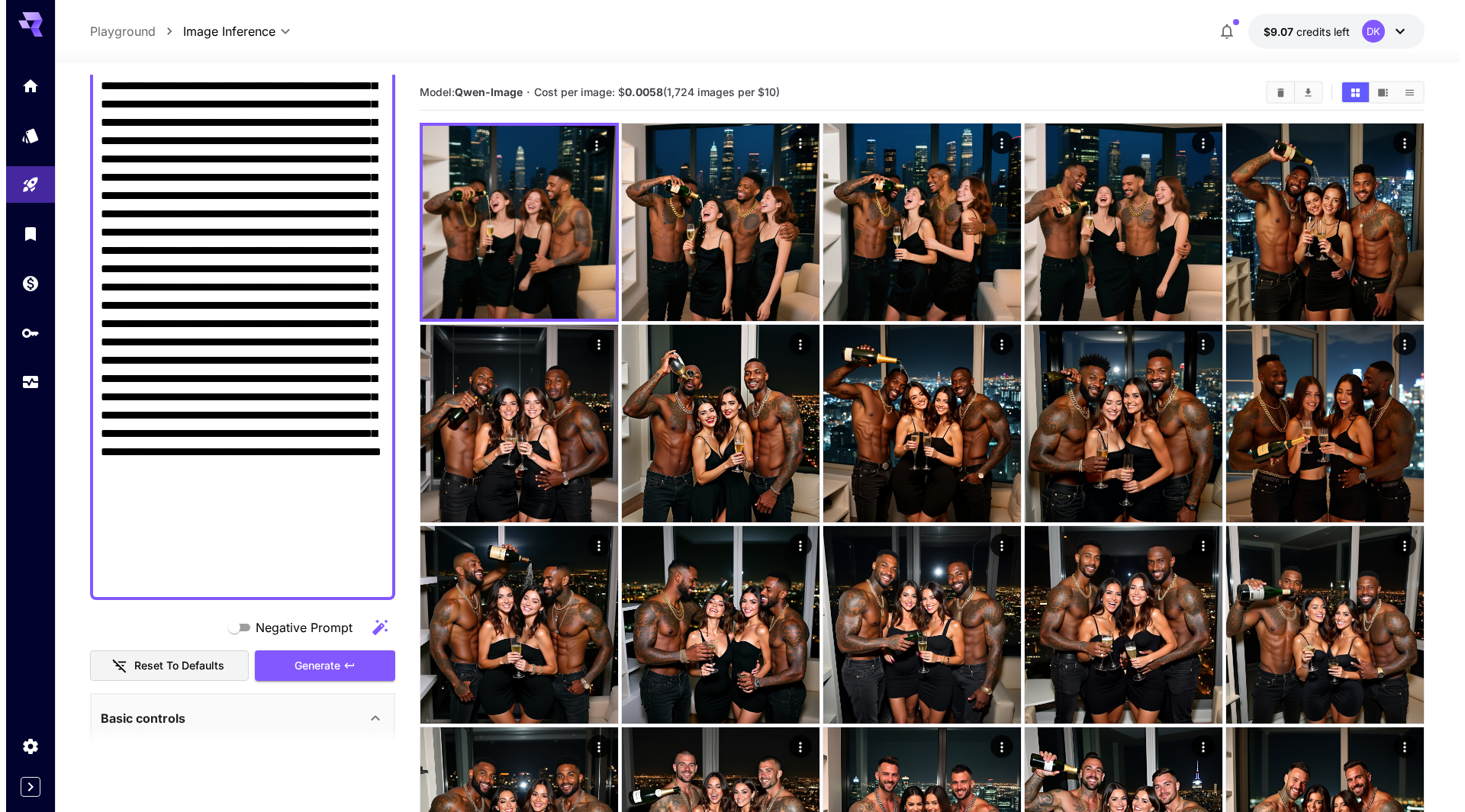
scroll to position [305, 0]
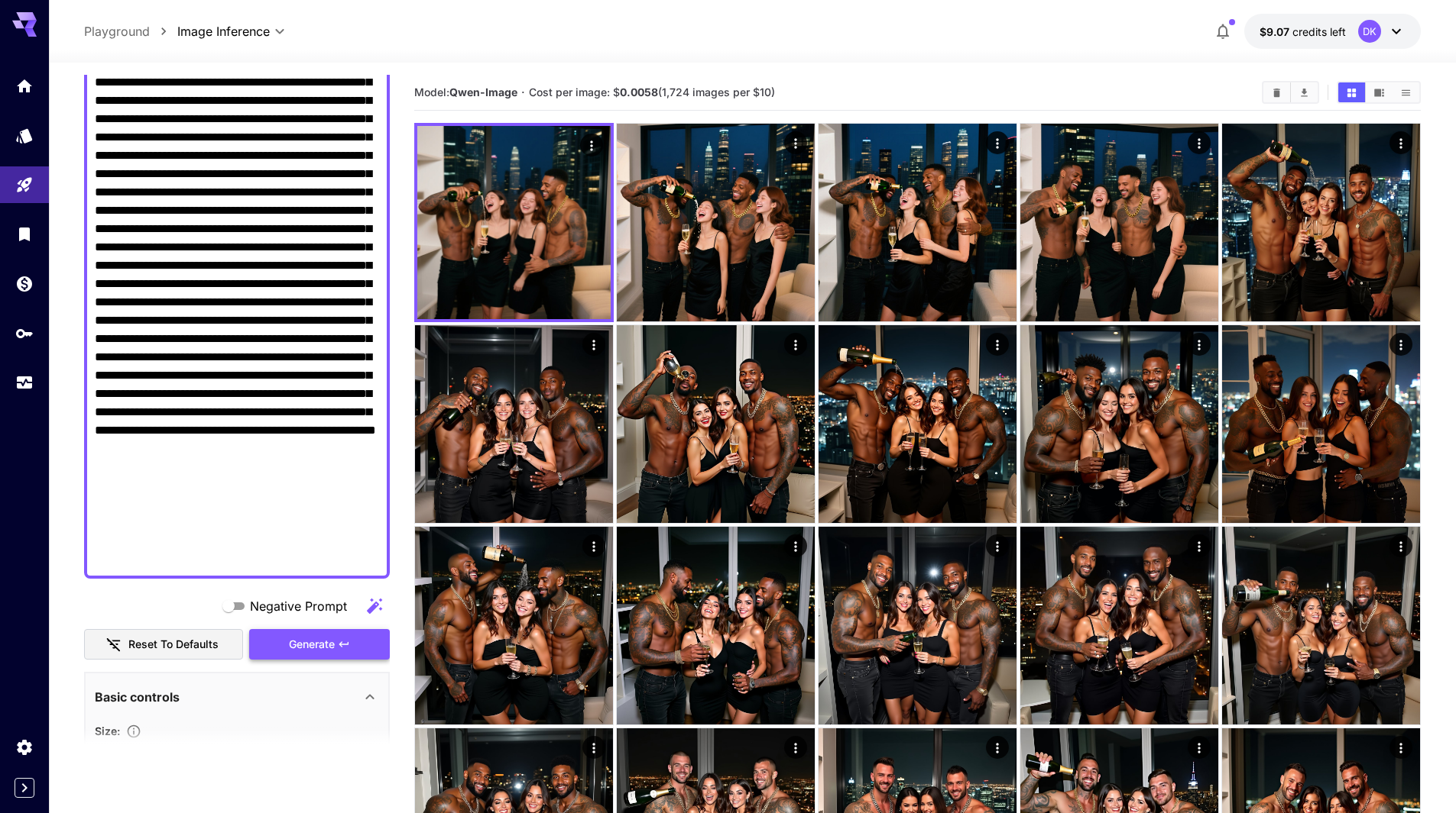
type textarea "**********"
click at [323, 640] on span "Generate" at bounding box center [312, 644] width 46 height 19
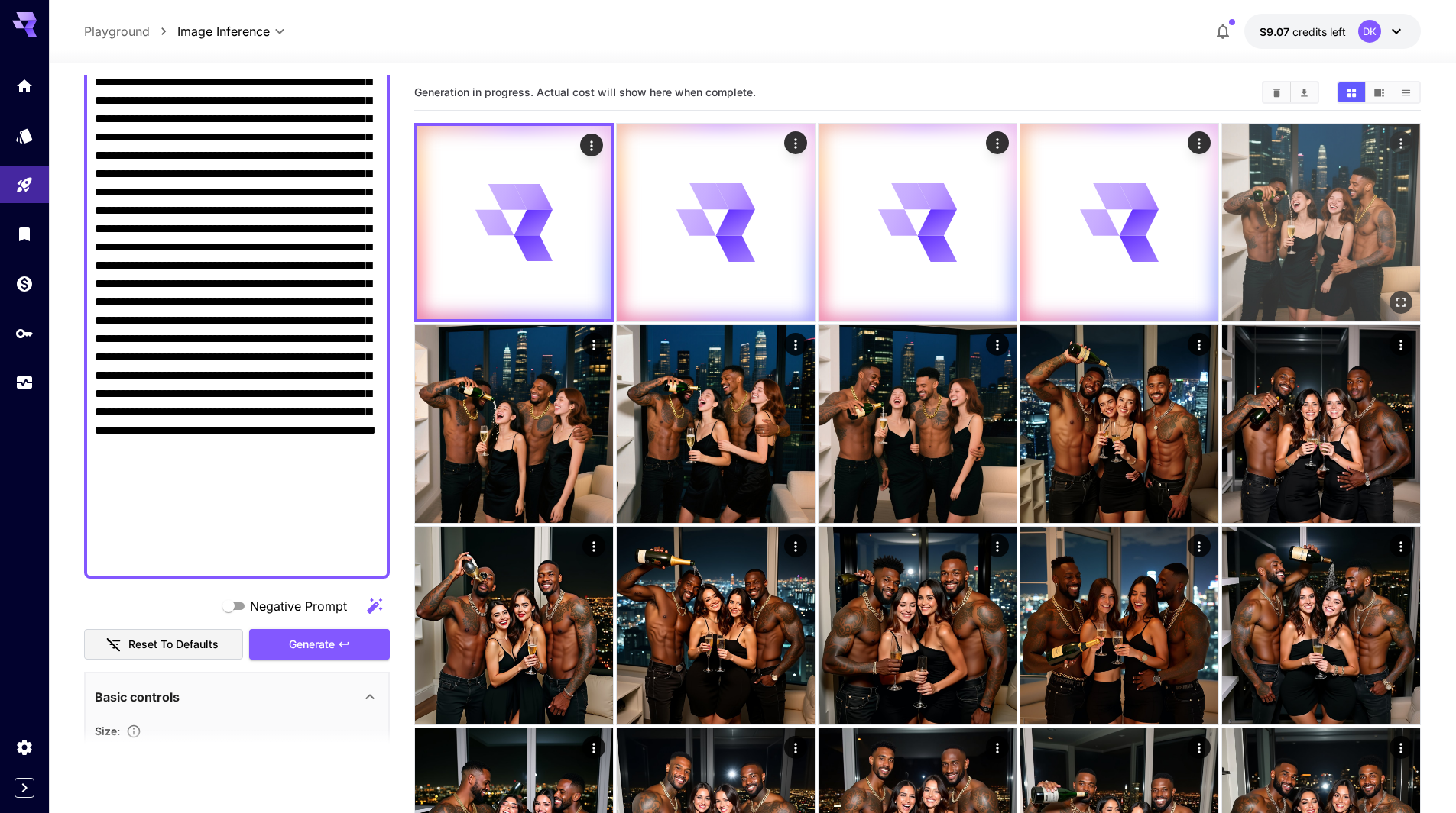
click at [1399, 294] on icon "Open in fullscreen" at bounding box center [1400, 302] width 15 height 15
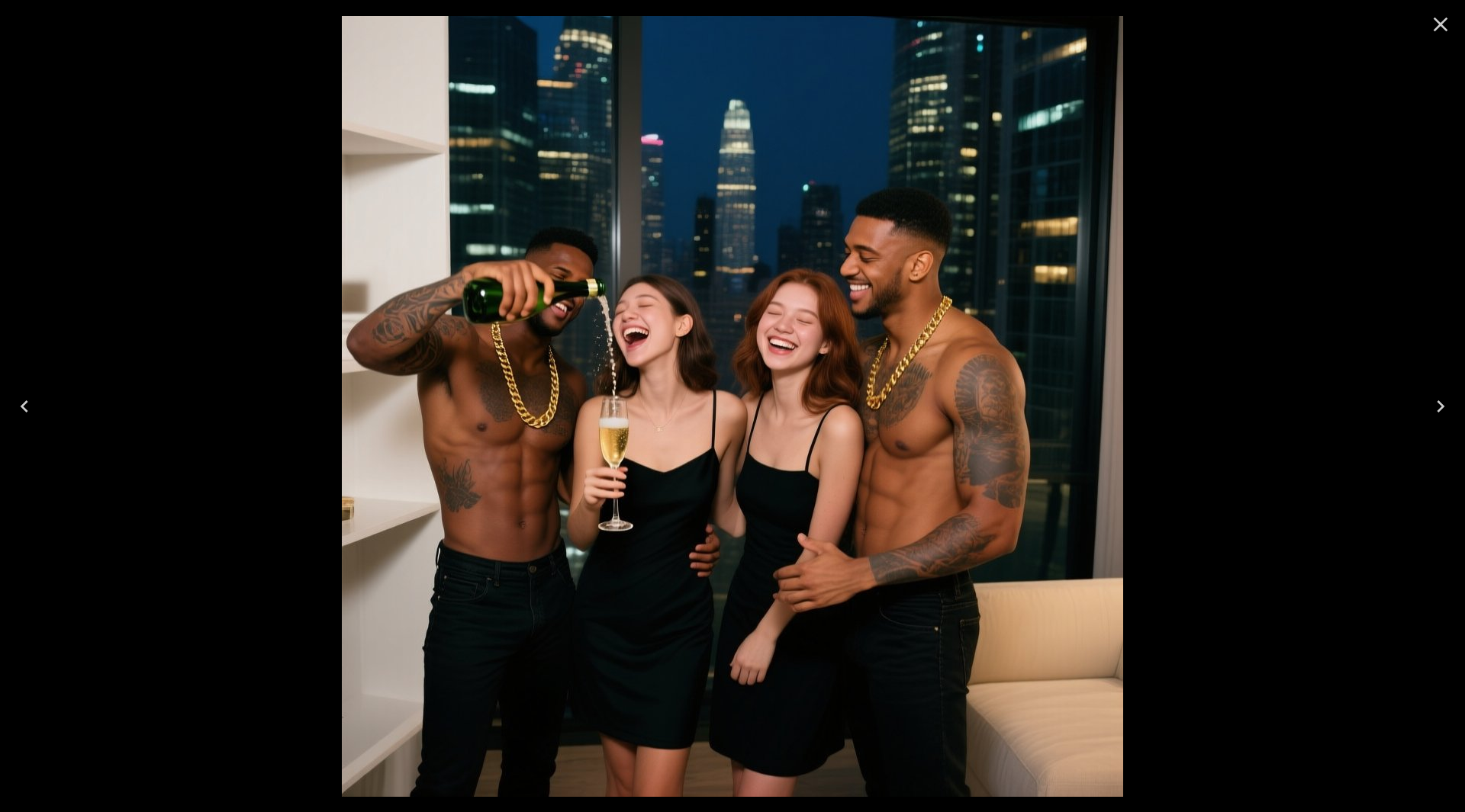
click at [1440, 400] on icon "Next" at bounding box center [1441, 406] width 24 height 24
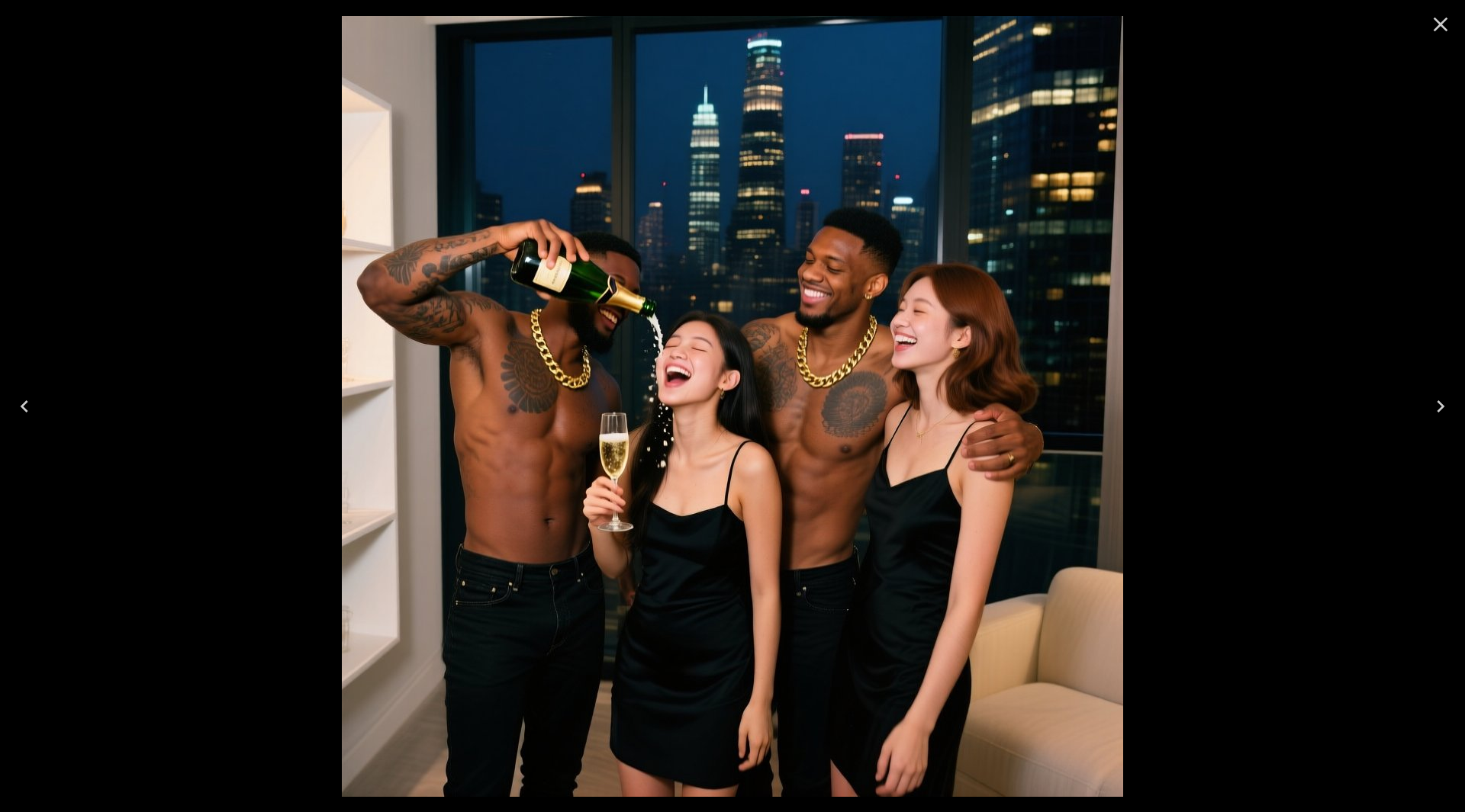
click at [1444, 392] on button "Next" at bounding box center [1441, 407] width 49 height 61
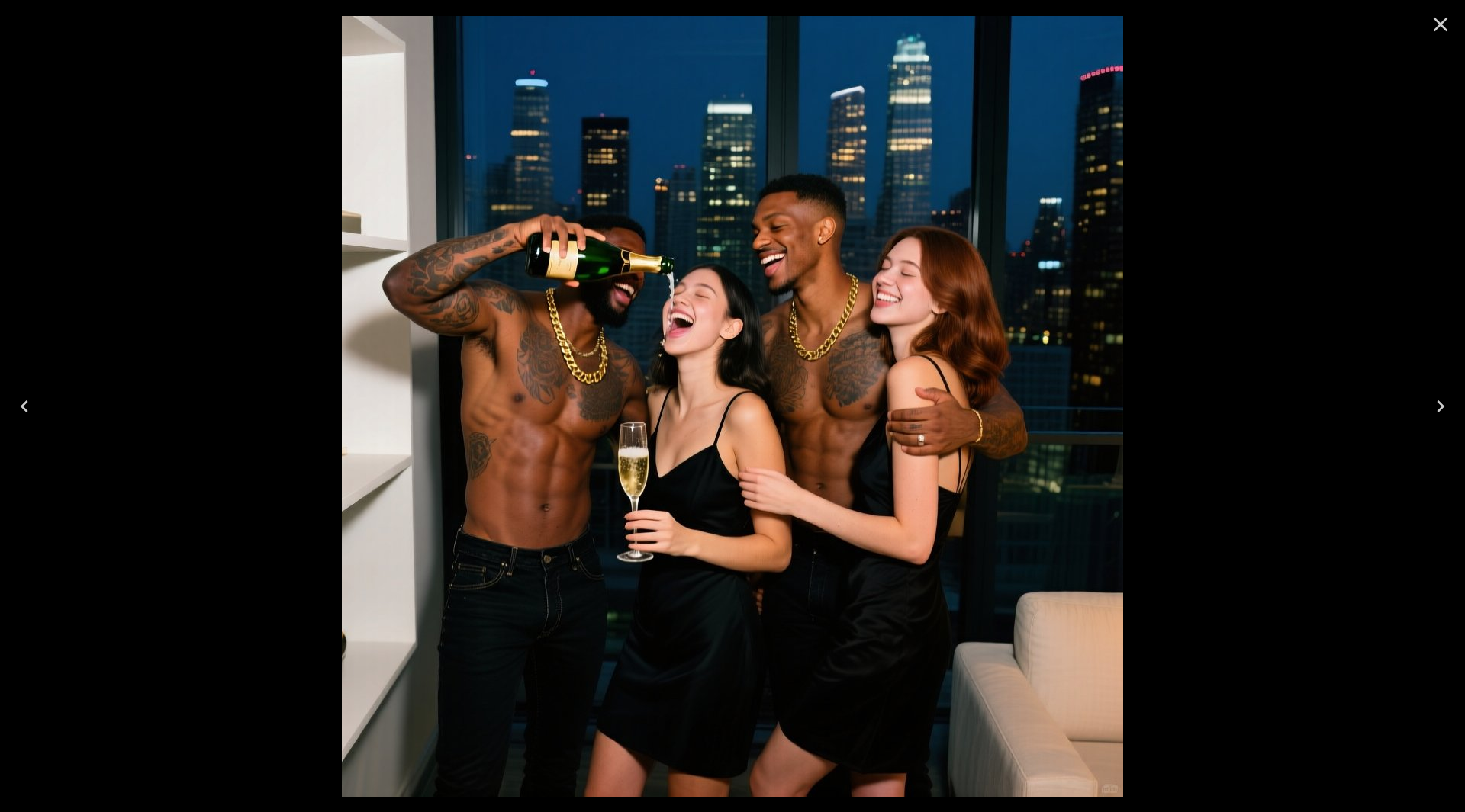
click at [1444, 392] on button "Next" at bounding box center [1441, 407] width 49 height 61
